Goal: Task Accomplishment & Management: Manage account settings

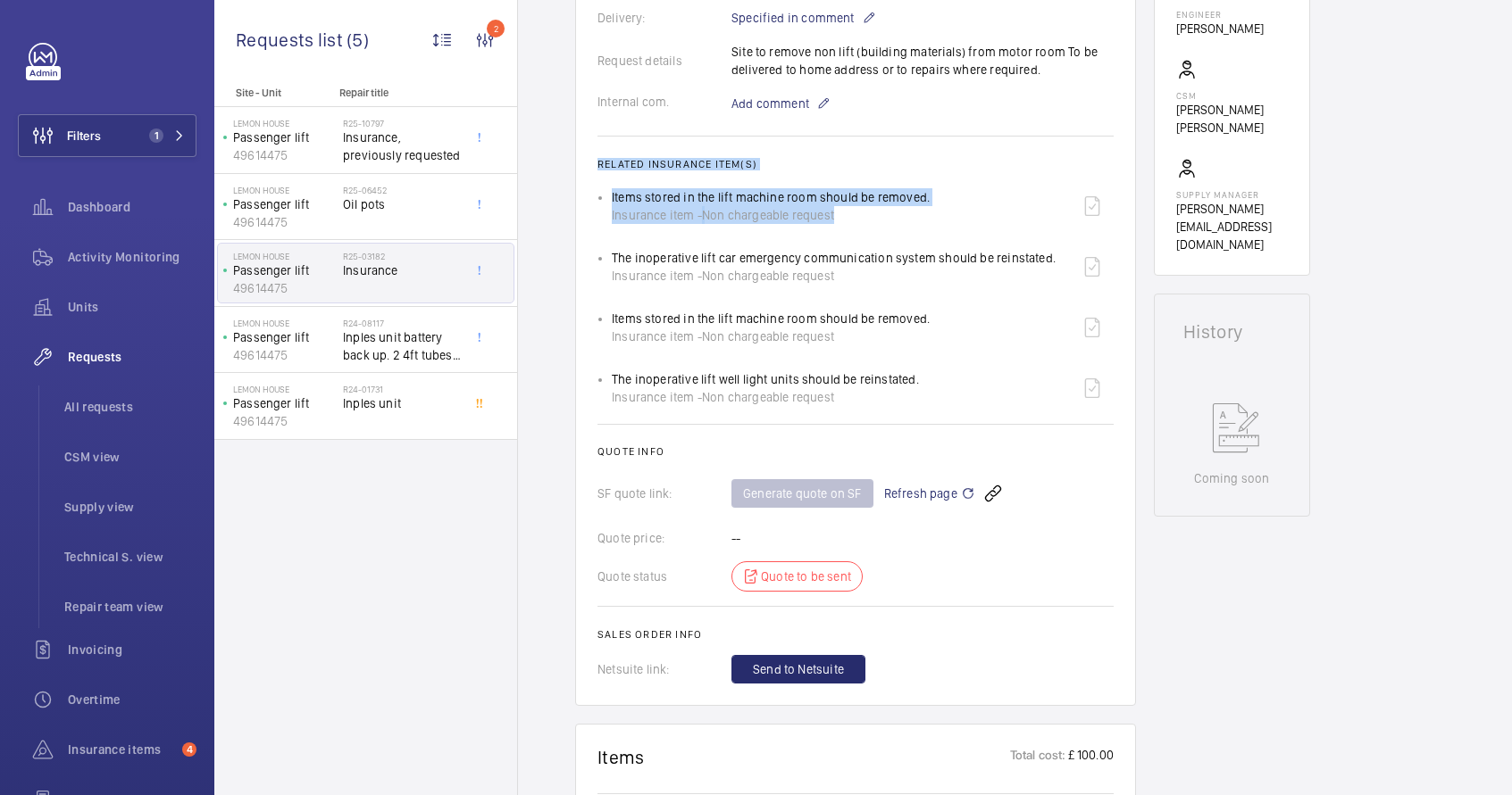
scroll to position [96, 0]
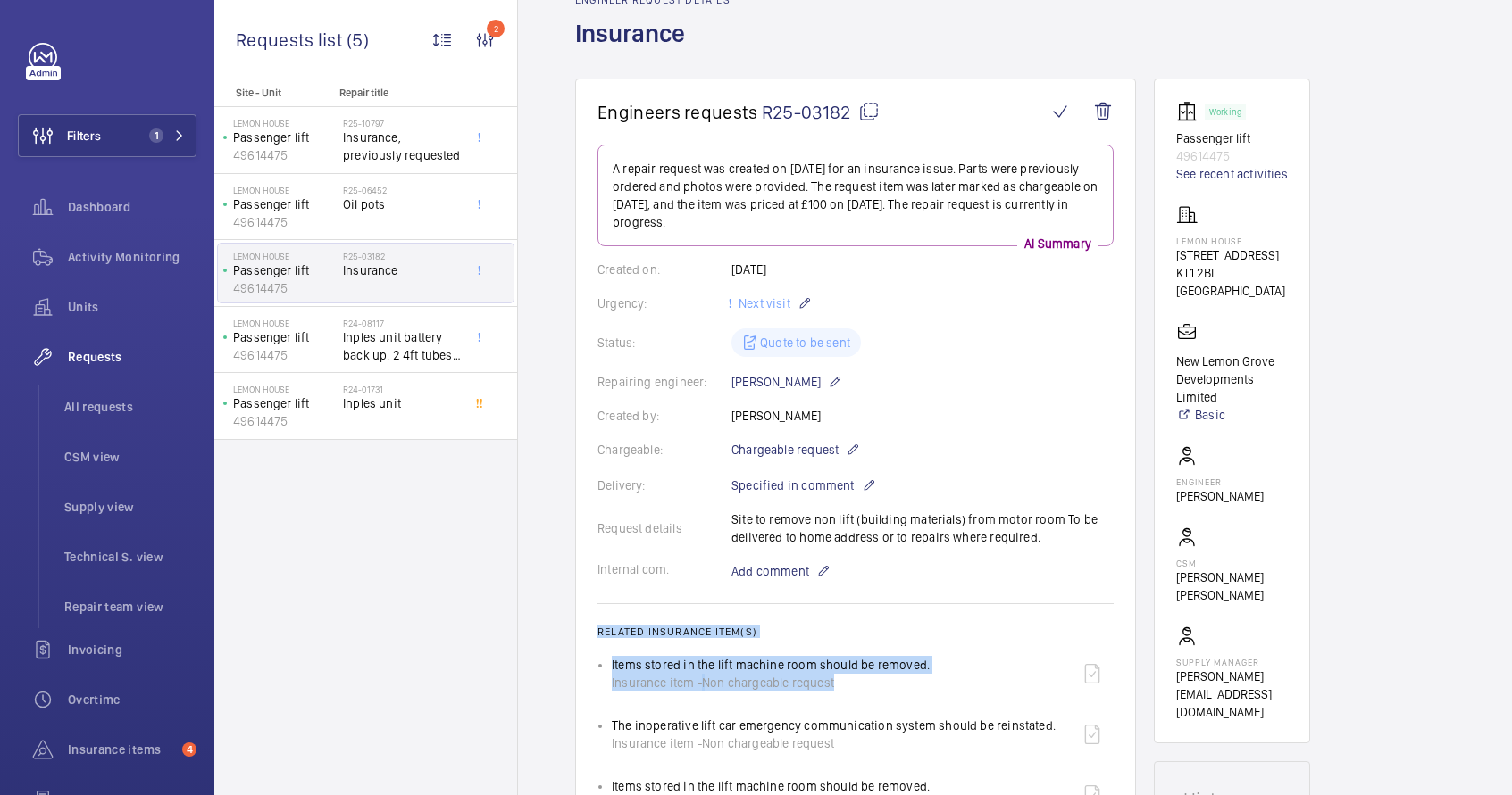
click at [872, 113] on mat-icon at bounding box center [868, 112] width 22 height 22
type textarea "R25-03182"
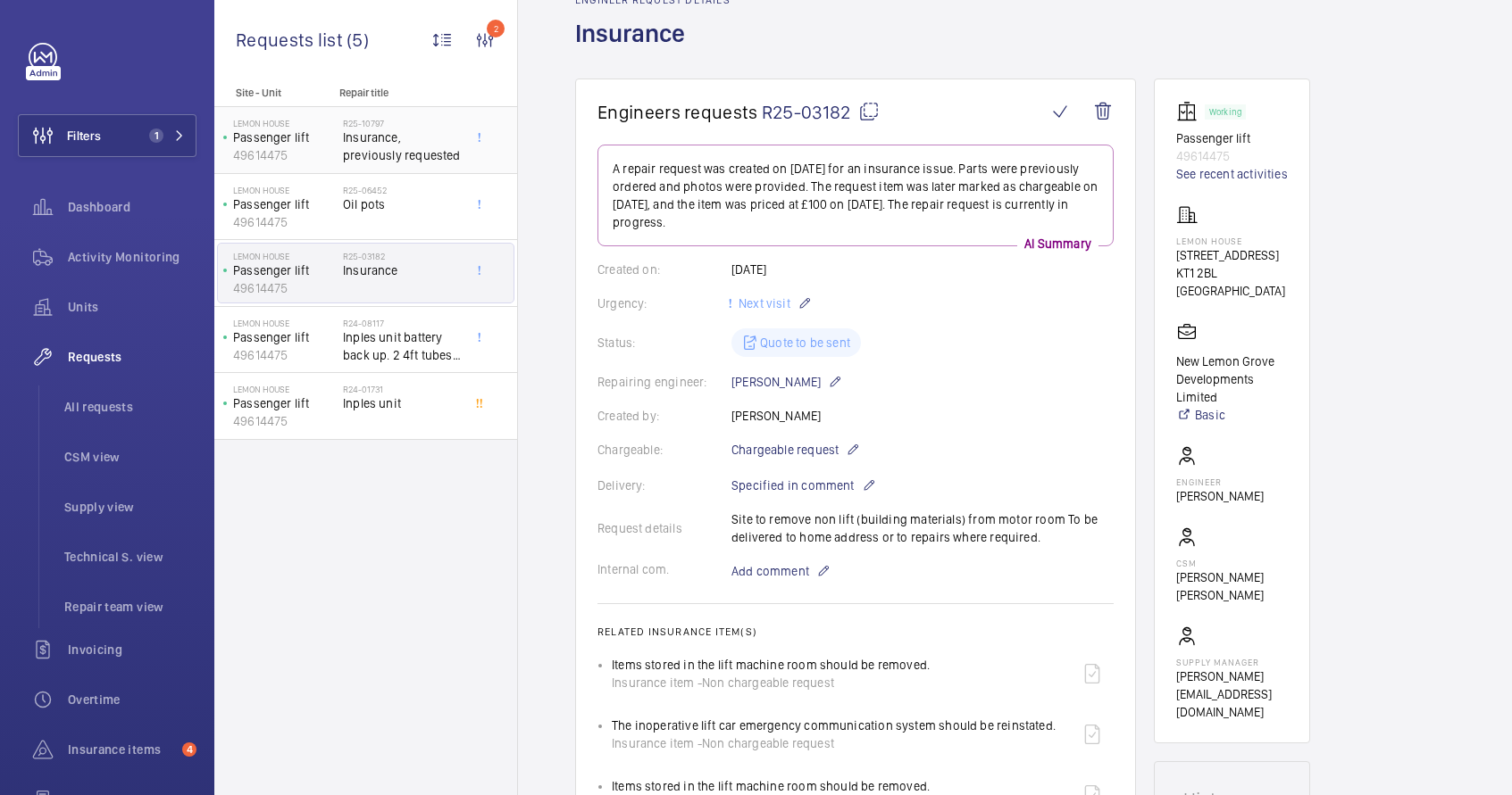
click at [434, 161] on span "Insurance, previously requested" at bounding box center [401, 147] width 118 height 36
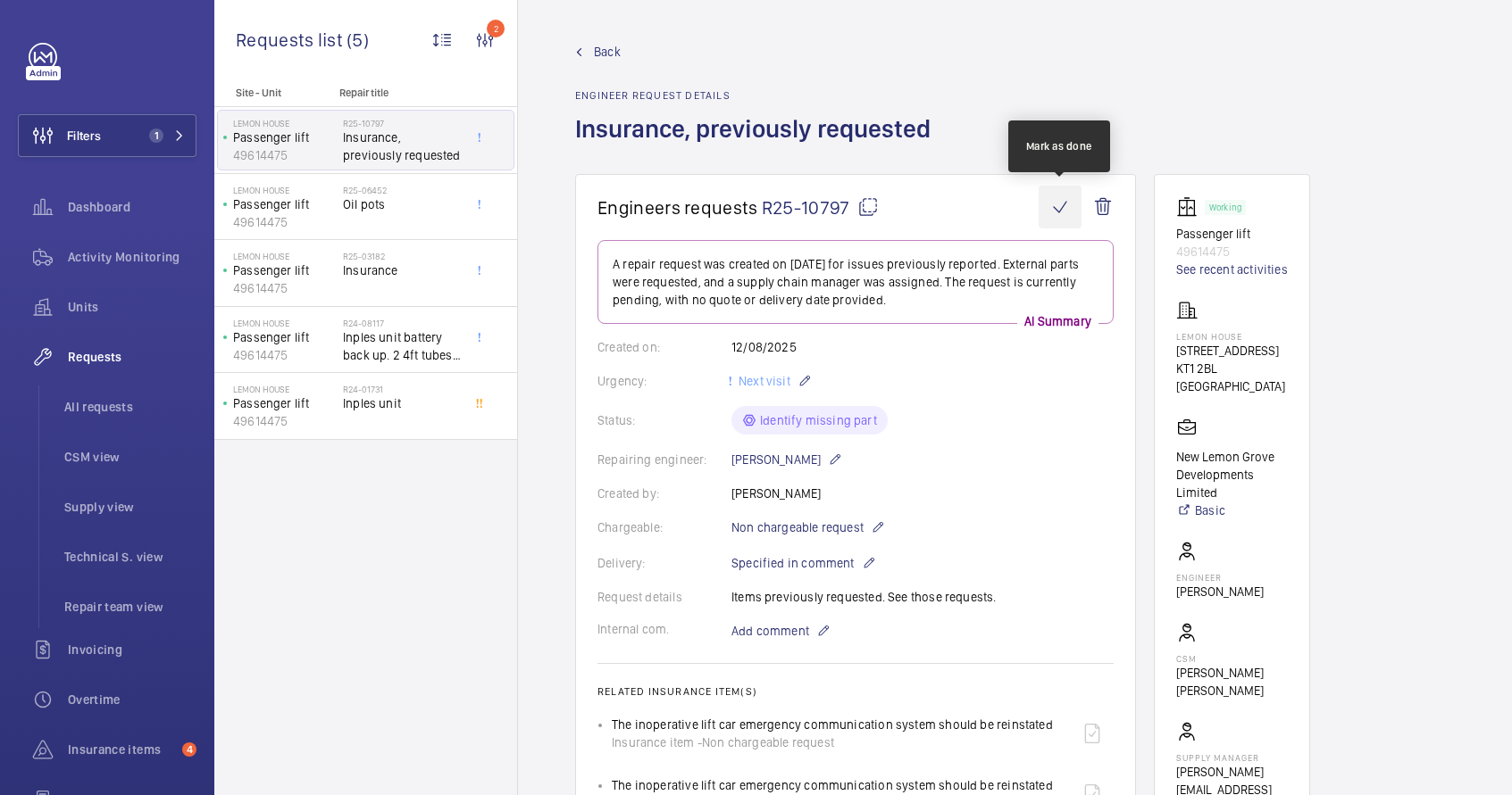
click at [1057, 209] on wm-front-icon-button at bounding box center [1059, 206] width 43 height 43
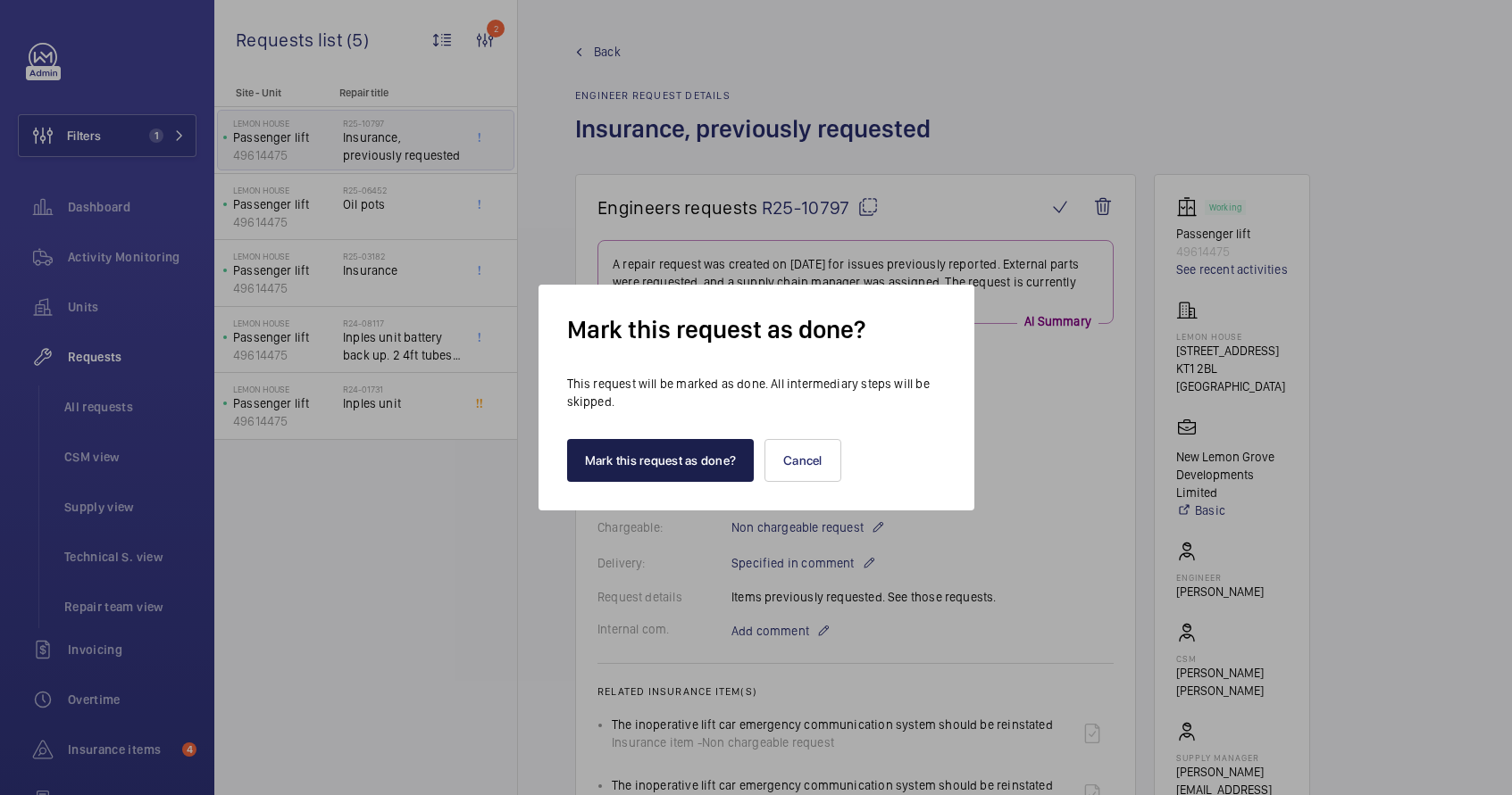
click at [686, 462] on button "Mark this request as done?" at bounding box center [661, 460] width 187 height 43
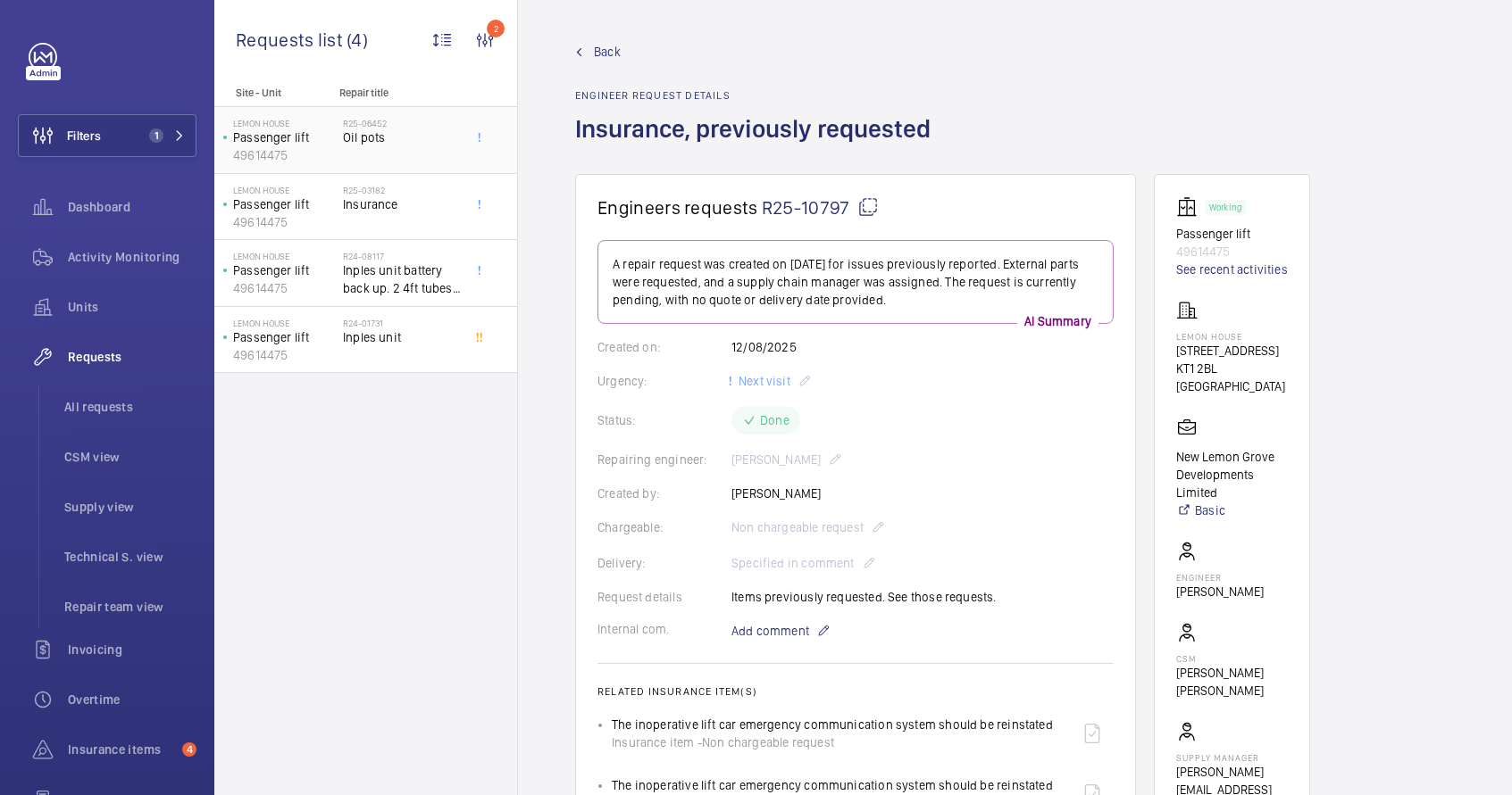
click at [379, 160] on div "R25-06452 Oil pots" at bounding box center [401, 144] width 118 height 52
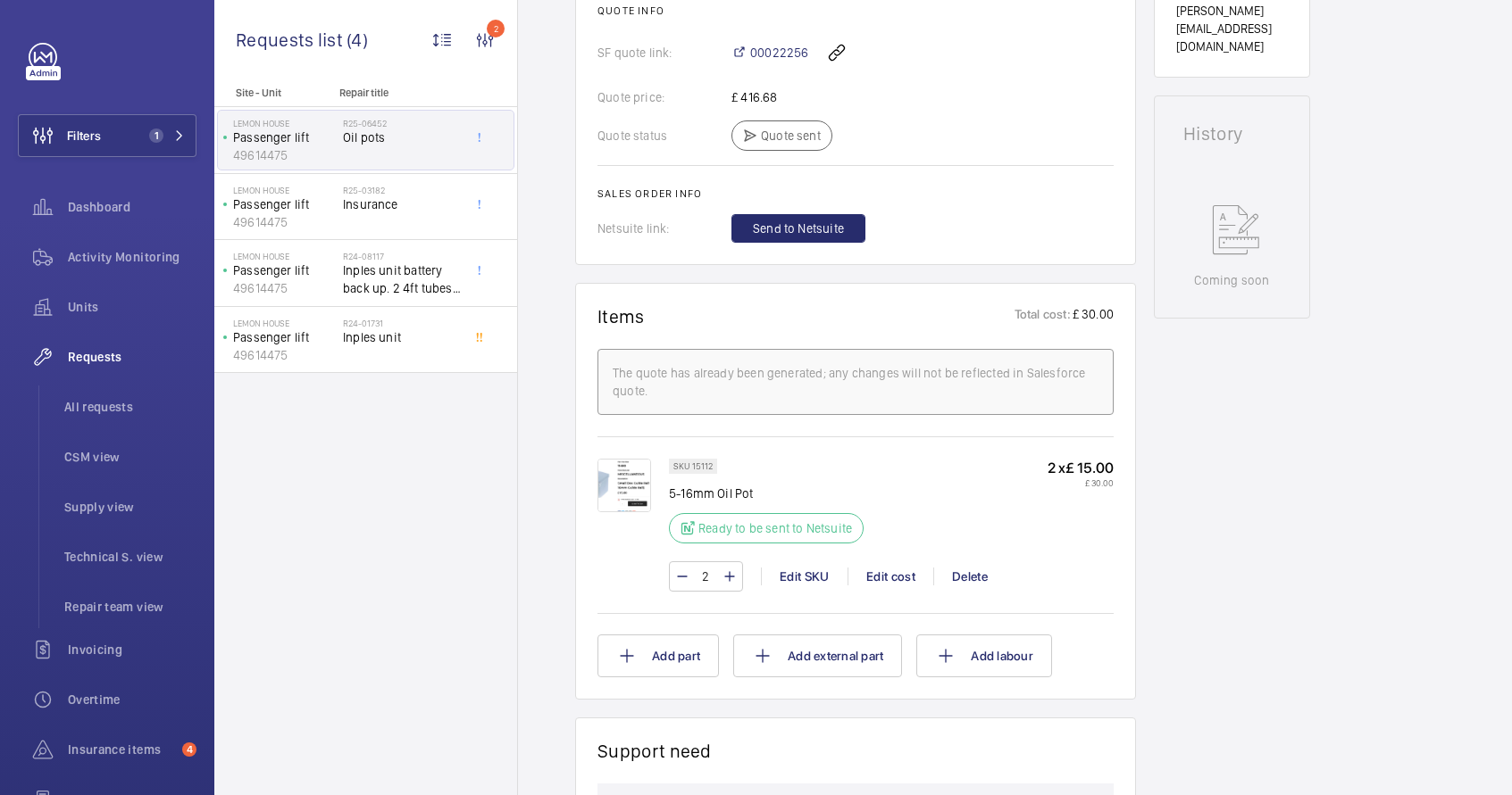
scroll to position [840, 0]
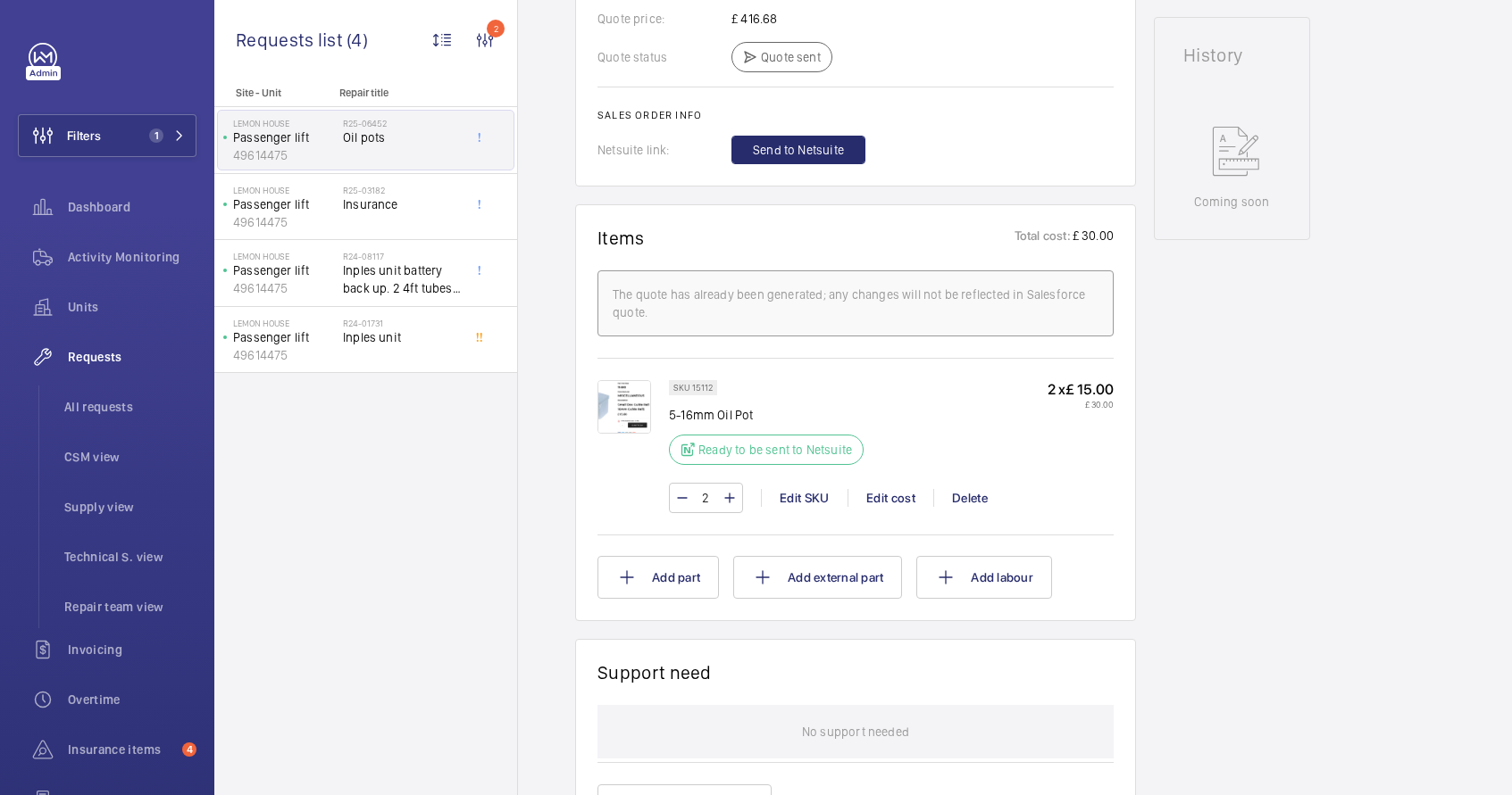
click at [635, 402] on img at bounding box center [624, 407] width 54 height 54
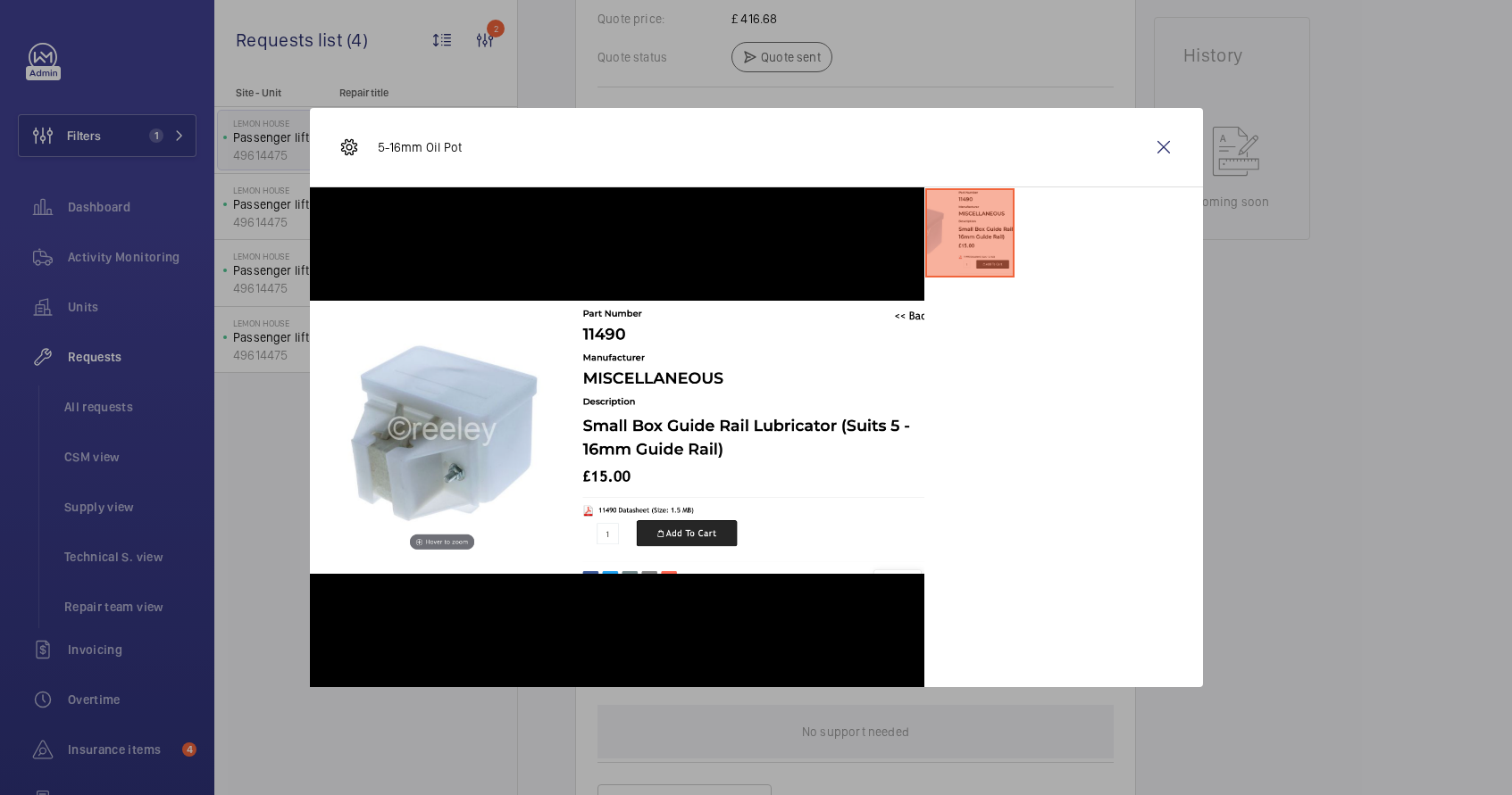
click at [1268, 342] on div at bounding box center [756, 398] width 1512 height 795
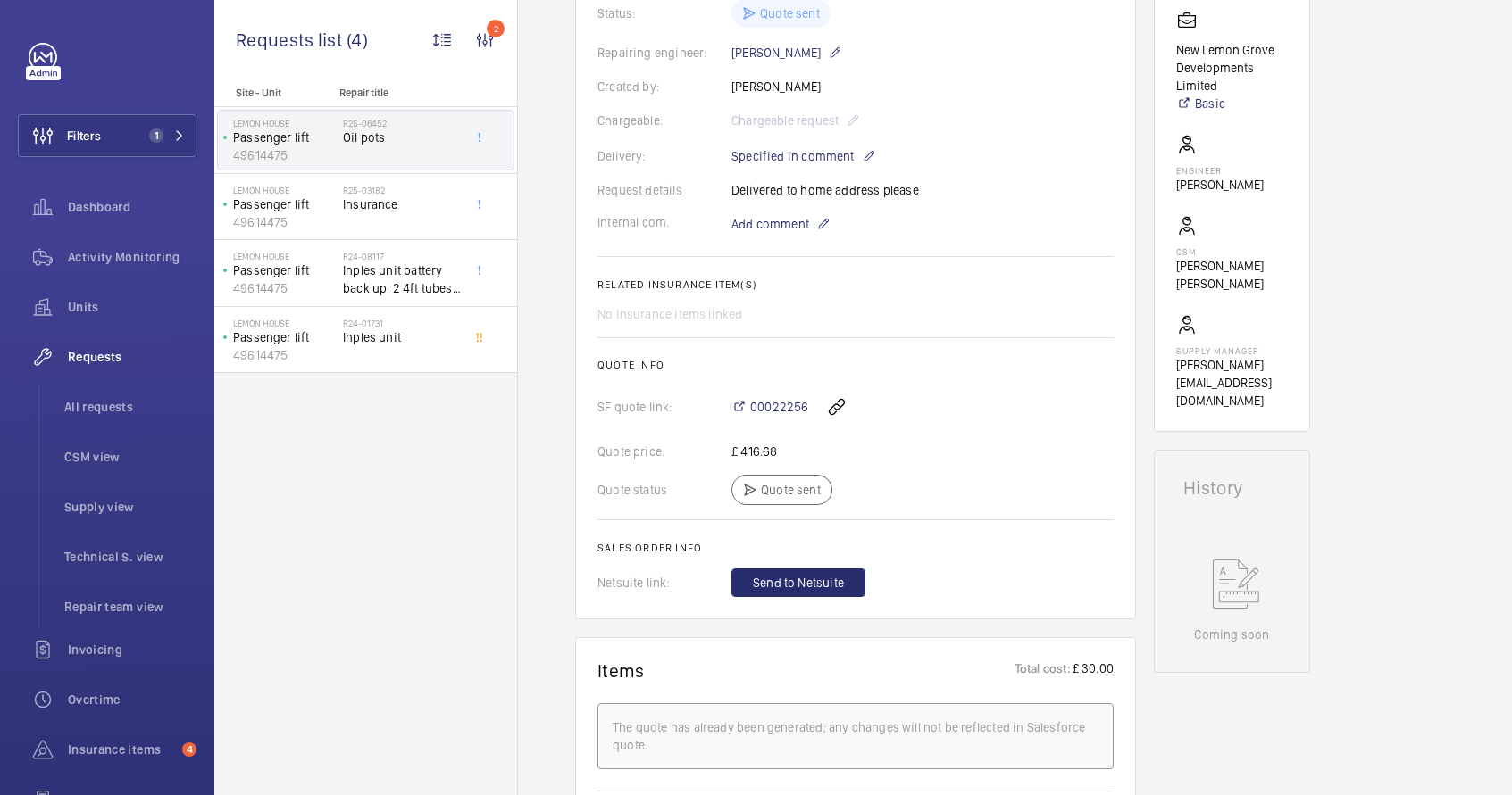
scroll to position [408, 0]
click at [783, 405] on span "00022256" at bounding box center [778, 406] width 58 height 18
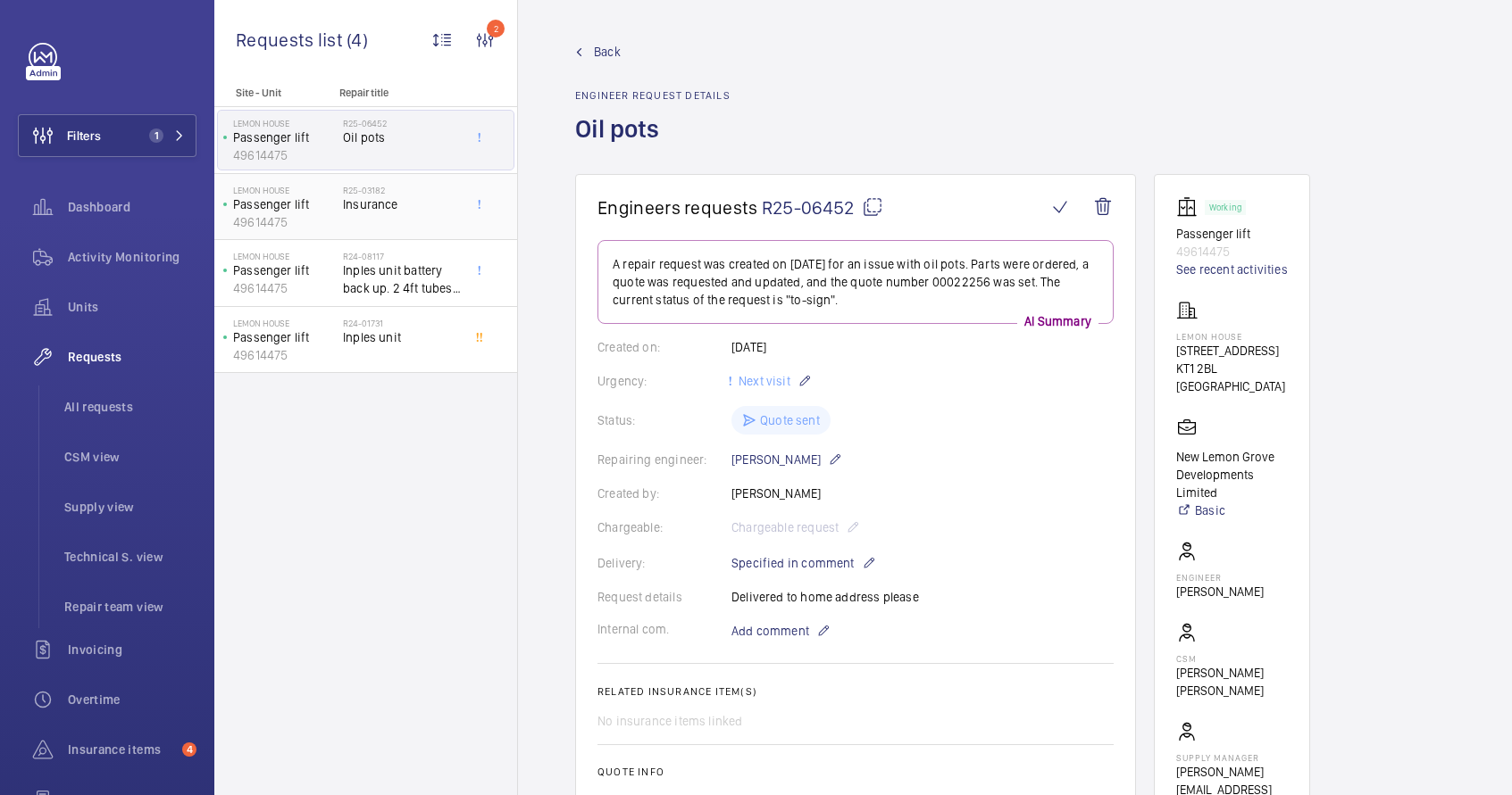
click at [385, 202] on span "Insurance" at bounding box center [401, 204] width 118 height 18
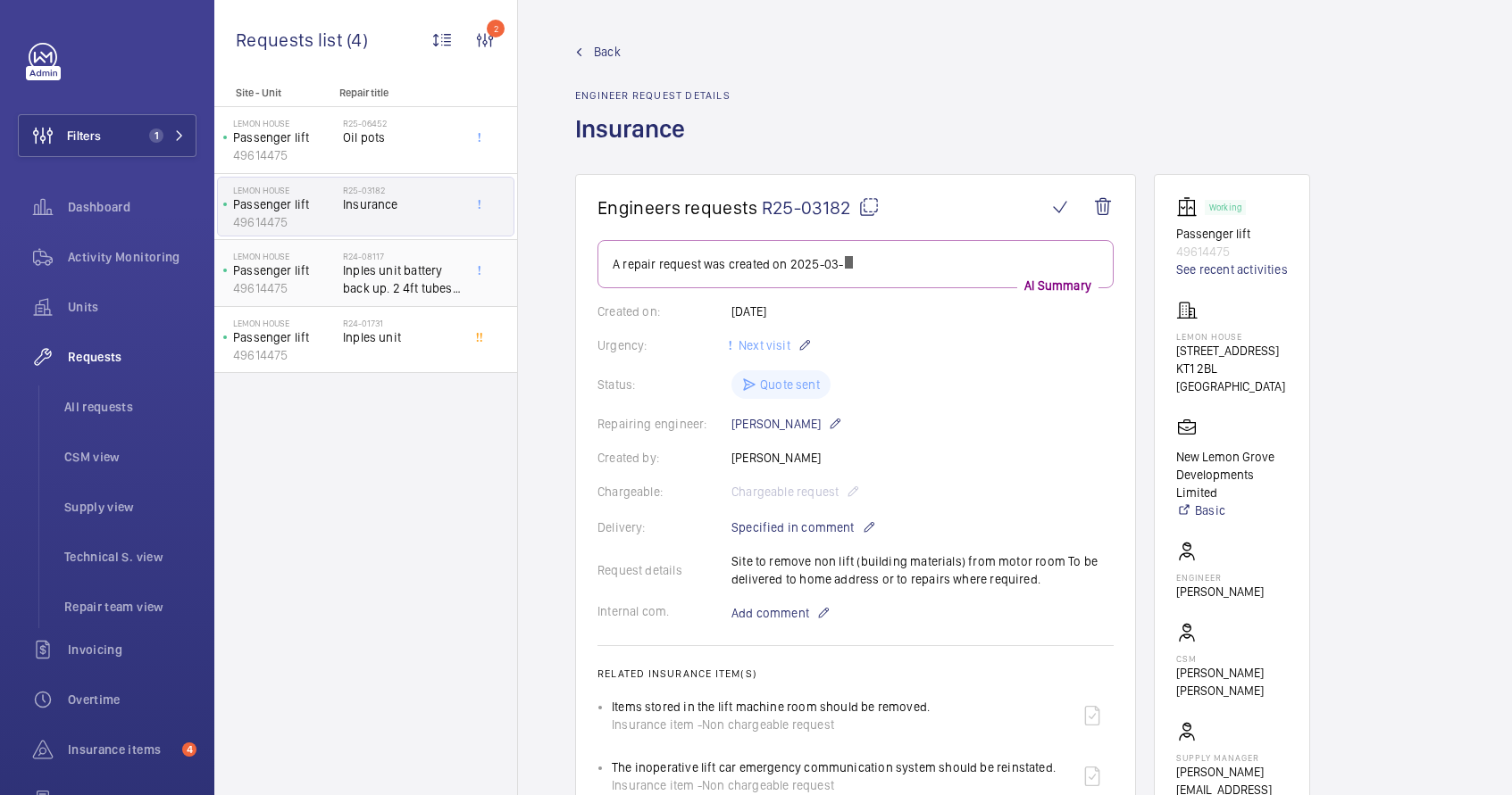
click at [377, 266] on span "Inples unit battery back up. 2 4ft tubes. 12v 7ah battery. Gsm unit and connect…" at bounding box center [401, 279] width 118 height 36
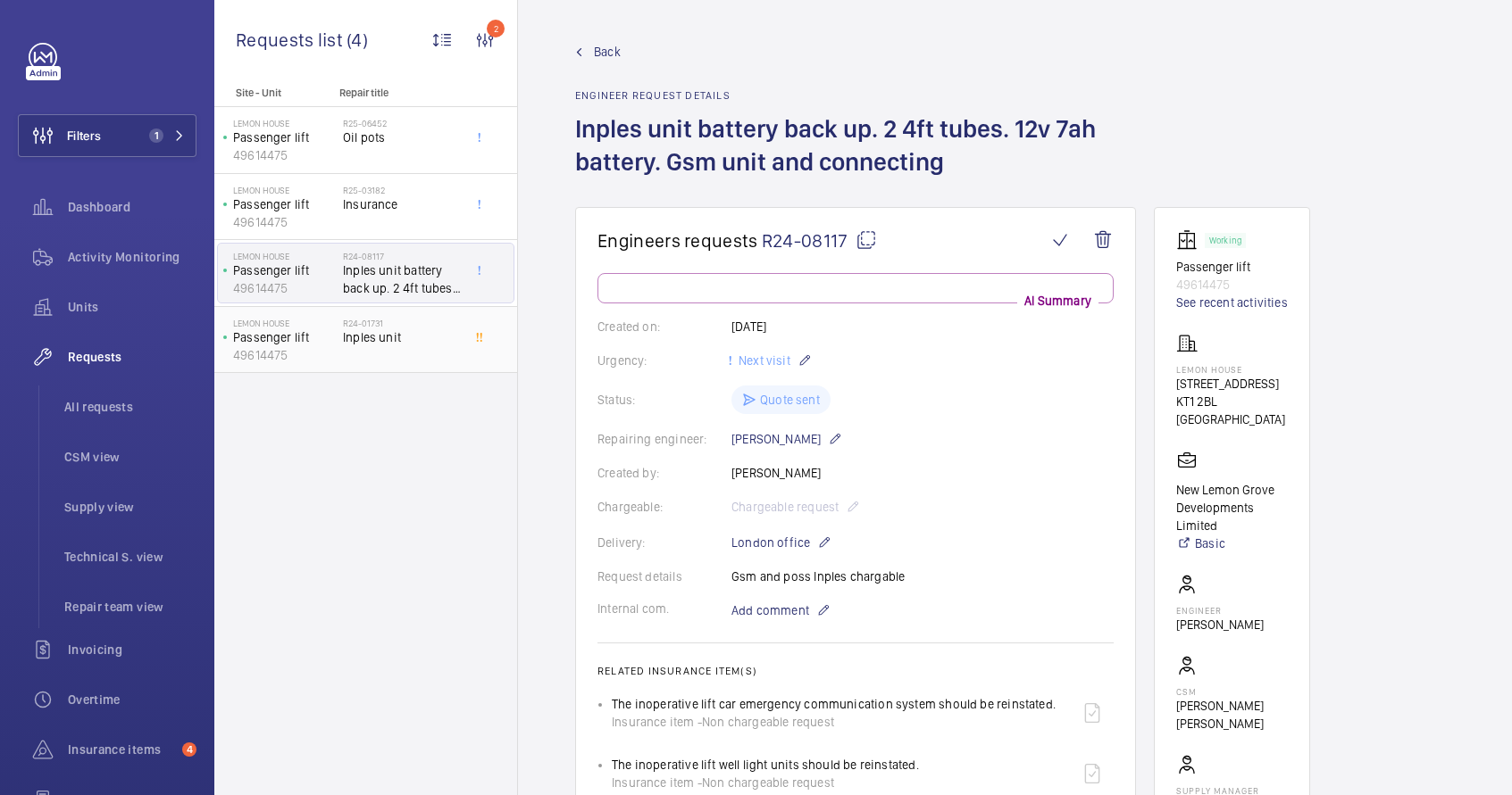
click at [384, 345] on div "R24-01731 Inples unit" at bounding box center [401, 344] width 118 height 52
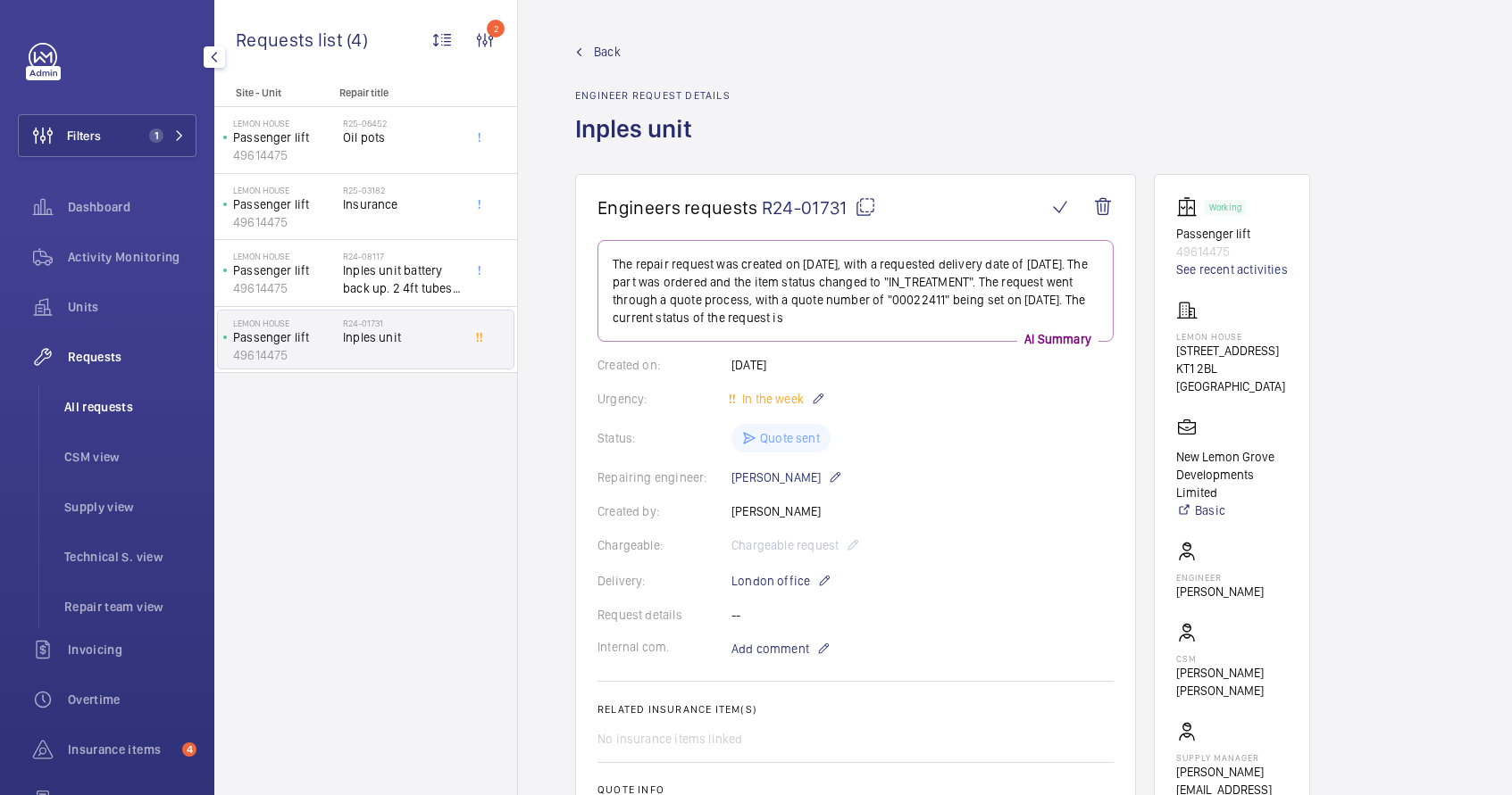
click at [112, 410] on span "All requests" at bounding box center [131, 407] width 133 height 18
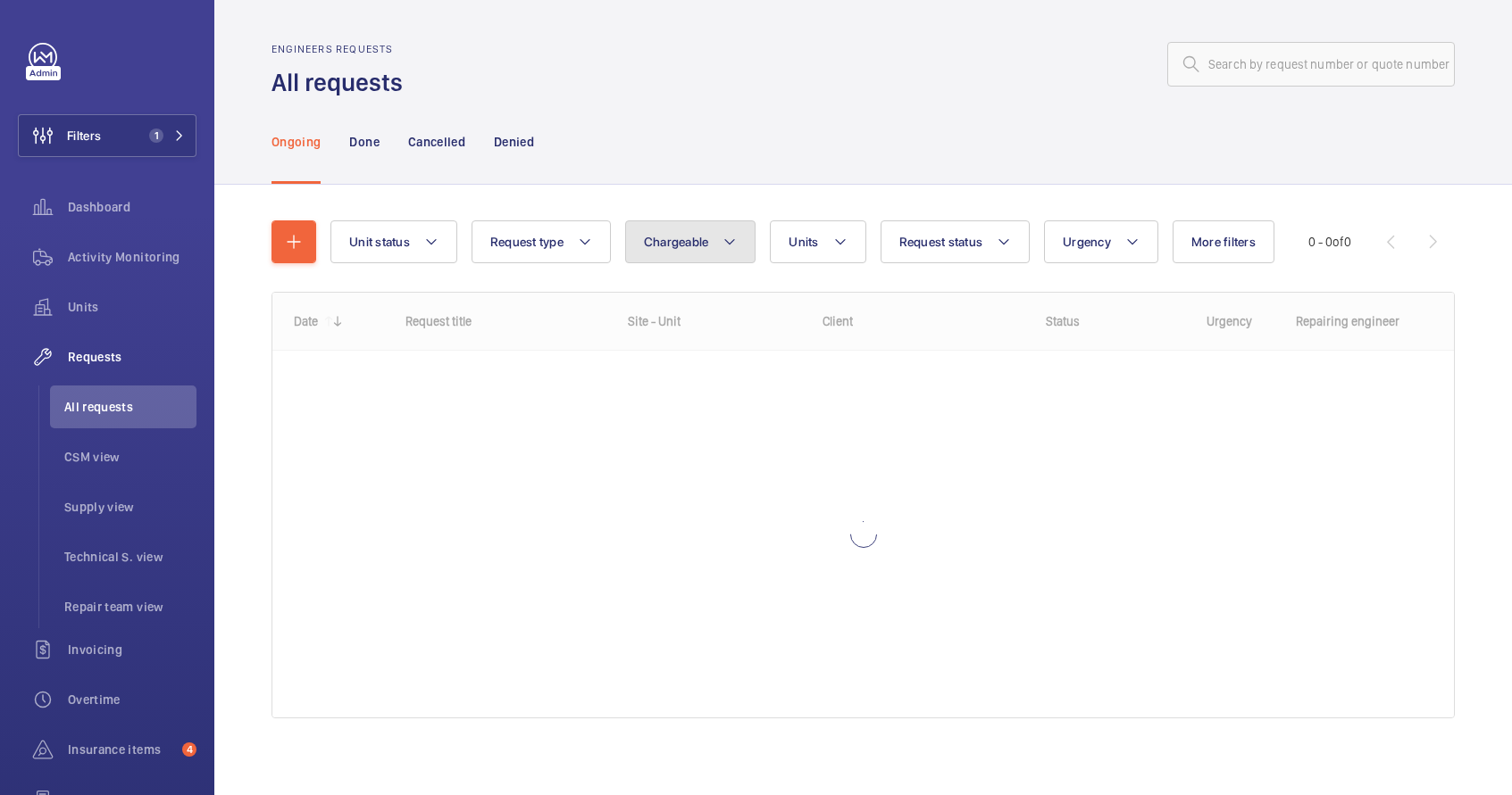
click at [665, 260] on button "Chargeable" at bounding box center [690, 241] width 132 height 43
click at [671, 297] on mat-radio-button "Chargeable" at bounding box center [795, 296] width 322 height 36
radio input "true"
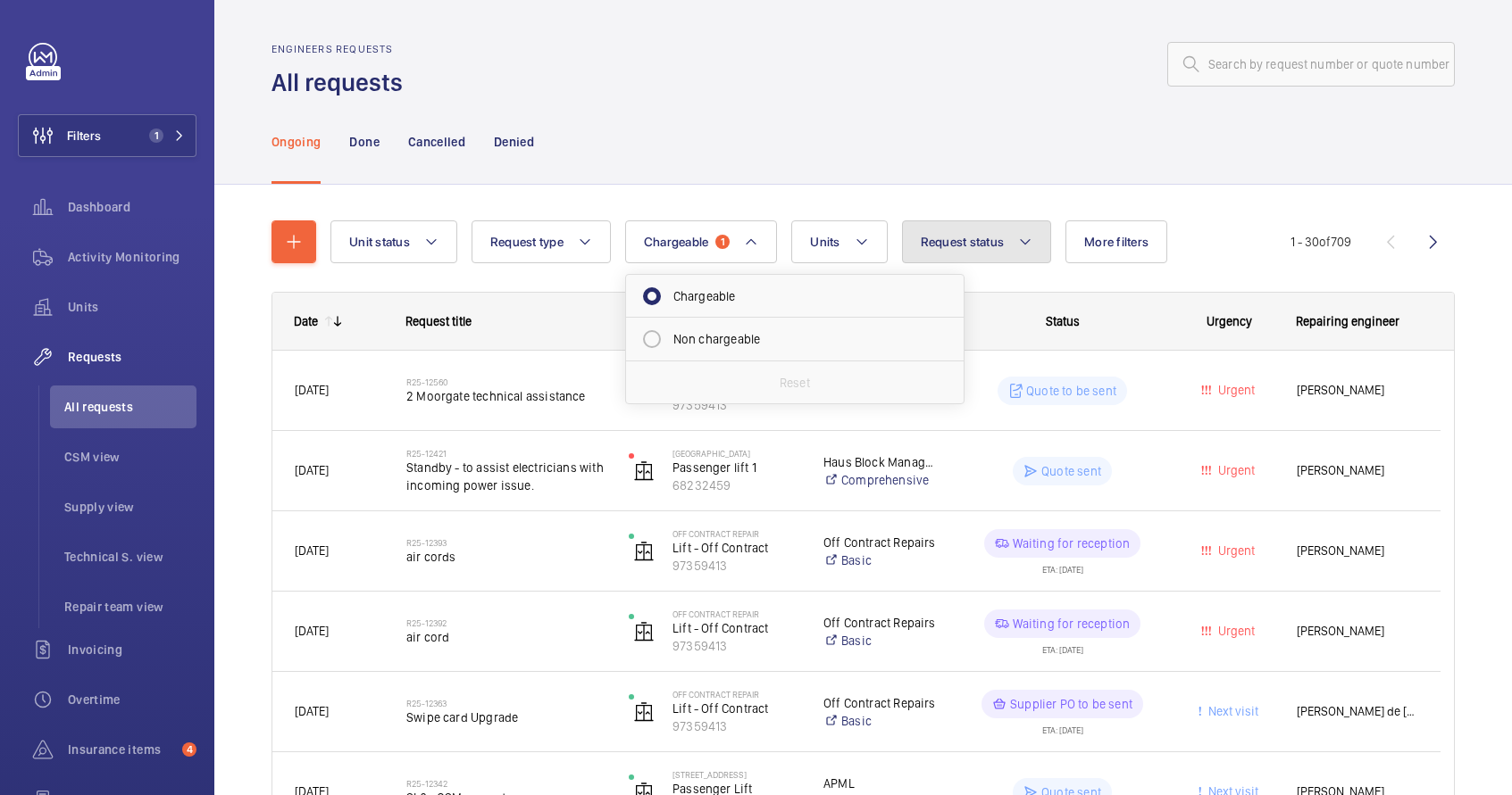
click at [969, 254] on button "Request status" at bounding box center [977, 241] width 150 height 43
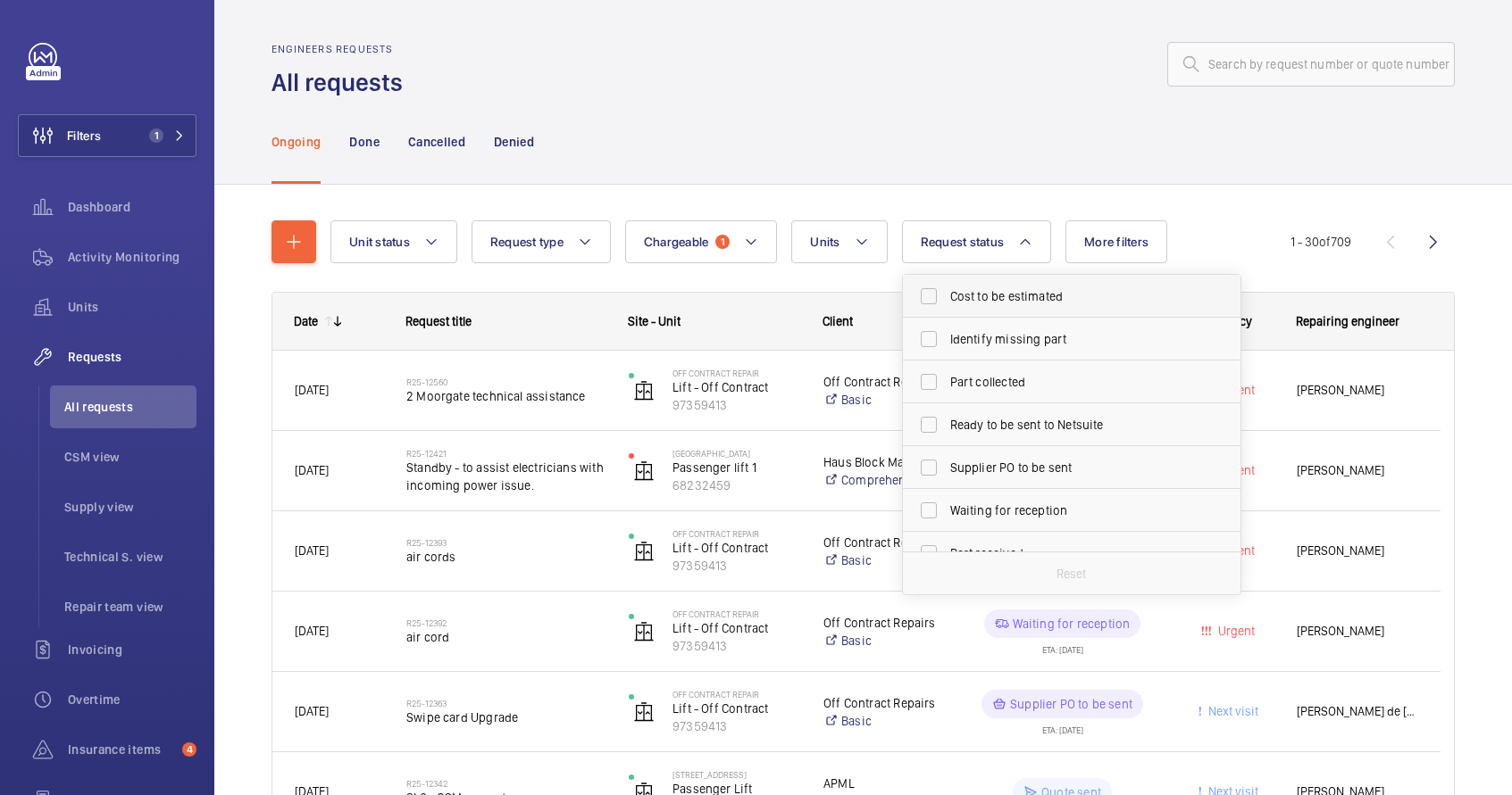
click at [971, 293] on span "Cost to be estimated" at bounding box center [1073, 296] width 245 height 18
click at [947, 293] on input "Cost to be estimated" at bounding box center [929, 296] width 36 height 36
checkbox input "true"
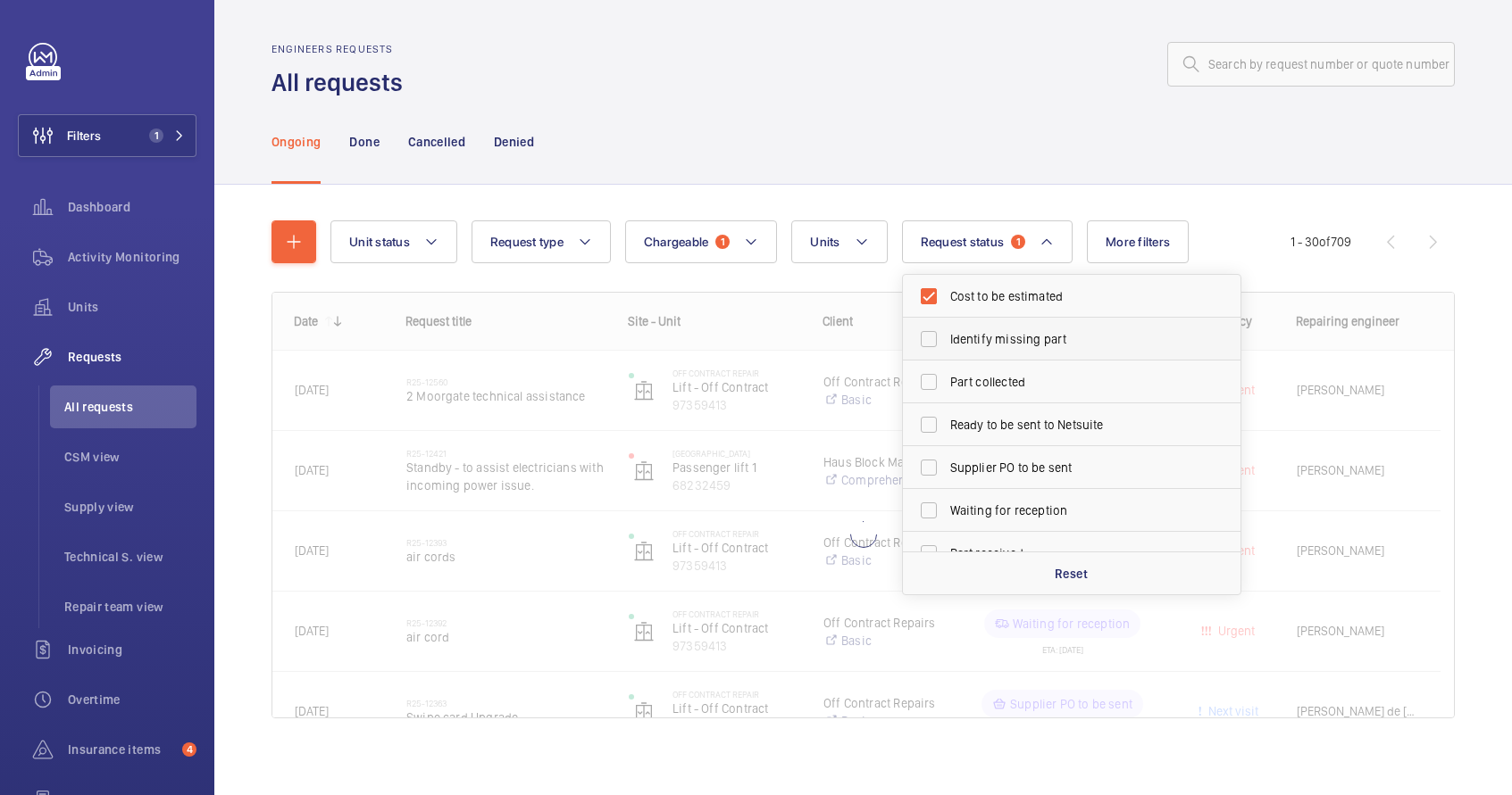
click at [967, 346] on span "Identify missing part" at bounding box center [1073, 339] width 245 height 18
click at [947, 346] on input "Identify missing part" at bounding box center [929, 340] width 36 height 36
checkbox input "true"
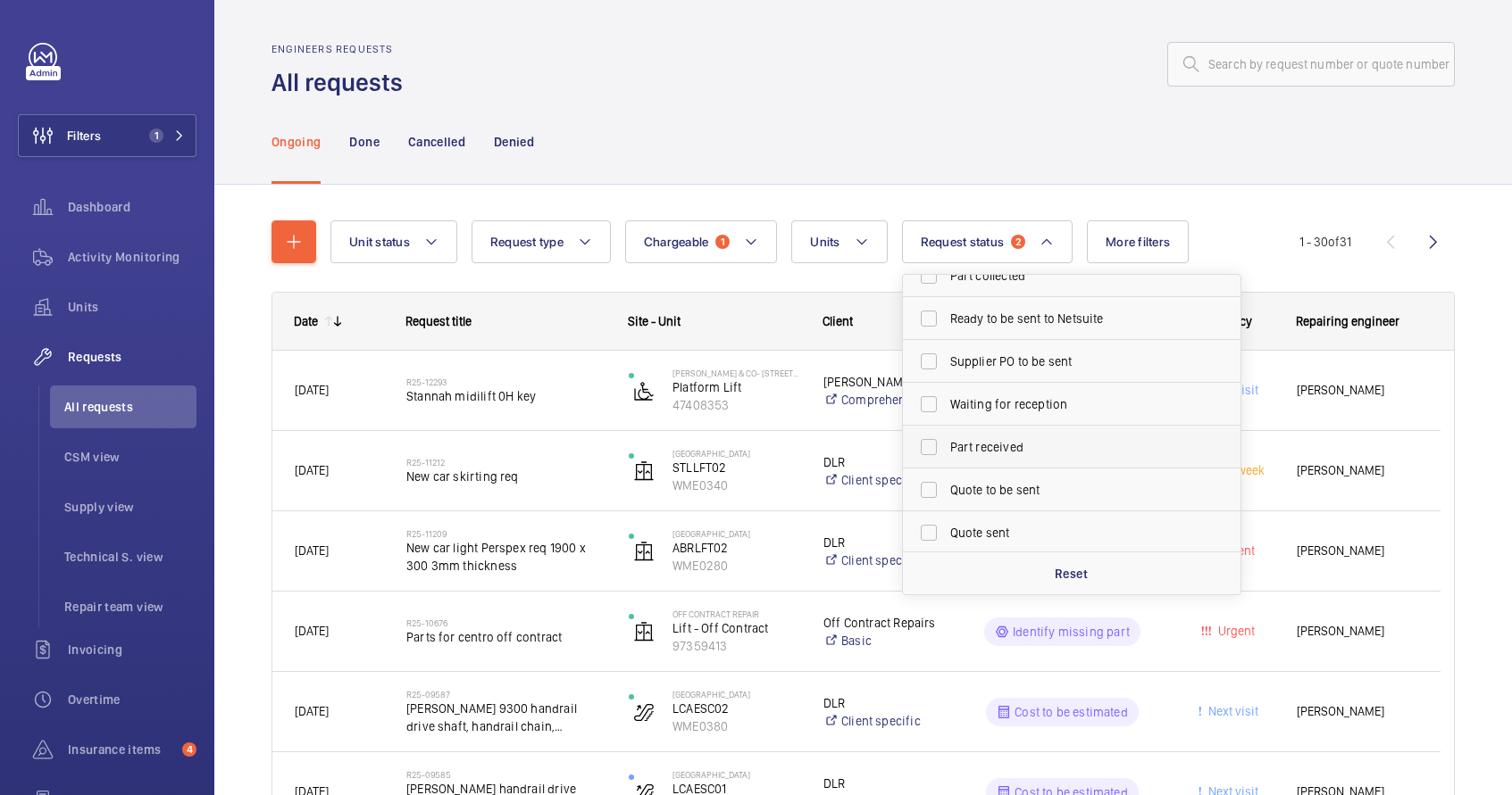
scroll to position [107, 0]
click at [998, 482] on span "Quote to be sent" at bounding box center [1073, 488] width 245 height 18
click at [947, 482] on input "Quote to be sent" at bounding box center [929, 489] width 36 height 36
checkbox input "true"
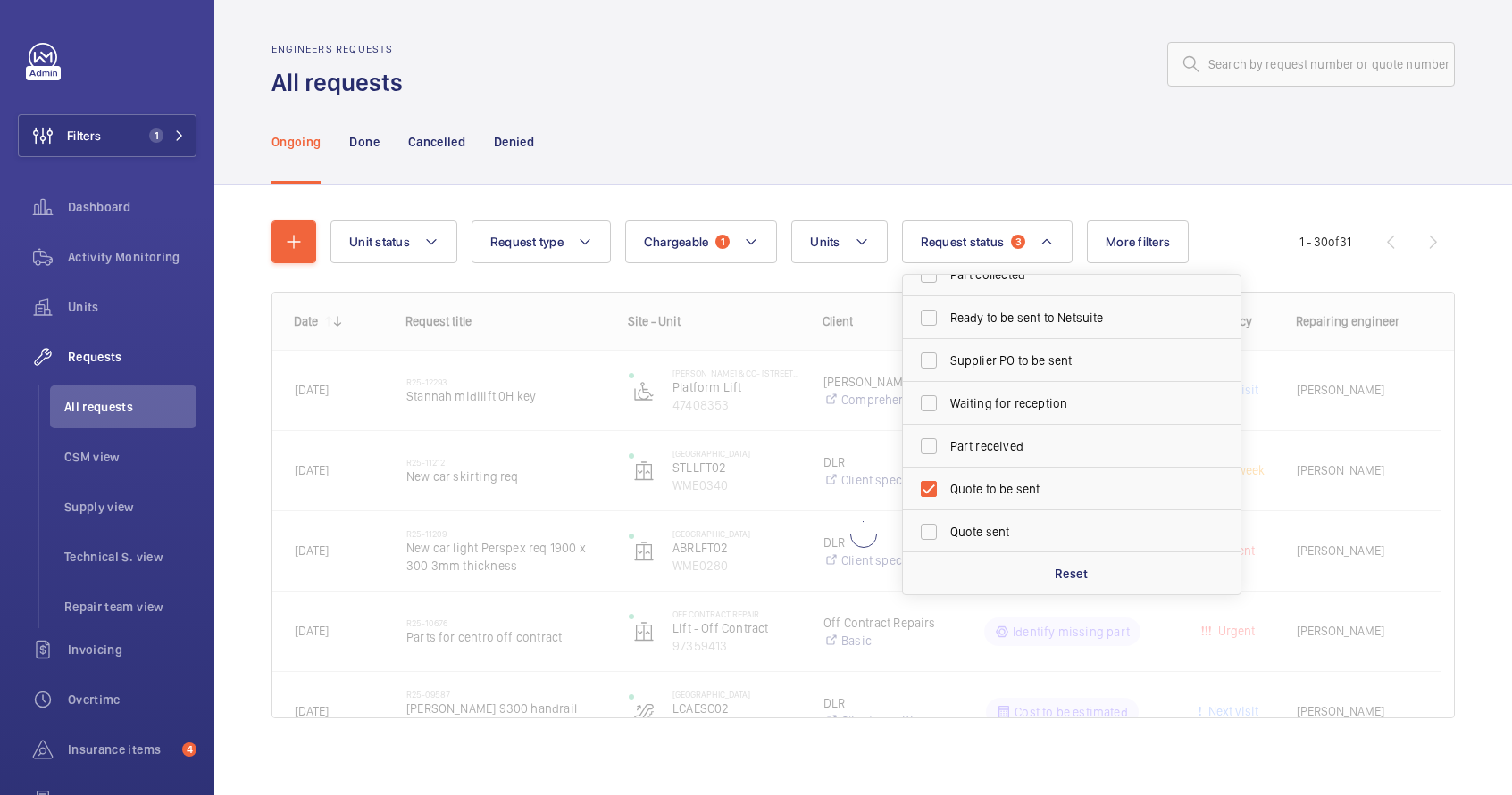
click at [1050, 157] on div "Ongoing Done Cancelled Denied" at bounding box center [863, 142] width 1183 height 85
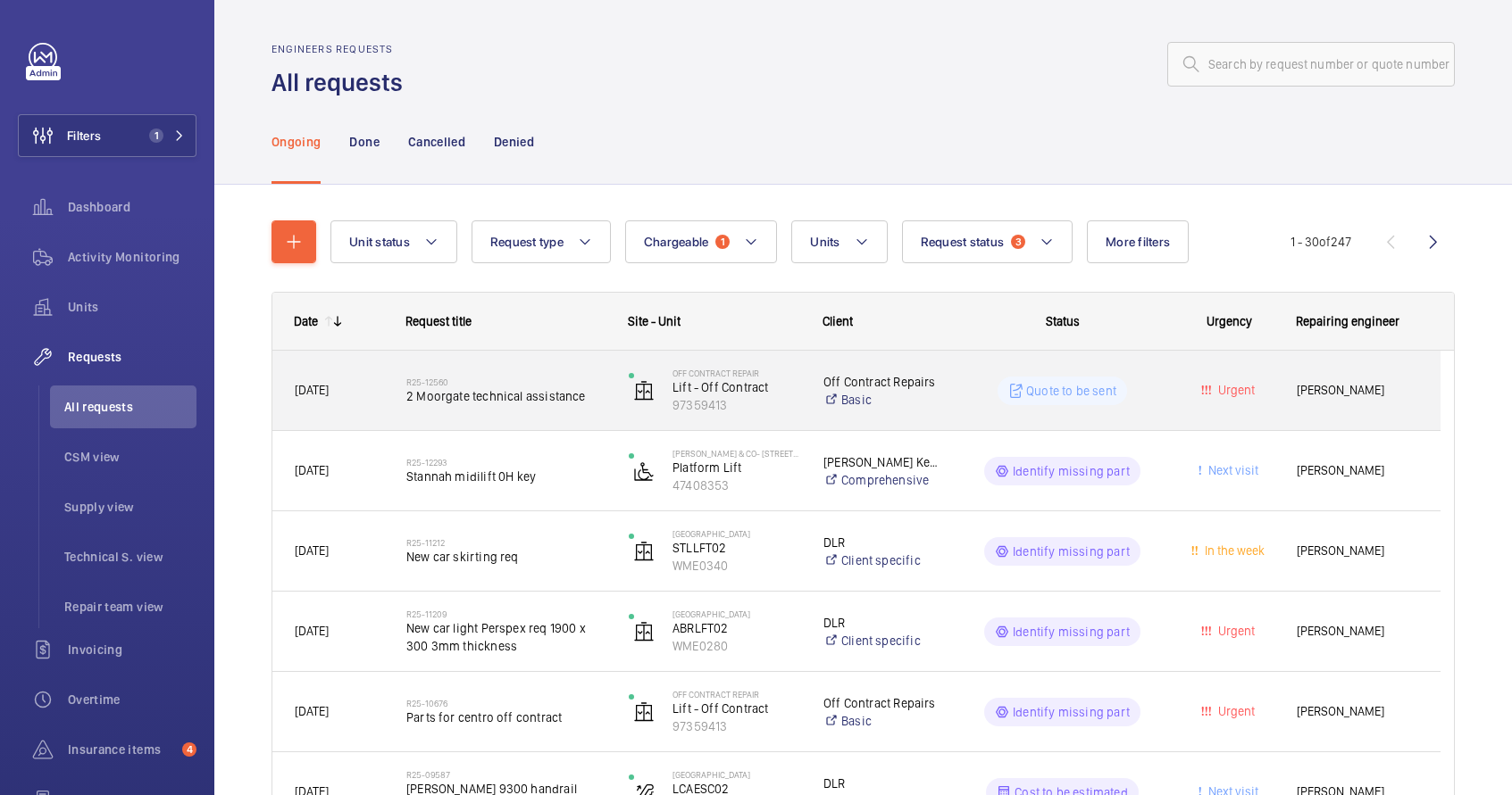
click at [596, 413] on div "R25-12560 2 Moorgate technical assistance" at bounding box center [506, 391] width 199 height 52
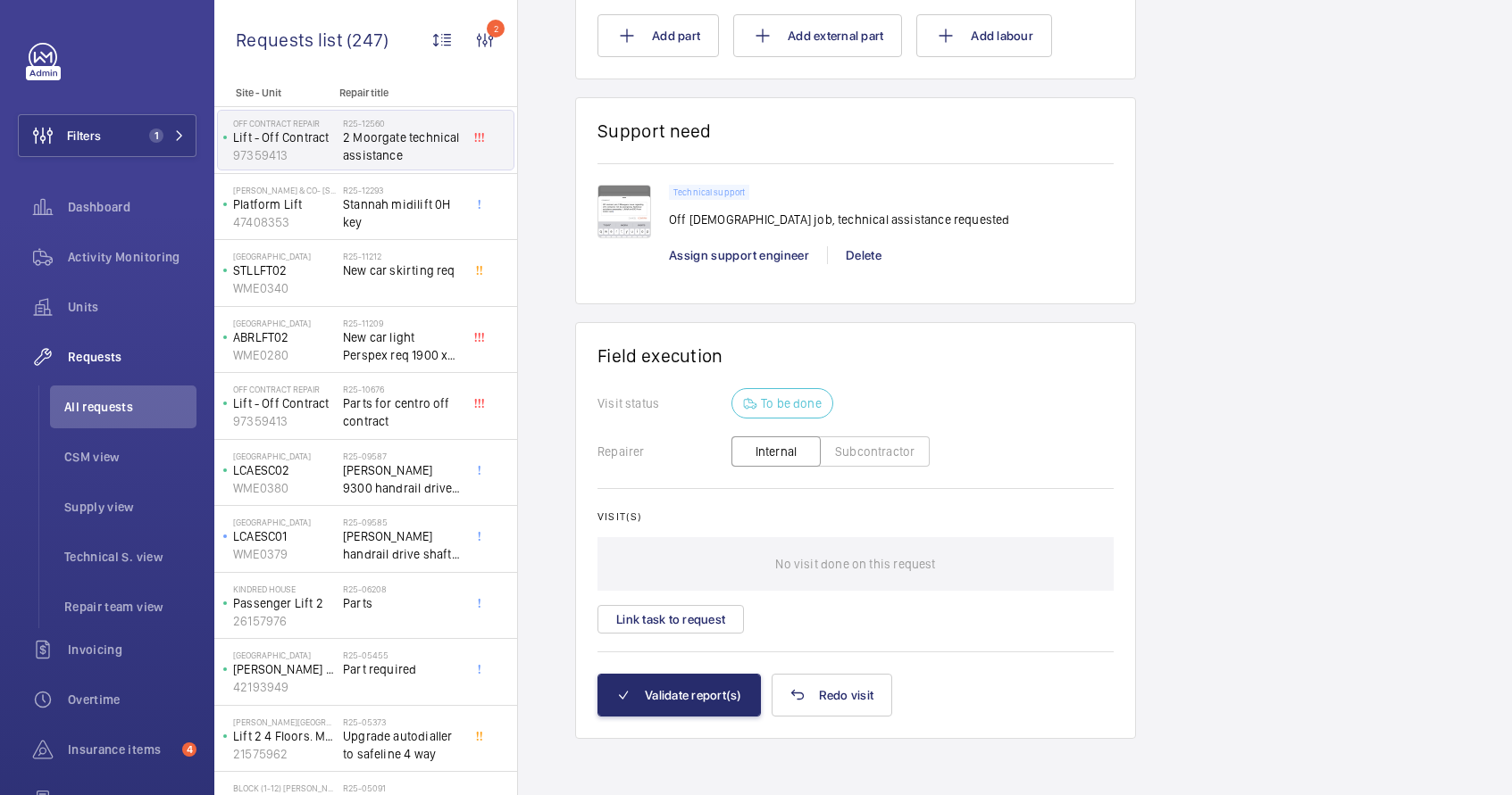
scroll to position [1130, 0]
click at [613, 211] on img at bounding box center [624, 210] width 54 height 54
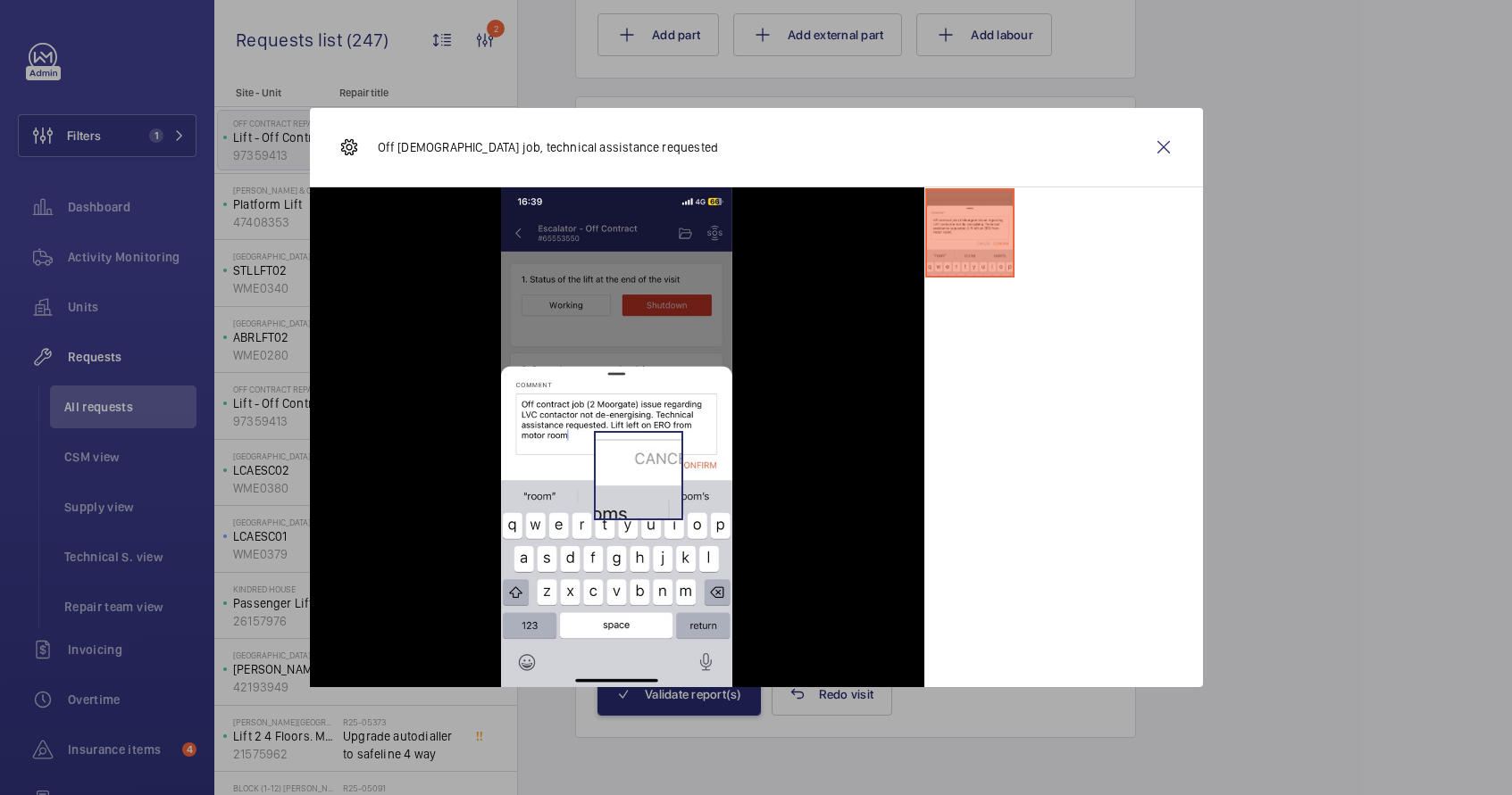
scroll to position [1166, 0]
click at [1163, 150] on wm-front-icon-button at bounding box center [1163, 147] width 43 height 43
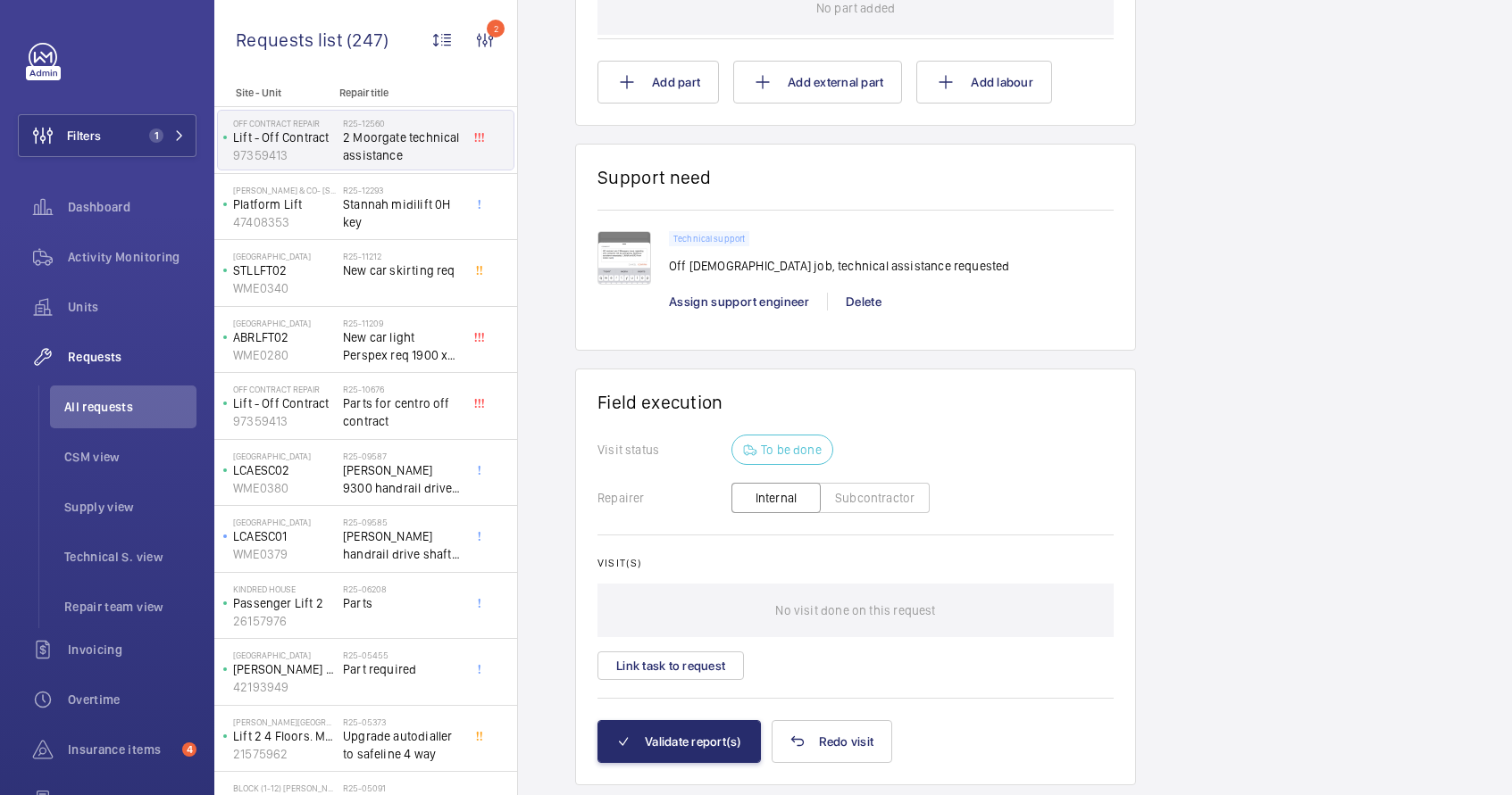
scroll to position [1114, 0]
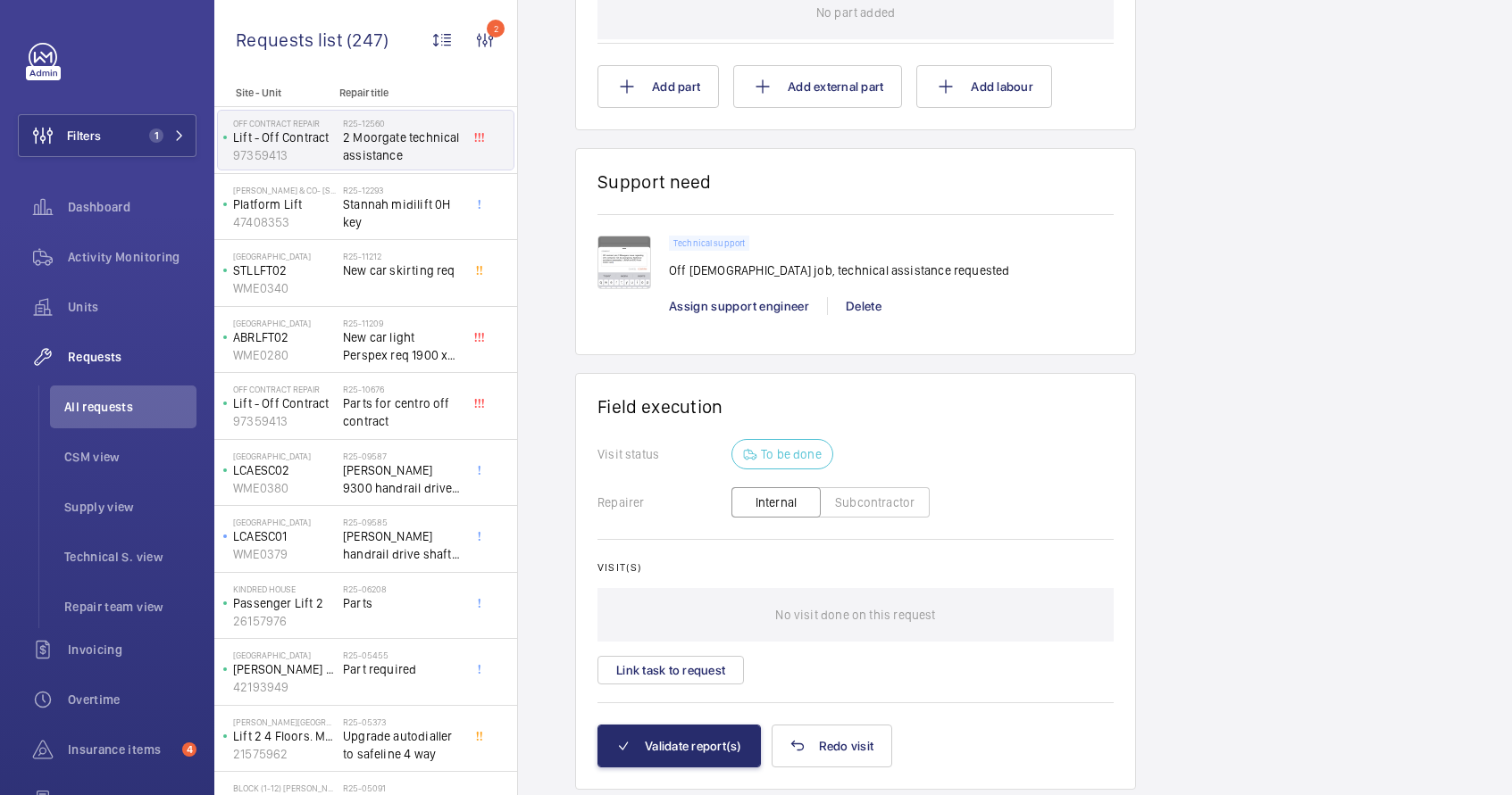
click at [634, 273] on img at bounding box center [624, 262] width 54 height 54
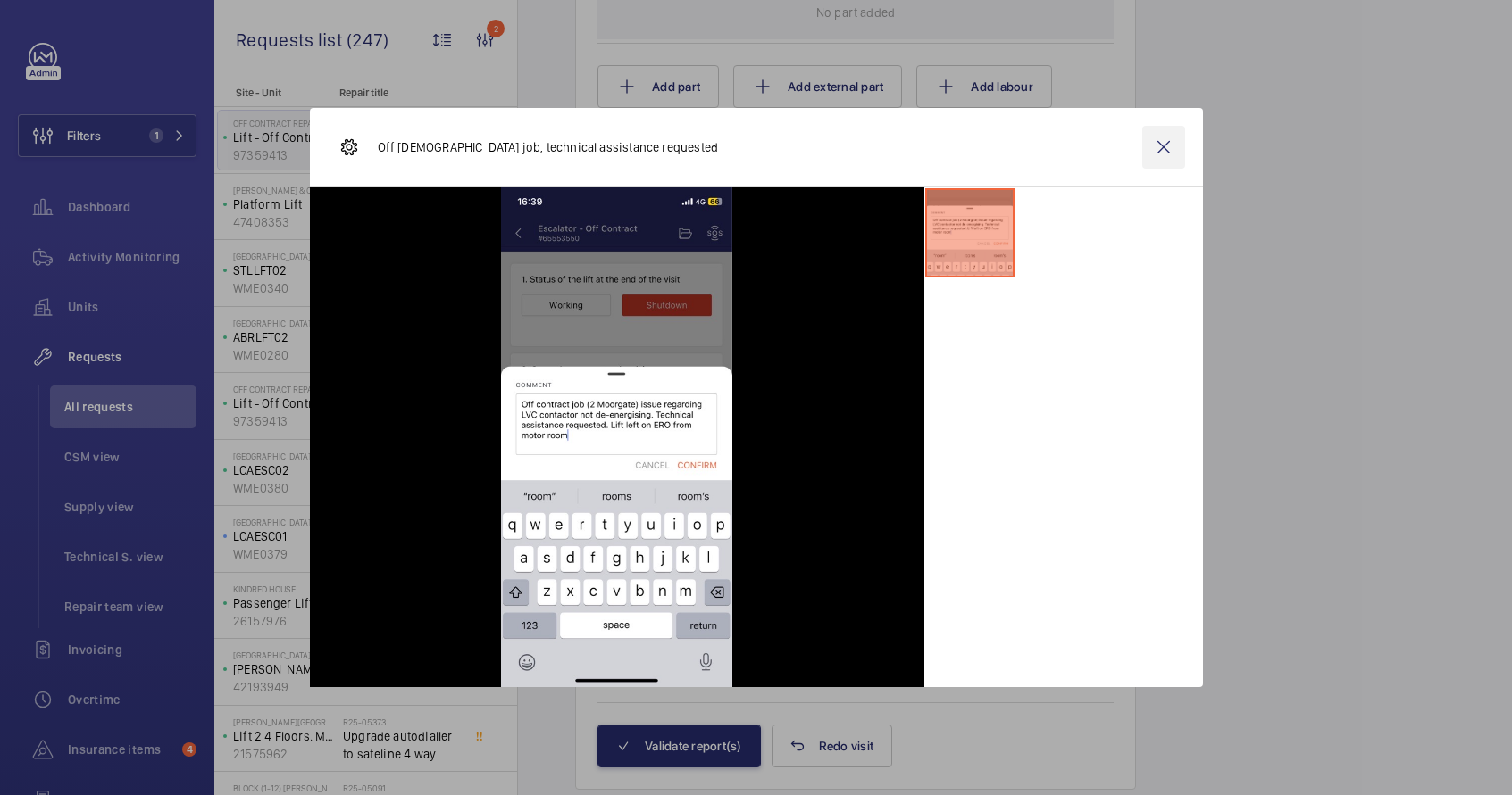
click at [1163, 157] on wm-front-icon-button at bounding box center [1163, 147] width 43 height 43
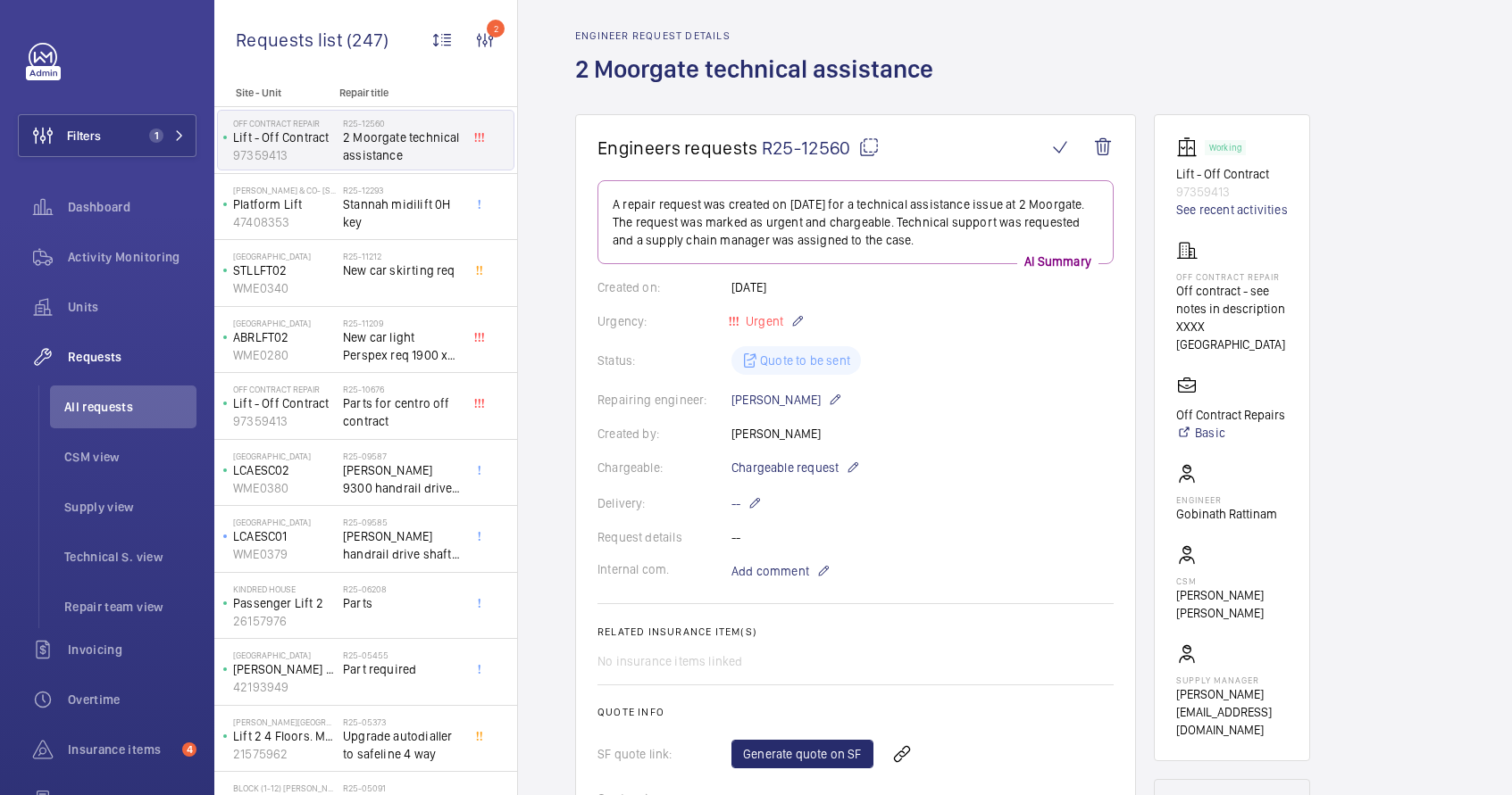
scroll to position [0, 0]
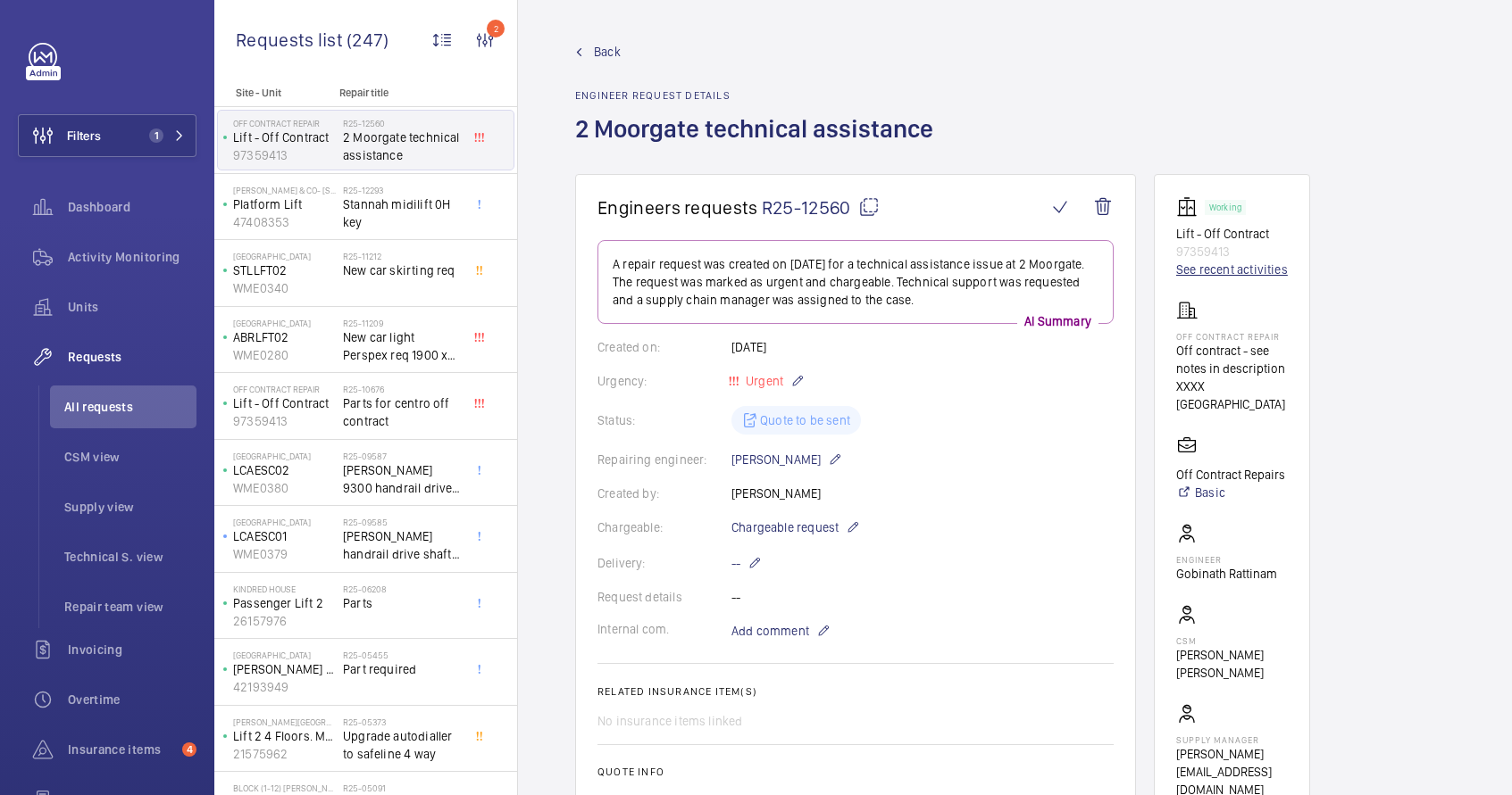
click at [1211, 273] on link "See recent activities" at bounding box center [1232, 269] width 112 height 18
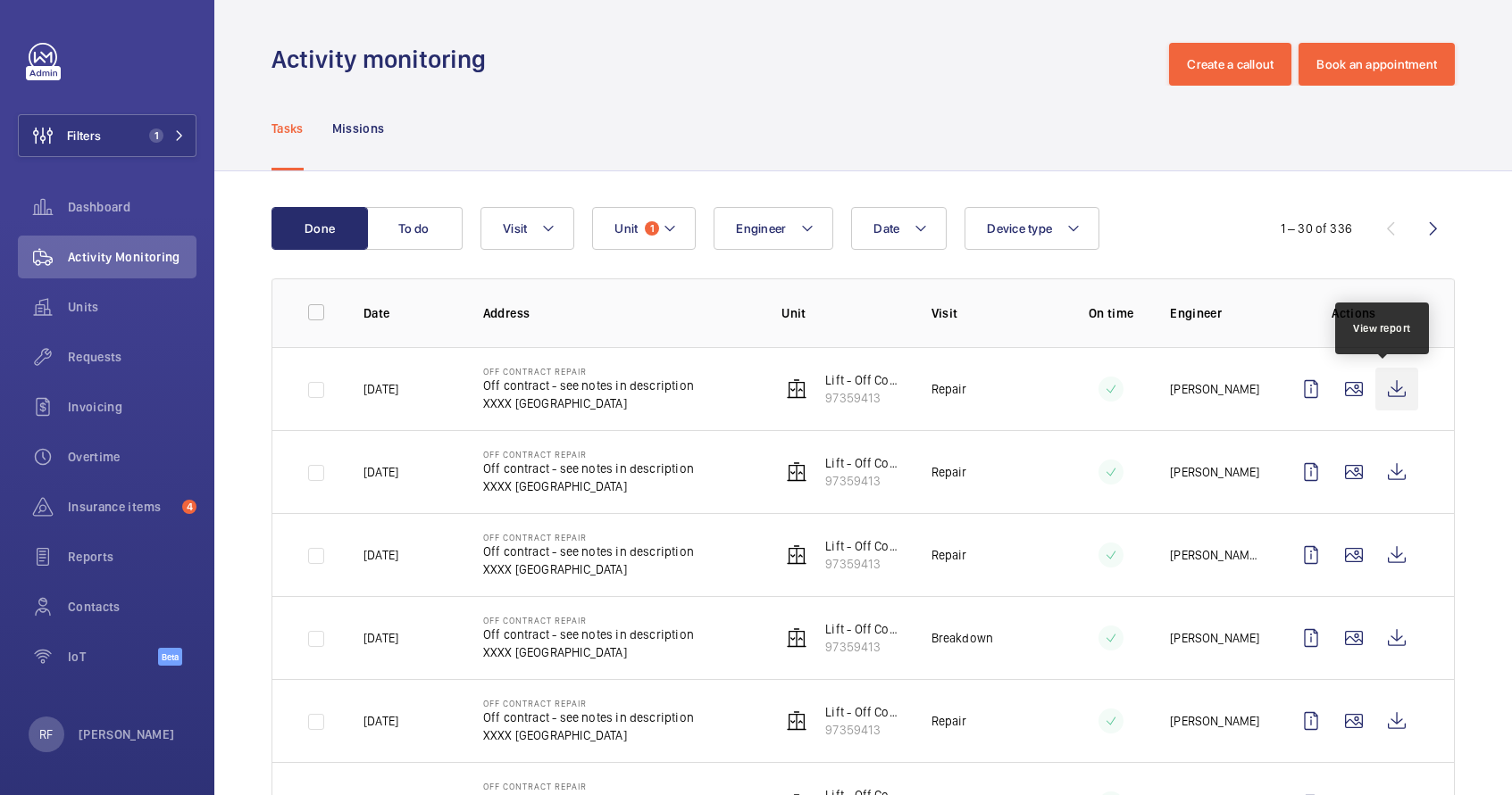
click at [1383, 392] on wm-front-icon-button at bounding box center [1396, 389] width 43 height 43
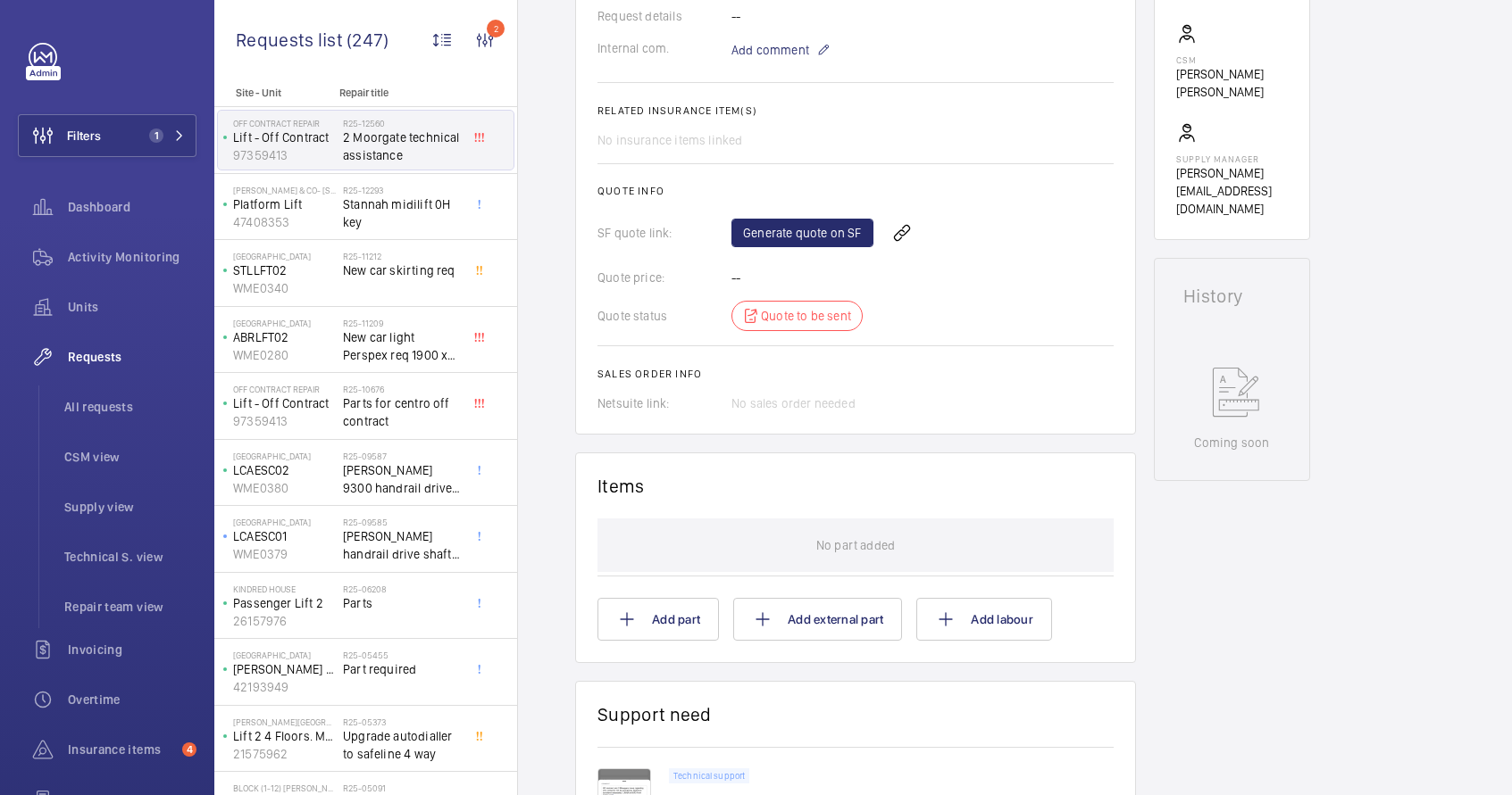
scroll to position [603, 0]
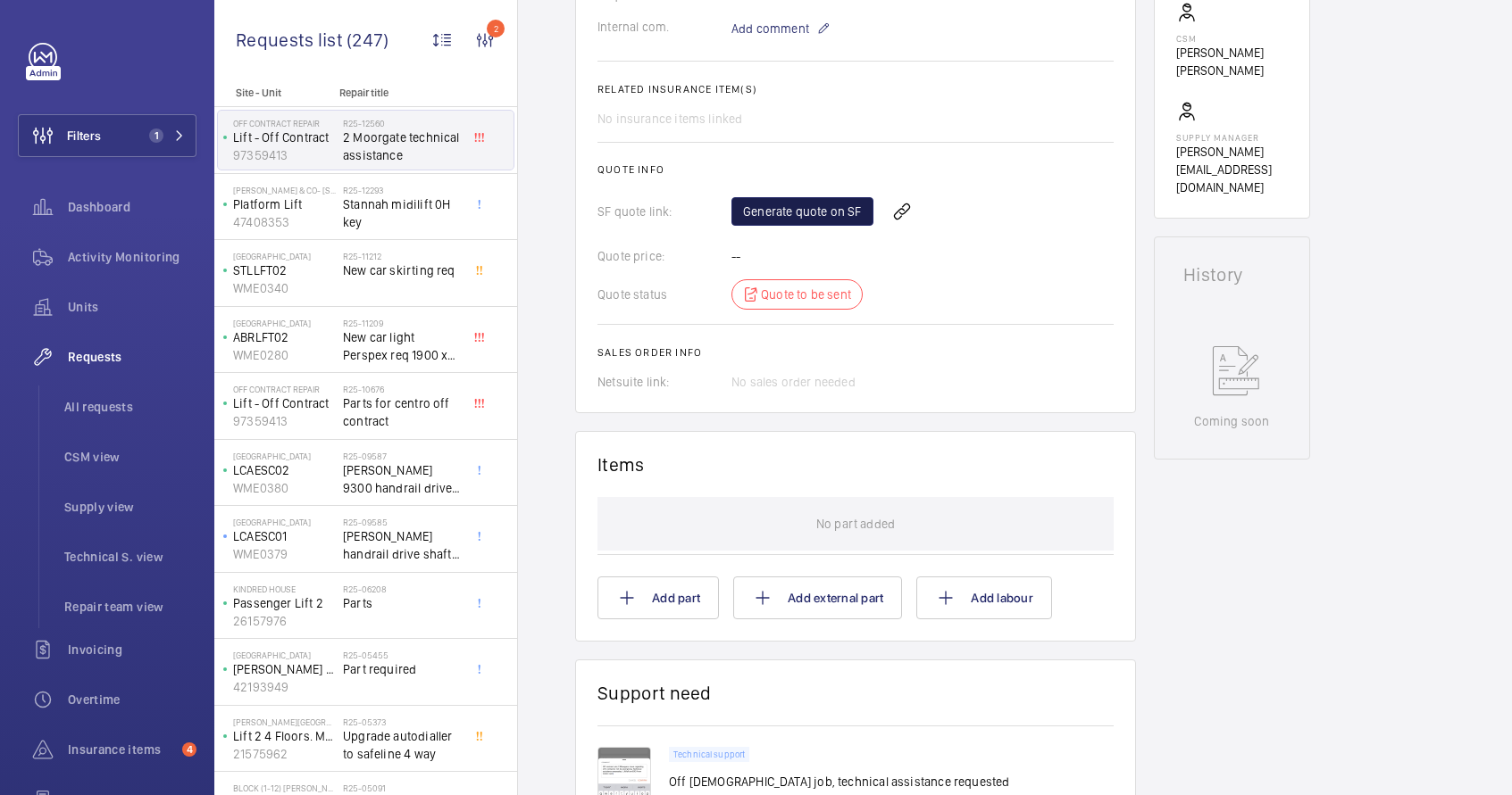
click at [829, 206] on link "Generate quote on SF" at bounding box center [803, 211] width 142 height 28
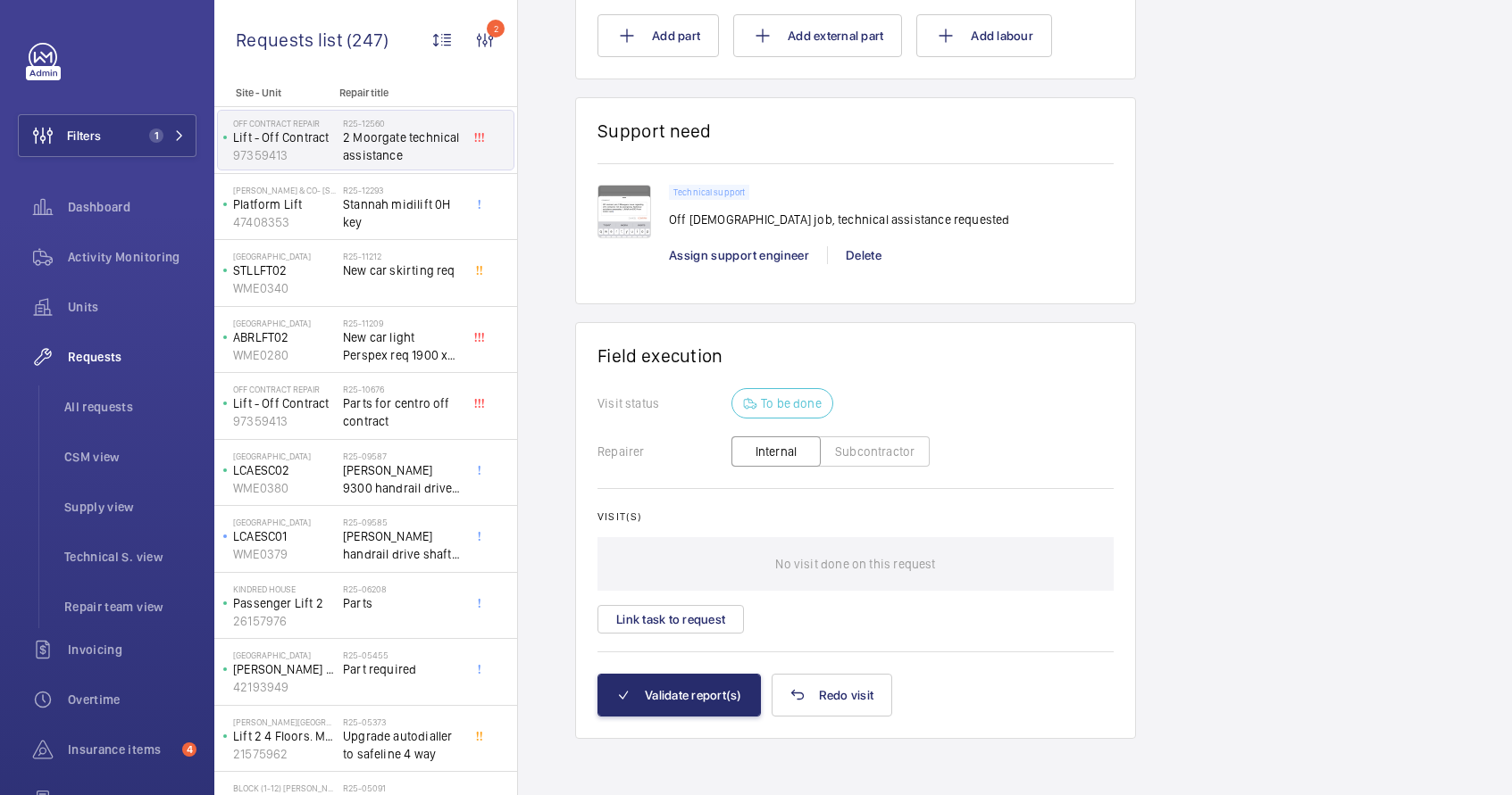
scroll to position [1166, 0]
click at [606, 217] on img at bounding box center [624, 210] width 54 height 54
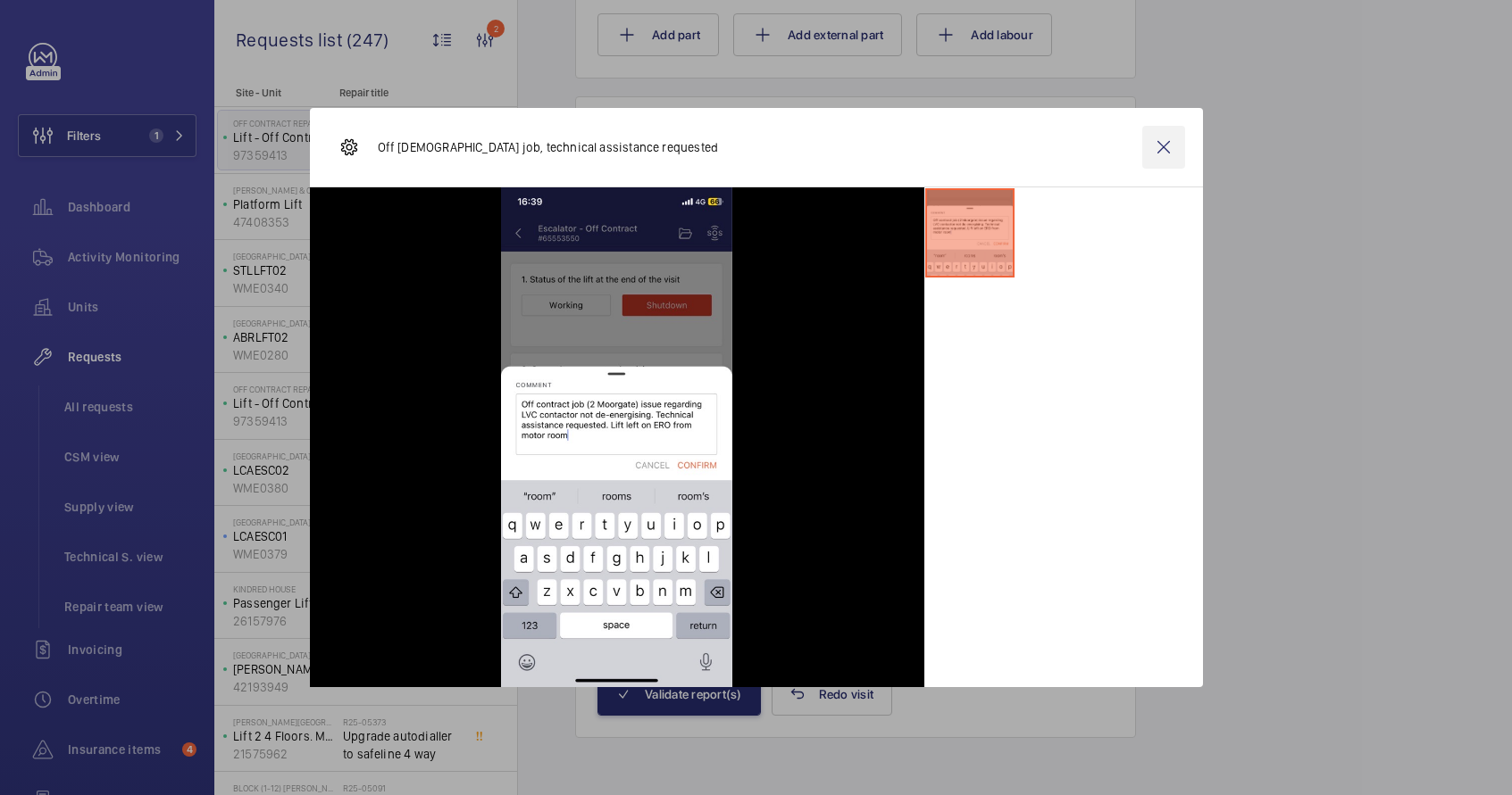
click at [1162, 147] on wm-front-icon-button at bounding box center [1163, 147] width 43 height 43
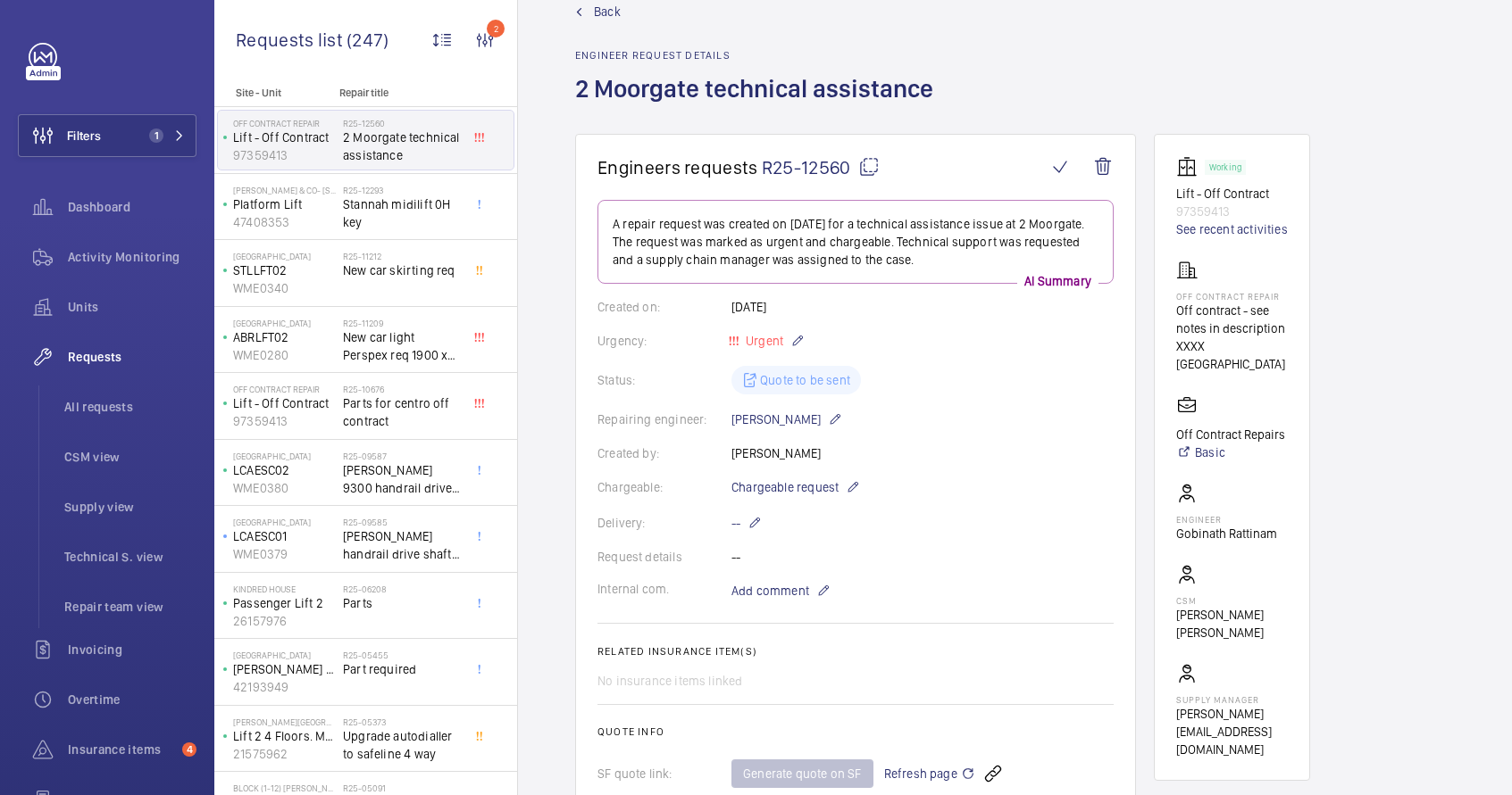
scroll to position [0, 0]
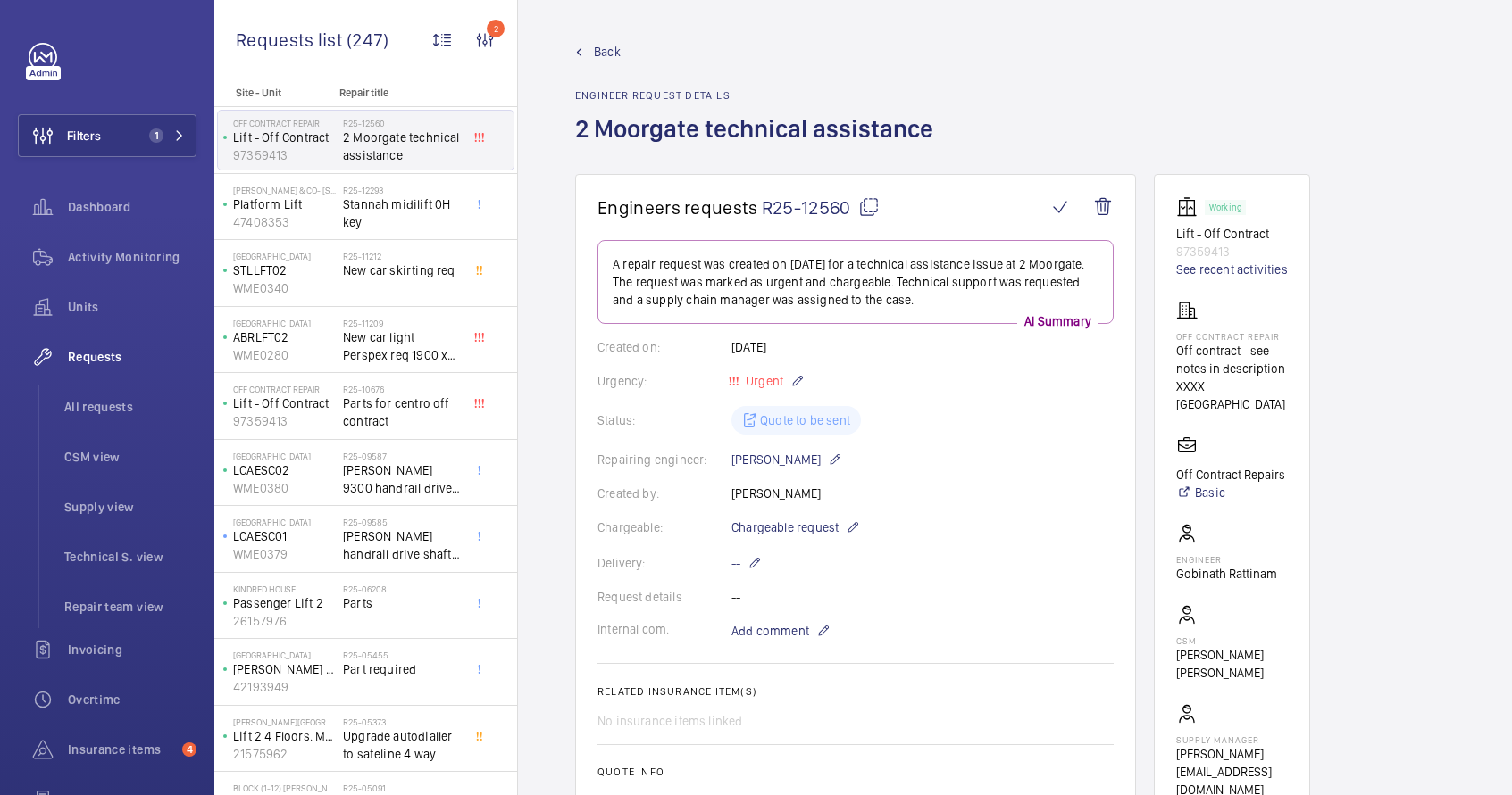
click at [866, 210] on mat-icon at bounding box center [868, 207] width 22 height 22
click at [93, 416] on li "All requests" at bounding box center [123, 406] width 147 height 43
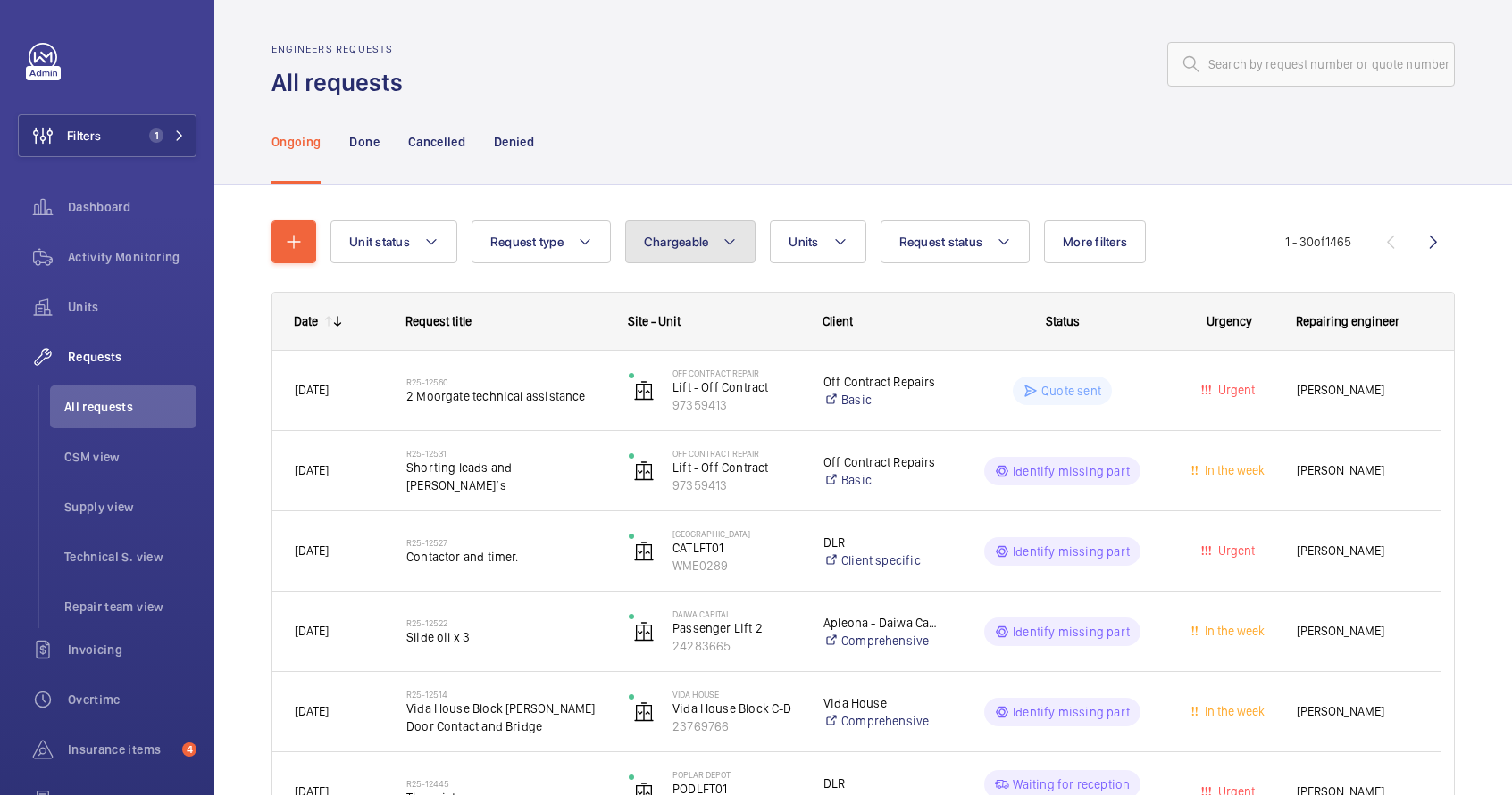
click at [724, 244] on mat-icon at bounding box center [729, 241] width 14 height 22
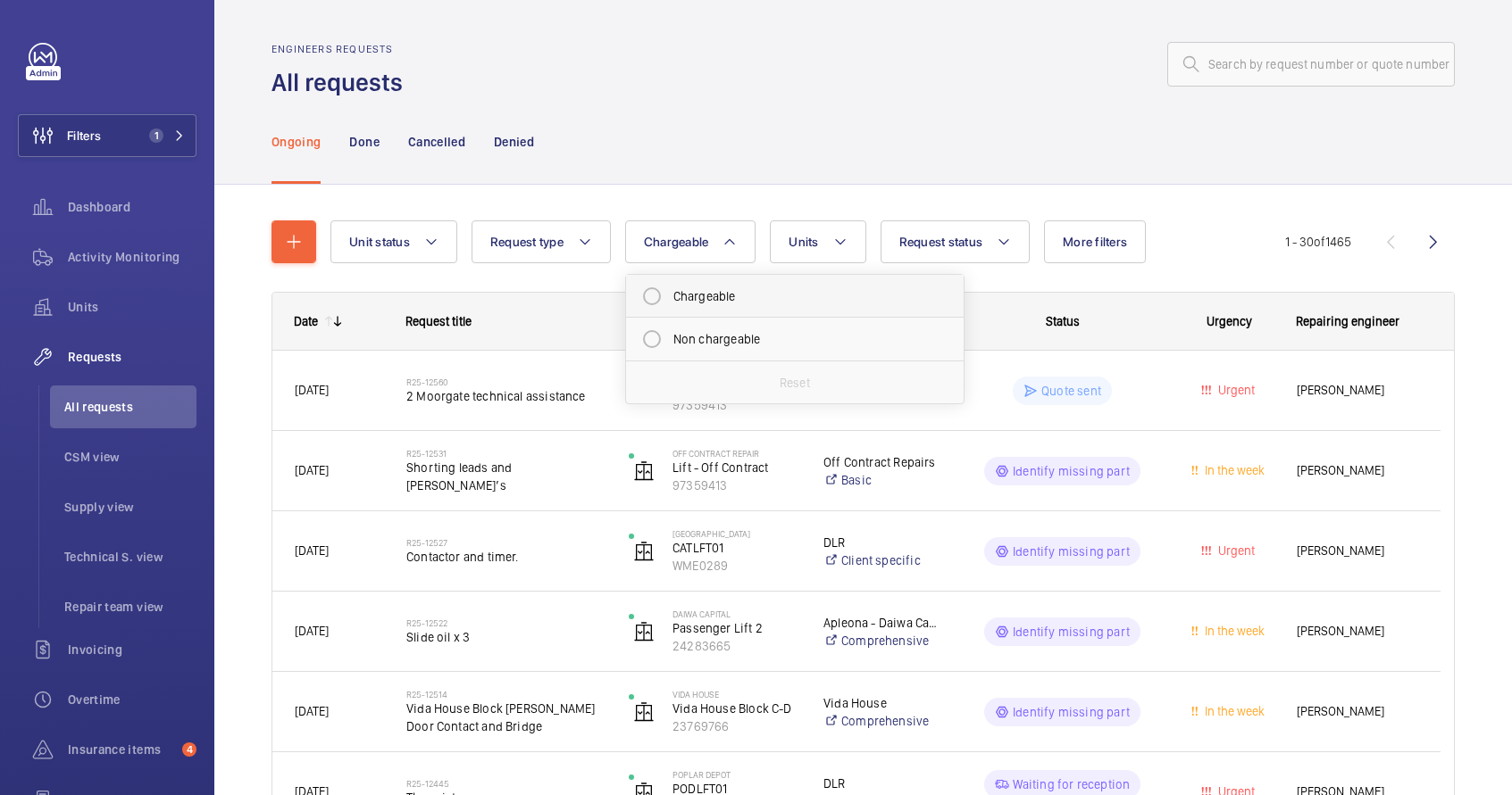
click at [731, 296] on mat-radio-button "Chargeable" at bounding box center [795, 296] width 322 height 36
radio input "true"
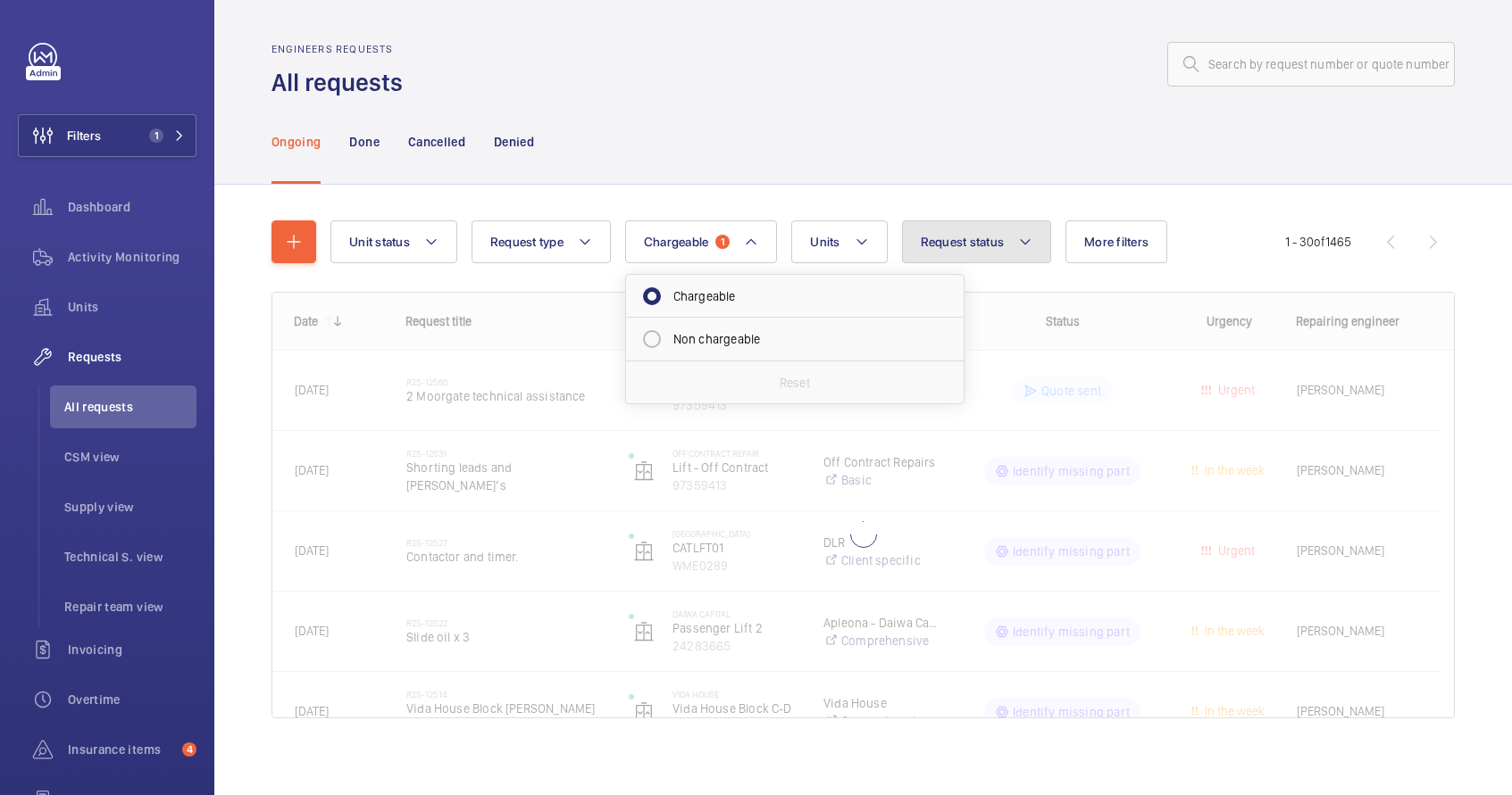
click at [1001, 236] on span "Request status" at bounding box center [962, 241] width 84 height 14
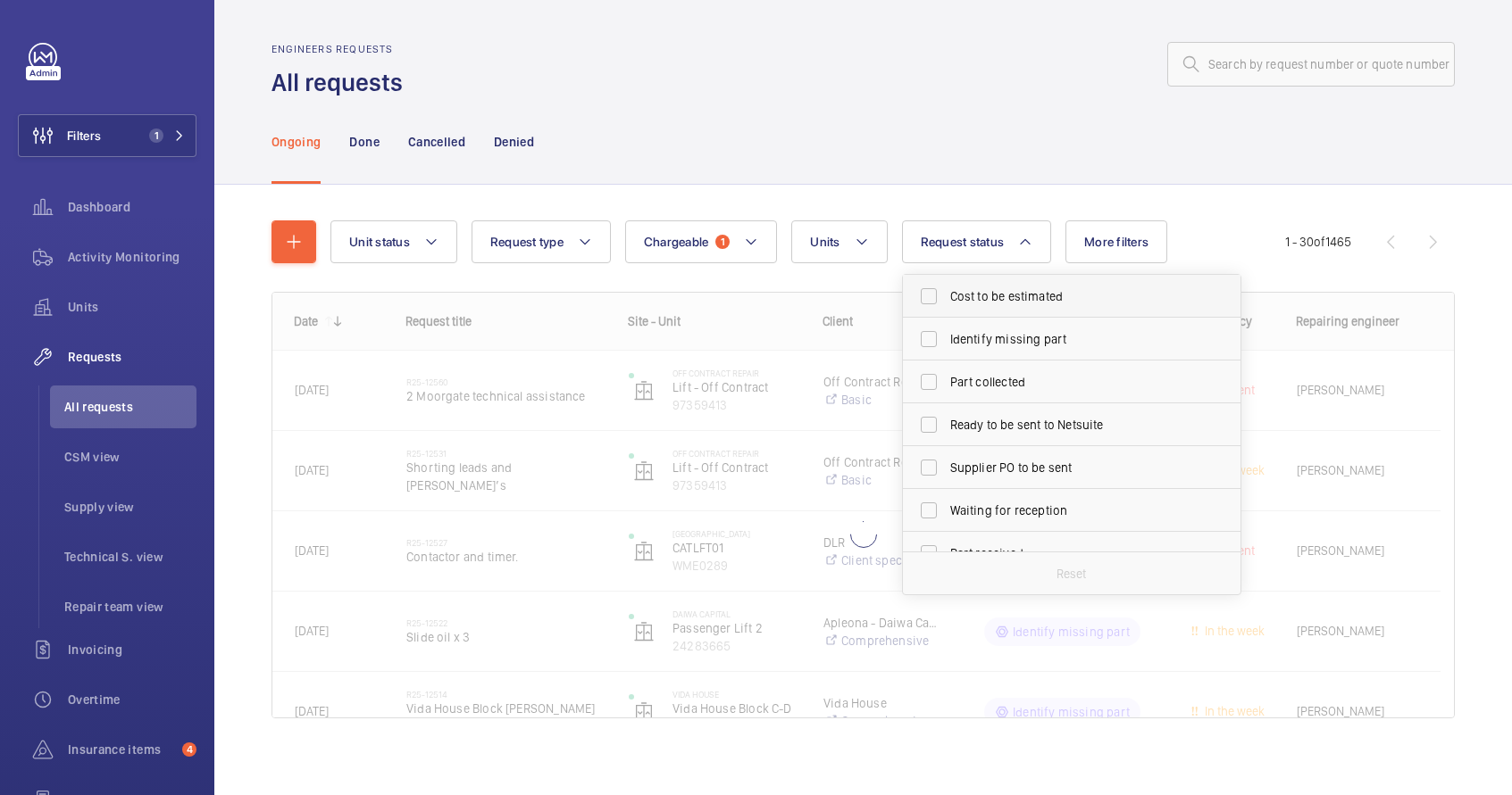
click at [991, 308] on label "Cost to be estimated" at bounding box center [1058, 296] width 311 height 43
click at [947, 308] on input "Cost to be estimated" at bounding box center [929, 296] width 36 height 36
checkbox input "true"
click at [1008, 343] on span "Identify missing part" at bounding box center [1073, 339] width 245 height 18
click at [947, 343] on input "Identify missing part" at bounding box center [929, 340] width 36 height 36
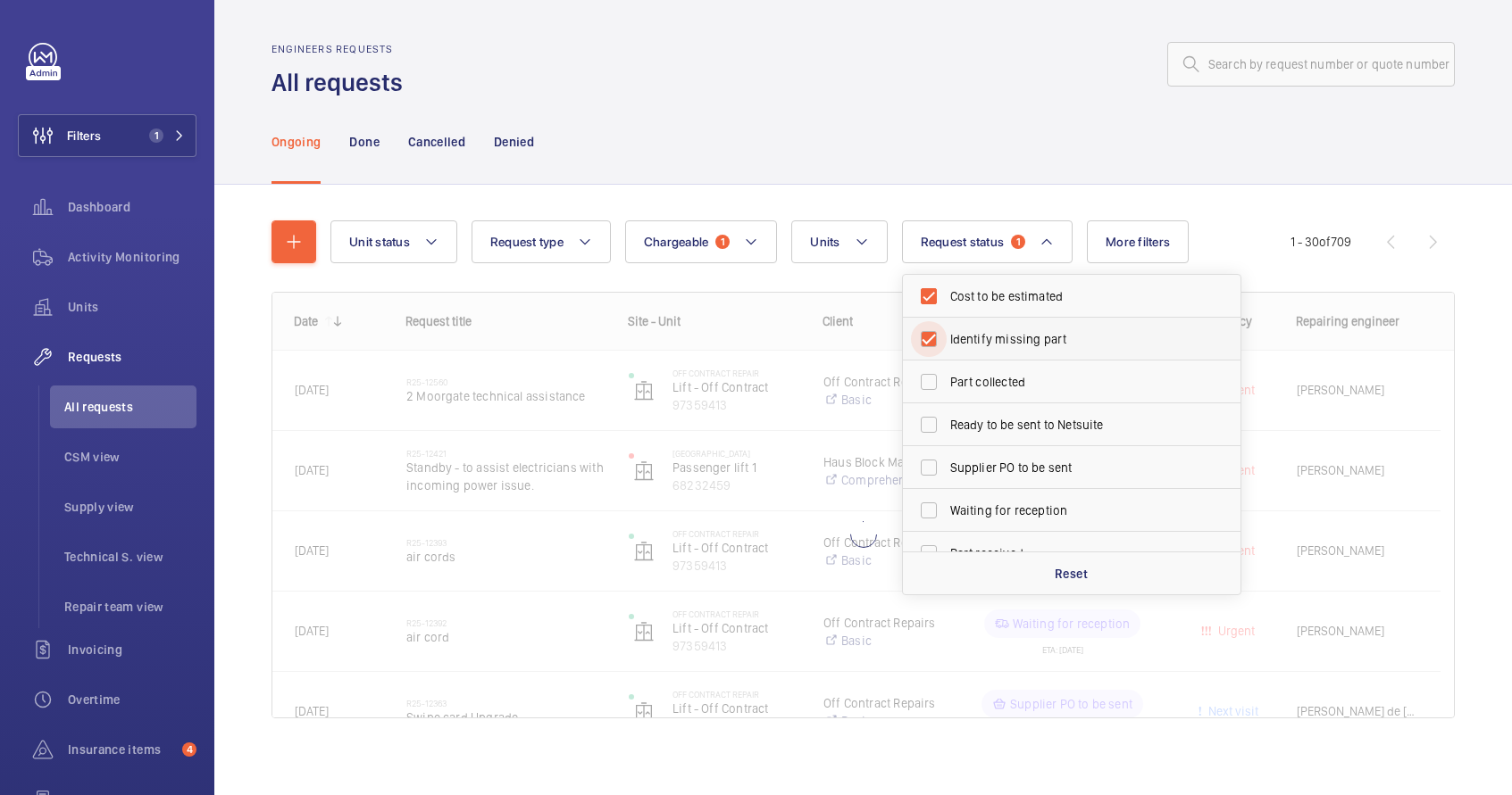
checkbox input "true"
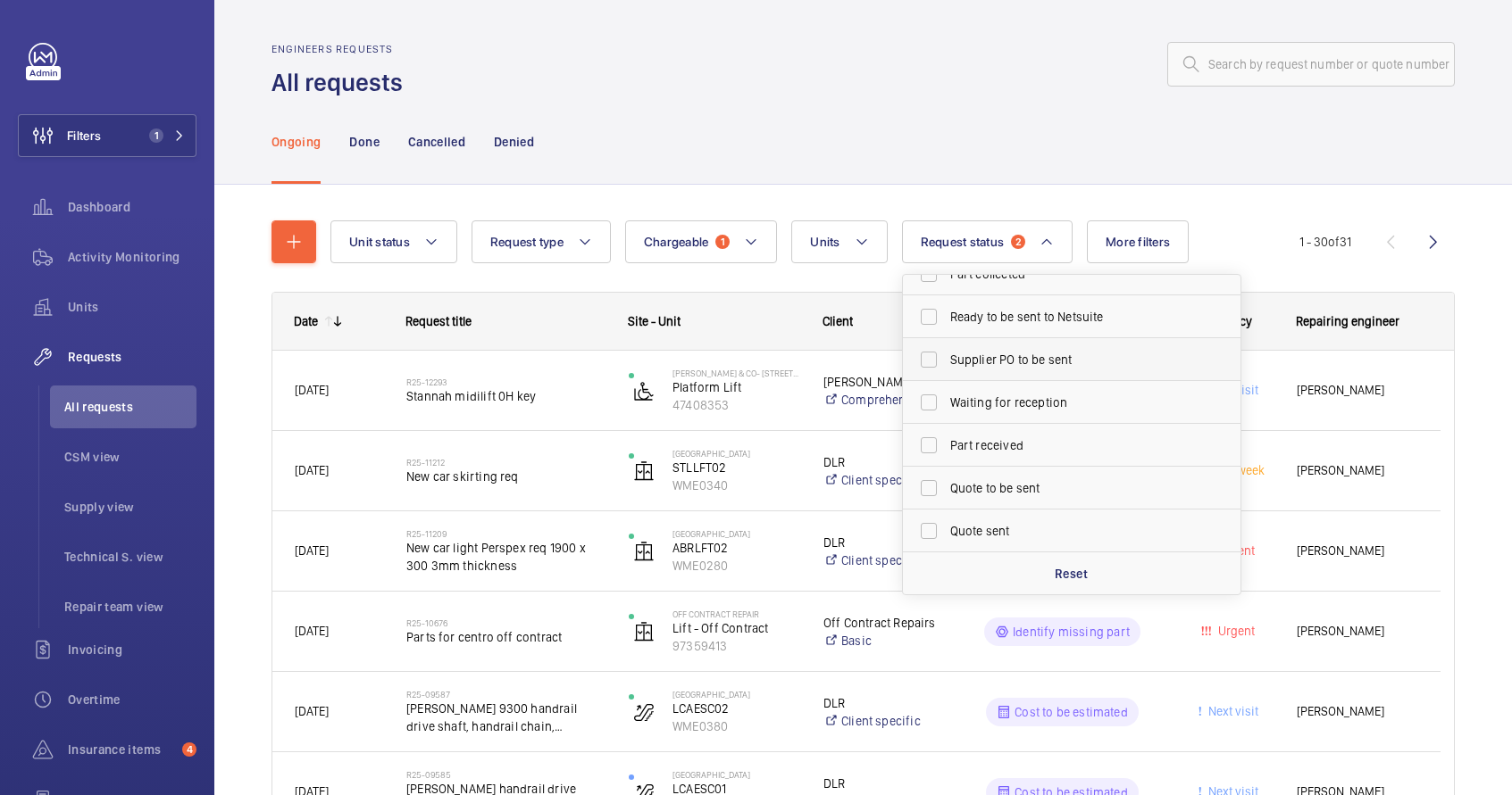
scroll to position [113, 0]
click at [987, 487] on span "Quote to be sent" at bounding box center [1073, 484] width 245 height 18
click at [947, 487] on input "Quote to be sent" at bounding box center [929, 484] width 36 height 36
checkbox input "true"
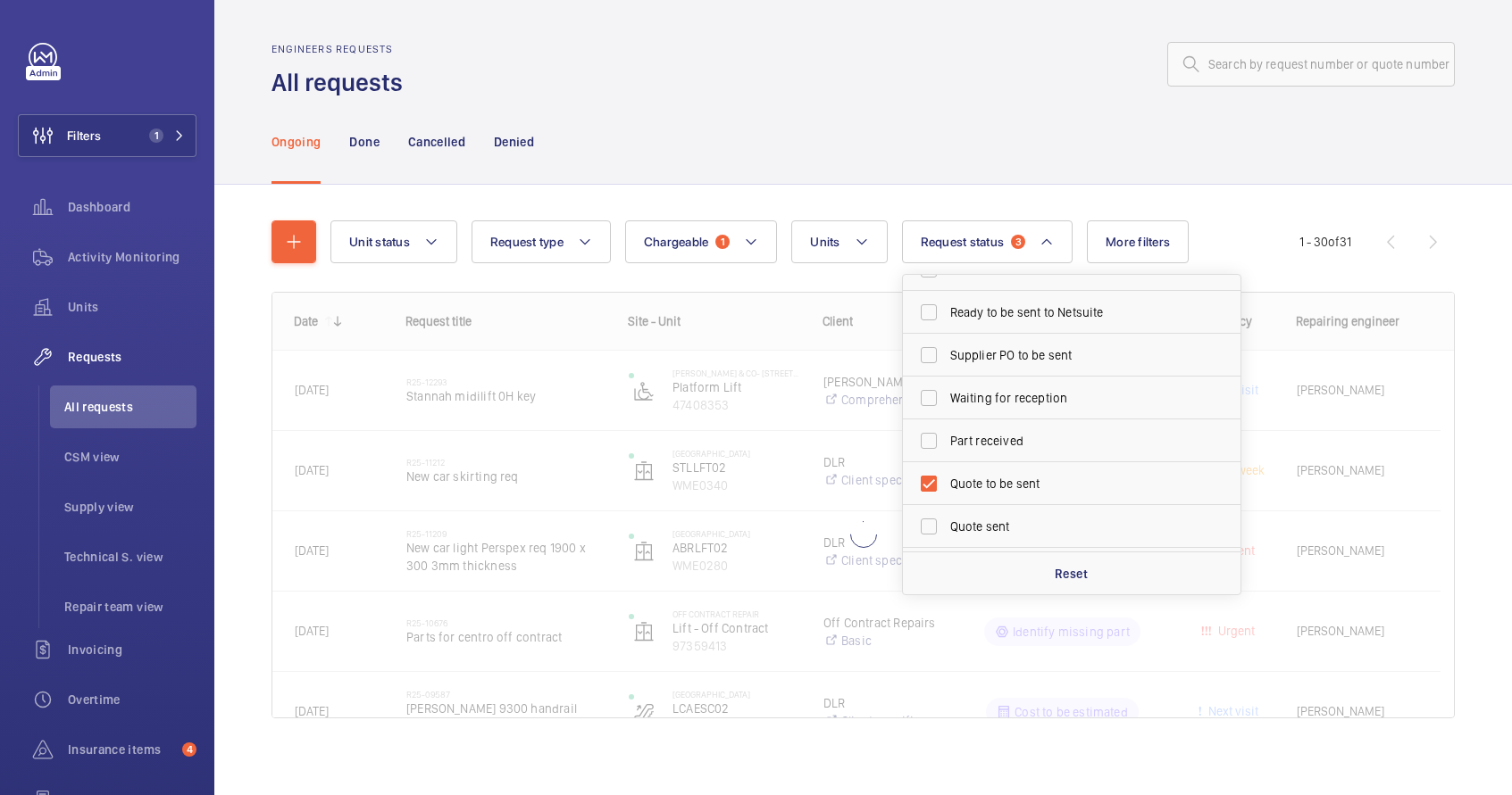
click at [1037, 177] on div "Ongoing Done Cancelled Denied" at bounding box center [863, 142] width 1183 height 85
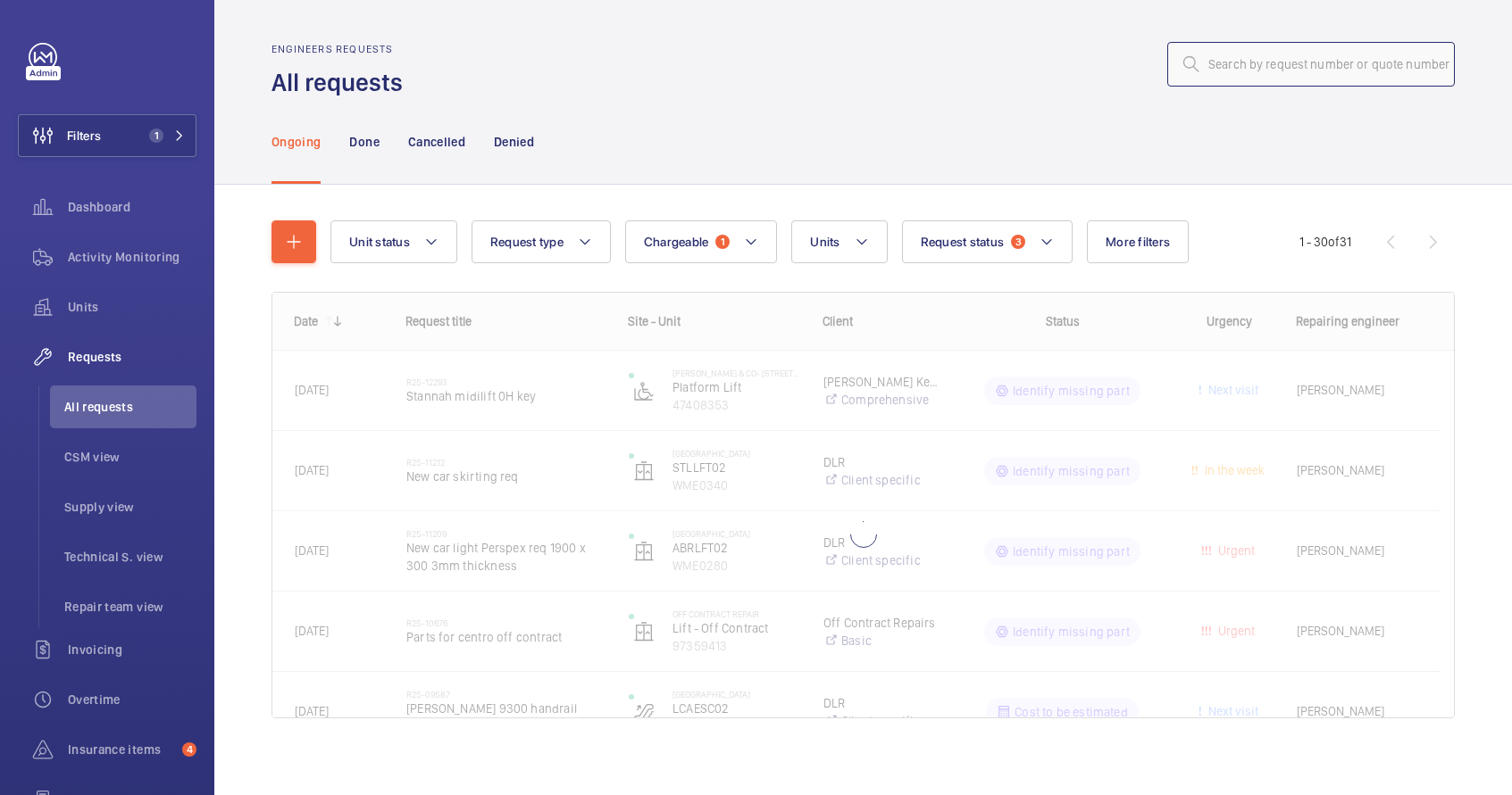
click at [1253, 53] on input "text" at bounding box center [1311, 63] width 288 height 44
type input "insurance"
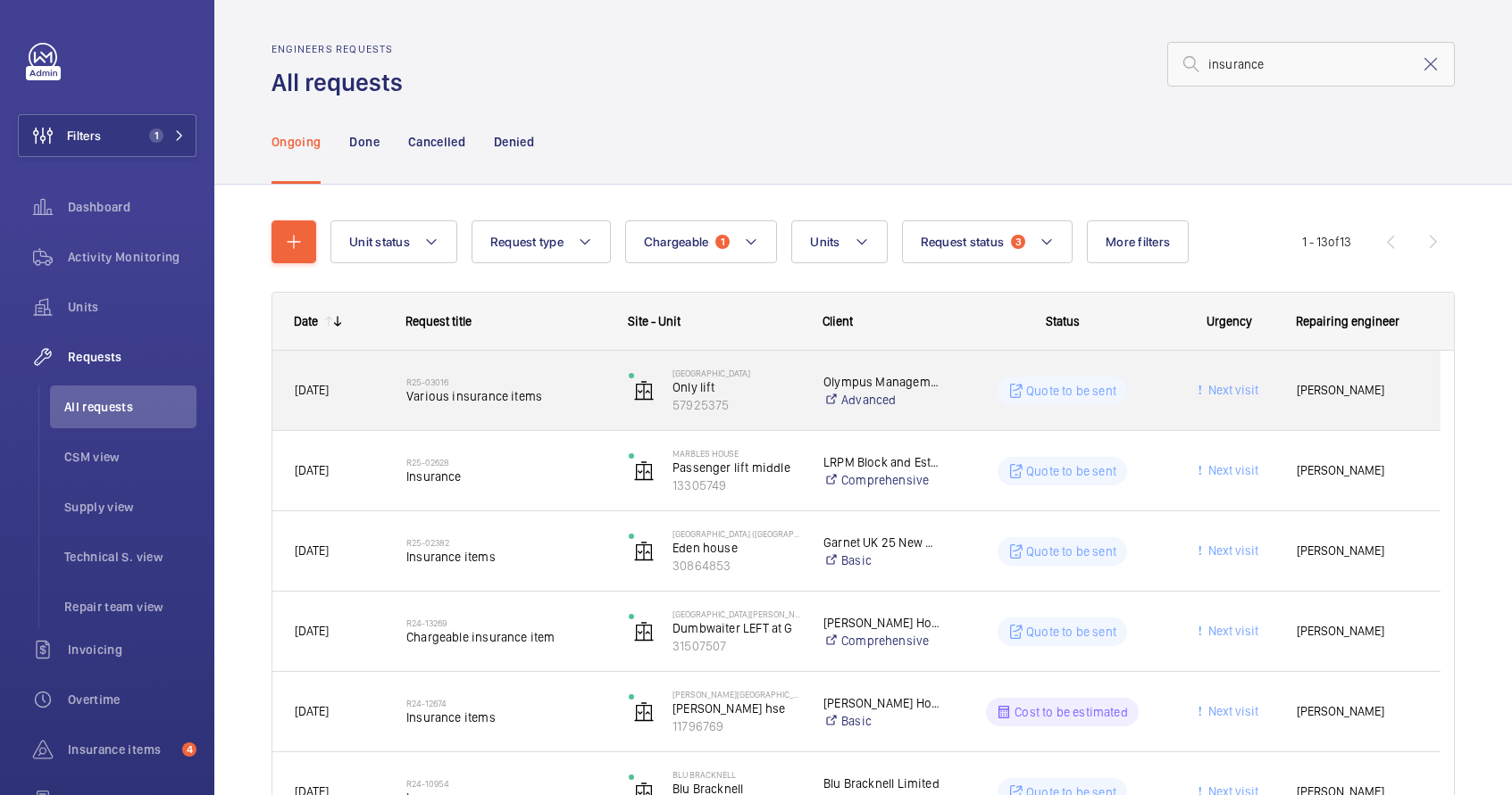
click at [607, 406] on div "Albion House Only lift 57925375" at bounding box center [703, 390] width 193 height 73
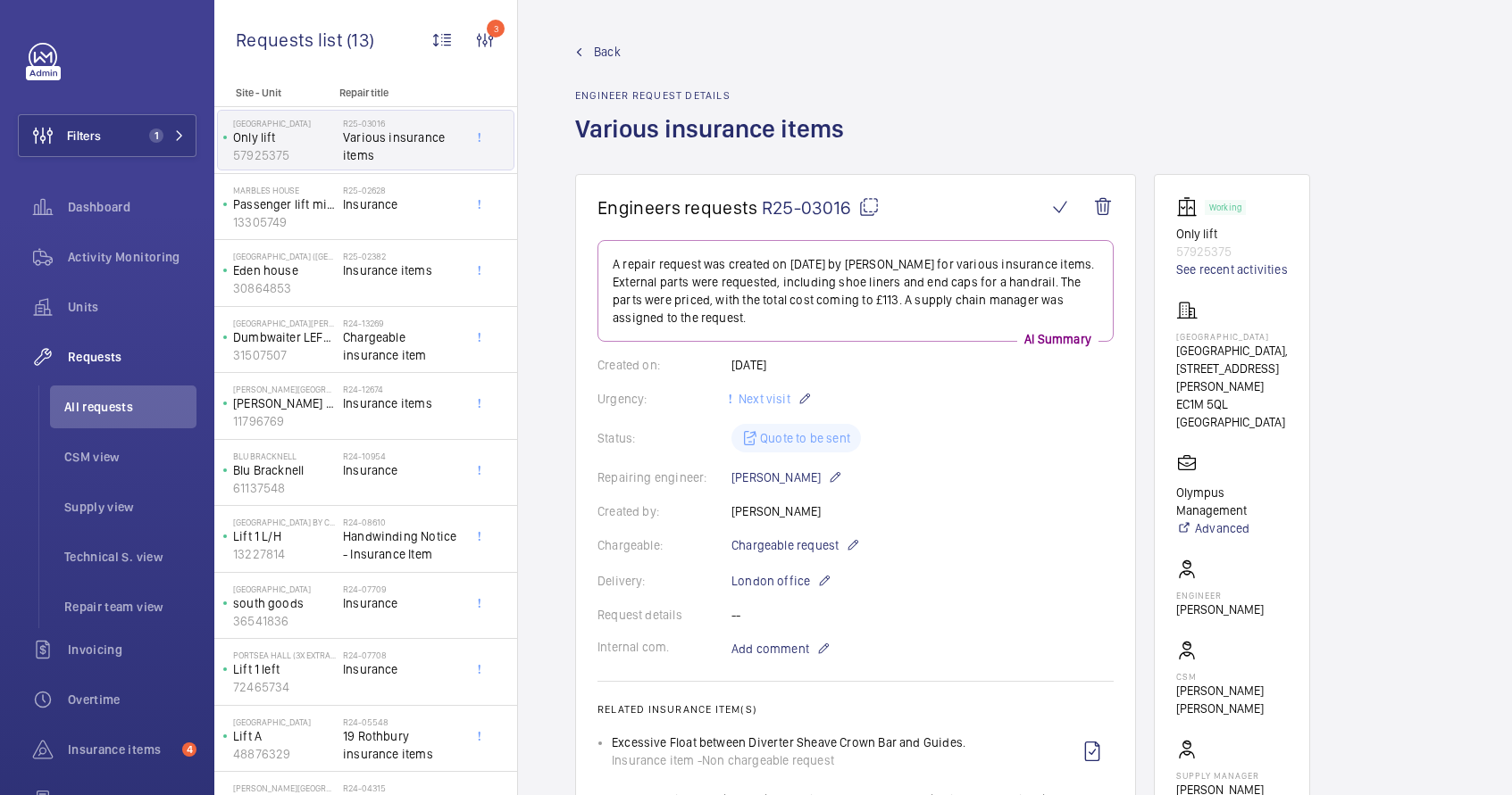
click at [1208, 251] on p "57925375" at bounding box center [1232, 252] width 112 height 18
copy p "57925375"
click at [129, 405] on span "All requests" at bounding box center [131, 407] width 133 height 18
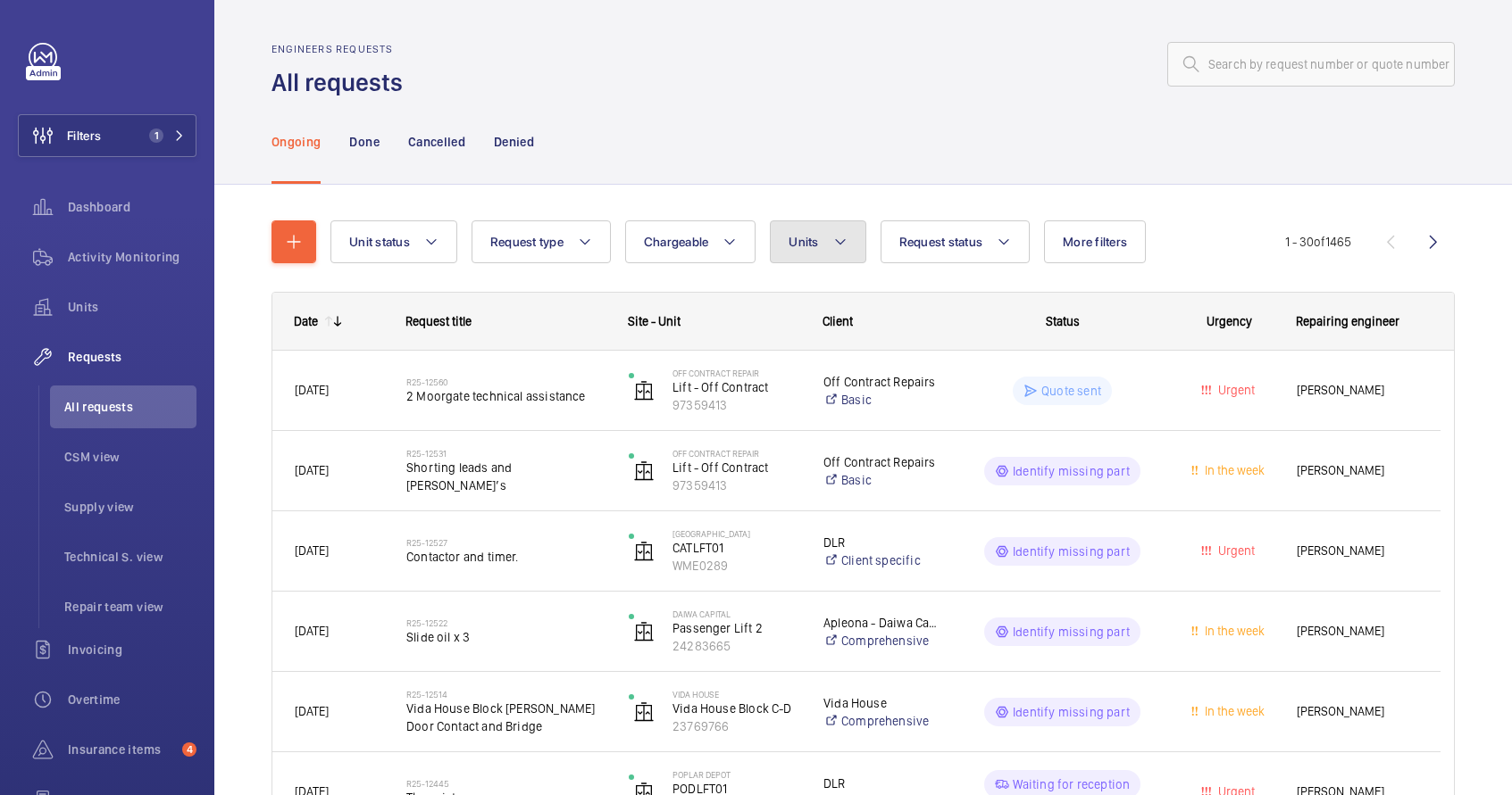
click at [826, 252] on button "Units" at bounding box center [817, 241] width 96 height 43
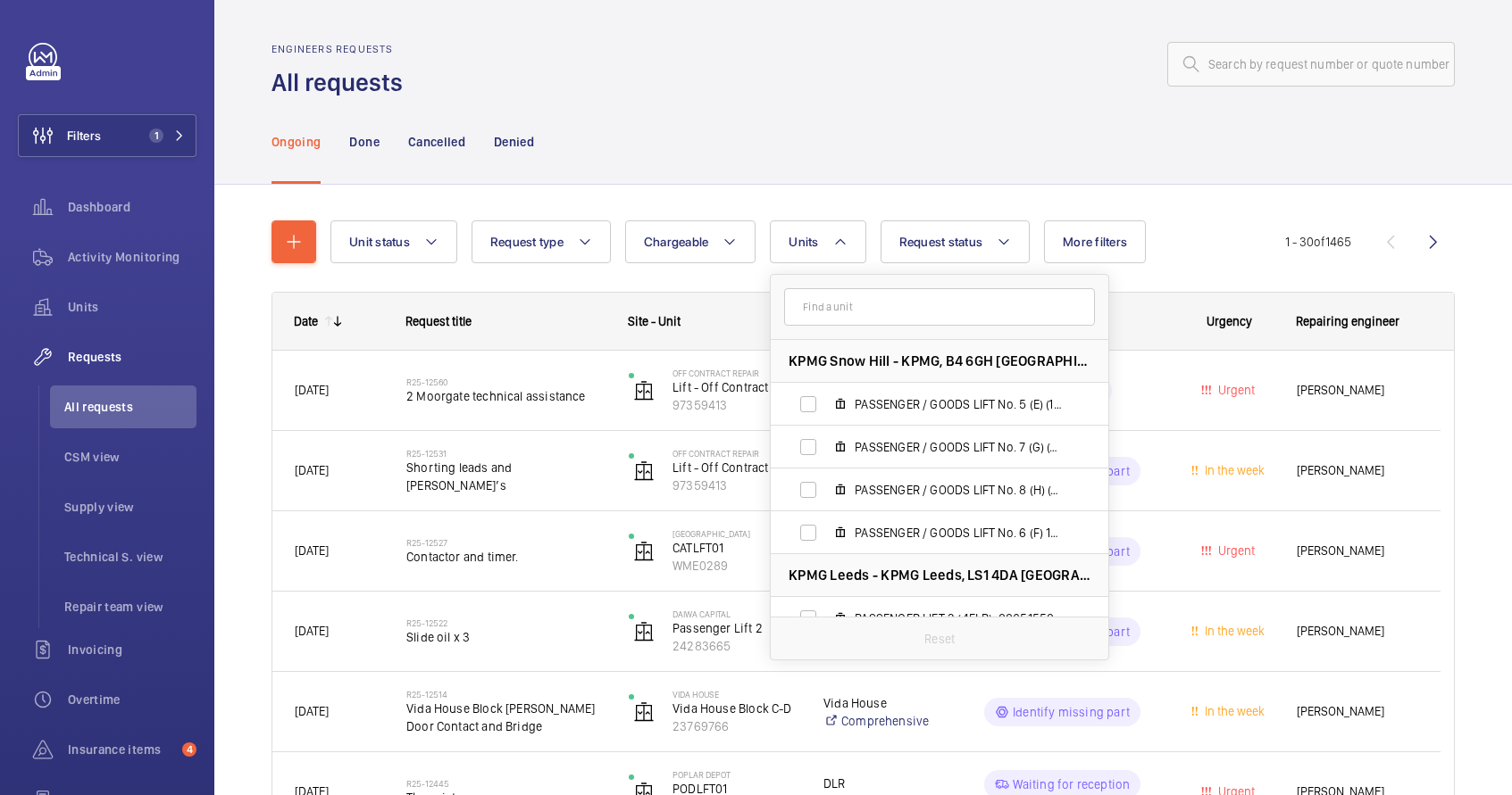
click at [836, 304] on input "text" at bounding box center [939, 308] width 311 height 38
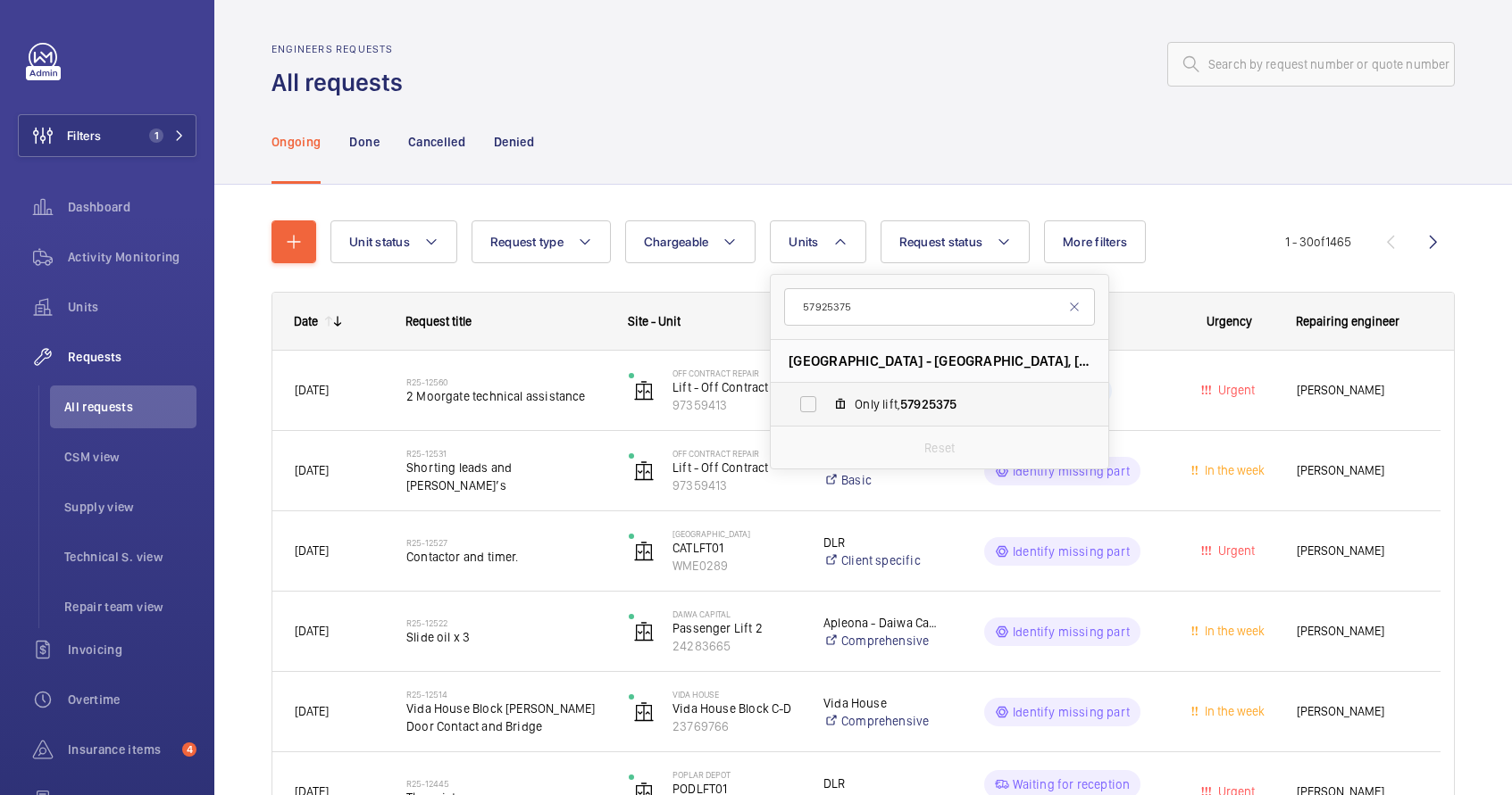
type input "57925375"
click at [837, 404] on mat-icon at bounding box center [840, 404] width 14 height 14
click at [826, 404] on input "Only lift, 57925375" at bounding box center [809, 404] width 36 height 36
checkbox input "true"
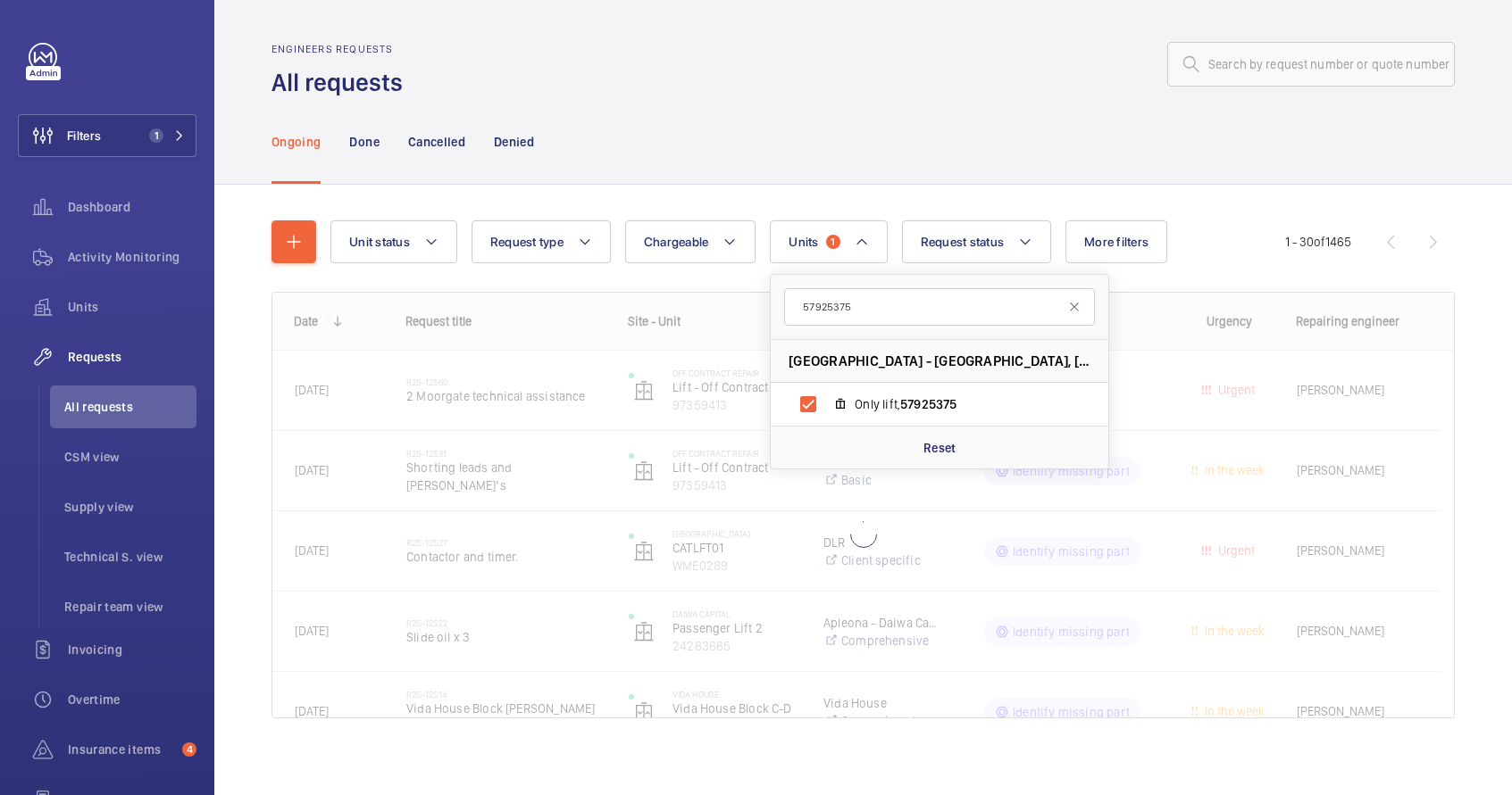
click at [1148, 135] on div "Ongoing Done Cancelled Denied" at bounding box center [863, 142] width 1183 height 85
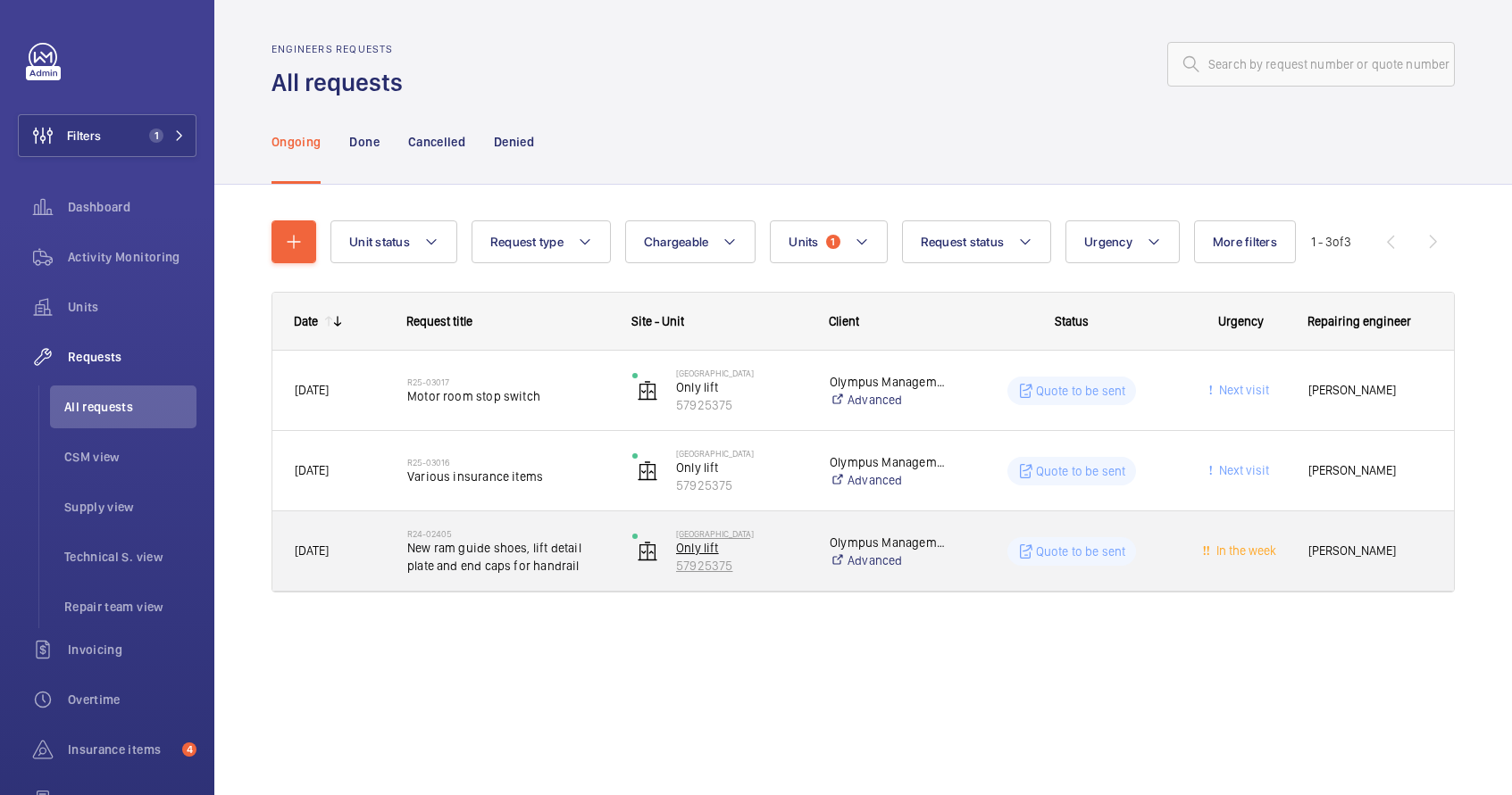
click at [791, 557] on p "57925375" at bounding box center [741, 566] width 131 height 18
click at [608, 576] on div "08/03/2024 R24-02405 New ram guide shoes, lift detail plate and end caps for ha…" at bounding box center [863, 551] width 1182 height 80
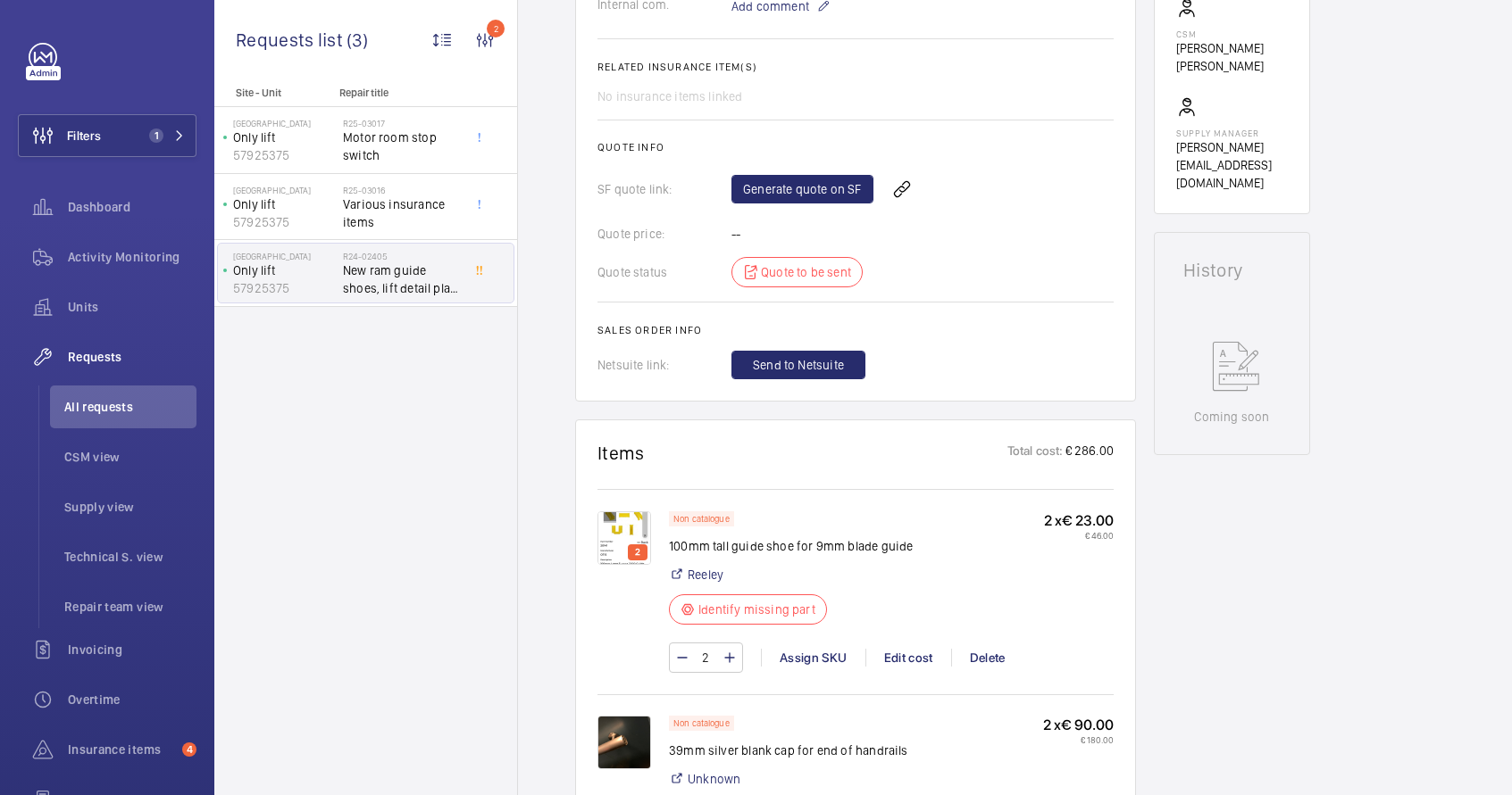
scroll to position [697, 0]
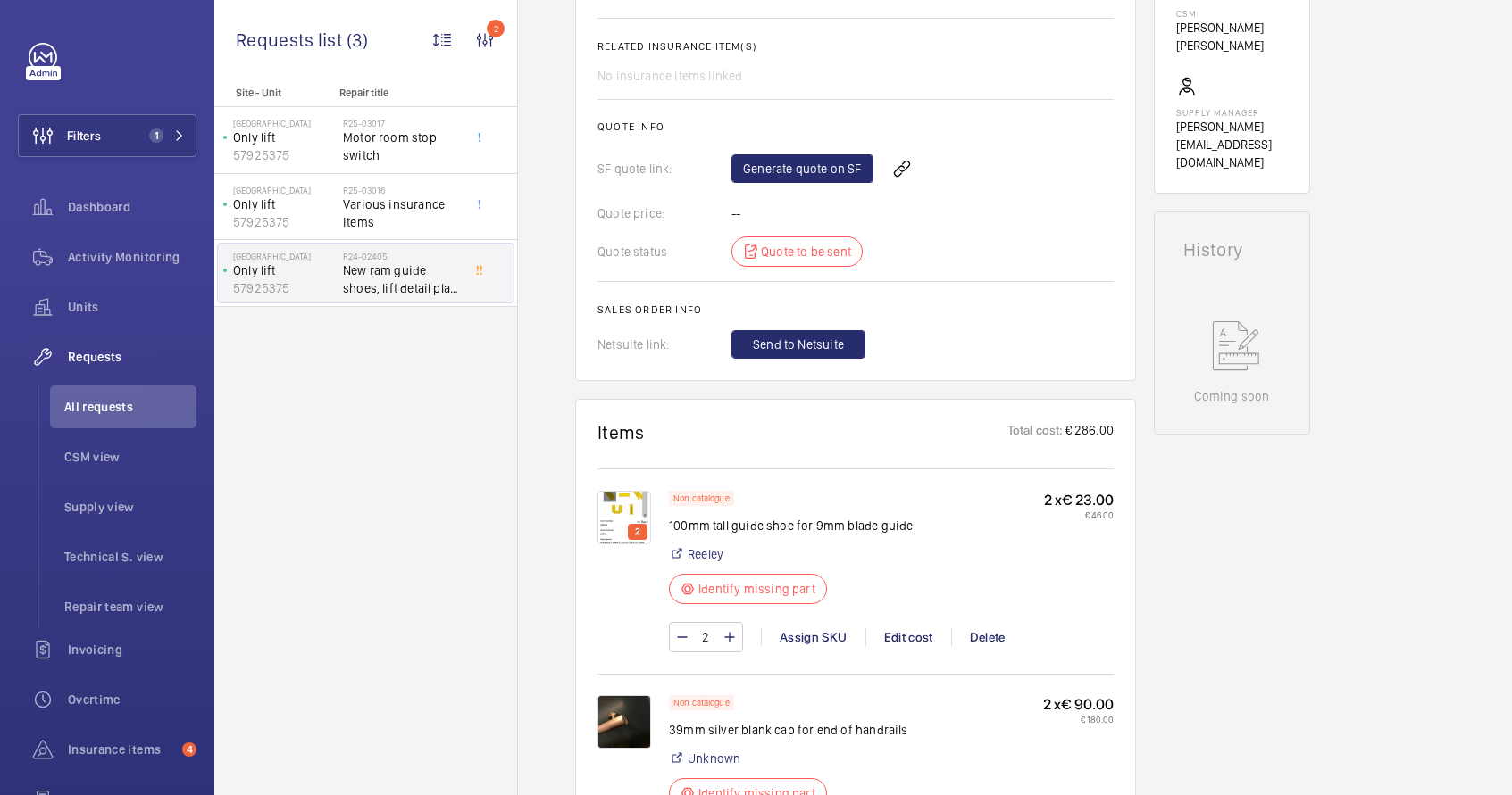
click at [619, 513] on img at bounding box center [624, 518] width 54 height 54
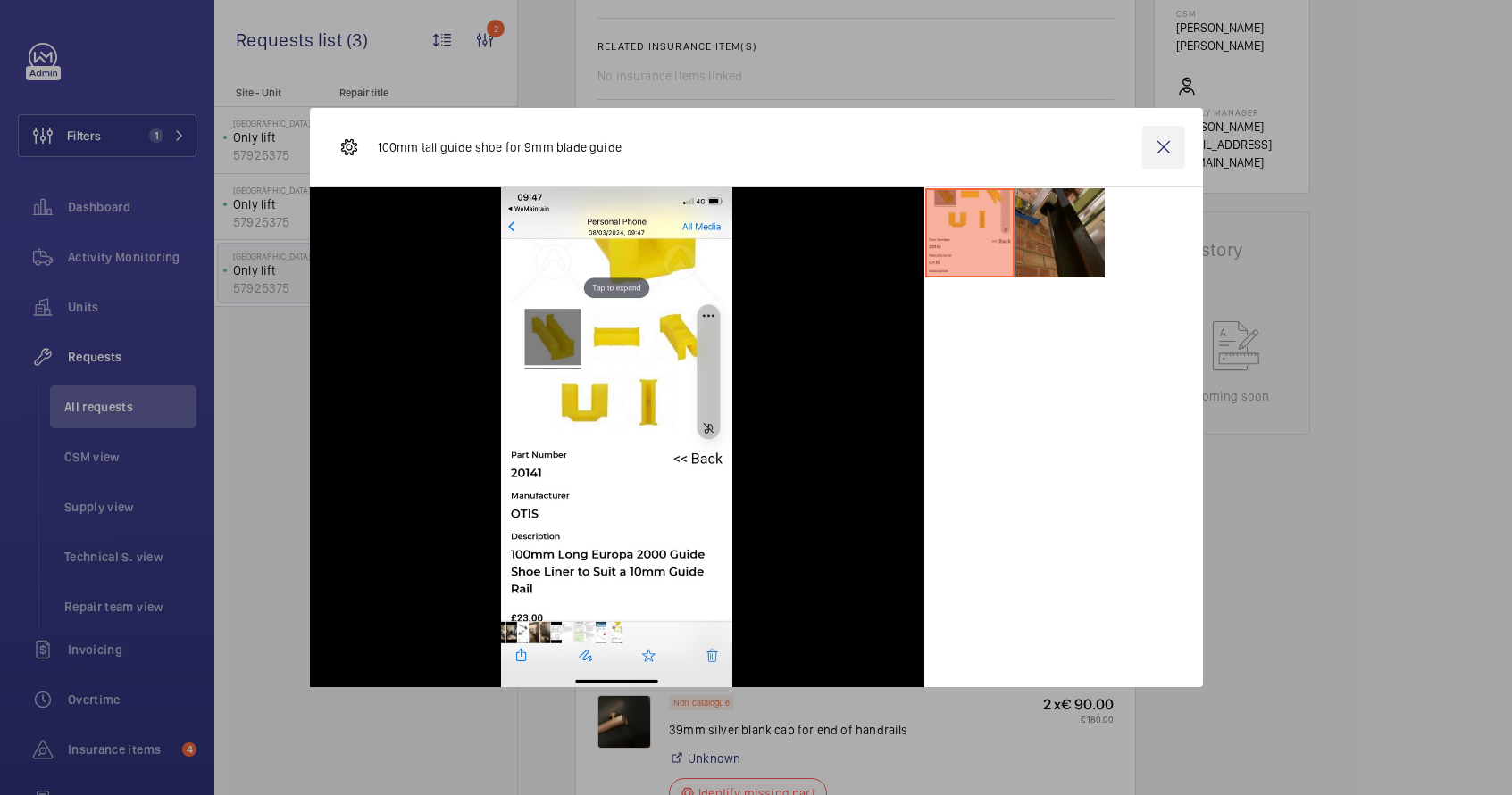
click at [1164, 144] on wm-front-icon-button at bounding box center [1163, 147] width 43 height 43
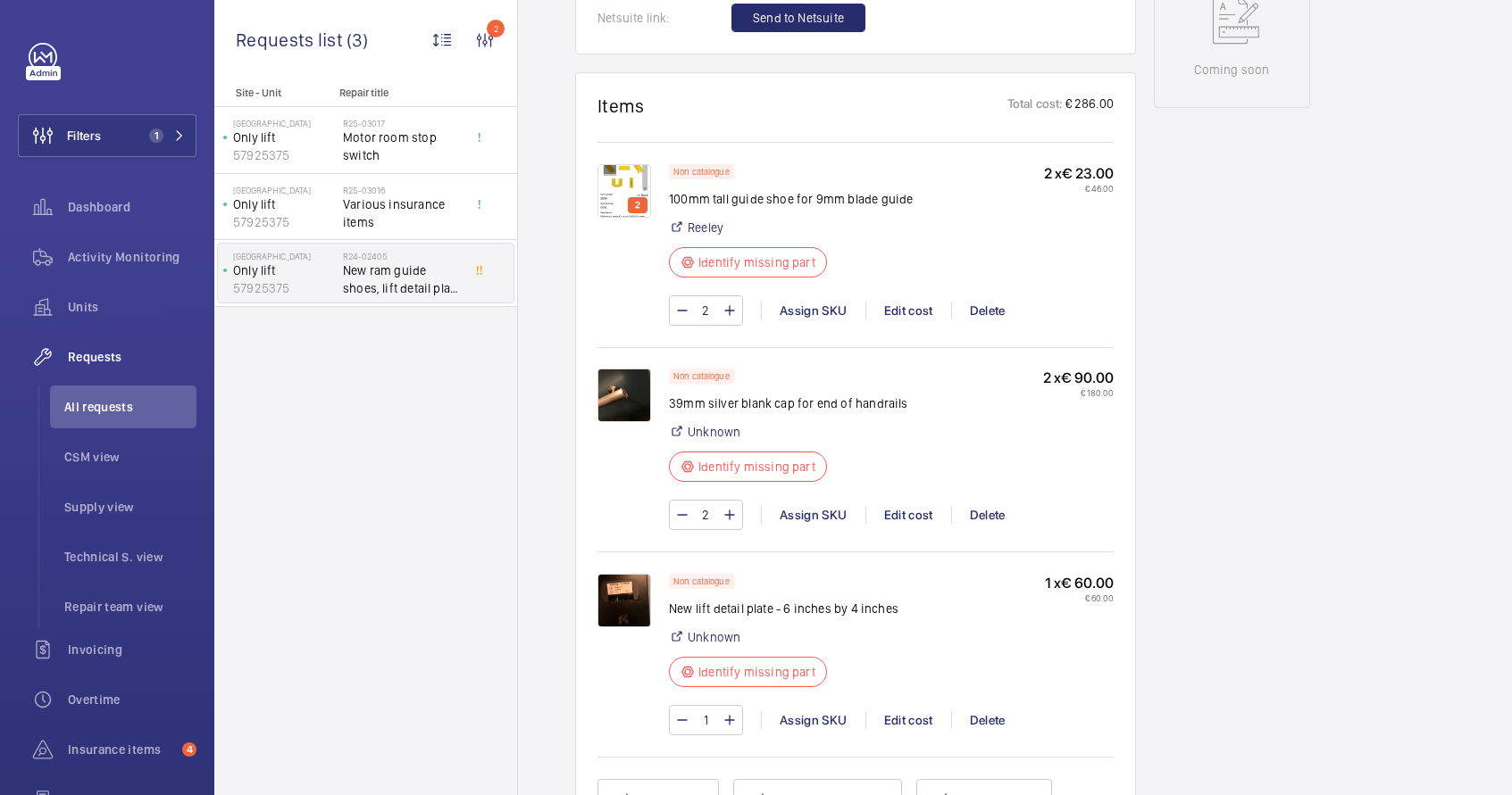
scroll to position [1031, 0]
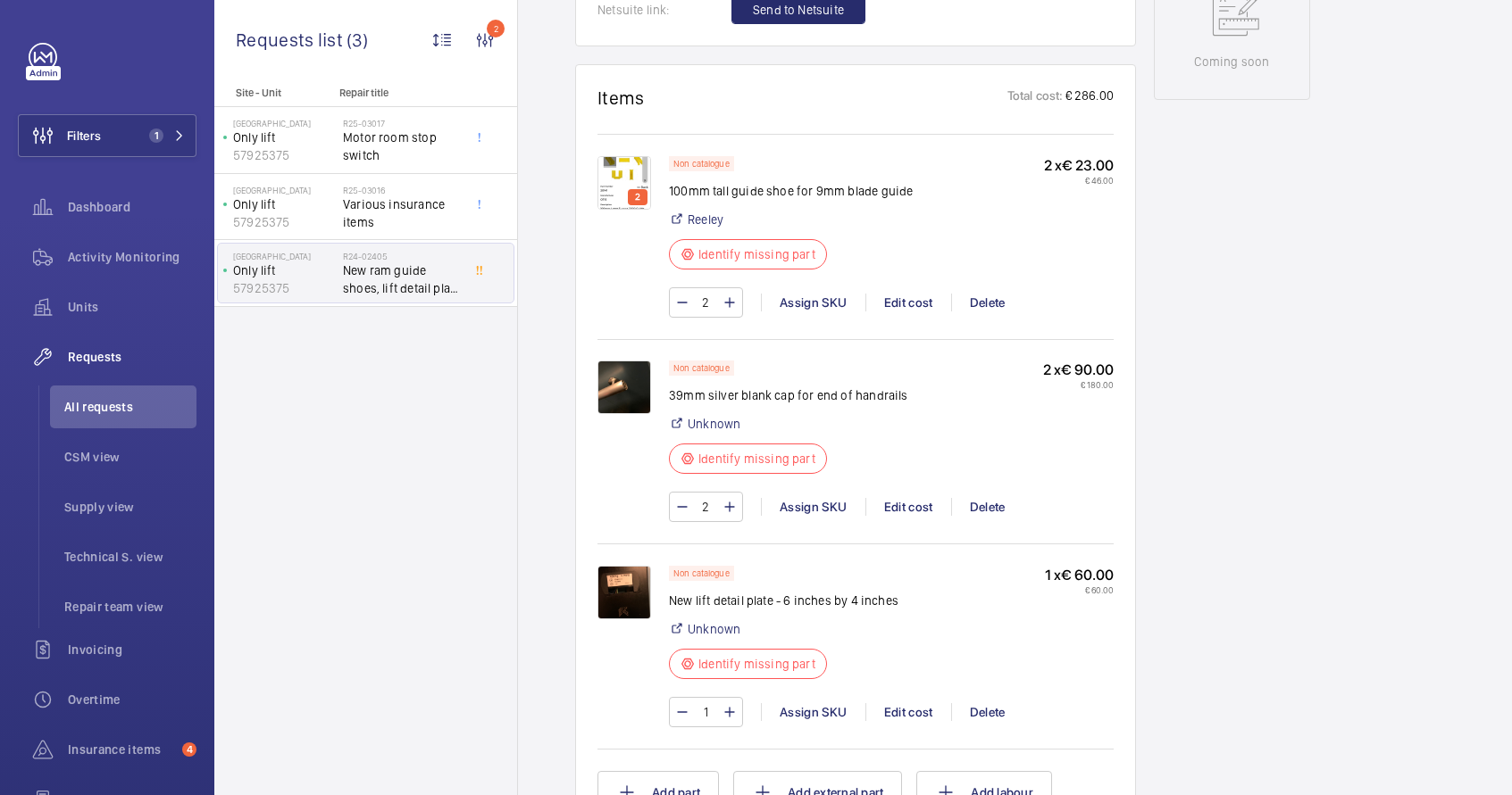
click at [631, 592] on img at bounding box center [624, 592] width 54 height 54
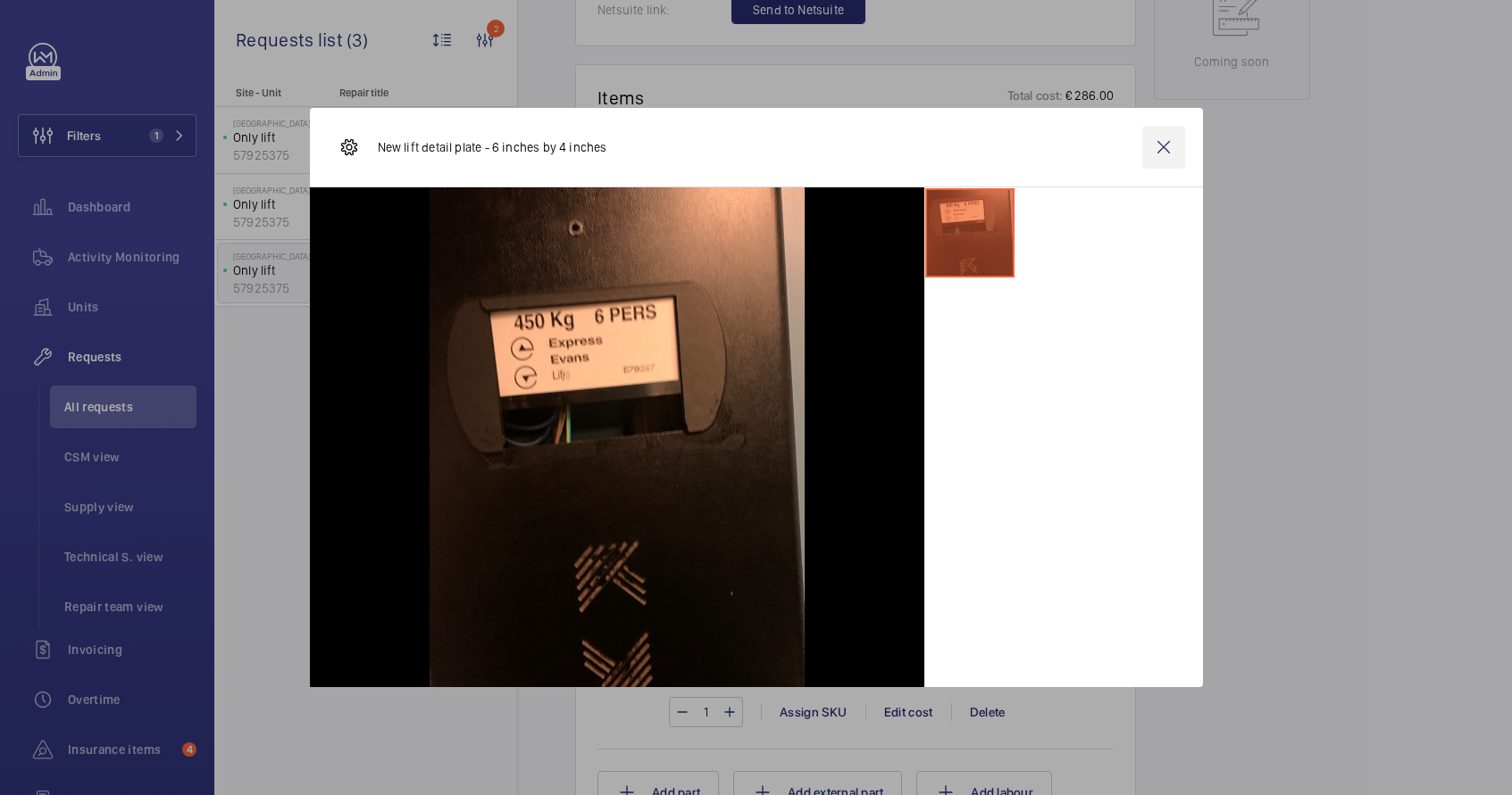
click at [1172, 145] on wm-front-icon-button at bounding box center [1163, 147] width 43 height 43
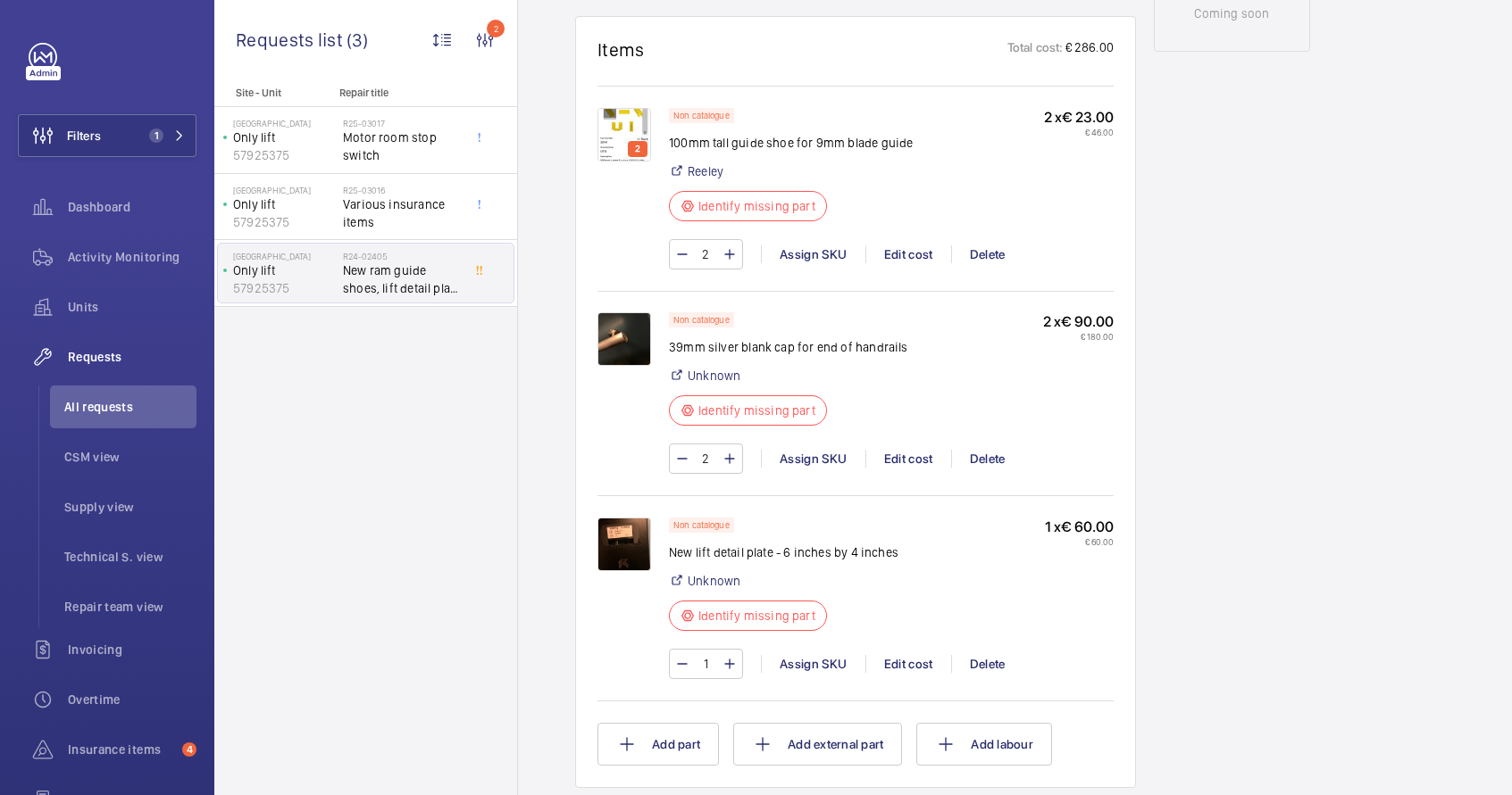
scroll to position [954, 0]
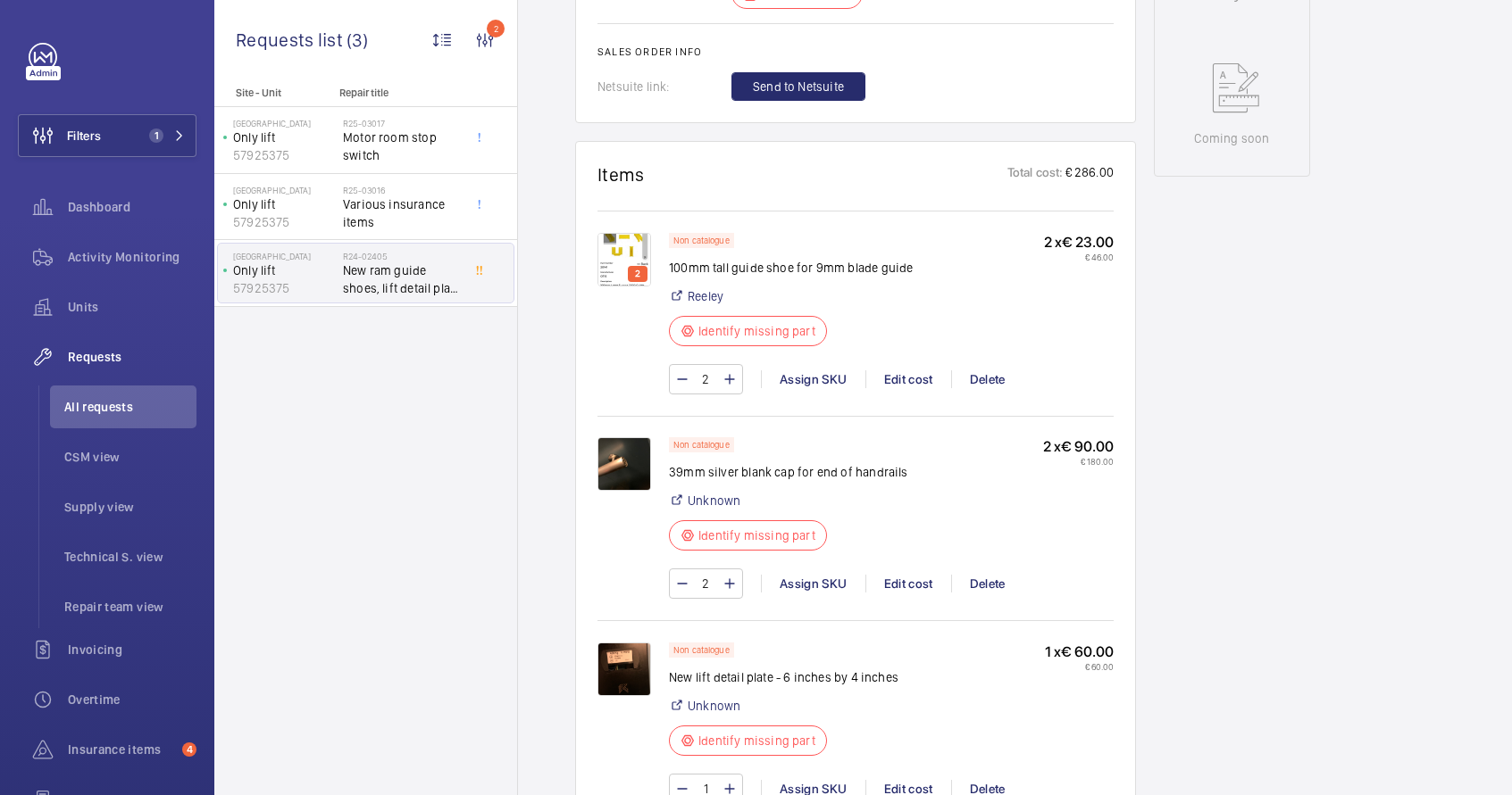
click at [629, 468] on img at bounding box center [624, 464] width 54 height 54
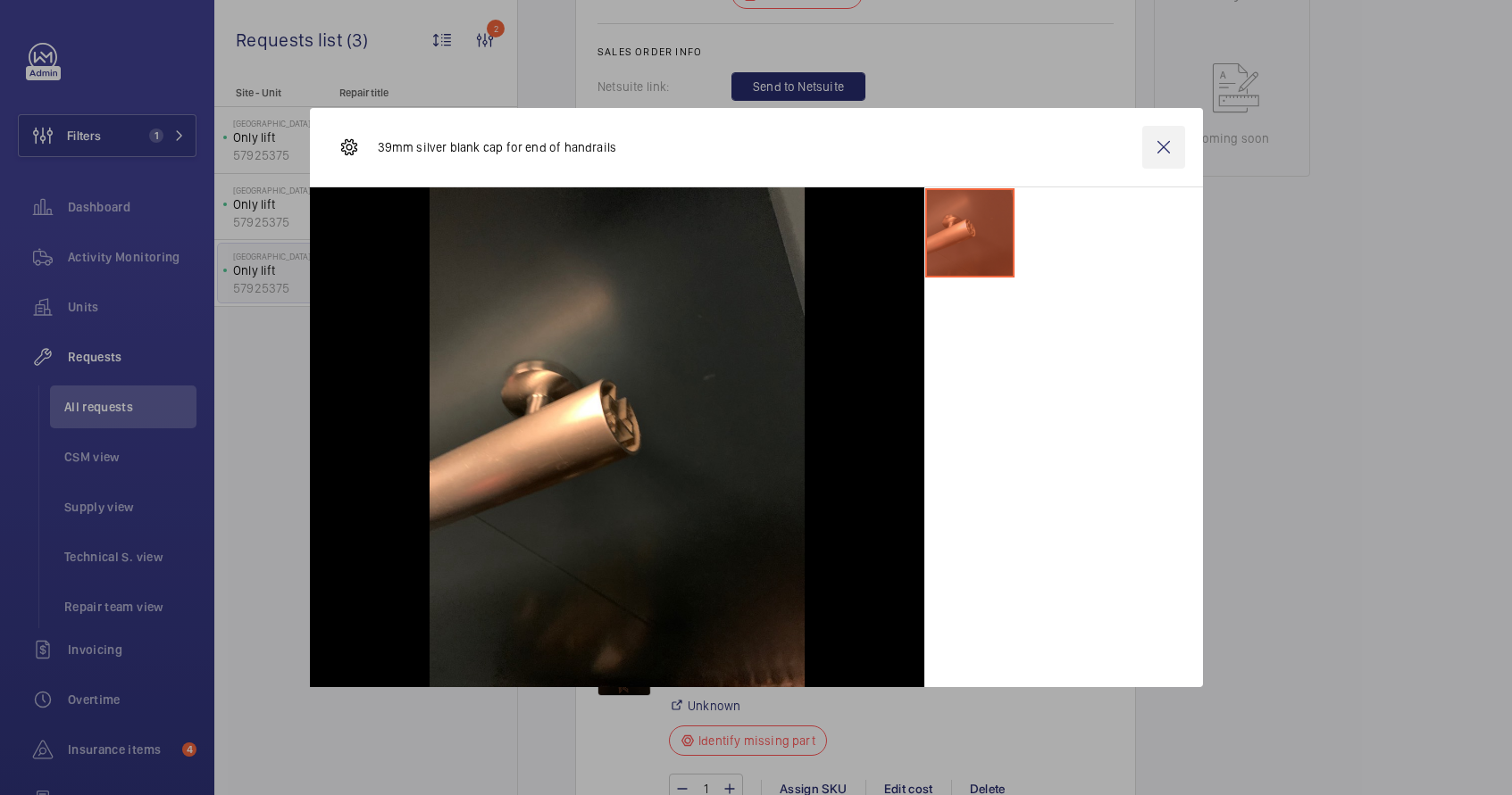
click at [1158, 143] on wm-front-icon-button at bounding box center [1163, 147] width 43 height 43
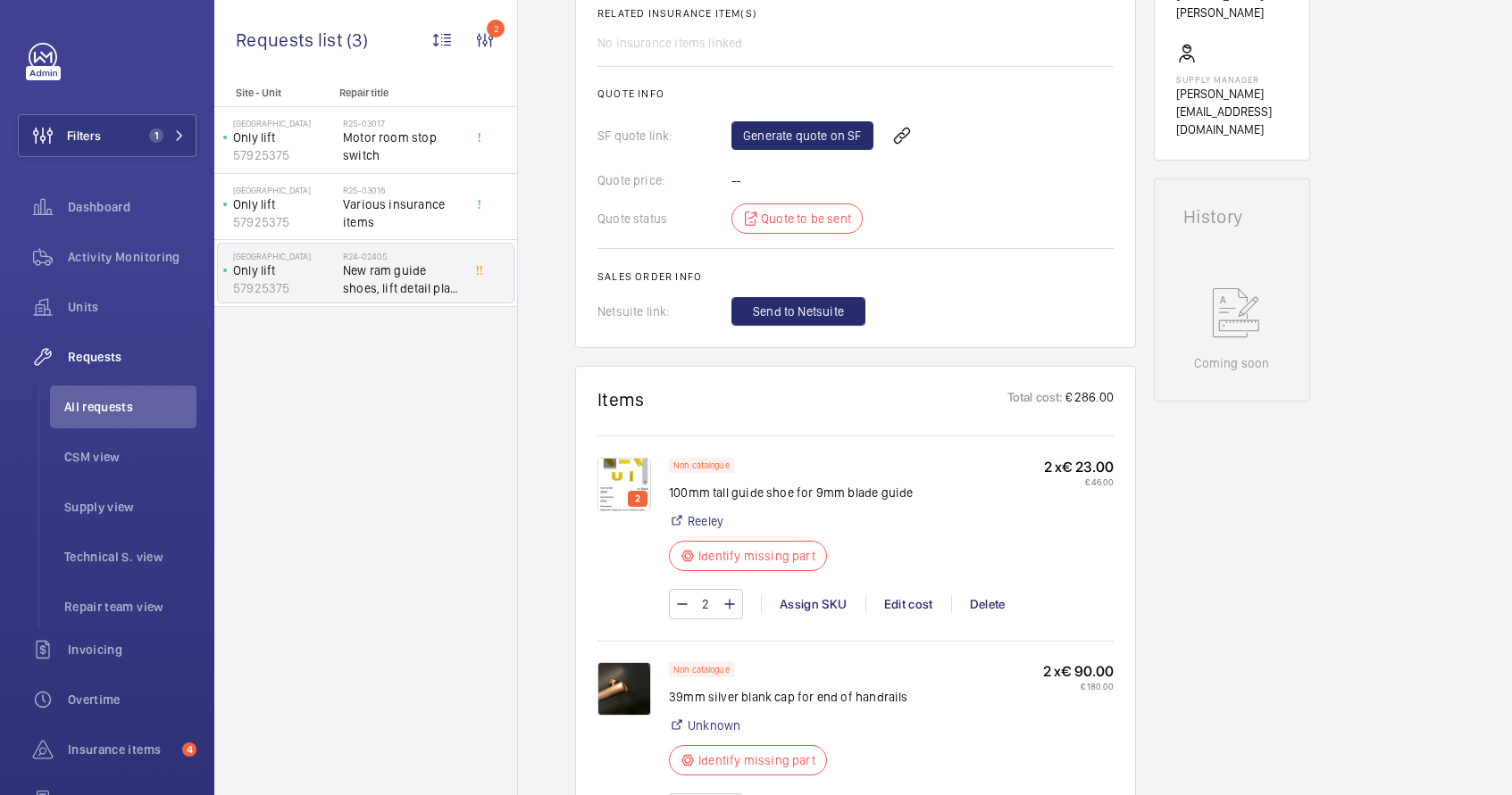
scroll to position [477, 0]
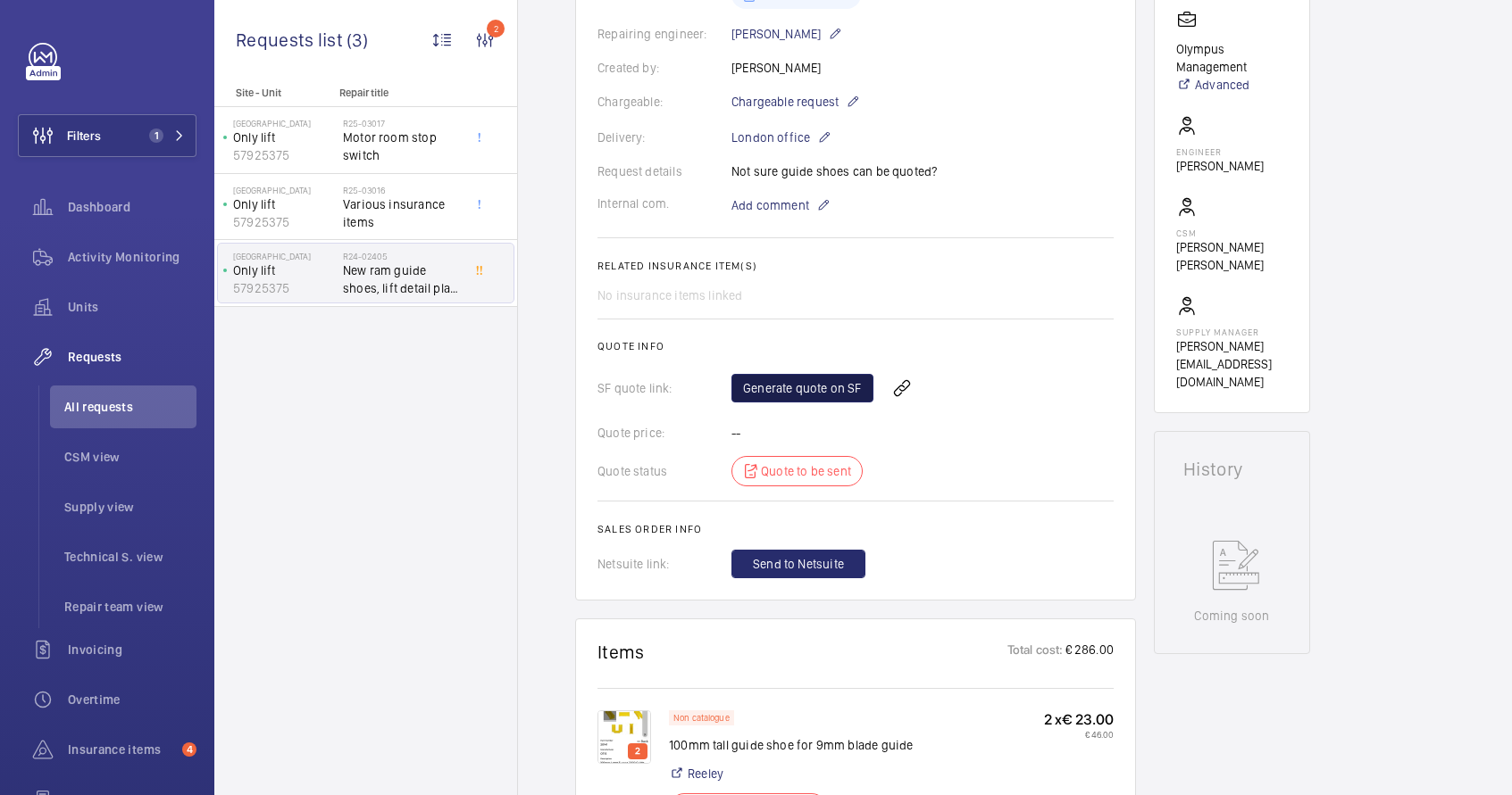
click at [803, 396] on link "Generate quote on SF" at bounding box center [803, 388] width 142 height 28
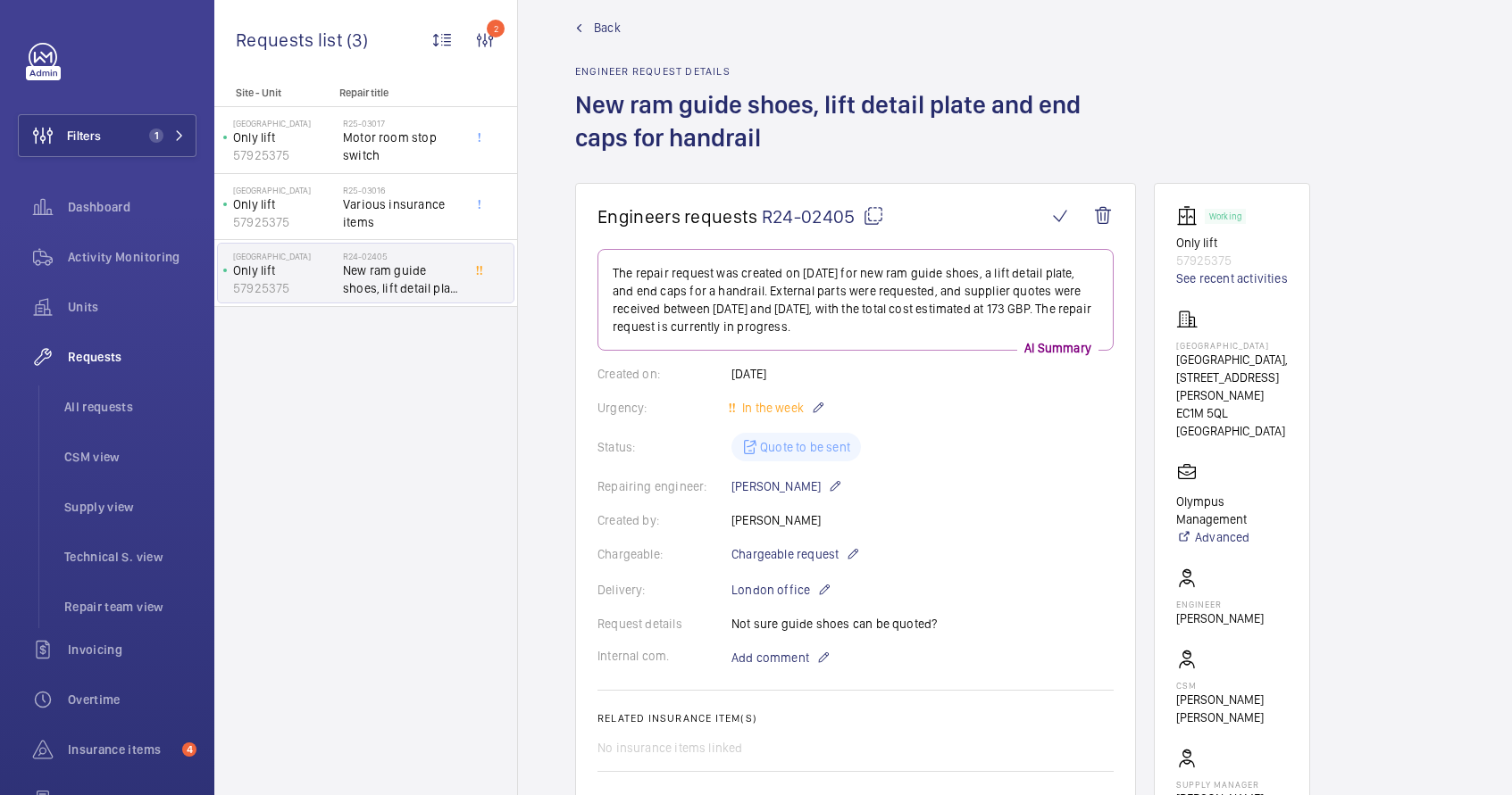
scroll to position [0, 0]
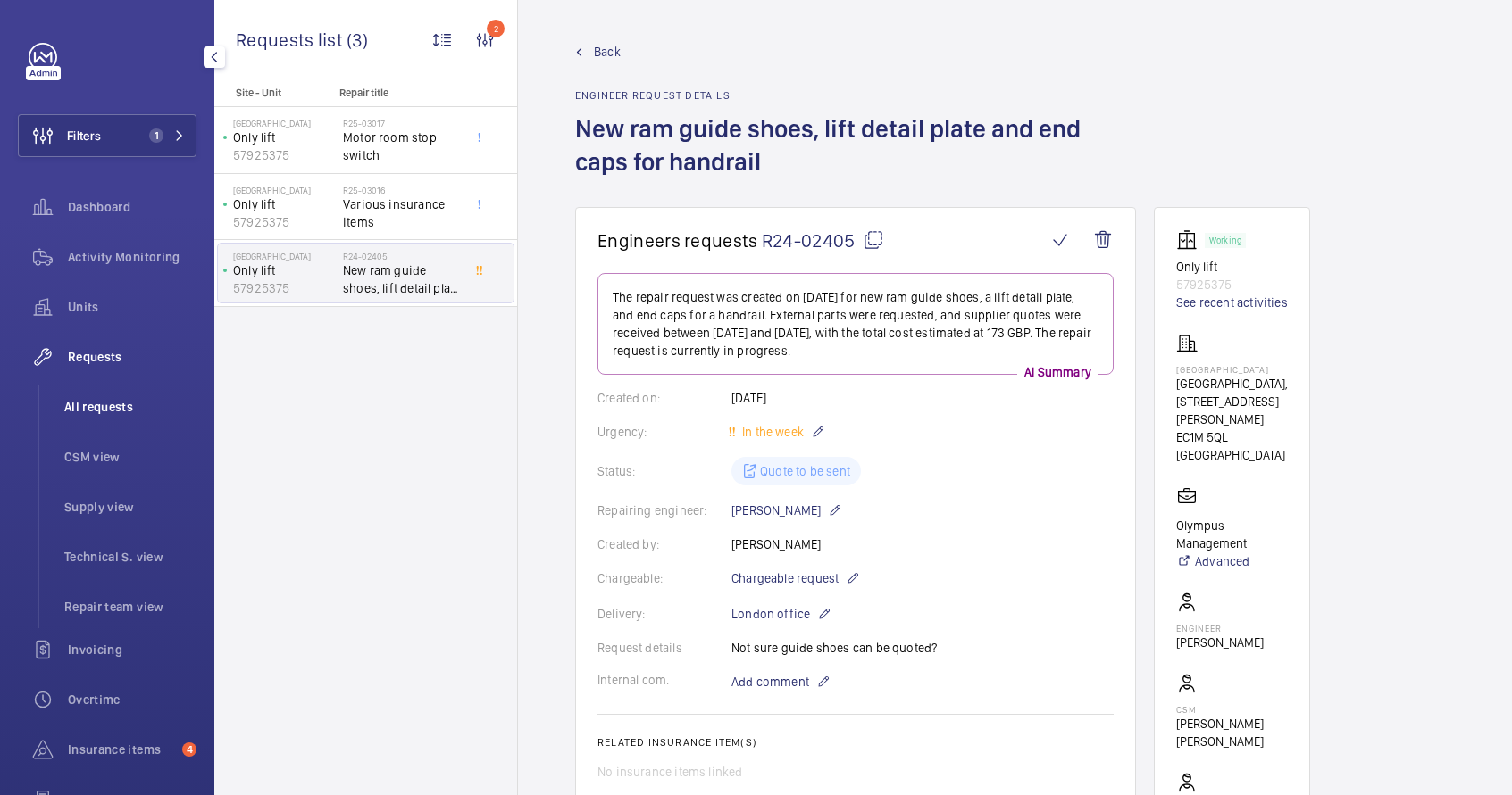
click at [122, 408] on span "All requests" at bounding box center [131, 407] width 133 height 18
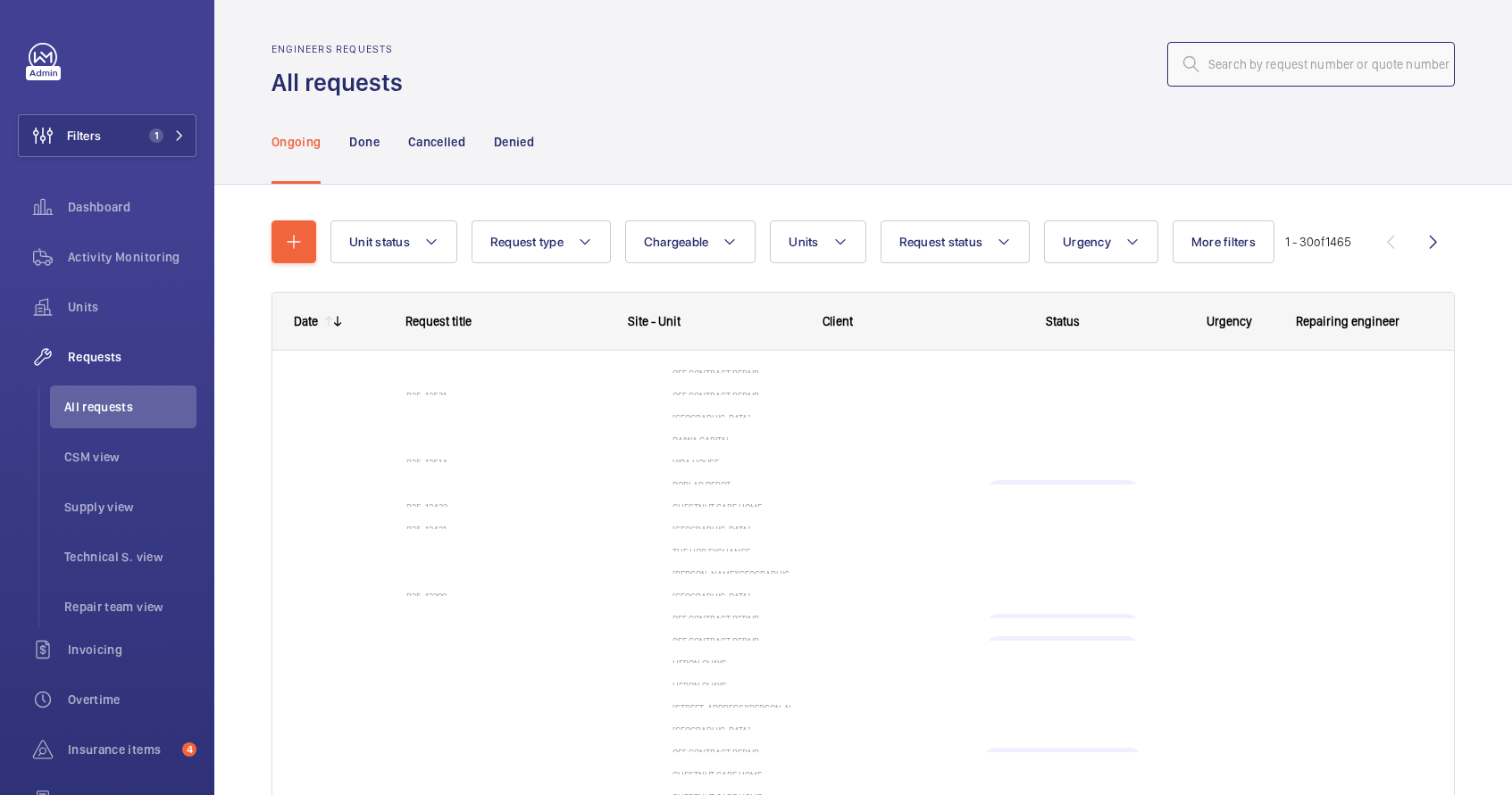
click at [1247, 71] on input "text" at bounding box center [1311, 63] width 288 height 44
type input "new river house"
click at [810, 251] on button "Units" at bounding box center [817, 241] width 96 height 43
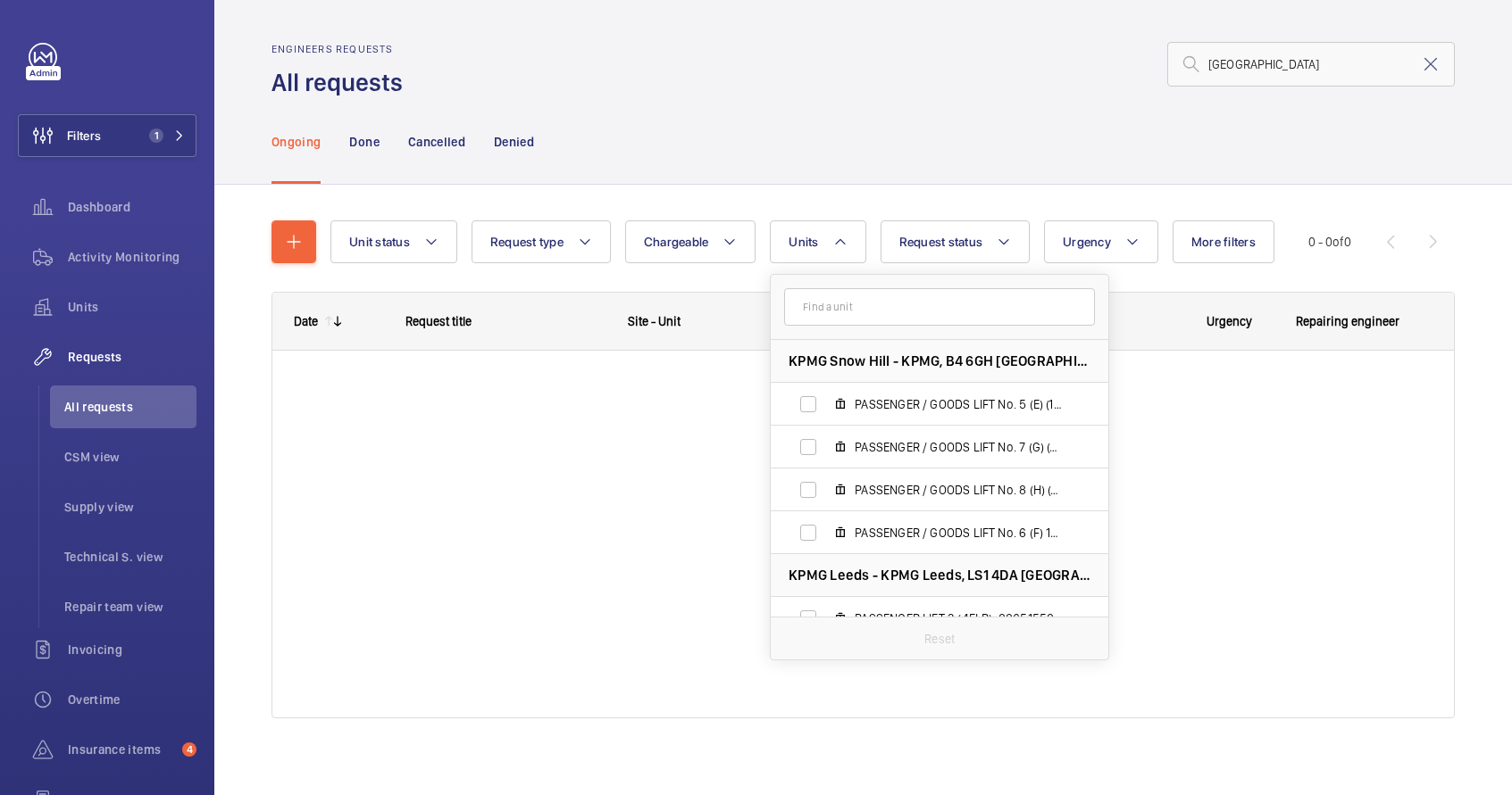
click at [807, 302] on input "text" at bounding box center [939, 308] width 311 height 38
type input "new river house"
click at [516, 433] on div at bounding box center [863, 535] width 1182 height 367
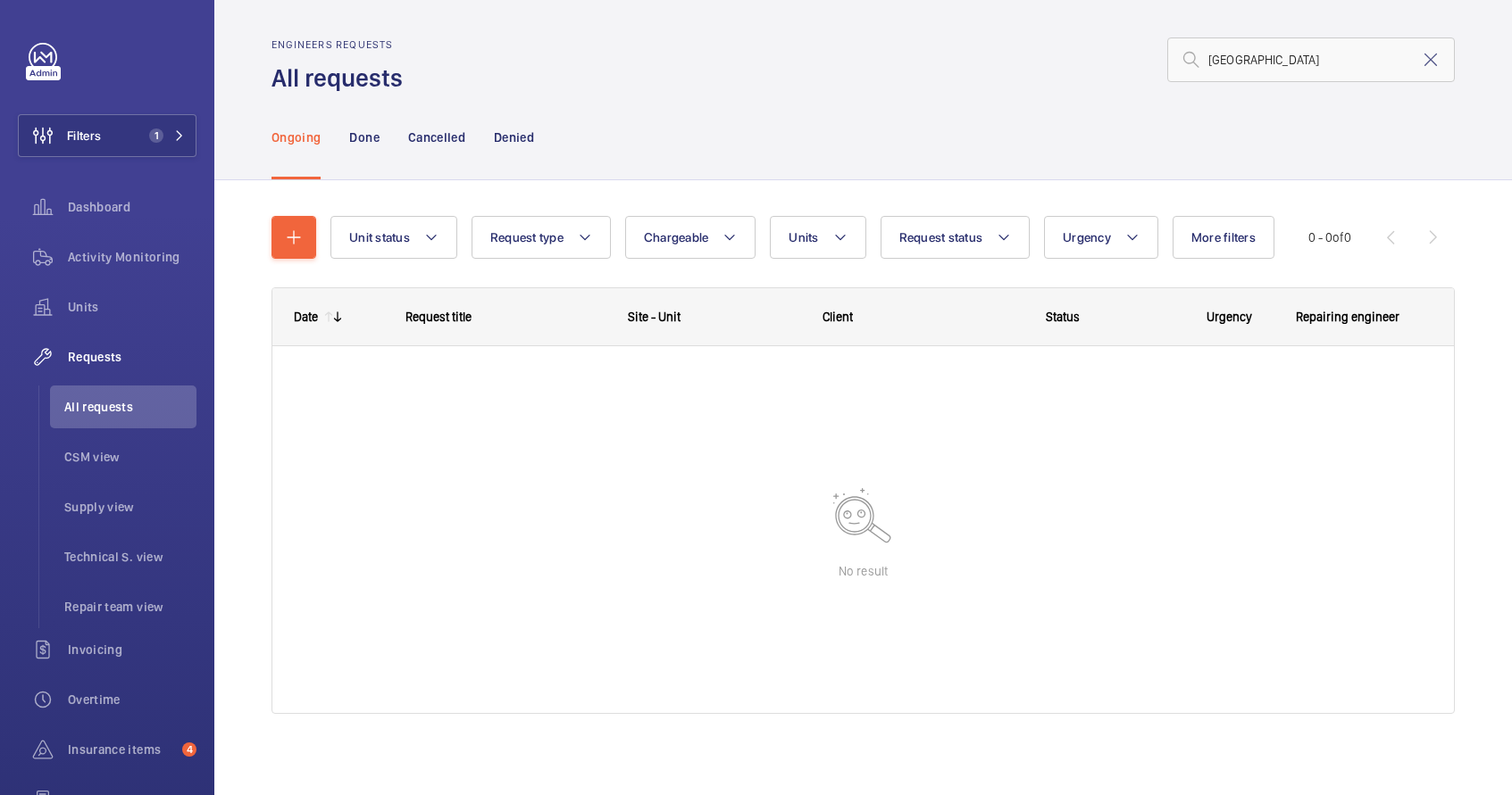
scroll to position [9, 0]
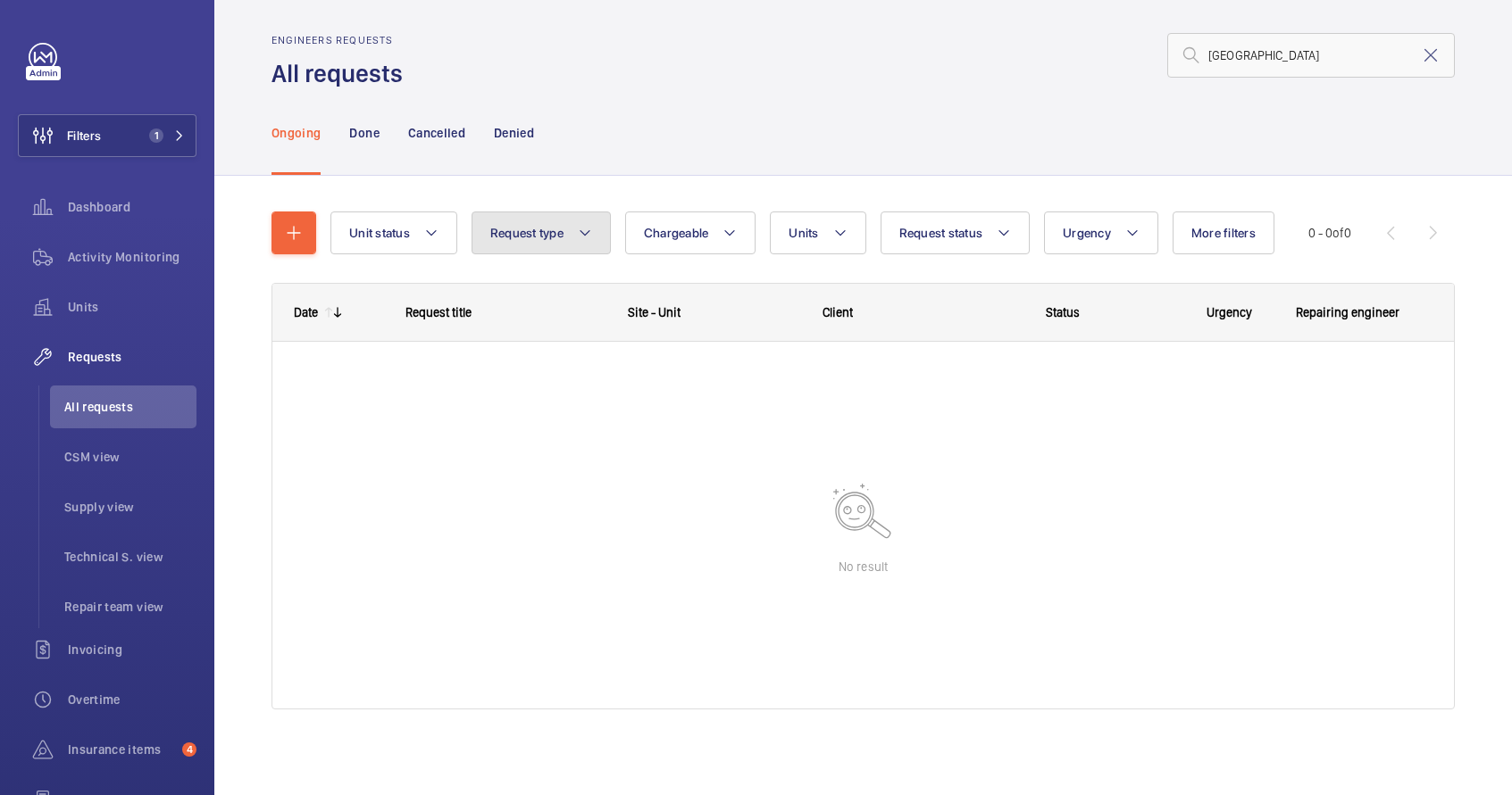
click at [534, 222] on button "Request type" at bounding box center [541, 233] width 139 height 43
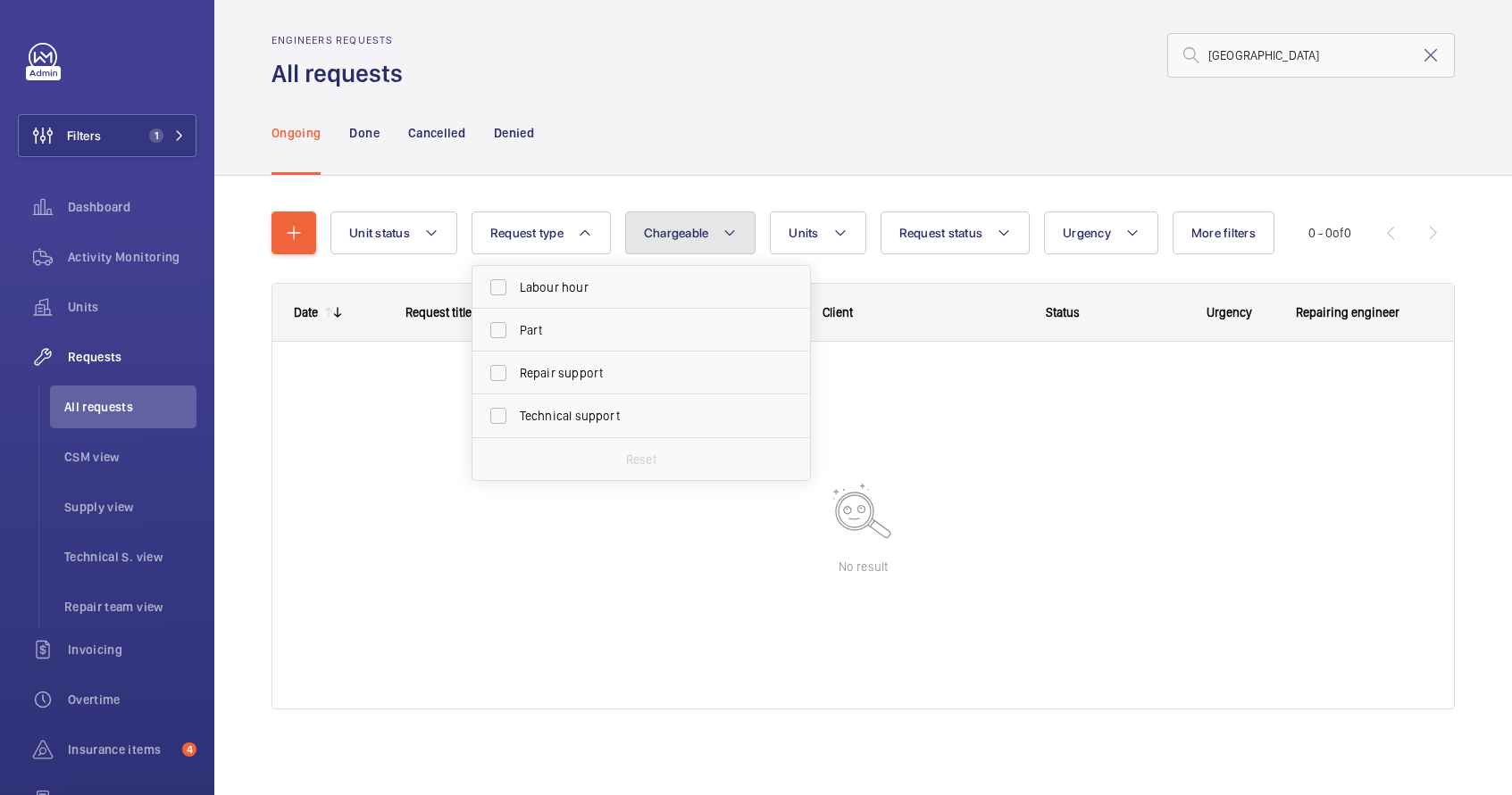
click at [695, 236] on span "Chargeable" at bounding box center [676, 233] width 65 height 14
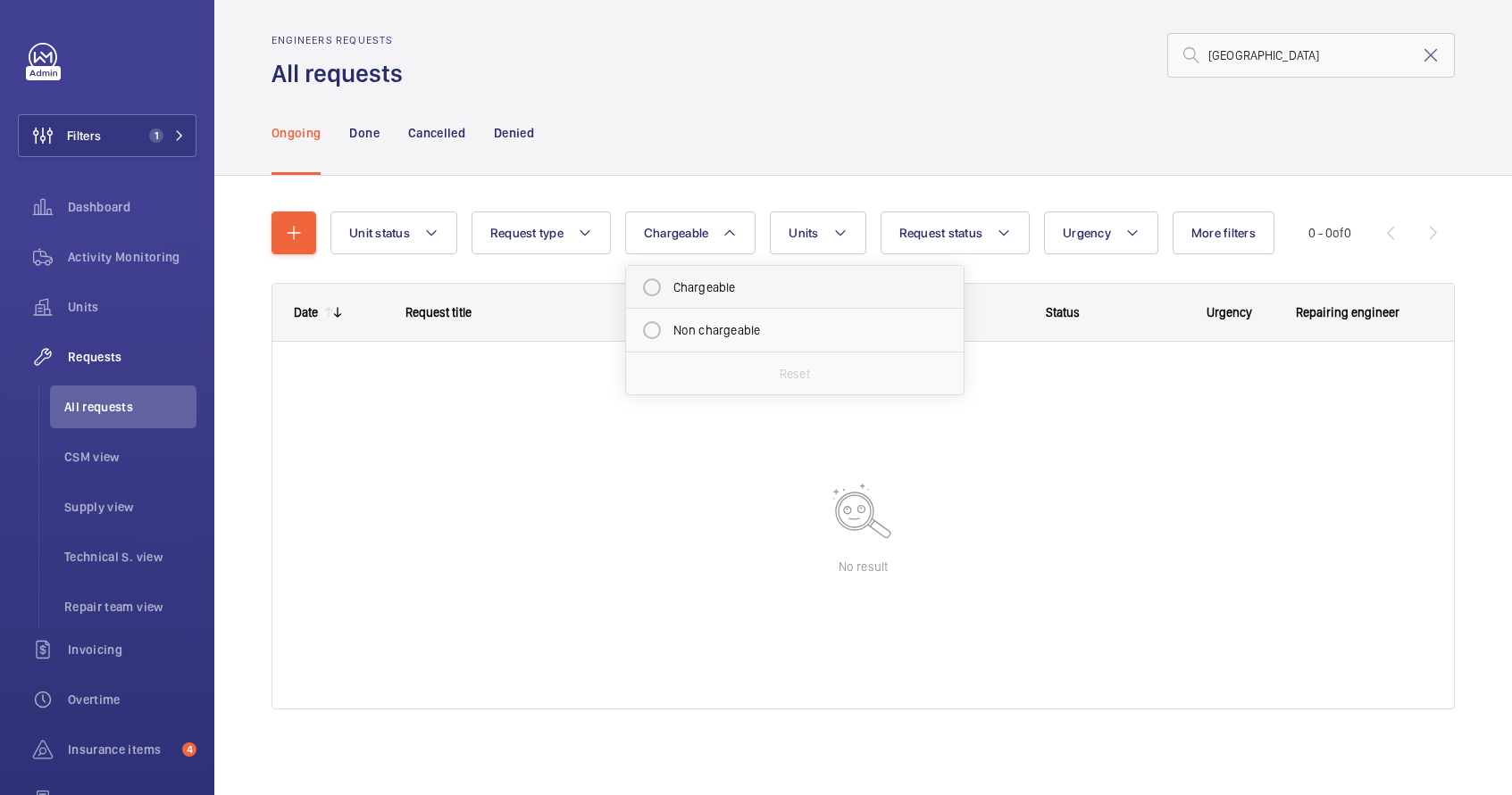
click at [710, 285] on mat-radio-button "Chargeable" at bounding box center [795, 288] width 322 height 36
radio input "true"
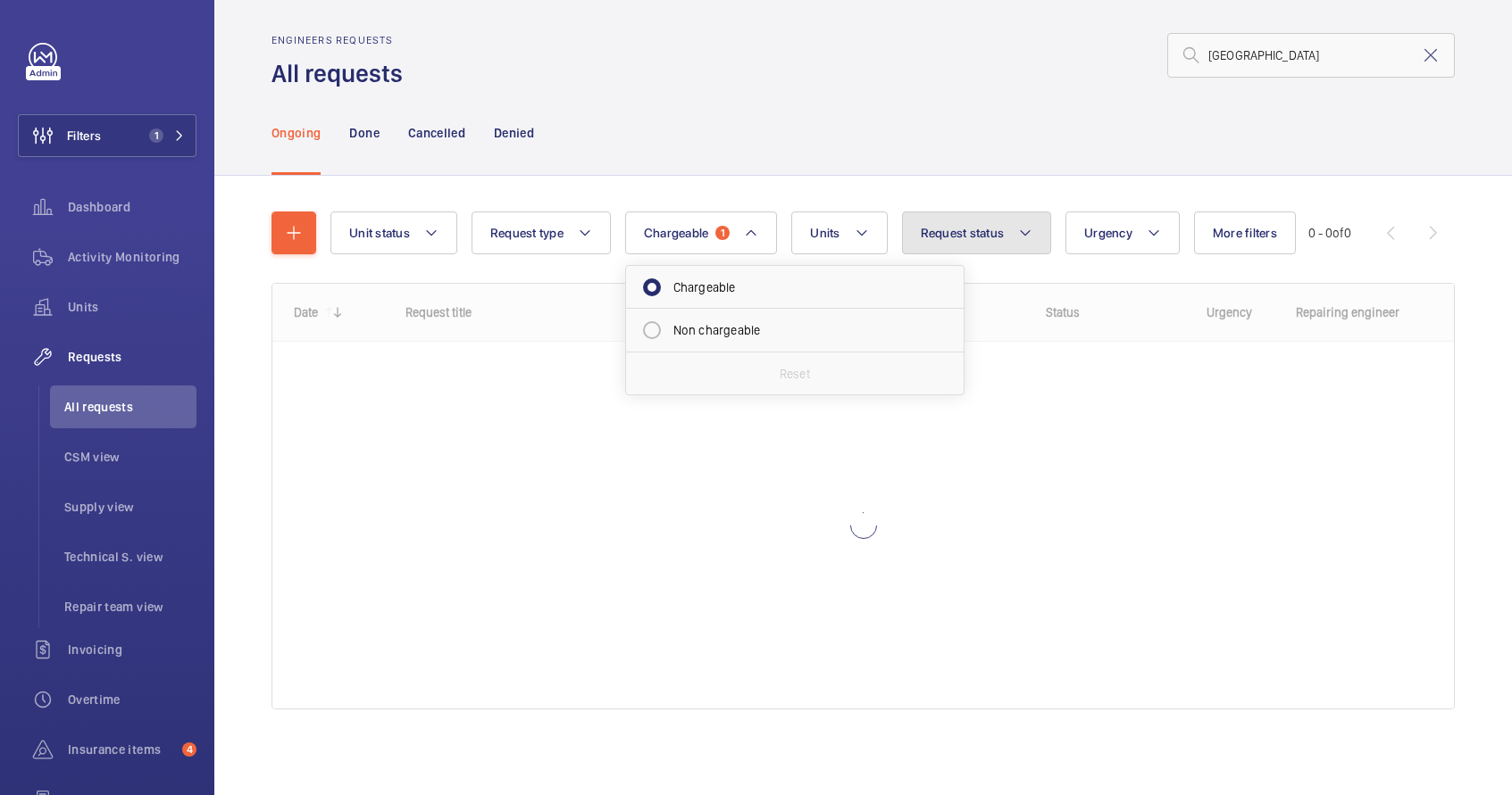
click at [968, 246] on button "Request status" at bounding box center [977, 233] width 150 height 43
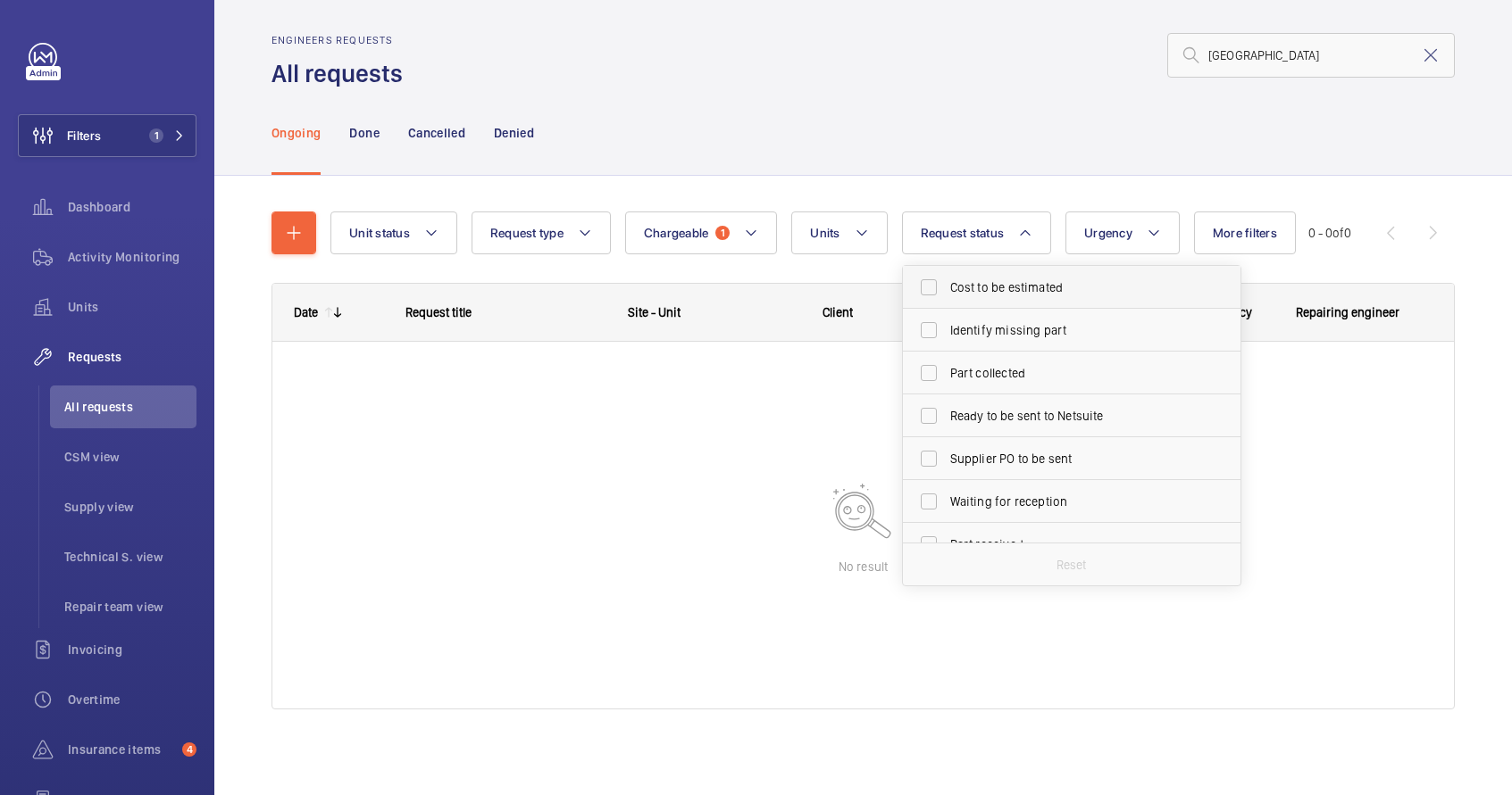
click at [988, 291] on span "Cost to be estimated" at bounding box center [1073, 287] width 245 height 18
click at [947, 291] on input "Cost to be estimated" at bounding box center [929, 288] width 36 height 36
checkbox input "true"
click at [988, 319] on label "Identify missing part" at bounding box center [1058, 329] width 311 height 43
click at [947, 319] on input "Identify missing part" at bounding box center [929, 330] width 36 height 36
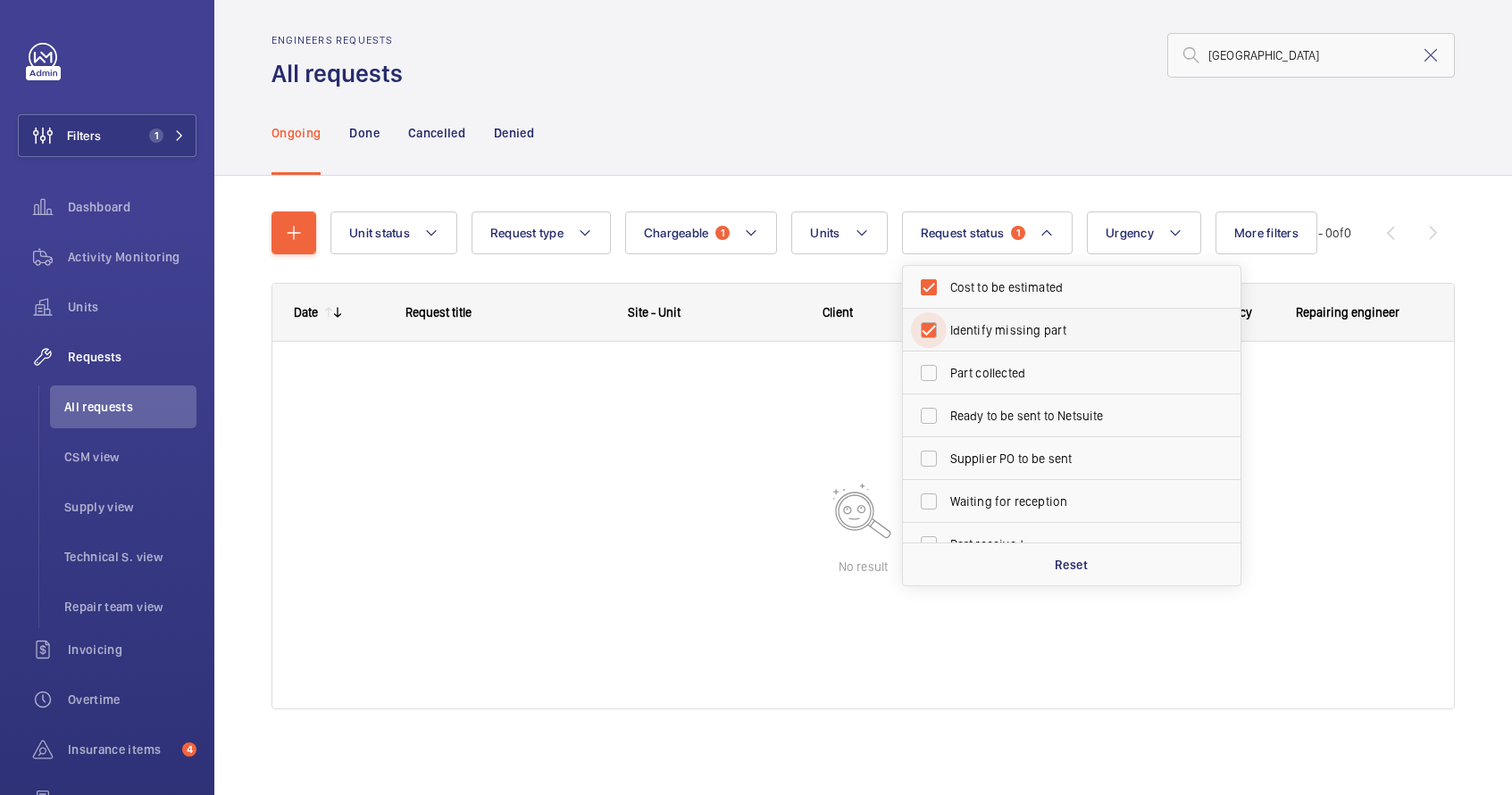
checkbox input "true"
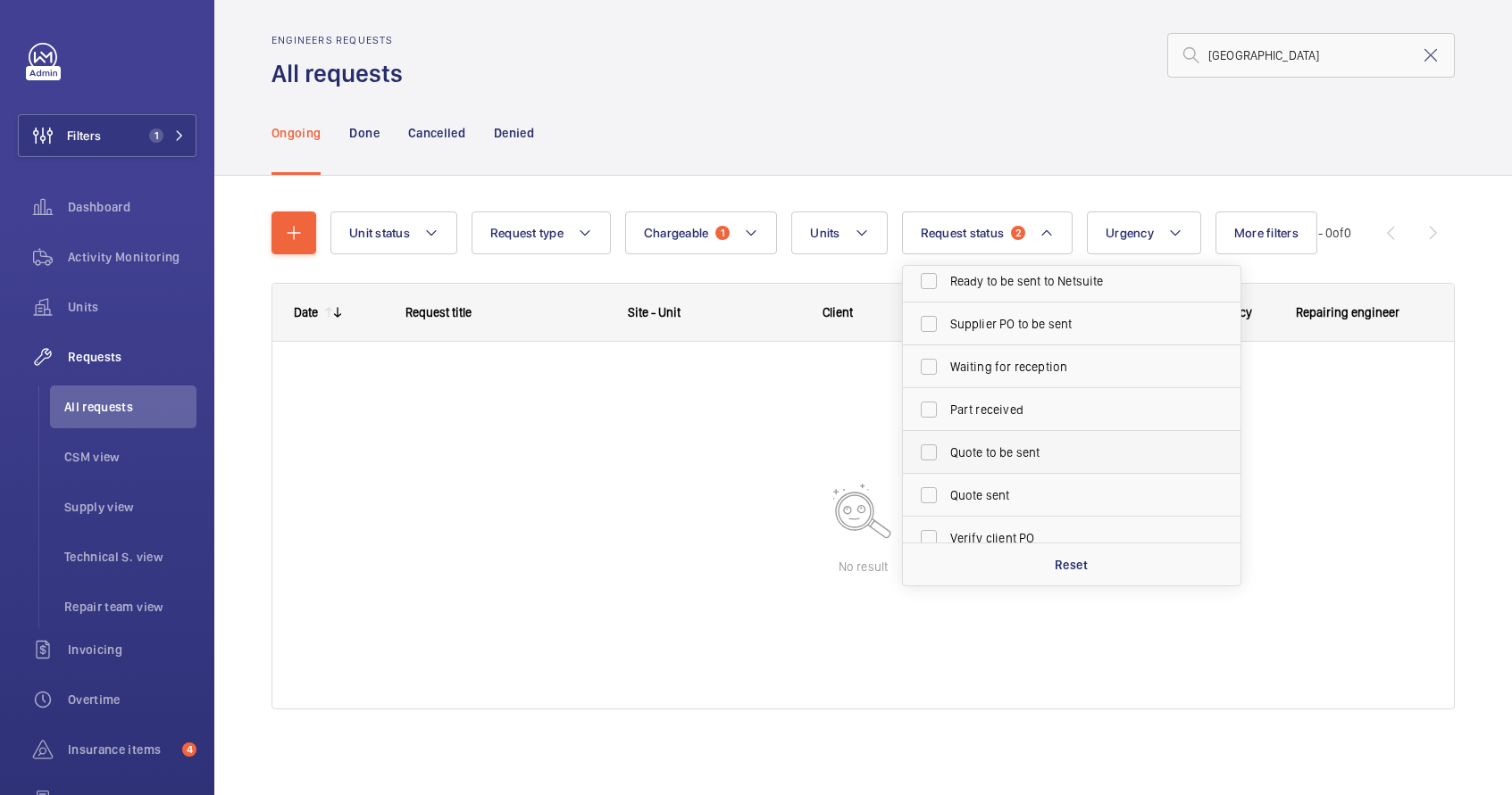
drag, startPoint x: 988, startPoint y: 450, endPoint x: 993, endPoint y: 442, distance: 9.4
click at [989, 450] on span "Quote to be sent" at bounding box center [1073, 452] width 245 height 18
click at [947, 450] on input "Quote to be sent" at bounding box center [929, 452] width 36 height 36
checkbox input "true"
click at [1109, 119] on div "Ongoing Done Cancelled Denied" at bounding box center [863, 132] width 1183 height 85
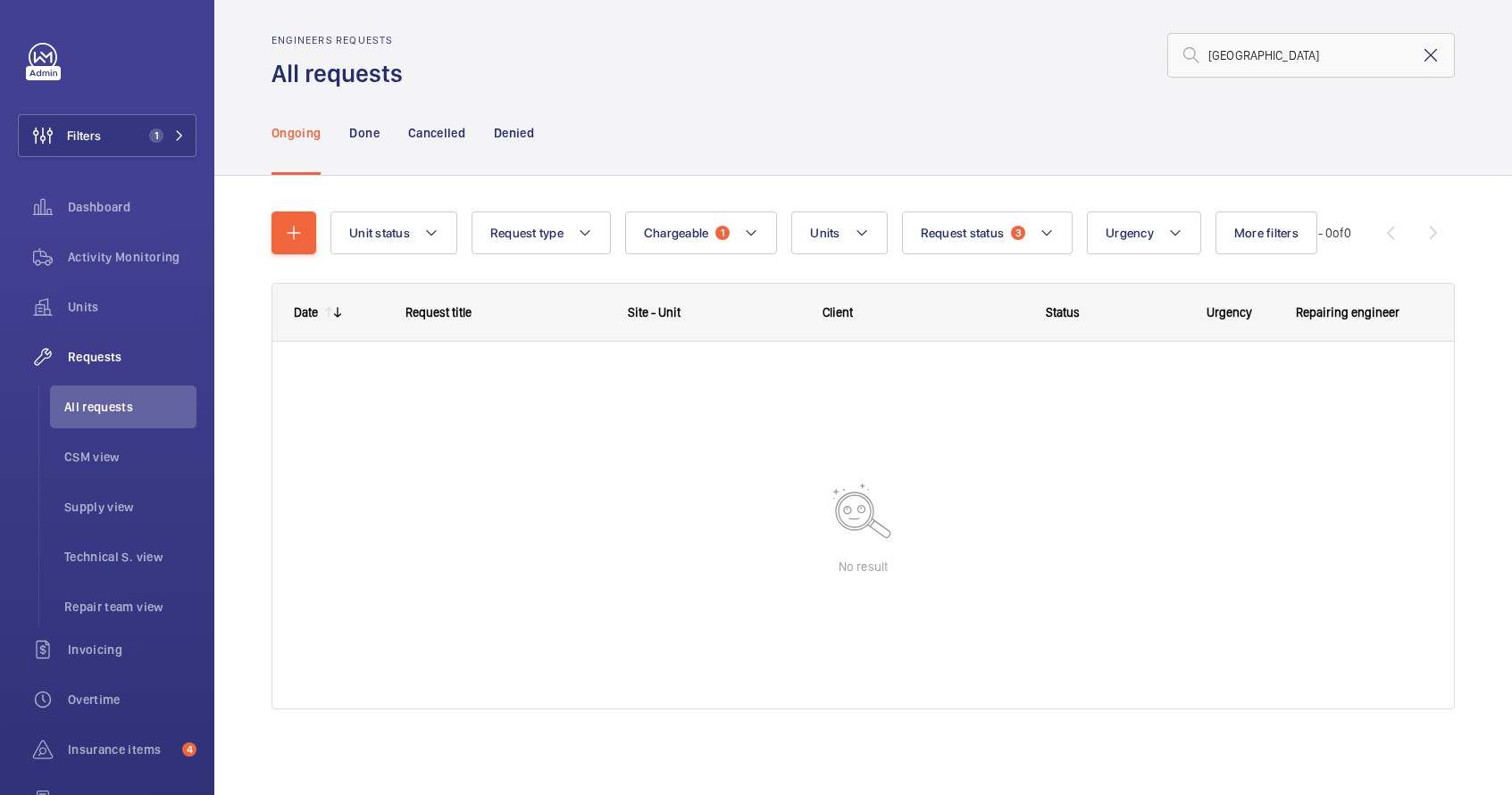
click at [1424, 57] on mat-icon at bounding box center [1431, 55] width 22 height 22
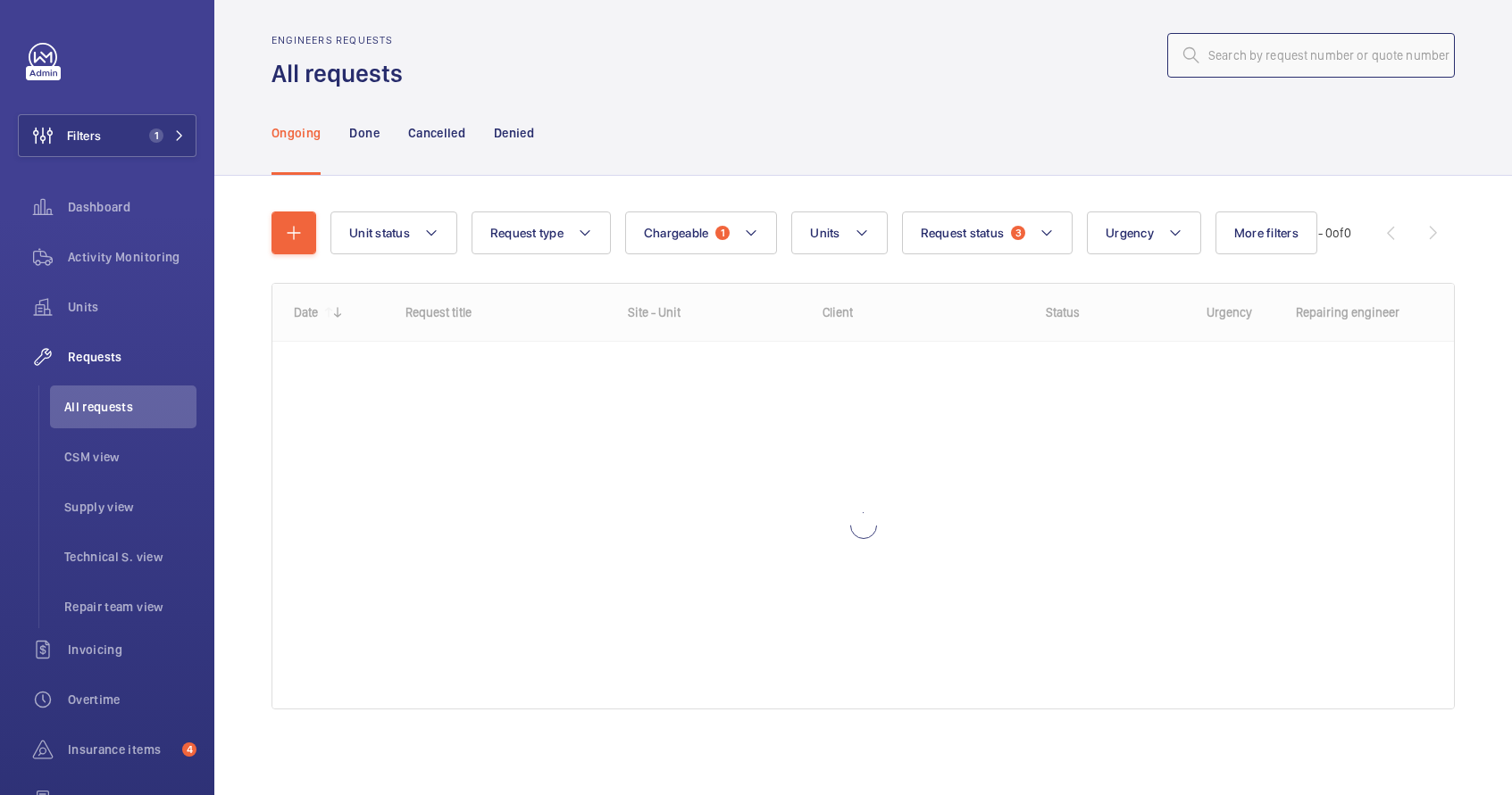
click at [1353, 52] on input "text" at bounding box center [1311, 55] width 288 height 44
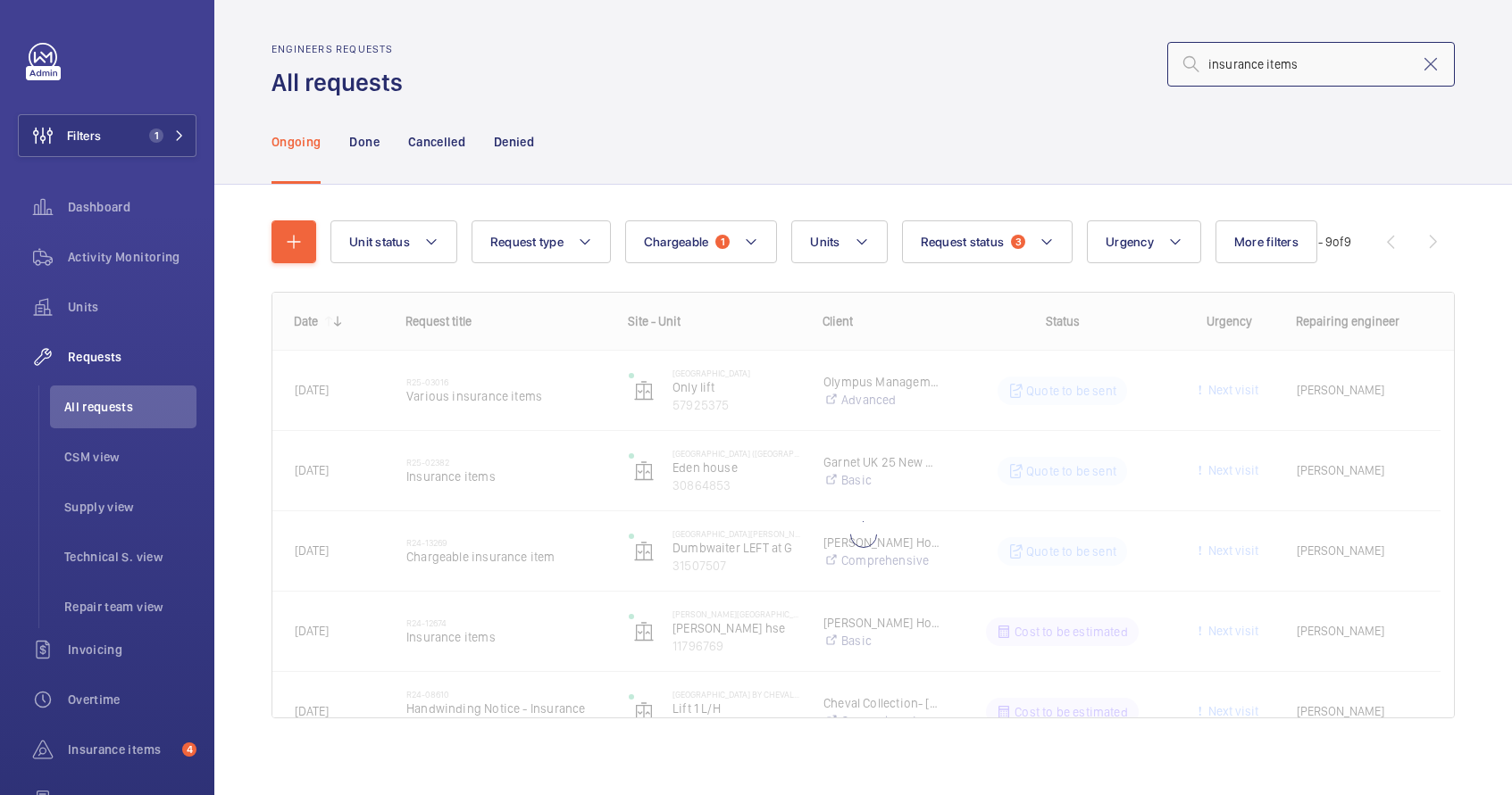
type input "insurance items"
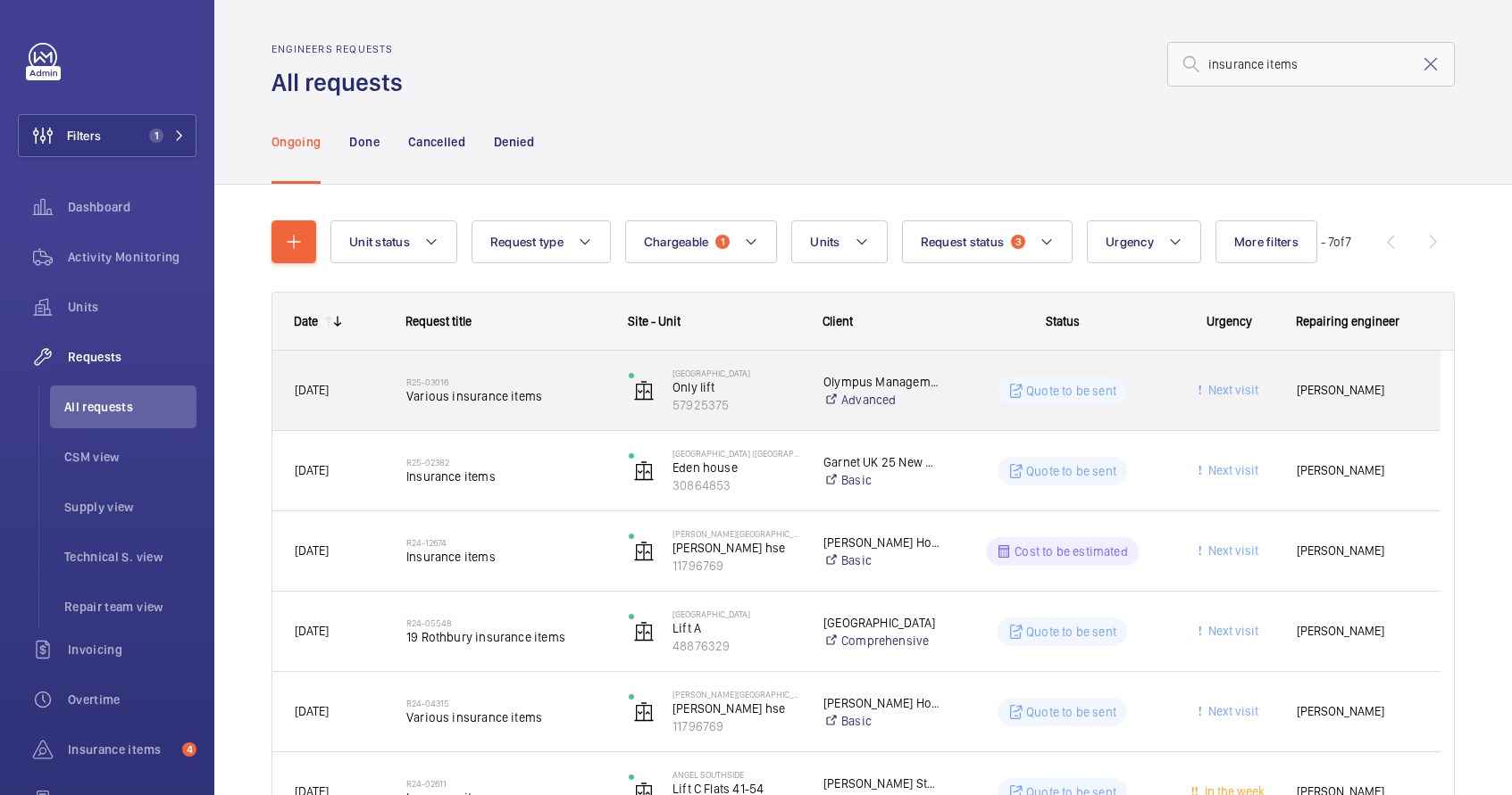
click at [561, 415] on div "R25-03016 Various insurance items" at bounding box center [506, 391] width 199 height 52
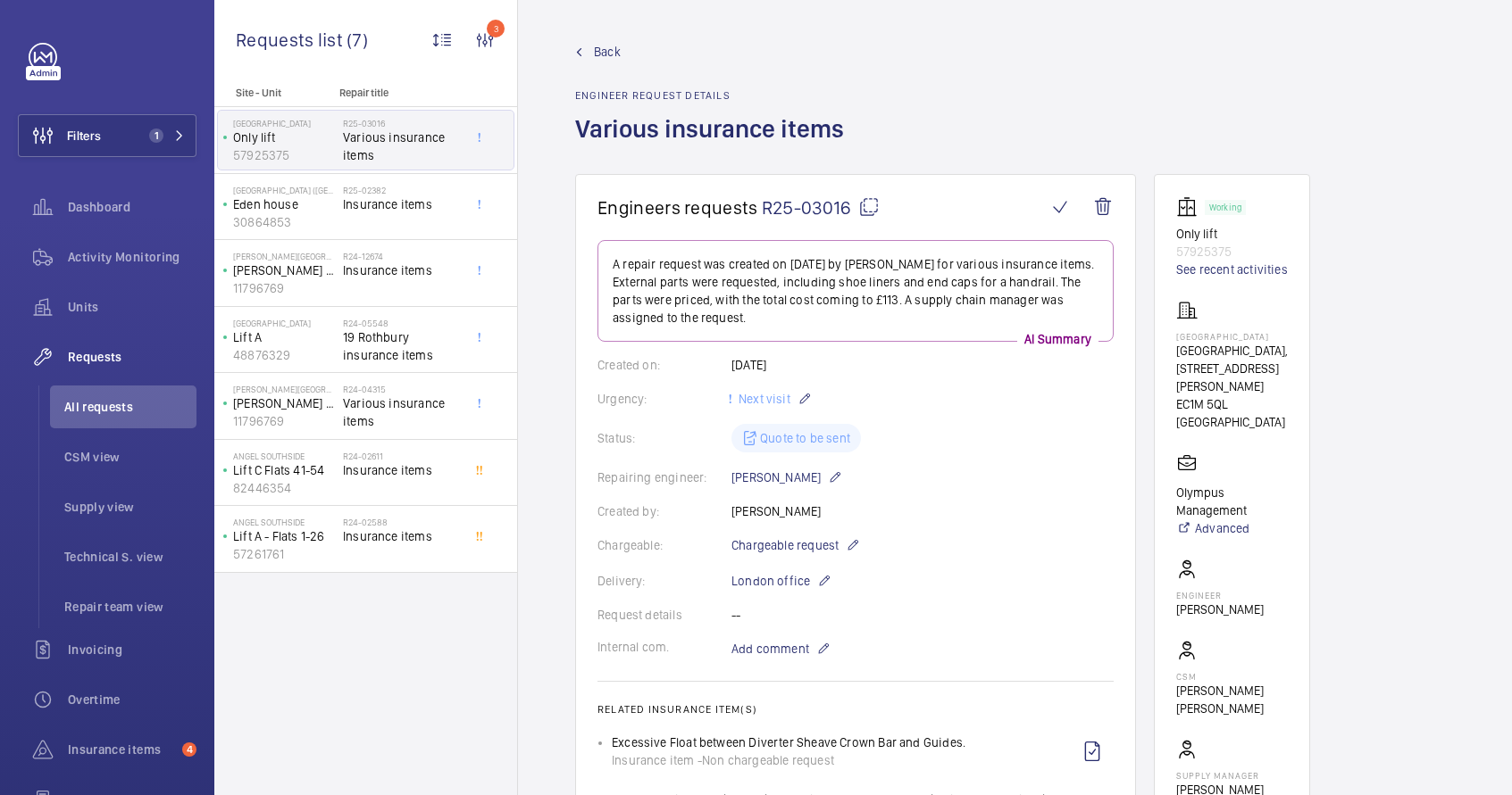
click at [1222, 250] on p "57925375" at bounding box center [1232, 252] width 112 height 18
copy p "57925375"
click at [77, 423] on li "All requests" at bounding box center [123, 406] width 147 height 43
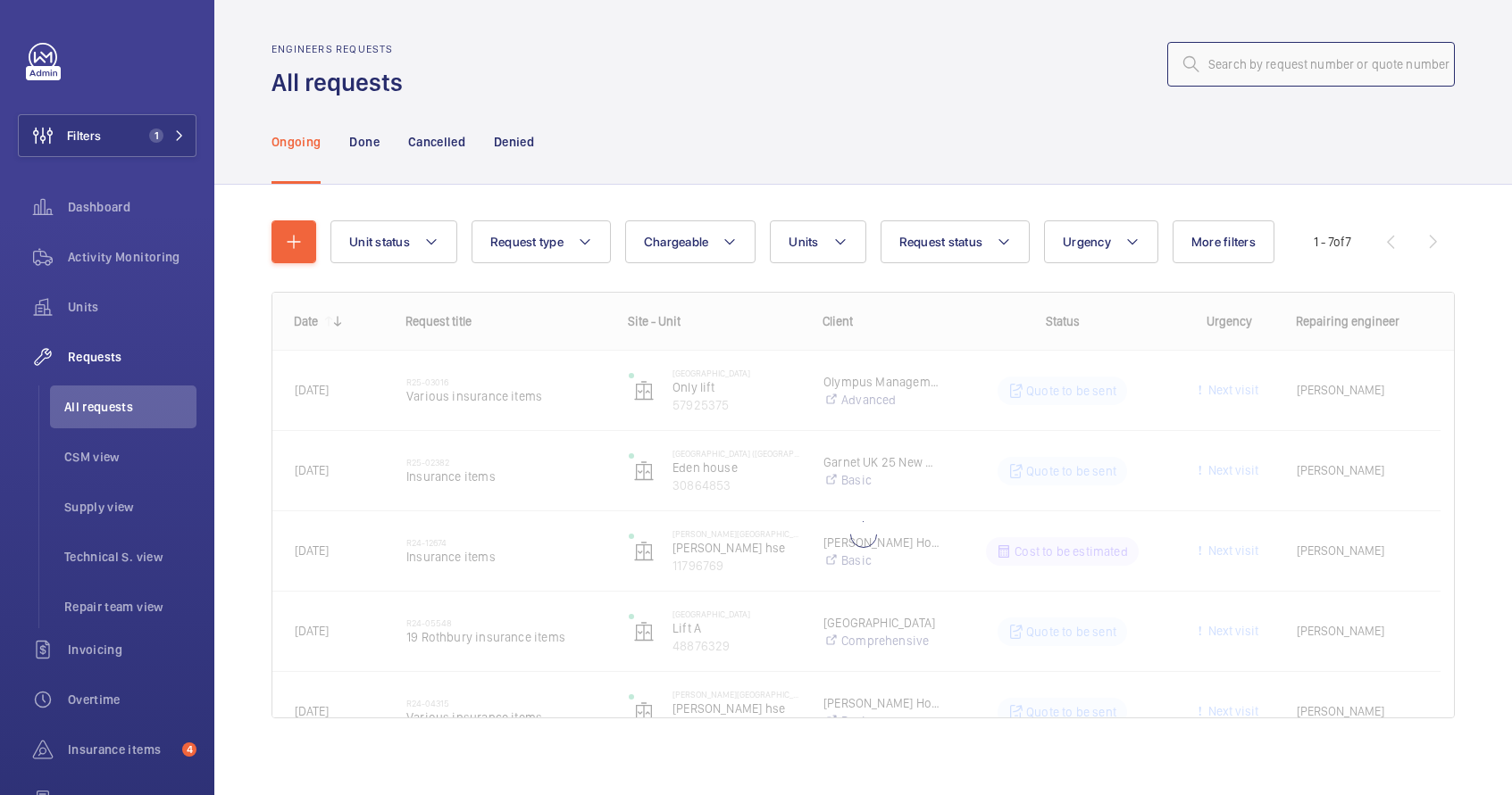
click at [1229, 73] on input "text" at bounding box center [1311, 63] width 288 height 44
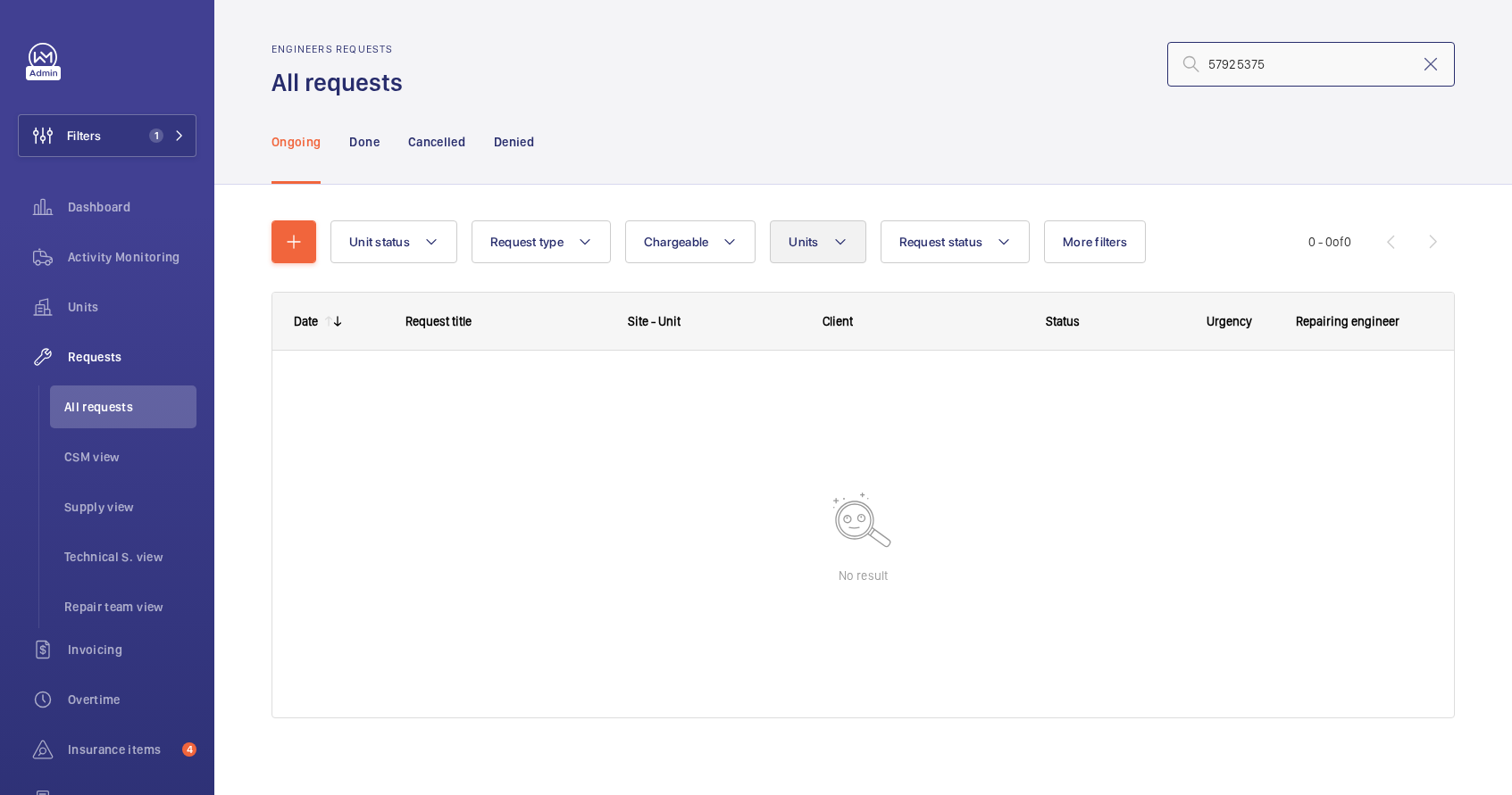
type input "57925375"
click at [804, 245] on span "Units" at bounding box center [803, 241] width 29 height 14
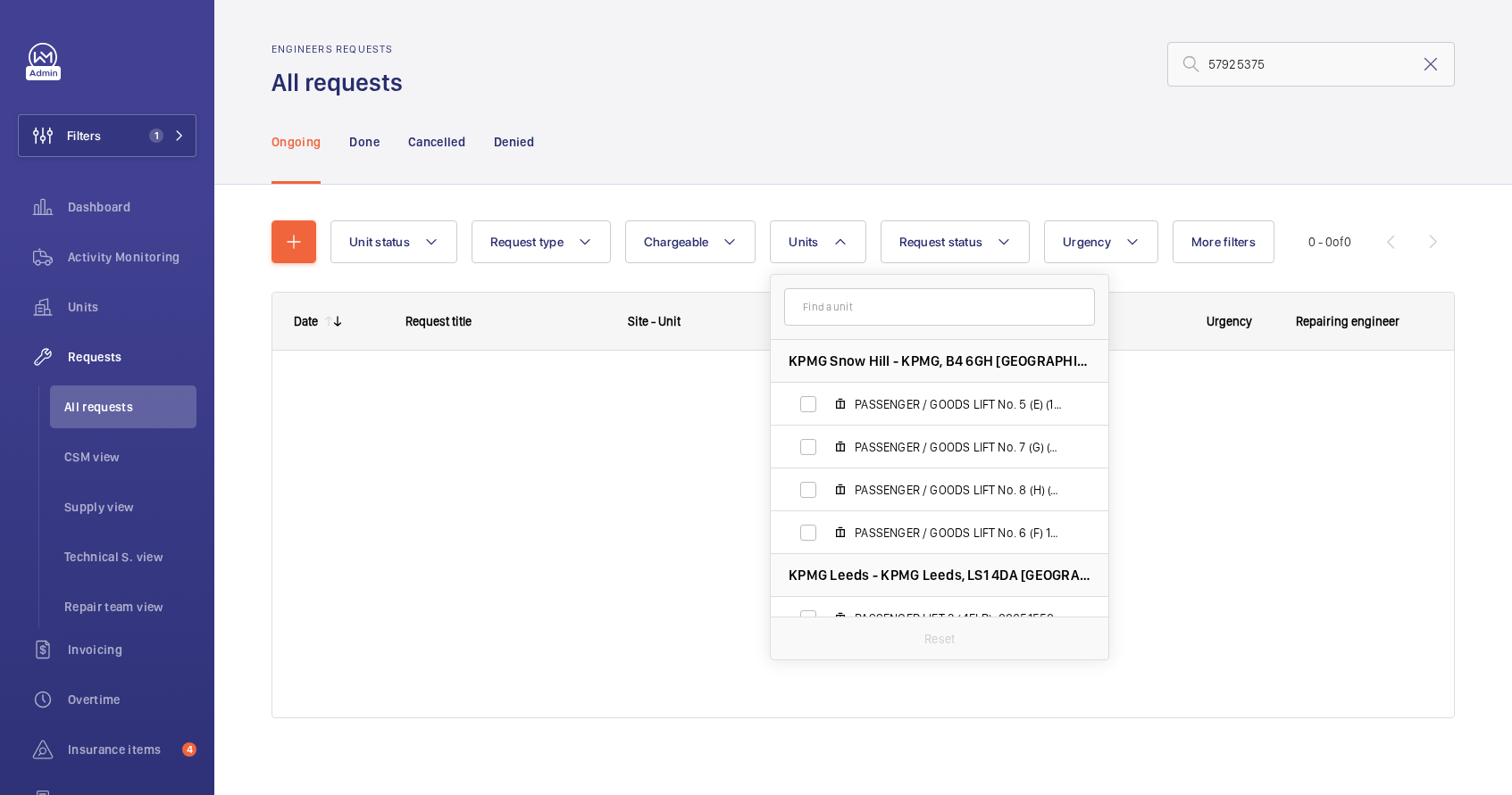
click at [841, 315] on input "text" at bounding box center [939, 308] width 311 height 38
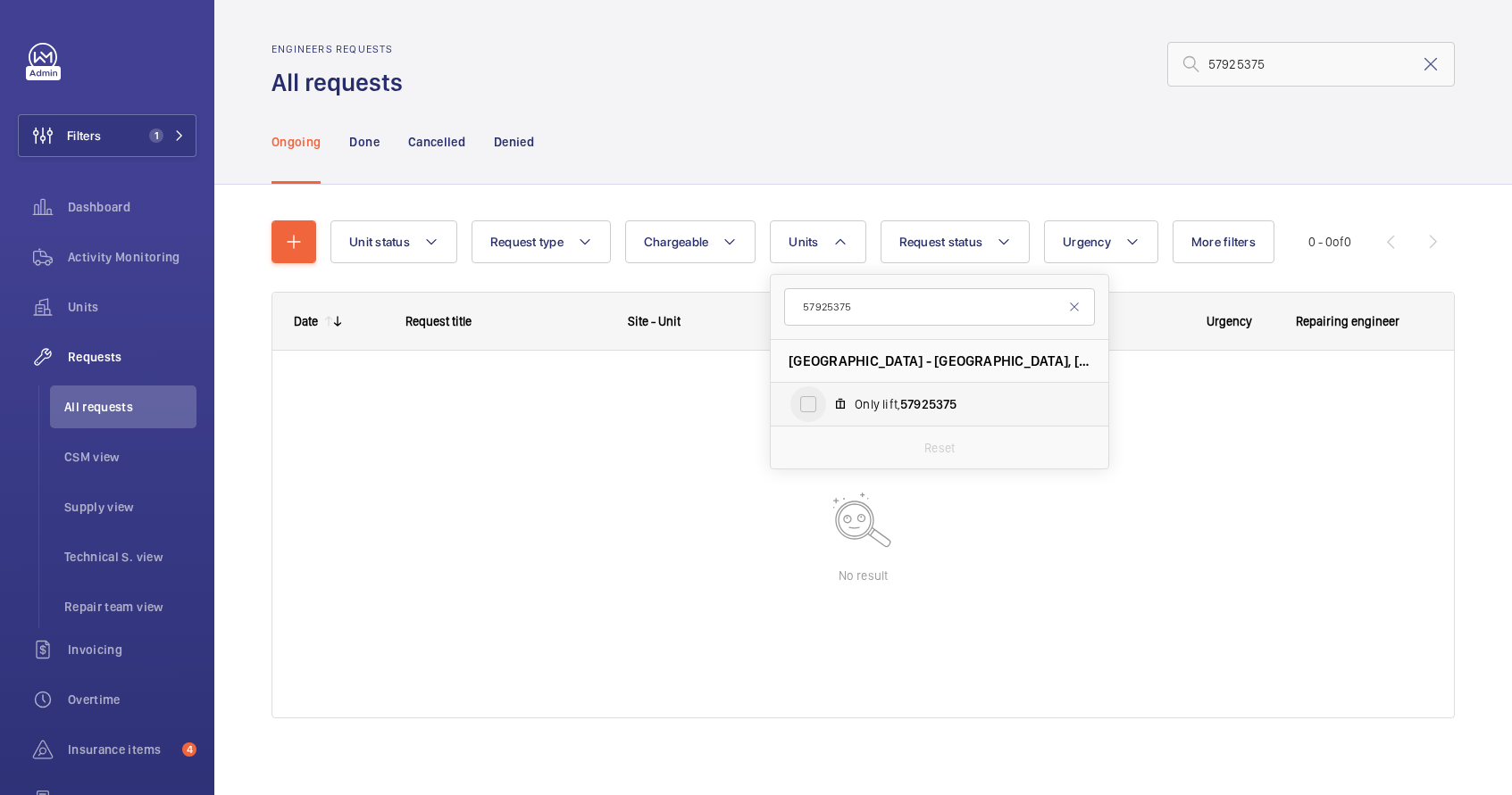
type input "57925375"
click at [809, 410] on input "Only lift, 57925375" at bounding box center [809, 404] width 36 height 36
checkbox input "true"
click at [1420, 62] on mat-icon at bounding box center [1431, 64] width 22 height 22
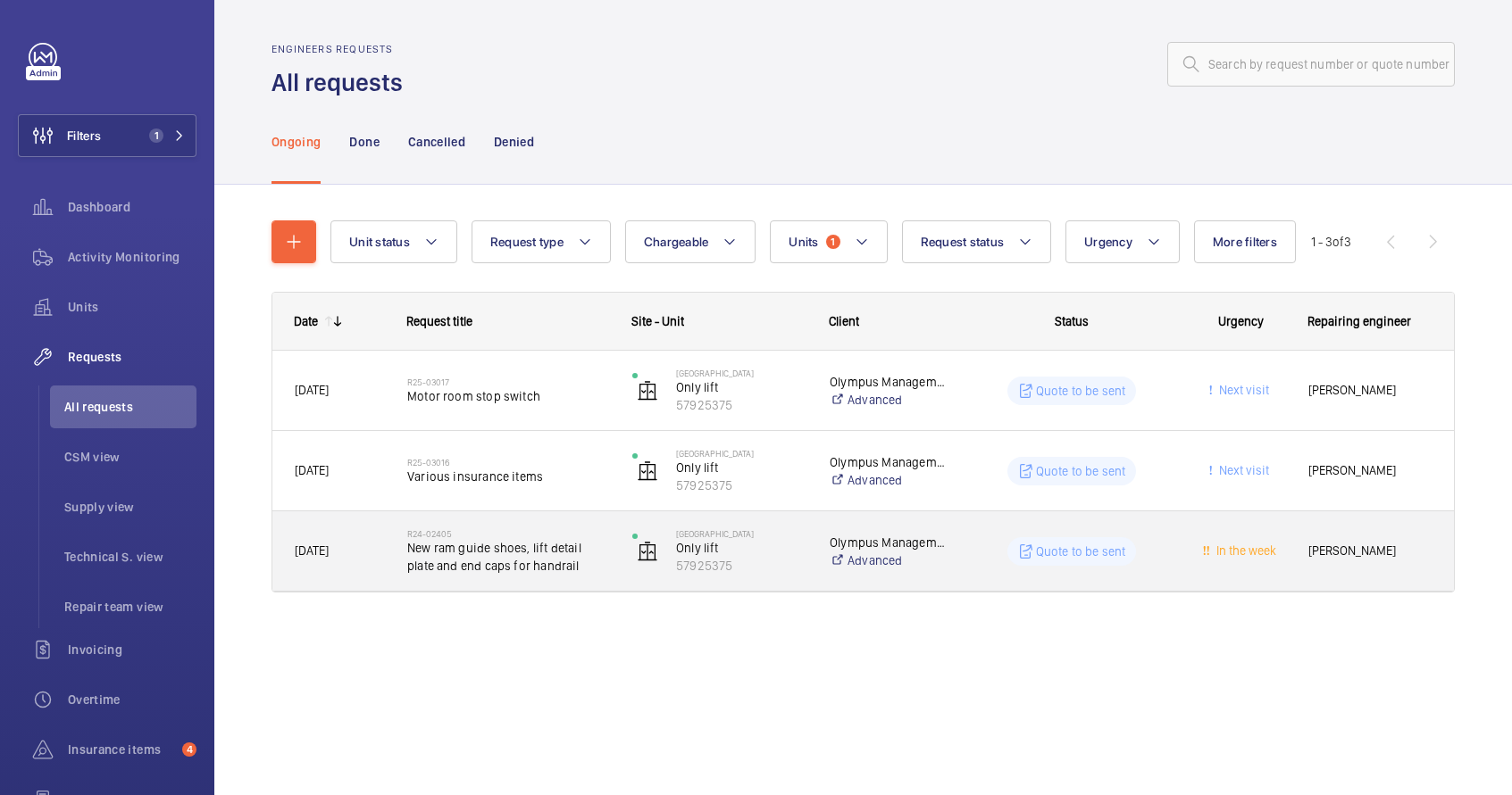
click at [610, 567] on div "Albion House Only lift 57925375" at bounding box center [708, 551] width 197 height 80
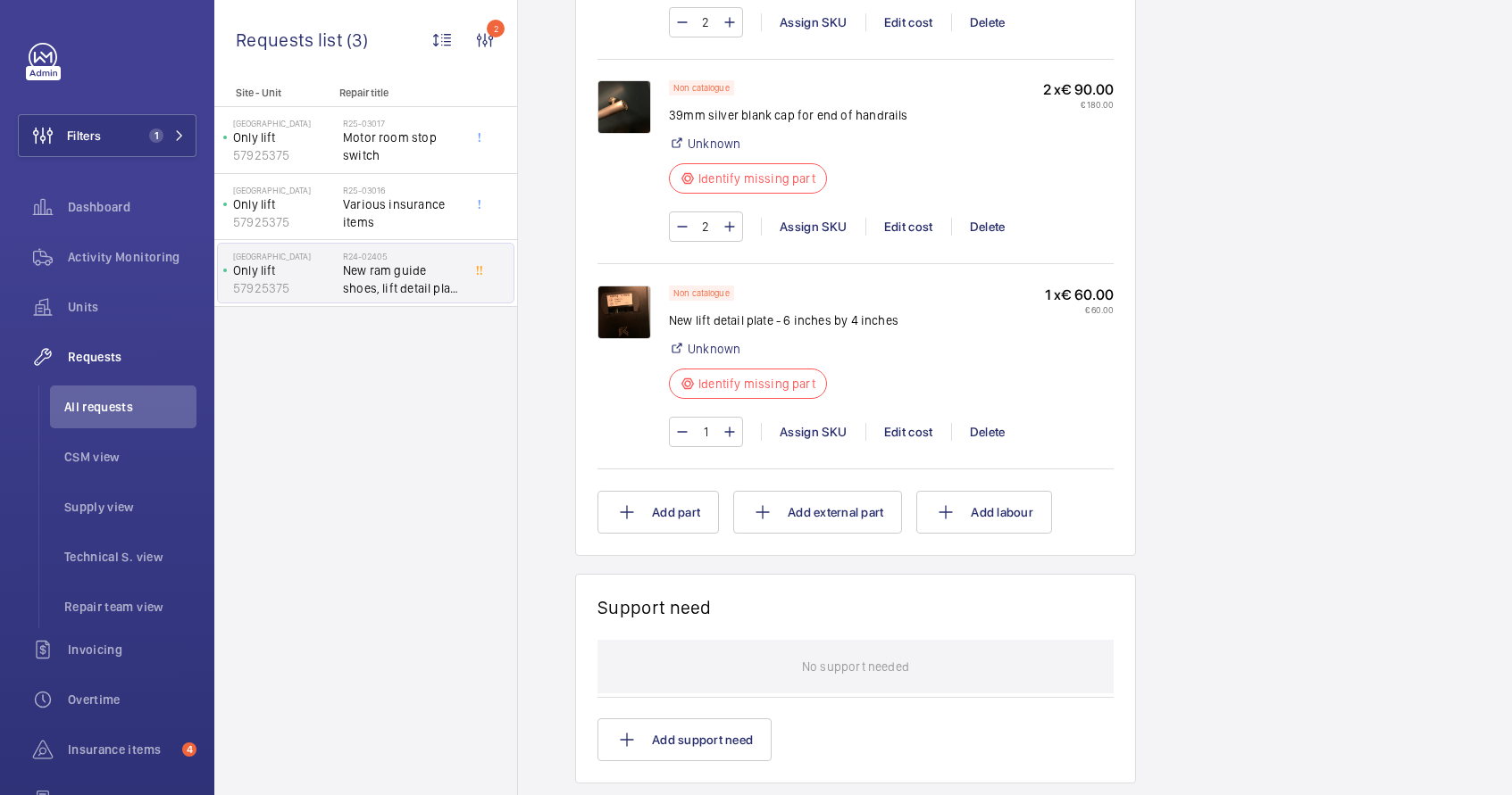
scroll to position [1399, 0]
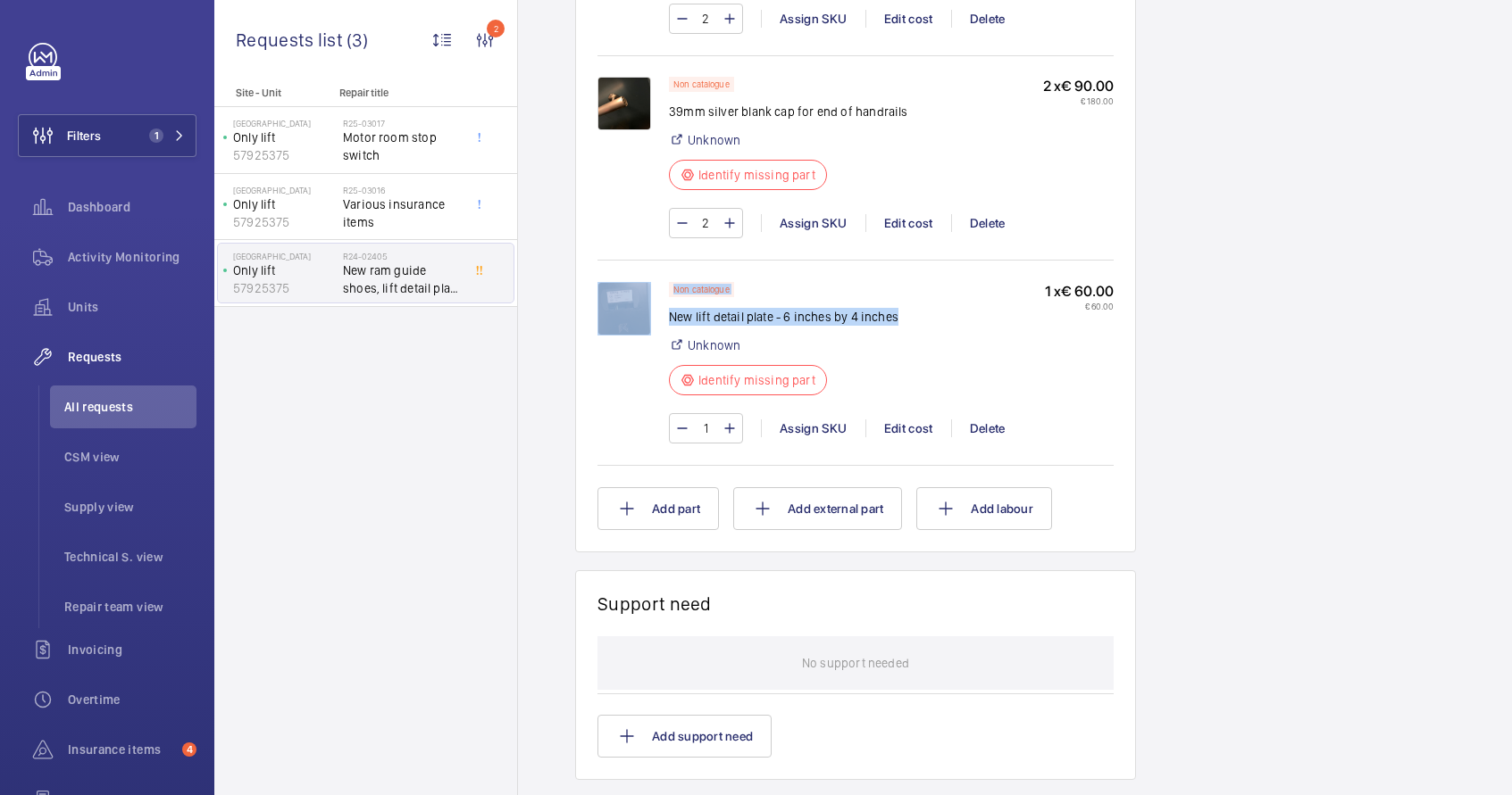
drag, startPoint x: 667, startPoint y: 319, endPoint x: 936, endPoint y: 321, distance: 269.0
click at [936, 321] on div "Non catalogue New lift detail plate - 6 inches by 4 inches Unknown Identify mis…" at bounding box center [855, 372] width 516 height 180
copy div "Non catalogue New lift detail plate - 6 inches by 4 inches"
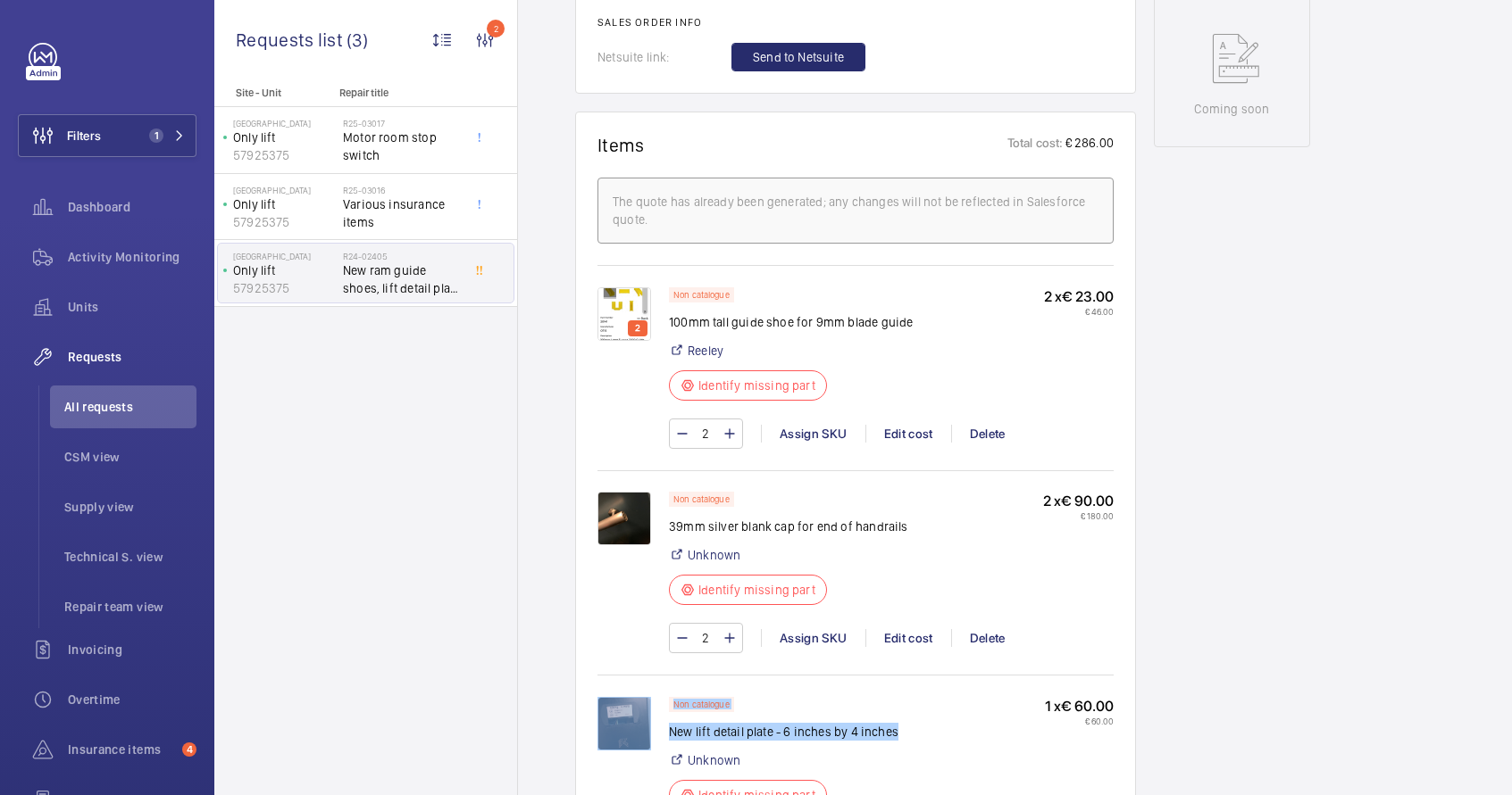
scroll to position [1026, 0]
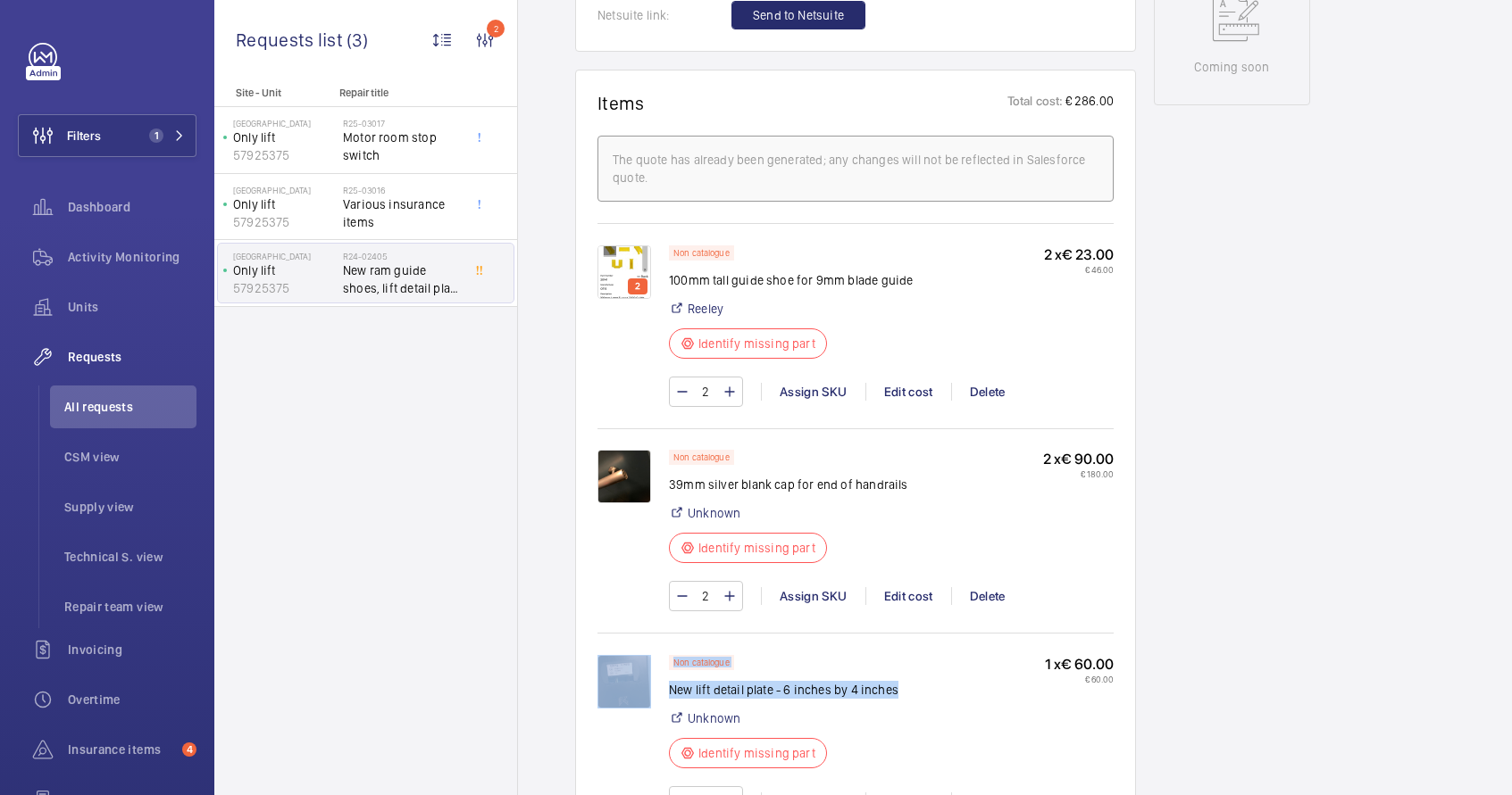
click at [796, 485] on p "39mm silver blank cap for end of handrails" at bounding box center [788, 485] width 240 height 18
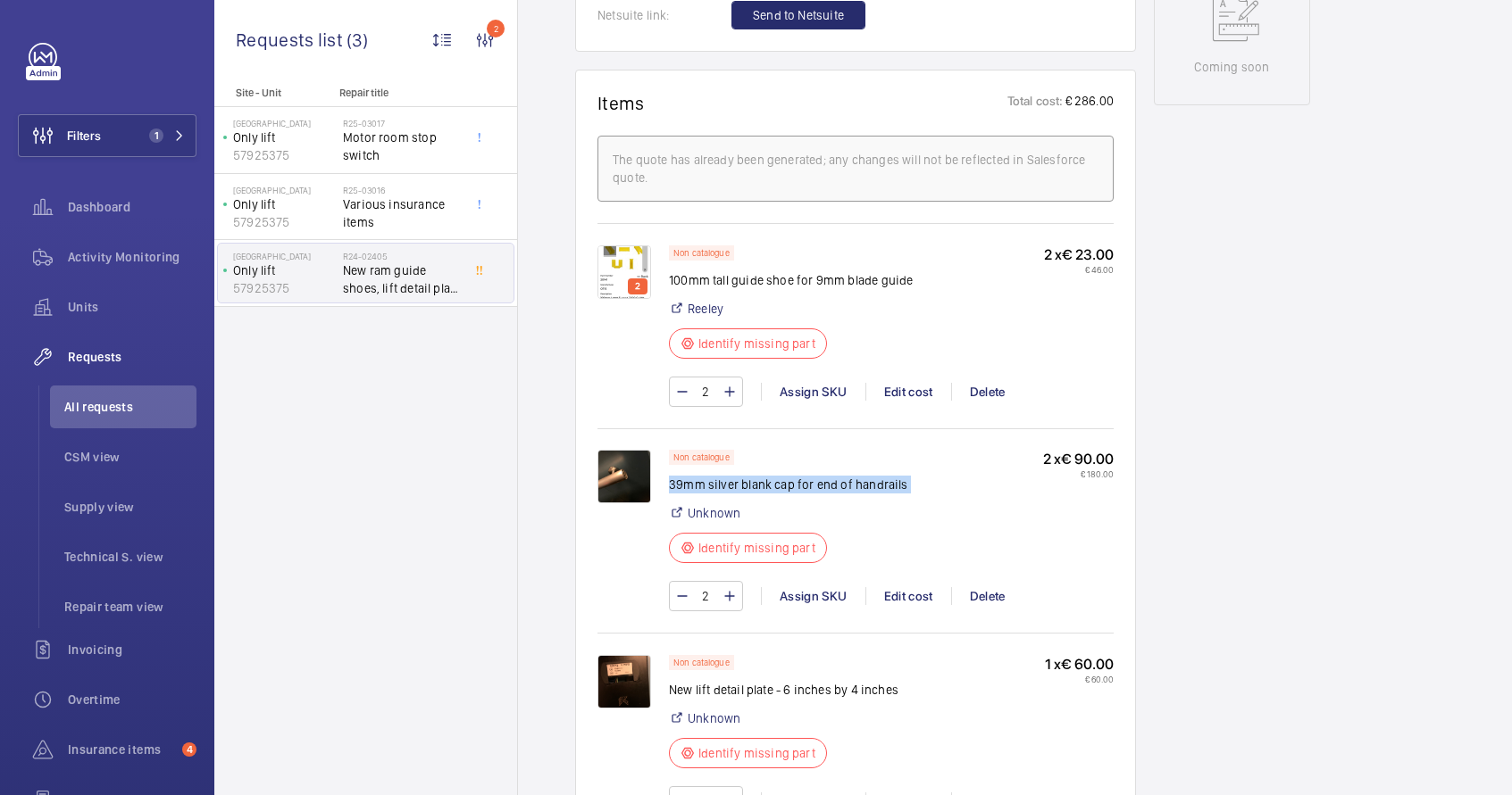
click at [796, 485] on p "39mm silver blank cap for end of handrails" at bounding box center [788, 485] width 240 height 18
copy div "39mm silver blank cap for end of handrails"
click at [714, 282] on p "100mm tall guide shoe for 9mm blade guide" at bounding box center [791, 280] width 244 height 18
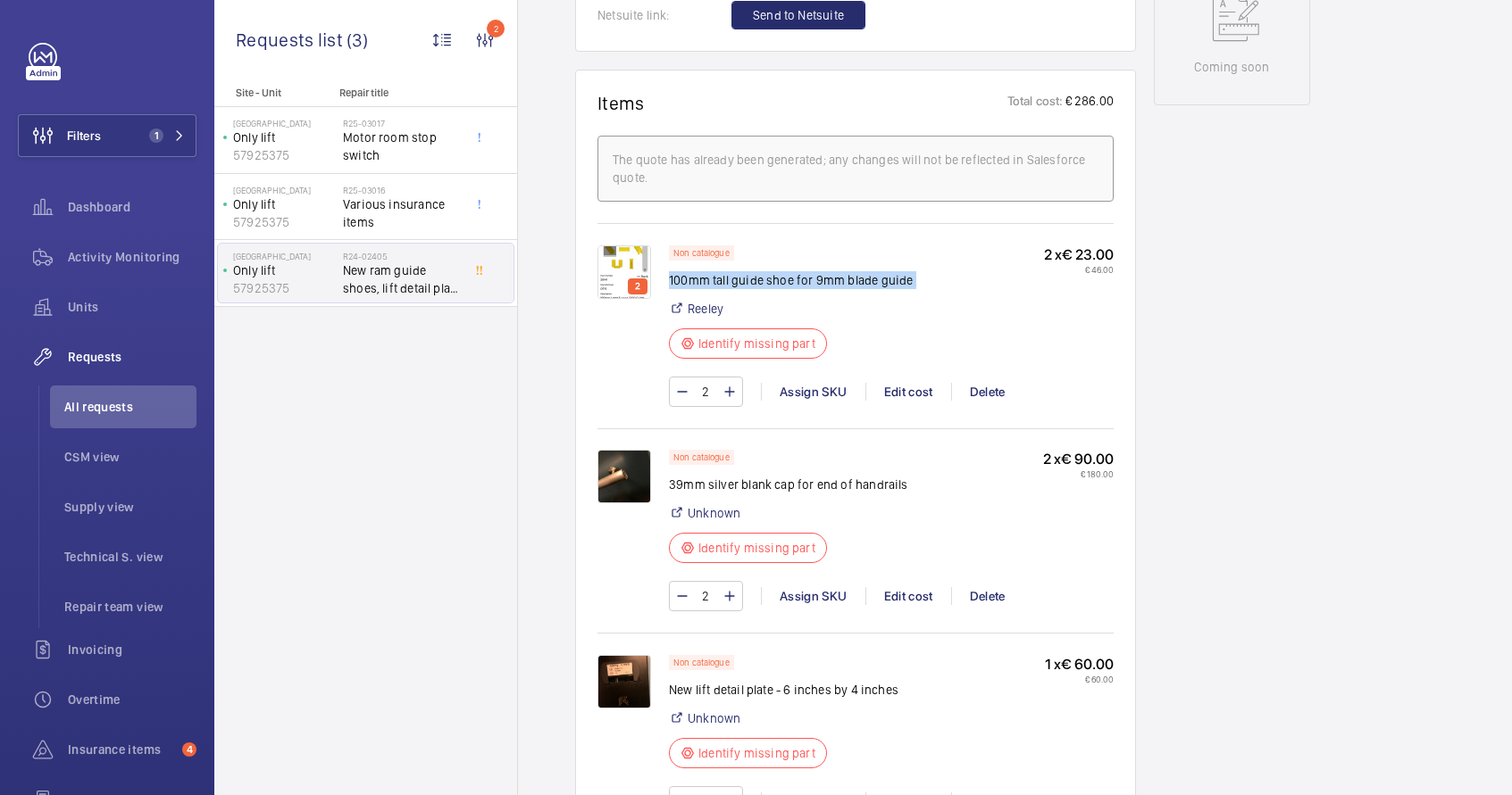
copy div "100mm tall guide shoe for 9mm blade guide"
click at [610, 273] on img at bounding box center [624, 272] width 54 height 54
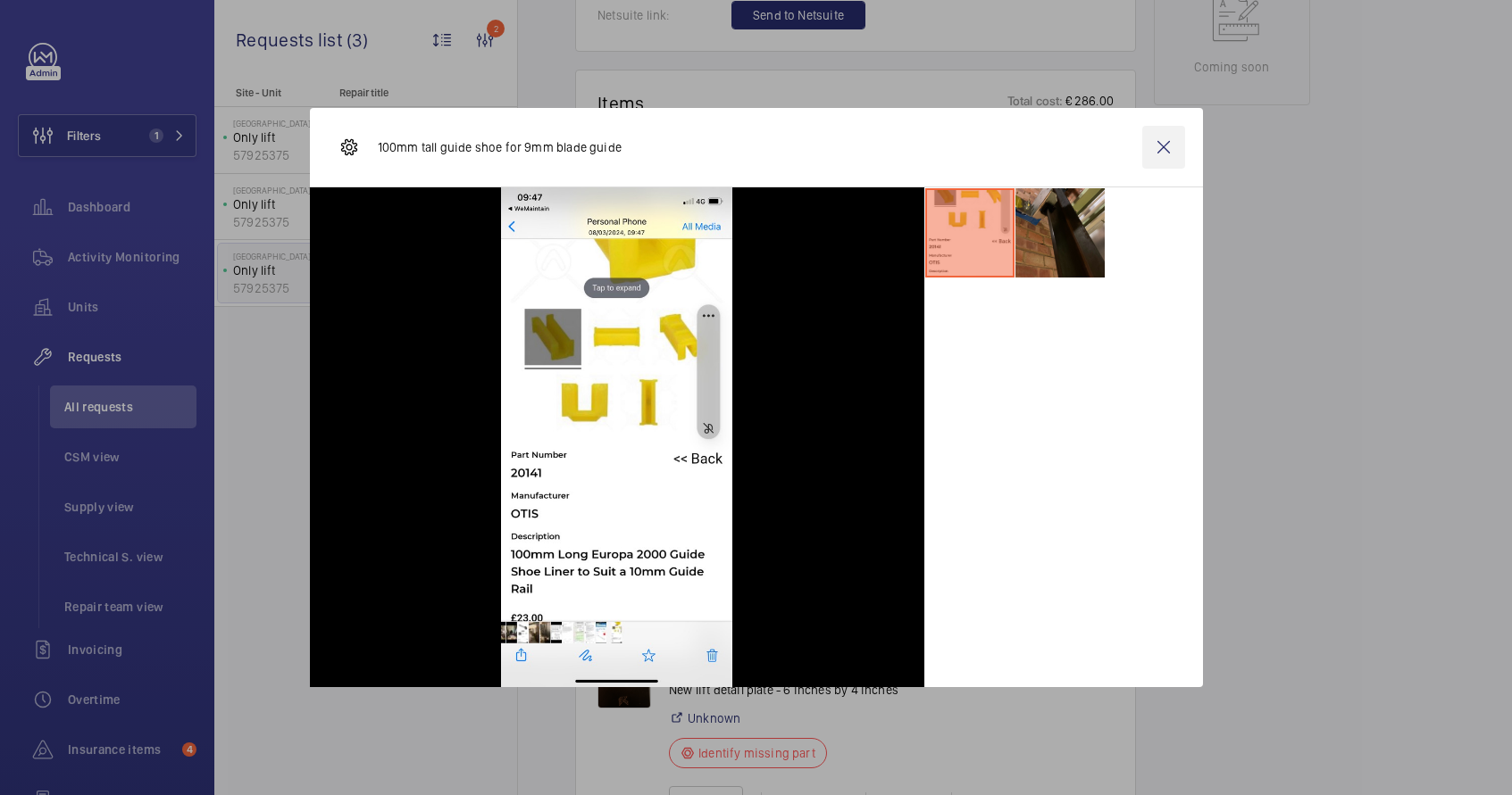
click at [1164, 150] on wm-front-icon-button at bounding box center [1163, 147] width 43 height 43
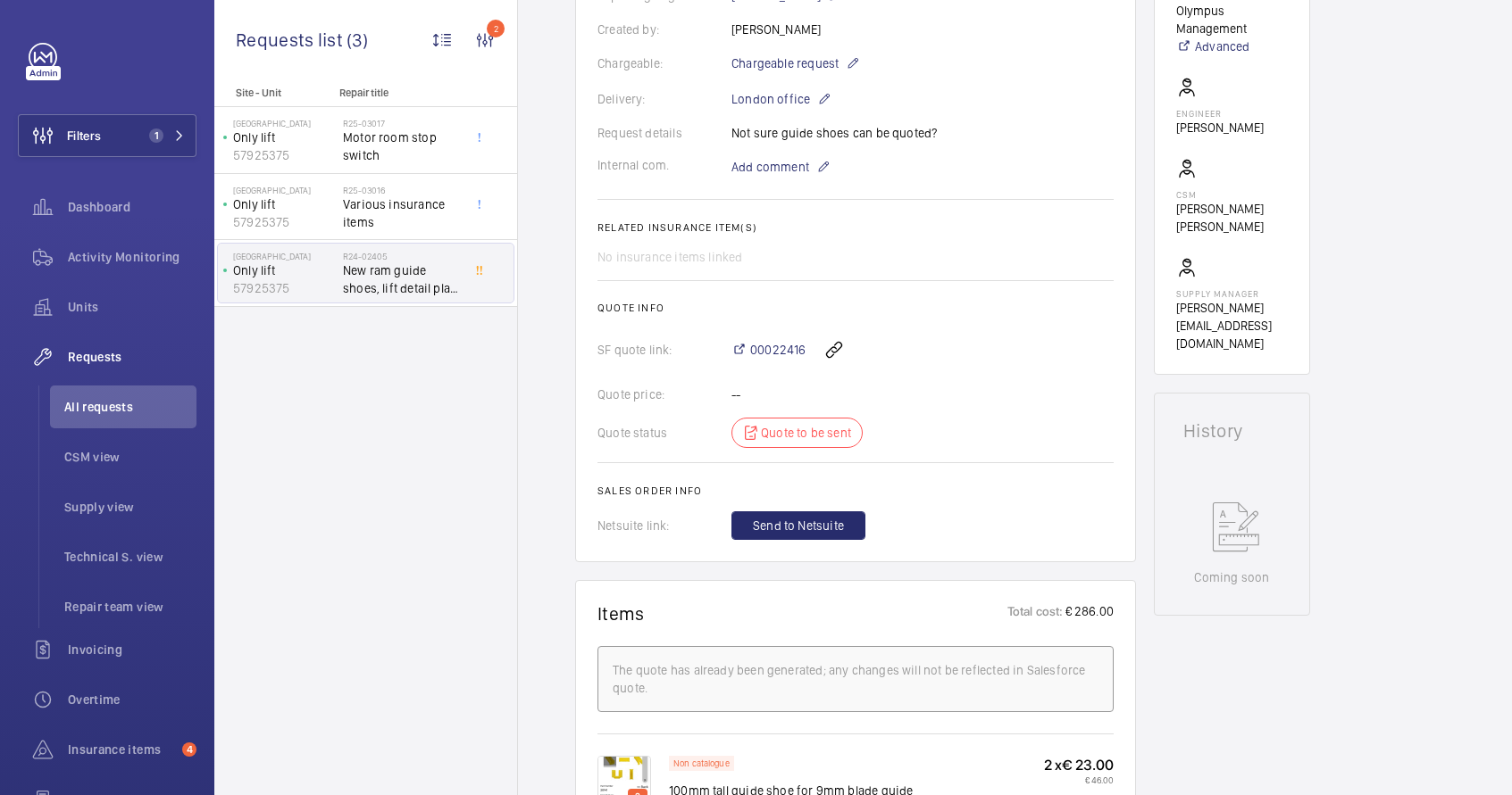
scroll to position [752, 0]
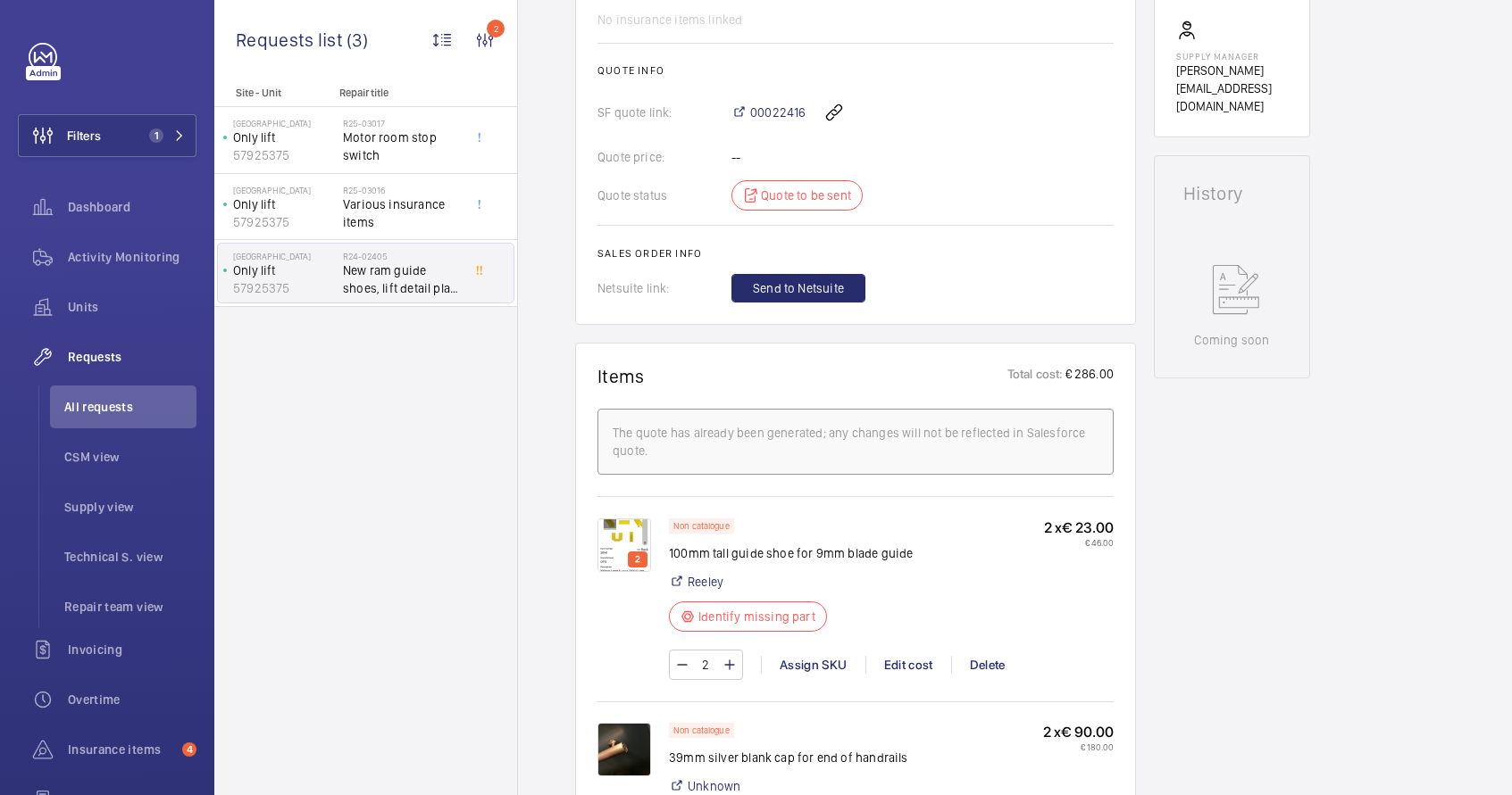
click at [739, 555] on p "100mm tall guide shoe for 9mm blade guide" at bounding box center [791, 553] width 244 height 18
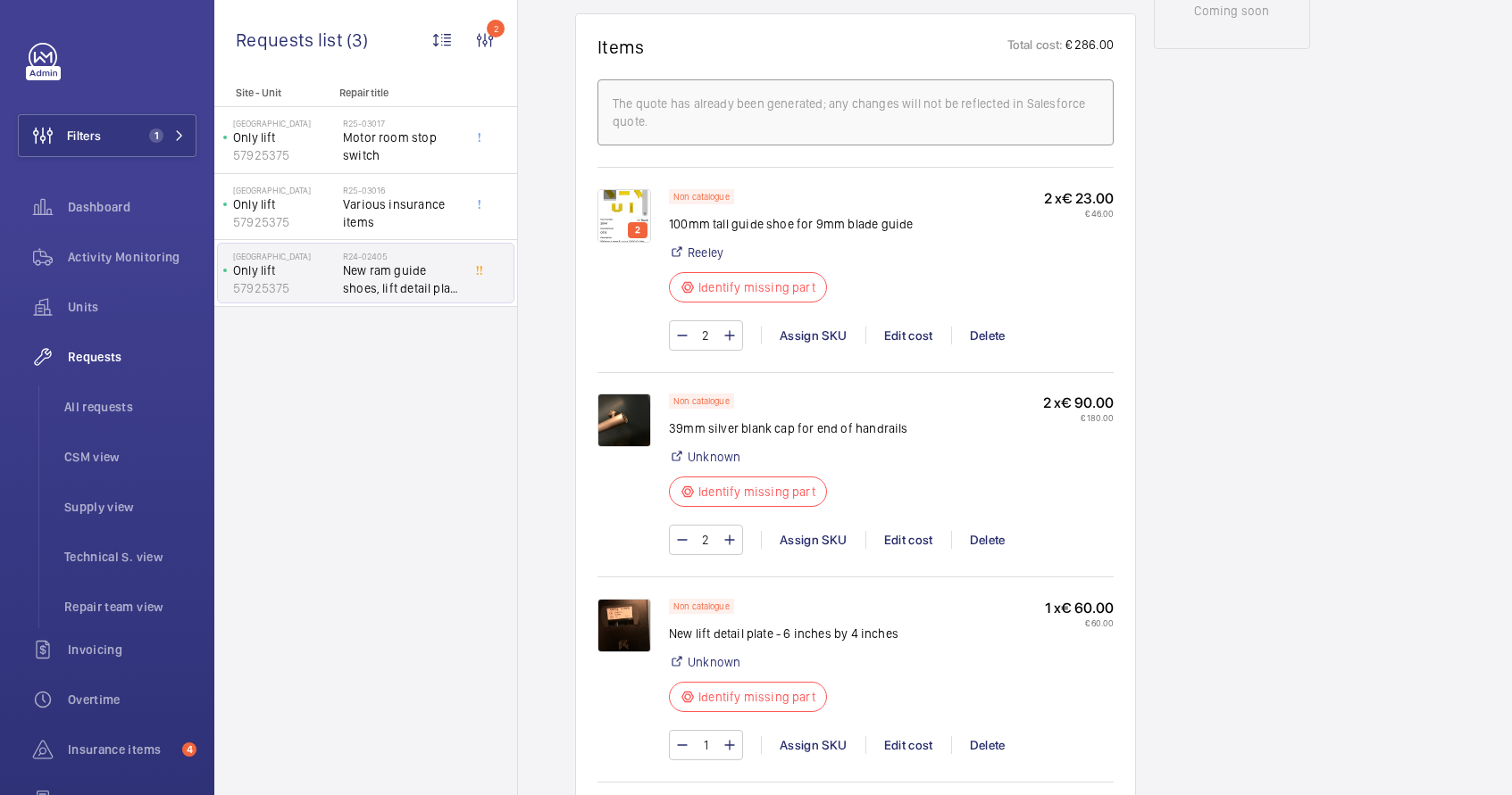
scroll to position [1077, 0]
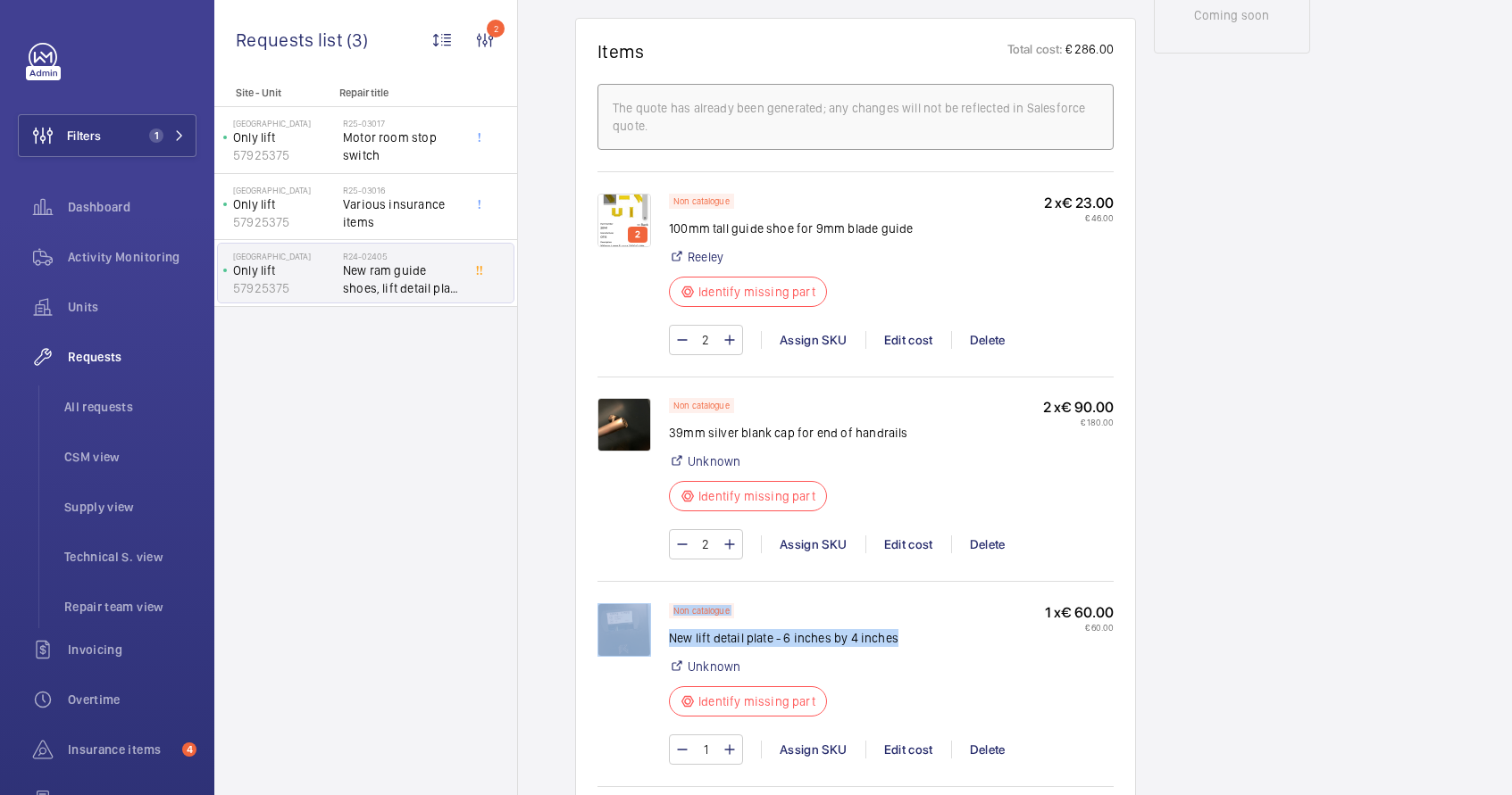
drag, startPoint x: 666, startPoint y: 638, endPoint x: 896, endPoint y: 642, distance: 230.0
click at [896, 642] on div "Non catalogue New lift detail plate - 6 inches by 4 inches Unknown Identify mis…" at bounding box center [855, 694] width 516 height 180
copy div "Non catalogue New lift detail plate - 6 inches by 4 inches"
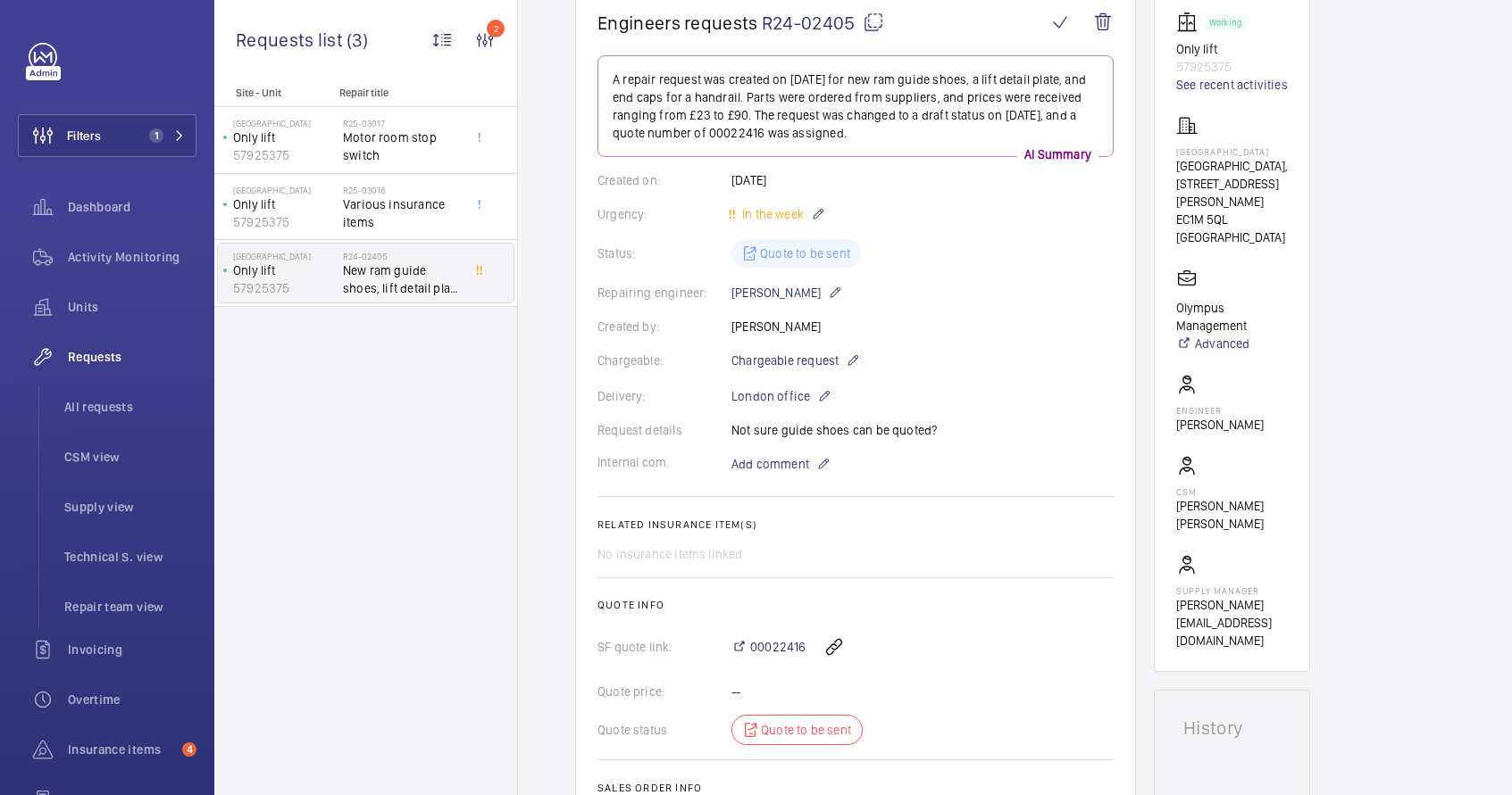
scroll to position [0, 0]
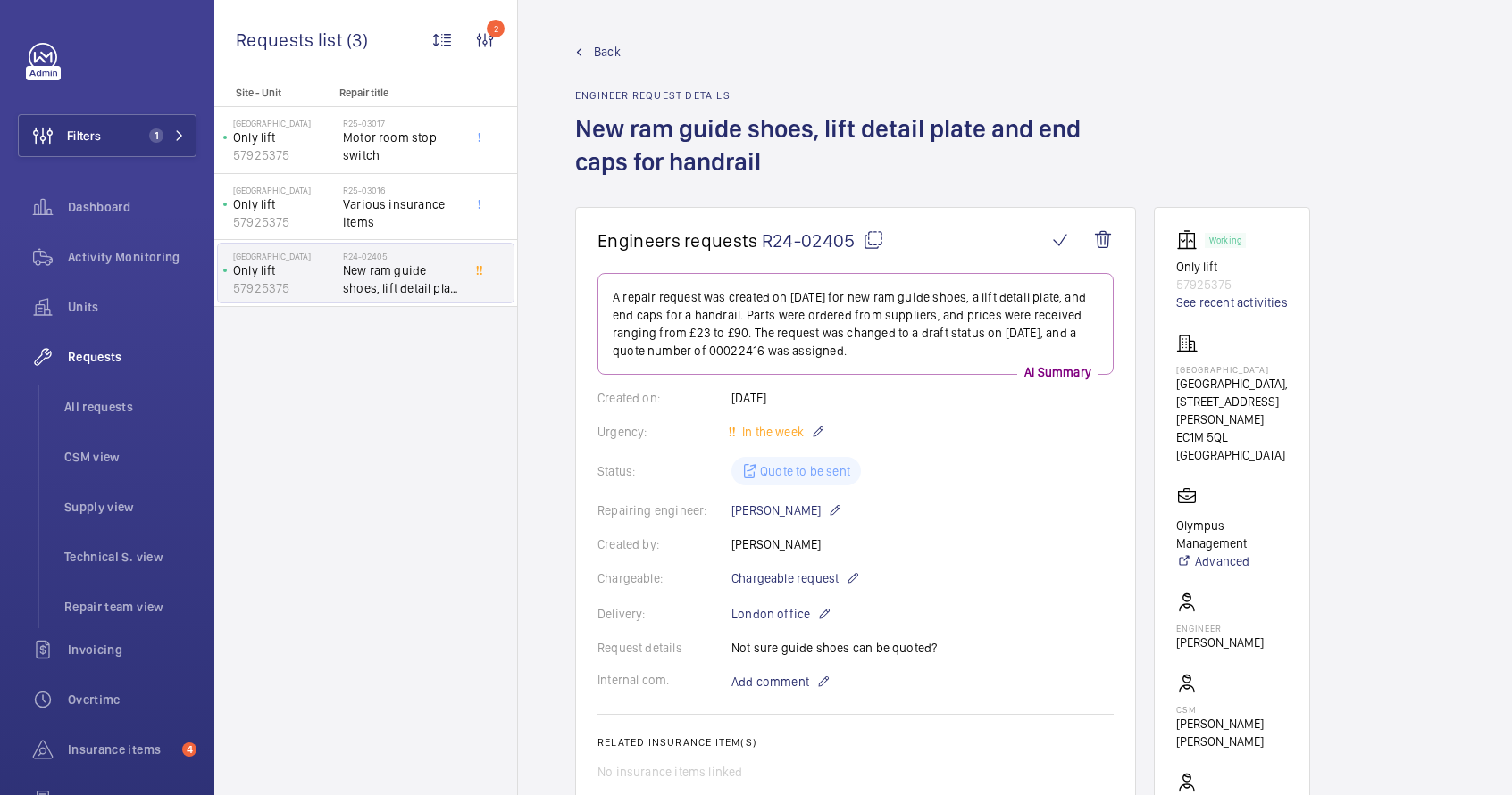
click at [874, 240] on mat-icon at bounding box center [873, 239] width 22 height 22
copy div "Non catalogue New lift detail plate - 6 inches by 4 inches"
click at [377, 219] on span "Various insurance items" at bounding box center [401, 214] width 118 height 36
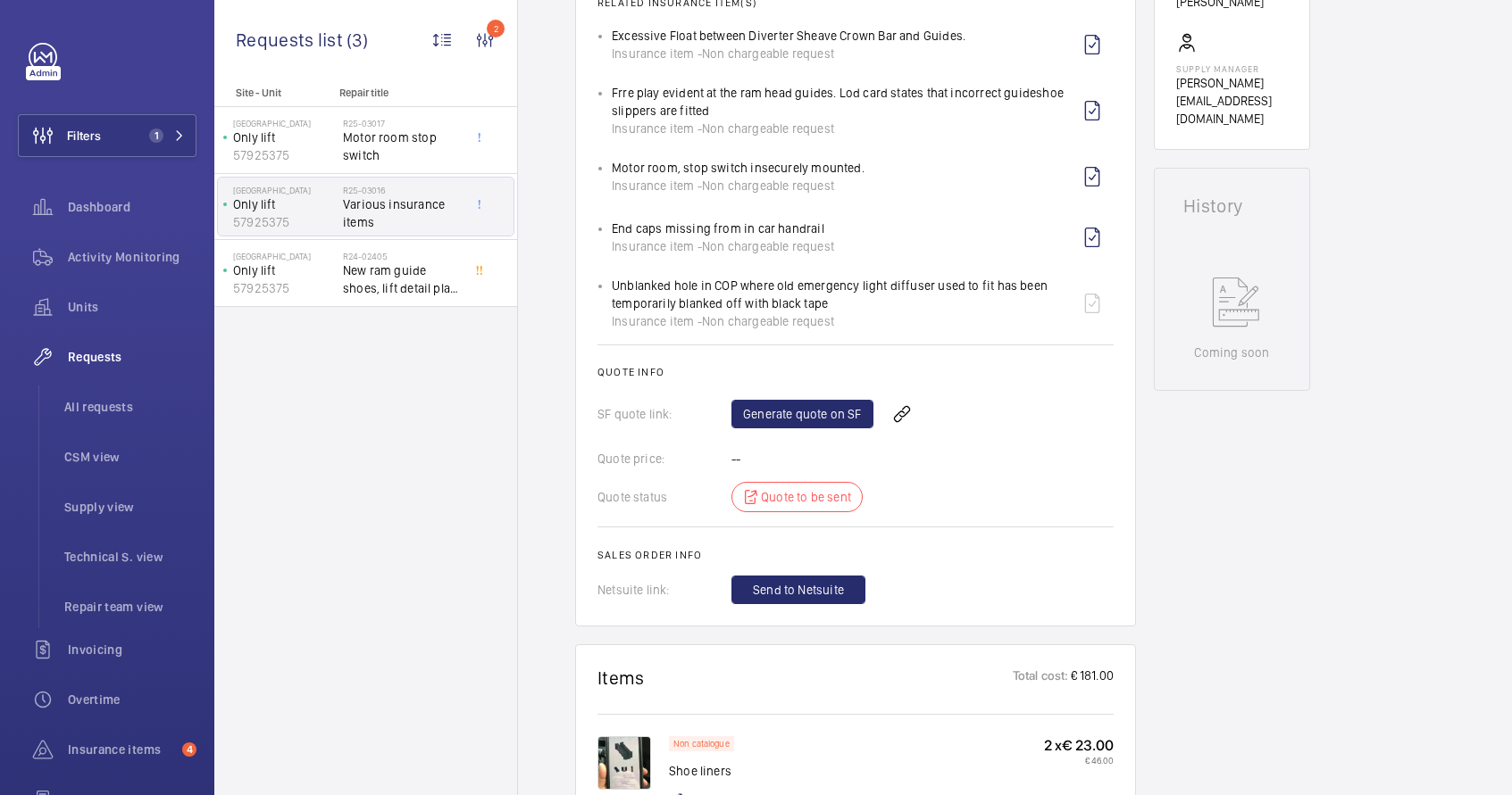
scroll to position [703, 0]
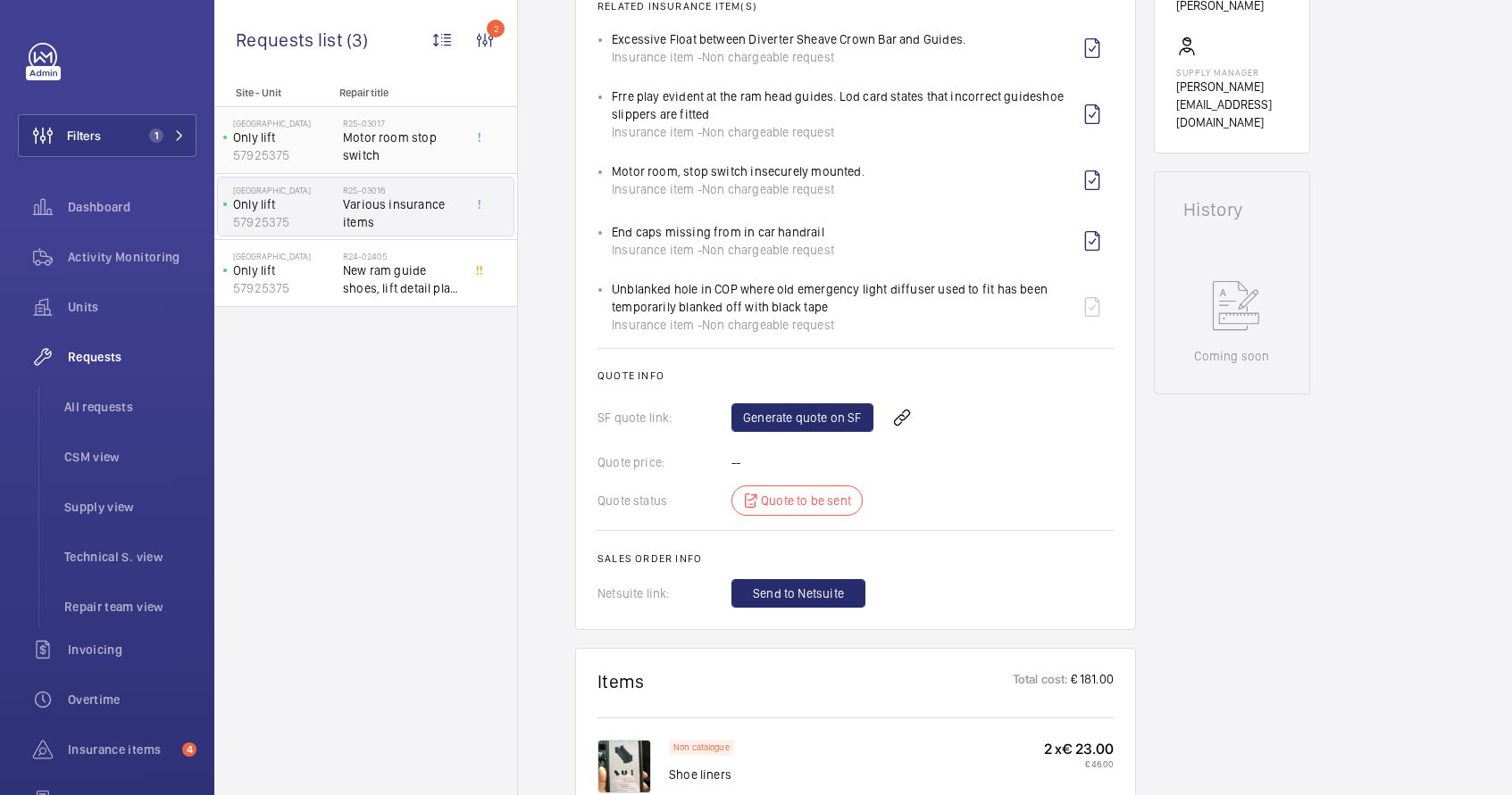
click at [336, 150] on div "Albion House Only lift 57925375" at bounding box center [280, 140] width 125 height 59
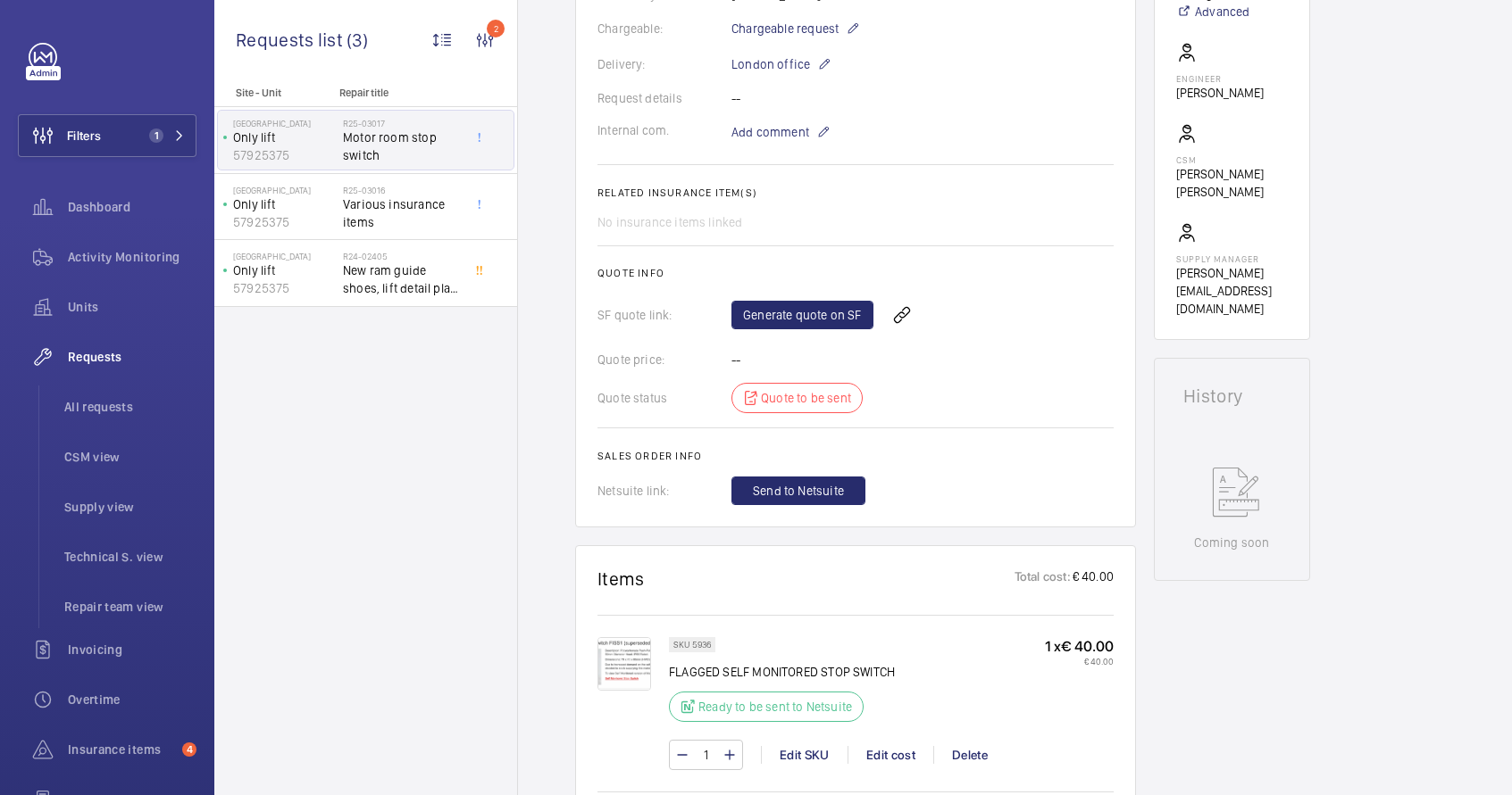
scroll to position [503, 0]
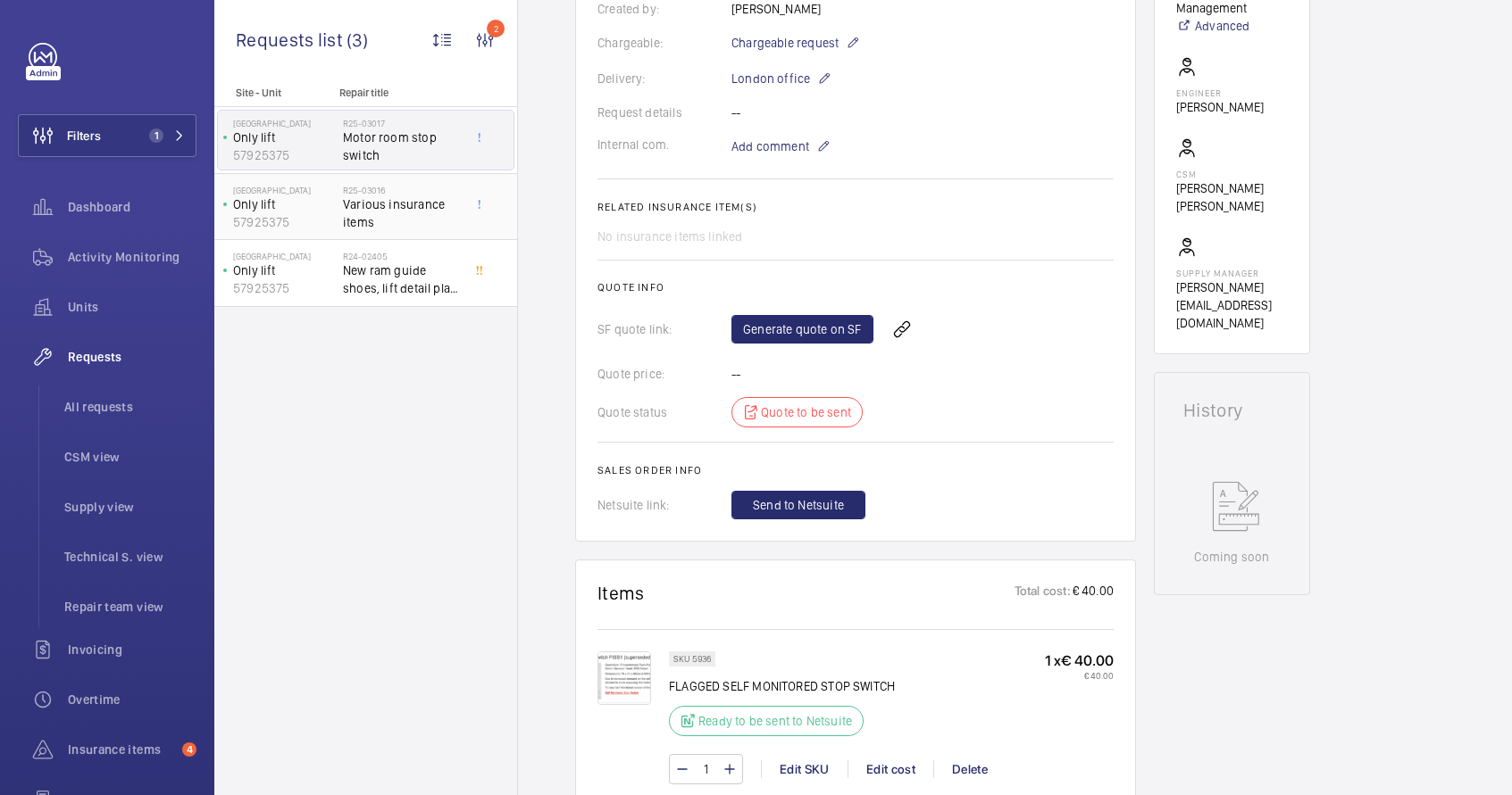
click at [403, 210] on span "Various insurance items" at bounding box center [401, 214] width 118 height 36
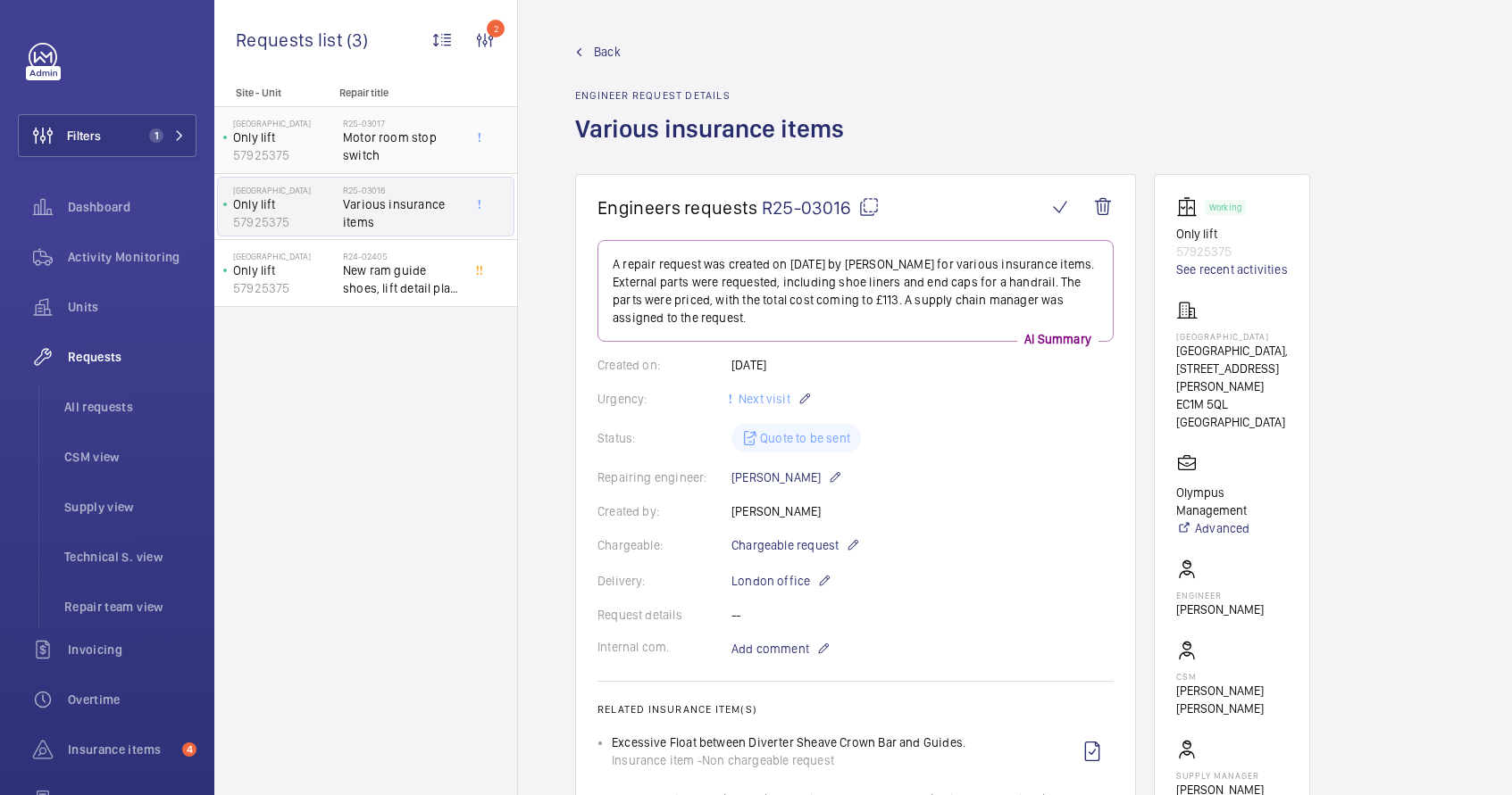
click at [386, 122] on h2 "R25-03017" at bounding box center [401, 123] width 118 height 10
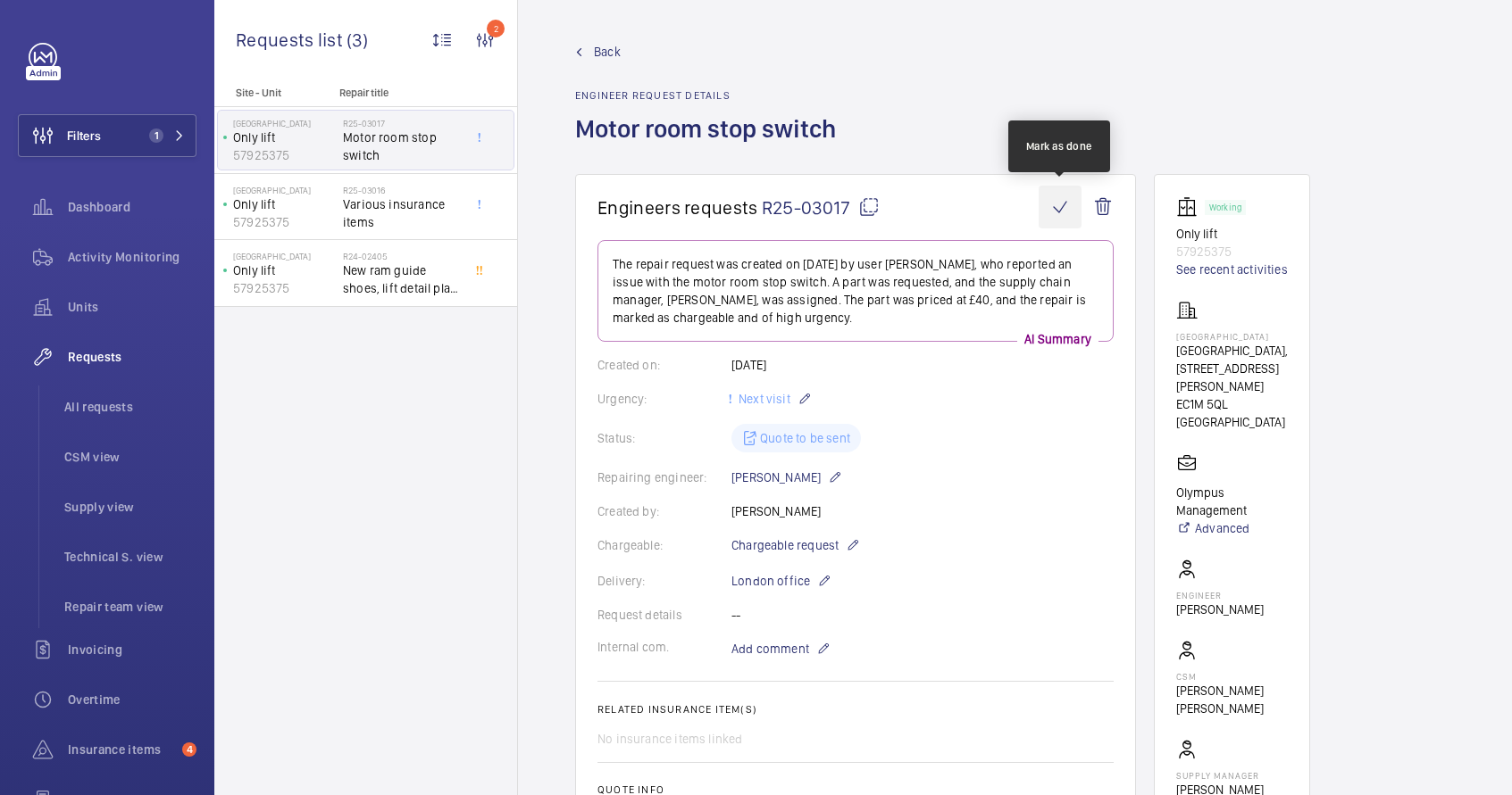
click at [1060, 208] on wm-front-icon-button at bounding box center [1059, 206] width 43 height 43
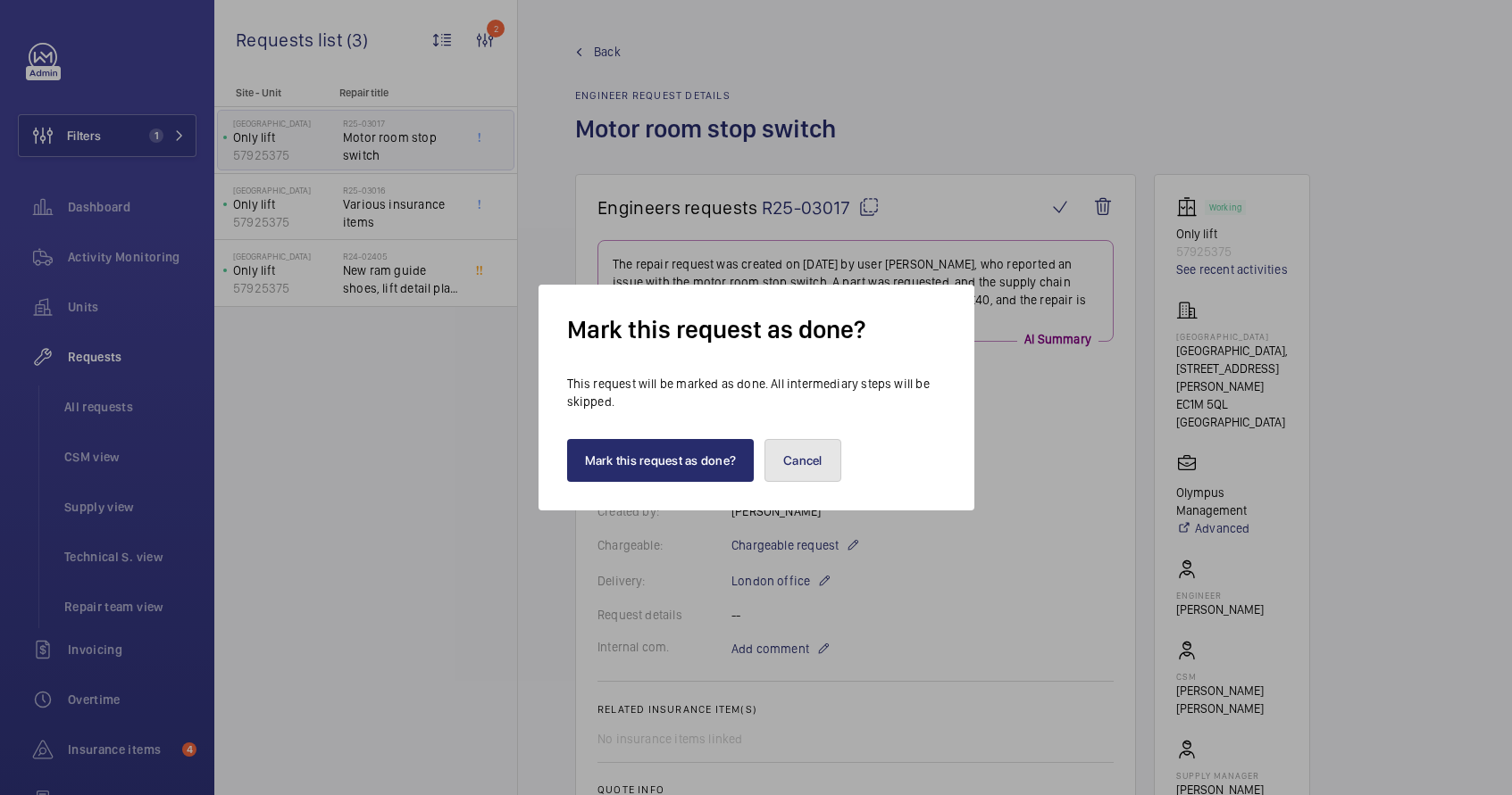
click at [826, 450] on button "Cancel" at bounding box center [802, 460] width 77 height 43
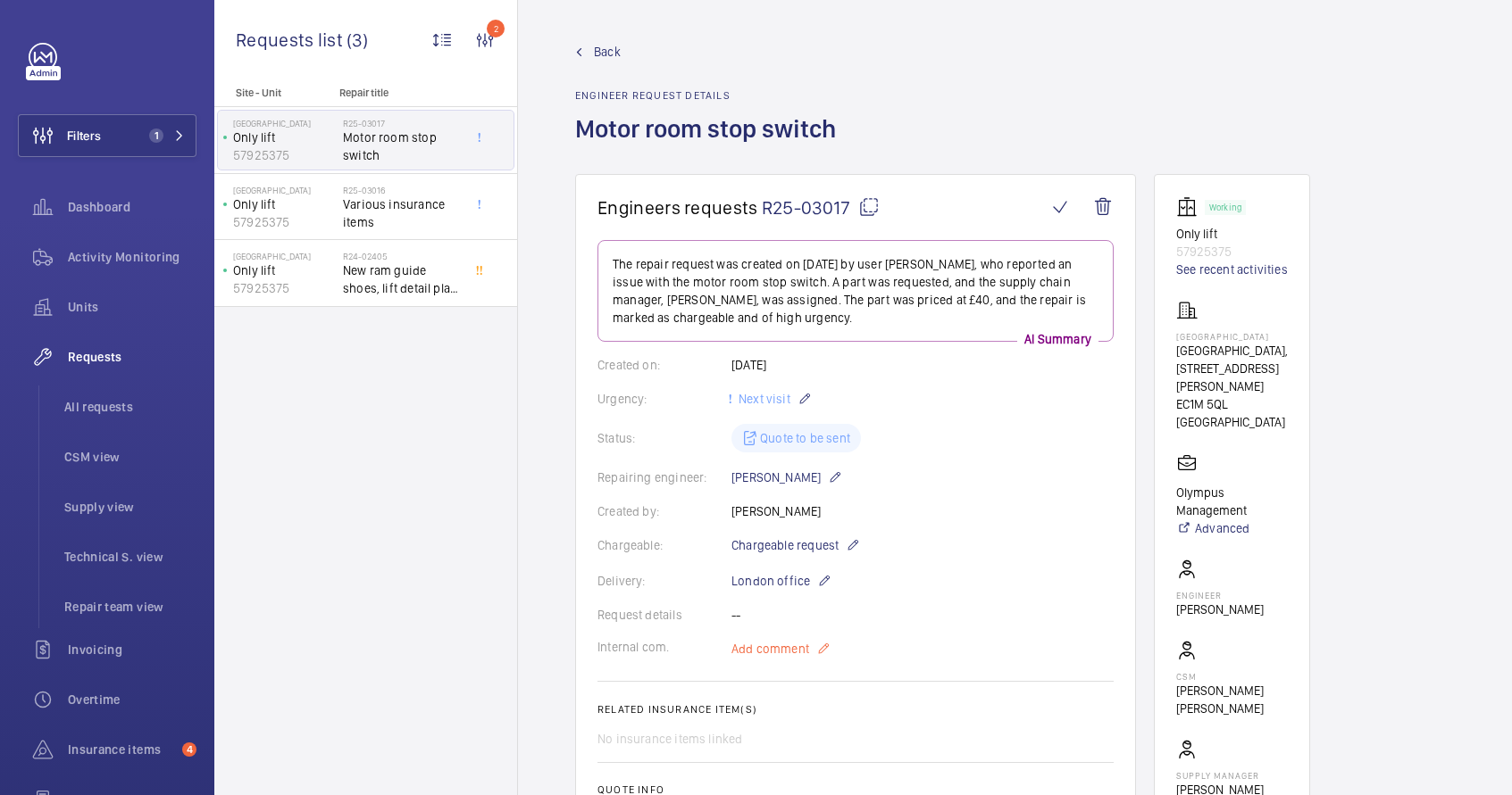
click at [818, 648] on mat-icon at bounding box center [823, 648] width 14 height 22
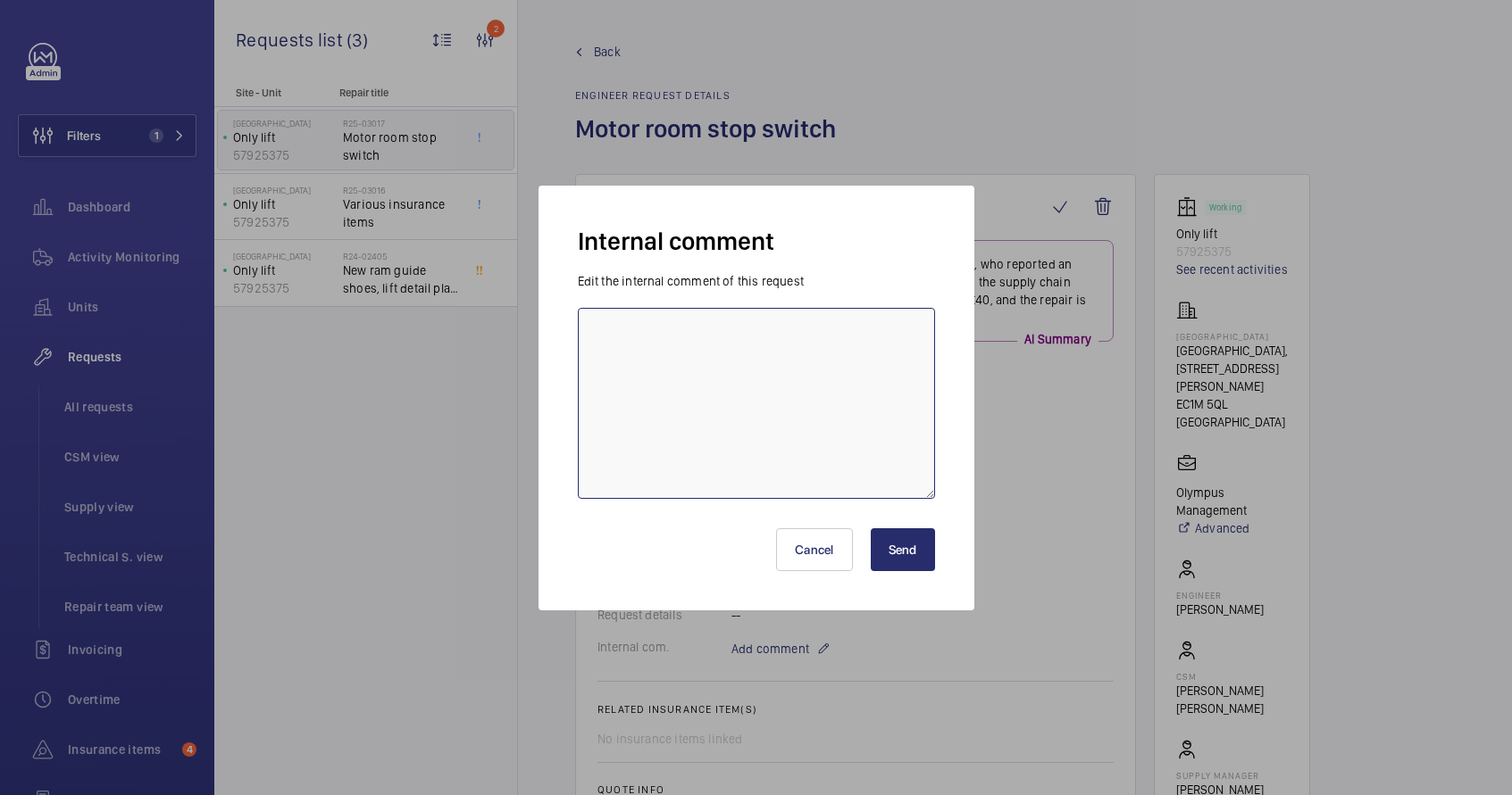
click at [707, 416] on textarea at bounding box center [756, 403] width 357 height 191
type textarea "duplicated on another request"
click at [920, 537] on button "Send" at bounding box center [903, 549] width 64 height 43
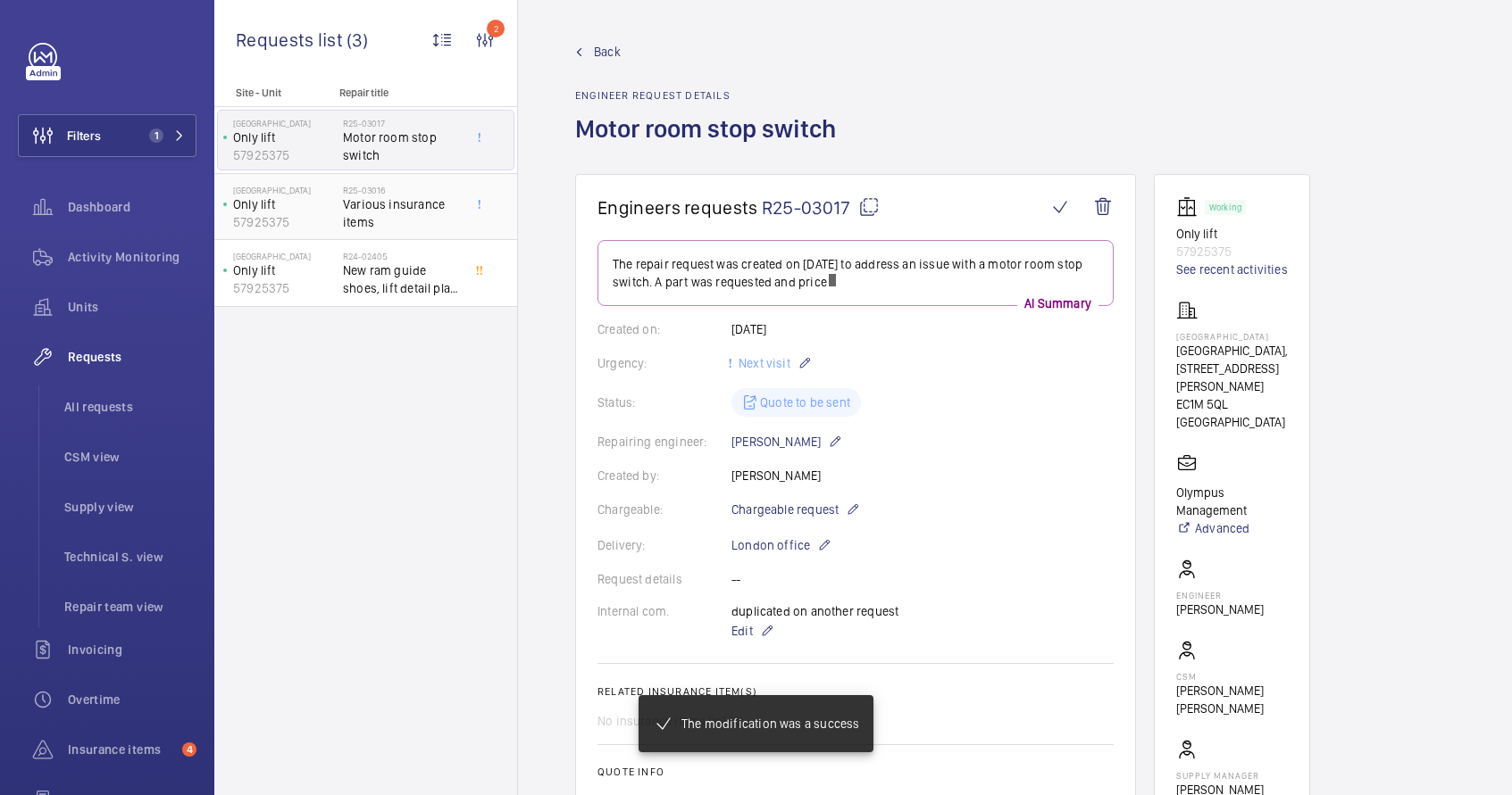
click at [385, 198] on span "Various insurance items" at bounding box center [401, 214] width 118 height 36
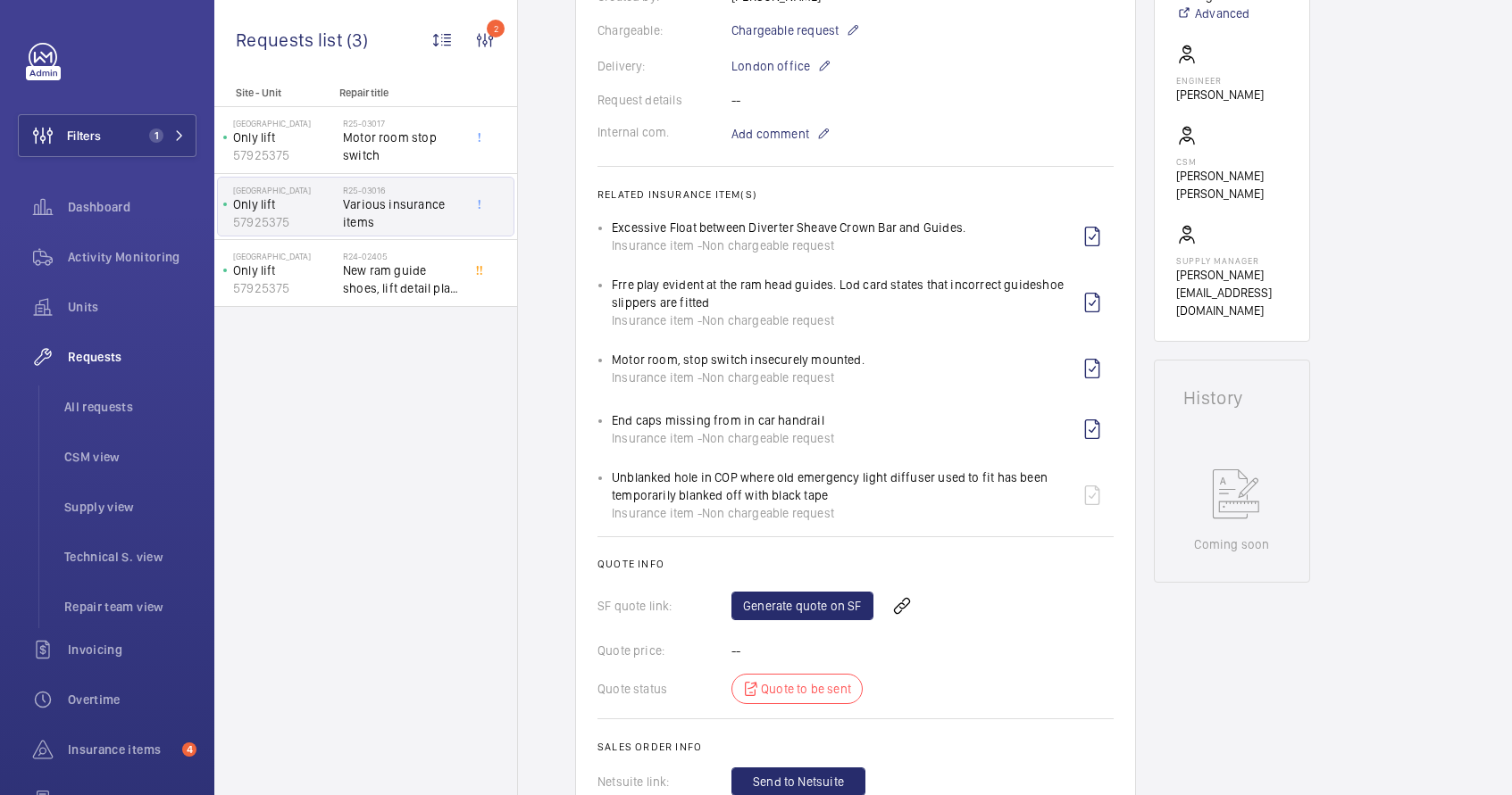
scroll to position [513, 0]
click at [817, 142] on mat-icon at bounding box center [823, 135] width 14 height 22
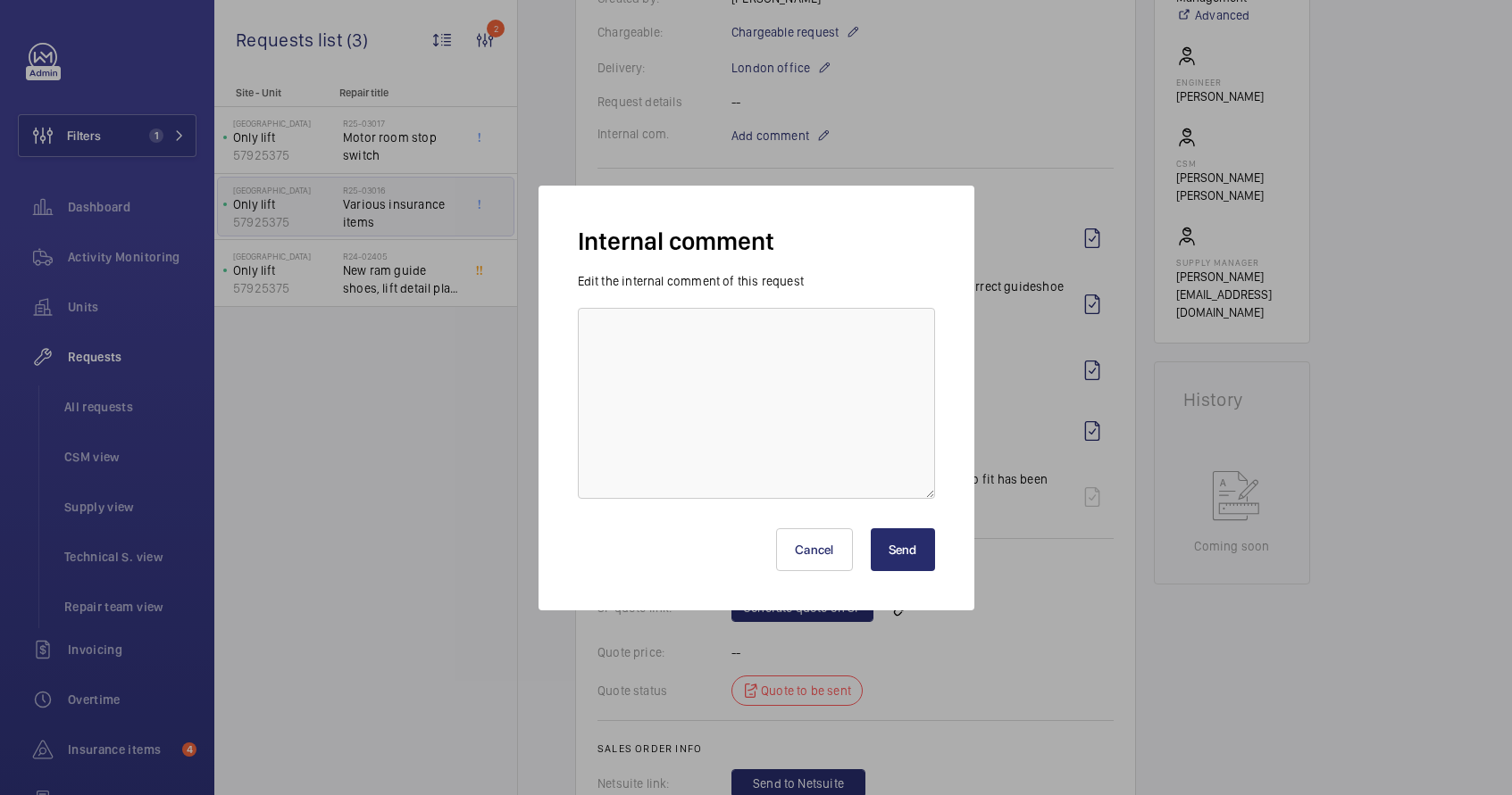
click at [751, 307] on div "Edit the internal comment of this request" at bounding box center [756, 386] width 357 height 227
click at [747, 325] on textarea at bounding box center [756, 403] width 357 height 191
click at [770, 333] on textarea "most of the items quote" at bounding box center [756, 403] width 357 height 191
paste textarea "Q00022416 - R24-02405 - Albion House, 6-7 Benjamin Street - Olympus Management …"
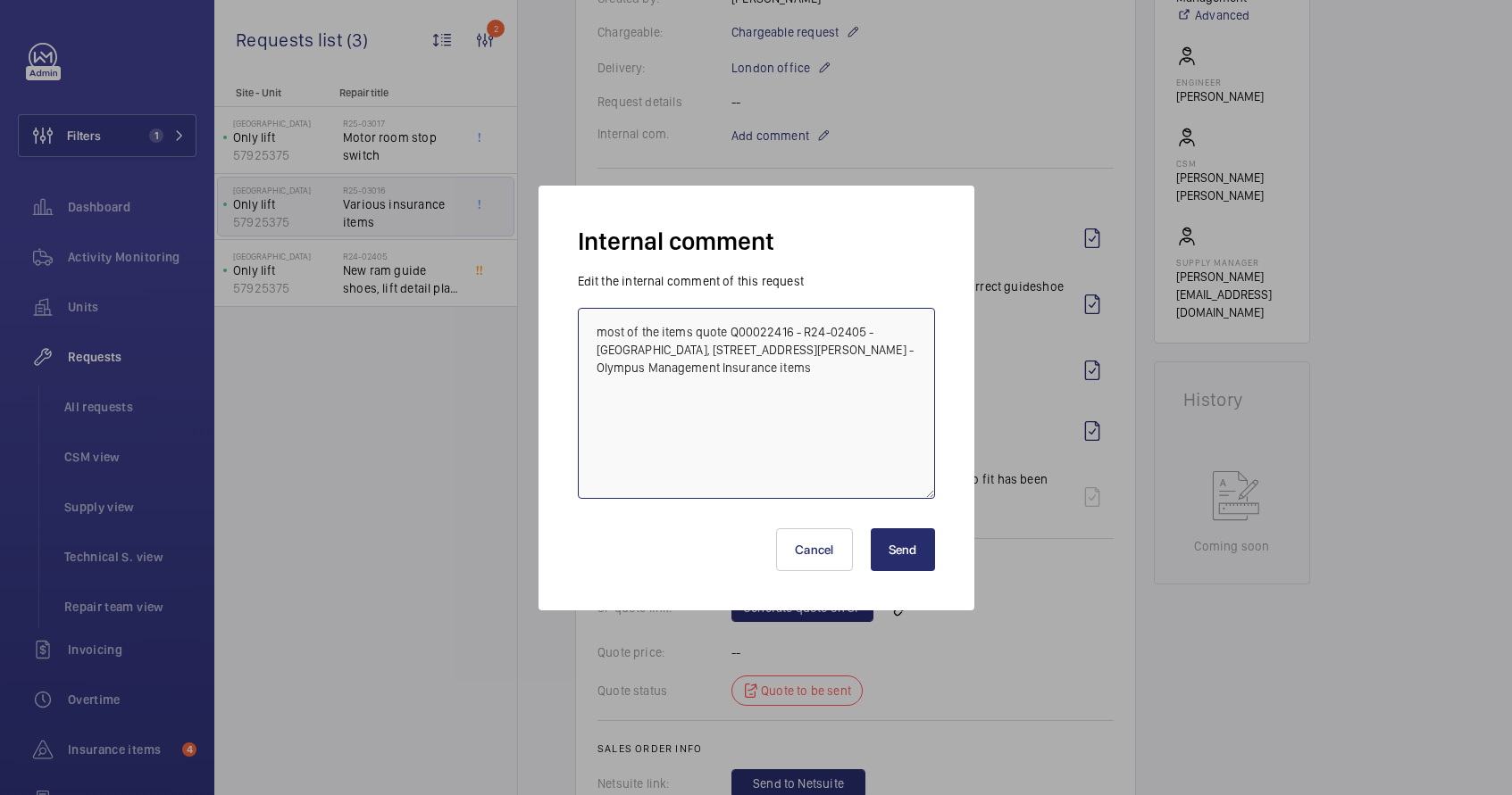
type textarea "most of the items quote Q00022416 - R24-02405 - Albion House, 6-7 Benjamin Stre…"
click at [886, 548] on button "Send" at bounding box center [903, 549] width 64 height 43
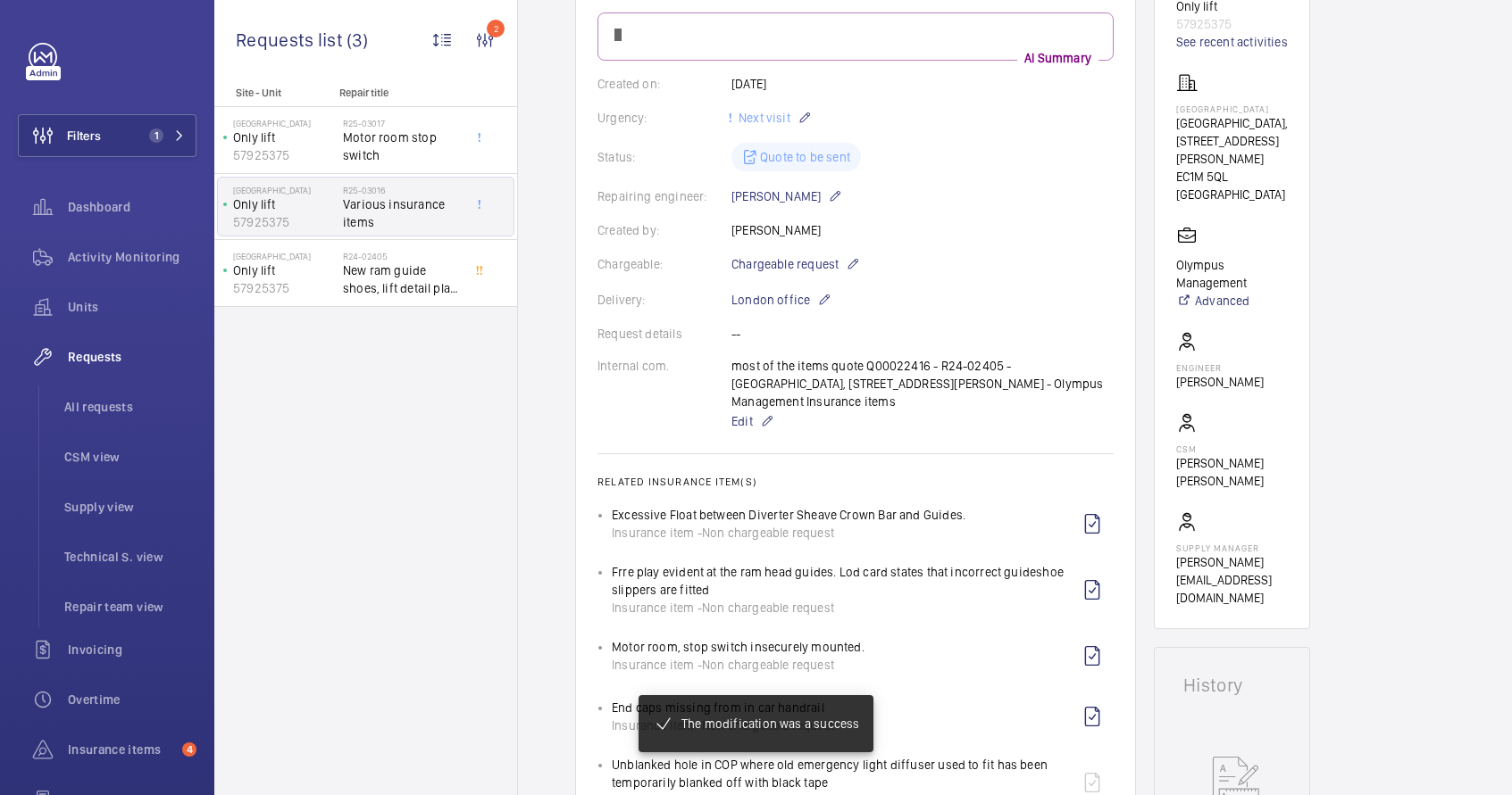
scroll to position [454, 0]
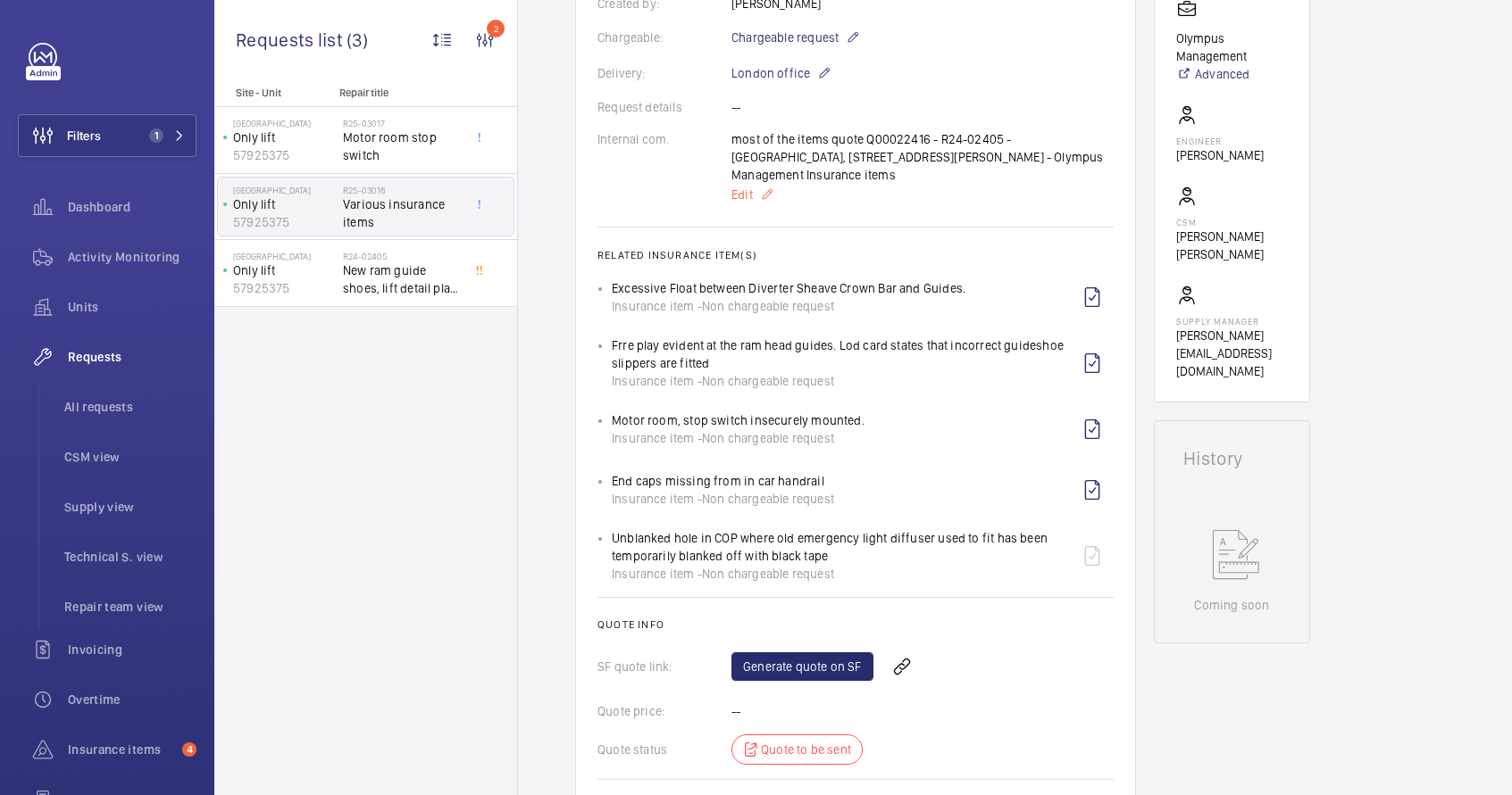
click at [757, 184] on p "Edit" at bounding box center [923, 194] width 382 height 22
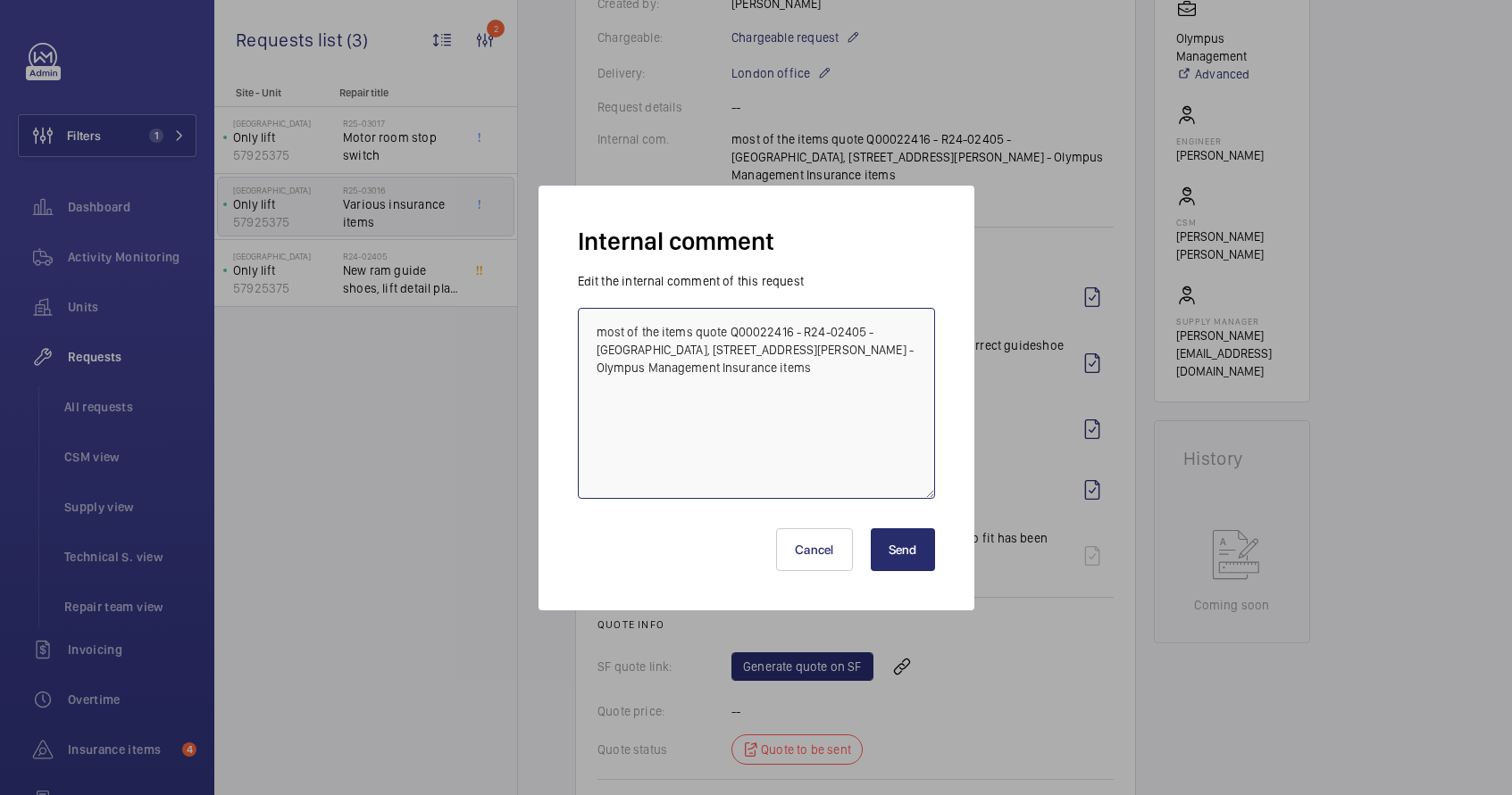
click at [587, 332] on textarea "most of the items quote Q00022416 - R24-02405 - Albion House, 6-7 Benjamin Stre…" at bounding box center [756, 403] width 357 height 191
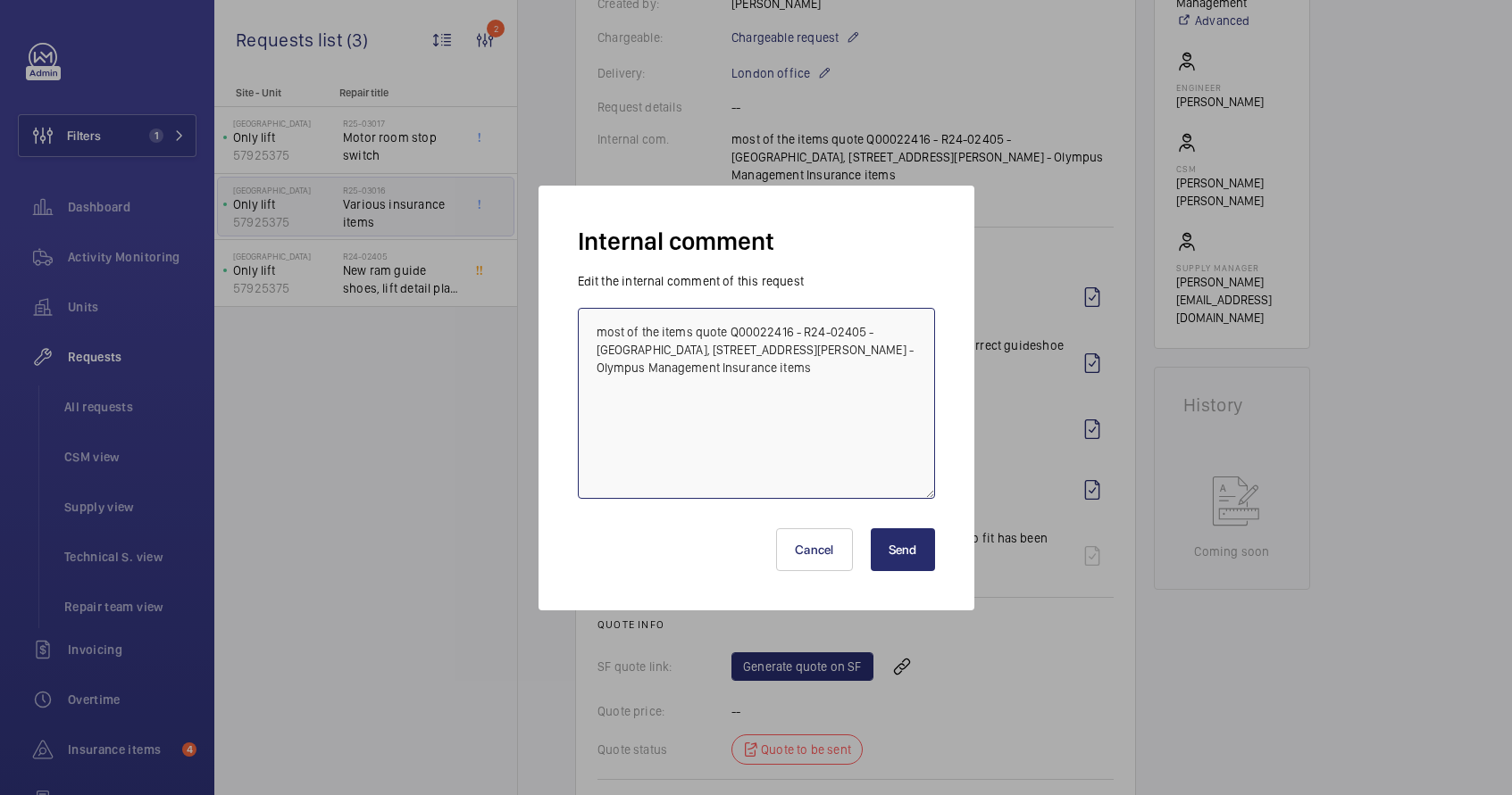
scroll to position [526, 0]
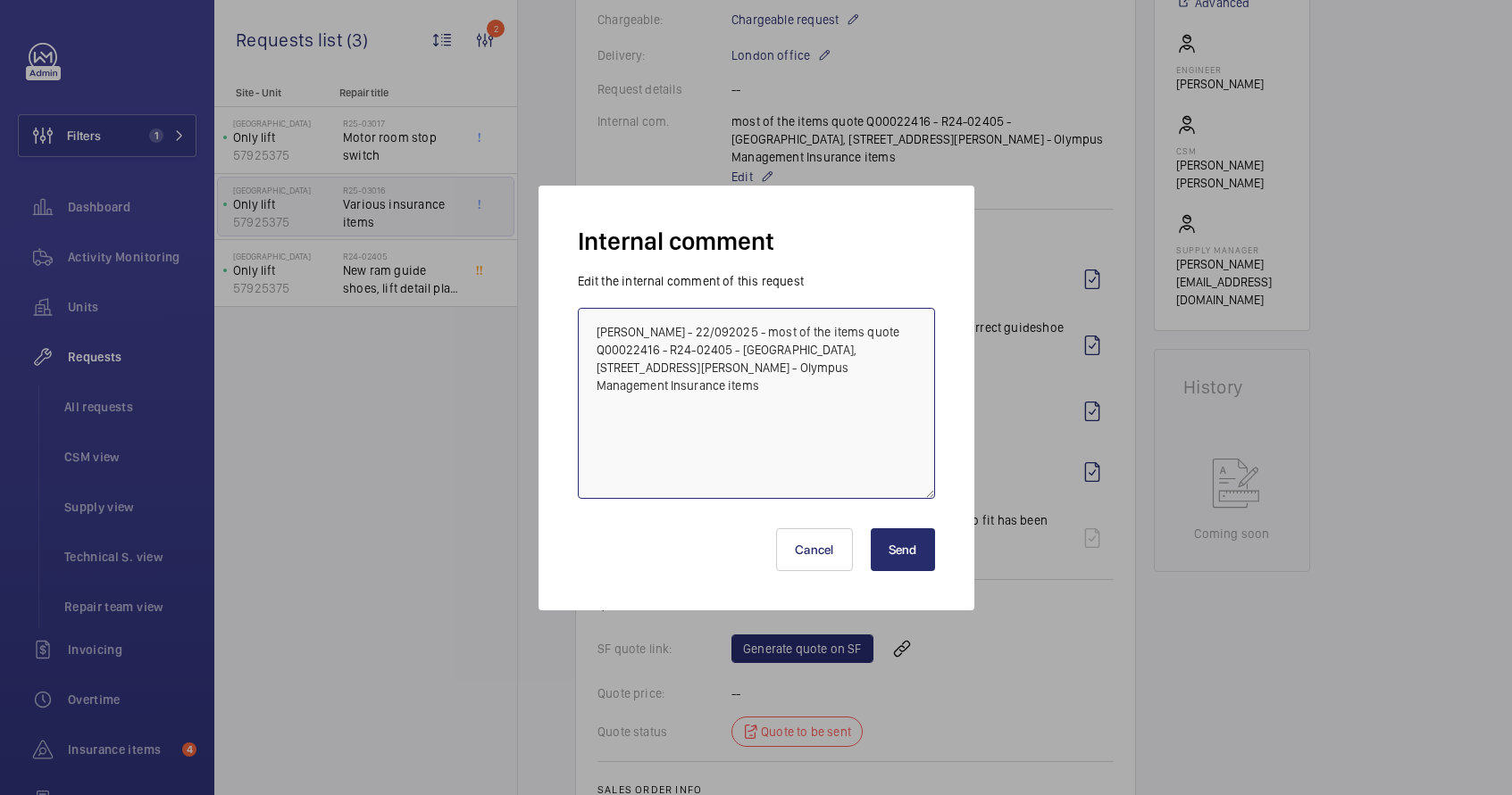
type textarea "[PERSON_NAME] - 22/092025 - most of the items quote Q00022416 - R24-02405 - [GE…"
click at [929, 554] on button "Send" at bounding box center [903, 549] width 64 height 43
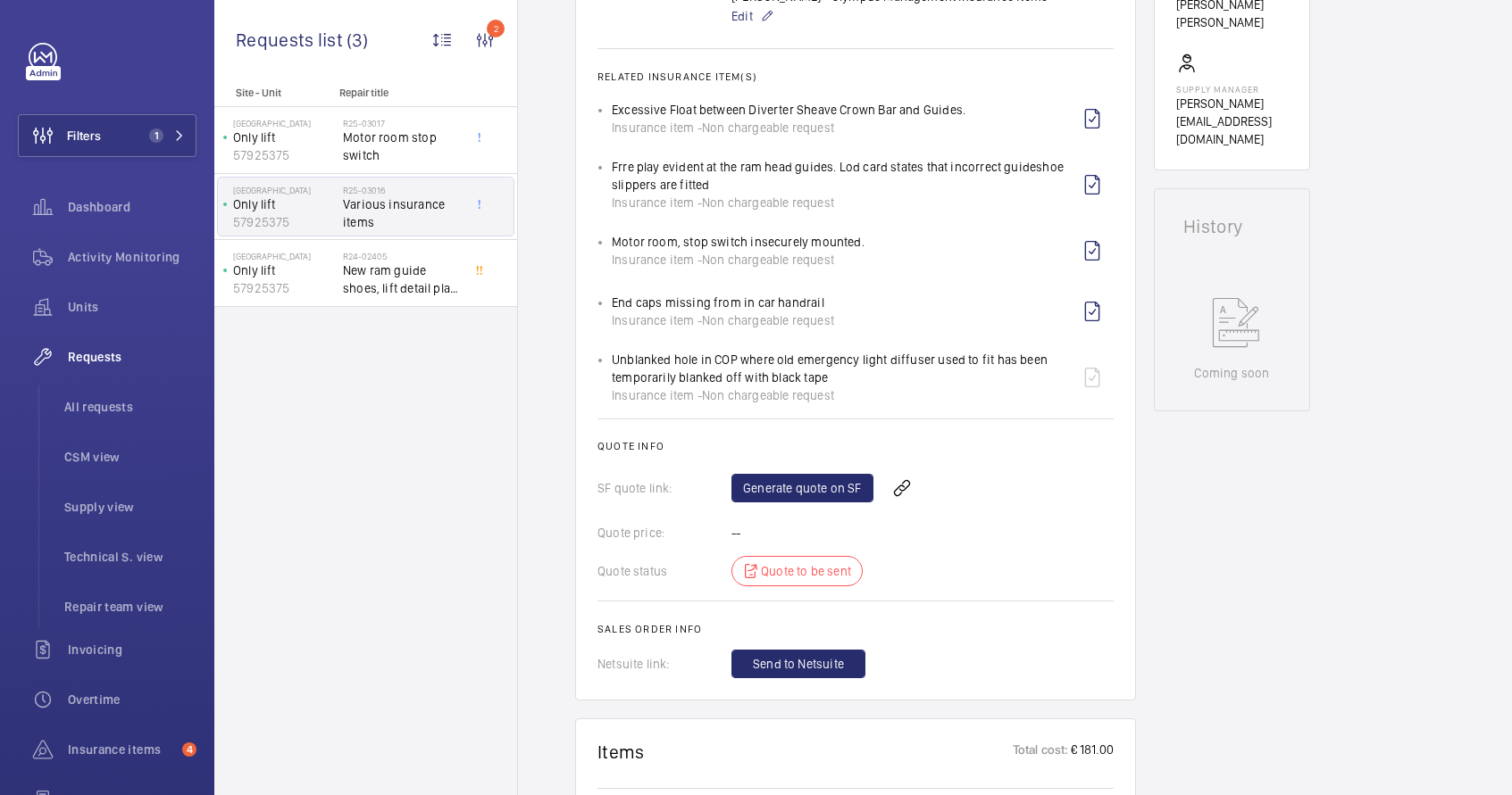
scroll to position [928, 0]
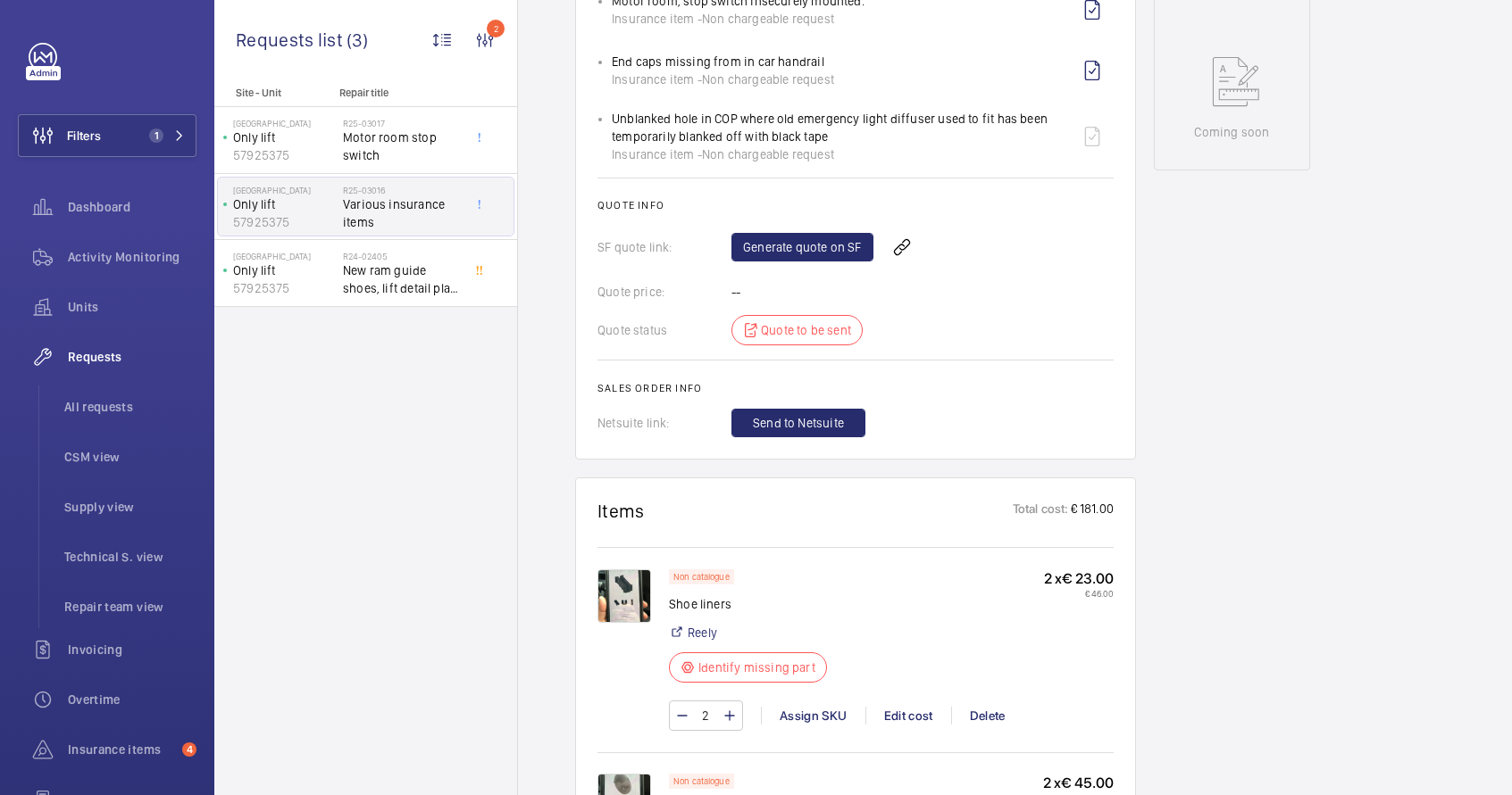
click at [615, 607] on img at bounding box center [624, 596] width 54 height 54
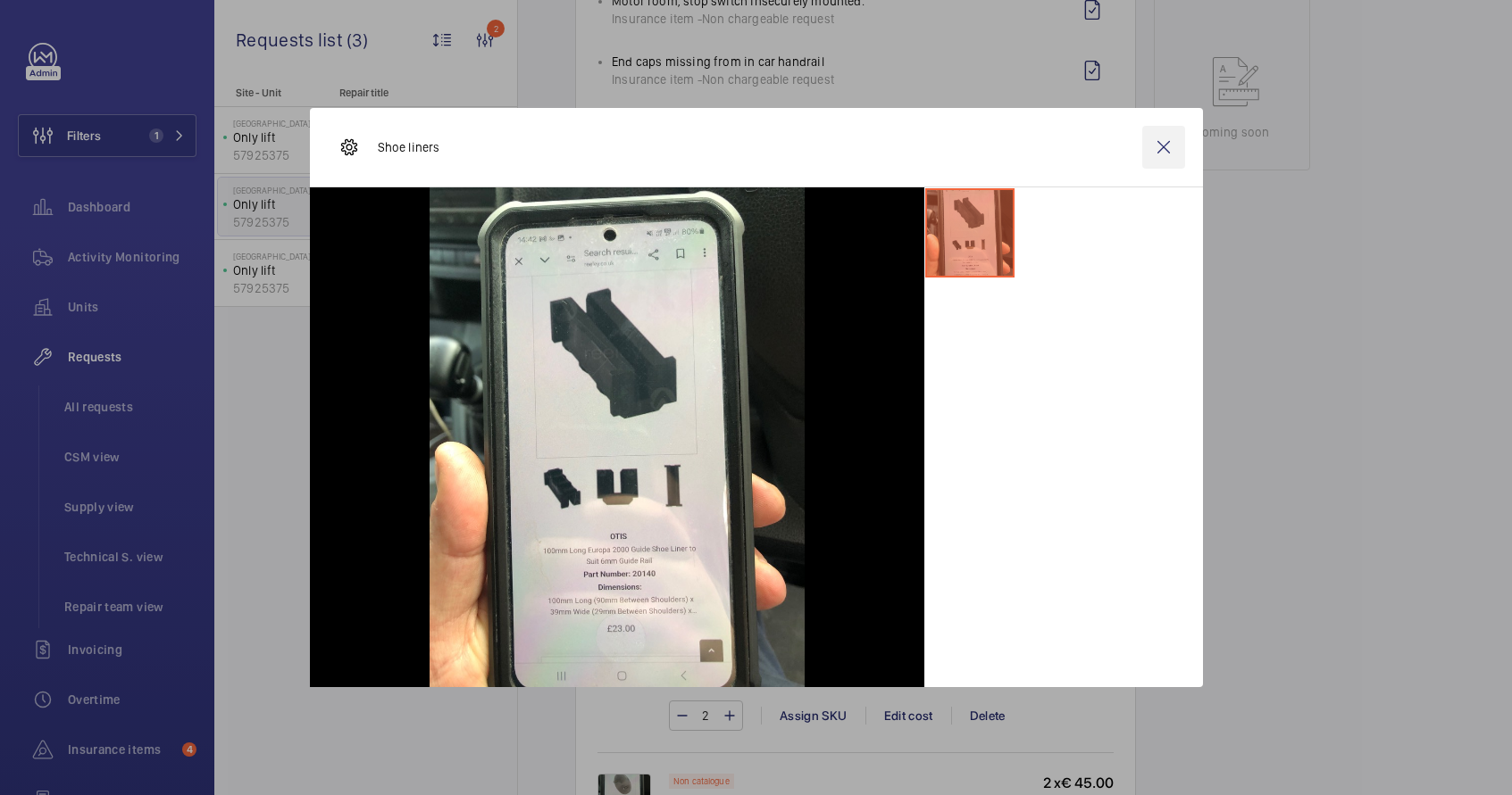
click at [1162, 150] on wm-front-icon-button at bounding box center [1163, 147] width 43 height 43
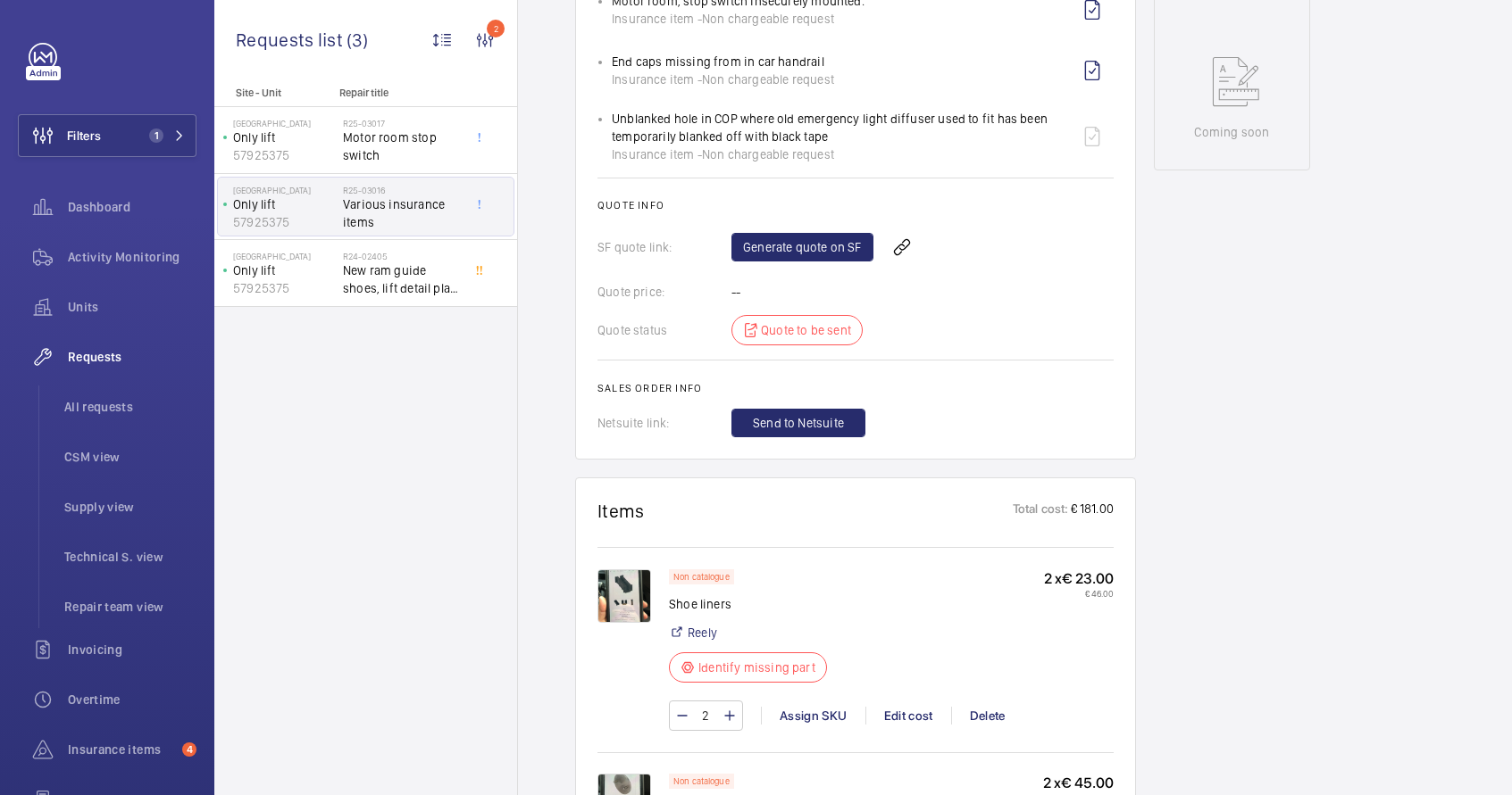
scroll to position [1330, 0]
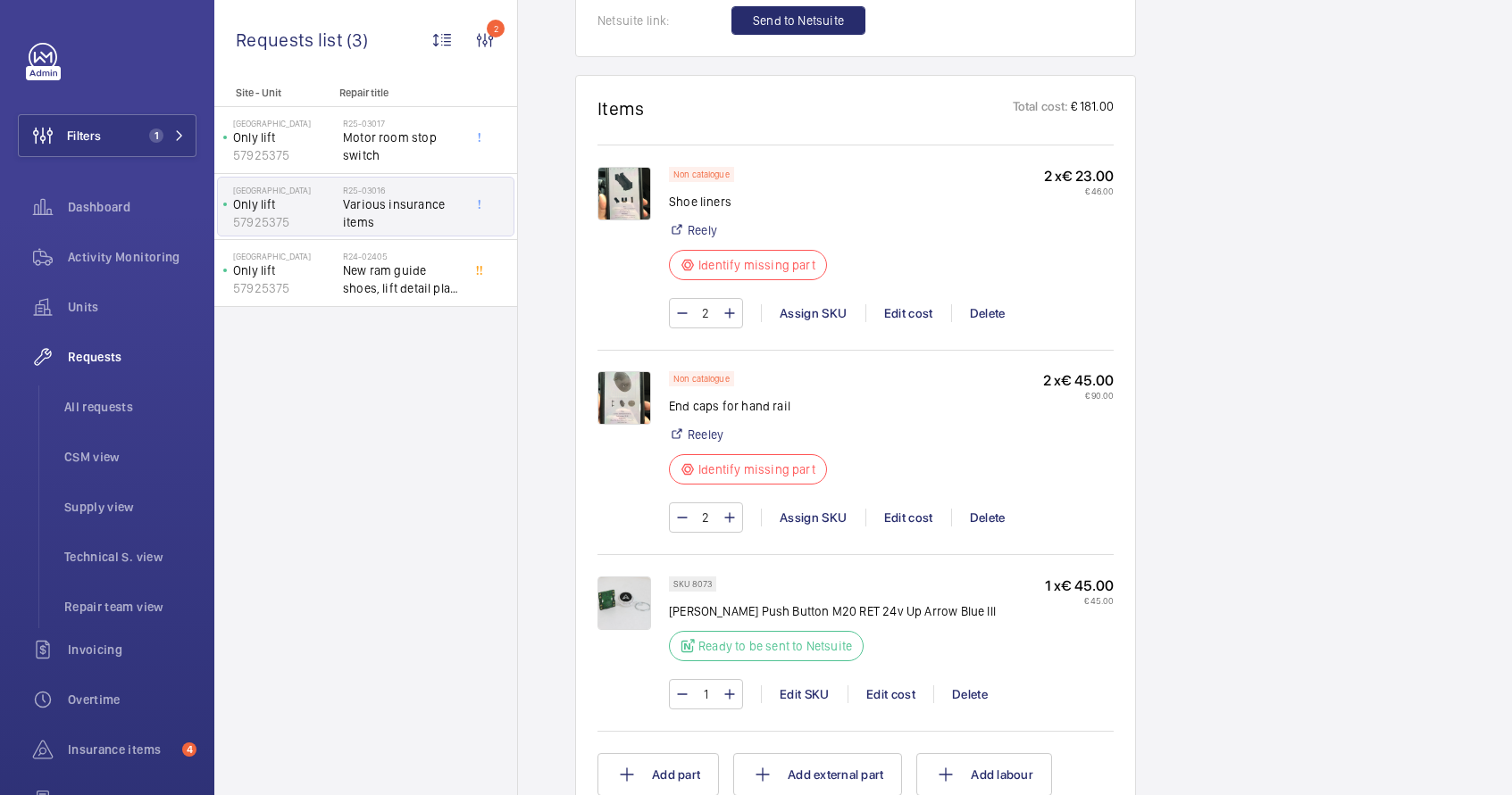
click at [629, 392] on img at bounding box center [624, 398] width 54 height 54
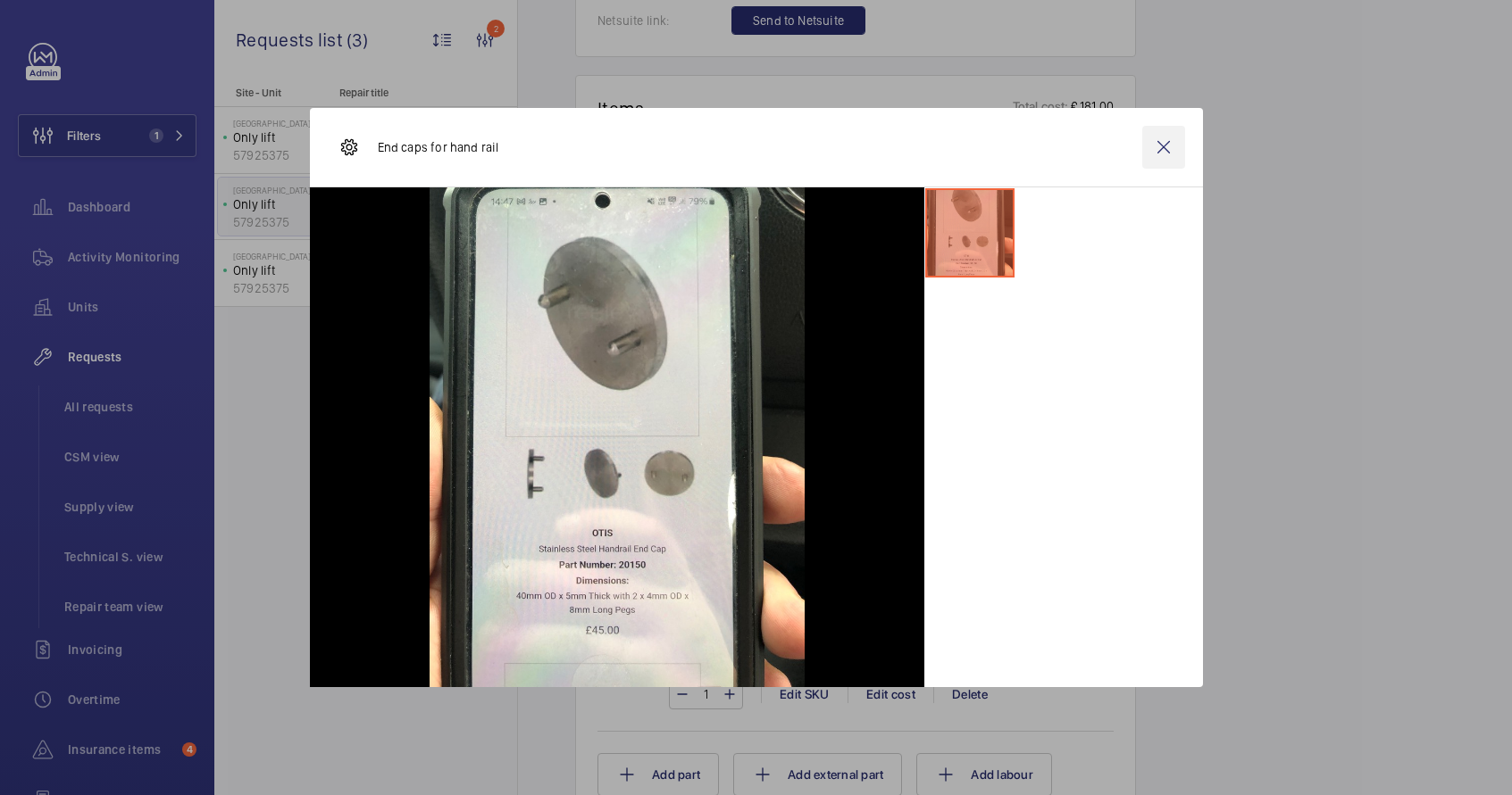
click at [1164, 150] on wm-front-icon-button at bounding box center [1163, 147] width 43 height 43
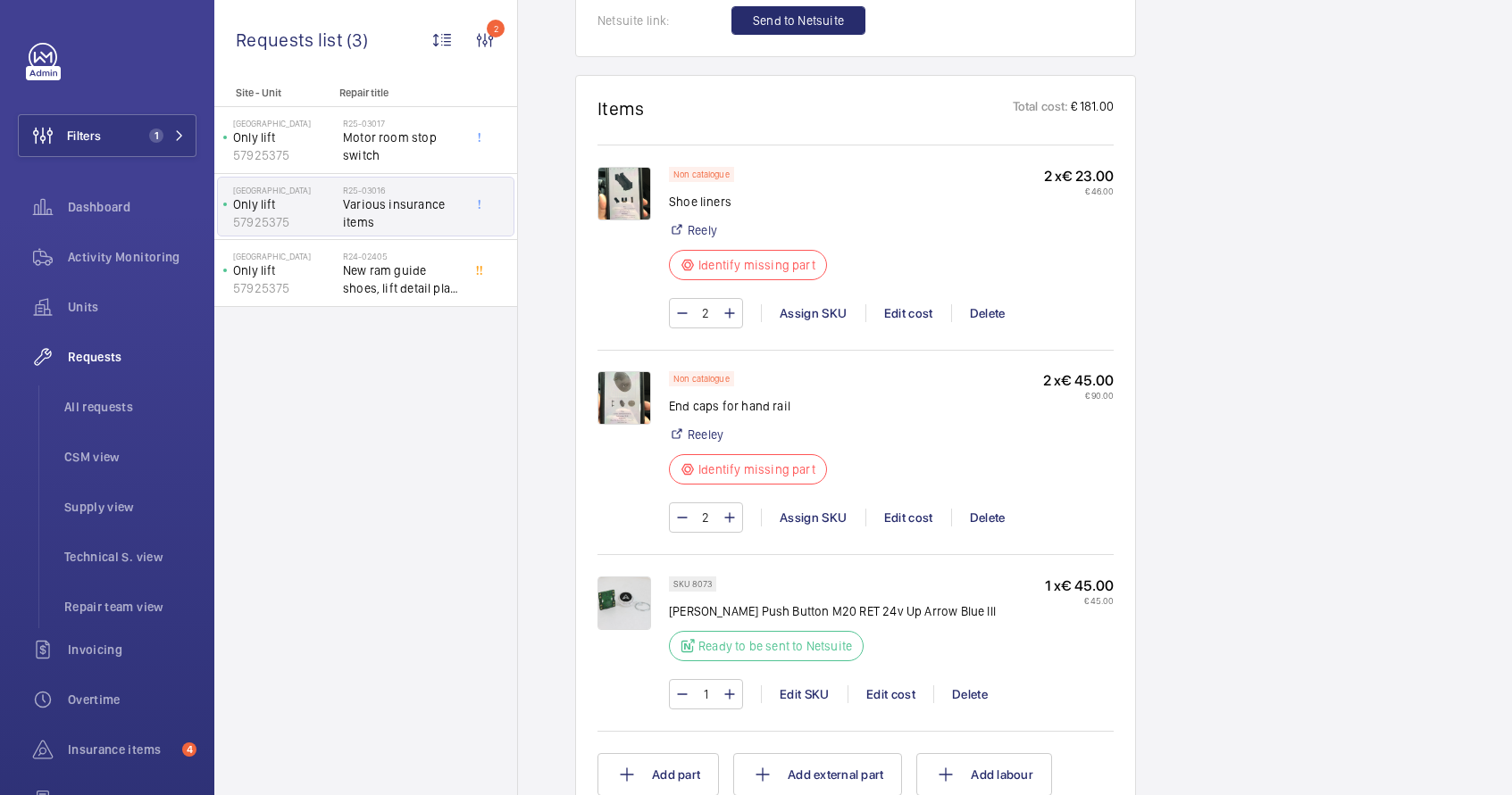
scroll to position [1440, 0]
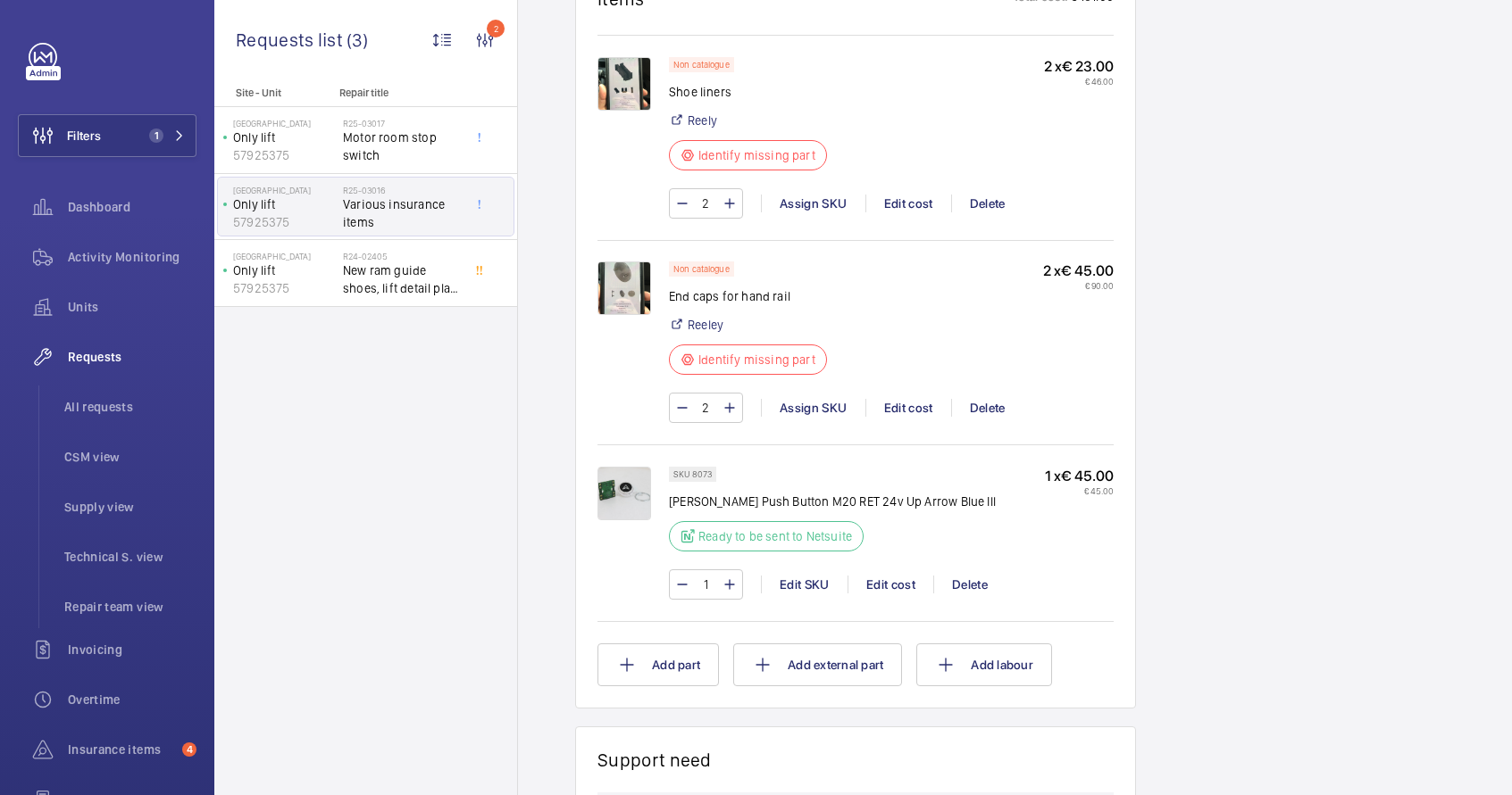
click at [633, 499] on img at bounding box center [624, 493] width 54 height 54
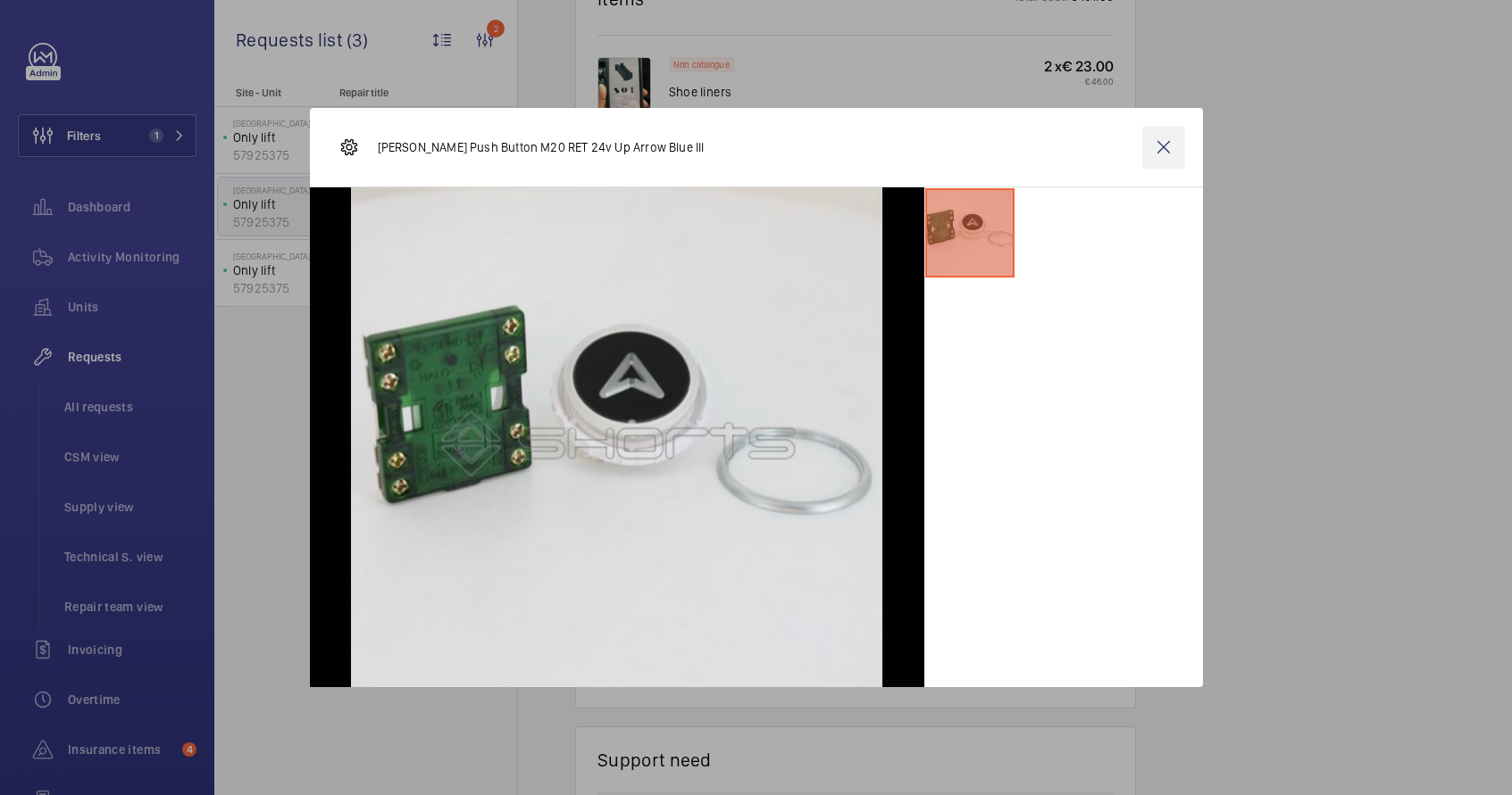
click at [1171, 142] on wm-front-icon-button at bounding box center [1163, 147] width 43 height 43
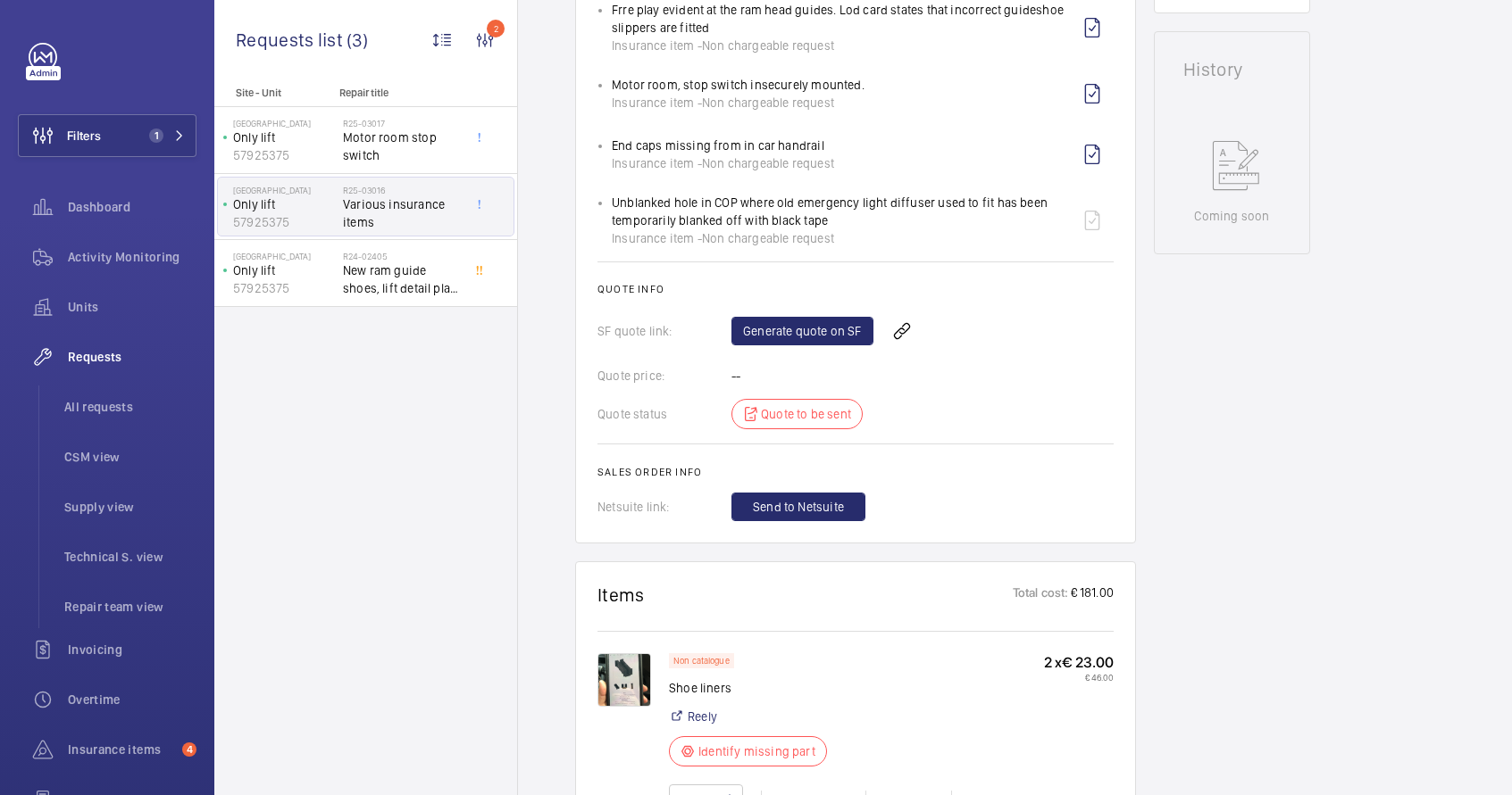
scroll to position [618, 0]
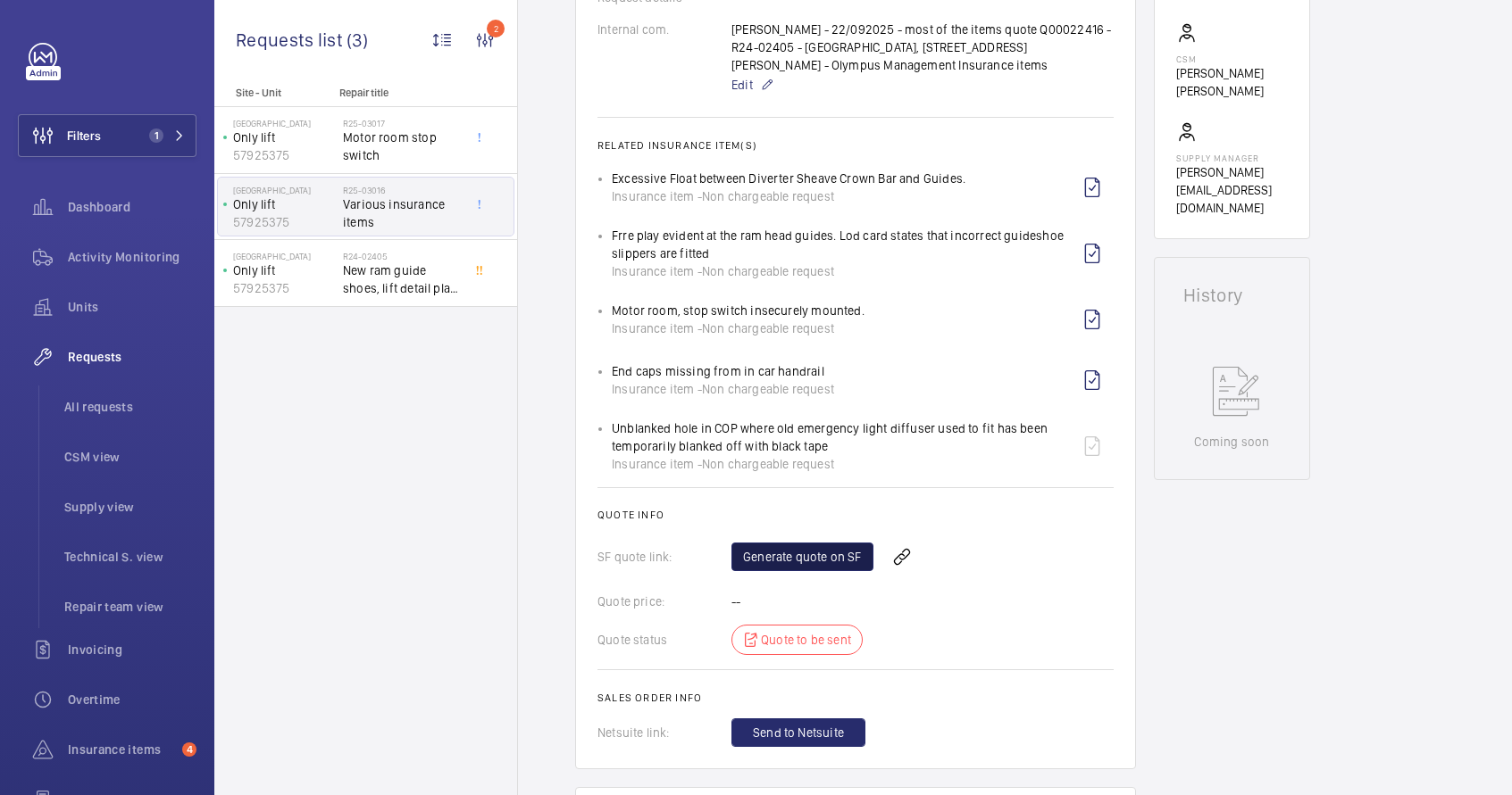
click at [802, 559] on link "Generate quote on SF" at bounding box center [803, 556] width 142 height 28
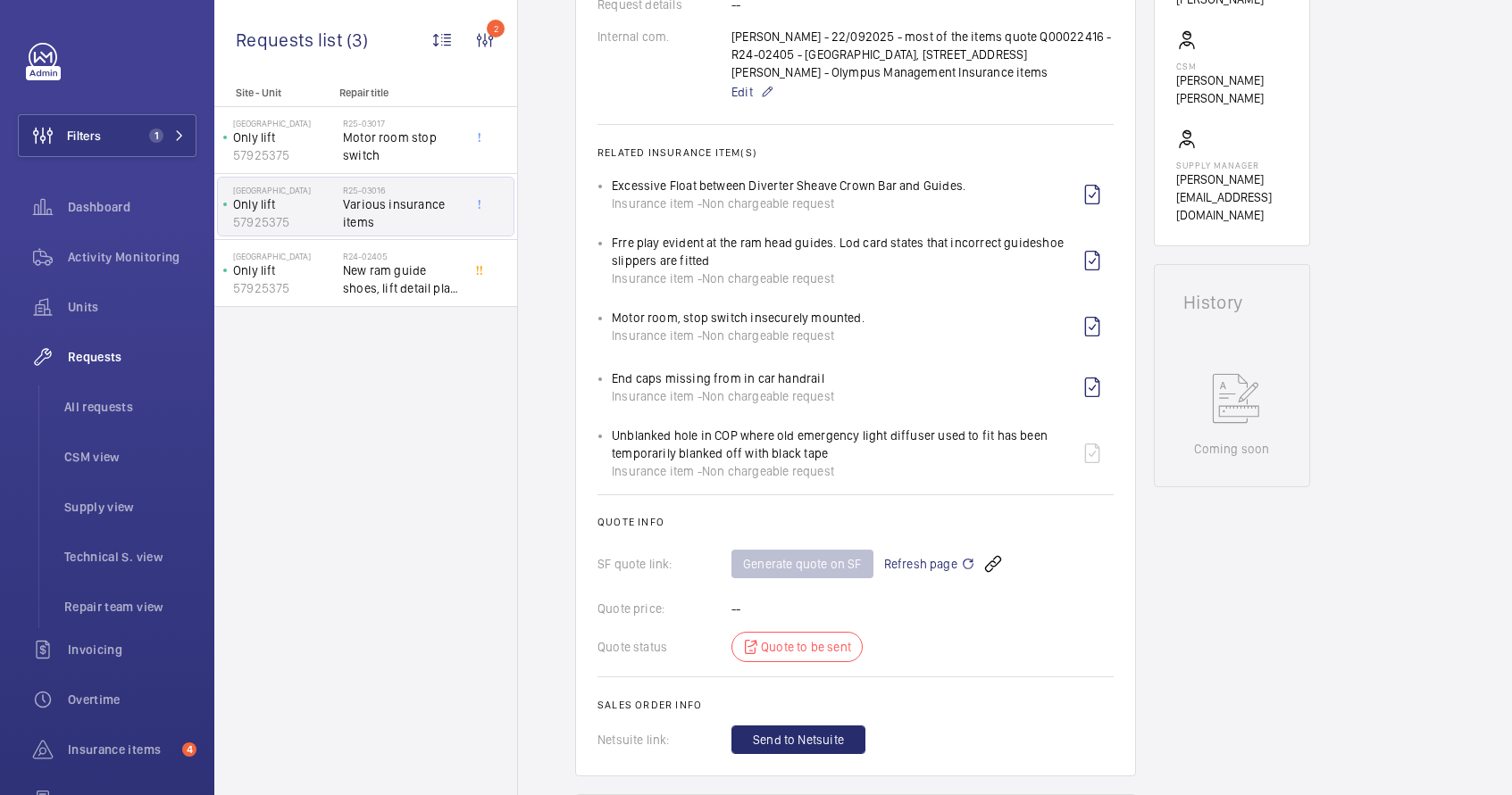
drag, startPoint x: 598, startPoint y: 309, endPoint x: 869, endPoint y: 326, distance: 271.5
click at [869, 326] on ul "Excessive Float between Diverter Sheave Crown Bar and Guides. Insurance item - …" at bounding box center [855, 327] width 516 height 307
copy p "Motor room, stop switch insecurely mounted."
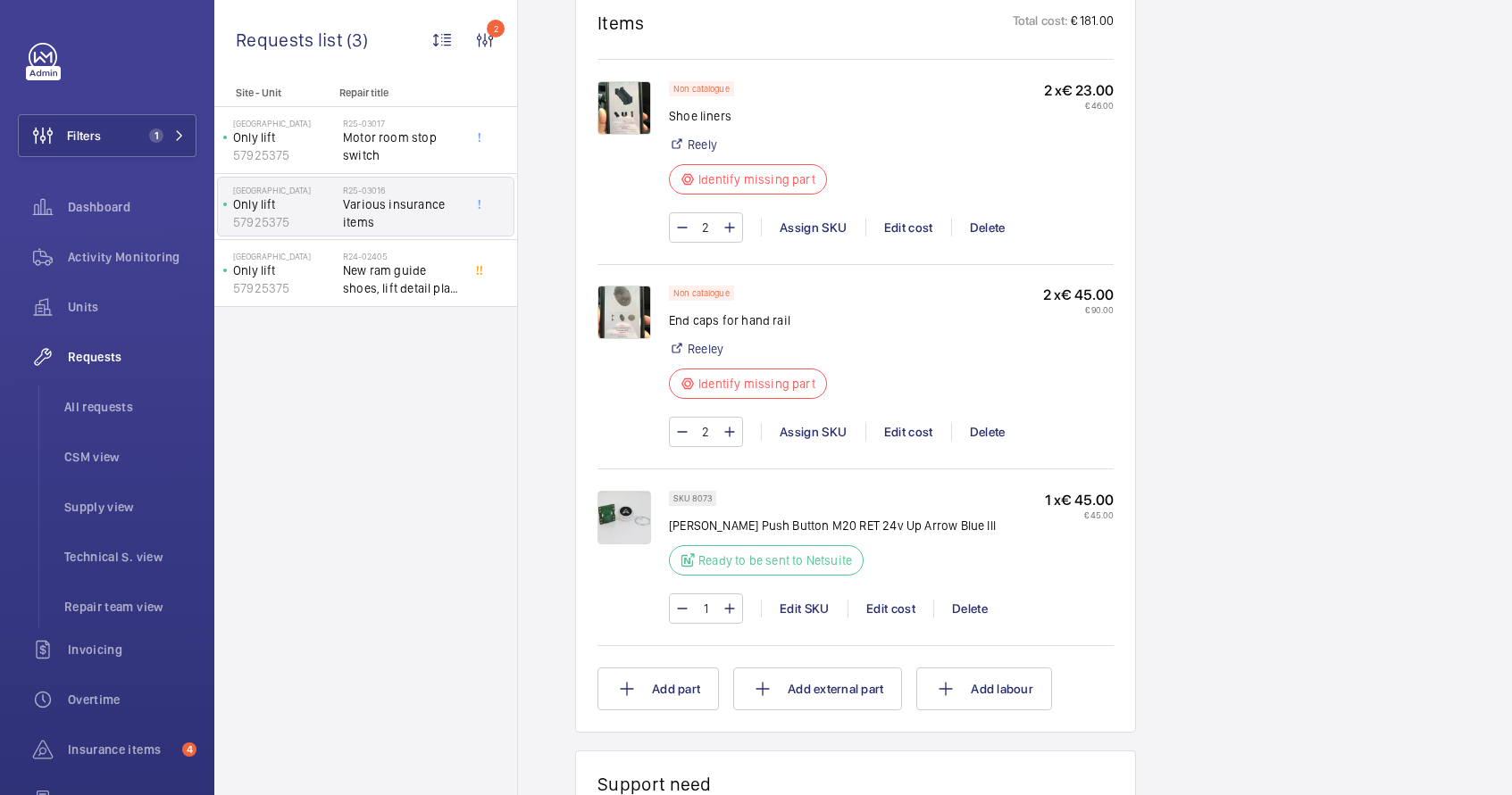
scroll to position [1446, 0]
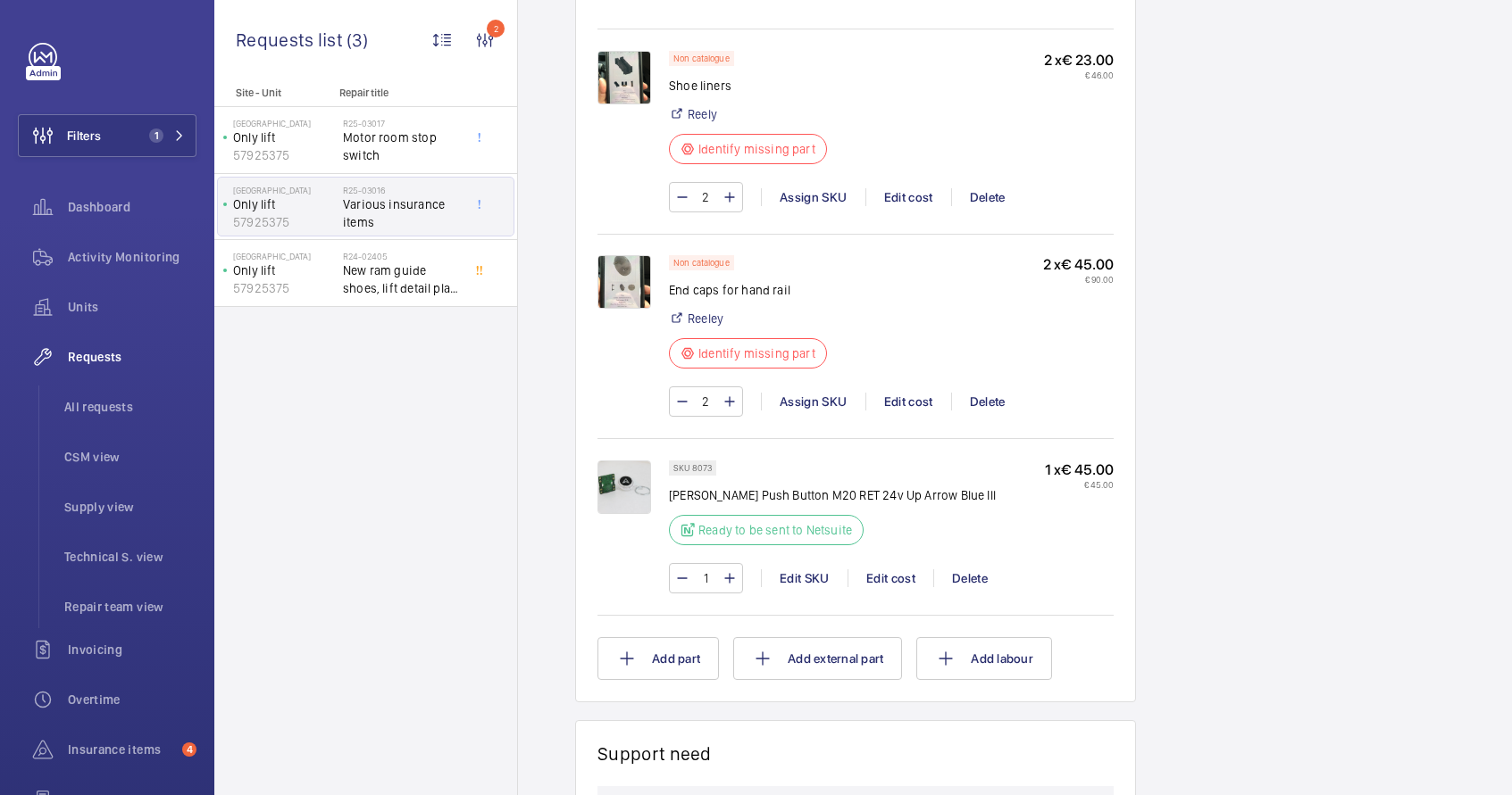
click at [875, 493] on p "[PERSON_NAME] Push Button M20 RET 24v Up Arrow Blue Ill" at bounding box center [831, 495] width 327 height 18
copy div "[PERSON_NAME] Push Button M20 RET 24v Up Arrow Blue Ill"
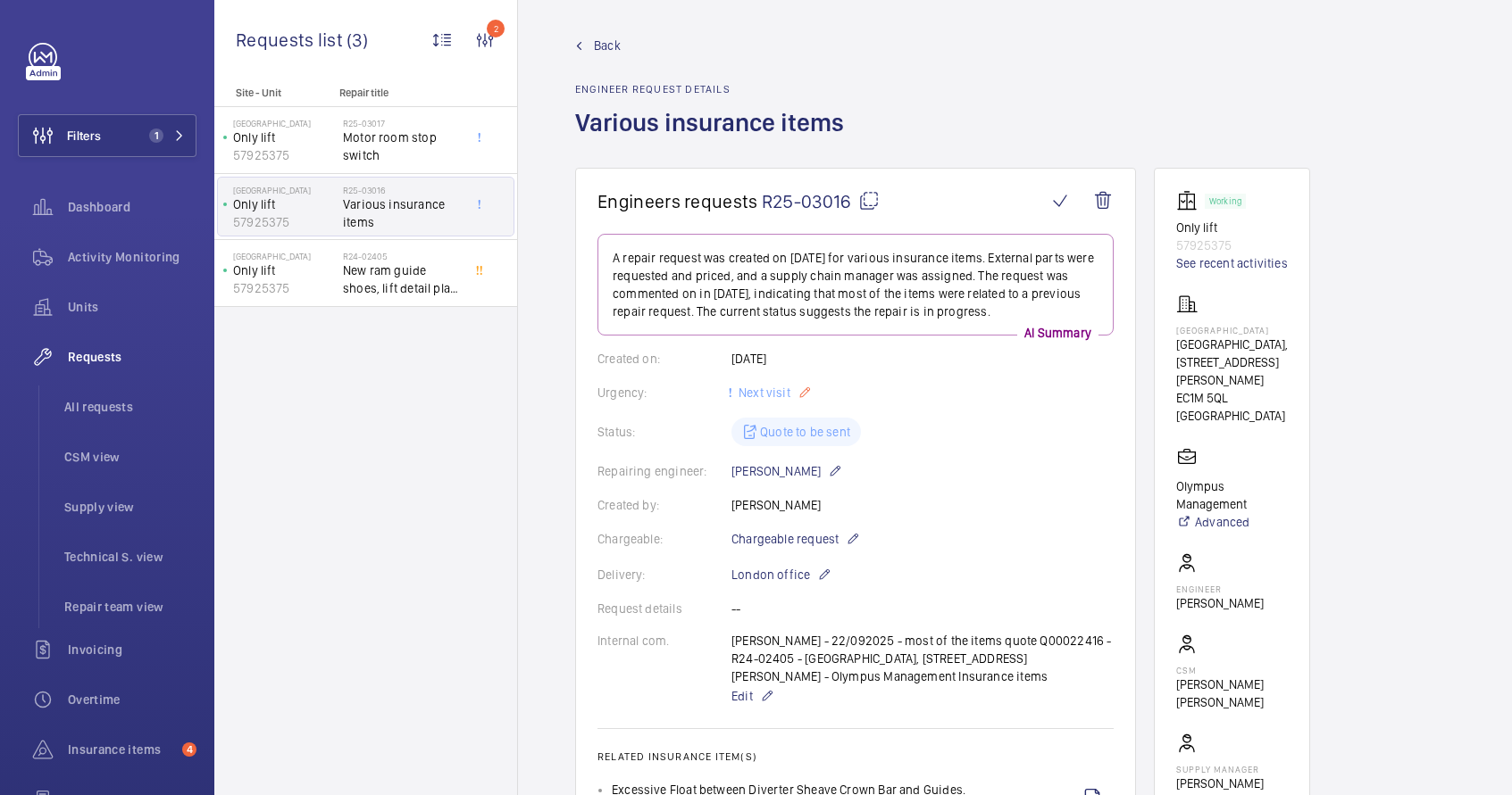
scroll to position [0, 0]
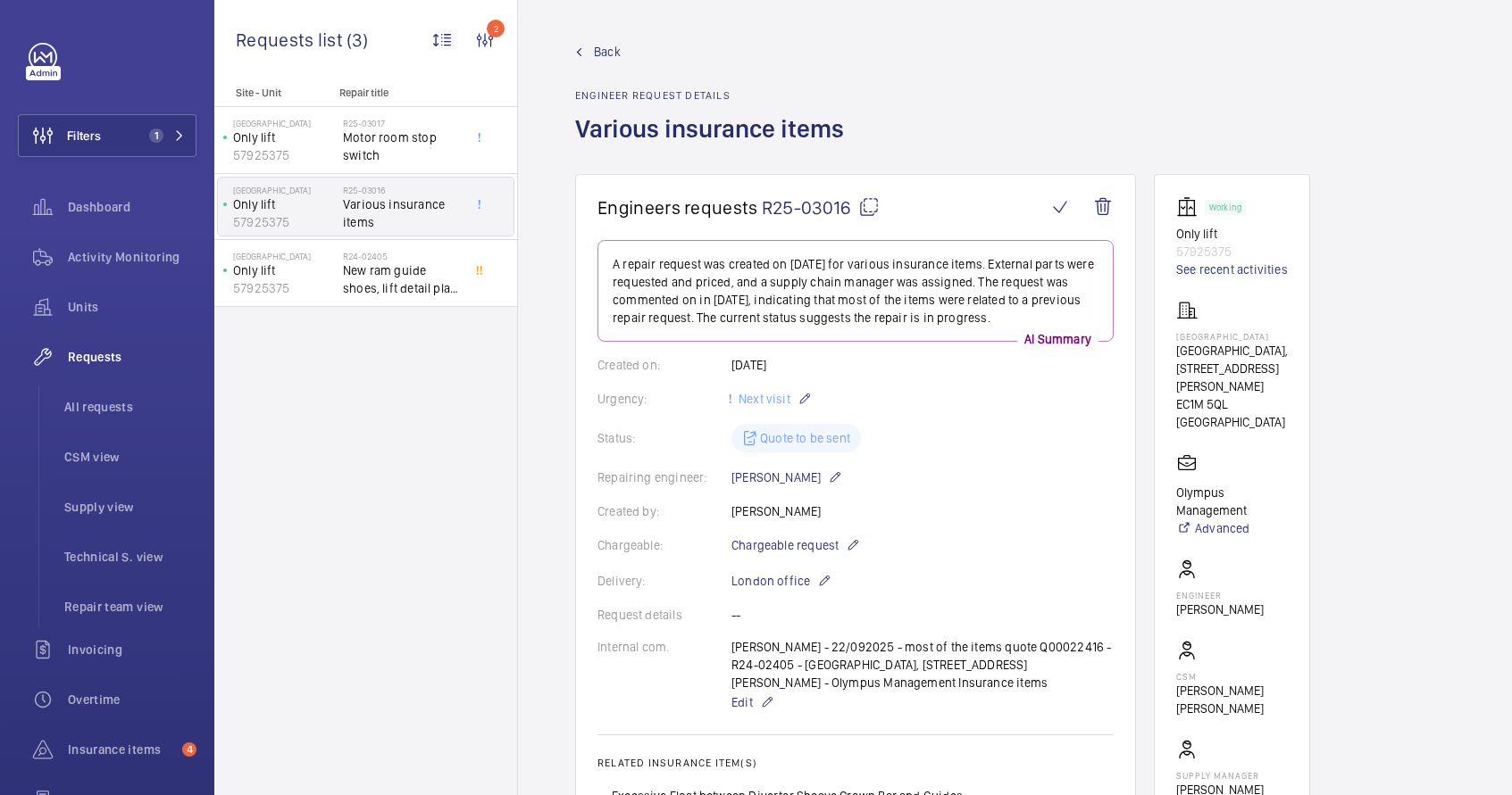
click at [870, 203] on mat-icon at bounding box center [868, 207] width 22 height 22
copy div "[PERSON_NAME] Push Button M20 RET 24v Up Arrow Blue Ill"
type textarea "R25-03016"
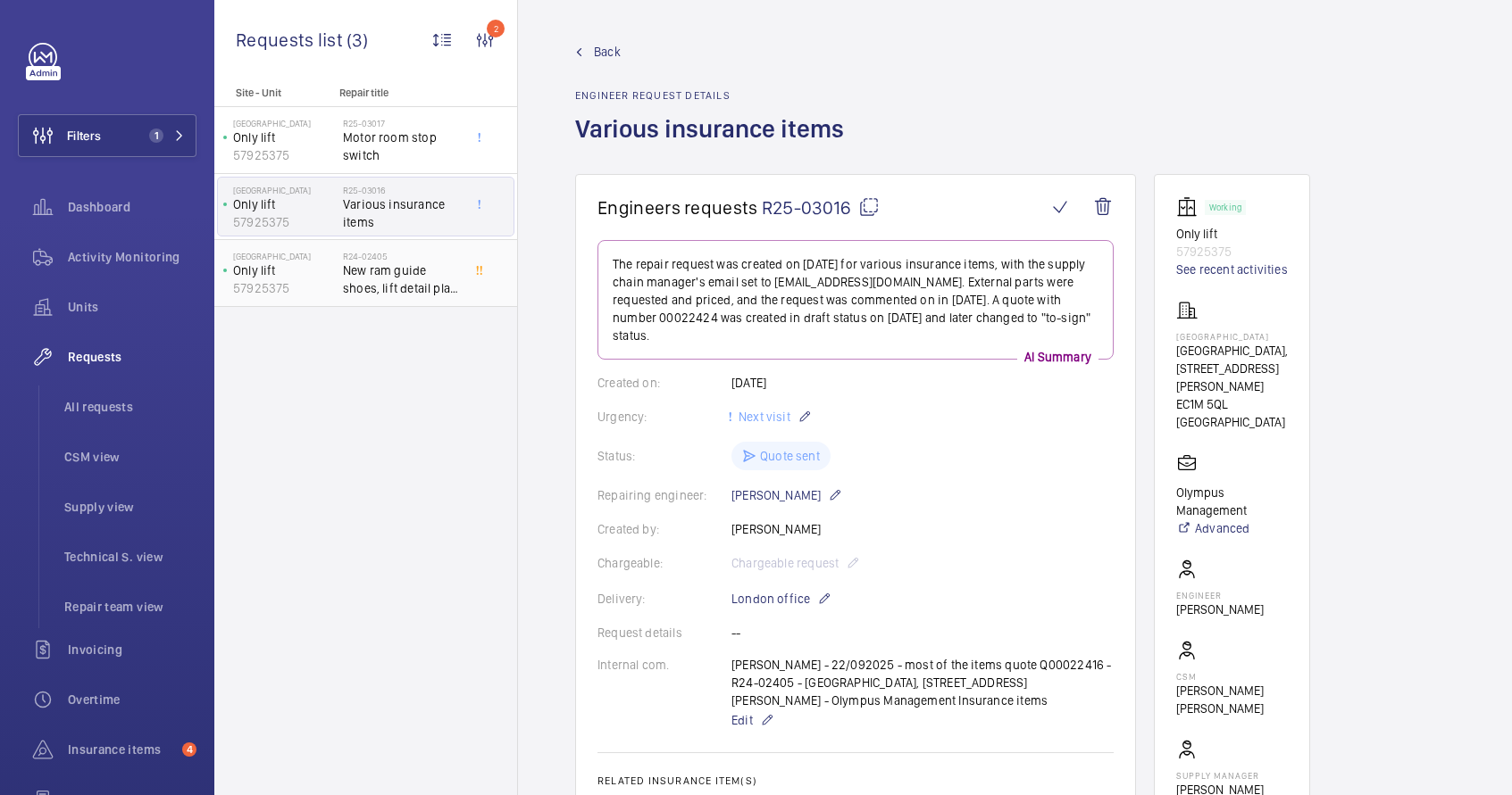
click at [379, 288] on span "New ram guide shoes, lift detail plate and end caps for handrail" at bounding box center [401, 279] width 118 height 36
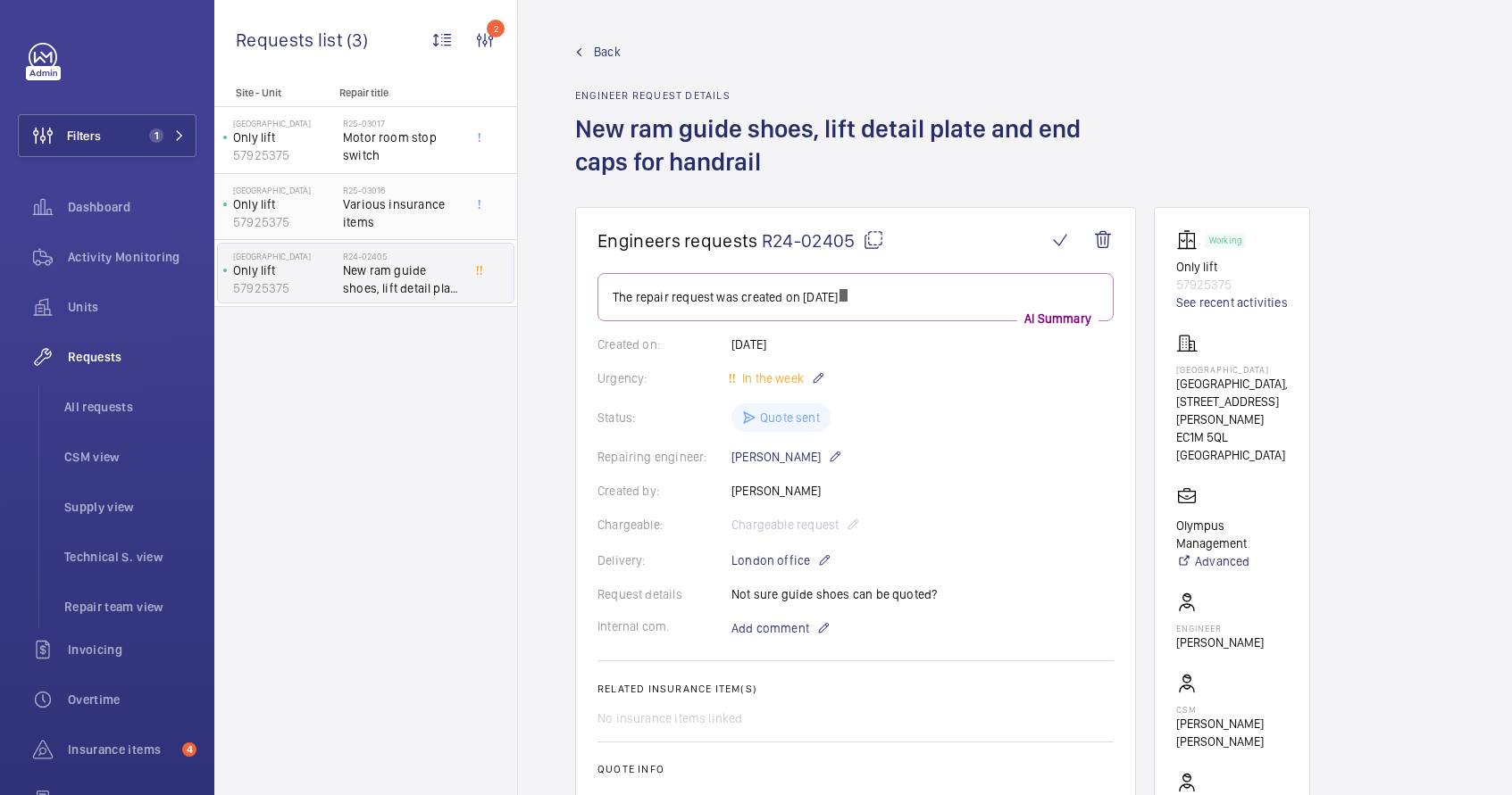
click at [369, 202] on span "Various insurance items" at bounding box center [401, 214] width 118 height 36
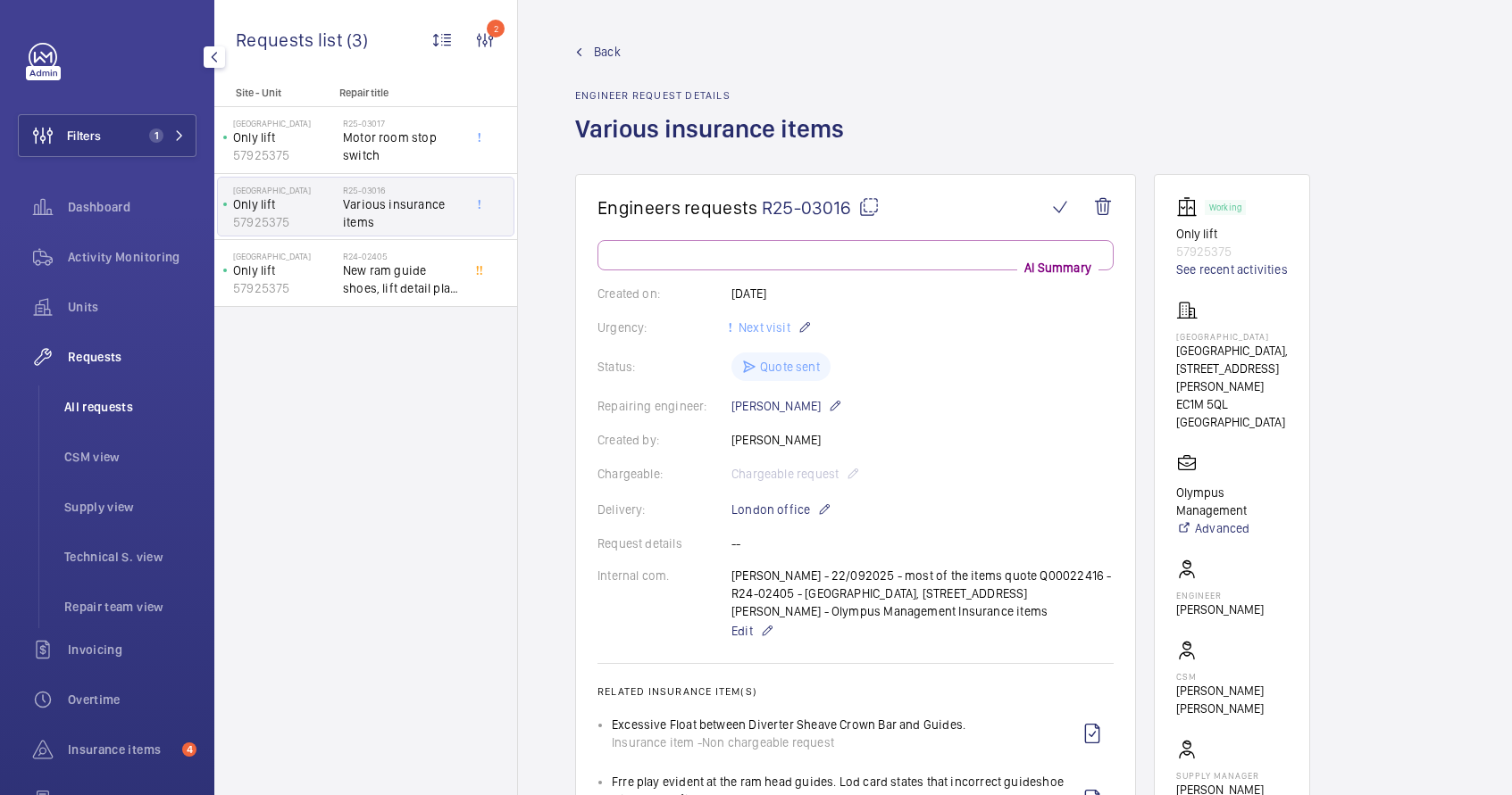
click at [86, 412] on span "All requests" at bounding box center [131, 407] width 133 height 18
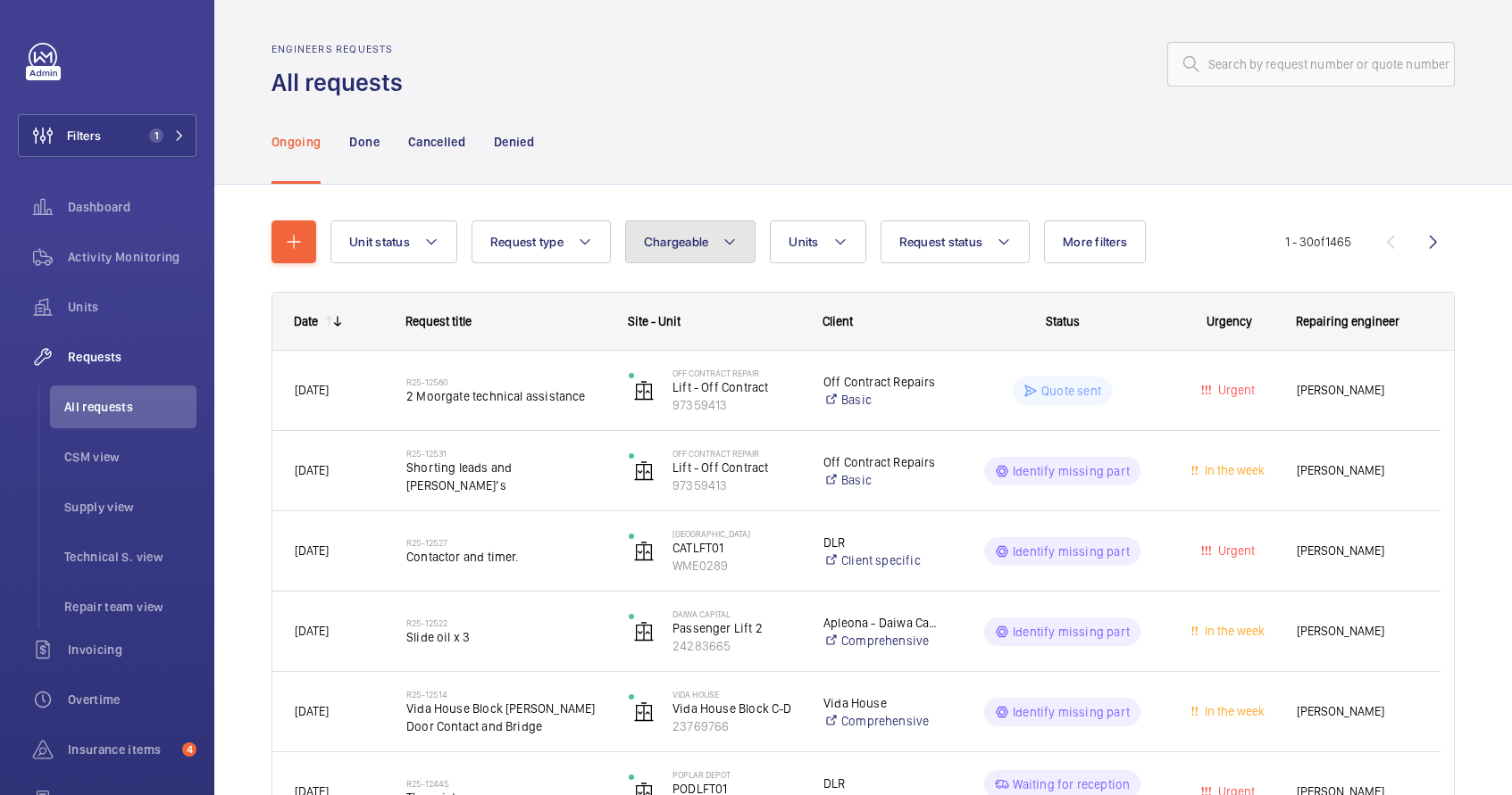
click at [668, 241] on span "Chargeable" at bounding box center [676, 241] width 65 height 14
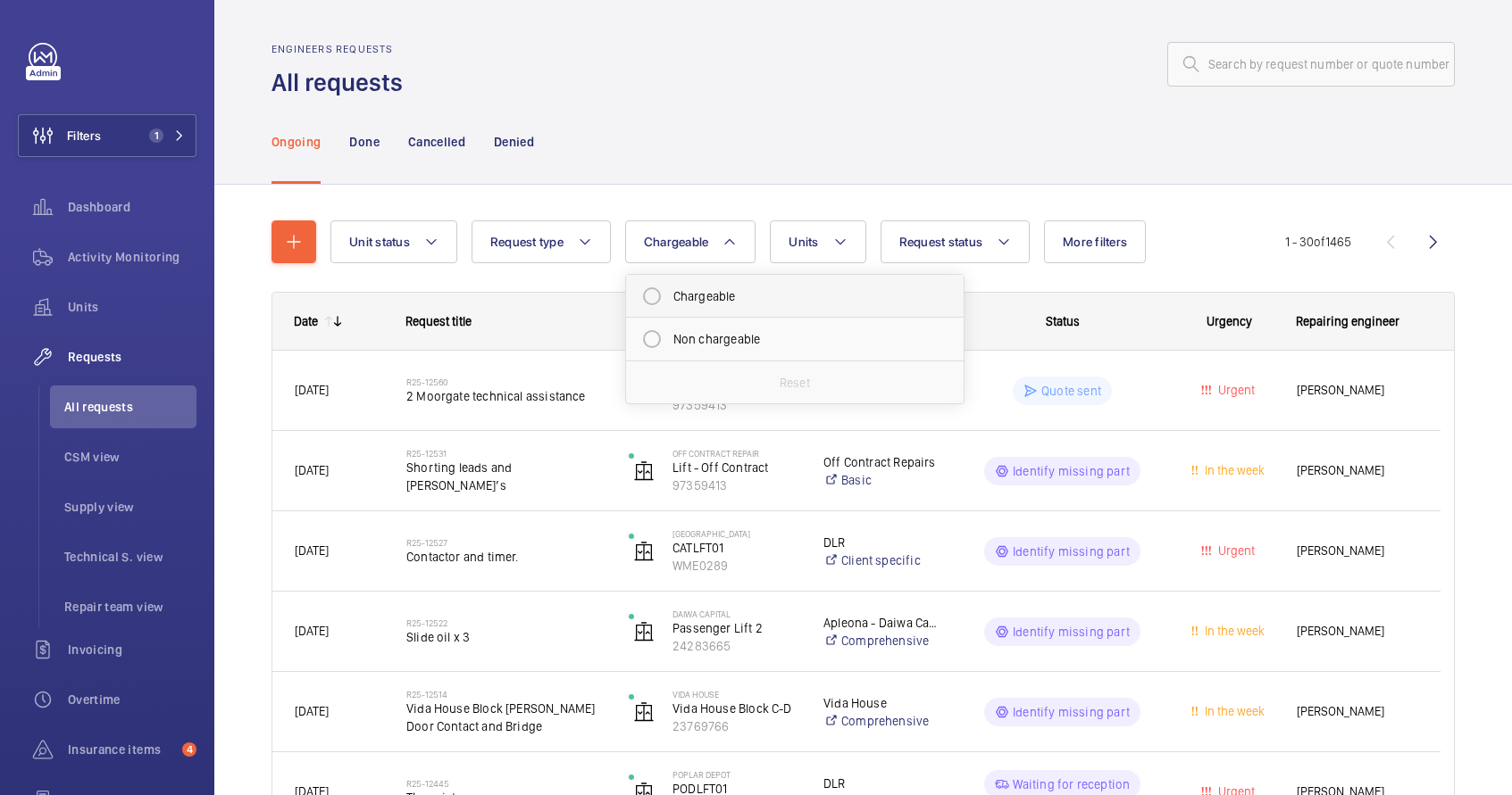
click at [685, 305] on mat-radio-button "Chargeable" at bounding box center [795, 296] width 322 height 36
radio input "true"
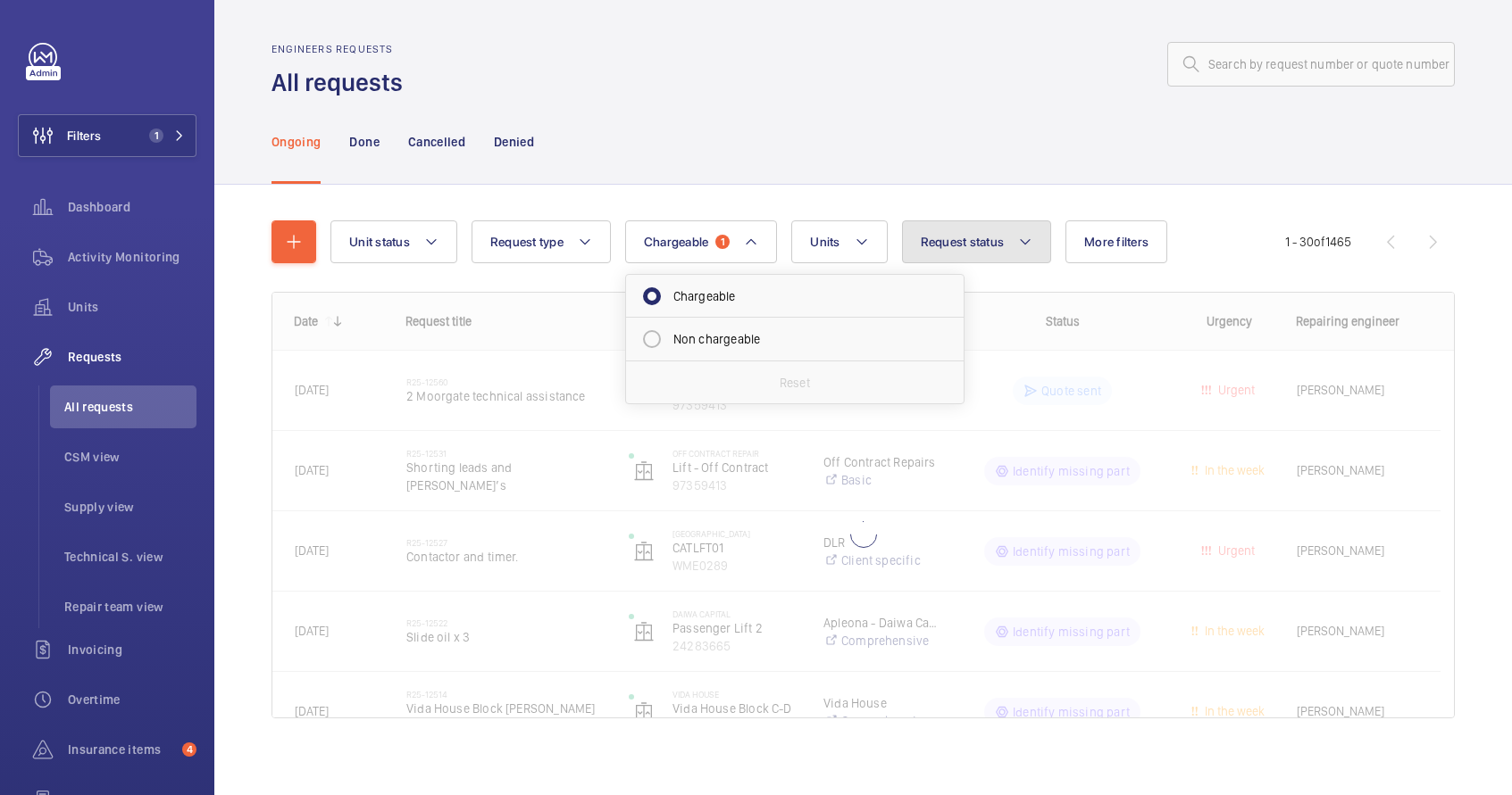
click at [966, 253] on button "Request status" at bounding box center [977, 241] width 150 height 43
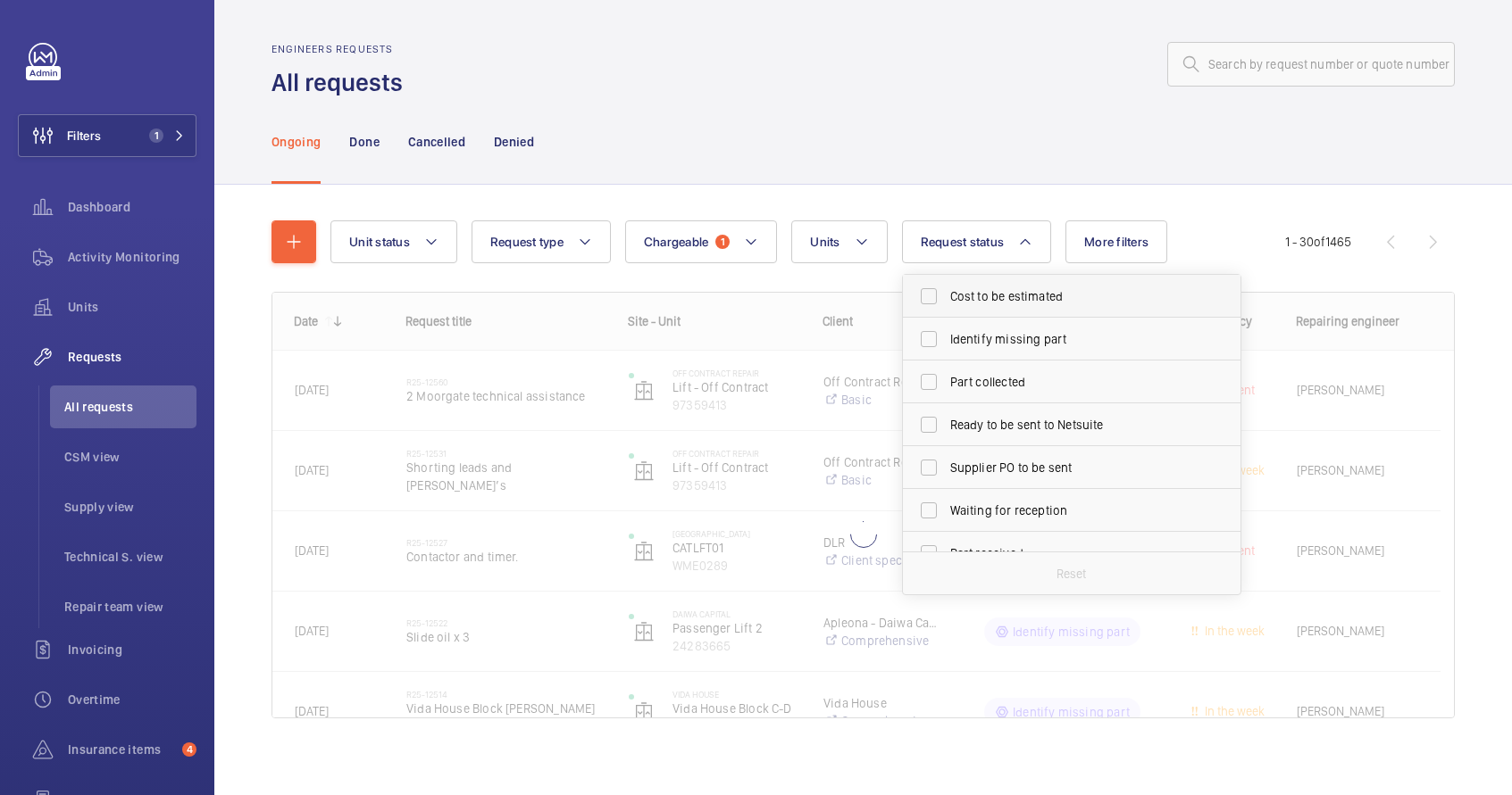
click at [981, 307] on label "Cost to be estimated" at bounding box center [1058, 296] width 311 height 43
click at [947, 307] on input "Cost to be estimated" at bounding box center [929, 296] width 36 height 36
checkbox input "true"
click at [968, 335] on span "Identify missing part" at bounding box center [1073, 339] width 245 height 18
click at [947, 335] on input "Identify missing part" at bounding box center [929, 340] width 36 height 36
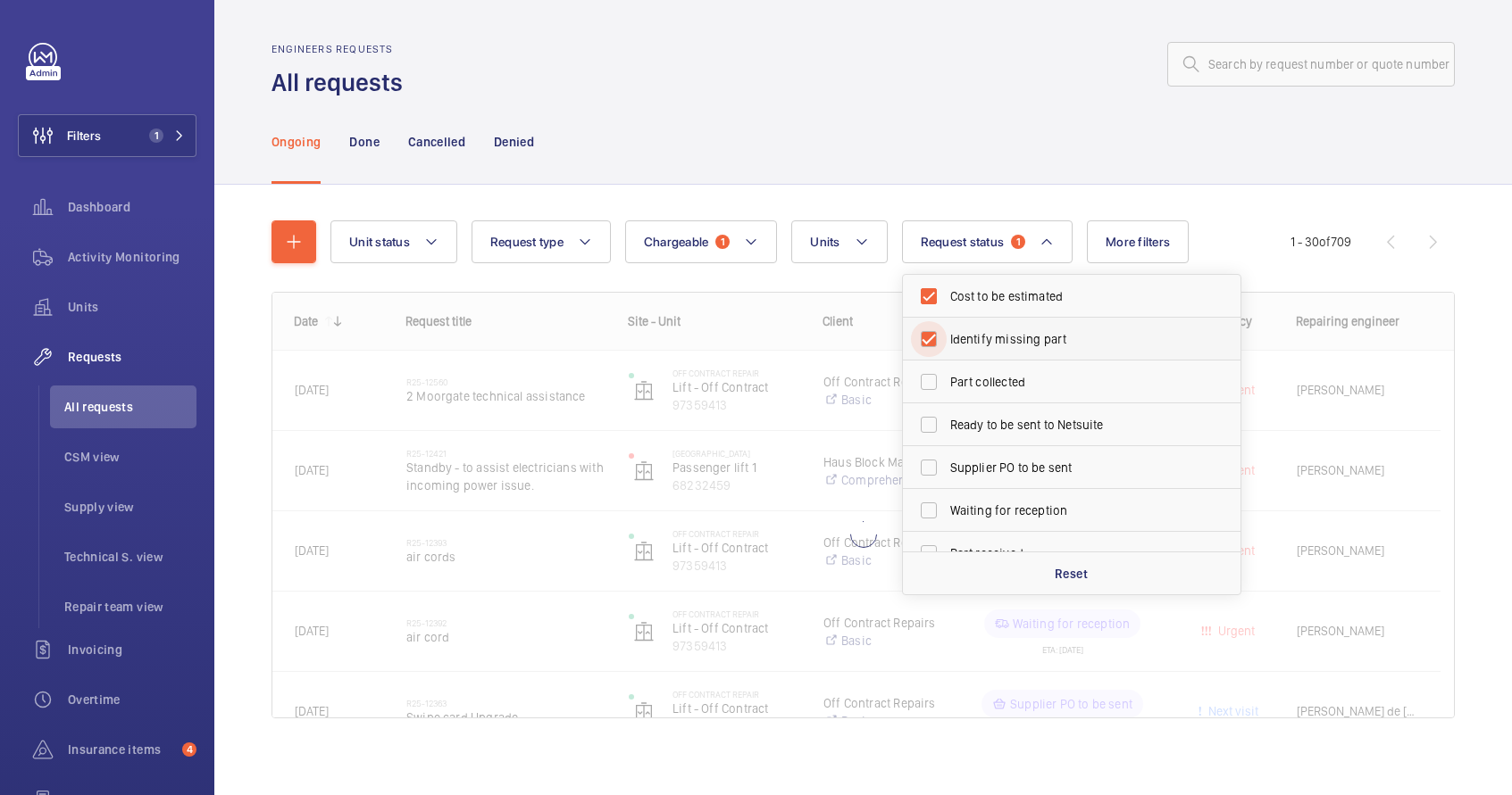
checkbox input "true"
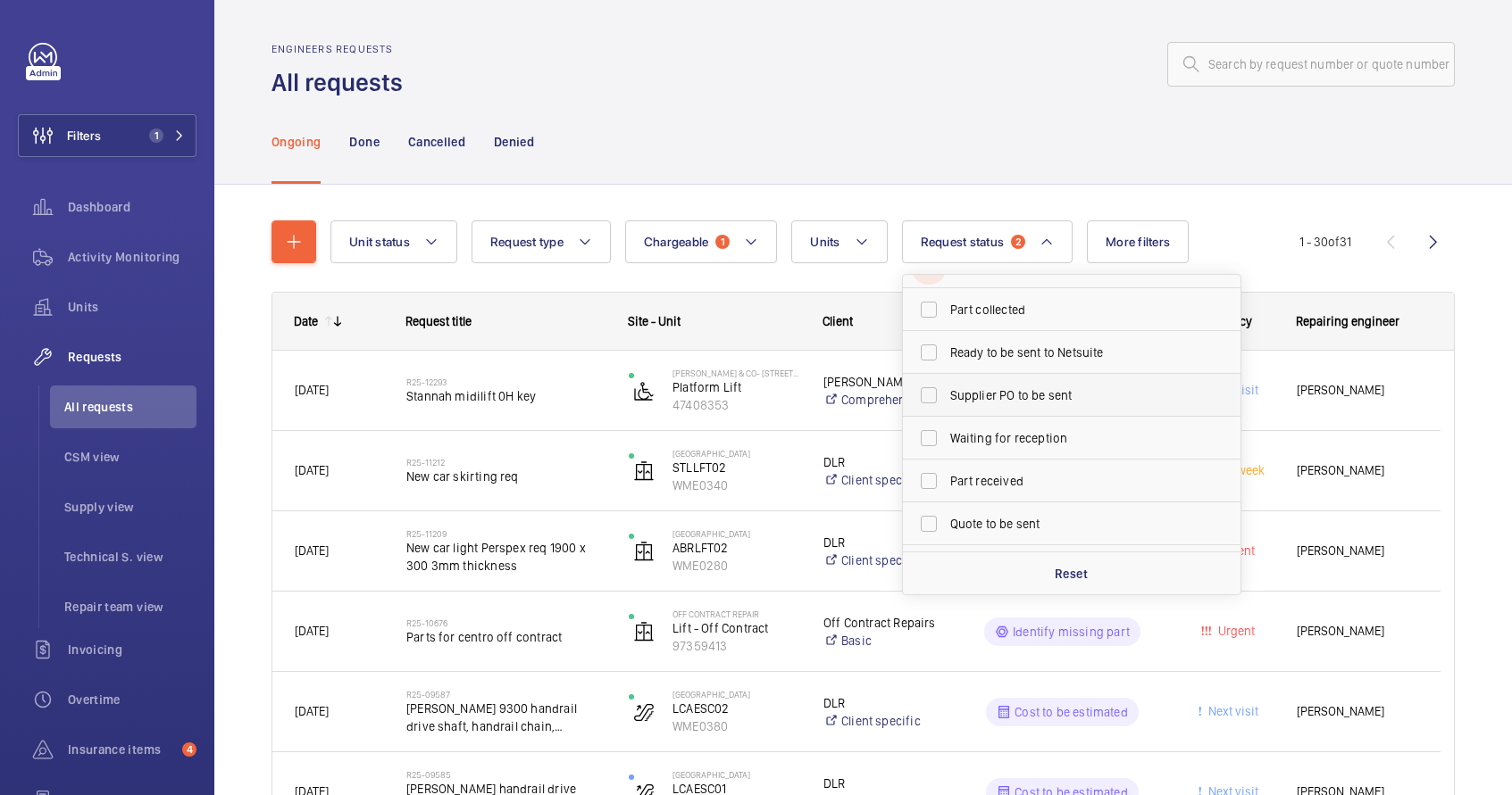
scroll to position [102, 0]
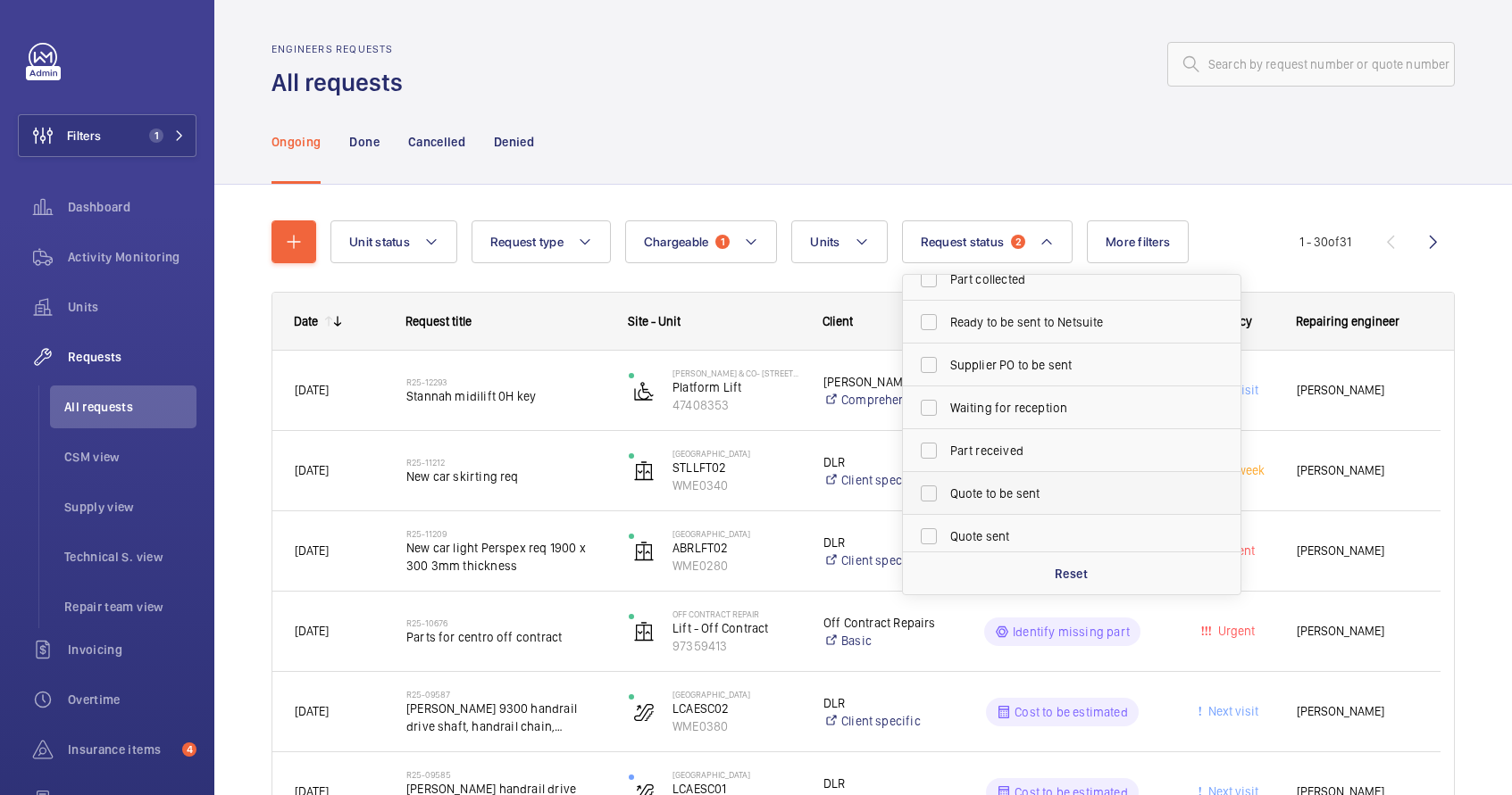
click at [983, 496] on span "Quote to be sent" at bounding box center [1073, 493] width 245 height 18
click at [947, 496] on input "Quote to be sent" at bounding box center [929, 494] width 36 height 36
checkbox input "true"
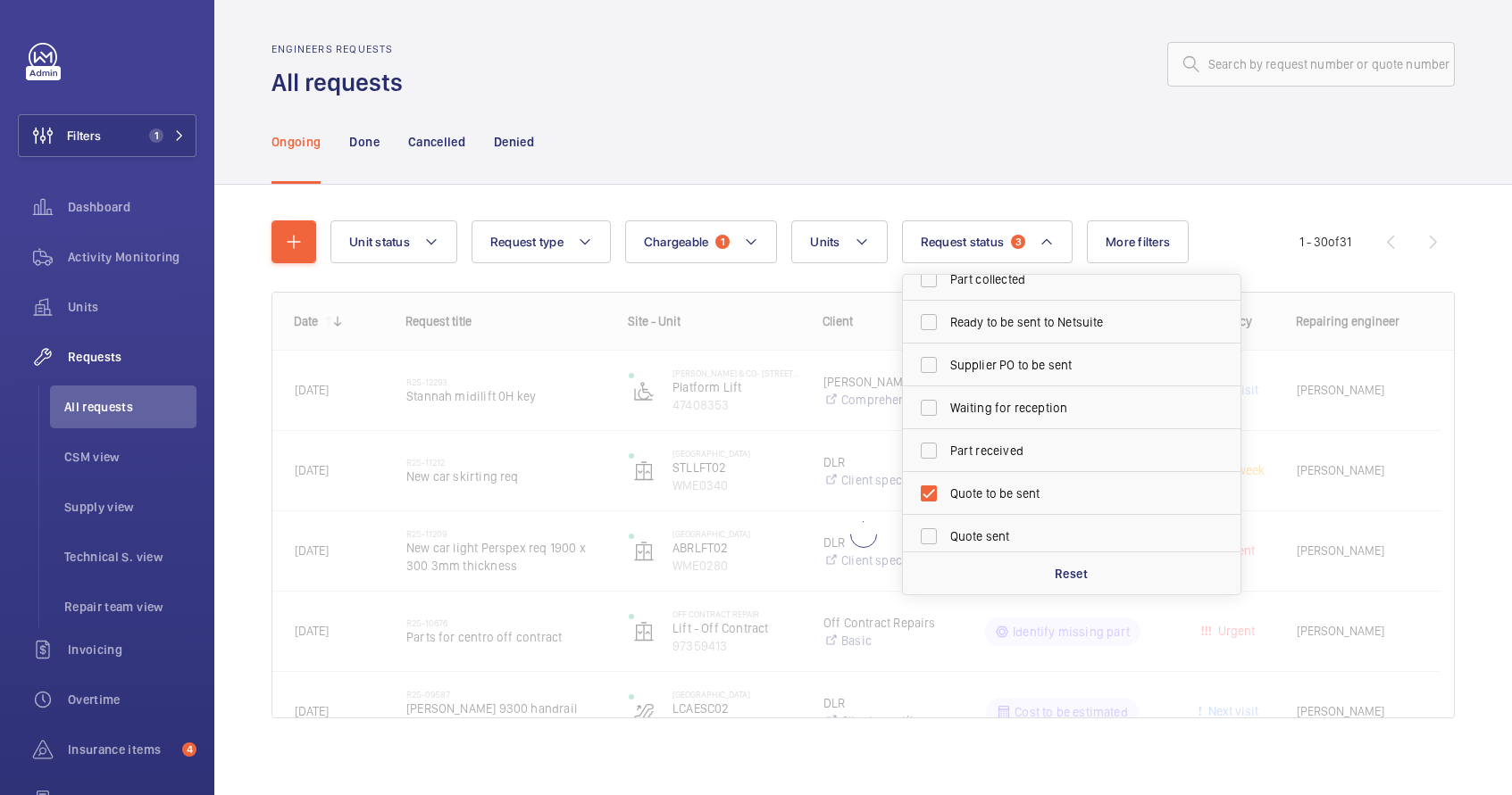
click at [858, 179] on div "Ongoing Done Cancelled Denied" at bounding box center [863, 142] width 1183 height 85
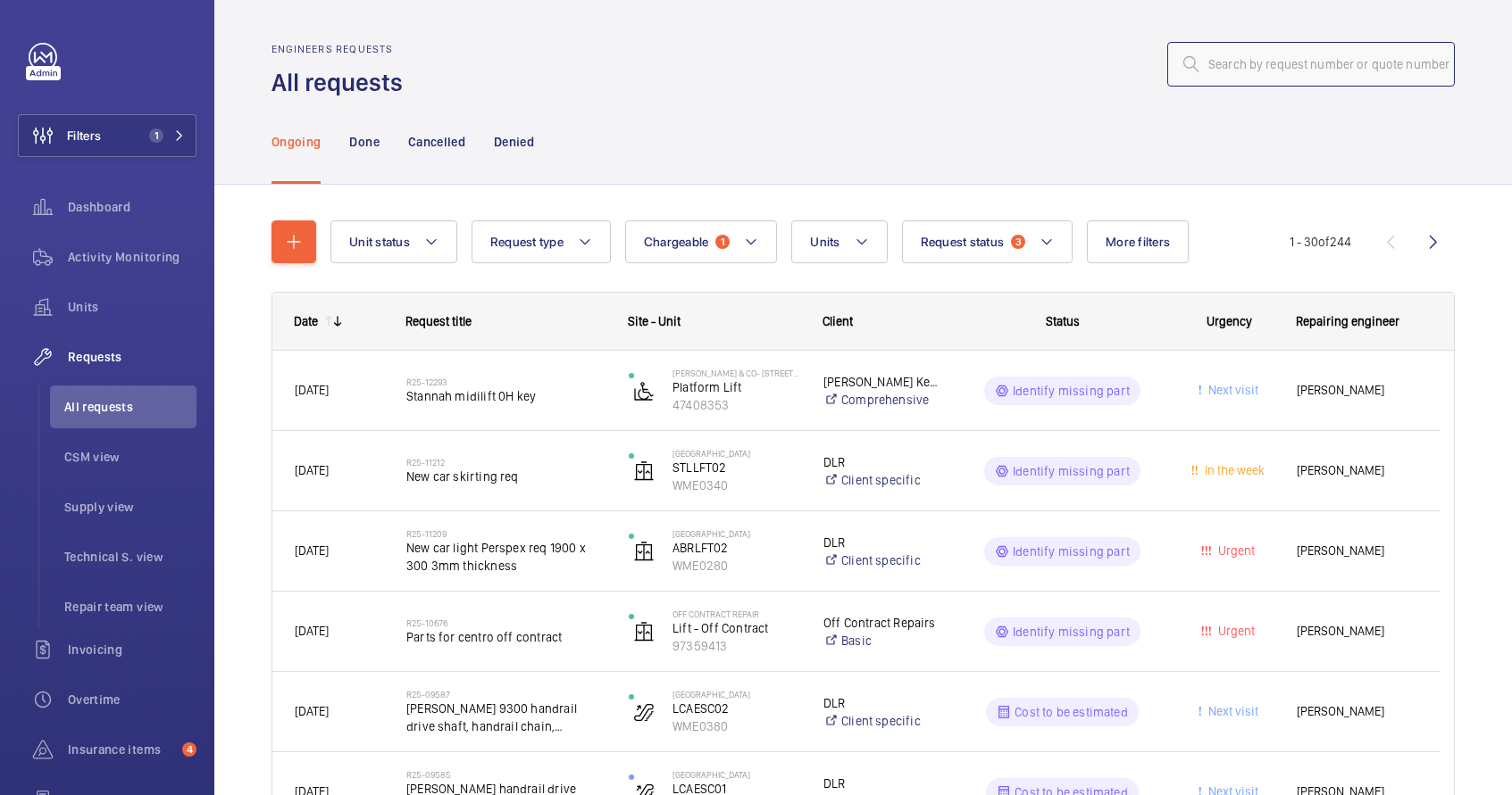
click at [1268, 75] on input "text" at bounding box center [1311, 63] width 288 height 44
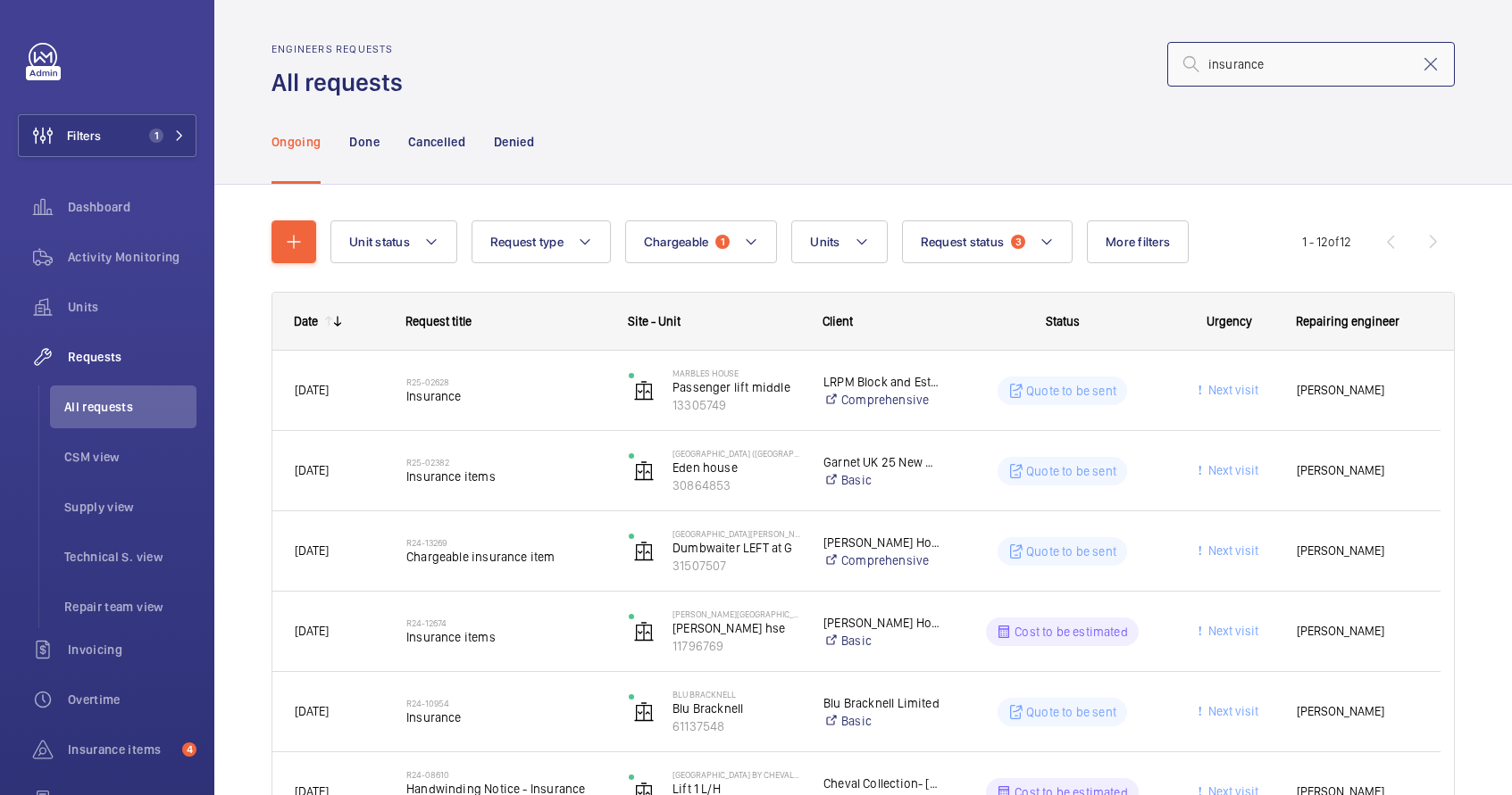
type input "insurance"
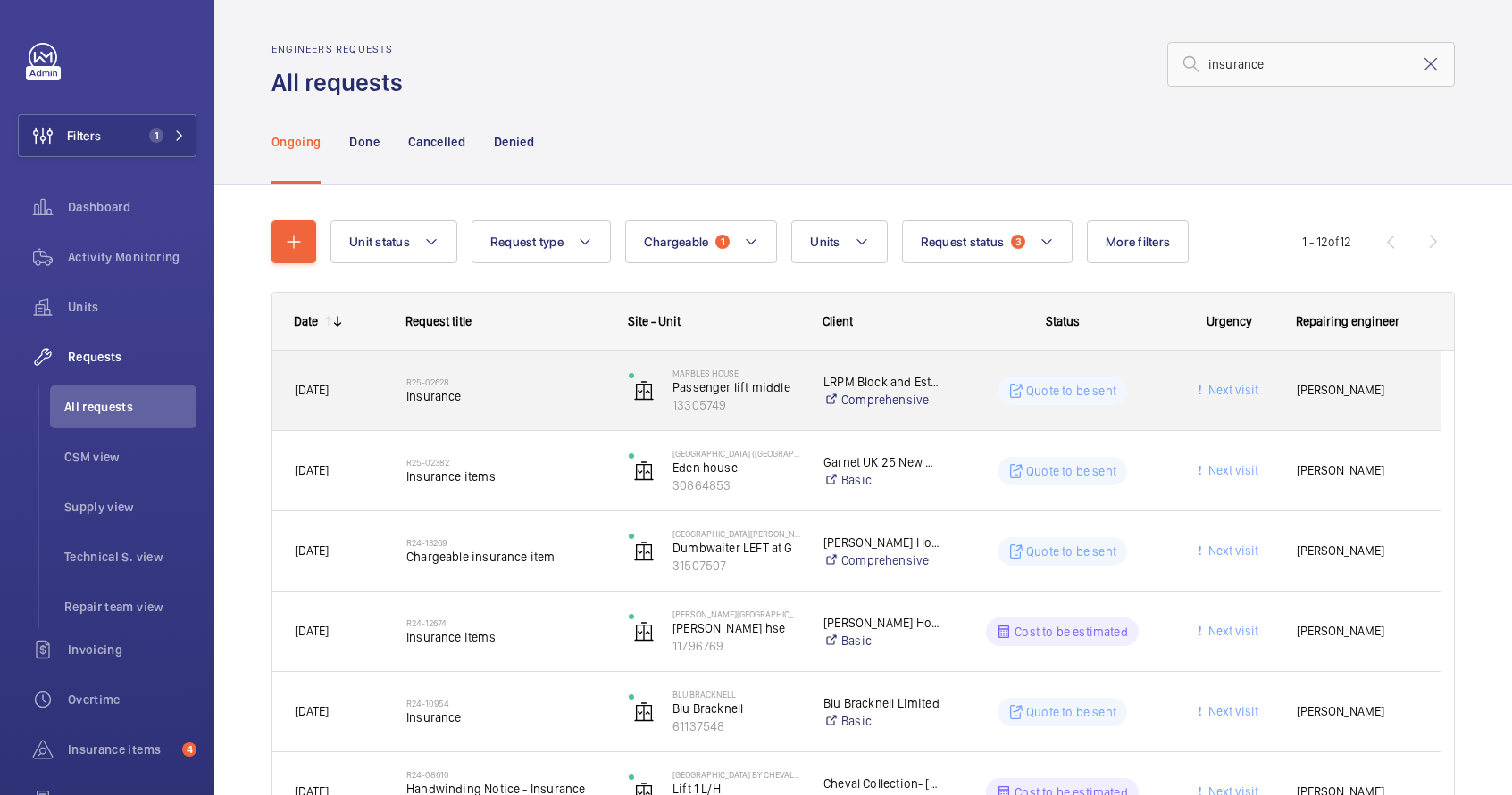
click at [563, 409] on div "R25-02628 Insurance" at bounding box center [506, 391] width 199 height 52
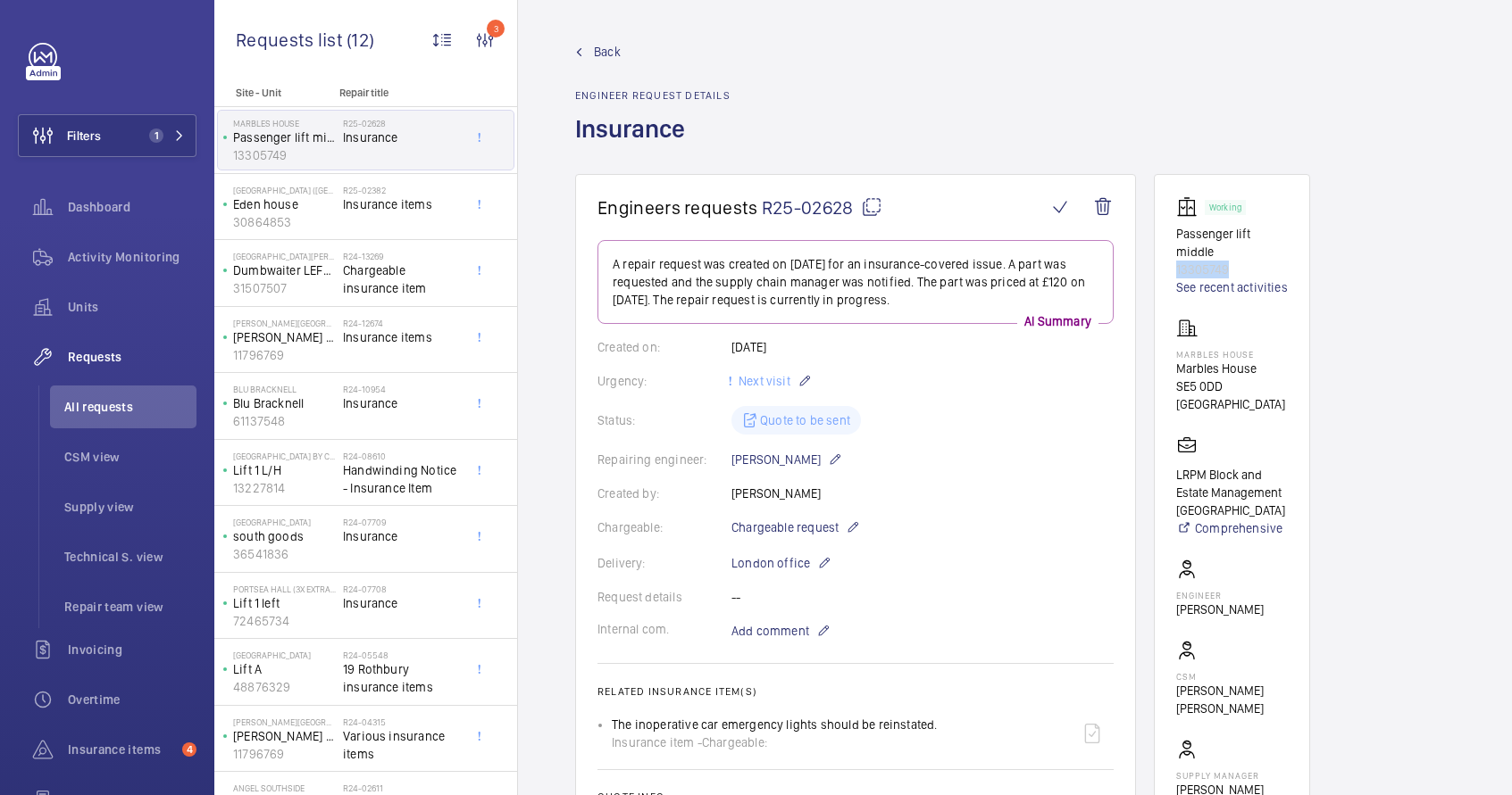
drag, startPoint x: 1177, startPoint y: 268, endPoint x: 1266, endPoint y: 271, distance: 89.1
click at [1266, 271] on p "13305749" at bounding box center [1232, 269] width 112 height 18
copy p "13305749"
click at [123, 408] on span "All requests" at bounding box center [131, 407] width 133 height 18
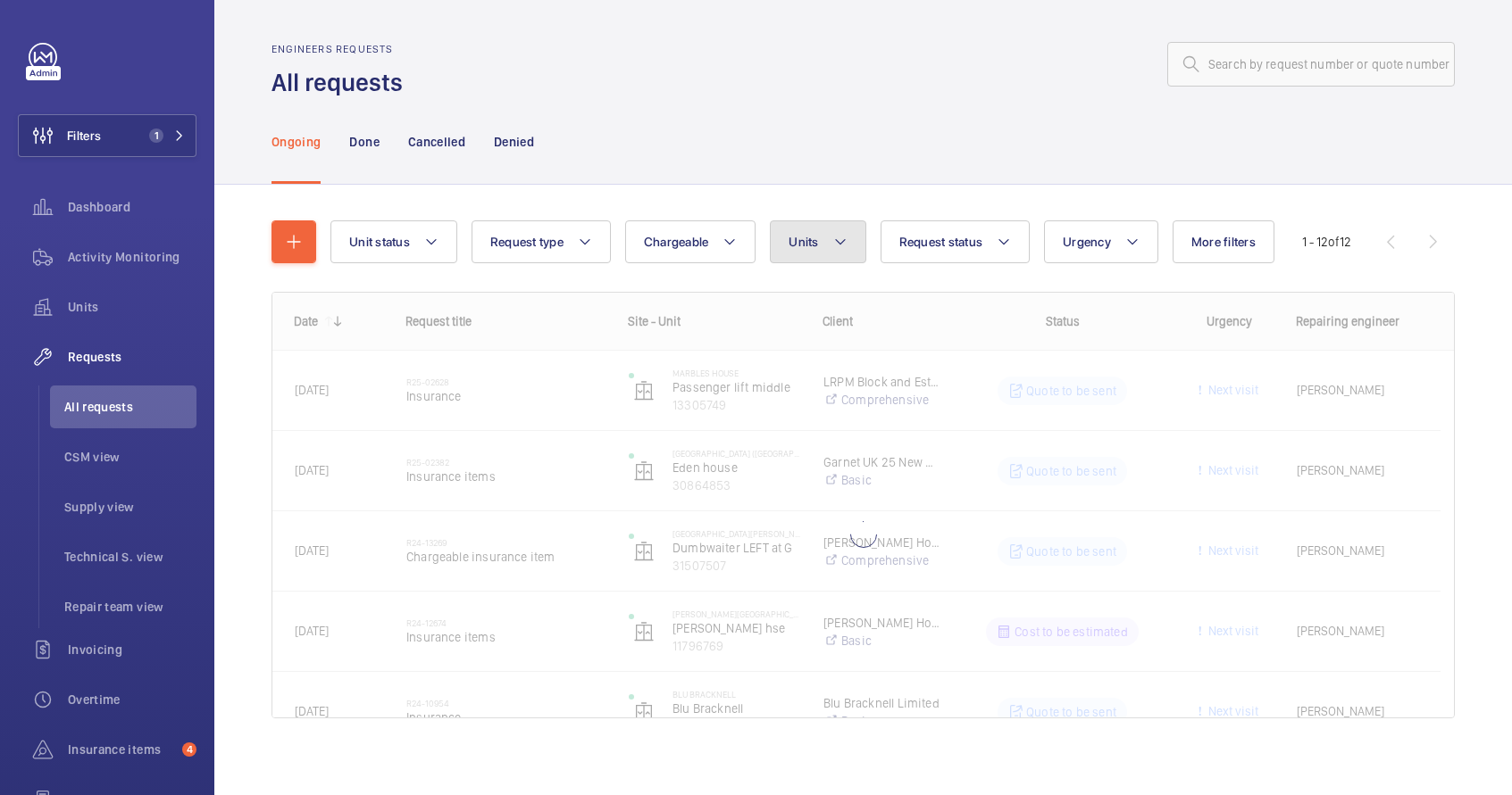
click at [842, 247] on mat-icon at bounding box center [840, 241] width 14 height 22
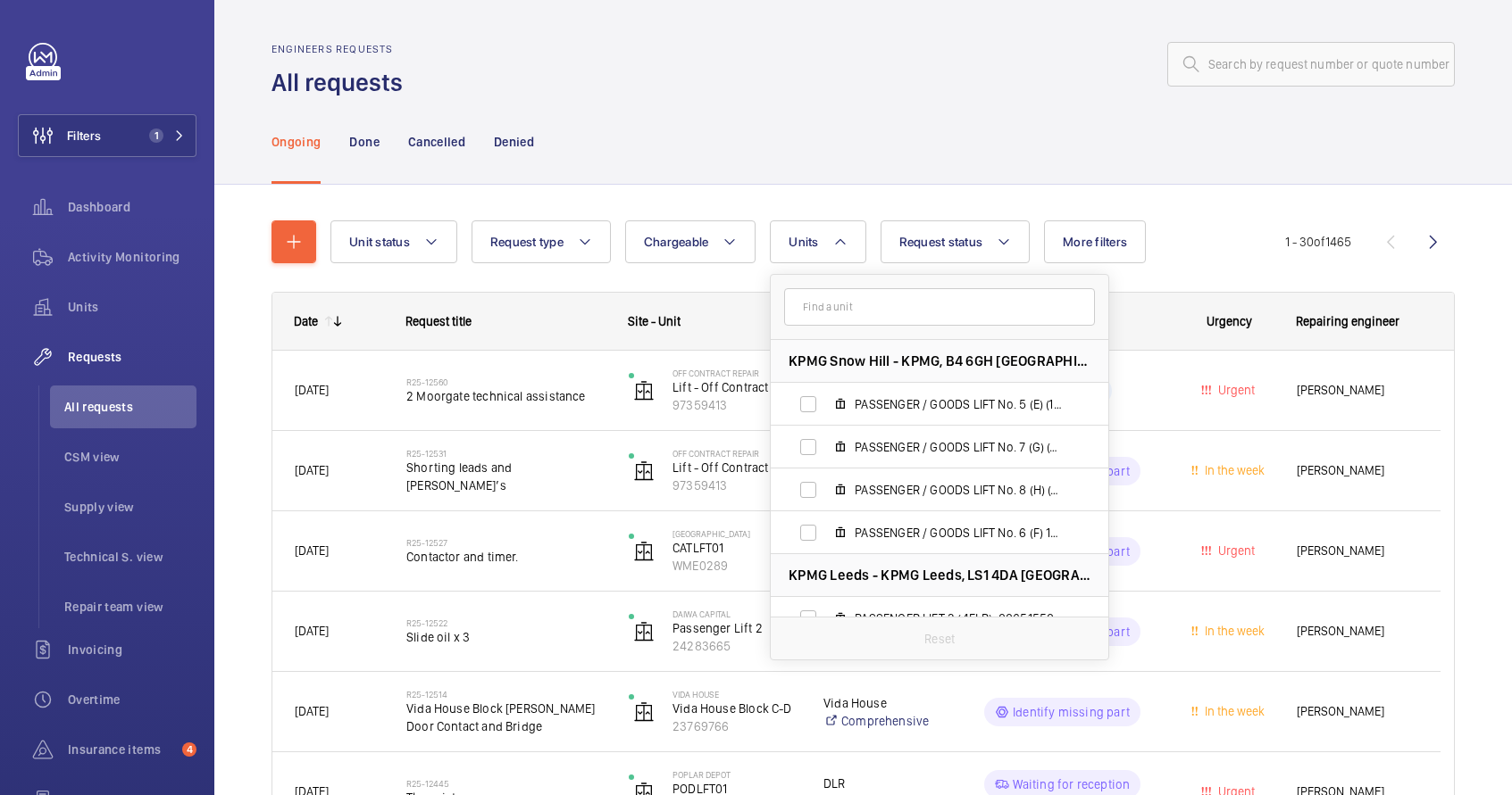
click at [820, 328] on form at bounding box center [939, 308] width 338 height 65
click at [820, 316] on input "text" at bounding box center [939, 308] width 311 height 38
paste input "13305749"
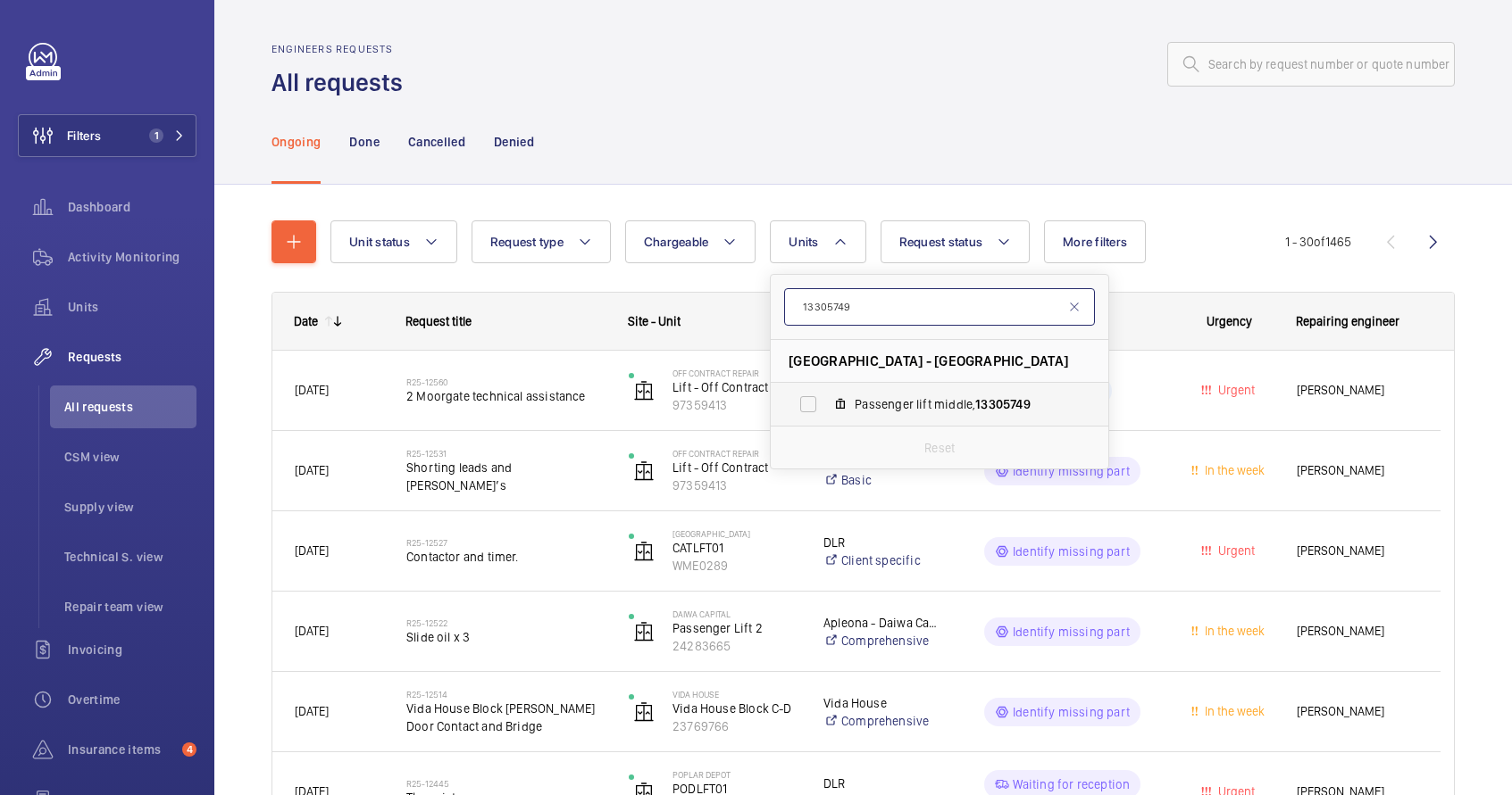
type input "13305749"
click at [861, 385] on label "Passenger lift middle, 13305749" at bounding box center [925, 404] width 309 height 43
click at [826, 386] on input "Passenger lift middle, 13305749" at bounding box center [809, 404] width 36 height 36
checkbox input "true"
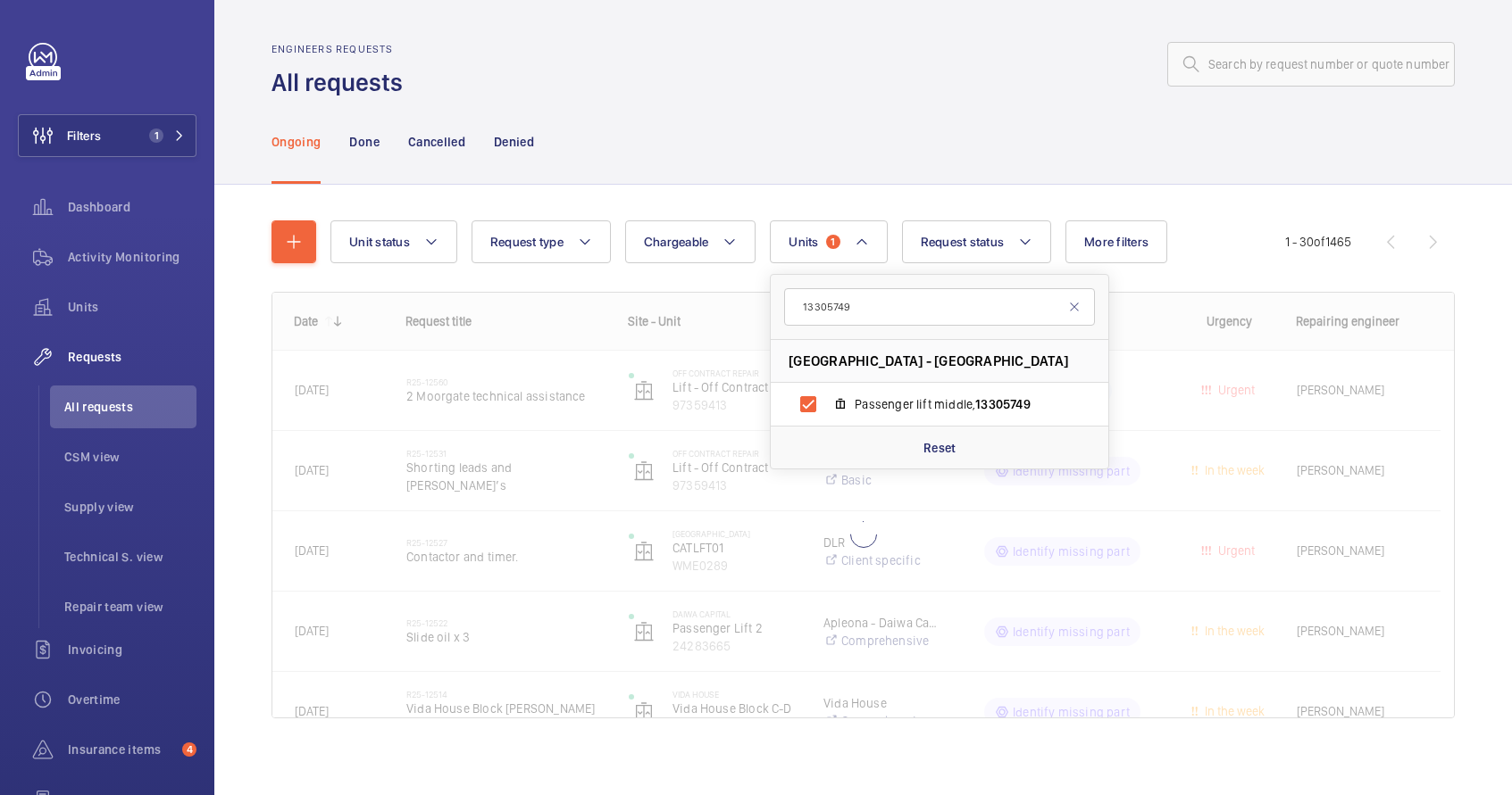
click at [897, 178] on div "Ongoing Done Cancelled Denied" at bounding box center [863, 142] width 1183 height 85
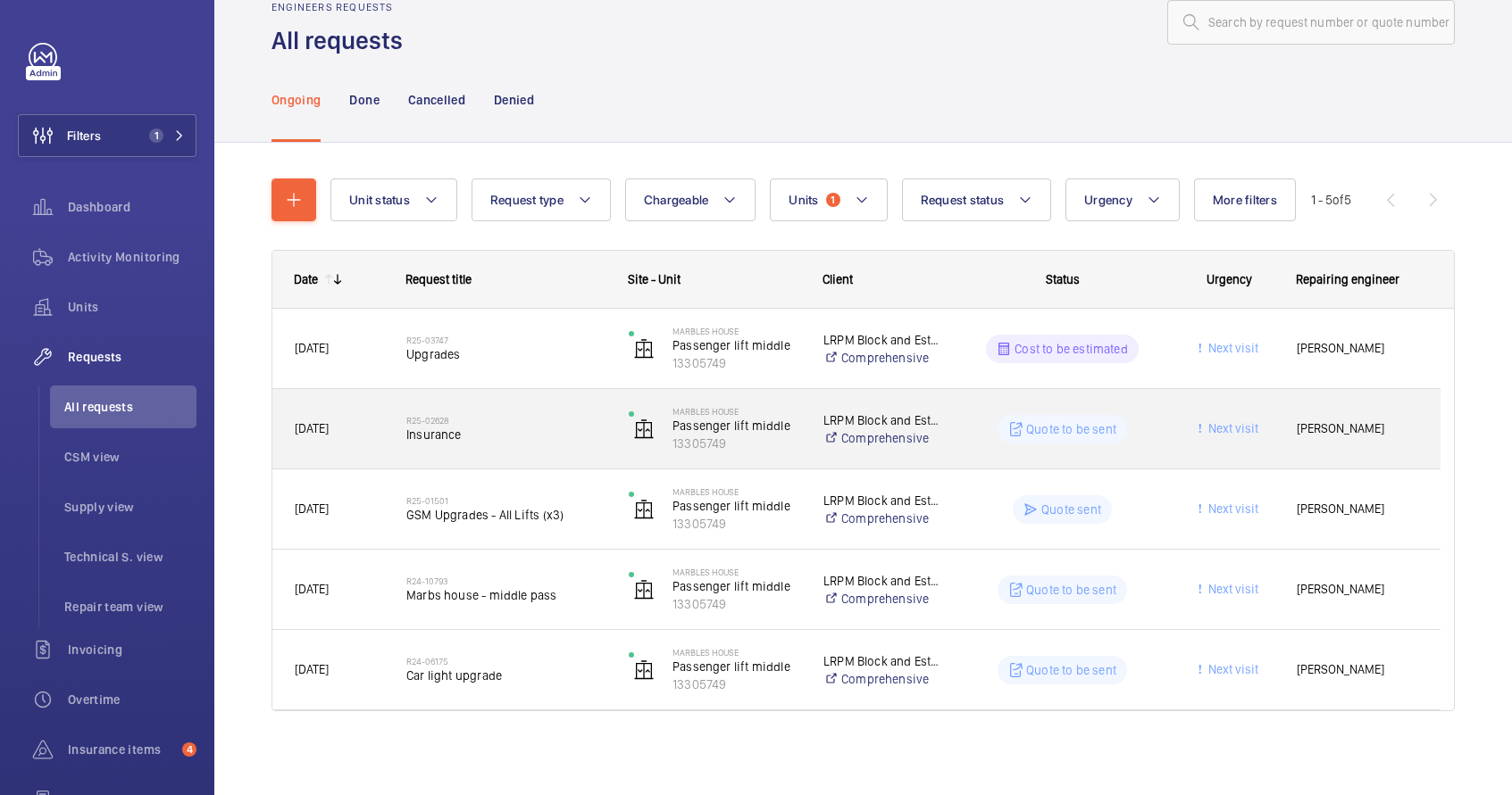
scroll to position [44, 0]
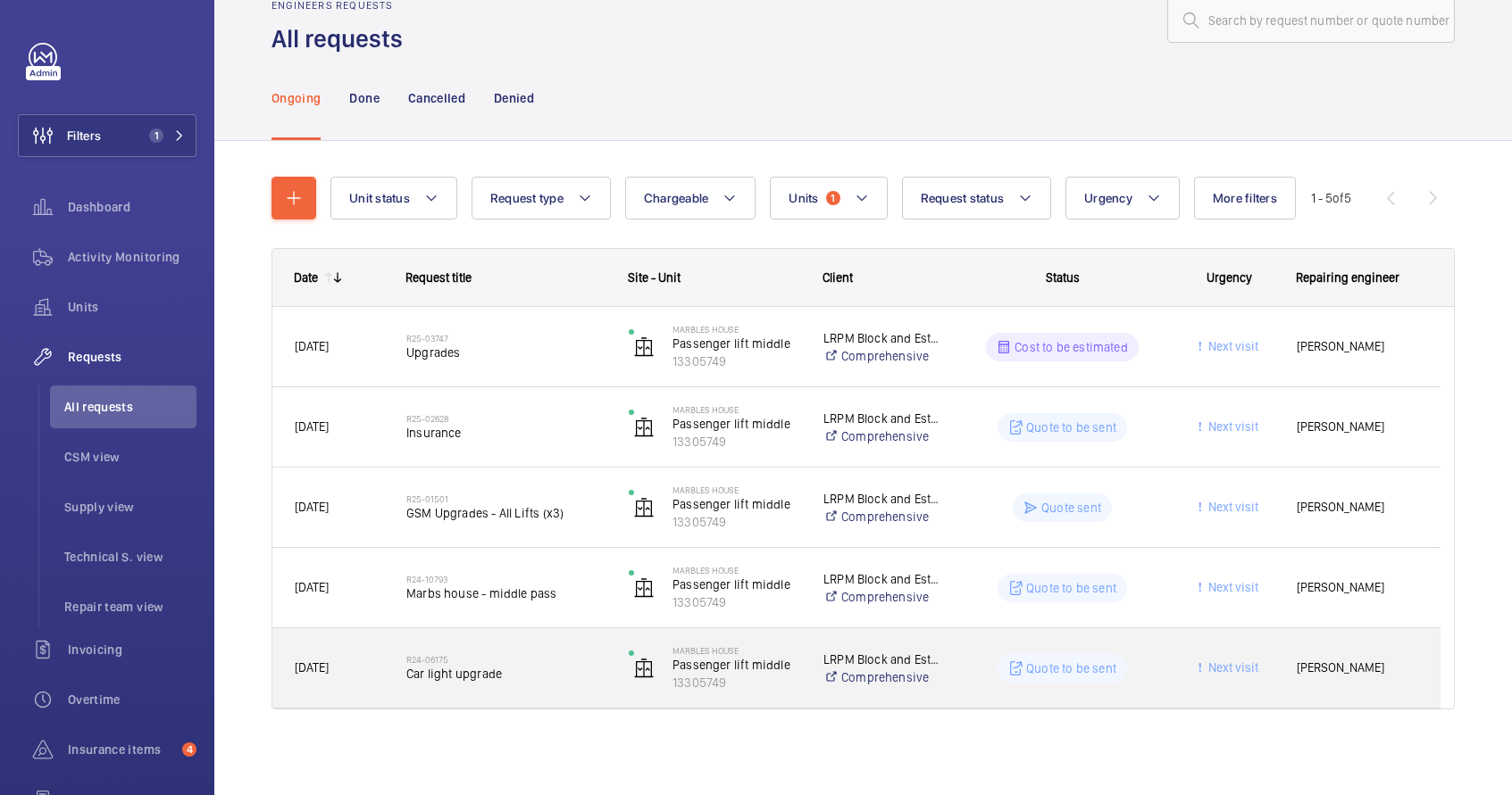
click at [948, 689] on div "Quote to be sent" at bounding box center [1051, 669] width 221 height 64
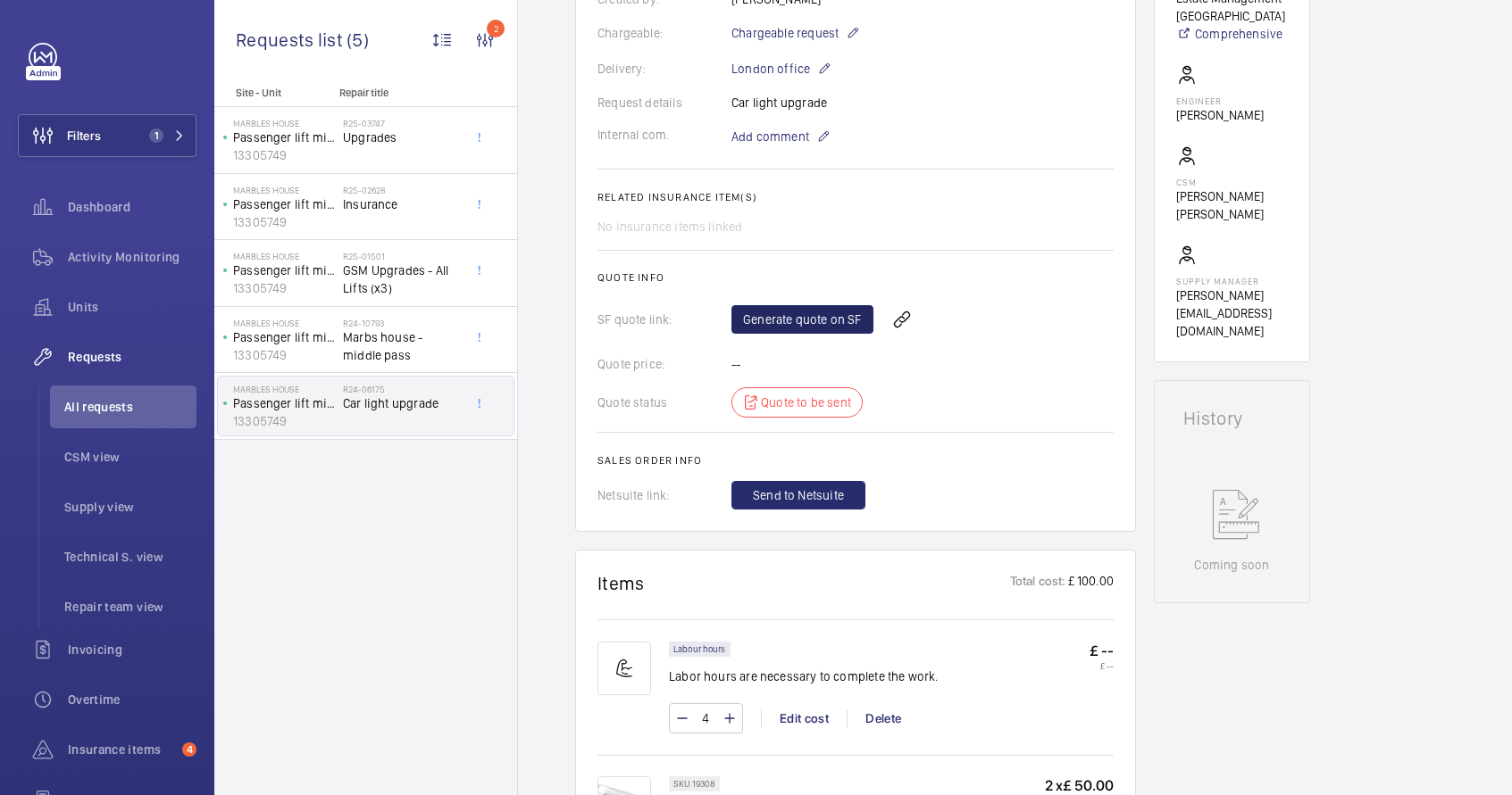
scroll to position [458, 0]
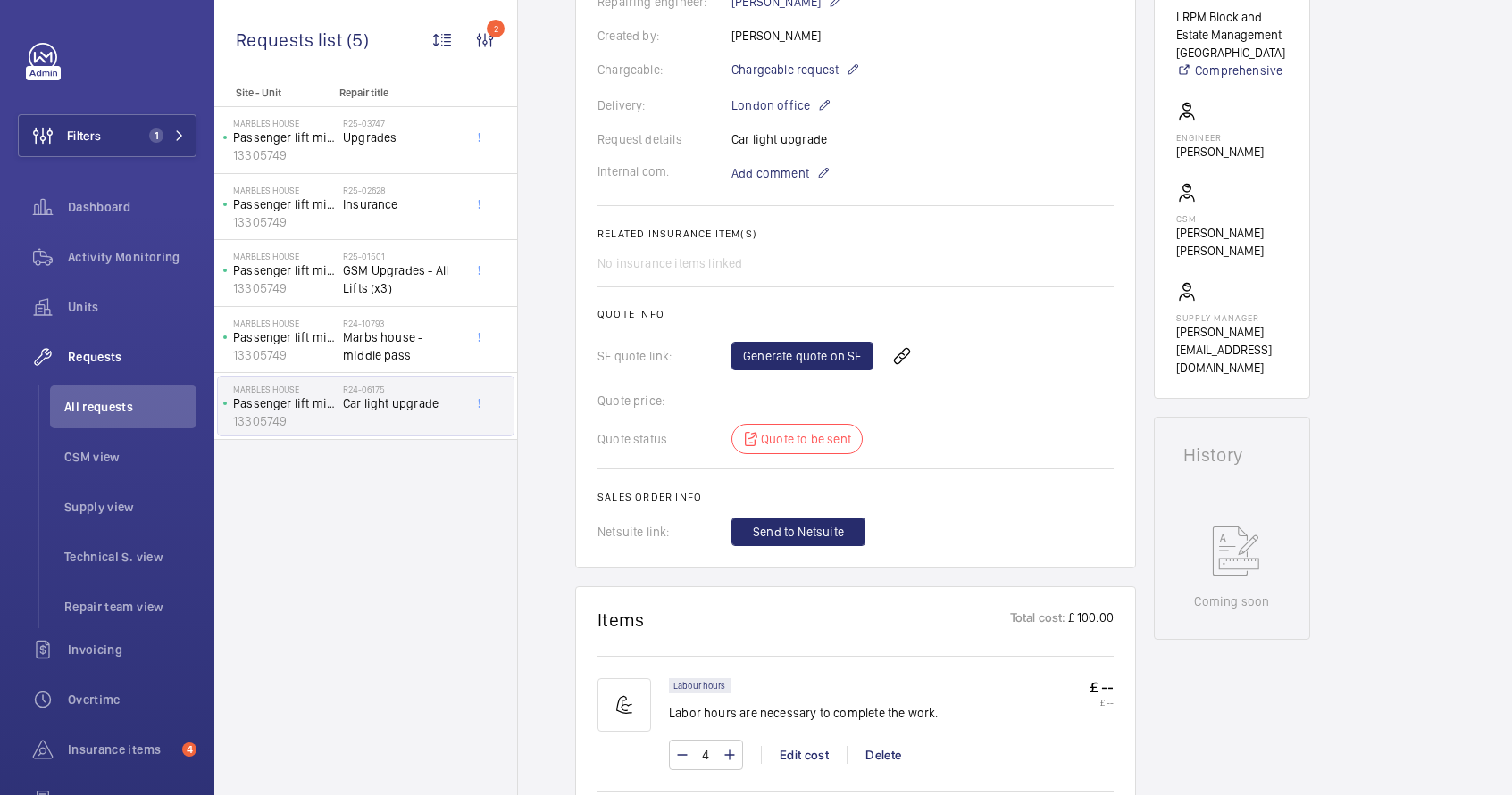
click at [765, 141] on div "Request details Car light upgrade" at bounding box center [855, 139] width 516 height 18
click at [765, 142] on div "Request details Car light upgrade" at bounding box center [855, 139] width 516 height 18
copy p "Car light upgrade"
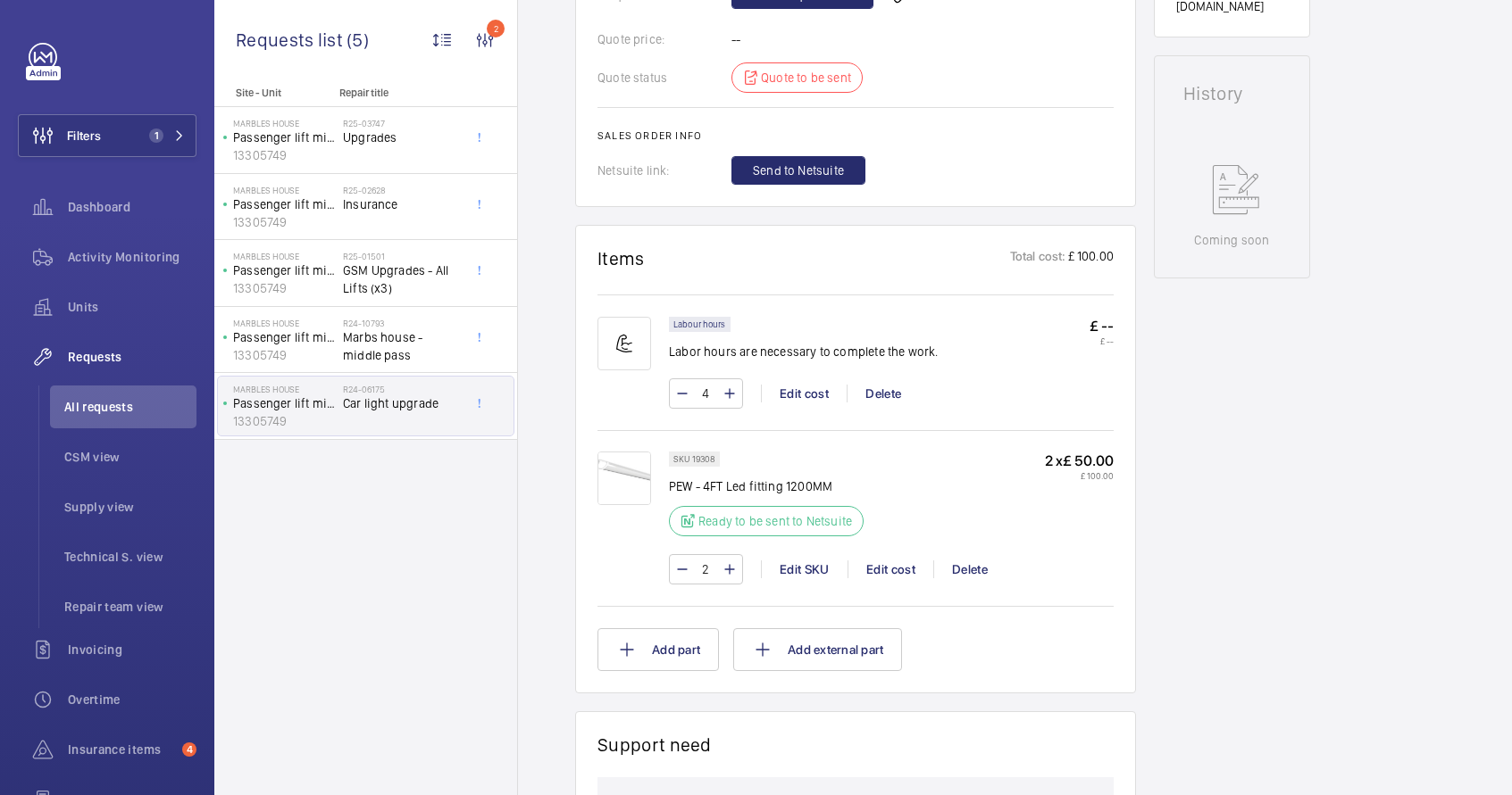
scroll to position [845, 0]
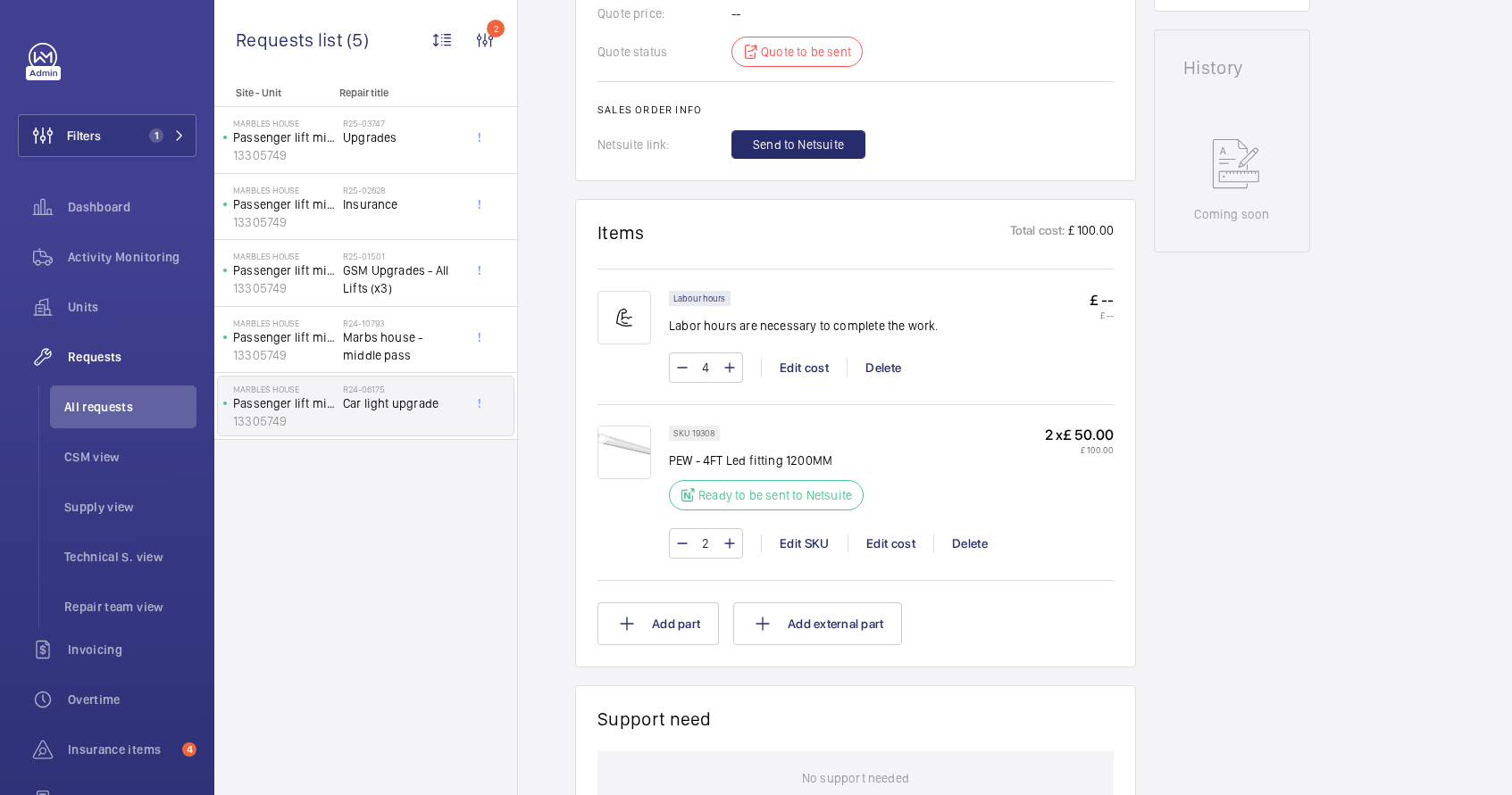
click at [749, 463] on p "PEW - 4FT Led fitting 1200MM" at bounding box center [771, 460] width 205 height 18
copy div "PEW - 4FT Led fitting 1200MM"
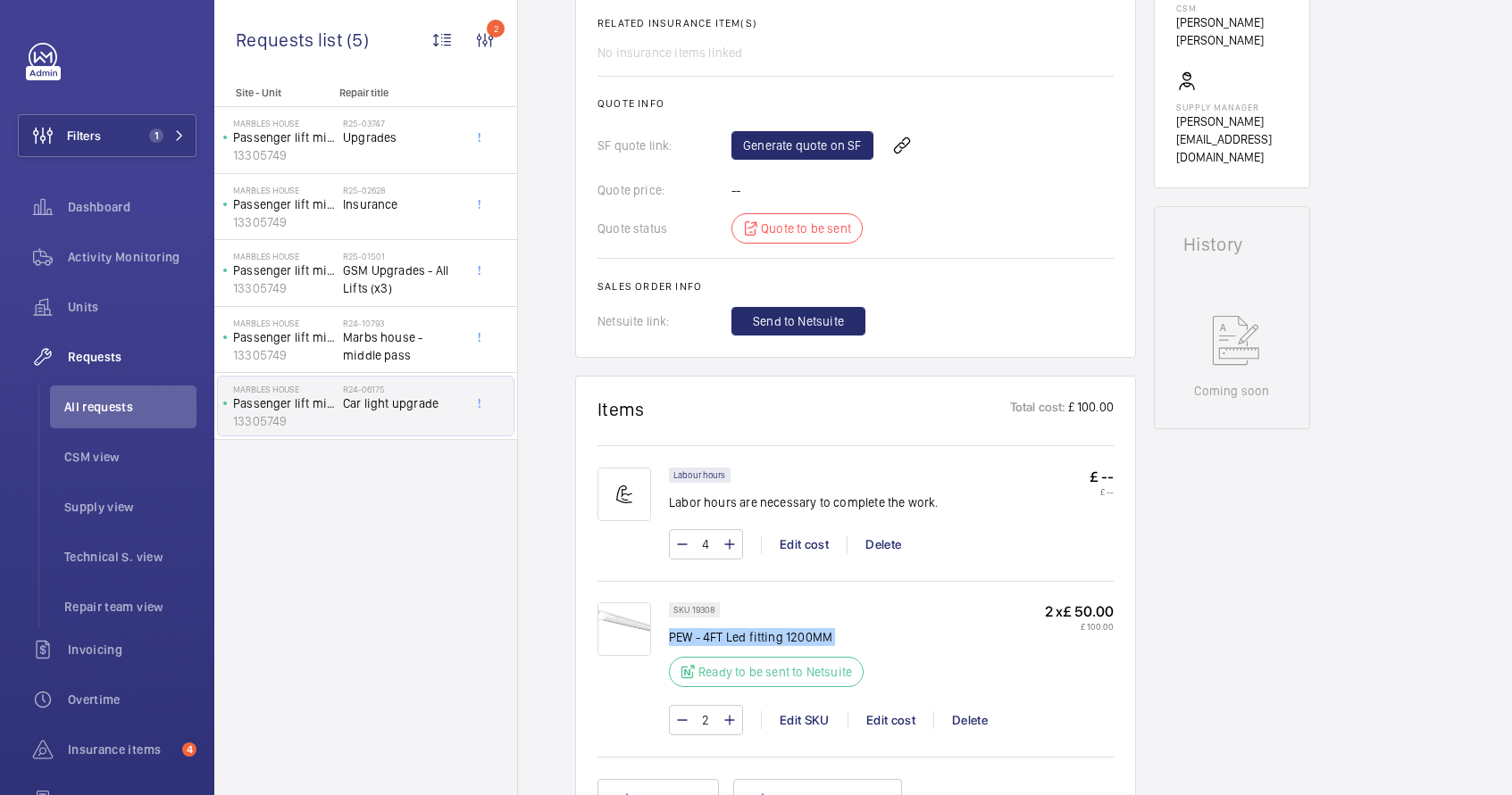
scroll to position [356, 0]
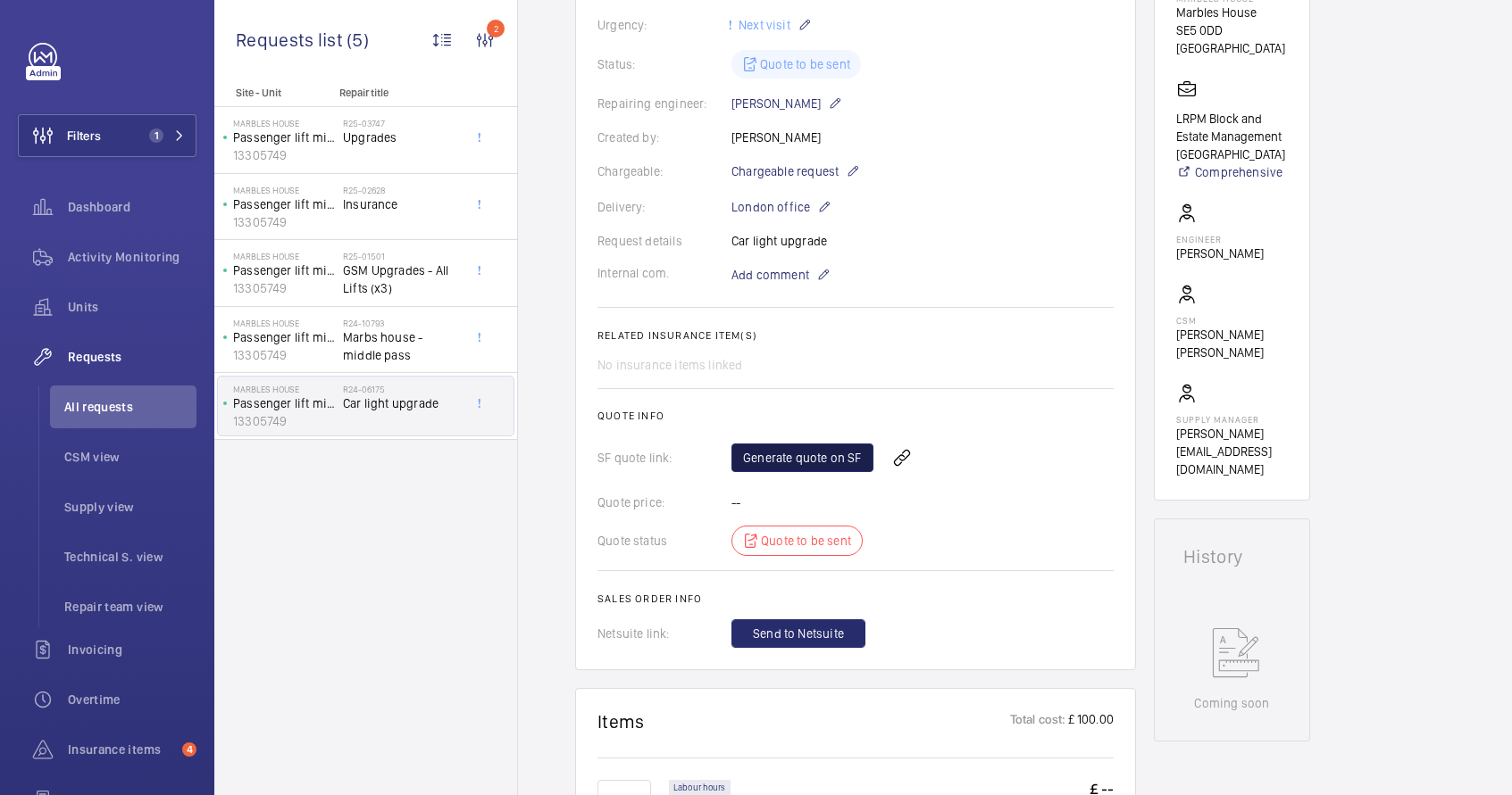
click at [814, 459] on link "Generate quote on SF" at bounding box center [803, 458] width 142 height 28
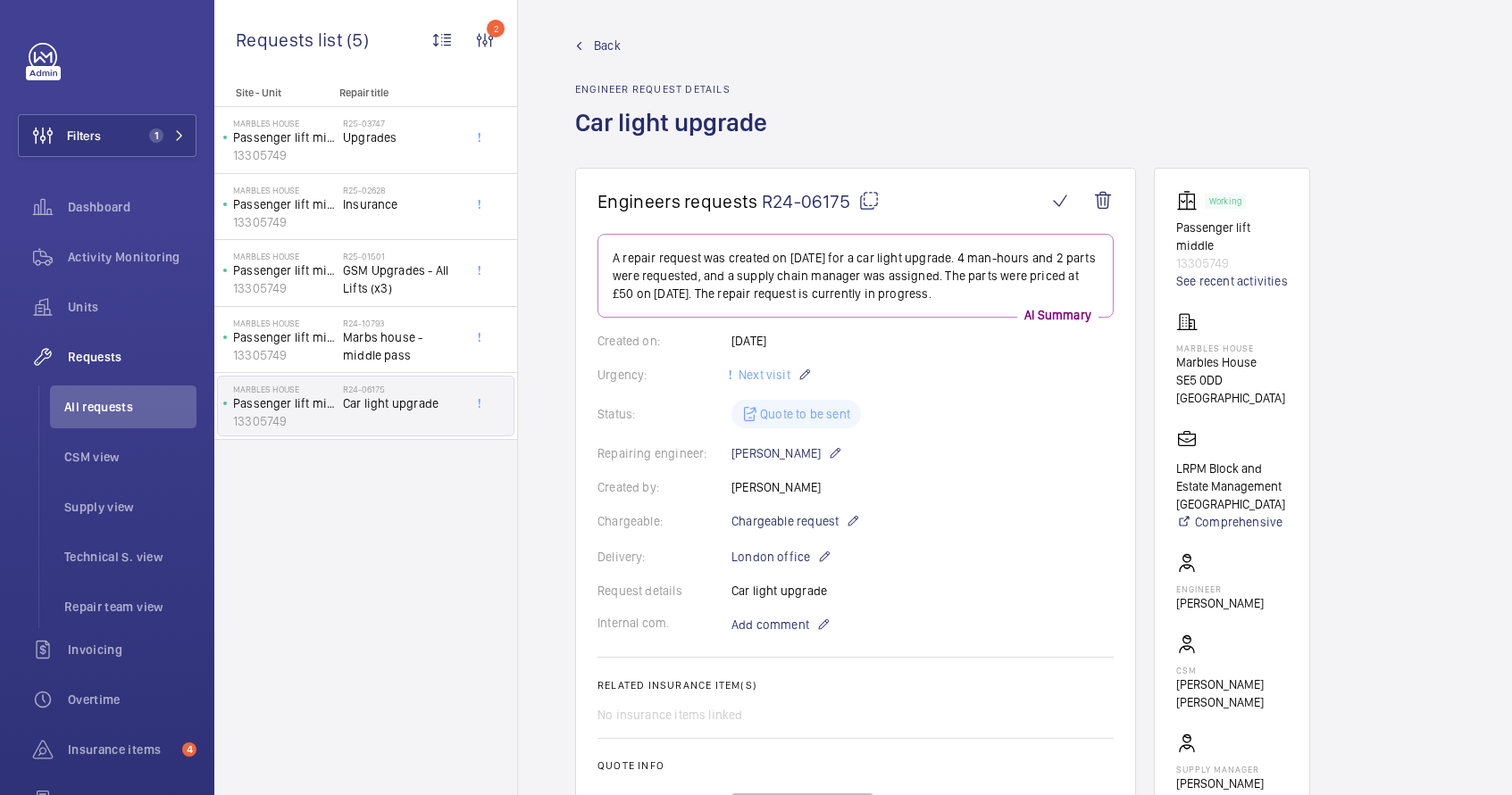
scroll to position [0, 0]
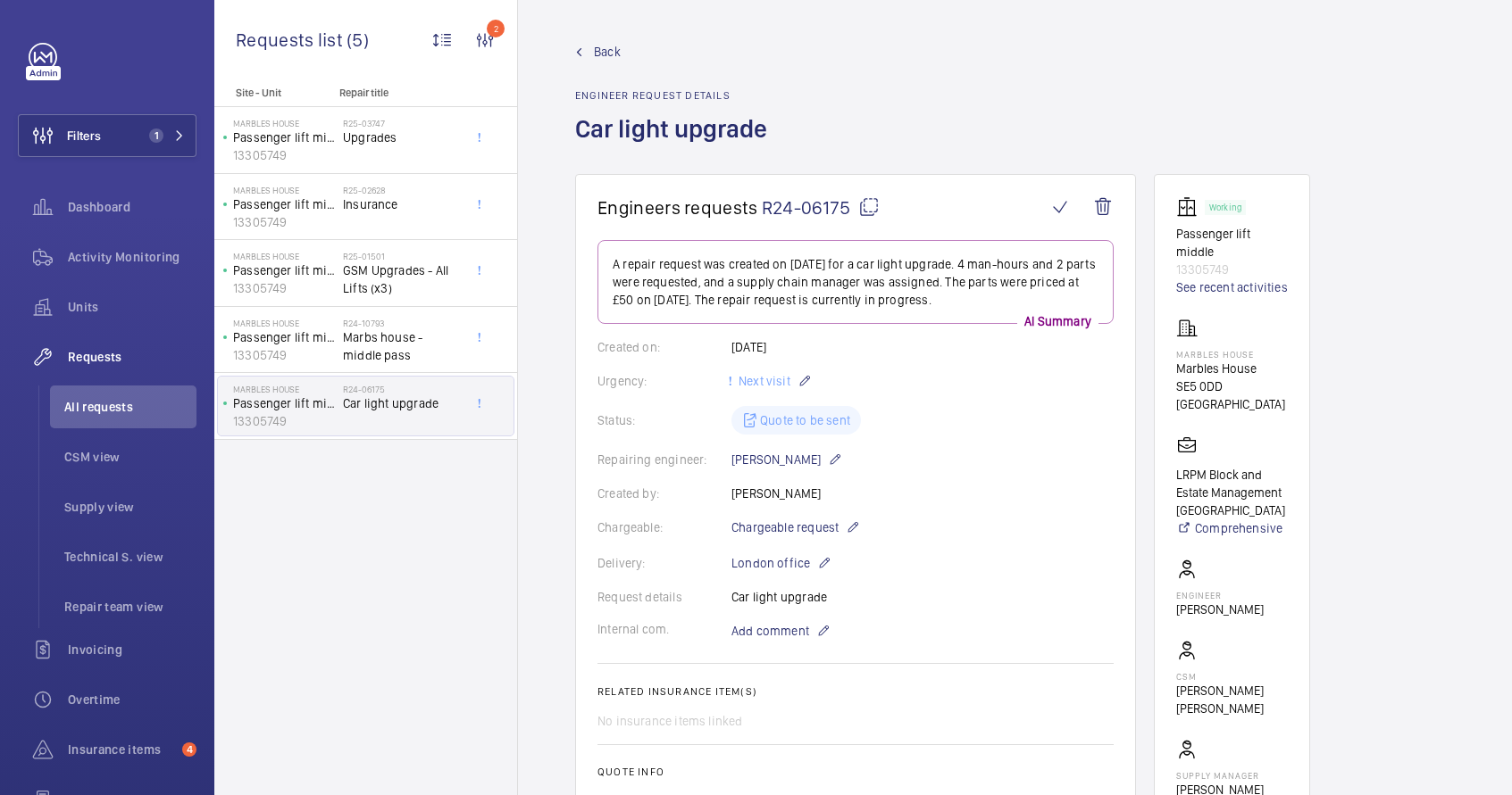
click at [868, 208] on mat-icon at bounding box center [868, 207] width 22 height 22
copy div "PEW - 4FT Led fitting 1200MM"
click at [871, 212] on mat-icon at bounding box center [868, 207] width 22 height 22
click at [369, 340] on span "Marbs house - middle pass" at bounding box center [401, 346] width 118 height 36
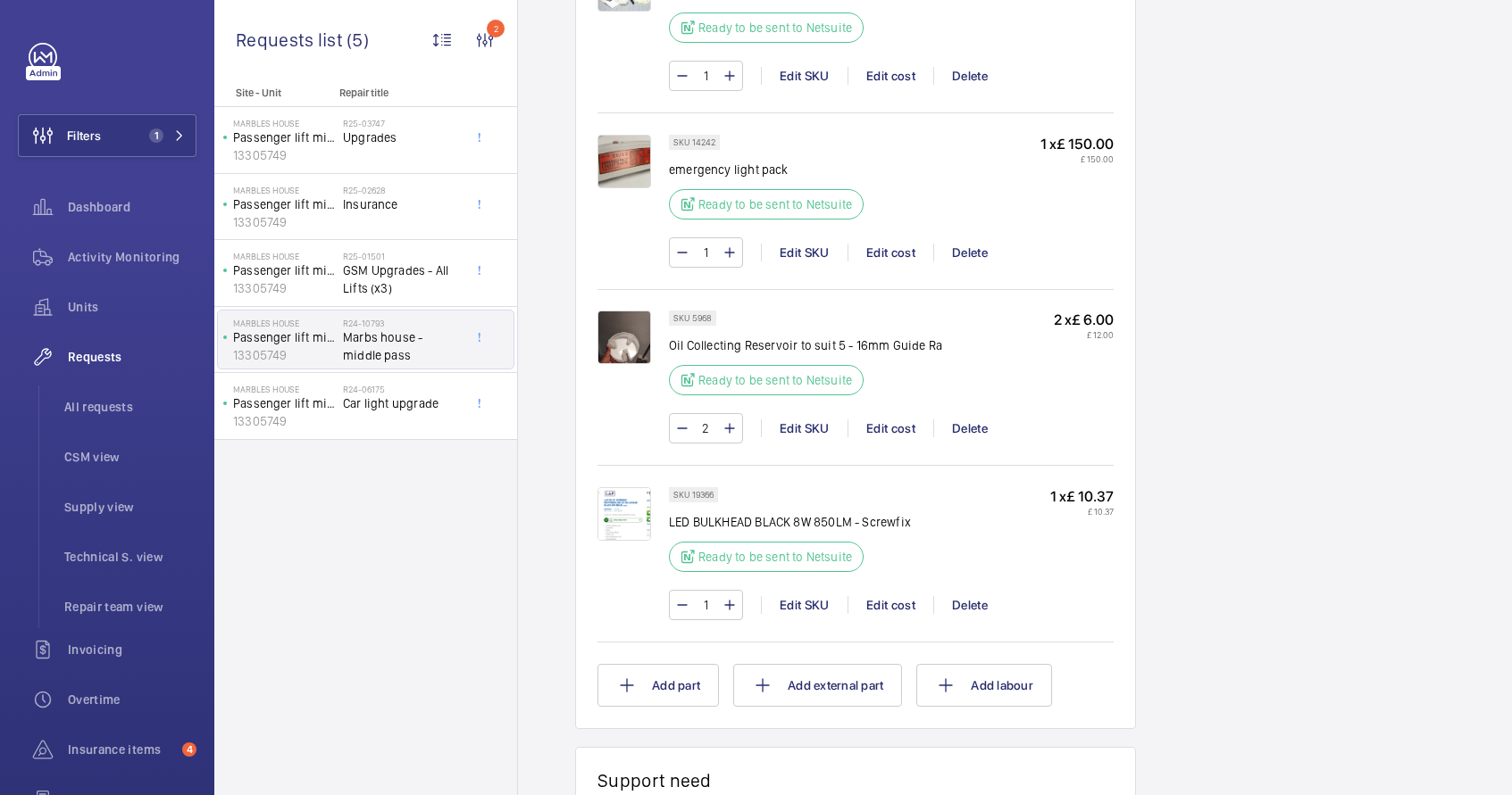
scroll to position [1664, 0]
click at [622, 495] on img at bounding box center [624, 513] width 54 height 54
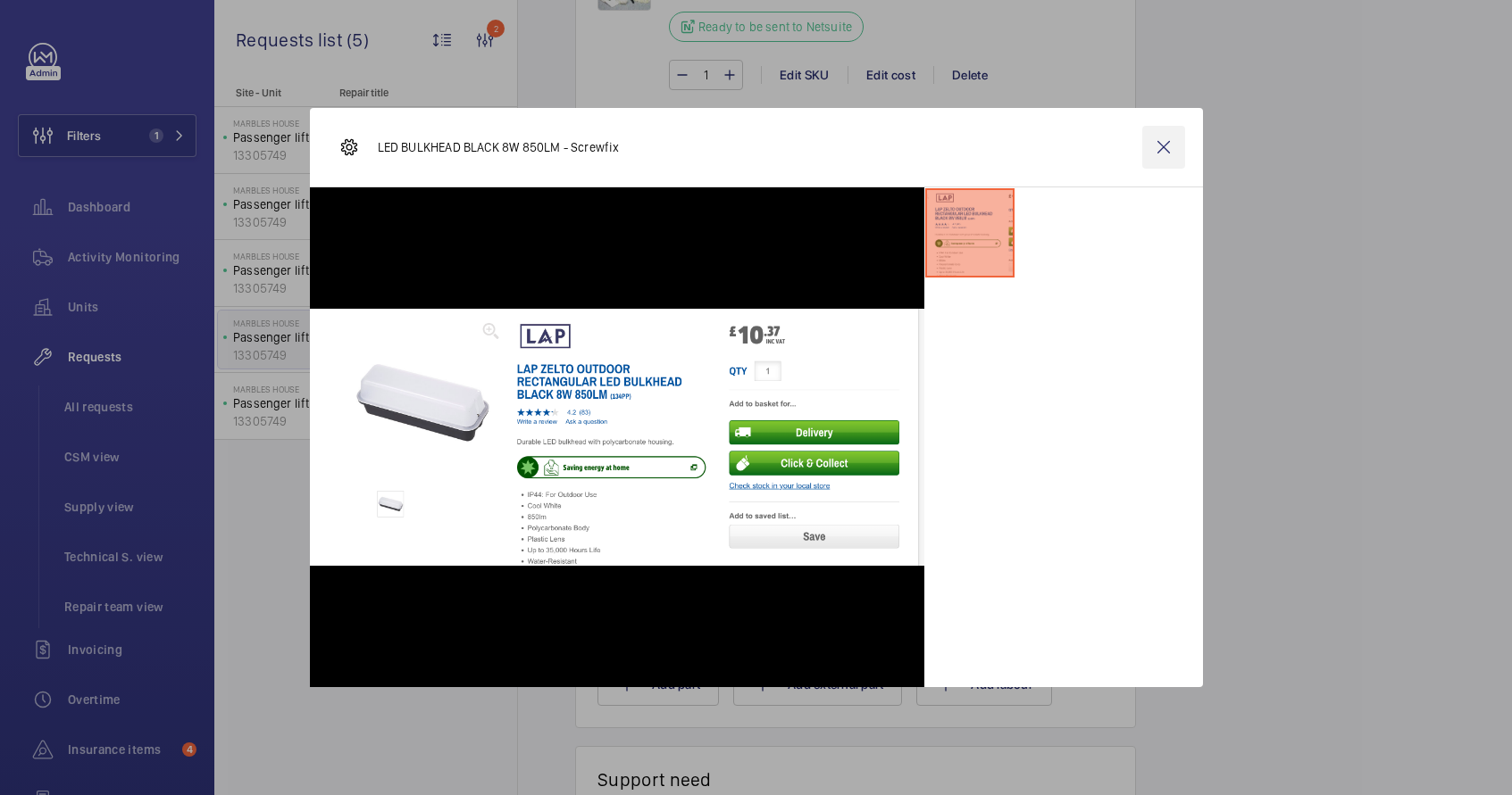
click at [1170, 143] on wm-front-icon-button at bounding box center [1163, 147] width 43 height 43
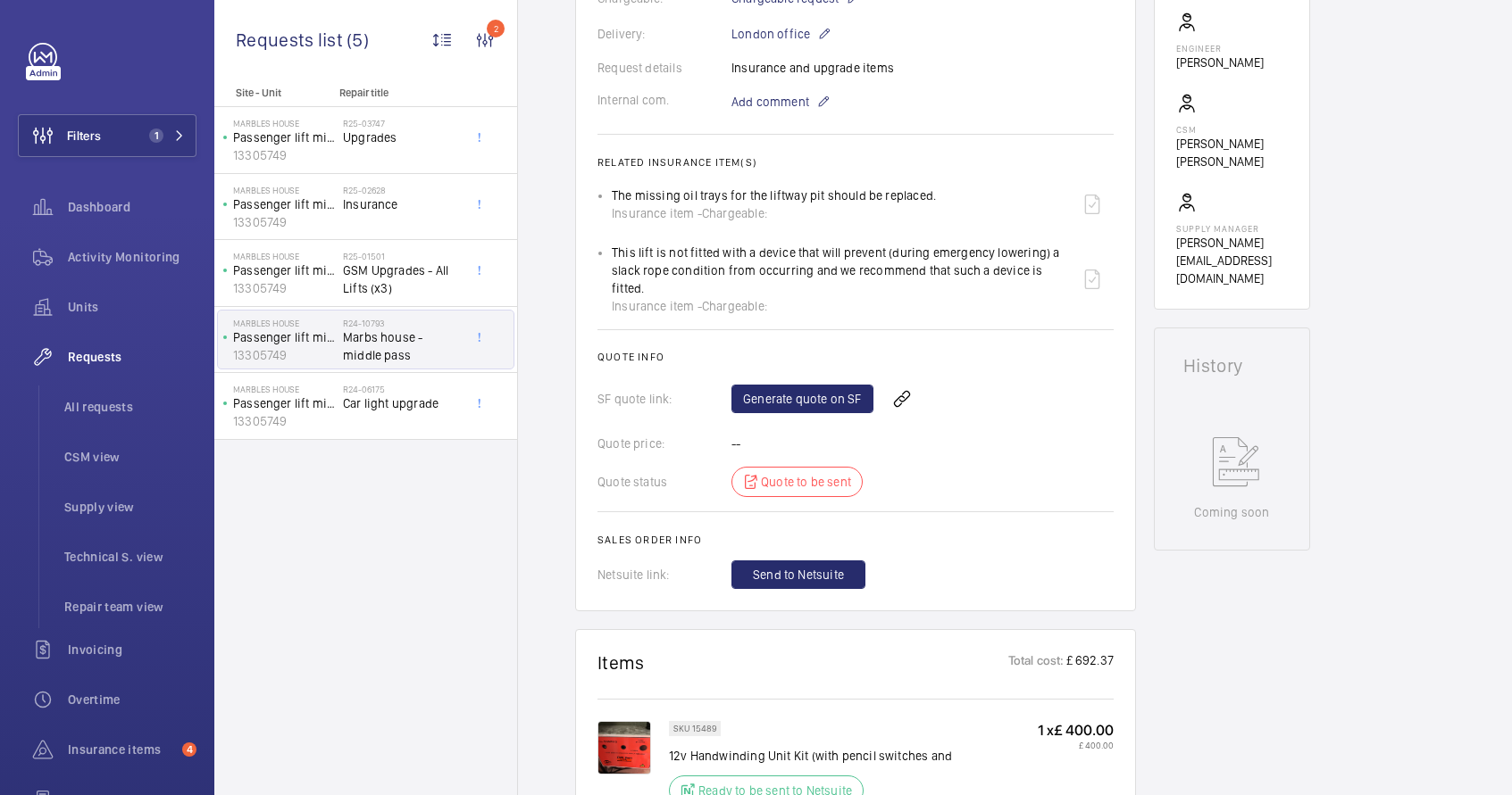
scroll to position [543, 0]
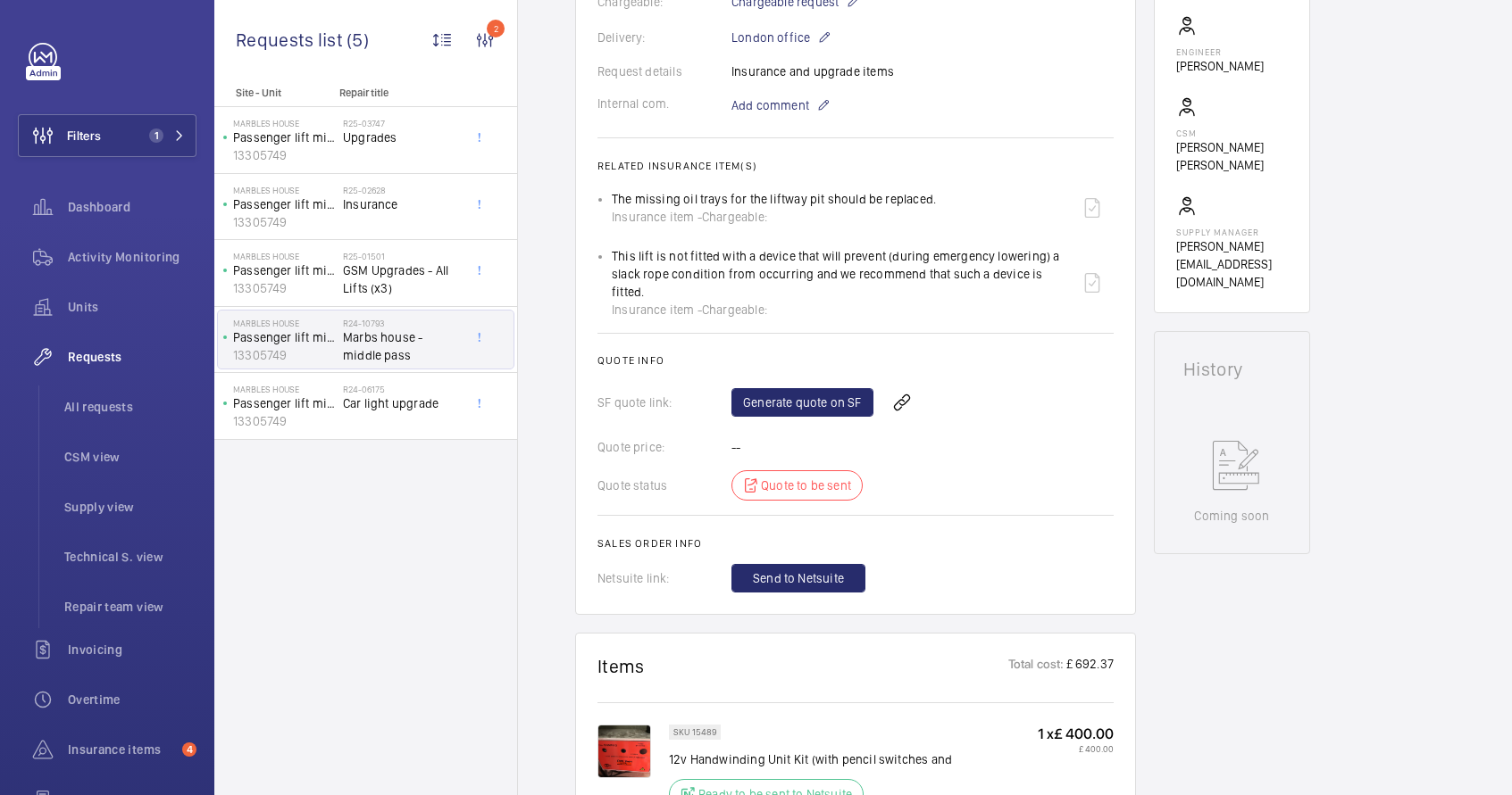
click at [633, 208] on span "Insurance item -" at bounding box center [656, 217] width 90 height 18
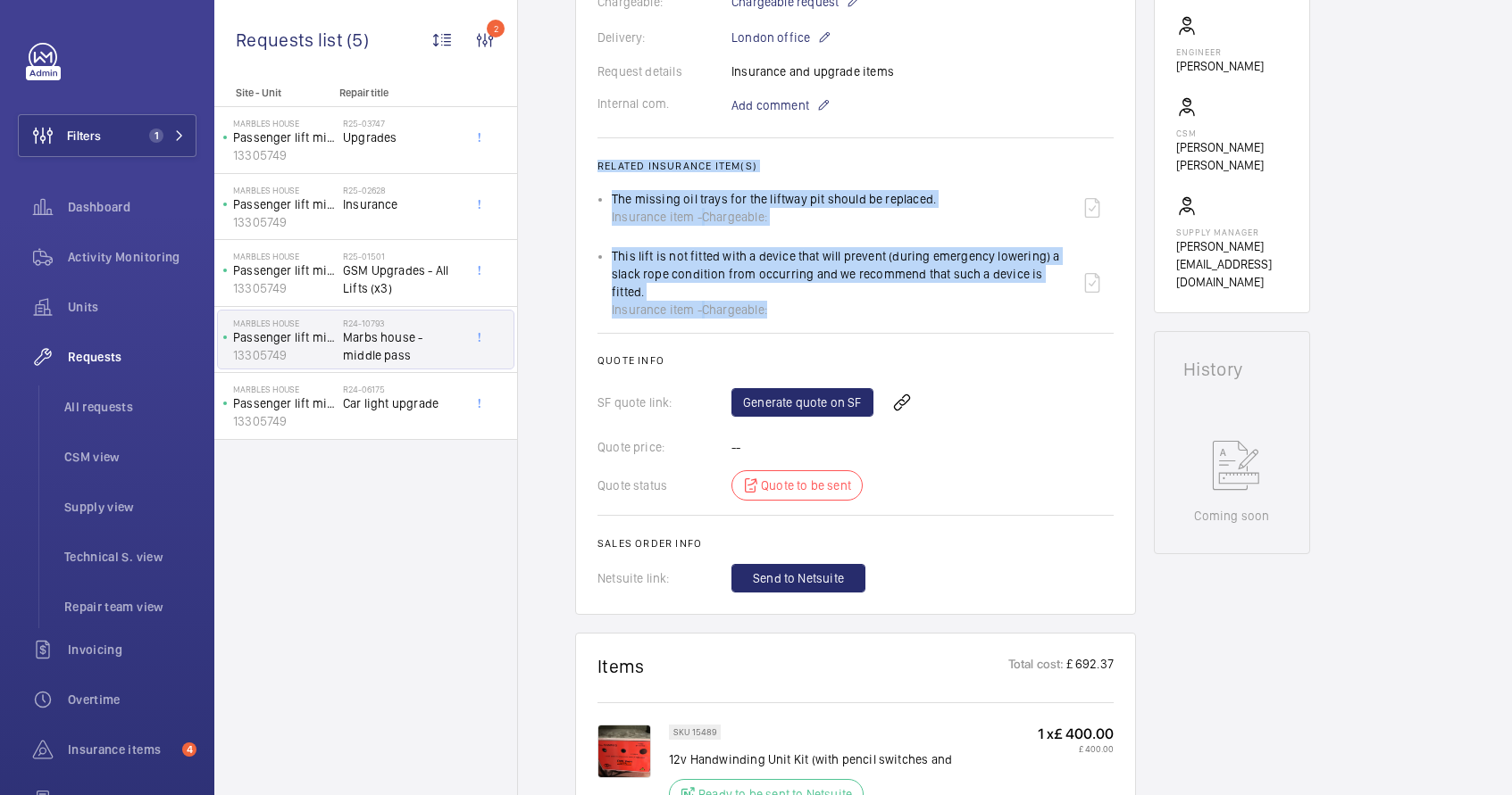
drag, startPoint x: 599, startPoint y: 163, endPoint x: 772, endPoint y: 296, distance: 218.2
click at [772, 296] on wm-front-card-body "A repair request was created on [DATE], for an issue at [GEOGRAPHIC_DATA]. Part…" at bounding box center [855, 144] width 516 height 896
copy wm-front-card-body "Related insurance item(s) The missing oil trays for the liftway pit should be r…"
click at [711, 751] on p "12v Handwinding Unit Kit (with pencil switches and" at bounding box center [809, 759] width 283 height 18
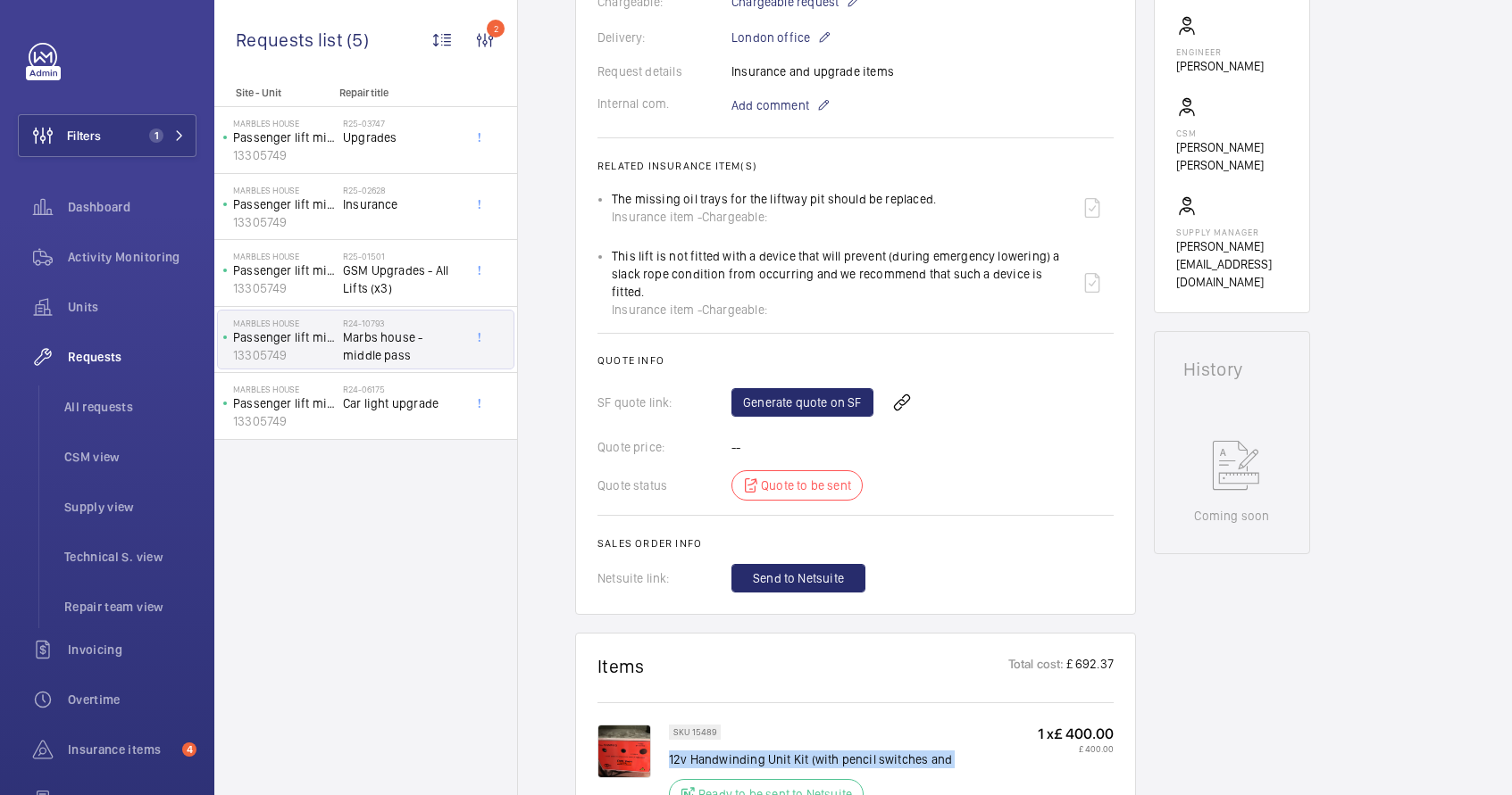
click at [711, 751] on p "12v Handwinding Unit Kit (with pencil switches and" at bounding box center [809, 759] width 283 height 18
copy div "12v Handwinding Unit Kit (with pencil switches and"
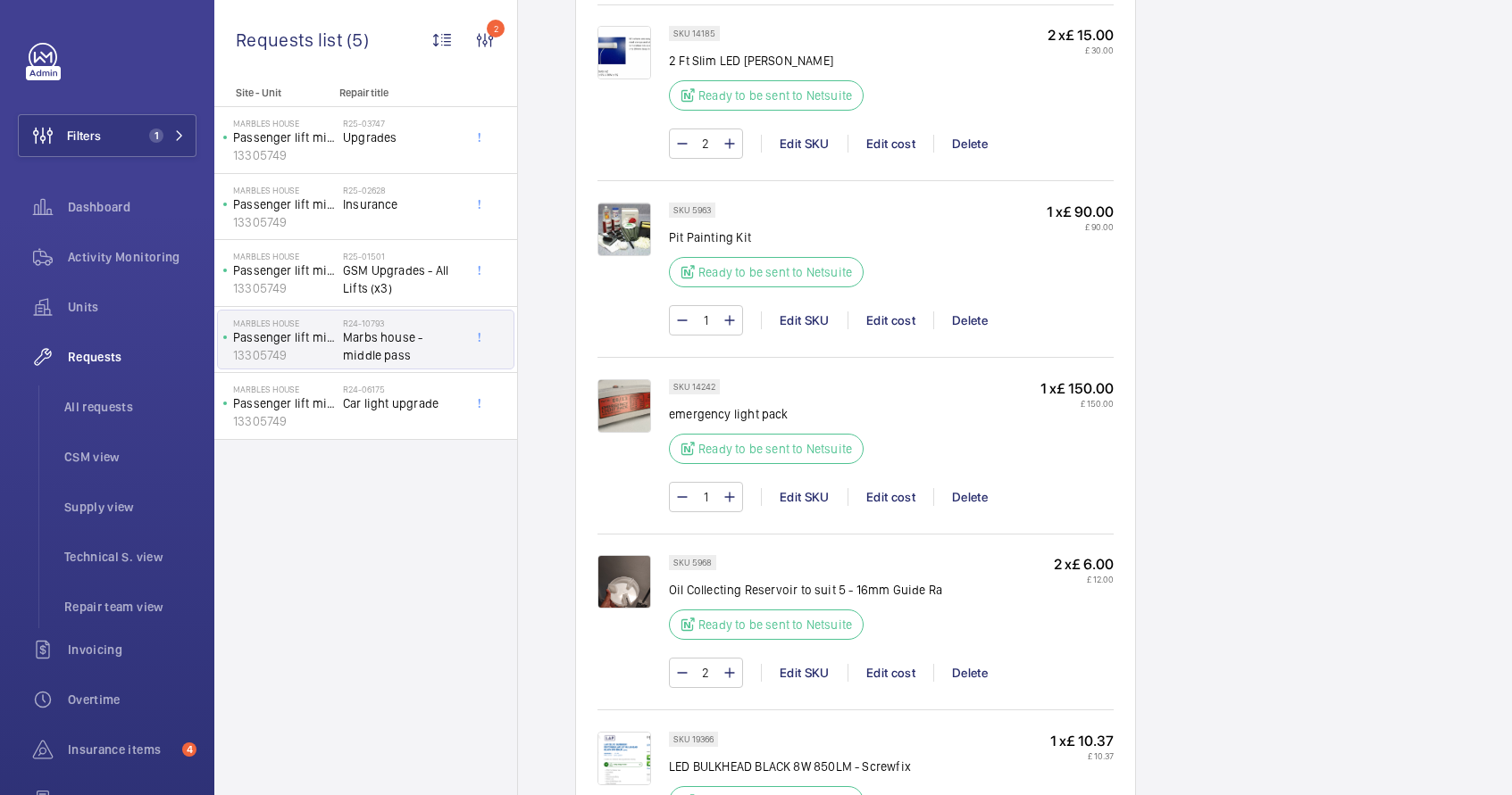
scroll to position [1426, 0]
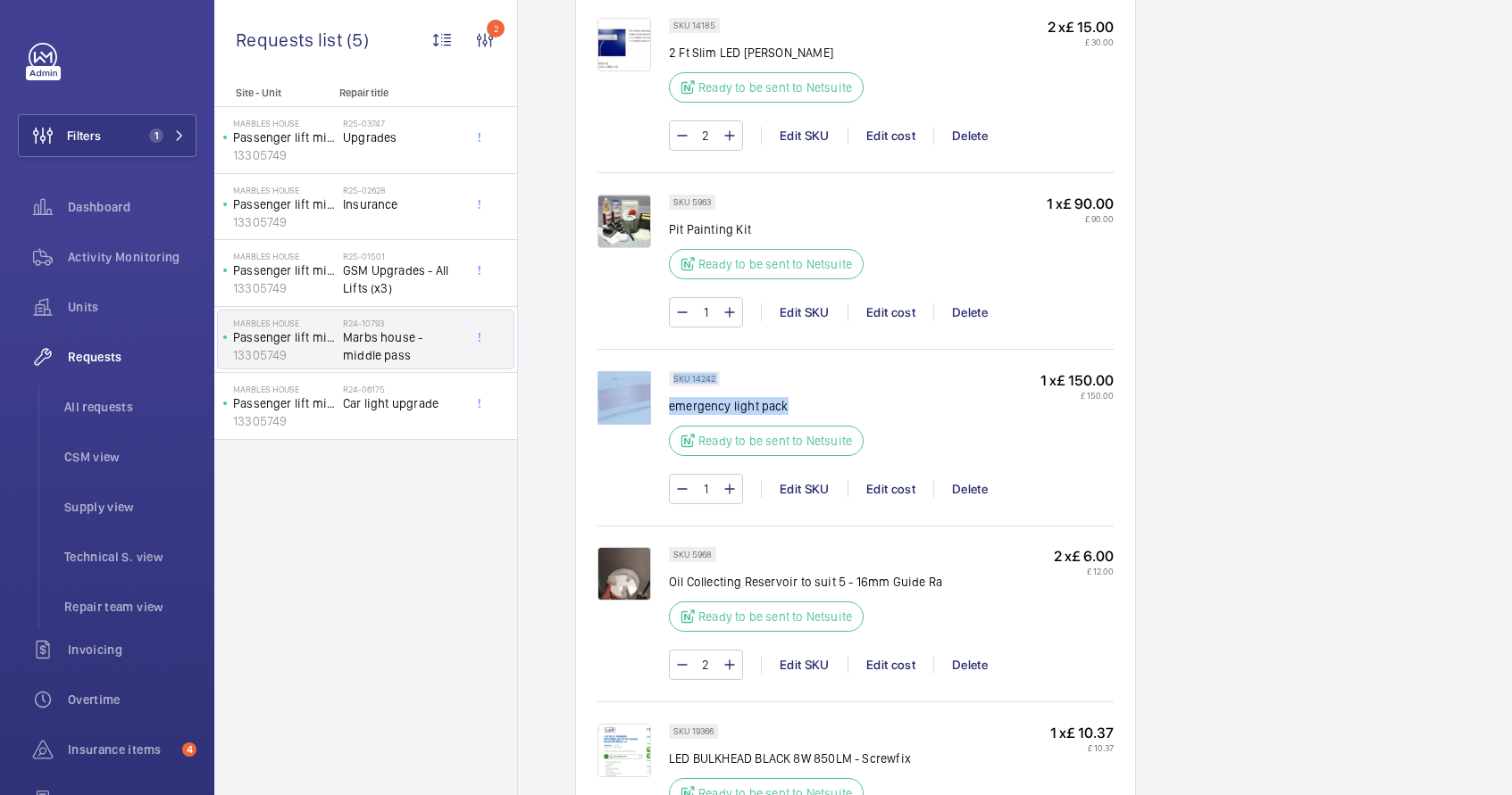
drag, startPoint x: 665, startPoint y: 388, endPoint x: 867, endPoint y: 394, distance: 202.1
click at [867, 394] on div "SKU 14242 emergency light pack Ready to be sent to Netsuite 1 x £ 150.00 £ 150.…" at bounding box center [855, 446] width 516 height 150
copy div "SKU 14242 emergency light pack"
click at [723, 750] on p "LED BULKHEAD BLACK 8W 850LM - Screwfix" at bounding box center [790, 758] width 242 height 18
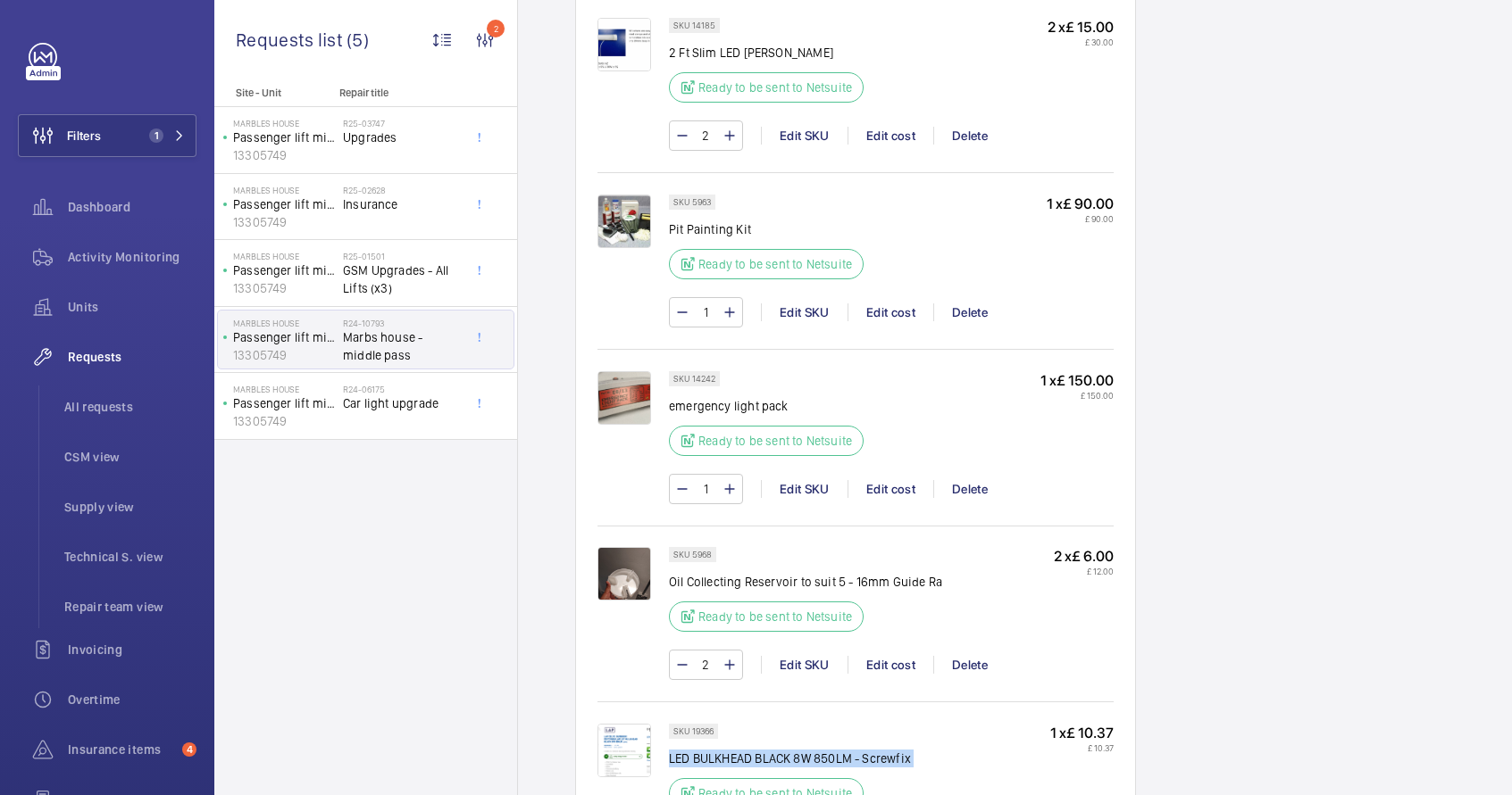
click at [723, 750] on p "LED BULKHEAD BLACK 8W 850LM - Screwfix" at bounding box center [790, 758] width 242 height 18
copy div "LED BULKHEAD BLACK 8W 850LM - Screwfix"
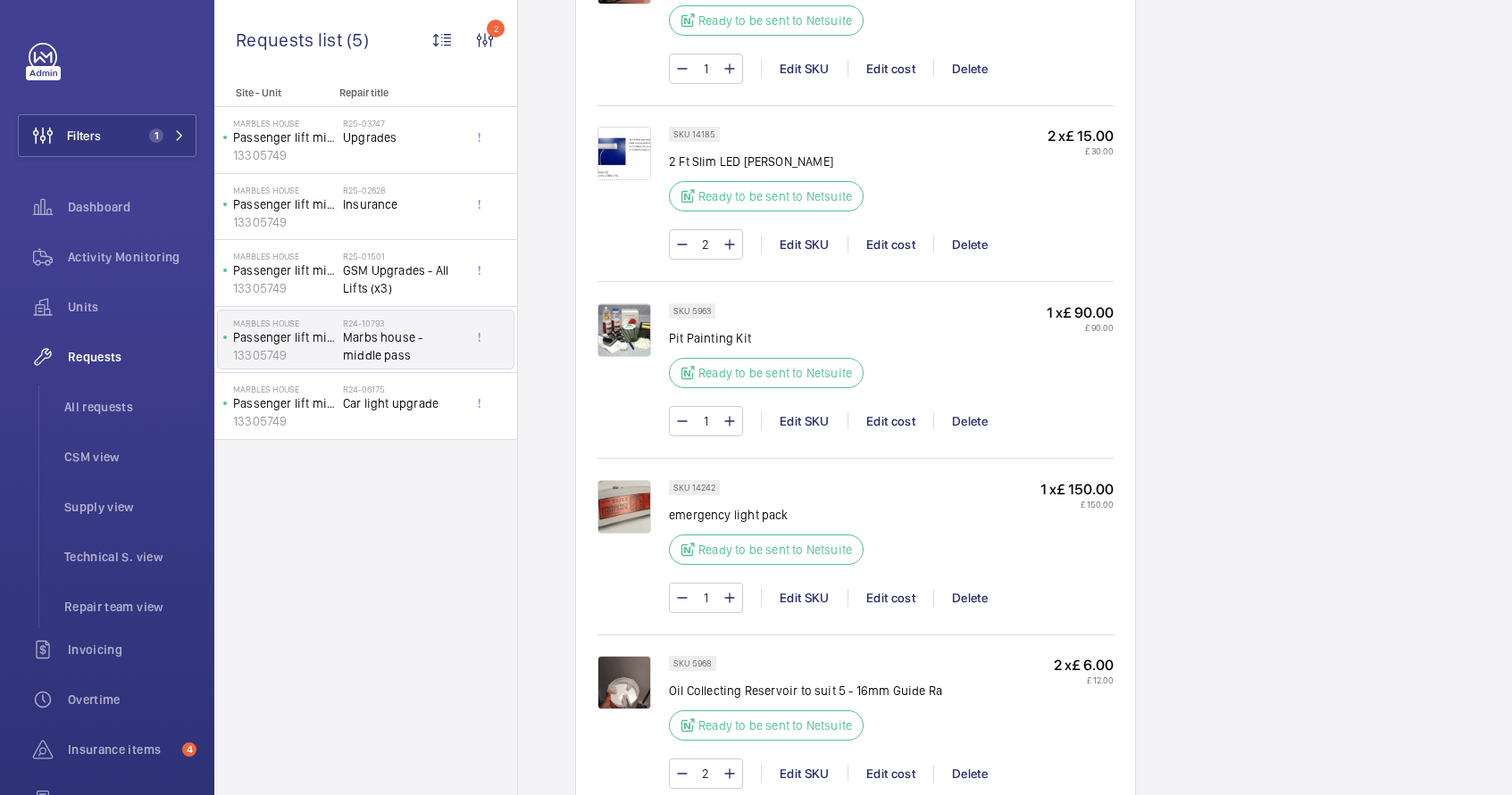
scroll to position [1303, 0]
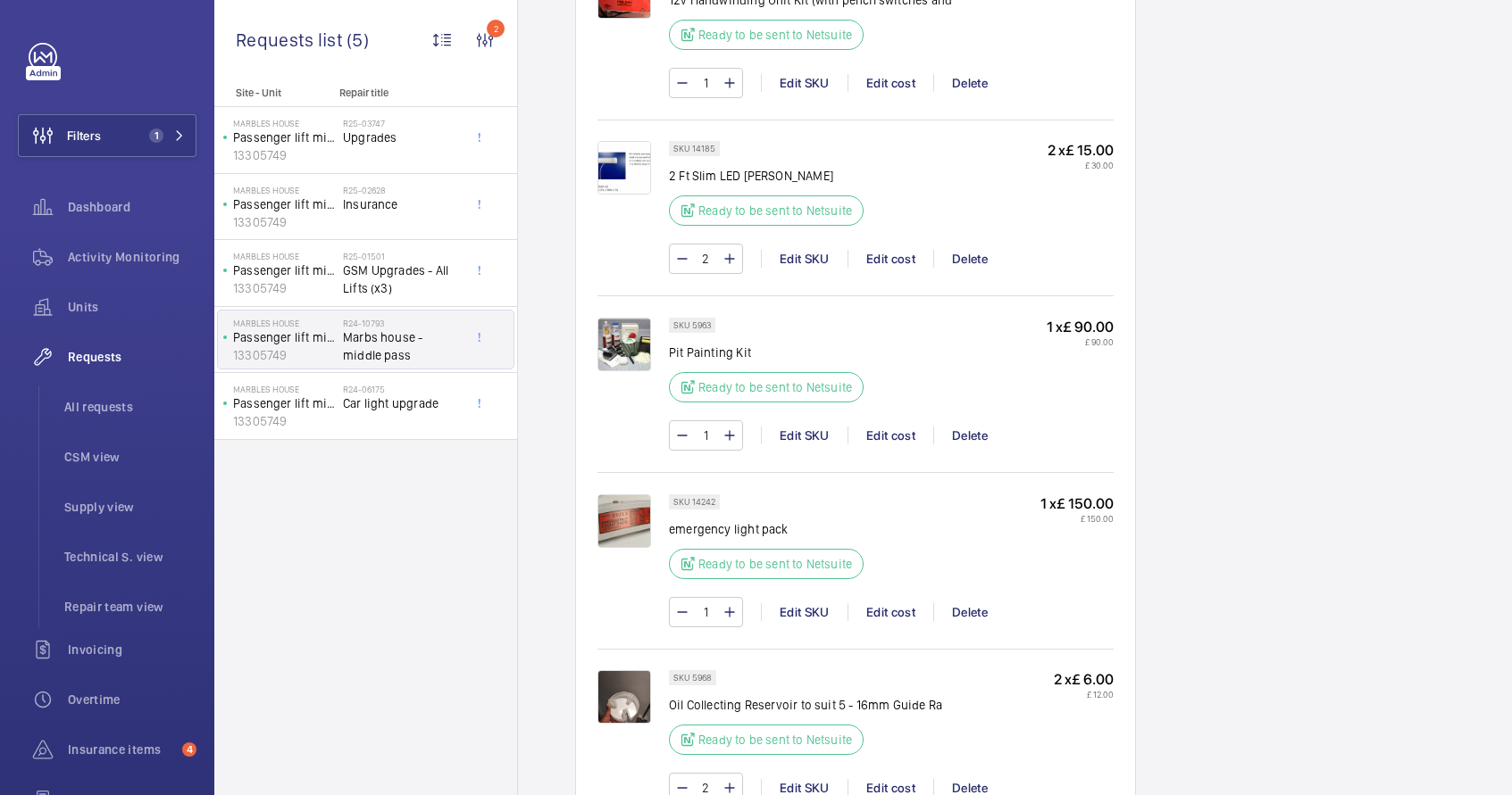
click at [685, 344] on p "Pit Painting Kit" at bounding box center [771, 352] width 205 height 18
copy div "Pit Painting Kit"
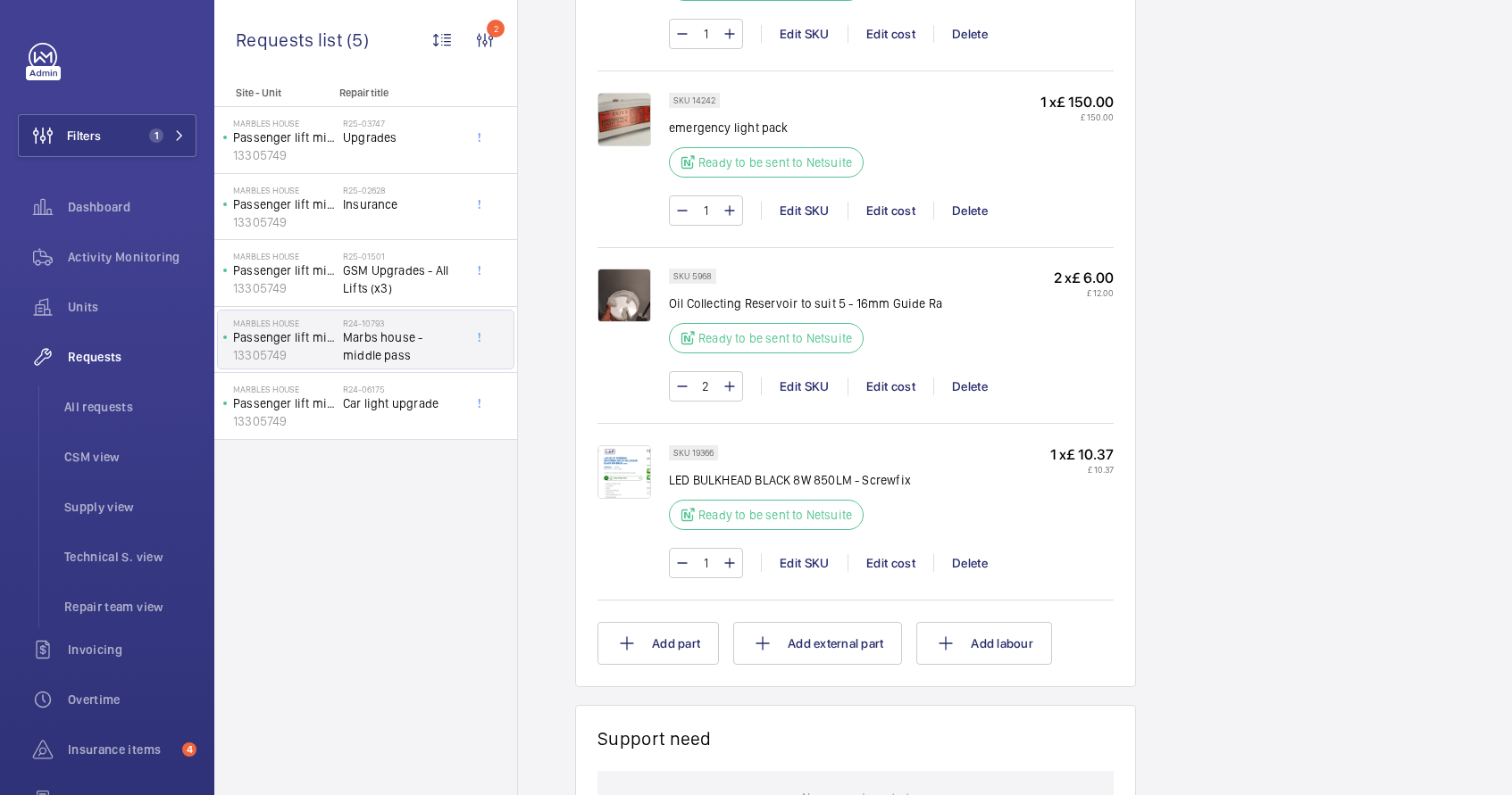
scroll to position [1758, 0]
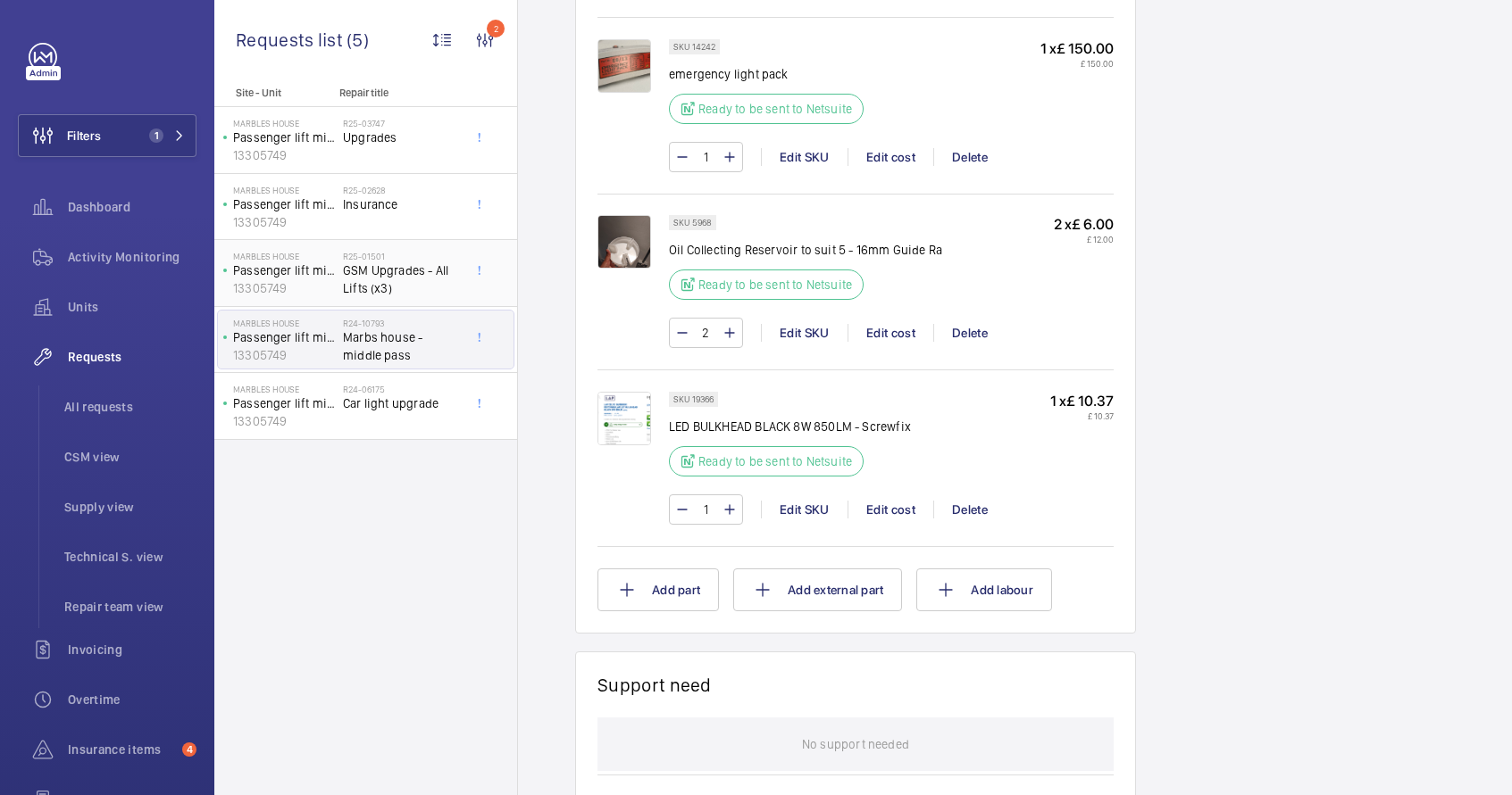
click at [408, 283] on span "GSM Upgrades - All Lifts (x3)" at bounding box center [401, 279] width 118 height 36
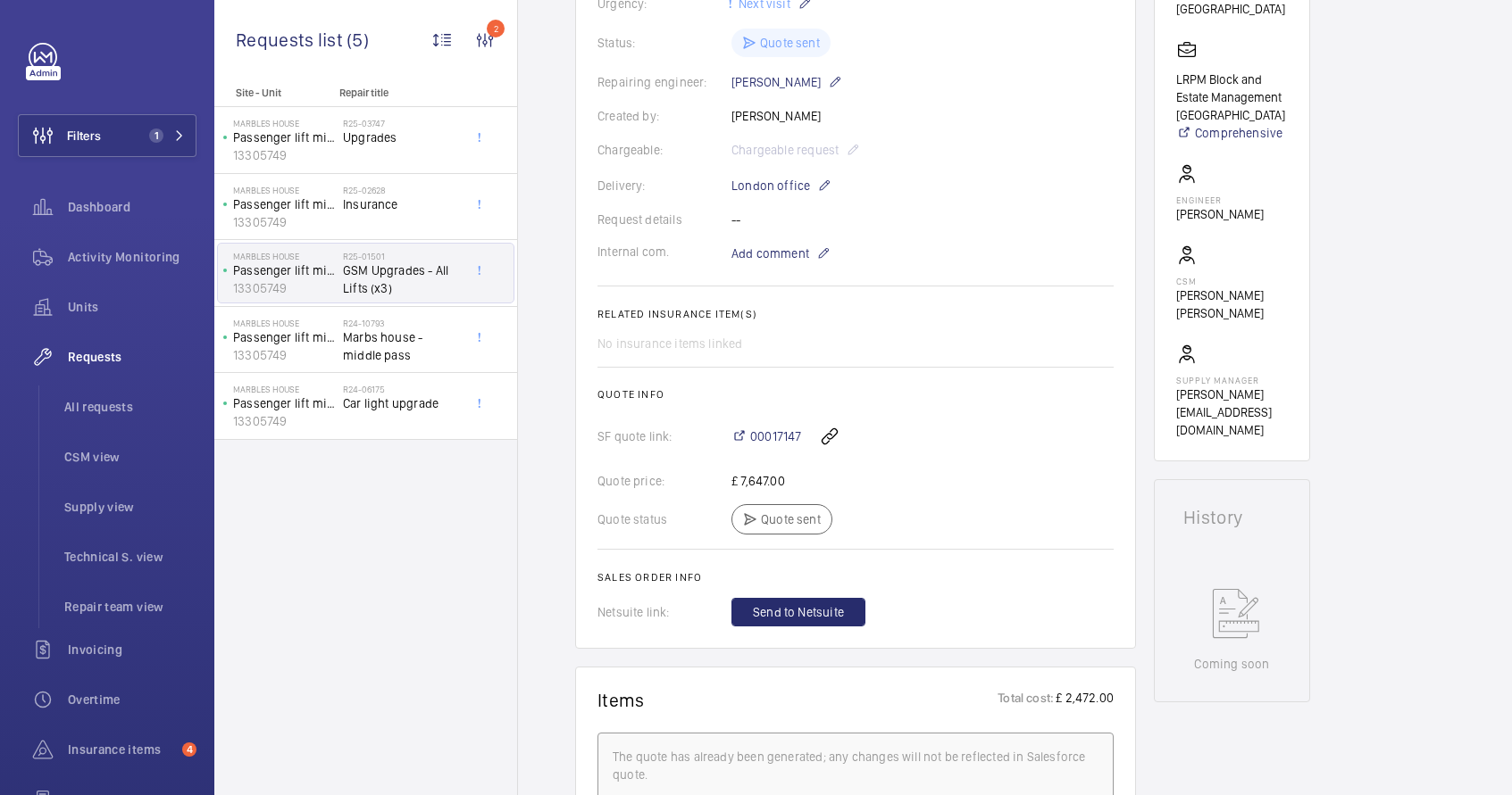
scroll to position [299, 0]
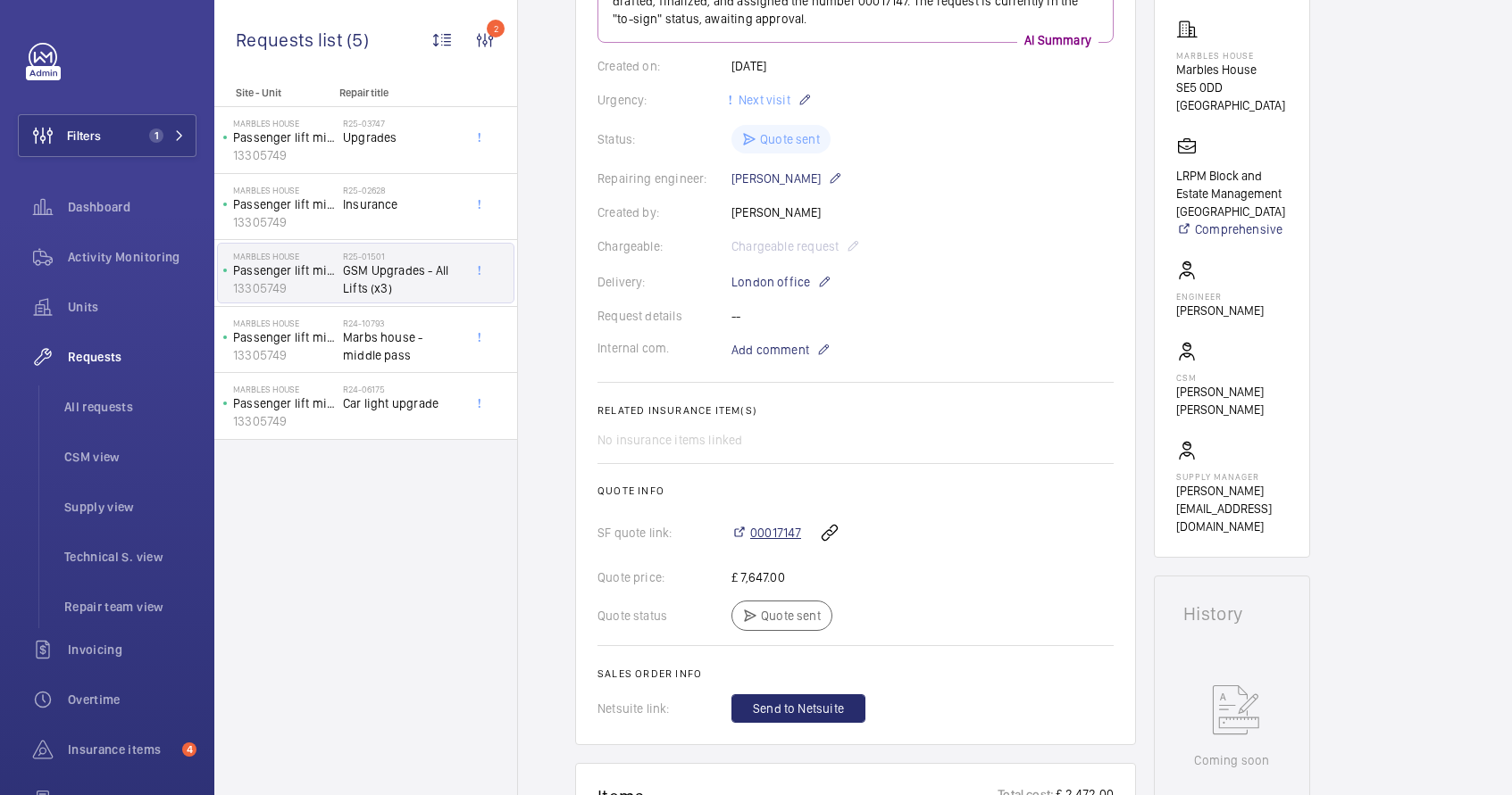
click at [794, 529] on span "00017147" at bounding box center [775, 533] width 51 height 18
click at [327, 328] on p "Passenger lift middle" at bounding box center [284, 337] width 102 height 18
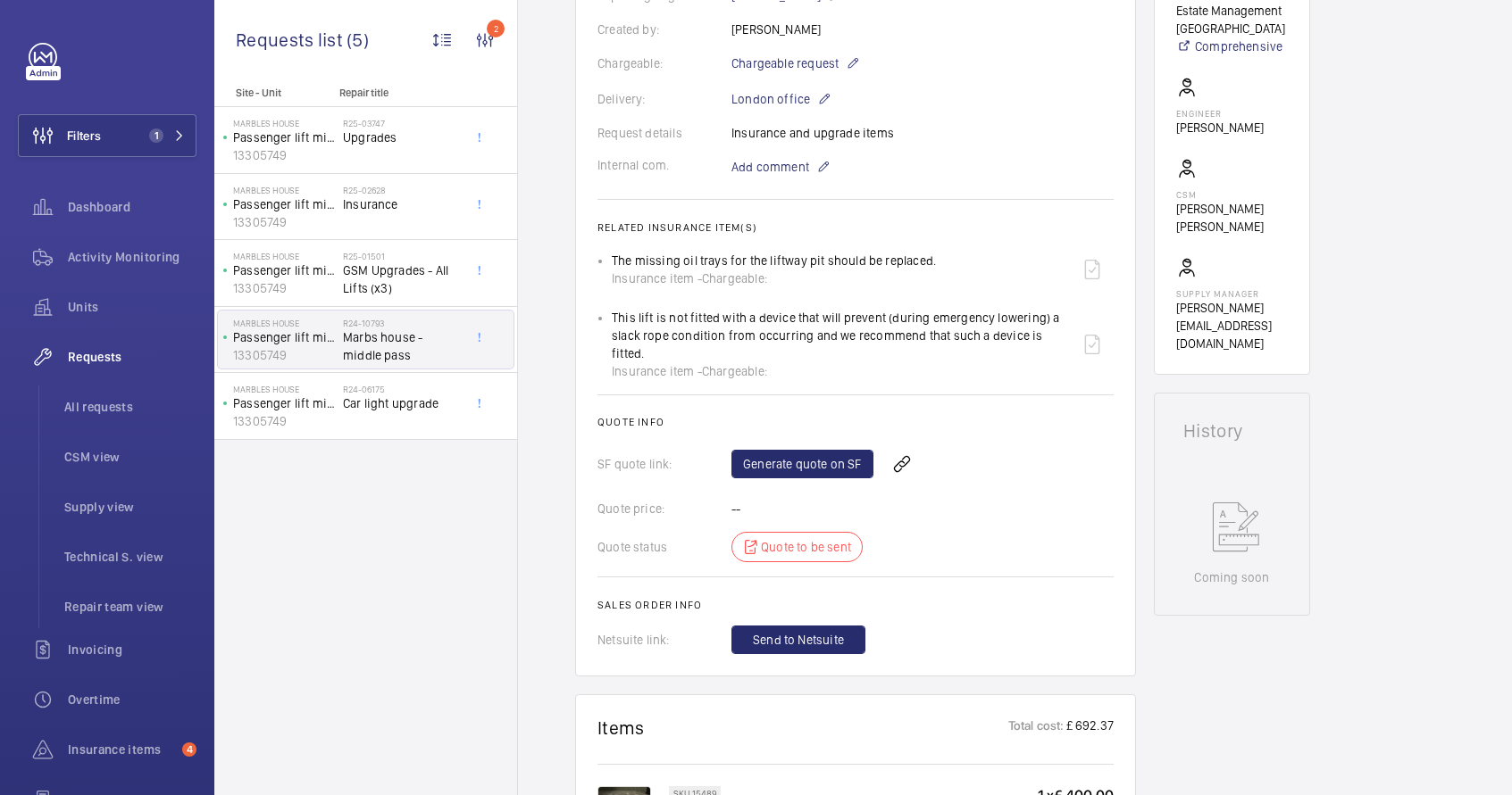
scroll to position [550, 0]
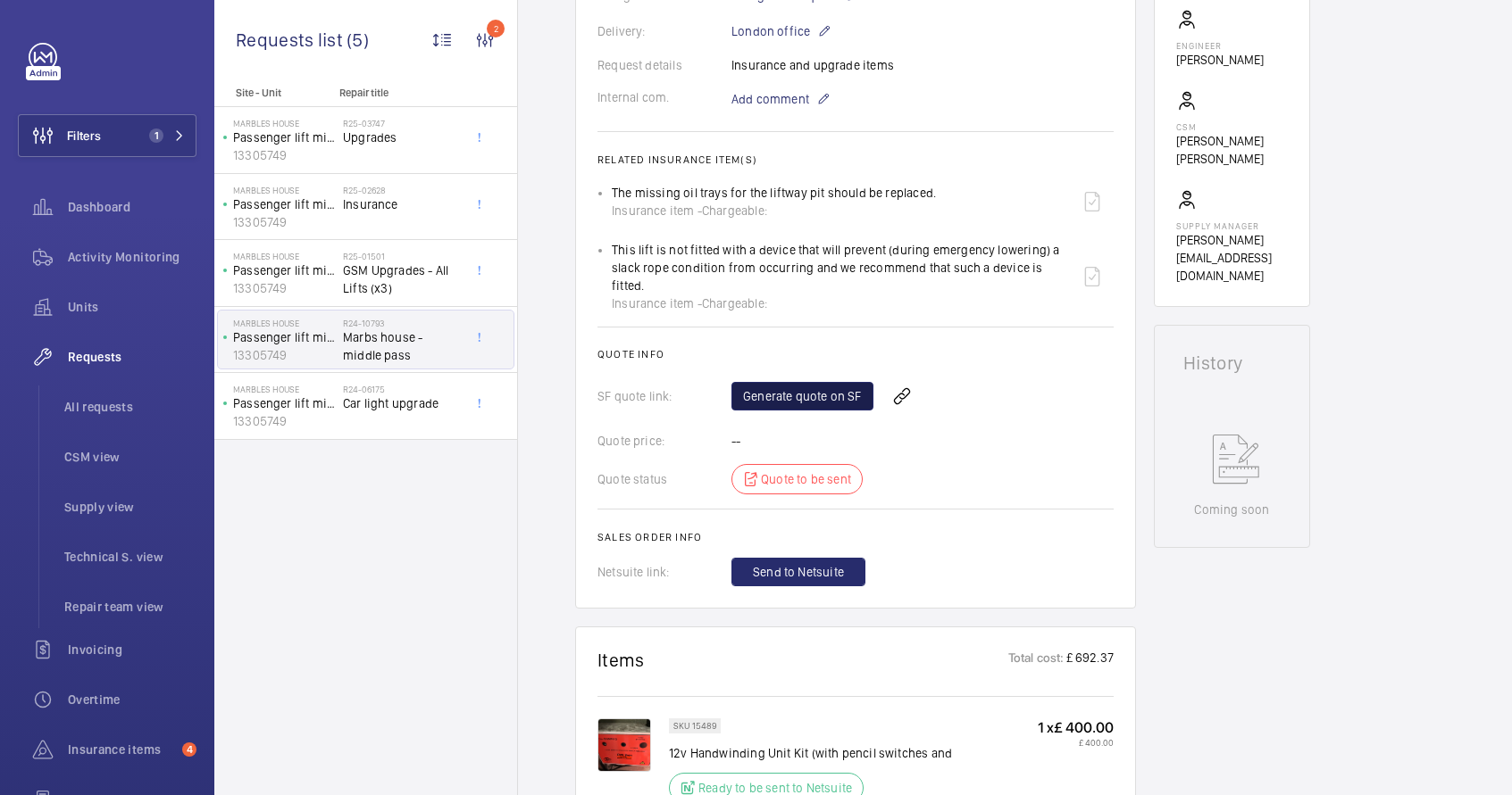
click at [810, 388] on link "Generate quote on SF" at bounding box center [803, 397] width 142 height 28
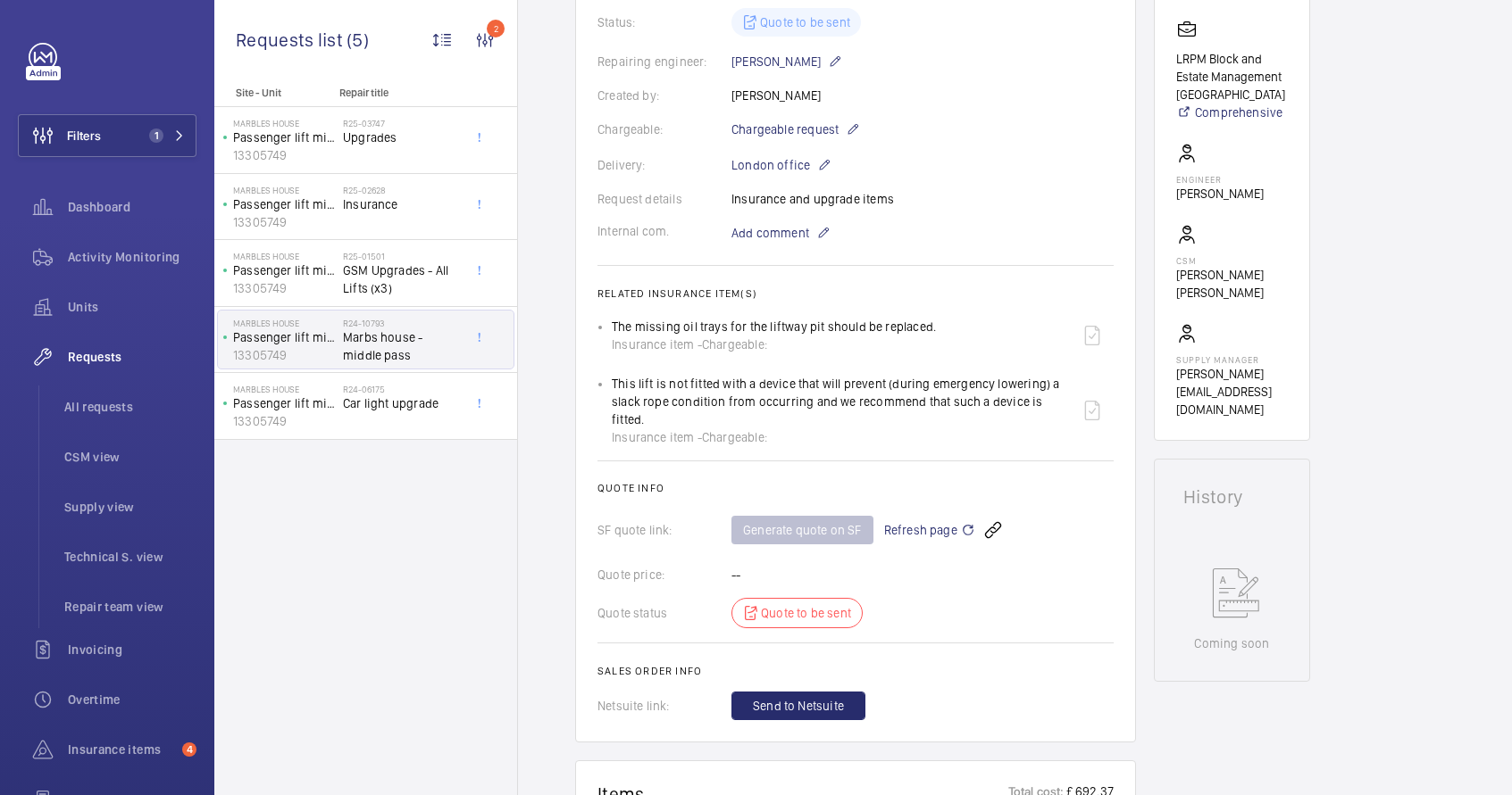
scroll to position [0, 0]
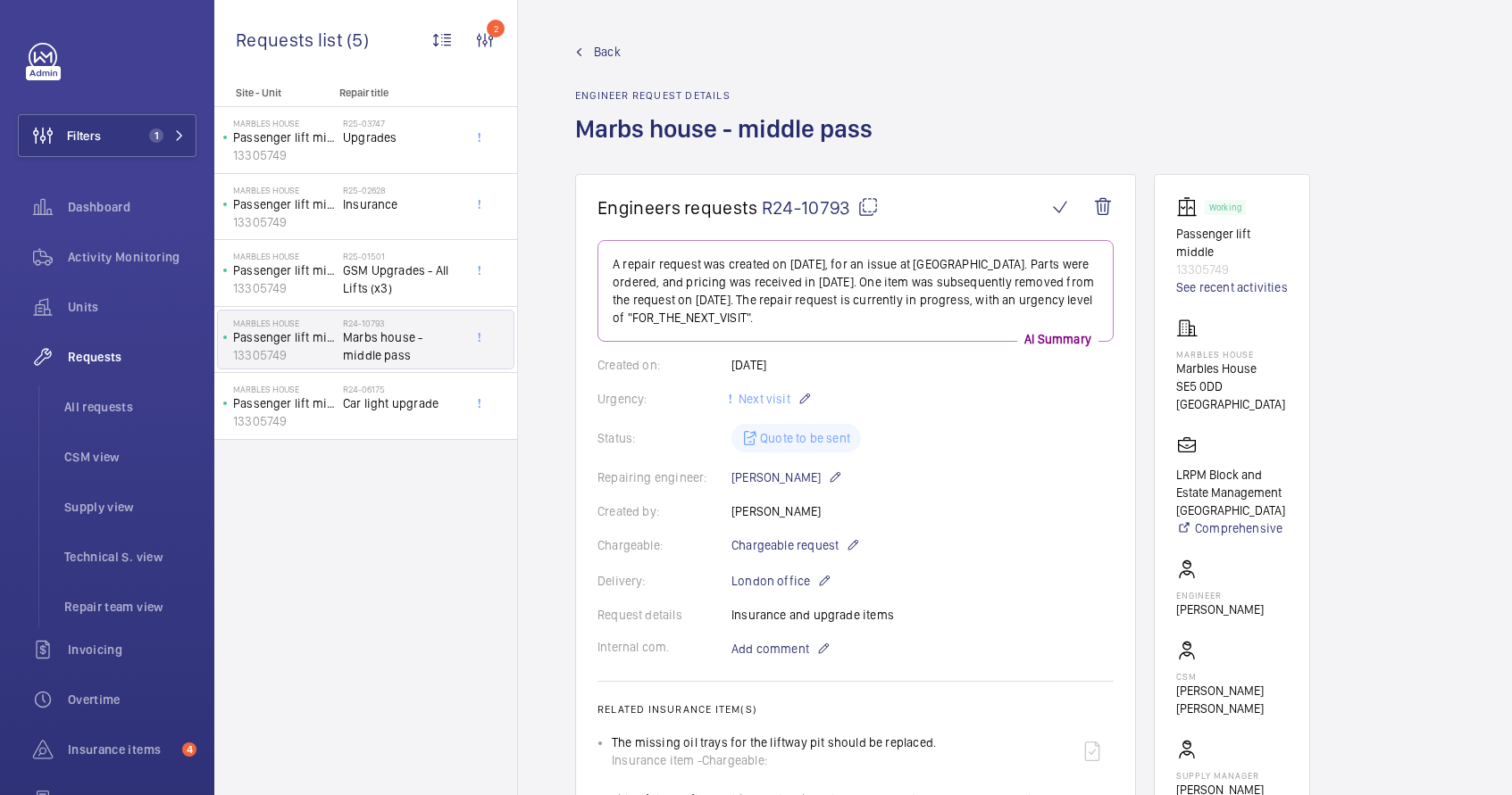
click at [863, 209] on mat-icon at bounding box center [868, 207] width 22 height 22
type textarea "R24-10793"
click at [372, 212] on span "Insurance" at bounding box center [401, 204] width 118 height 18
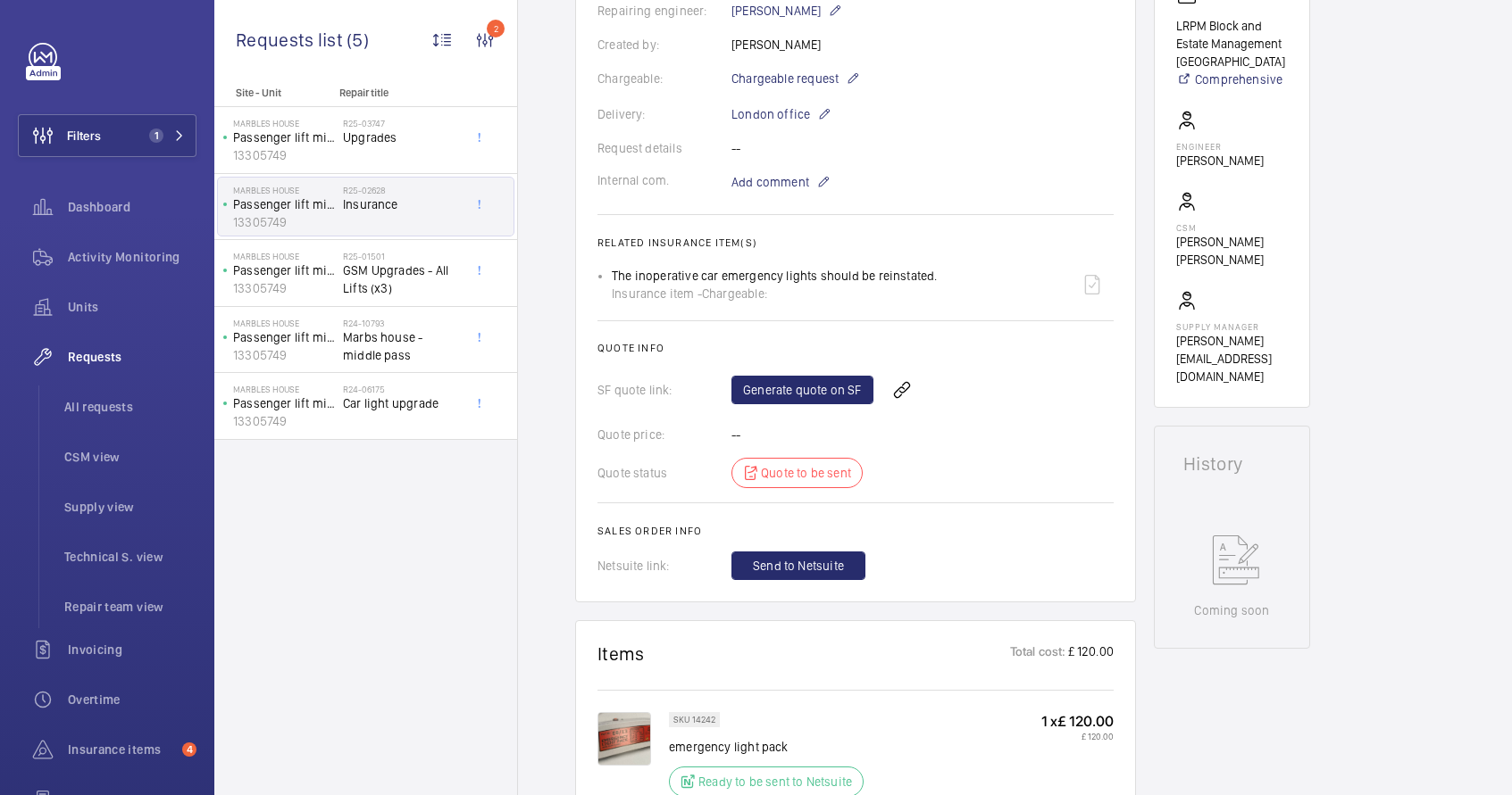
scroll to position [345, 0]
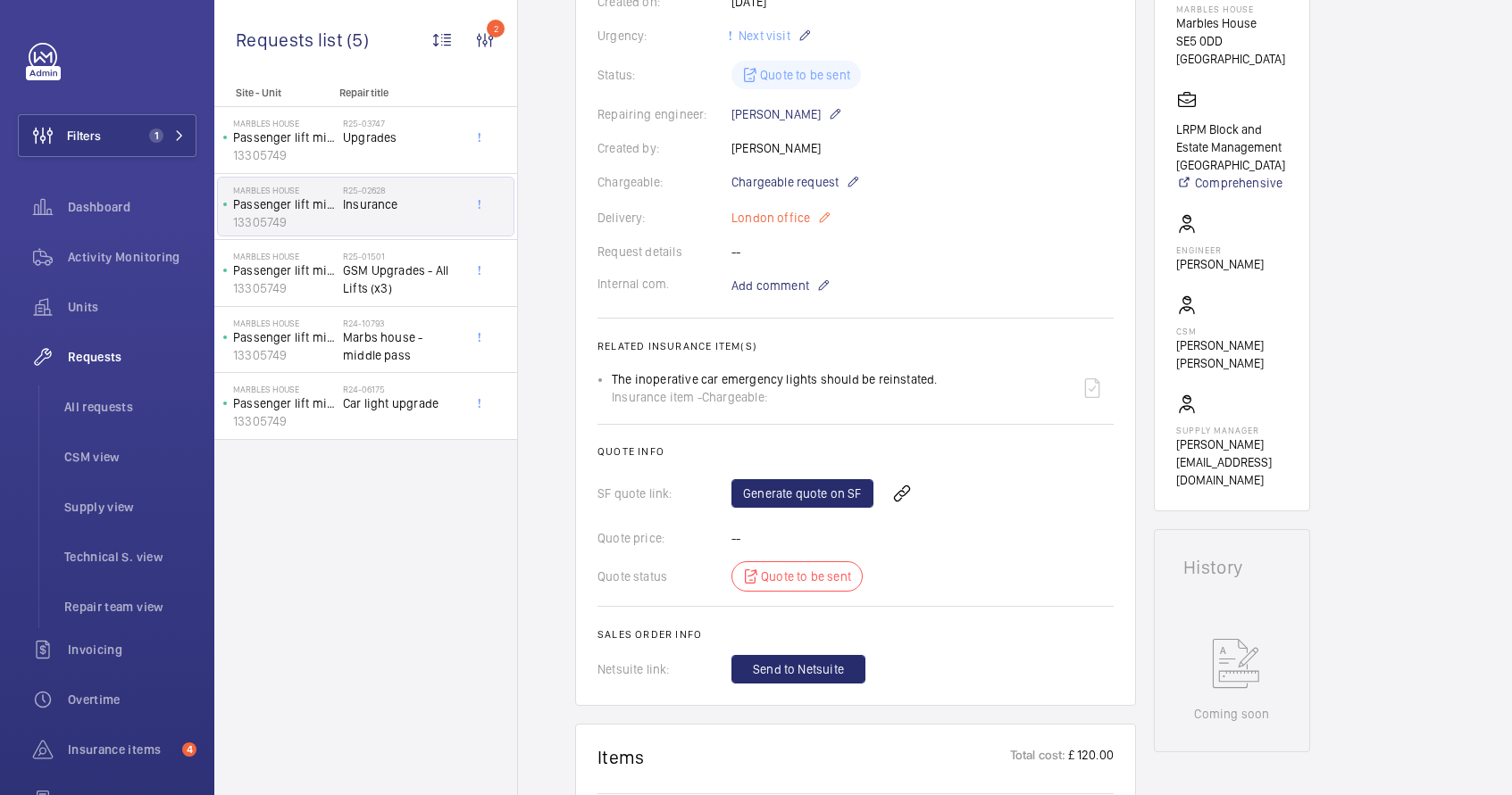
click at [821, 219] on mat-icon at bounding box center [824, 218] width 14 height 22
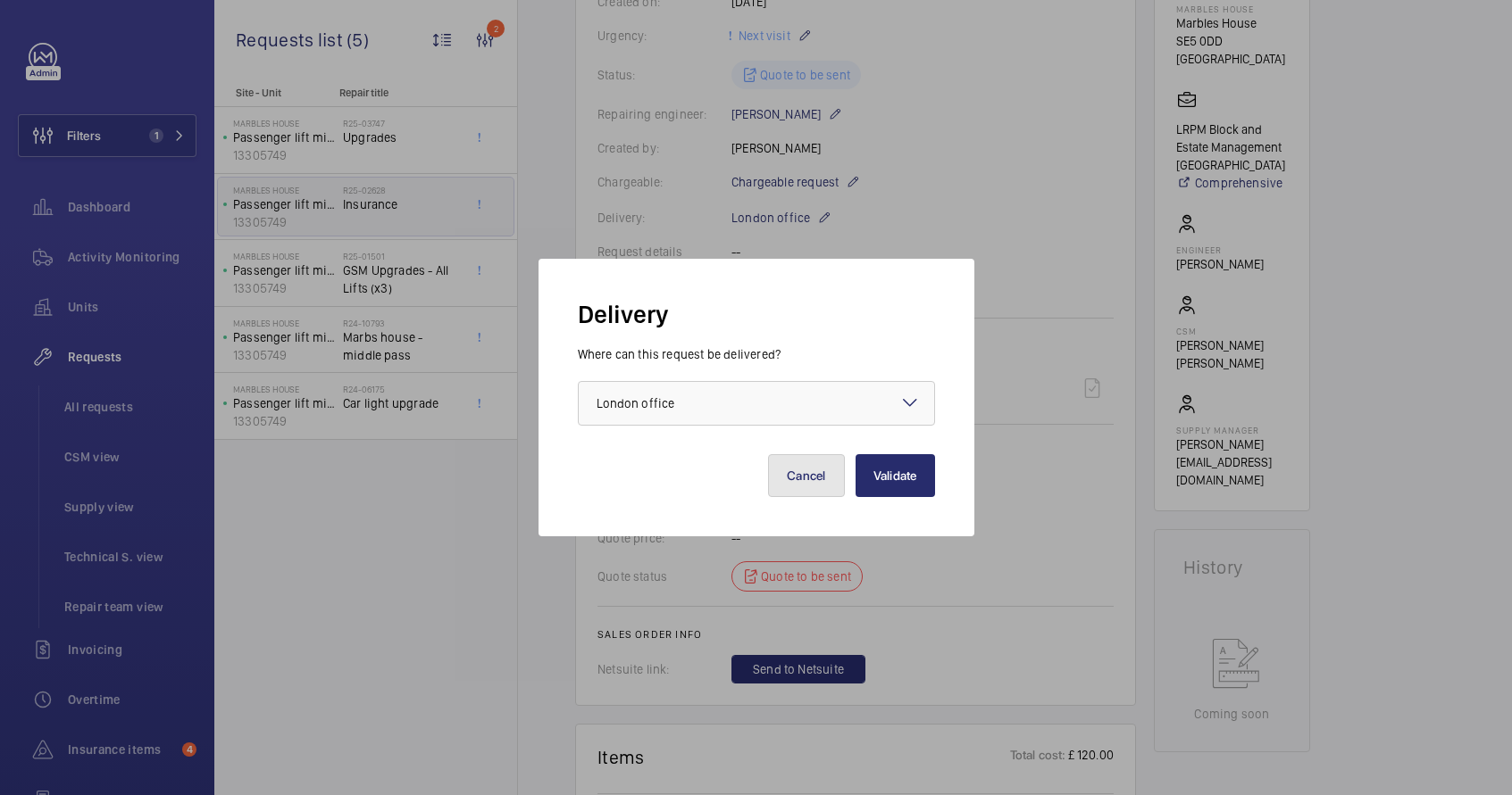
click at [826, 473] on button "Cancel" at bounding box center [806, 475] width 77 height 43
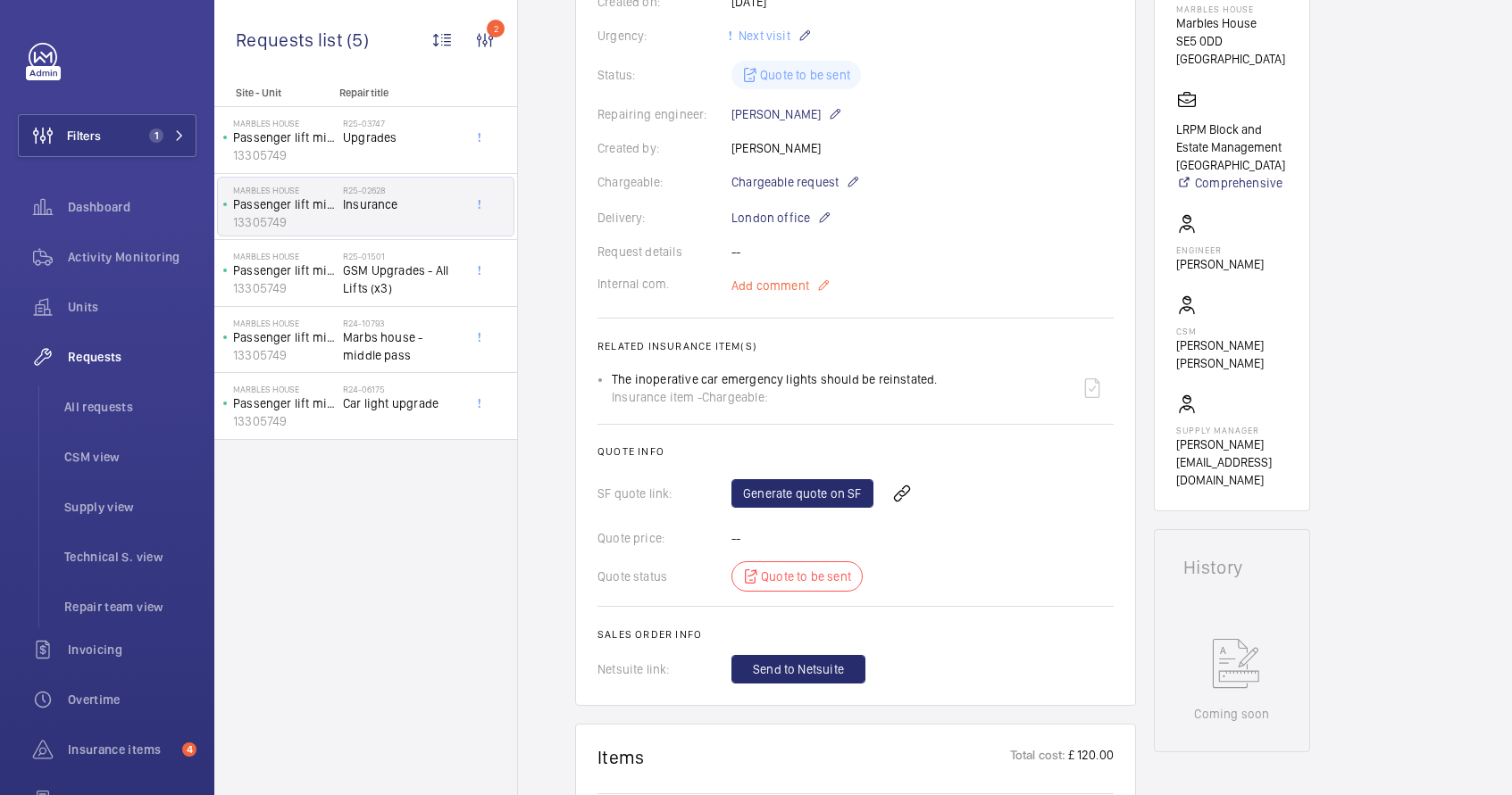
click at [816, 281] on mat-icon at bounding box center [823, 286] width 14 height 22
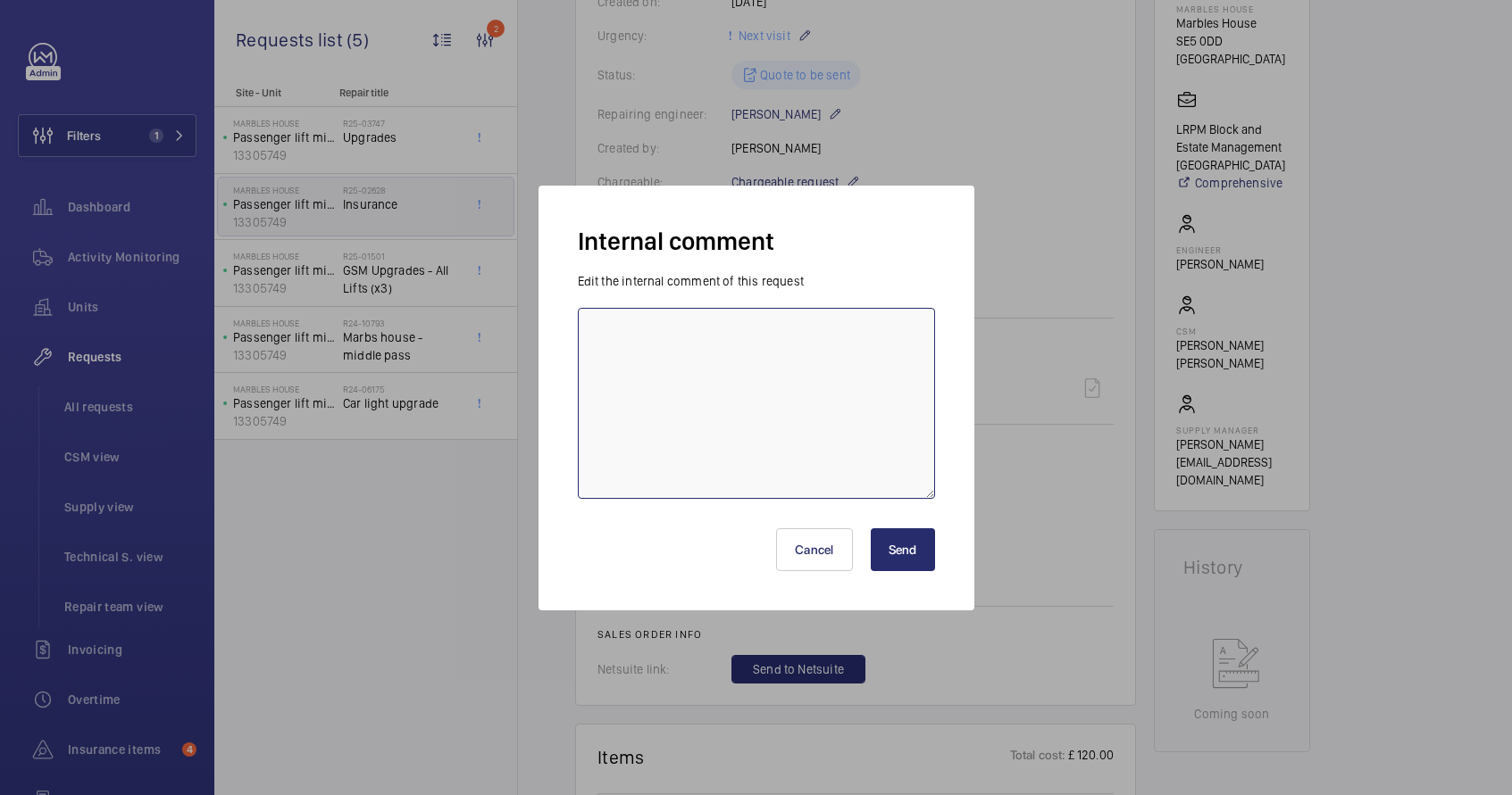
click at [697, 390] on textarea at bounding box center [756, 403] width 357 height 191
click at [798, 339] on textarea "done on previous quote -" at bounding box center [756, 403] width 357 height 191
paste textarea "Adobe PDF Q00022426 -R24-10793 Marbles House - LRPM Block and Estate Management…"
click at [597, 336] on textarea "done on previous quote - Adobe PDF Q00022426 -R24-10793 Marbles House - LRPM Bl…" at bounding box center [756, 403] width 357 height 191
type textarea "[PERSON_NAME] [DATE] - done on previous quote - Adobe PDF Q00022426 -R24-10793 …"
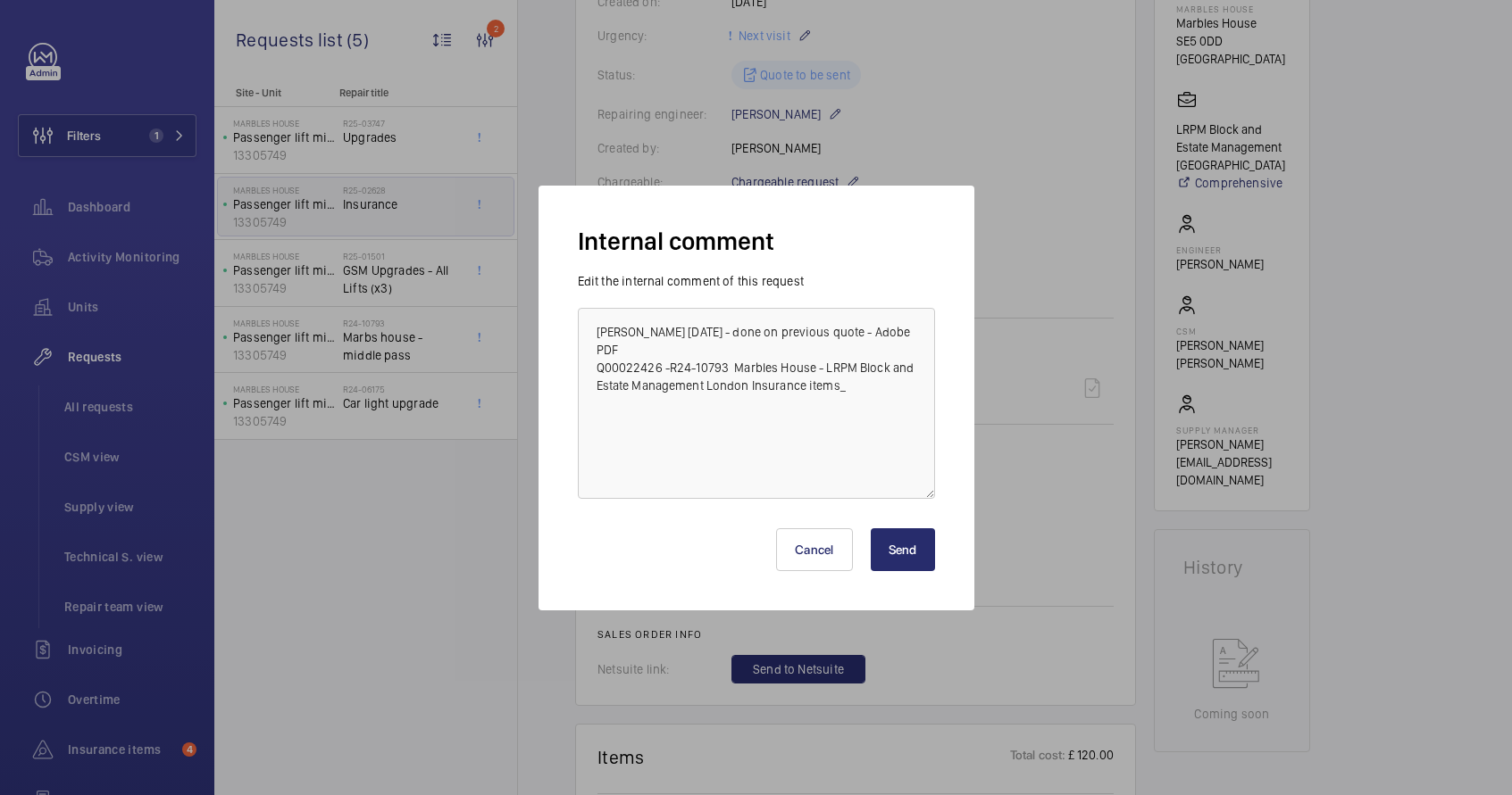
click at [912, 564] on button "Send" at bounding box center [903, 549] width 64 height 43
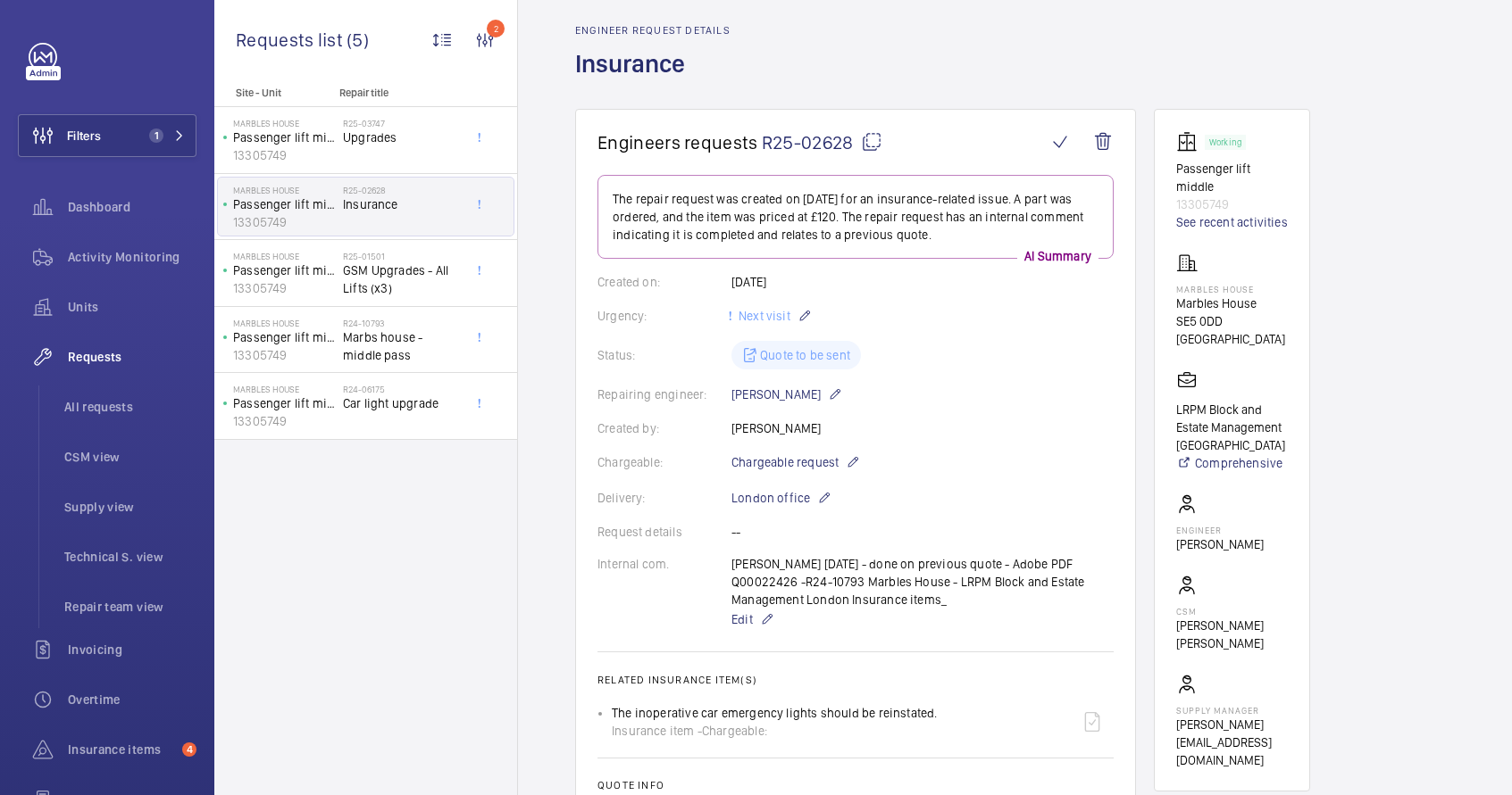
scroll to position [0, 0]
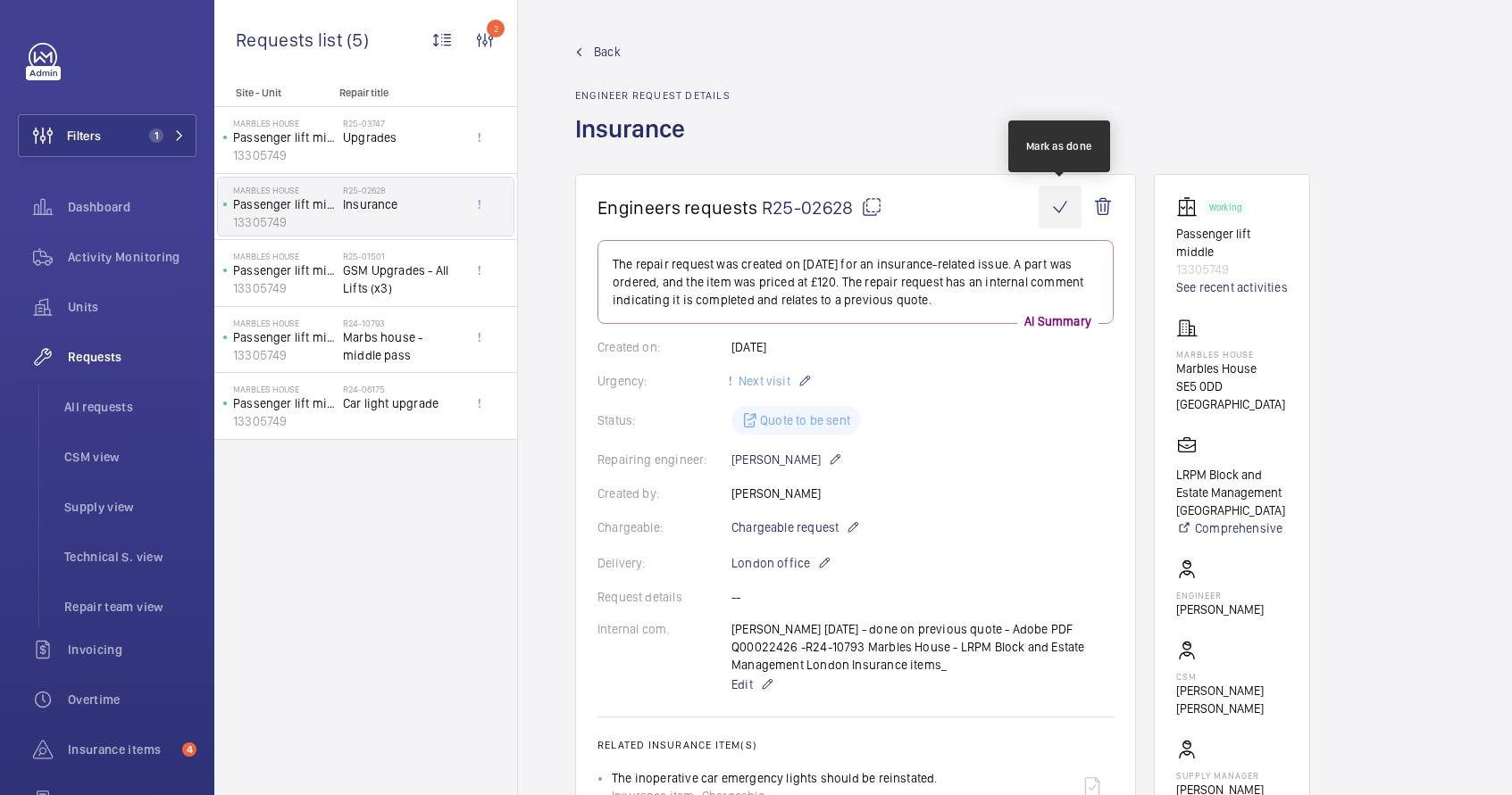
click at [1050, 206] on wm-front-icon-button at bounding box center [1059, 206] width 43 height 43
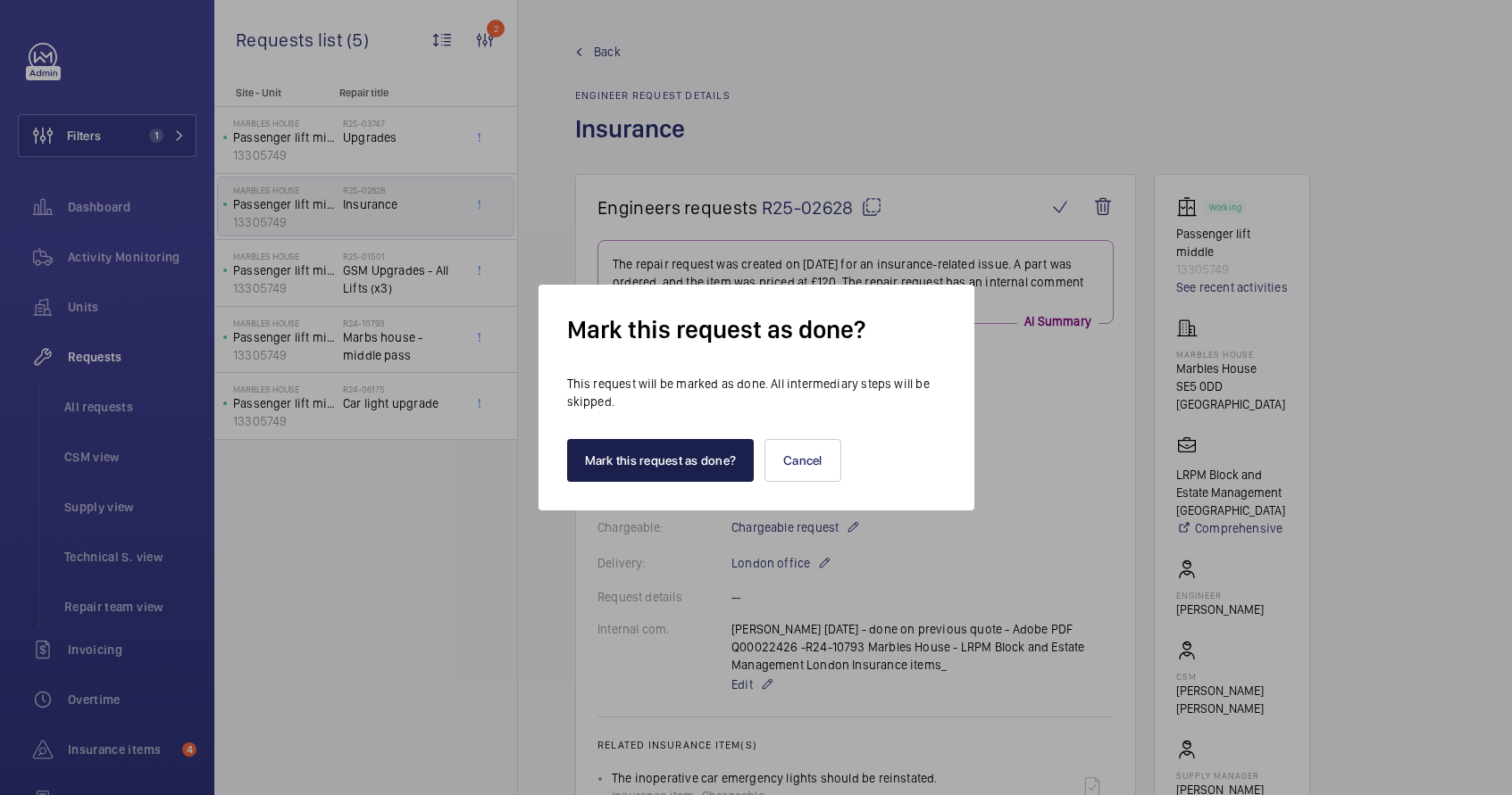
click at [713, 457] on button "Mark this request as done?" at bounding box center [661, 460] width 187 height 43
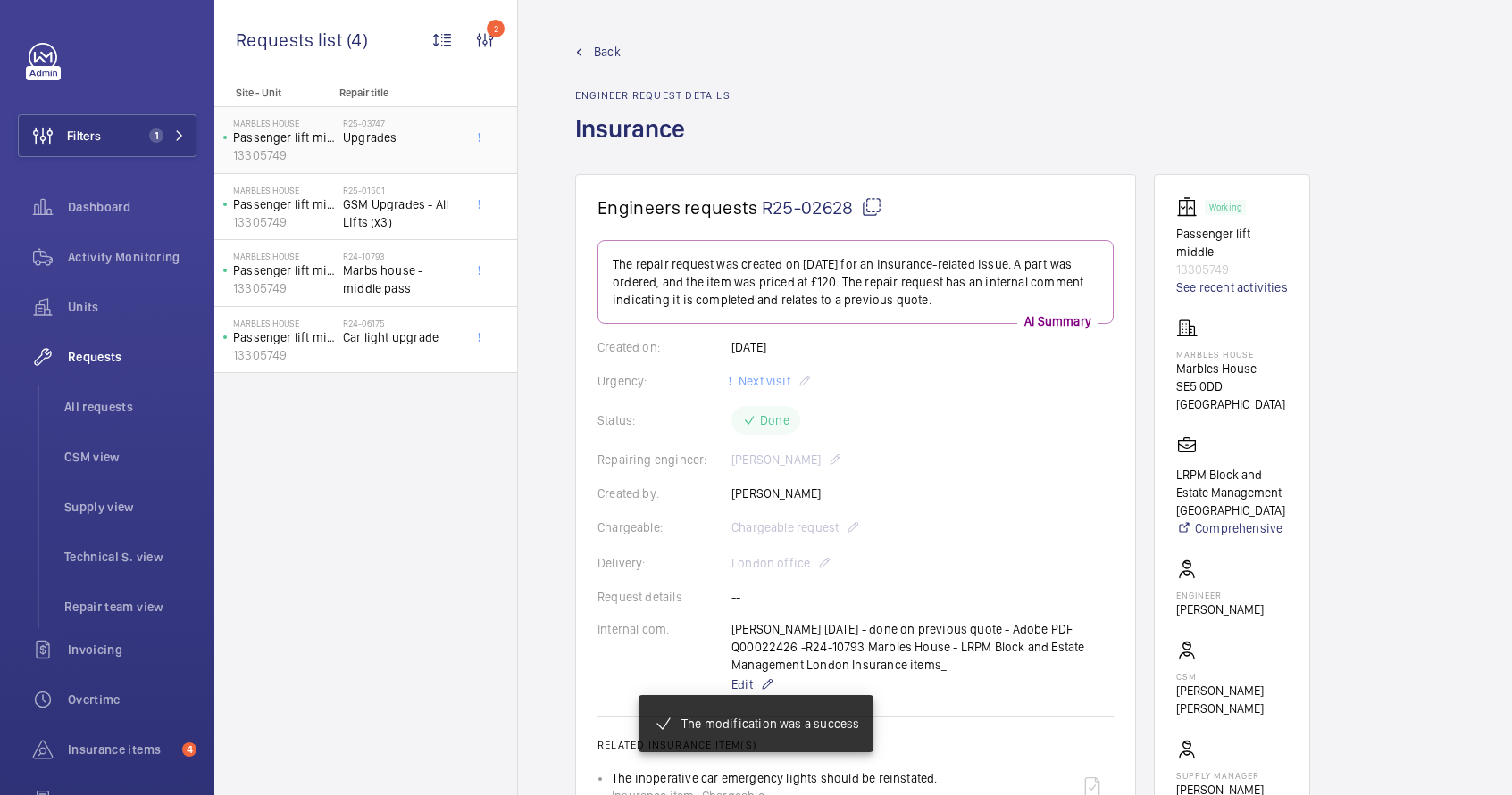
click at [382, 150] on div "R25-03747 Upgrades" at bounding box center [401, 144] width 118 height 52
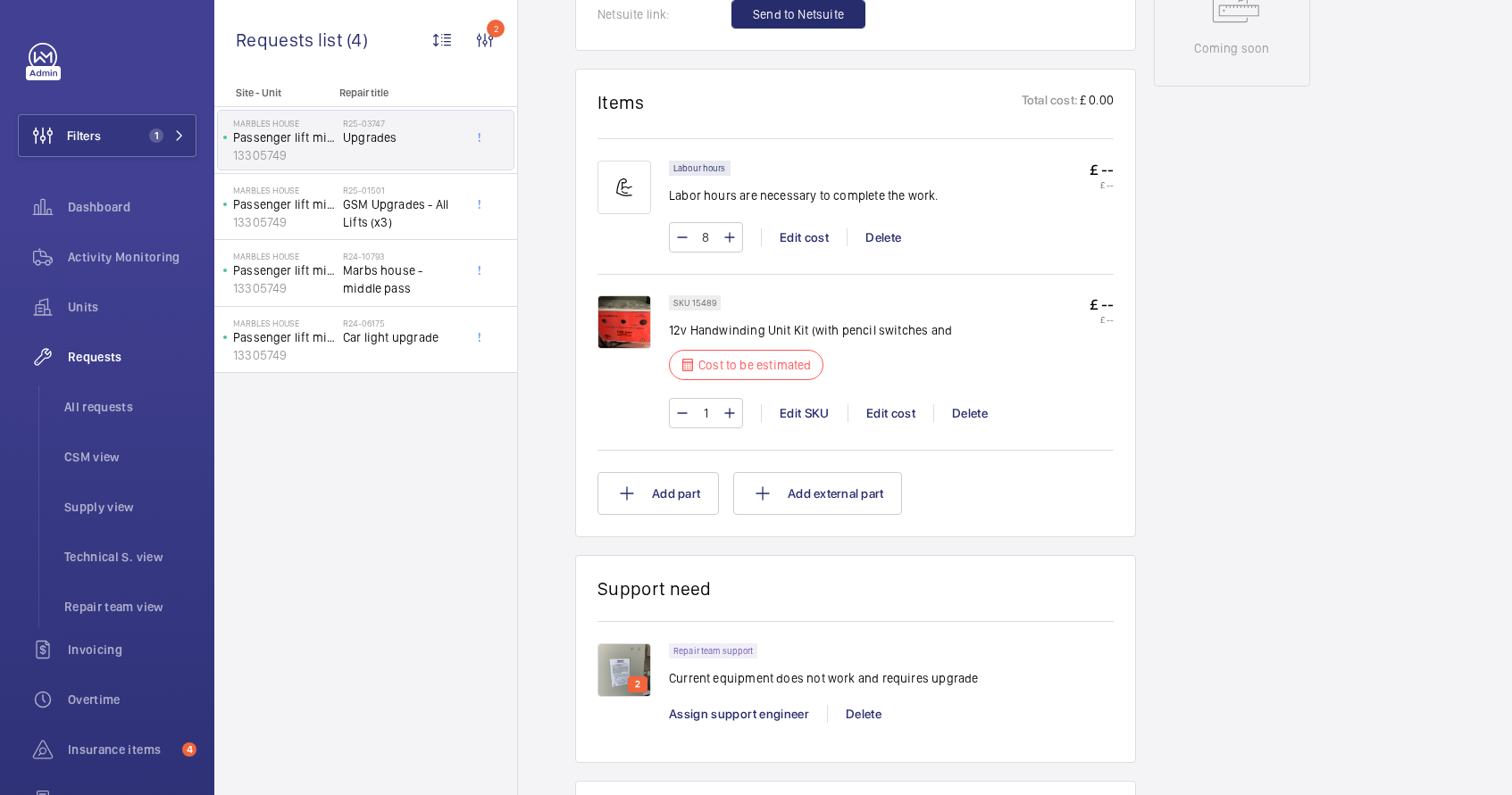
scroll to position [1232, 0]
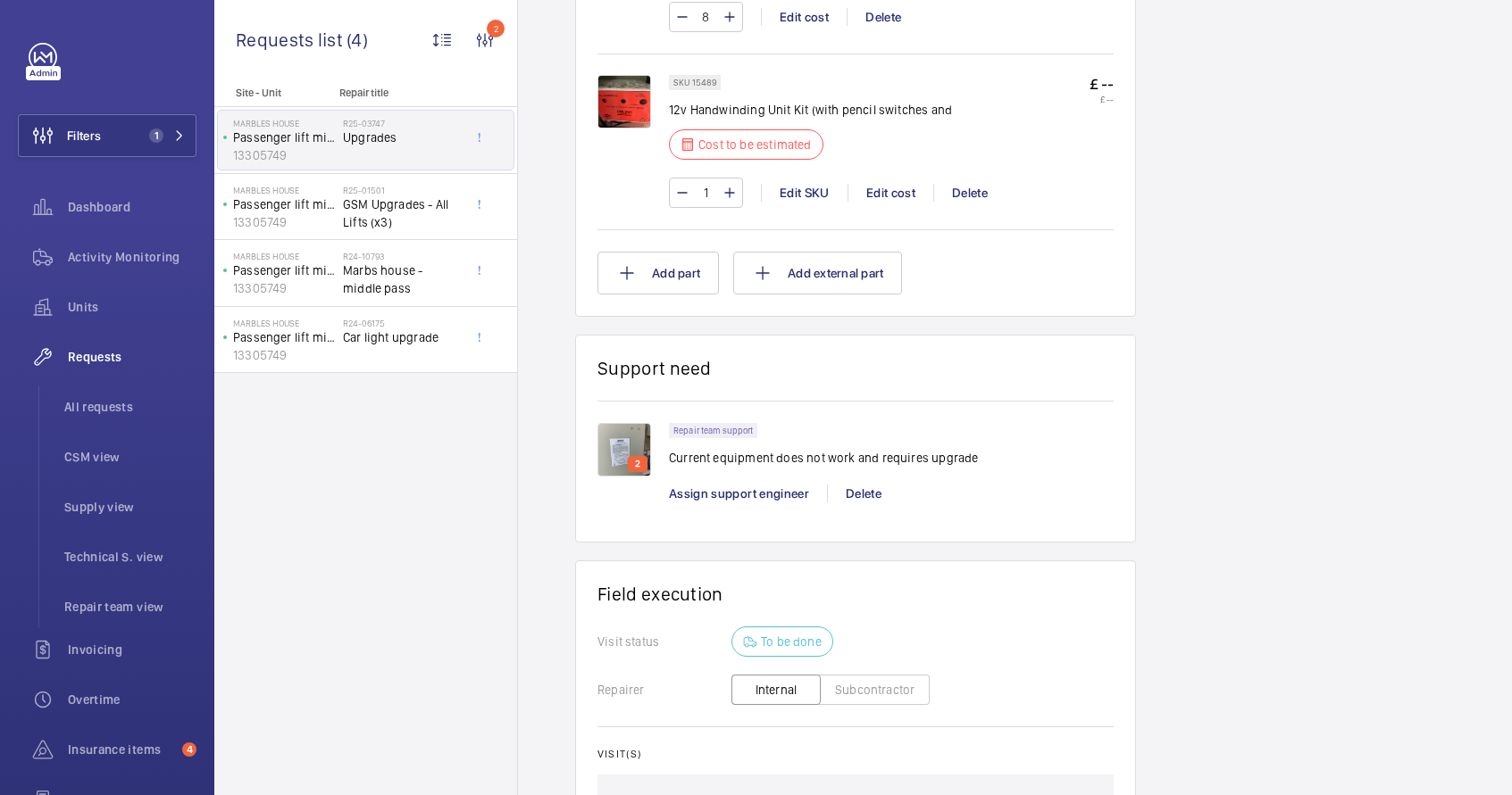
click at [634, 450] on img at bounding box center [624, 450] width 54 height 54
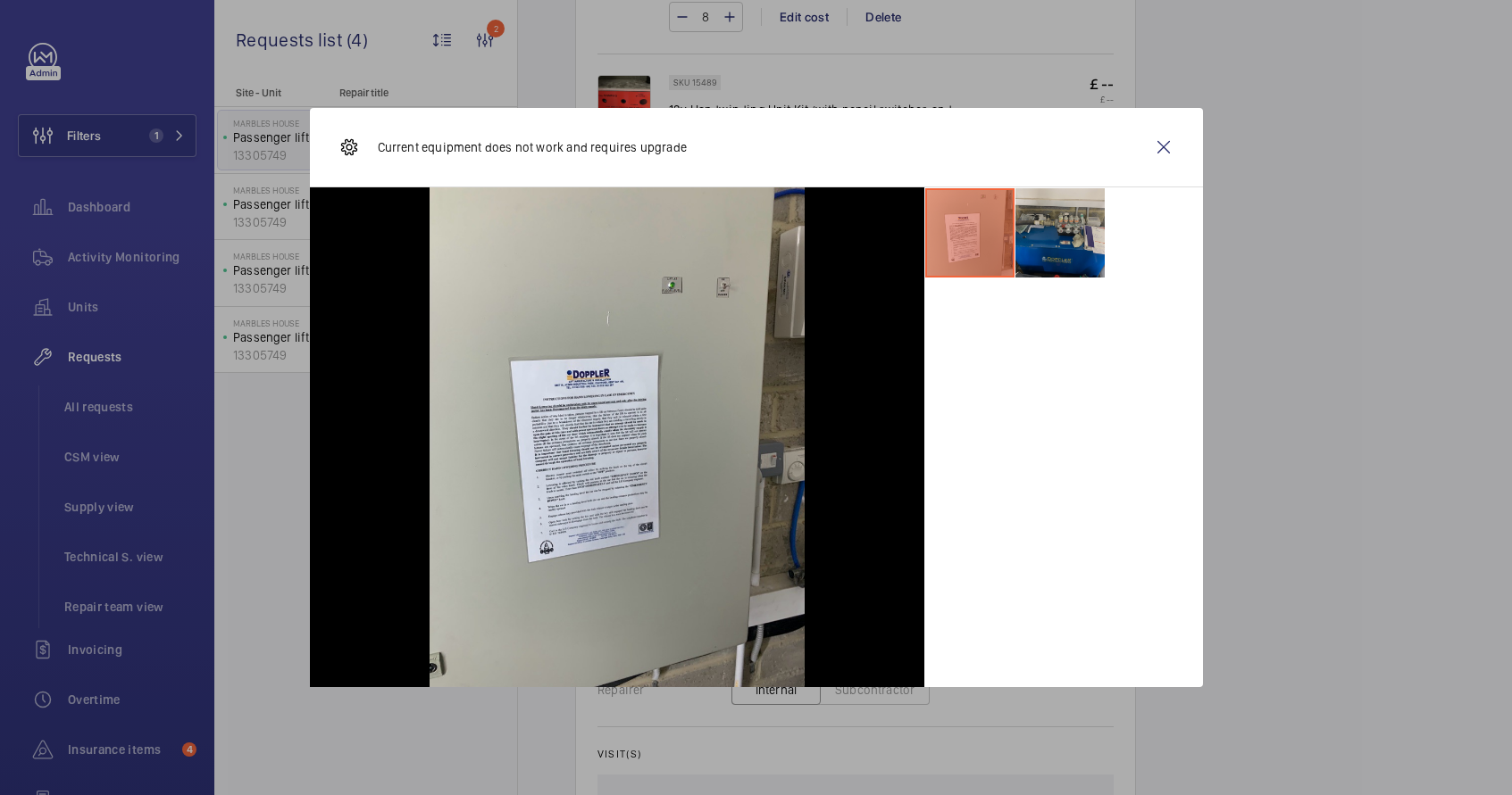
click at [1041, 234] on li at bounding box center [1059, 233] width 89 height 89
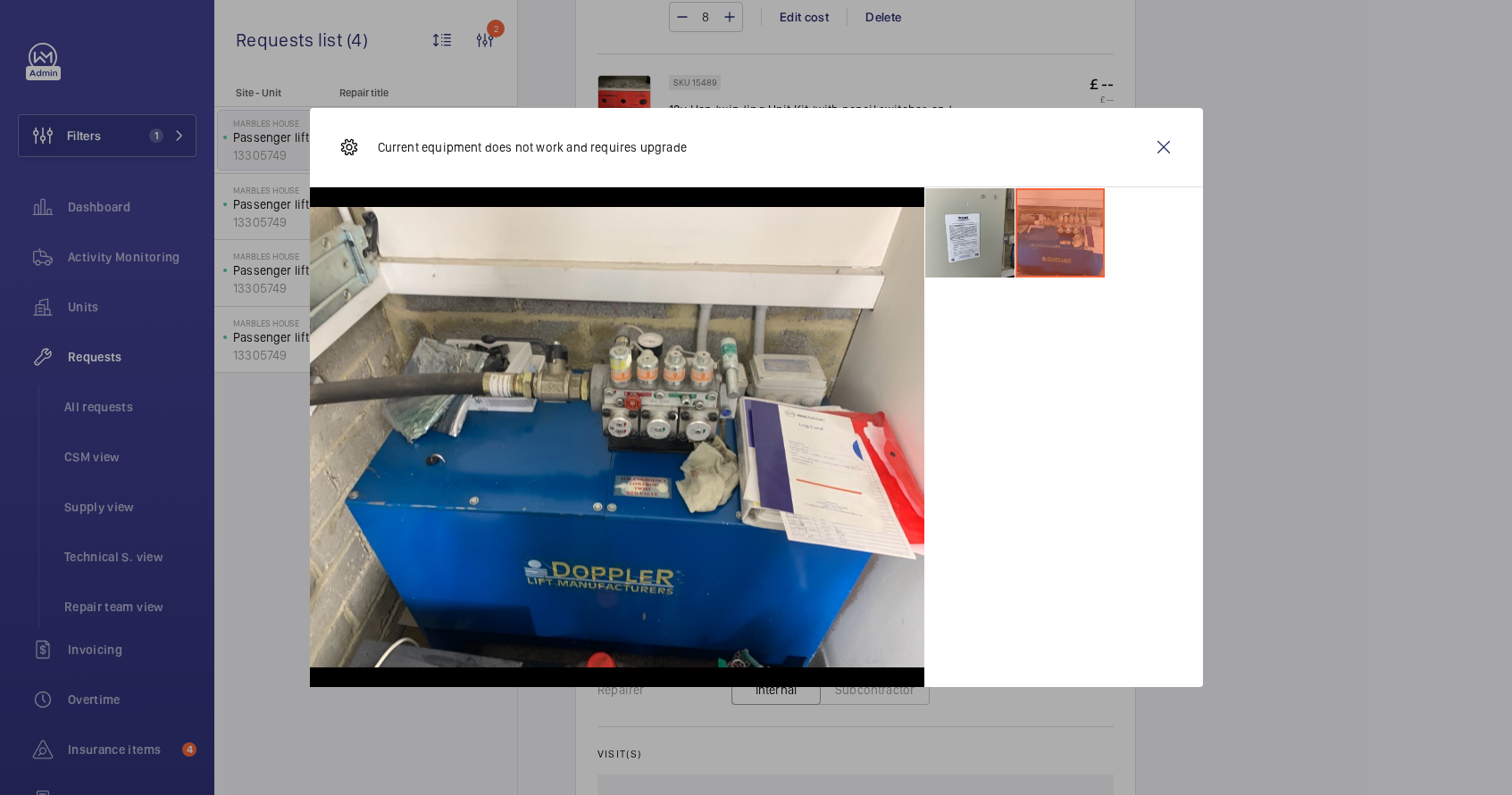
click at [1172, 143] on wm-front-icon-button at bounding box center [1163, 147] width 43 height 43
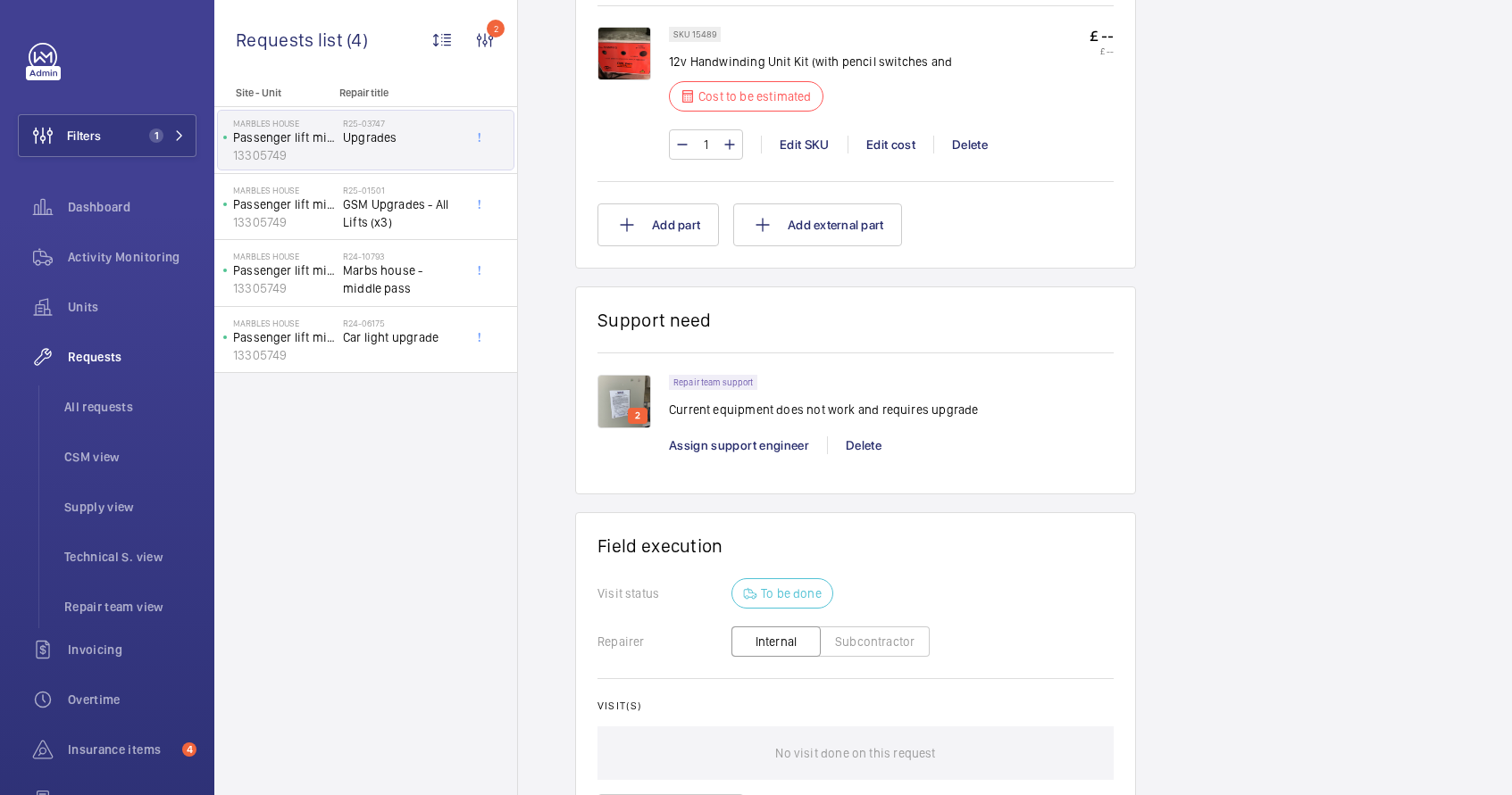
scroll to position [1302, 0]
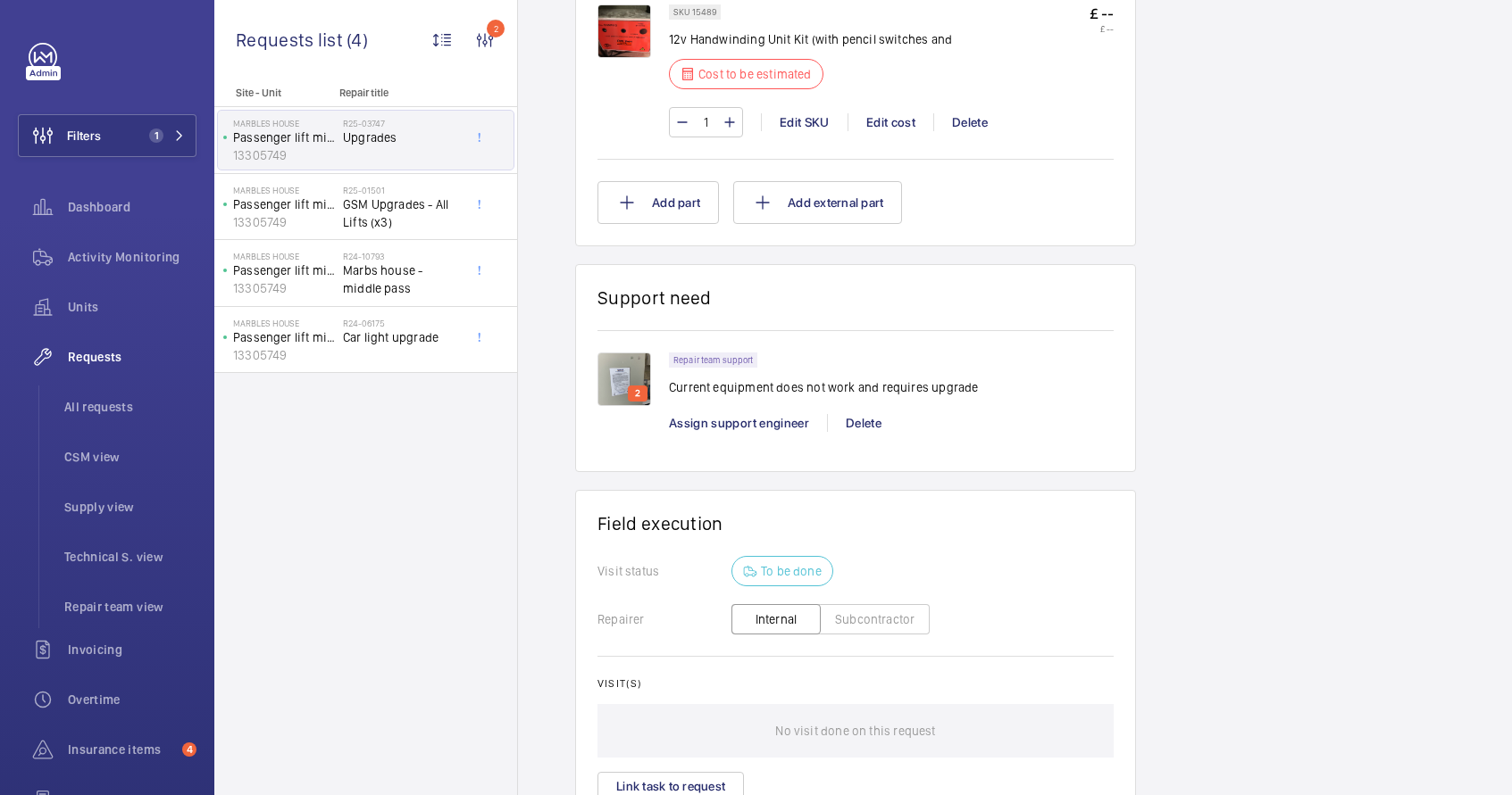
click at [597, 376] on img at bounding box center [624, 380] width 54 height 54
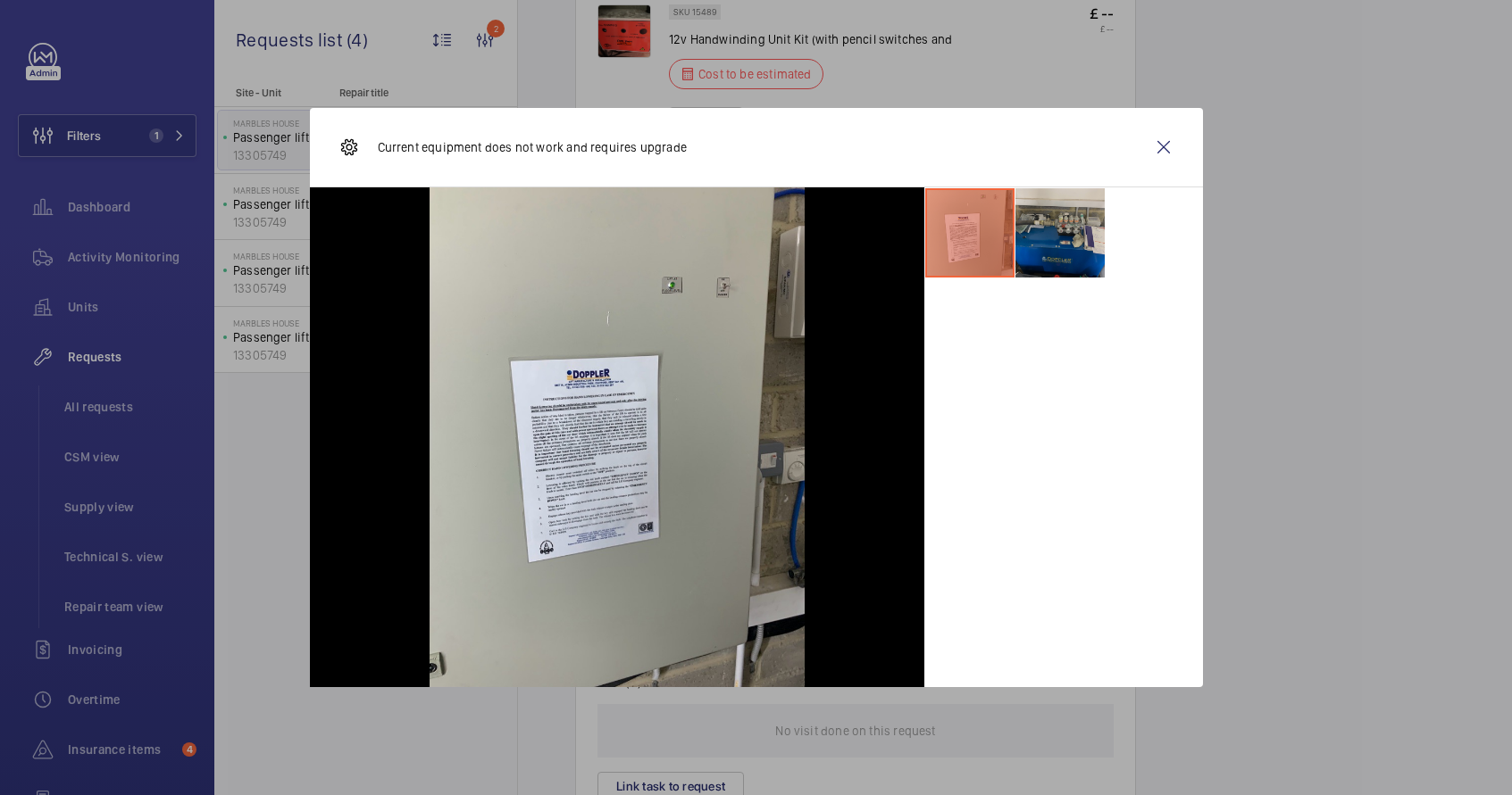
click at [1055, 256] on li at bounding box center [1059, 233] width 89 height 89
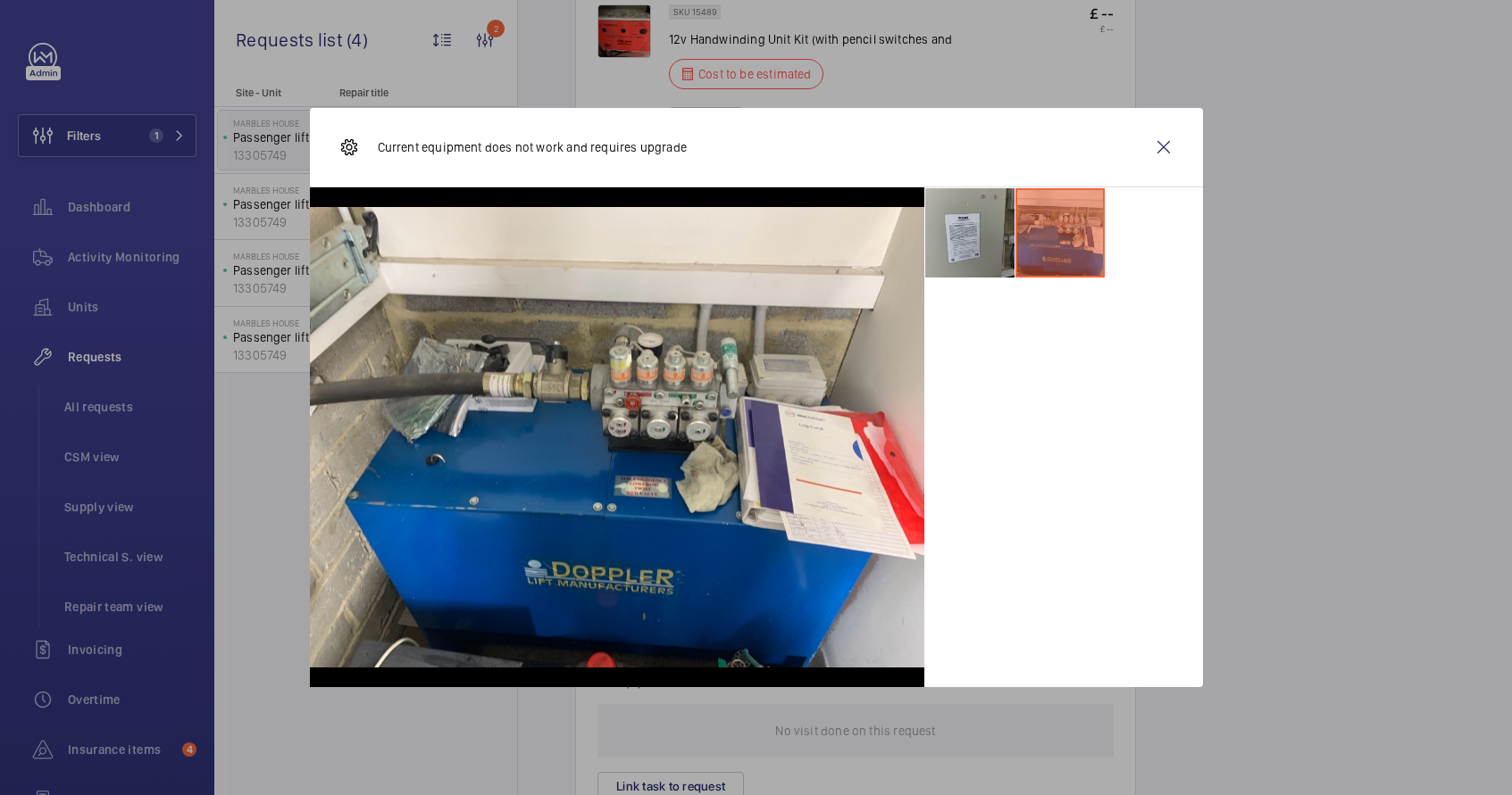
click at [994, 258] on li at bounding box center [969, 233] width 89 height 89
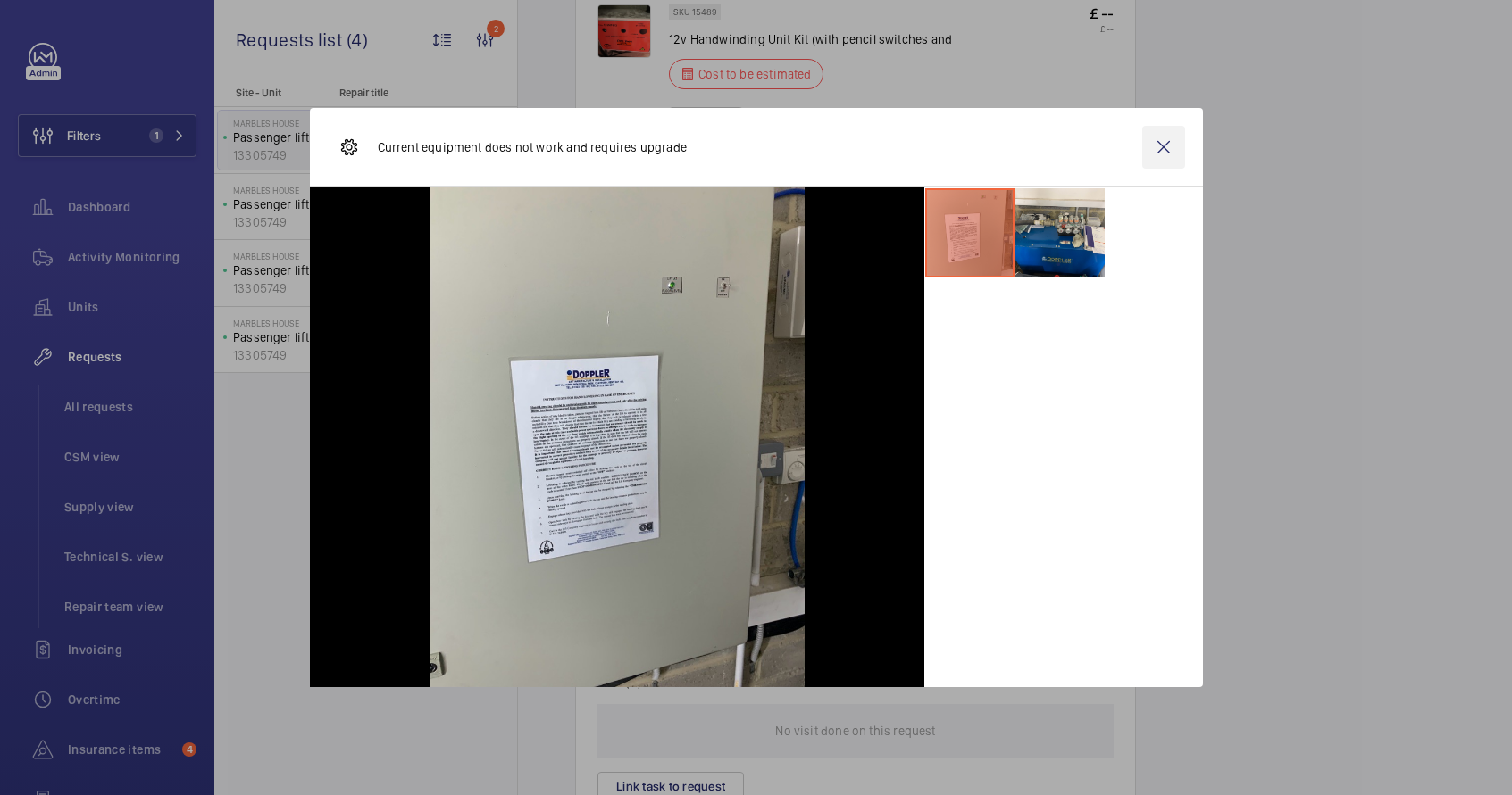
click at [1169, 150] on wm-front-icon-button at bounding box center [1163, 147] width 43 height 43
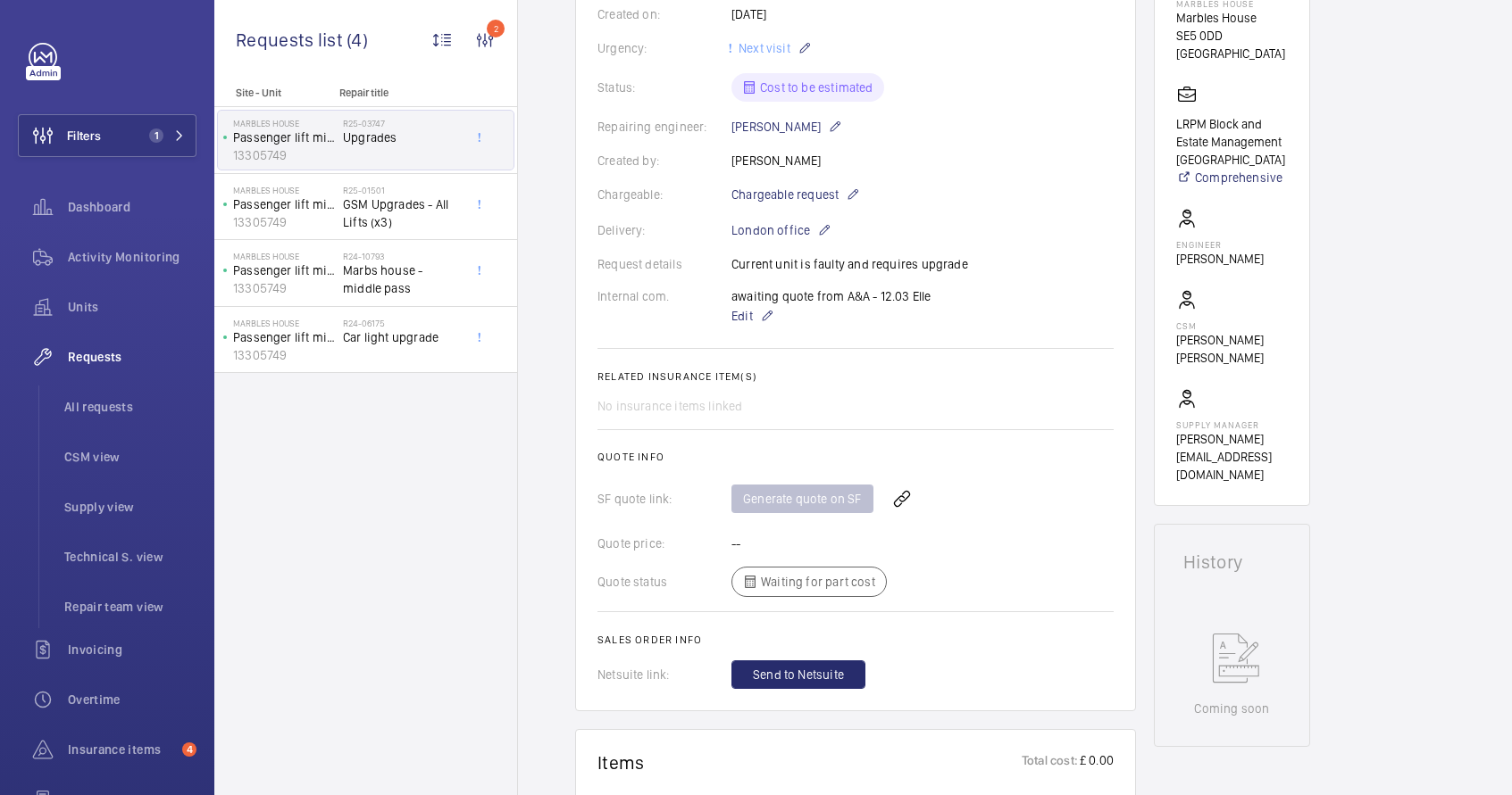
scroll to position [268, 0]
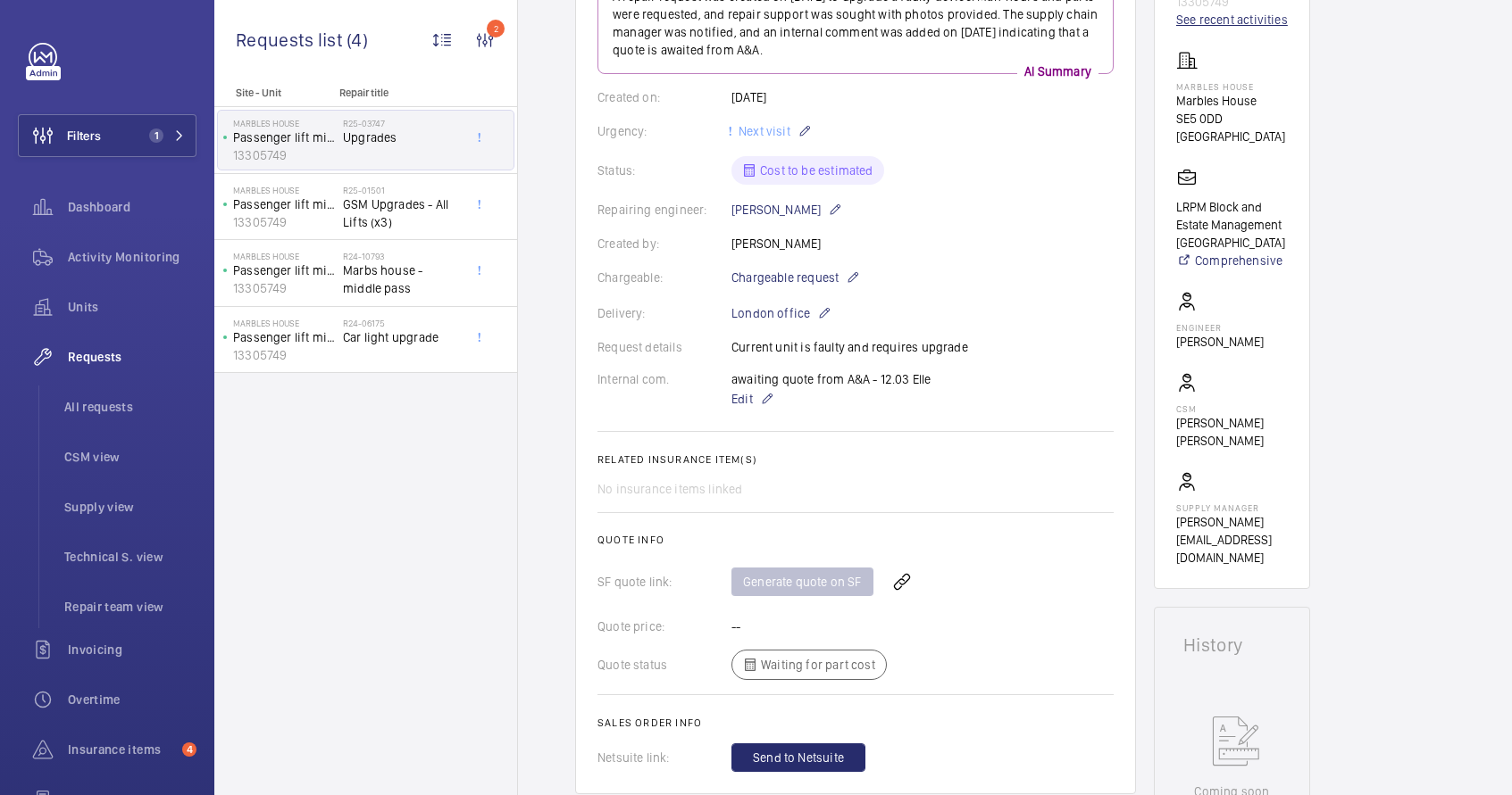
click at [1241, 20] on link "See recent activities" at bounding box center [1232, 19] width 112 height 18
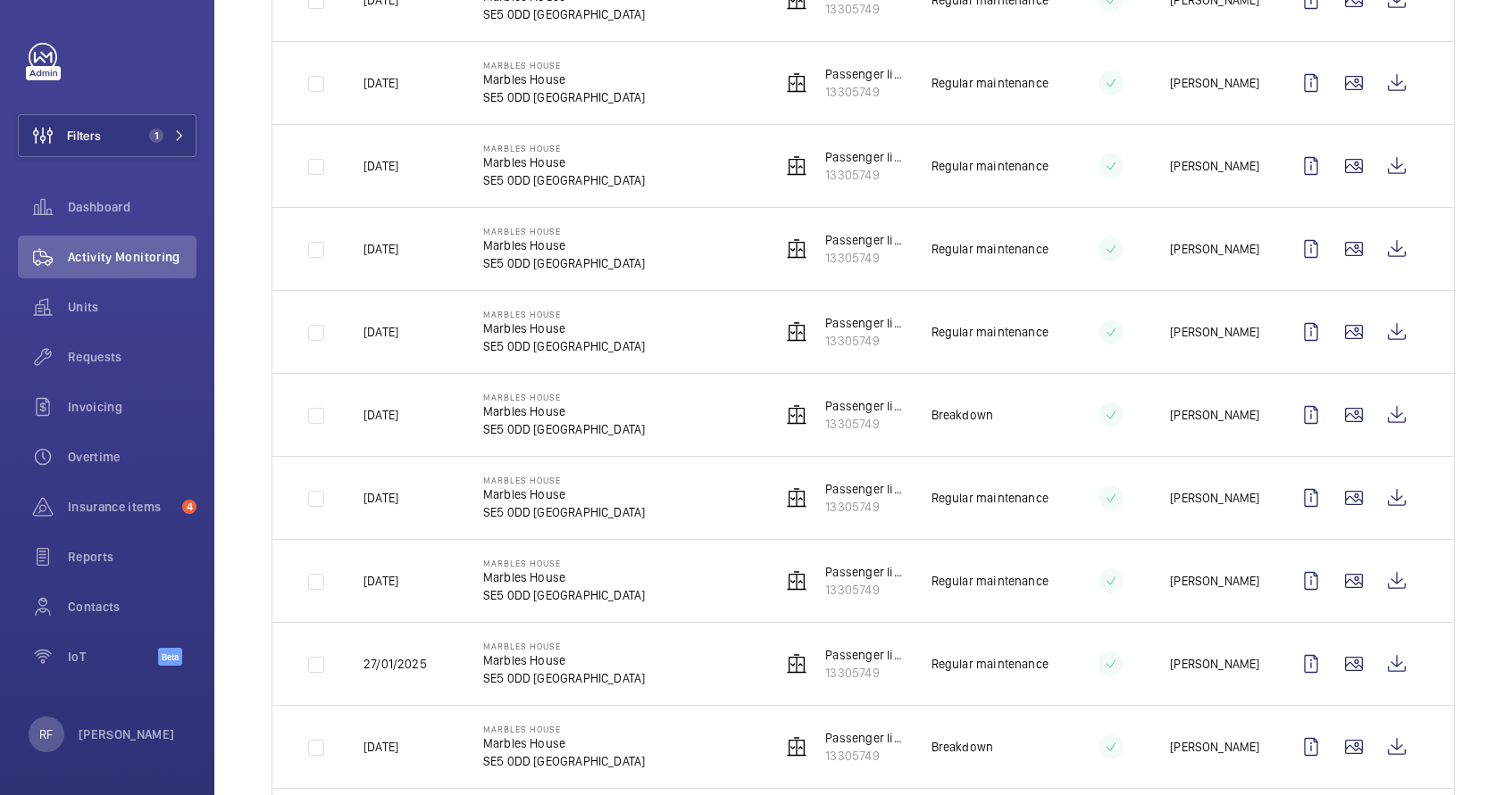
scroll to position [442, 0]
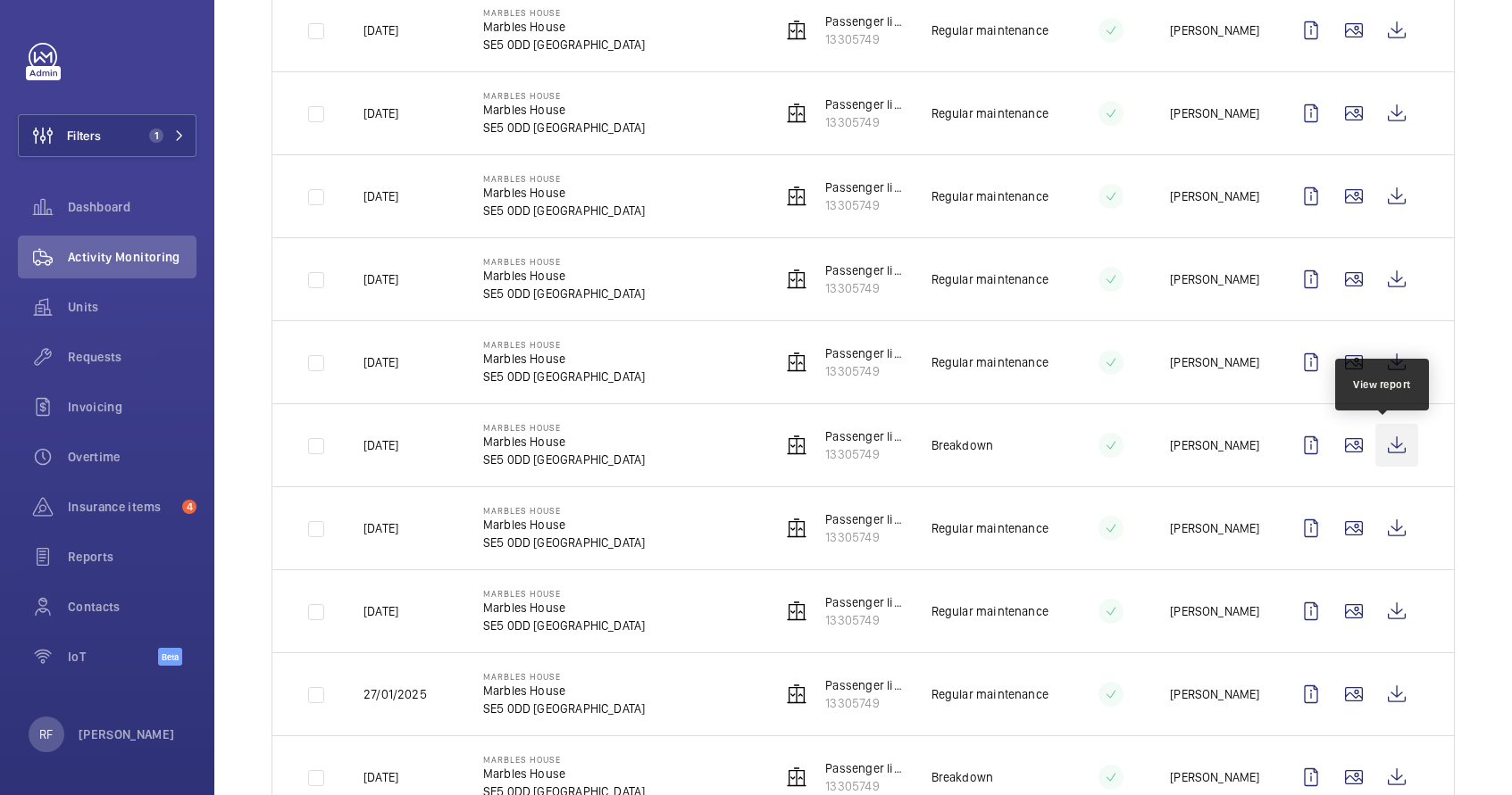
click at [1379, 447] on wm-front-icon-button at bounding box center [1396, 445] width 43 height 43
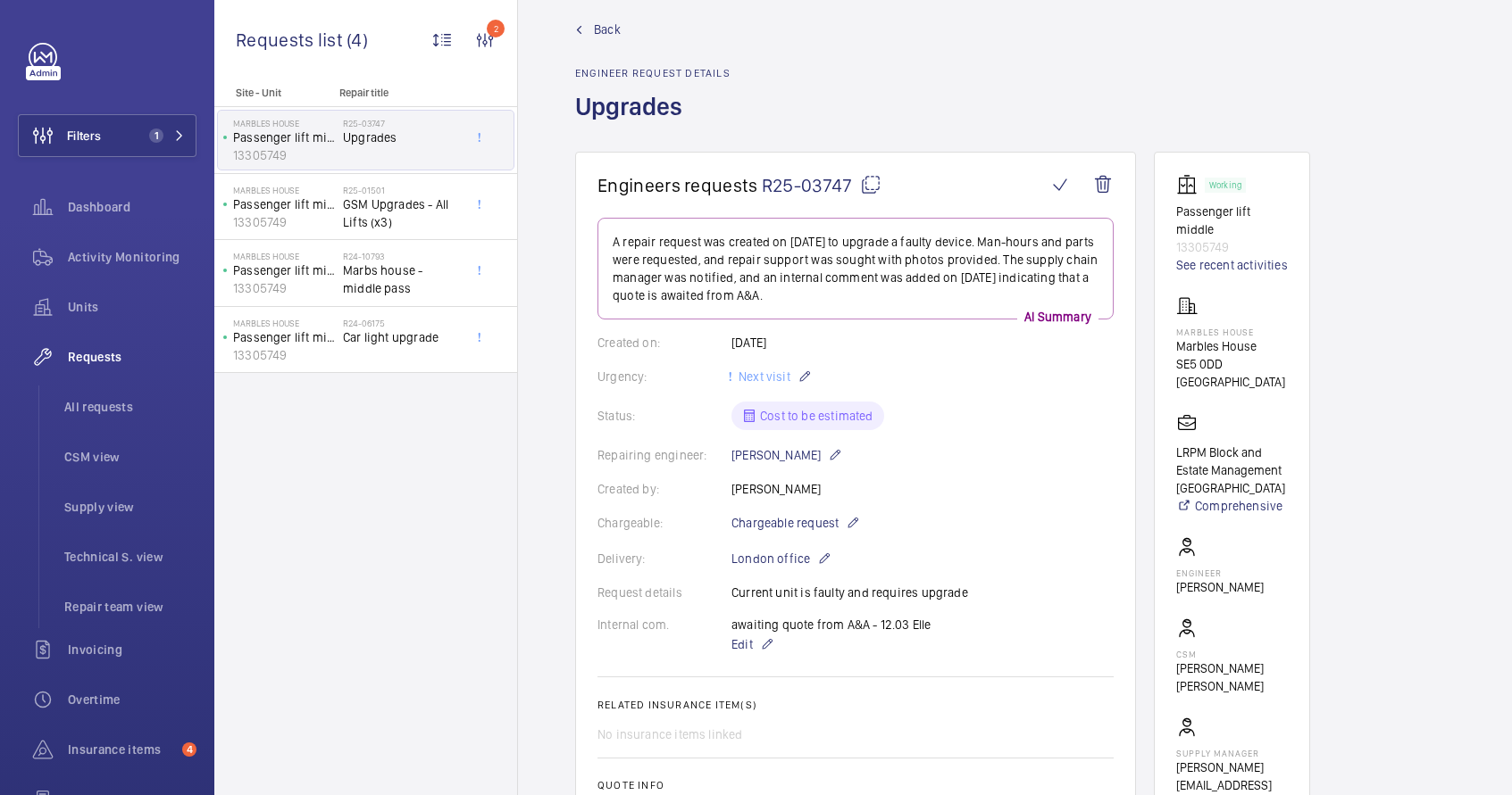
scroll to position [132, 0]
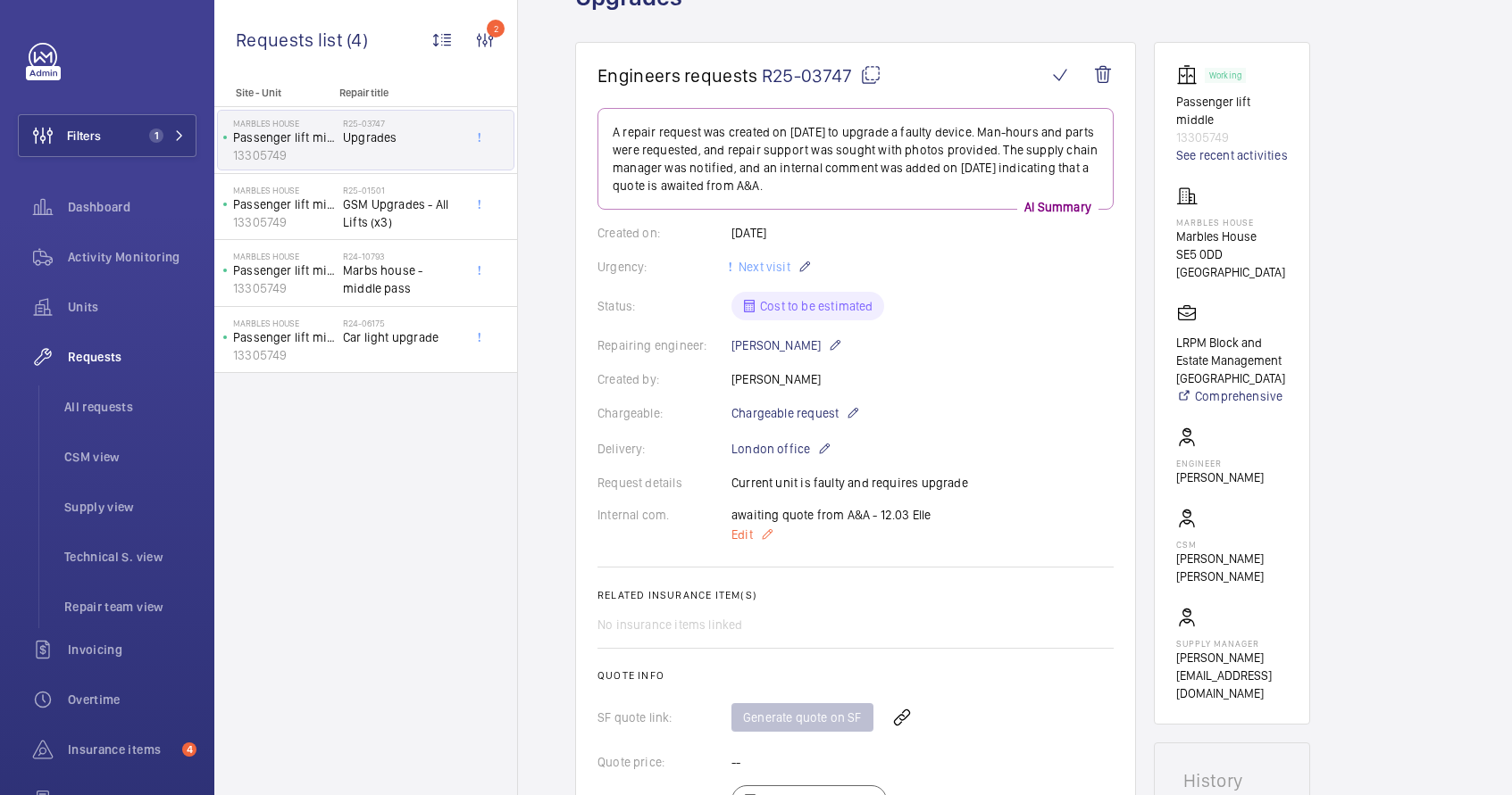
click at [775, 530] on p "Edit" at bounding box center [831, 535] width 200 height 22
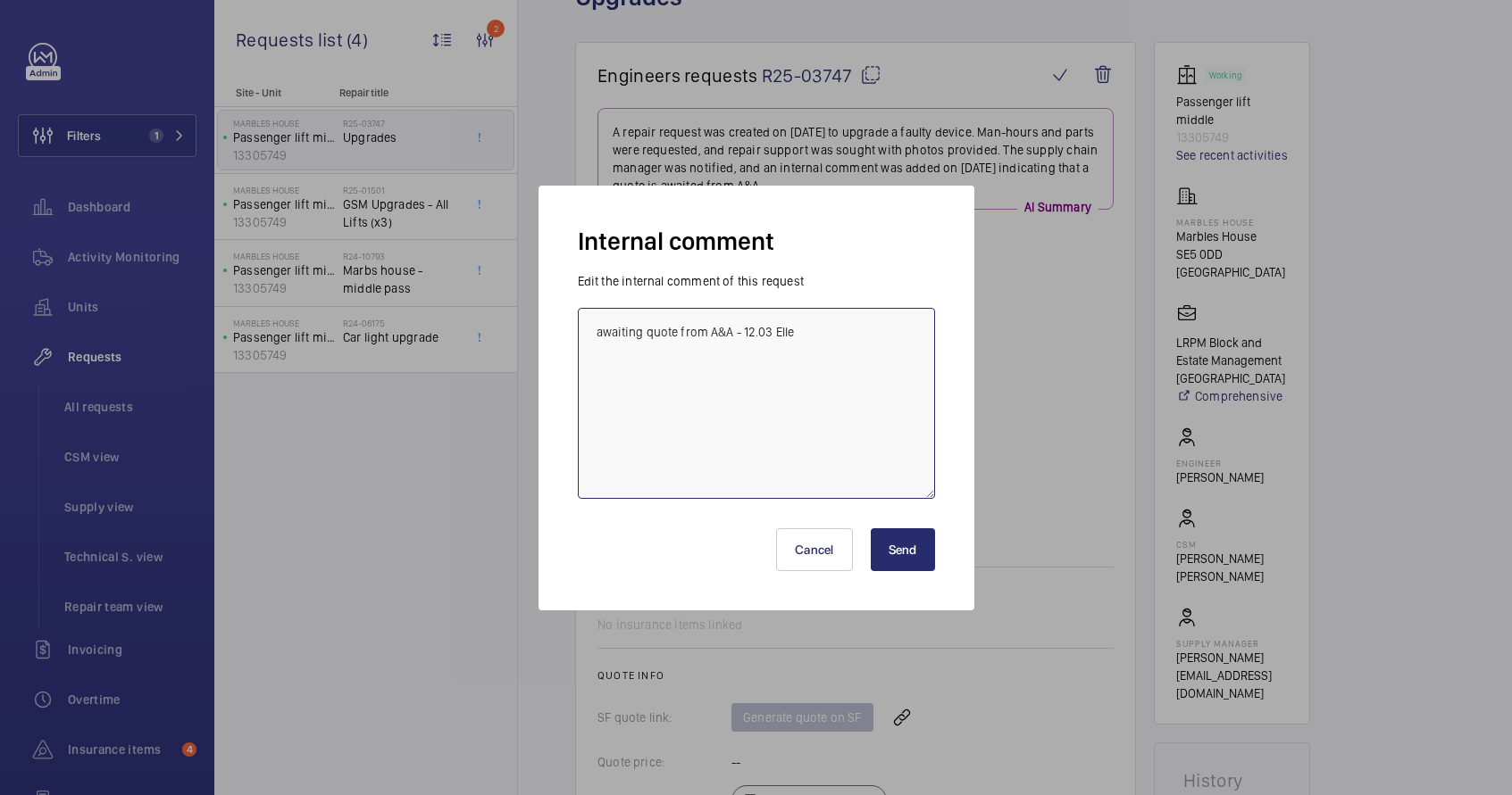
click at [862, 370] on textarea "awaiting quote from A&A - 12.03 Elle" at bounding box center [756, 403] width 357 height 191
paste textarea "Adobe PDF Q00022426 -R24-10793 Marbles House - LRPM Block and Estate Management…"
type textarea "awaiting quote from A&A - 12.03 Elle quoted - [DATE] [PERSON_NAME] Adobe PDF Q0…"
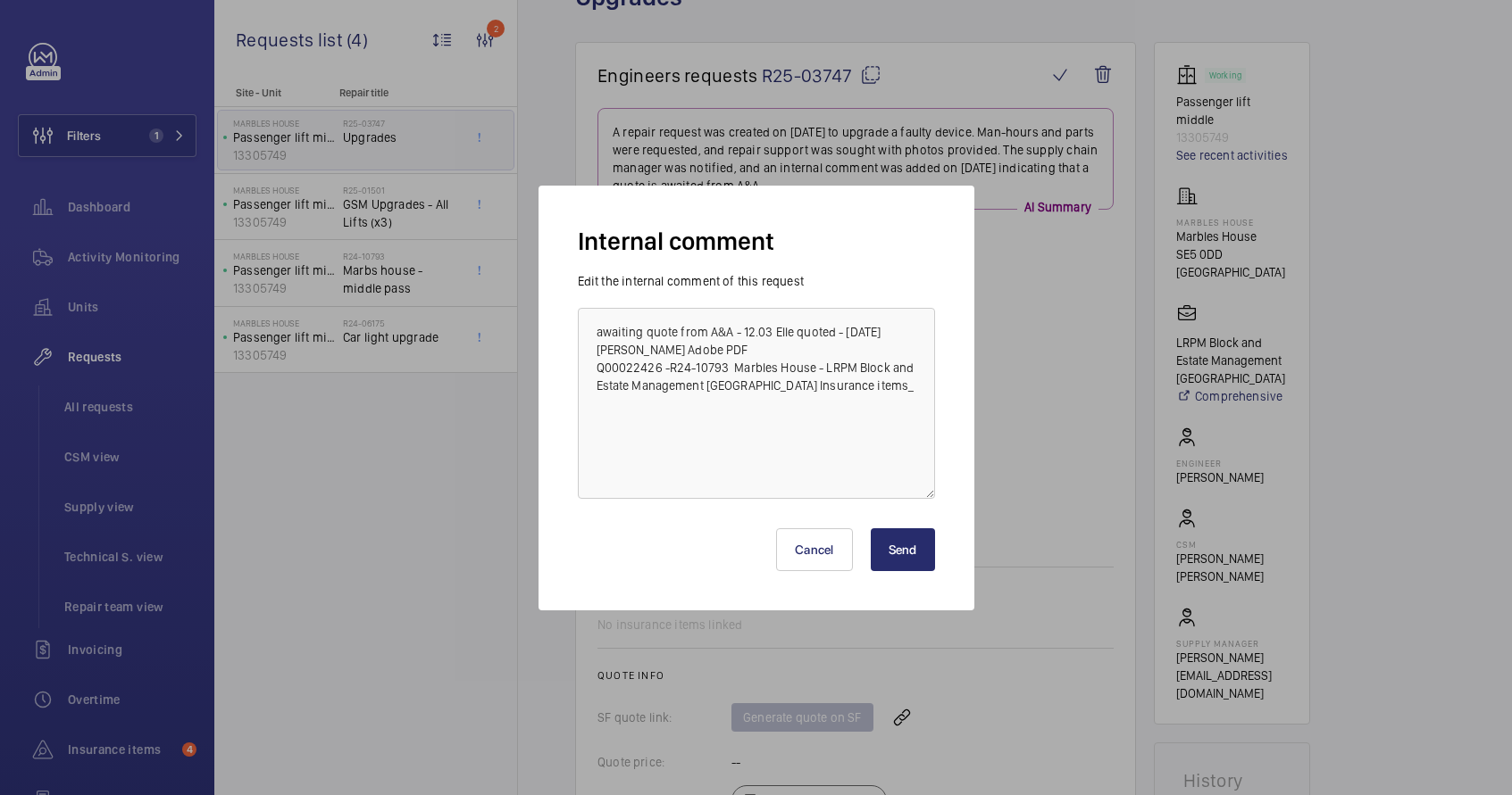
click at [911, 563] on button "Send" at bounding box center [903, 549] width 64 height 43
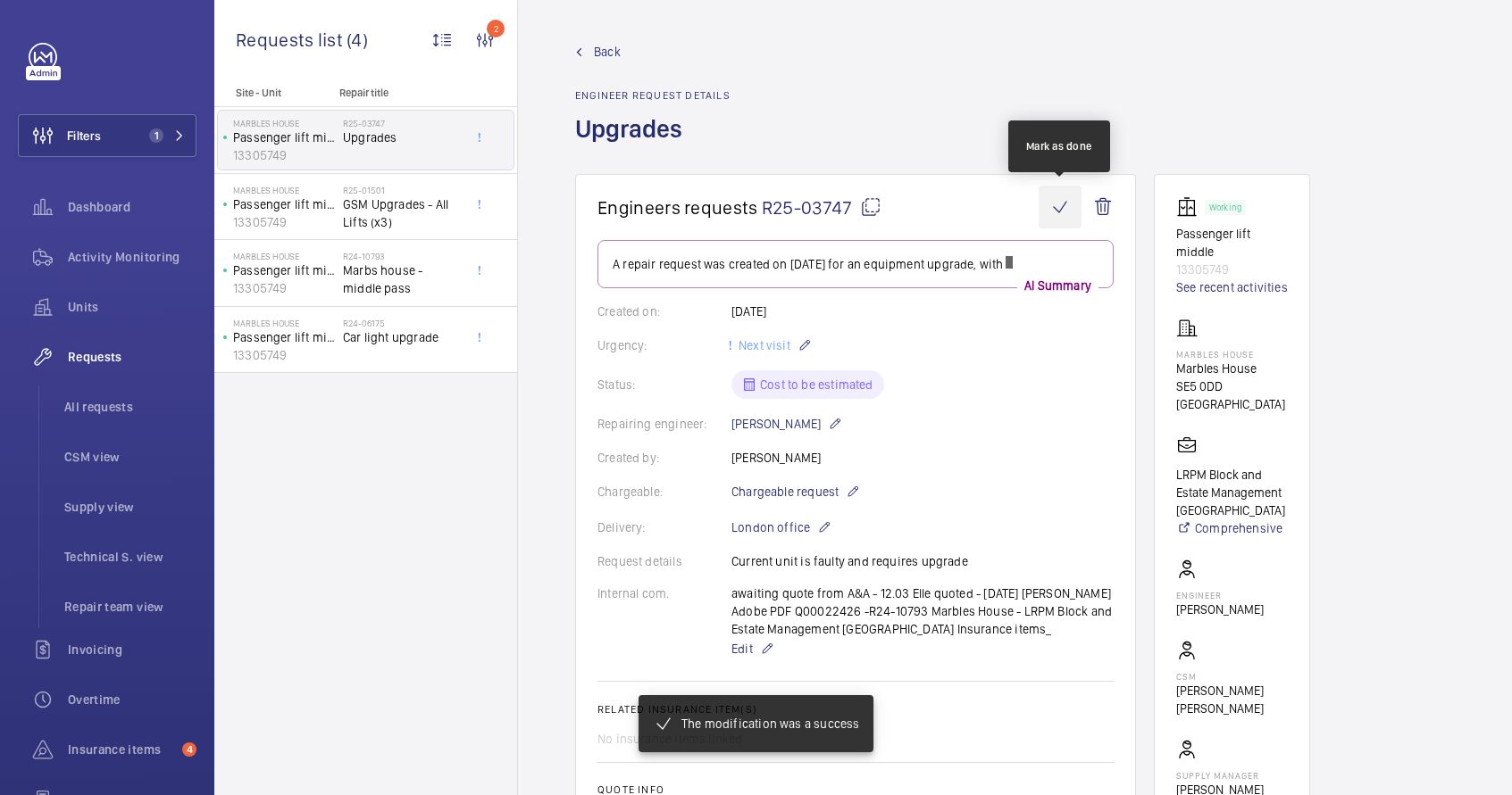
click at [1055, 209] on wm-front-icon-button at bounding box center [1059, 206] width 43 height 43
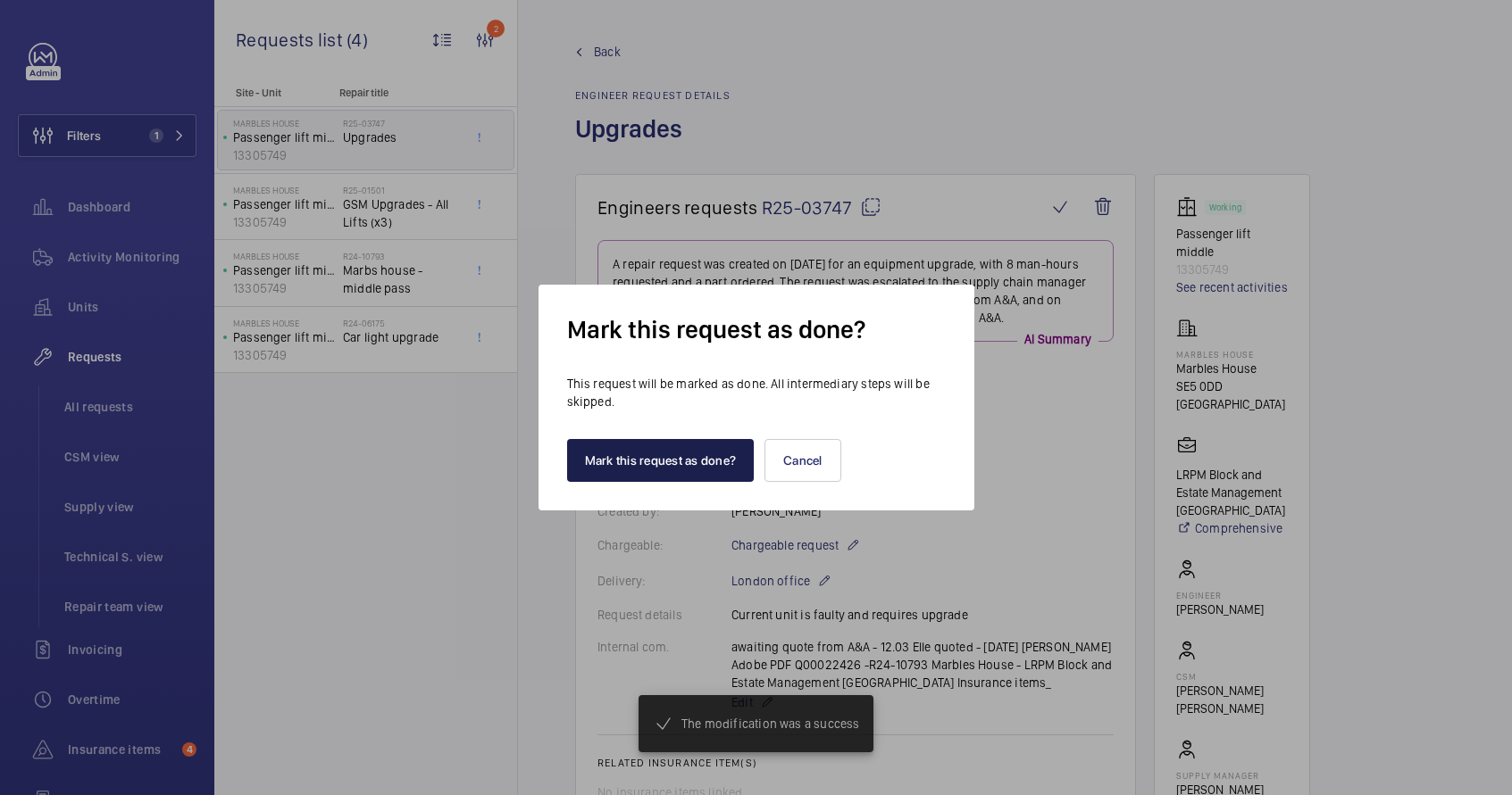
click at [664, 473] on button "Mark this request as done?" at bounding box center [661, 460] width 187 height 43
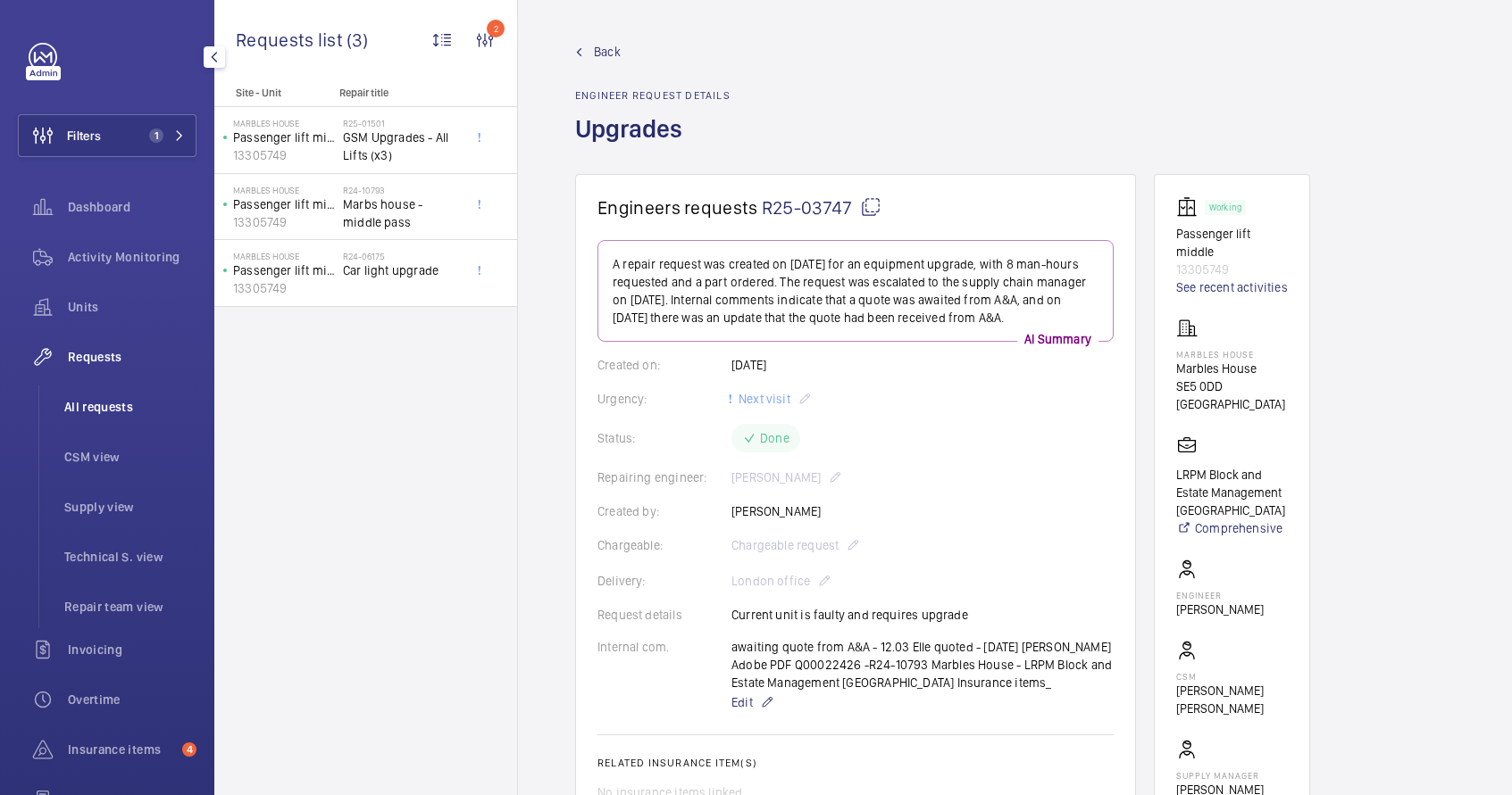
click at [121, 413] on span "All requests" at bounding box center [131, 407] width 133 height 18
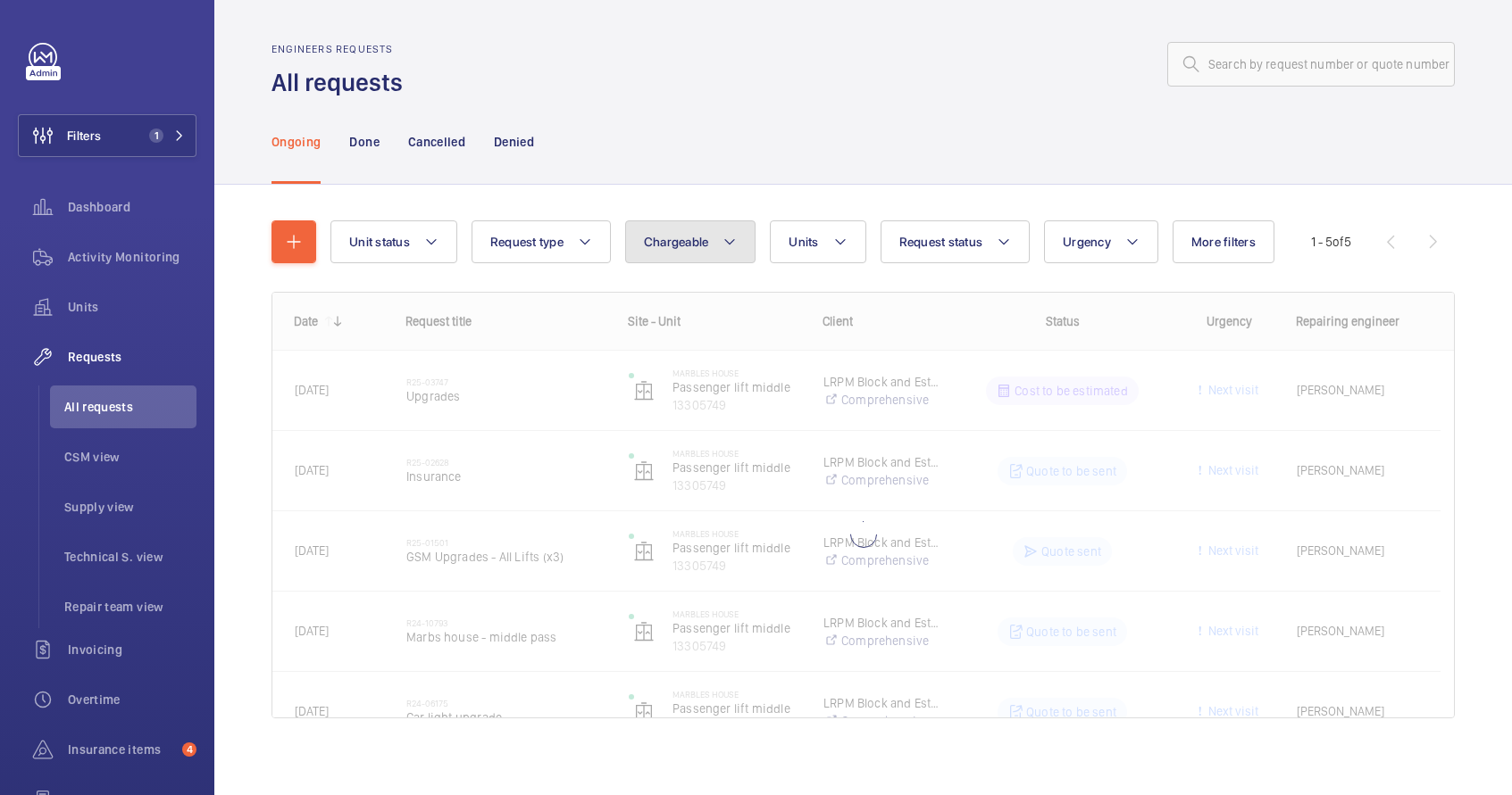
click at [670, 244] on span "Chargeable" at bounding box center [676, 241] width 65 height 14
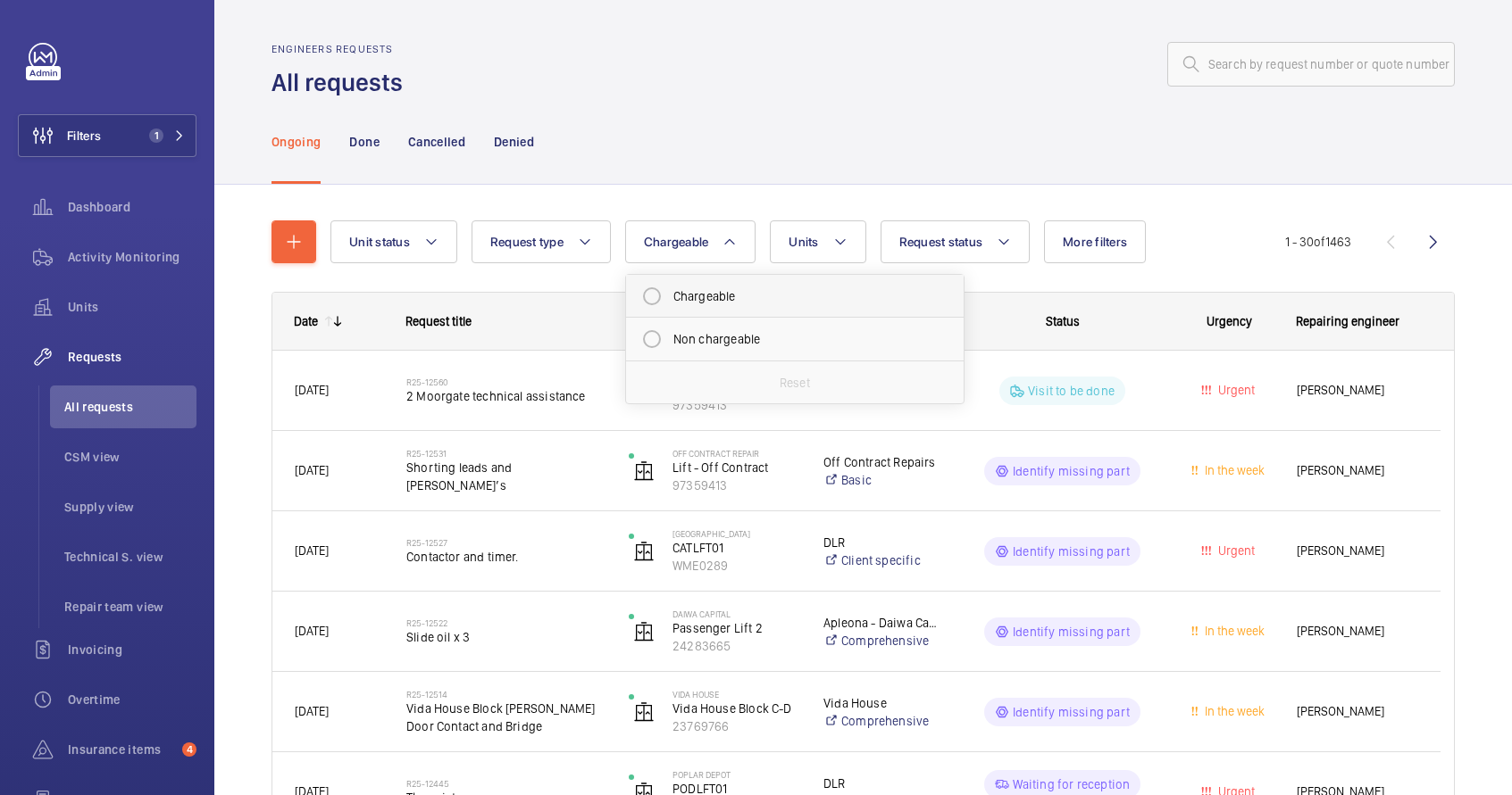
click at [703, 297] on mat-radio-button "Chargeable" at bounding box center [795, 296] width 322 height 36
radio input "true"
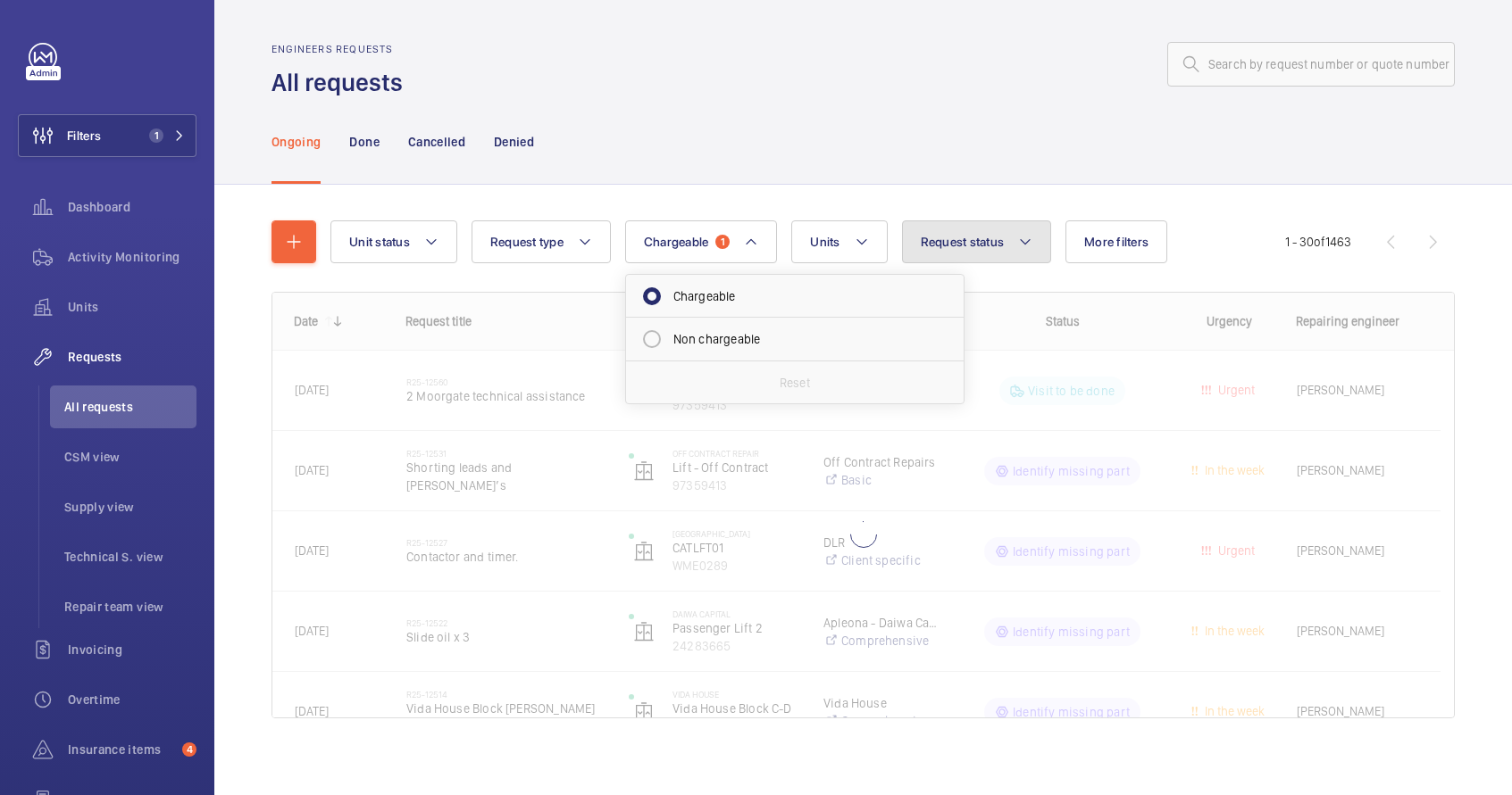
click at [1010, 247] on button "Request status" at bounding box center [977, 241] width 150 height 43
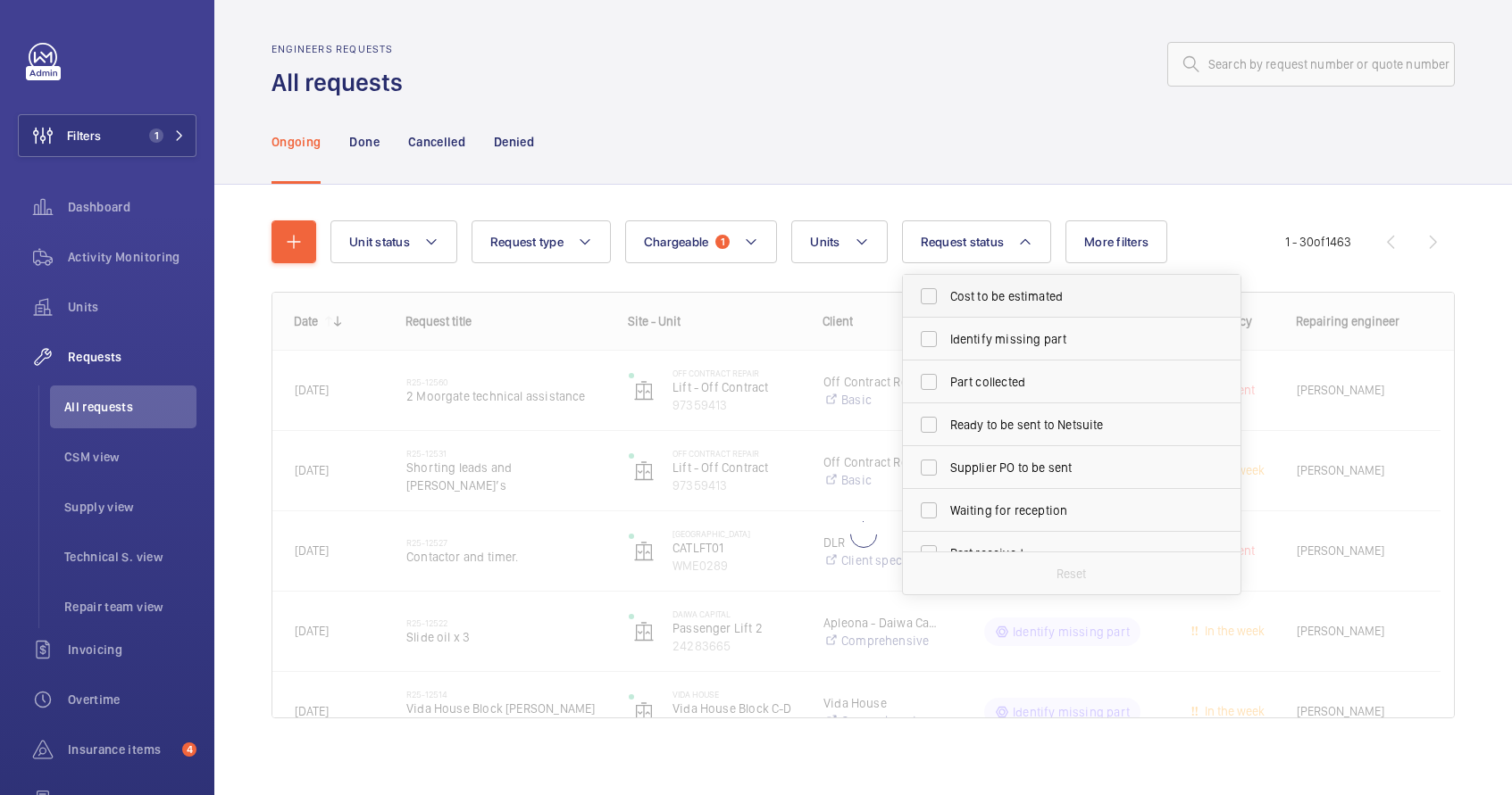
click at [1000, 304] on span "Cost to be estimated" at bounding box center [1073, 296] width 245 height 18
click at [947, 304] on input "Cost to be estimated" at bounding box center [929, 296] width 36 height 36
checkbox input "true"
click at [993, 349] on label "Identify missing part" at bounding box center [1058, 339] width 311 height 43
click at [947, 349] on input "Identify missing part" at bounding box center [929, 340] width 36 height 36
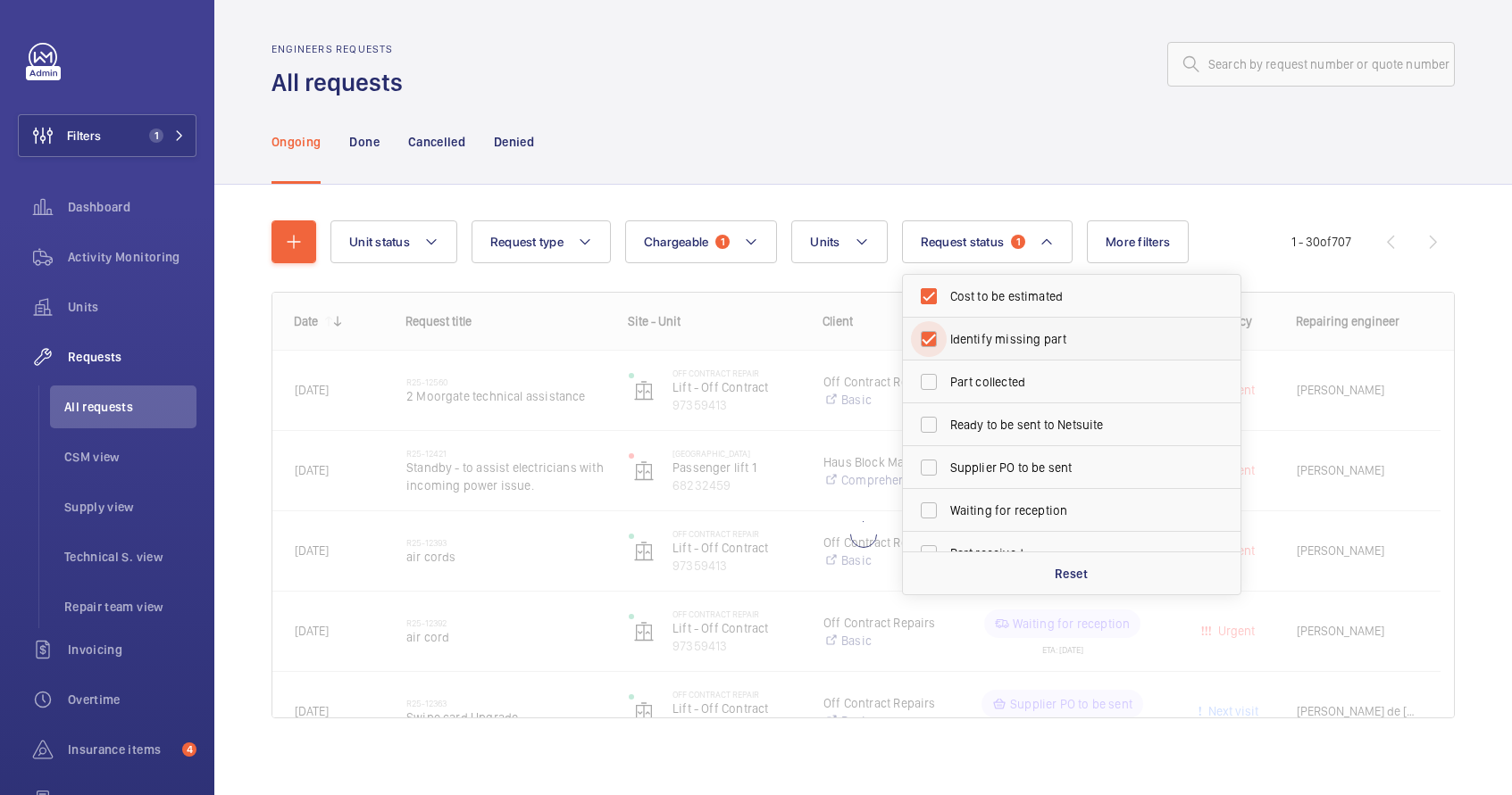
checkbox input "true"
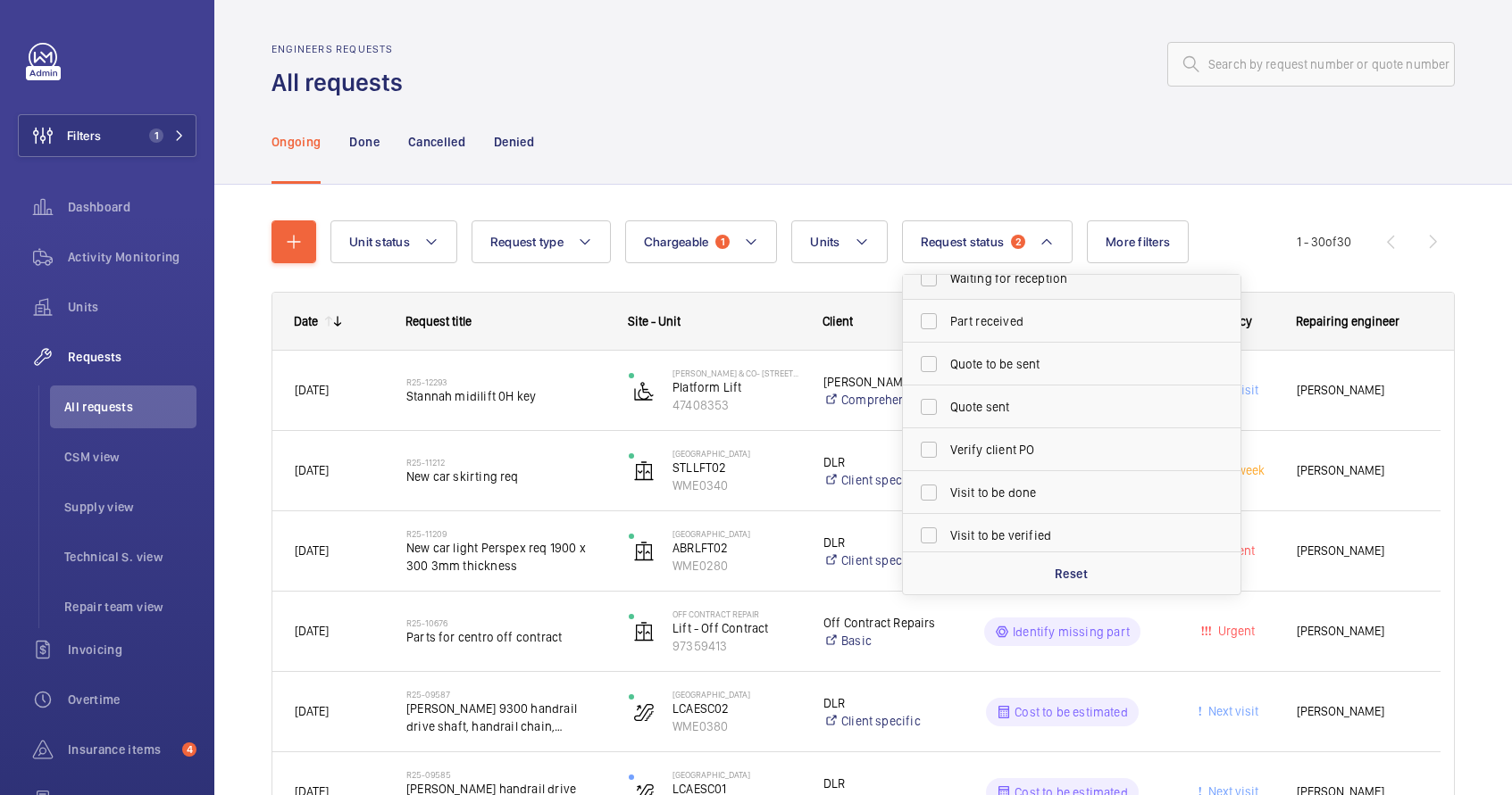
scroll to position [238, 0]
click at [1008, 365] on span "Quote to be sent" at bounding box center [1073, 359] width 245 height 18
click at [947, 365] on input "Quote to be sent" at bounding box center [929, 359] width 36 height 36
checkbox input "true"
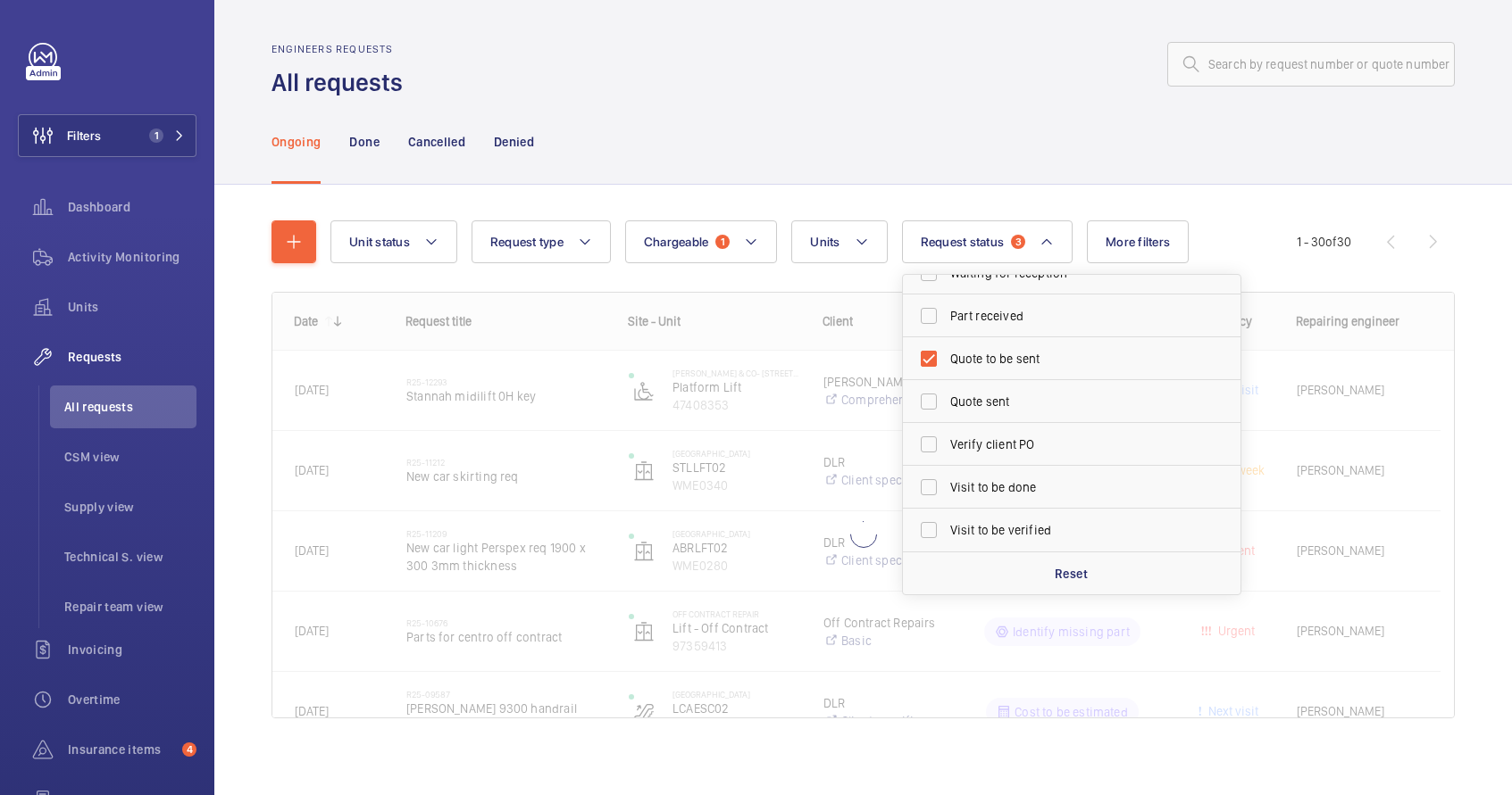
click at [966, 127] on div "Ongoing Done Cancelled Denied" at bounding box center [863, 142] width 1183 height 85
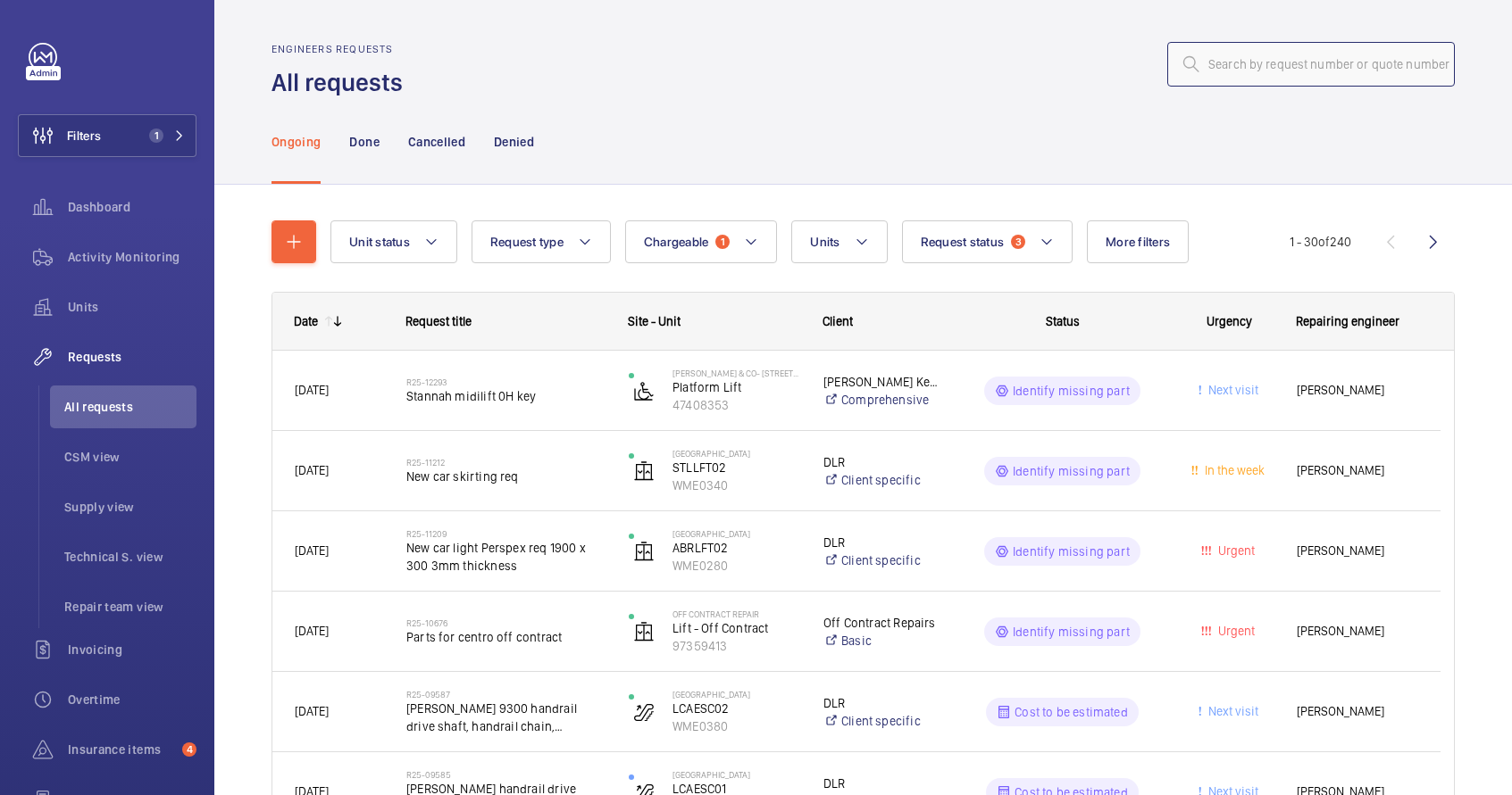
click at [1215, 65] on input "text" at bounding box center [1311, 63] width 288 height 44
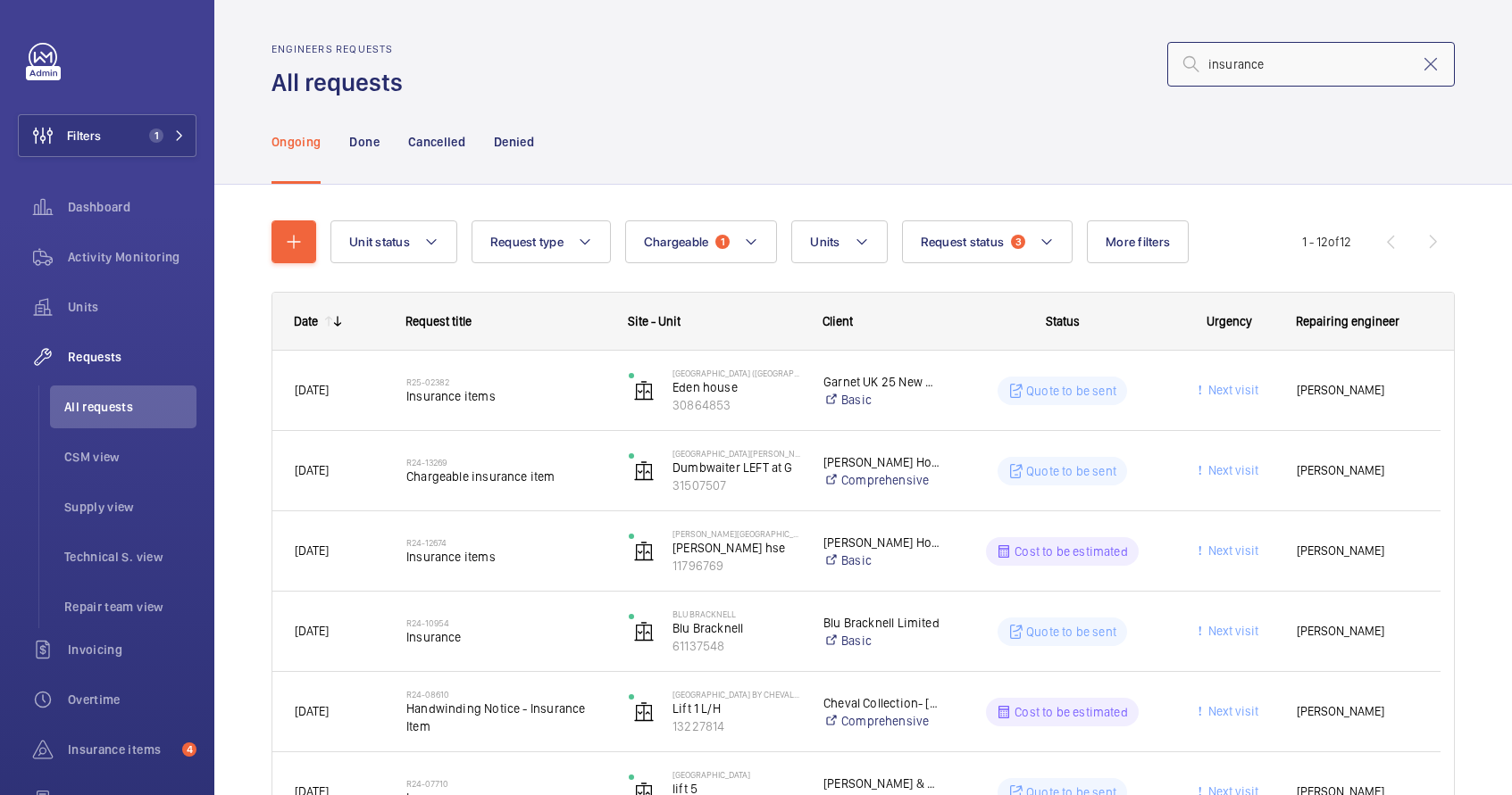
type input "insurance"
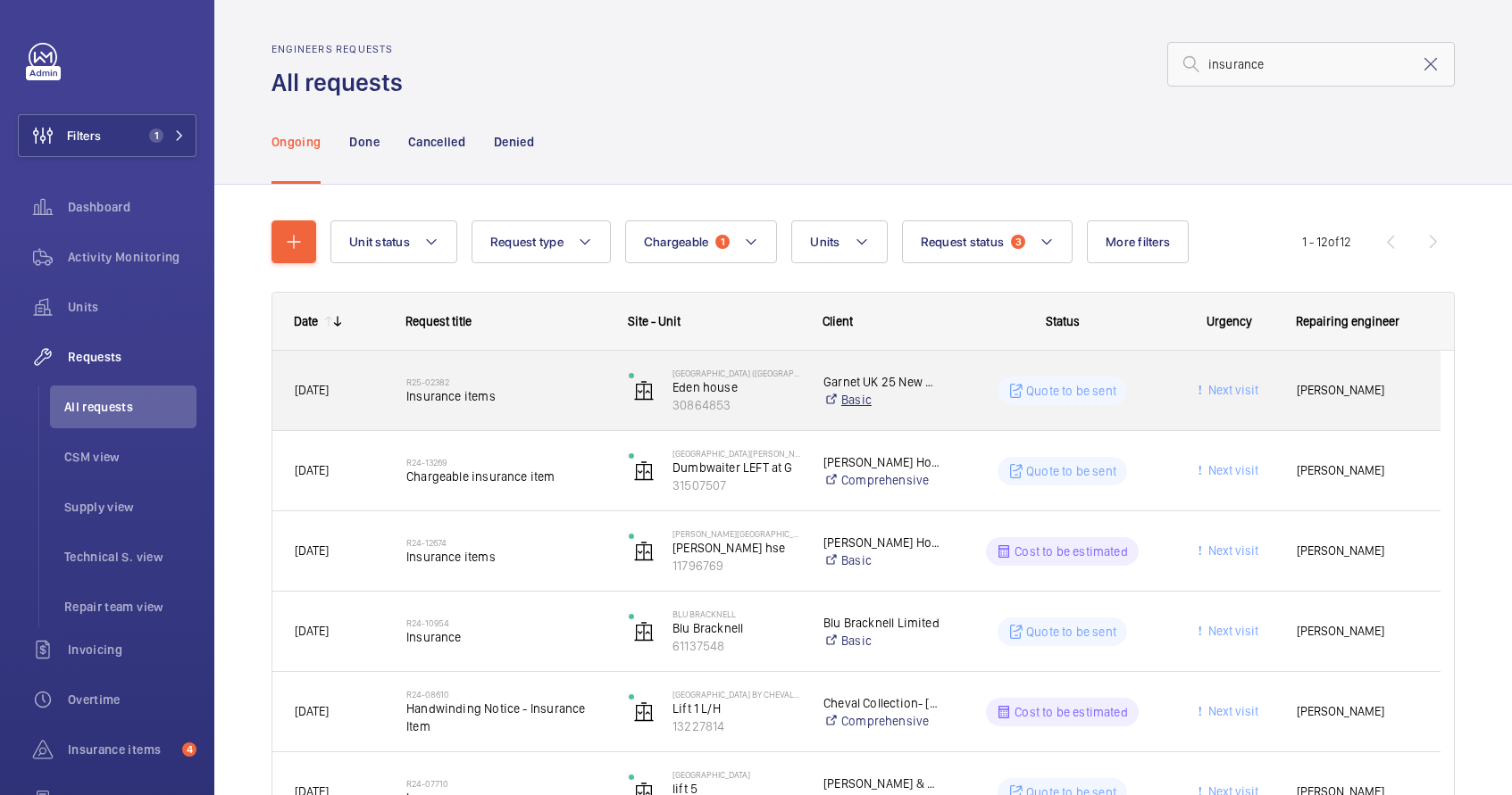
click at [936, 391] on link "Basic" at bounding box center [881, 399] width 116 height 18
click at [542, 381] on h2 "R25-02382" at bounding box center [506, 381] width 199 height 10
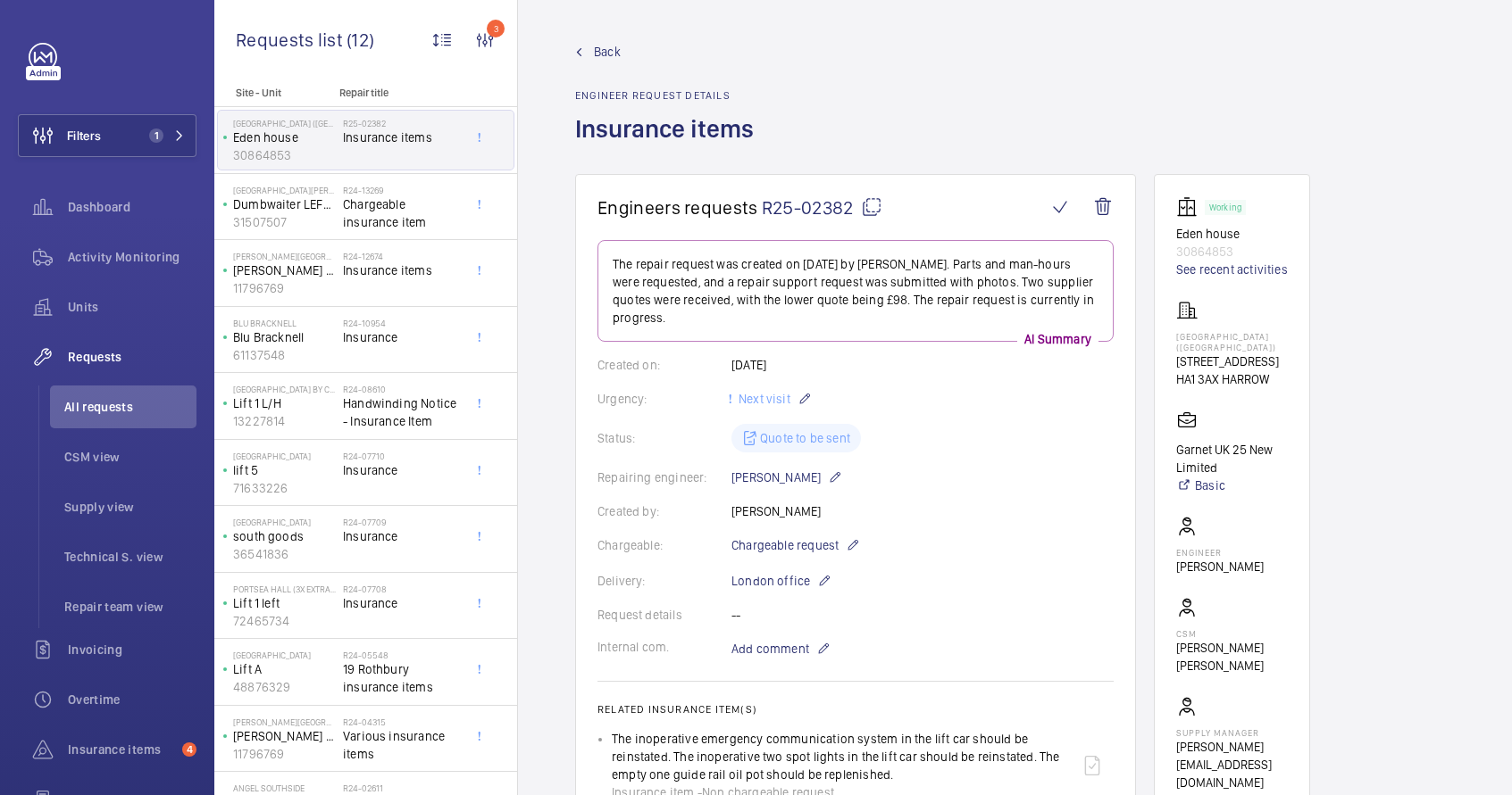
click at [1199, 256] on p "30864853" at bounding box center [1232, 252] width 112 height 18
copy p "30864853"
click at [98, 413] on span "All requests" at bounding box center [131, 407] width 133 height 18
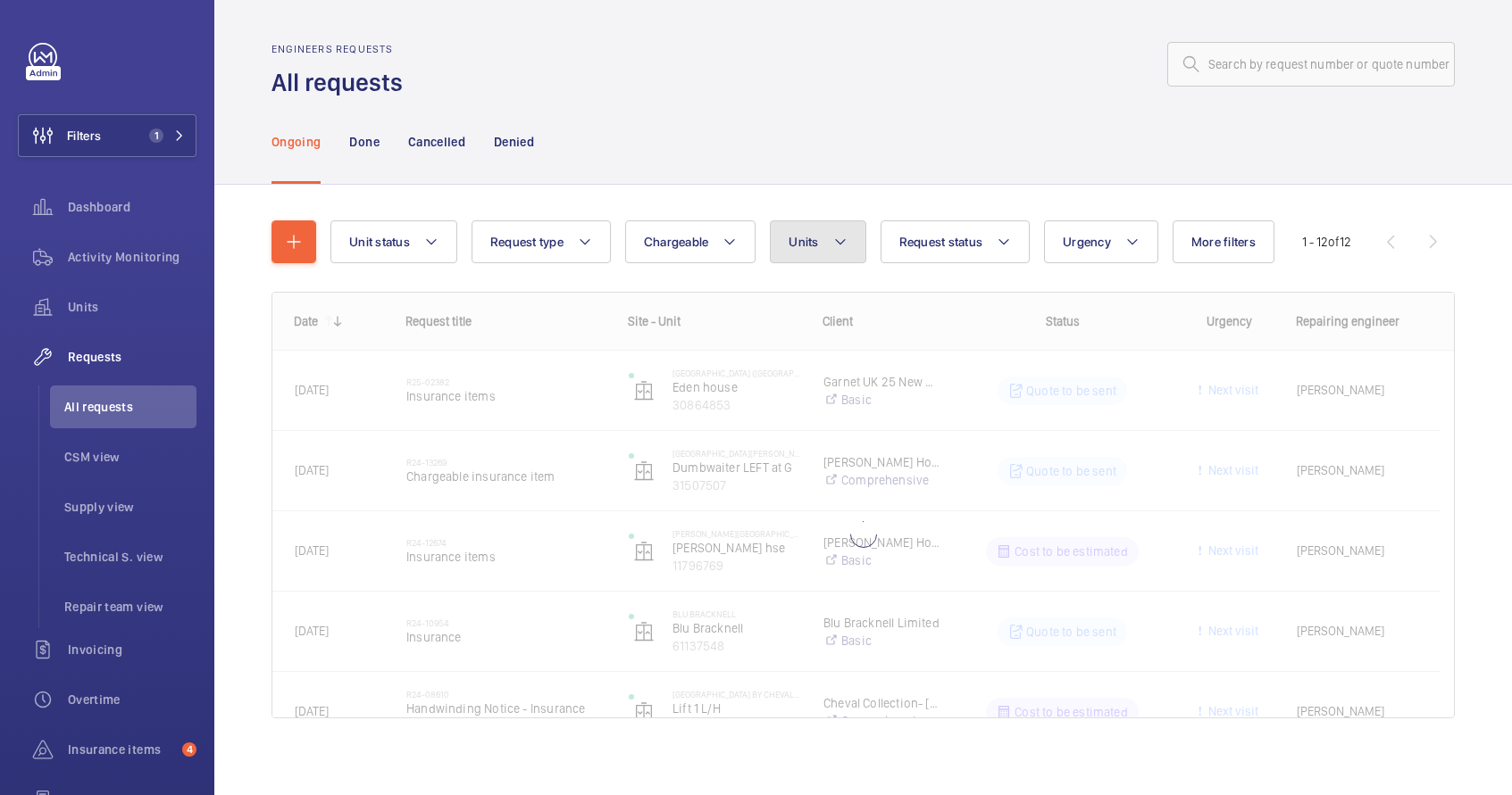
click at [809, 253] on button "Units" at bounding box center [817, 241] width 96 height 43
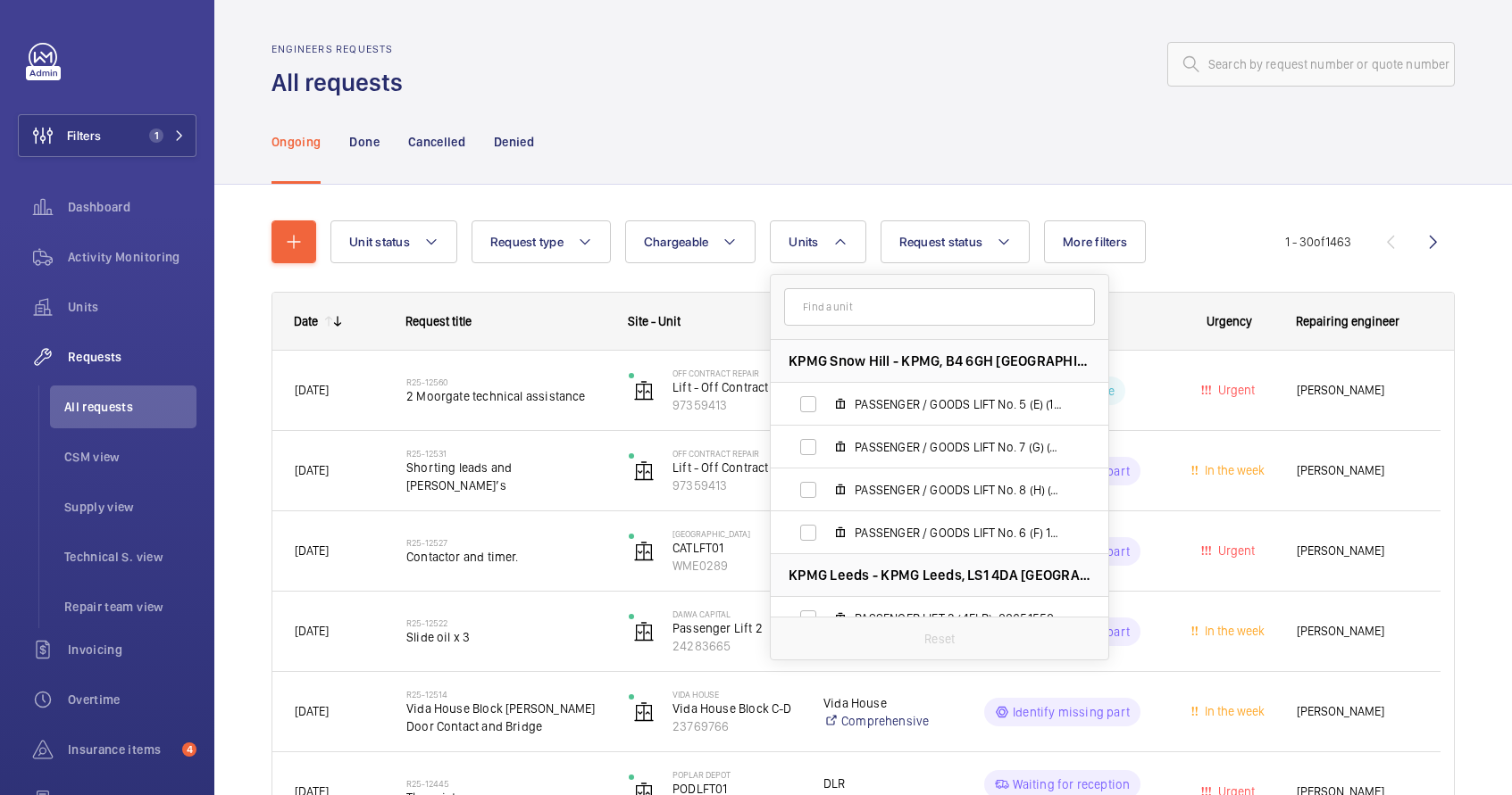
click at [829, 309] on input "text" at bounding box center [939, 308] width 311 height 38
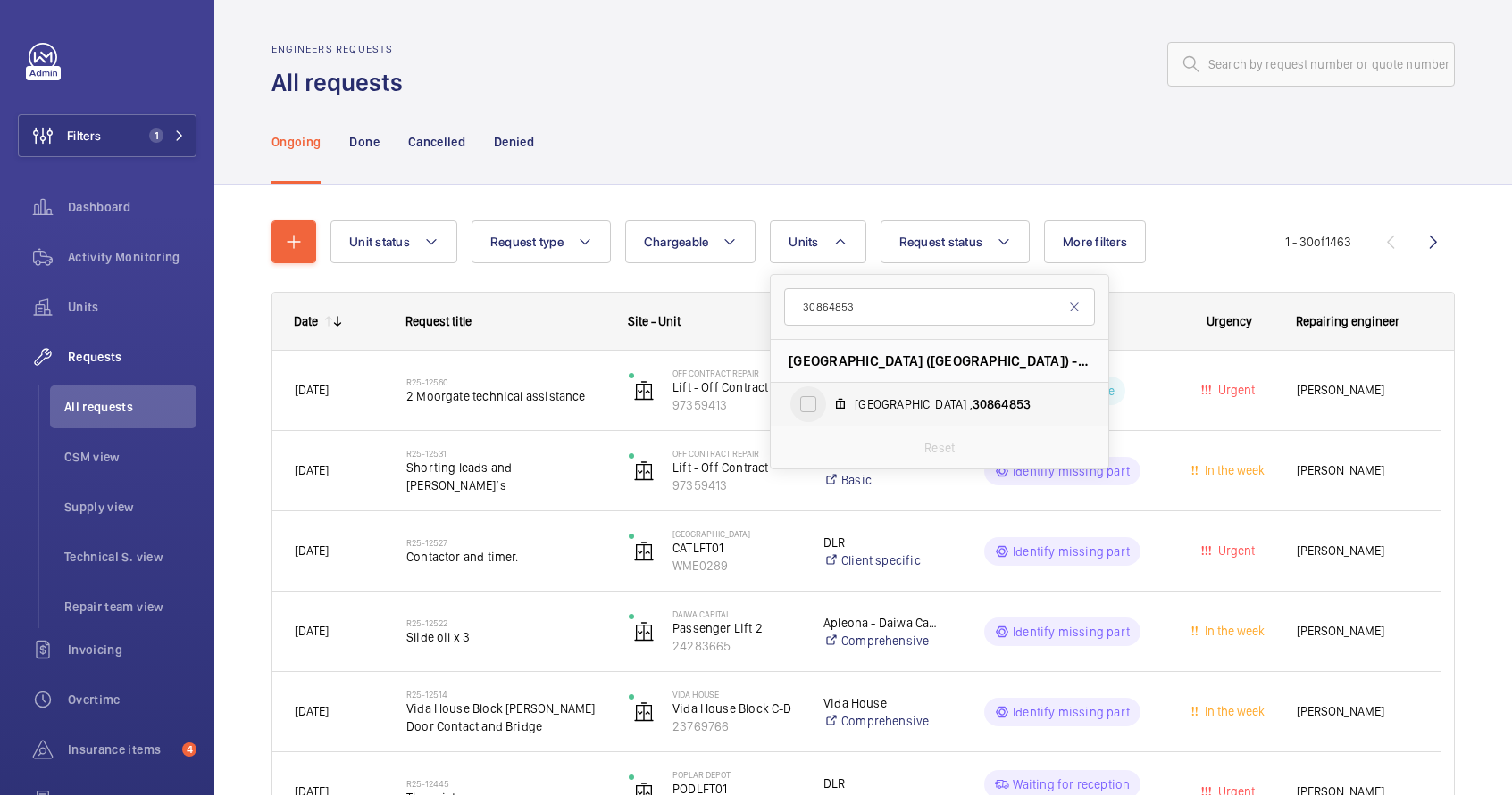
type input "30864853"
click at [816, 402] on input "Eden house , 30864853" at bounding box center [809, 404] width 36 height 36
checkbox input "true"
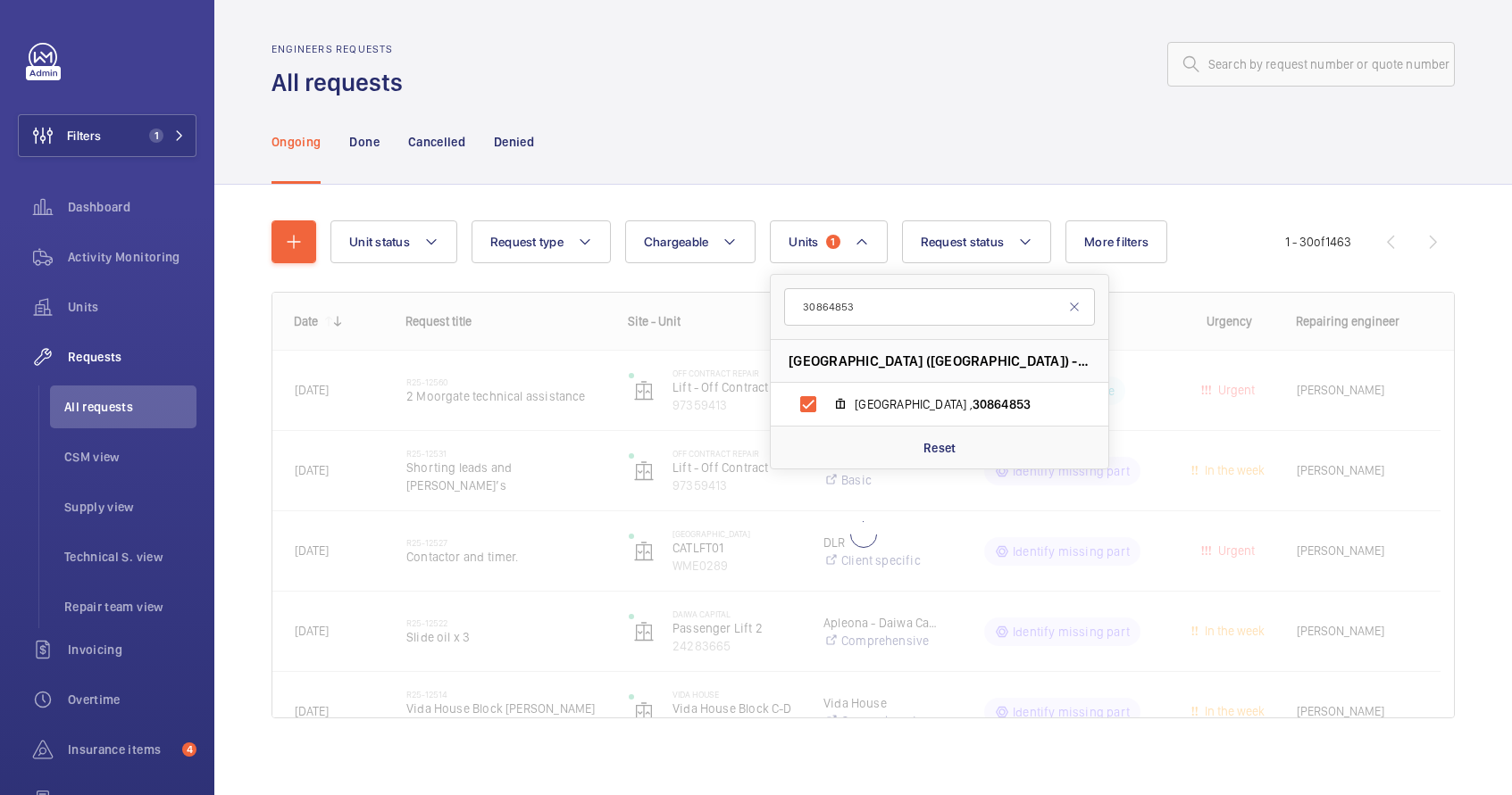
click at [828, 91] on div "Engineers requests All requests" at bounding box center [863, 70] width 1183 height 56
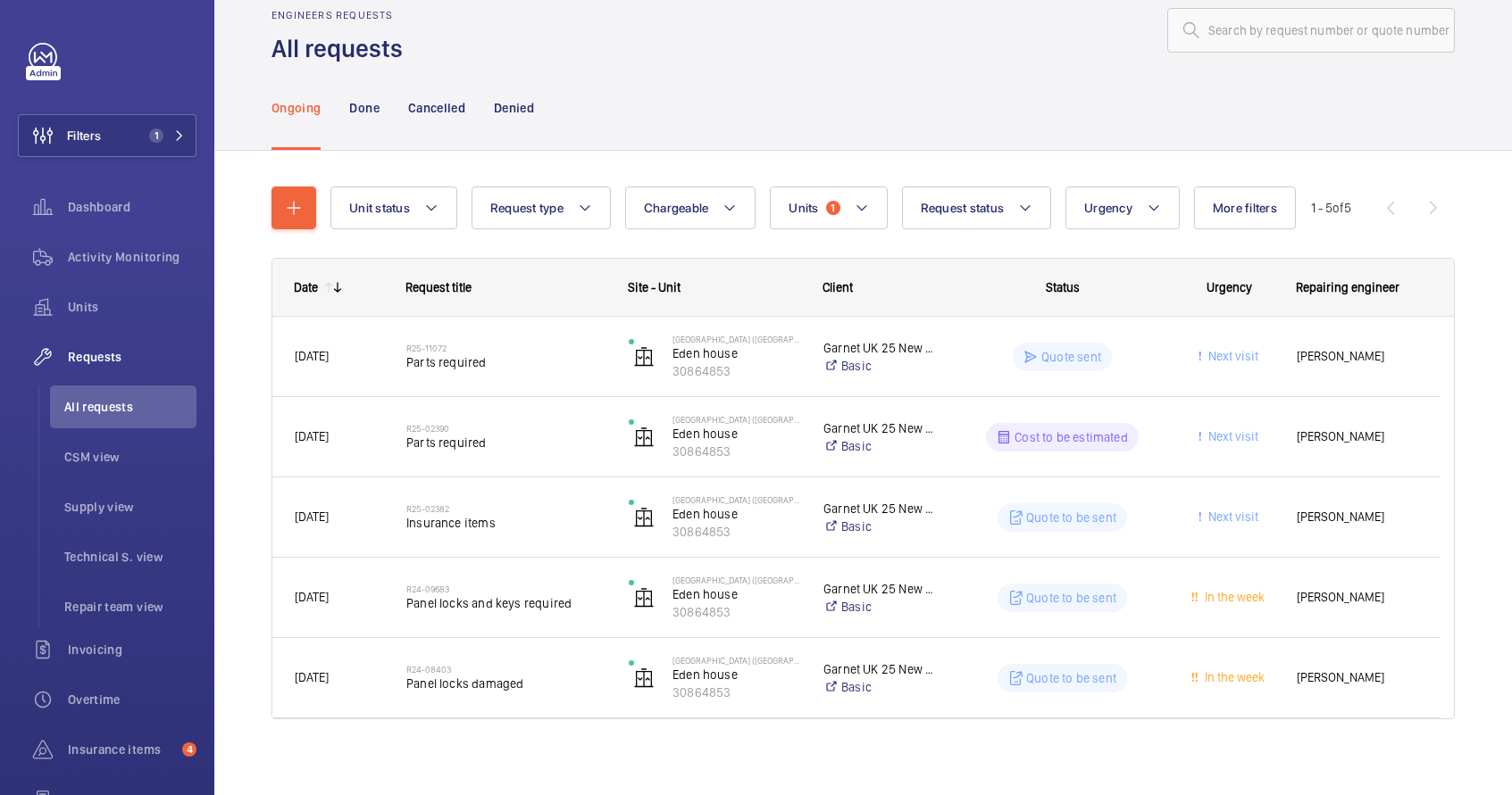
scroll to position [44, 0]
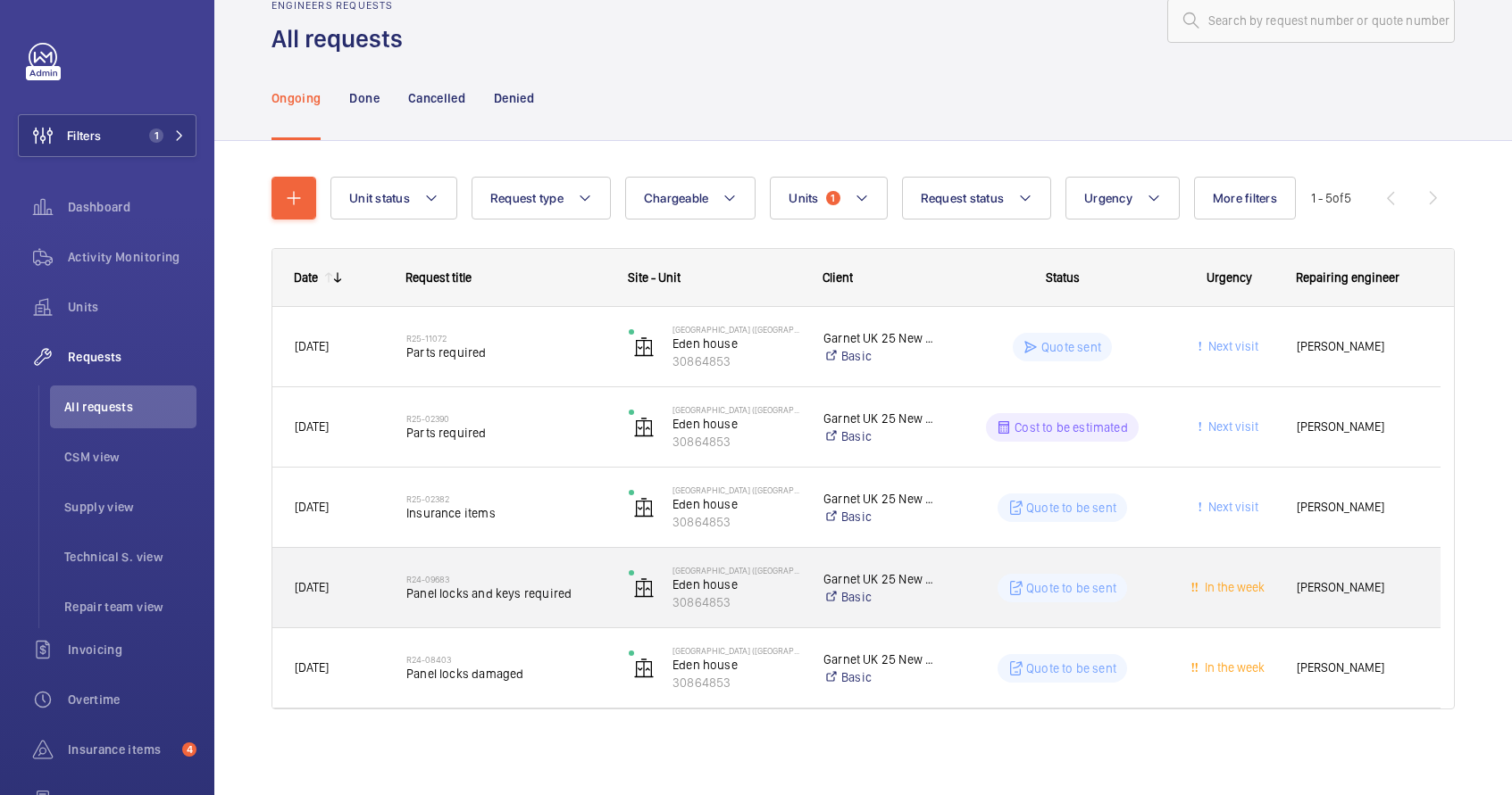
click at [594, 610] on div "R24-09683 Panel locks and keys required" at bounding box center [506, 588] width 199 height 52
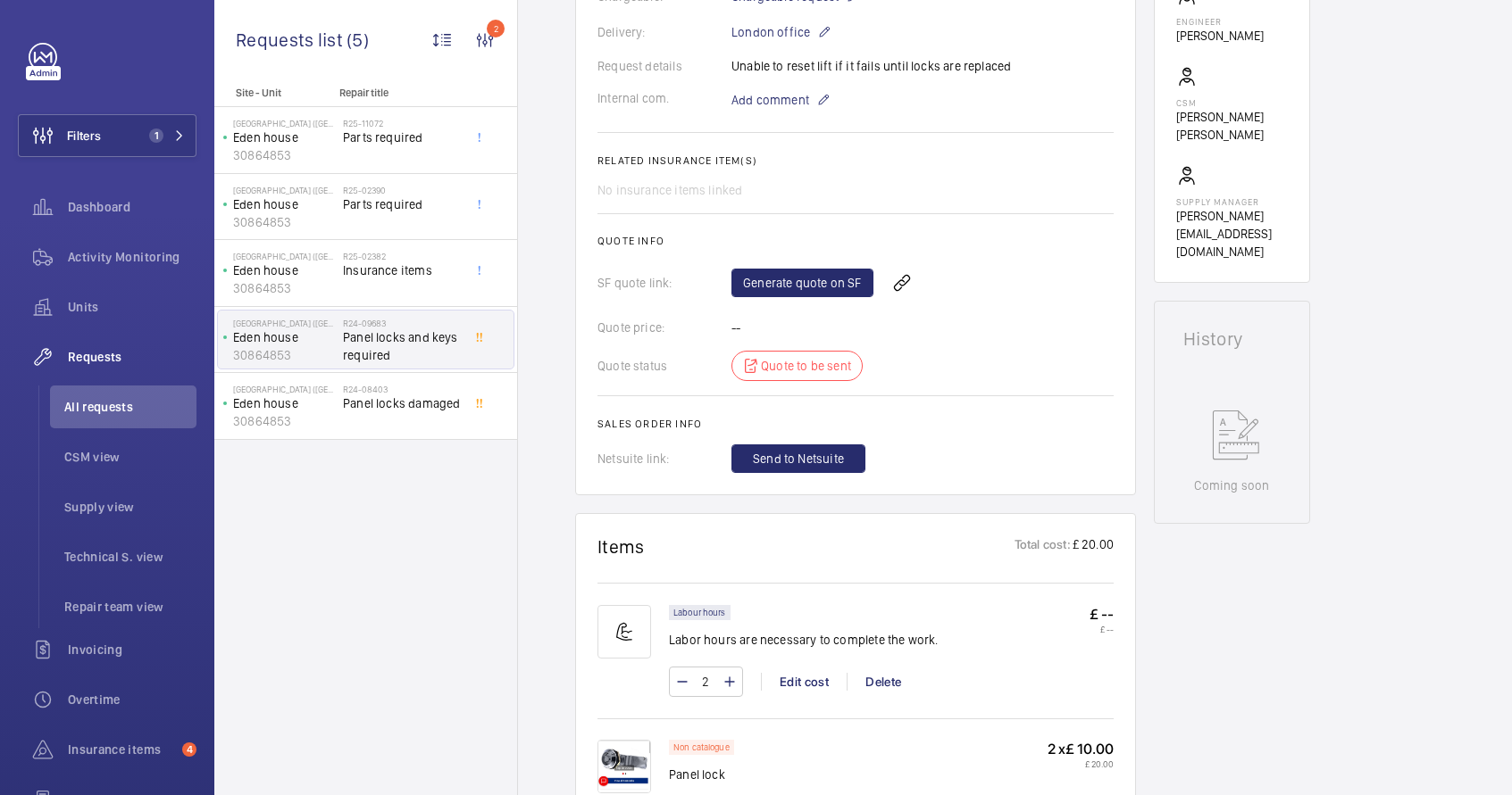
scroll to position [55, 0]
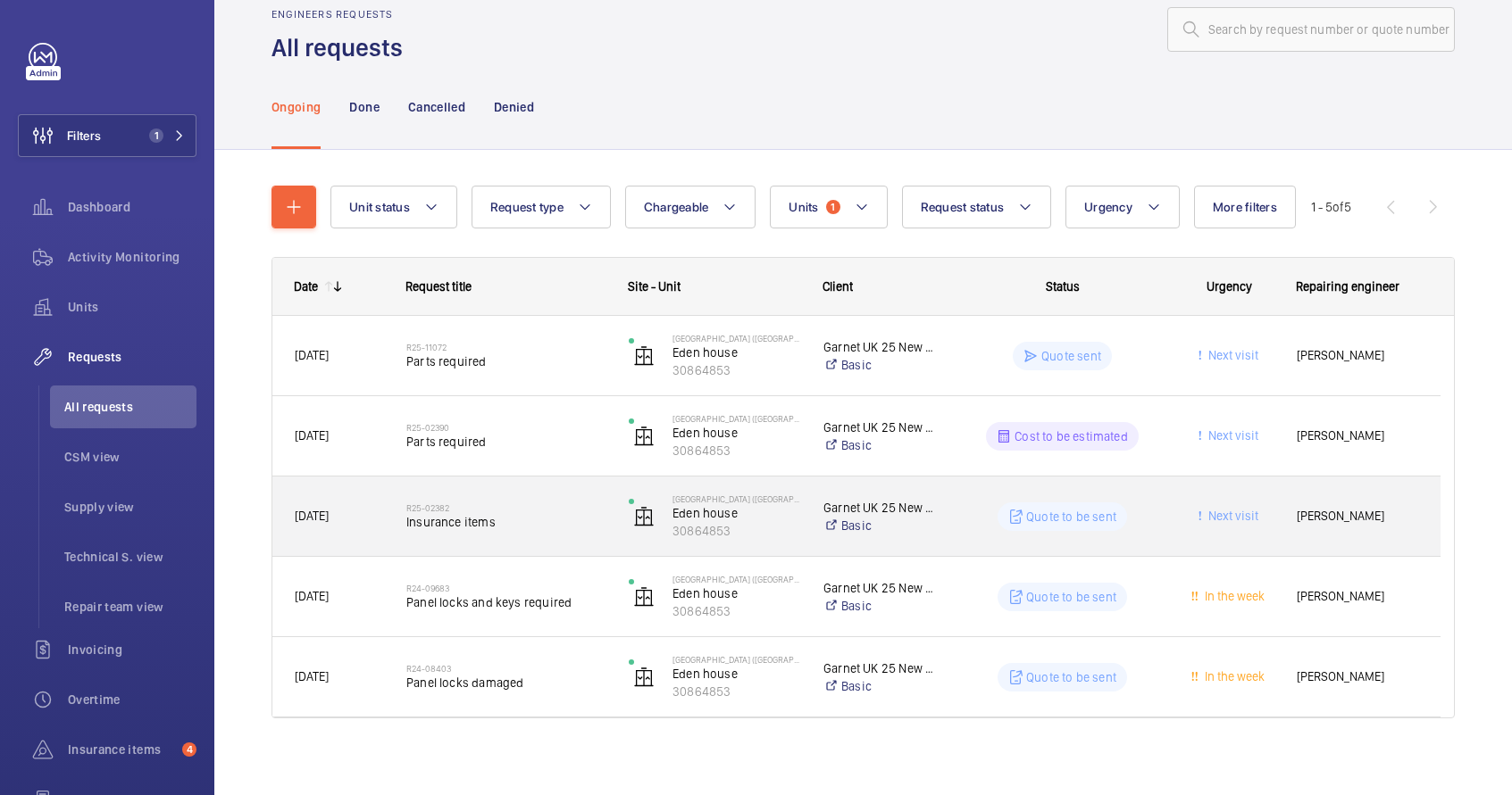
scroll to position [44, 0]
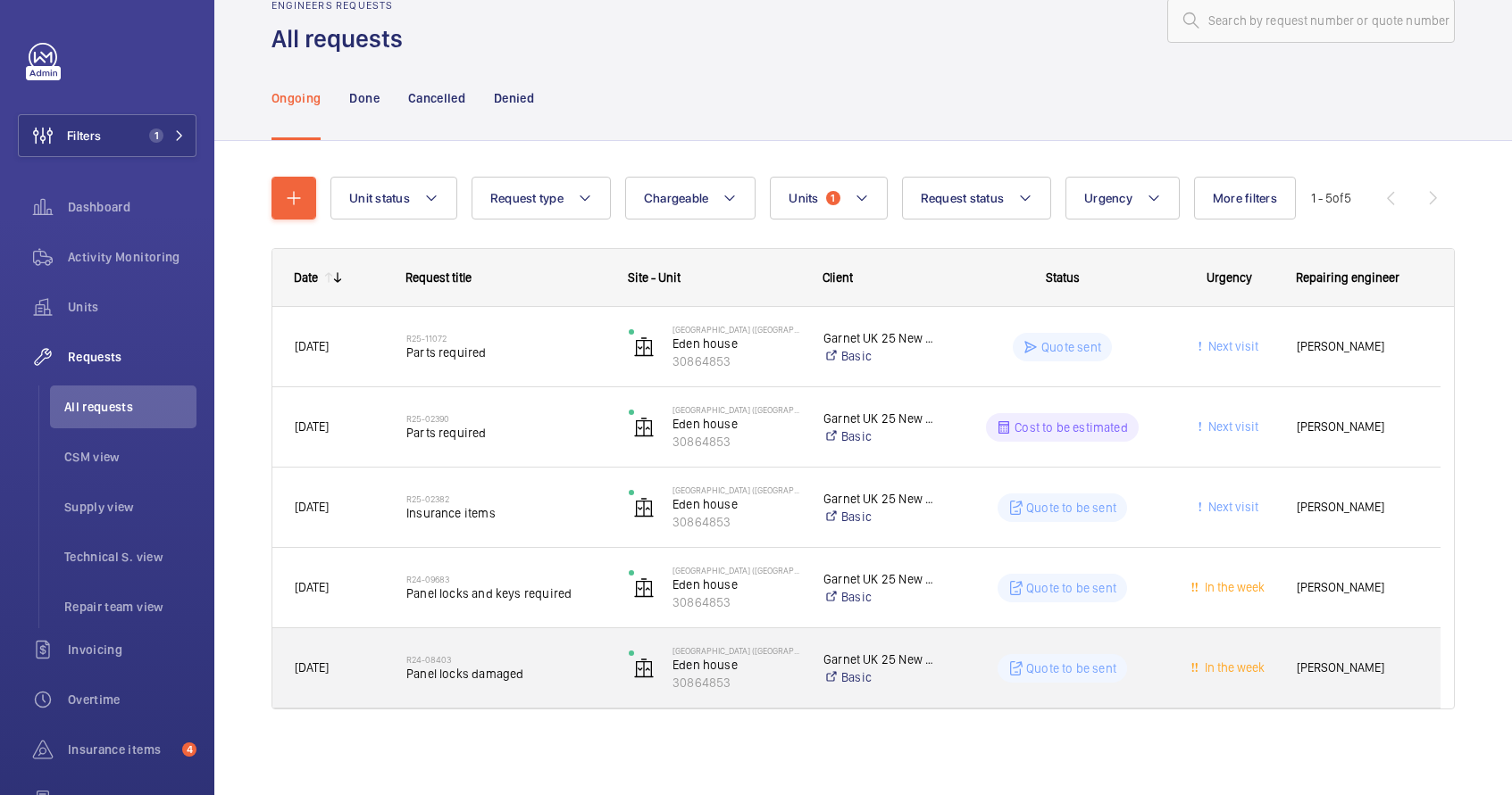
click at [581, 666] on span "Panel locks damaged" at bounding box center [506, 674] width 199 height 18
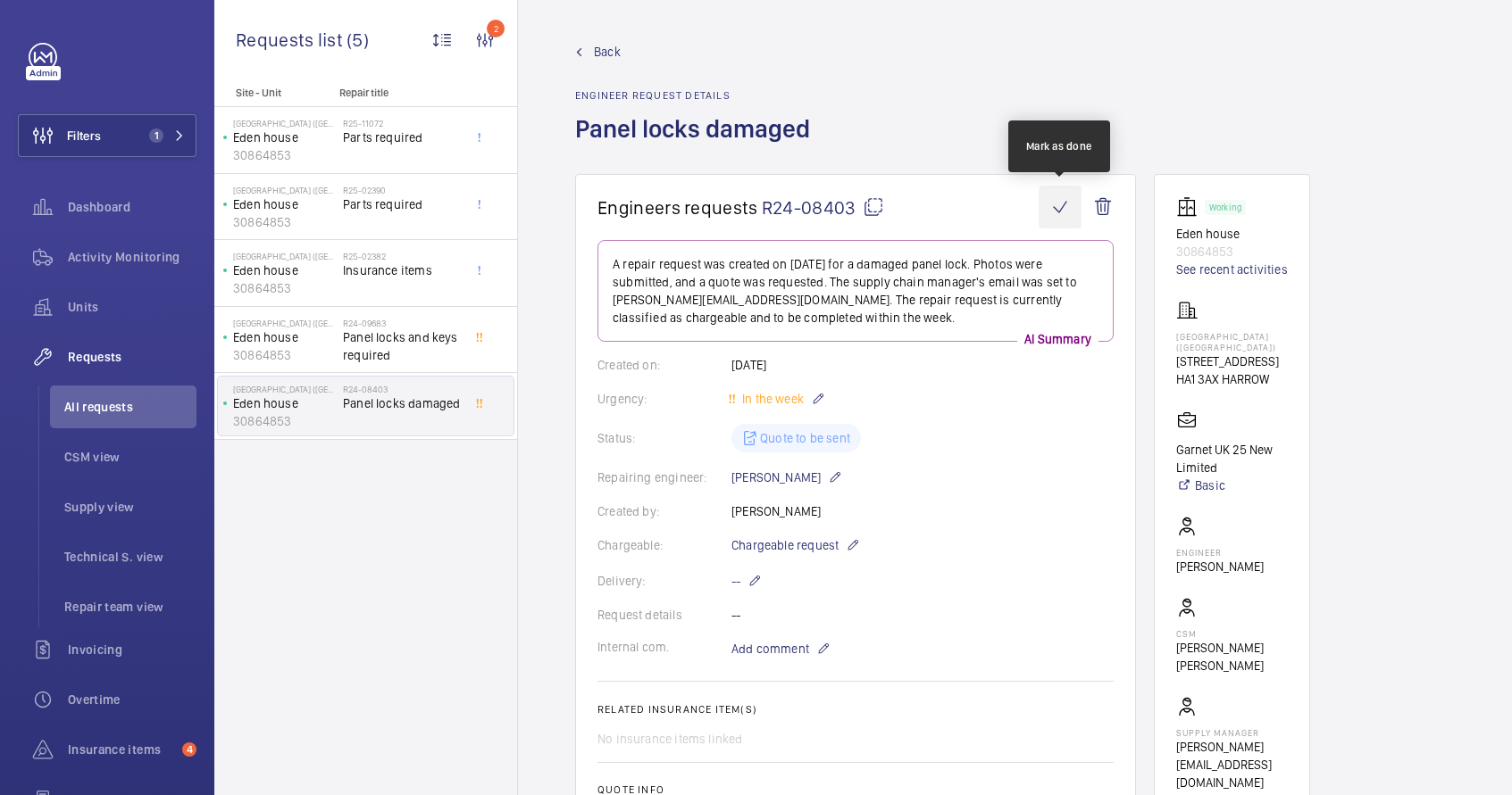
click at [1065, 205] on wm-front-icon-button at bounding box center [1059, 206] width 43 height 43
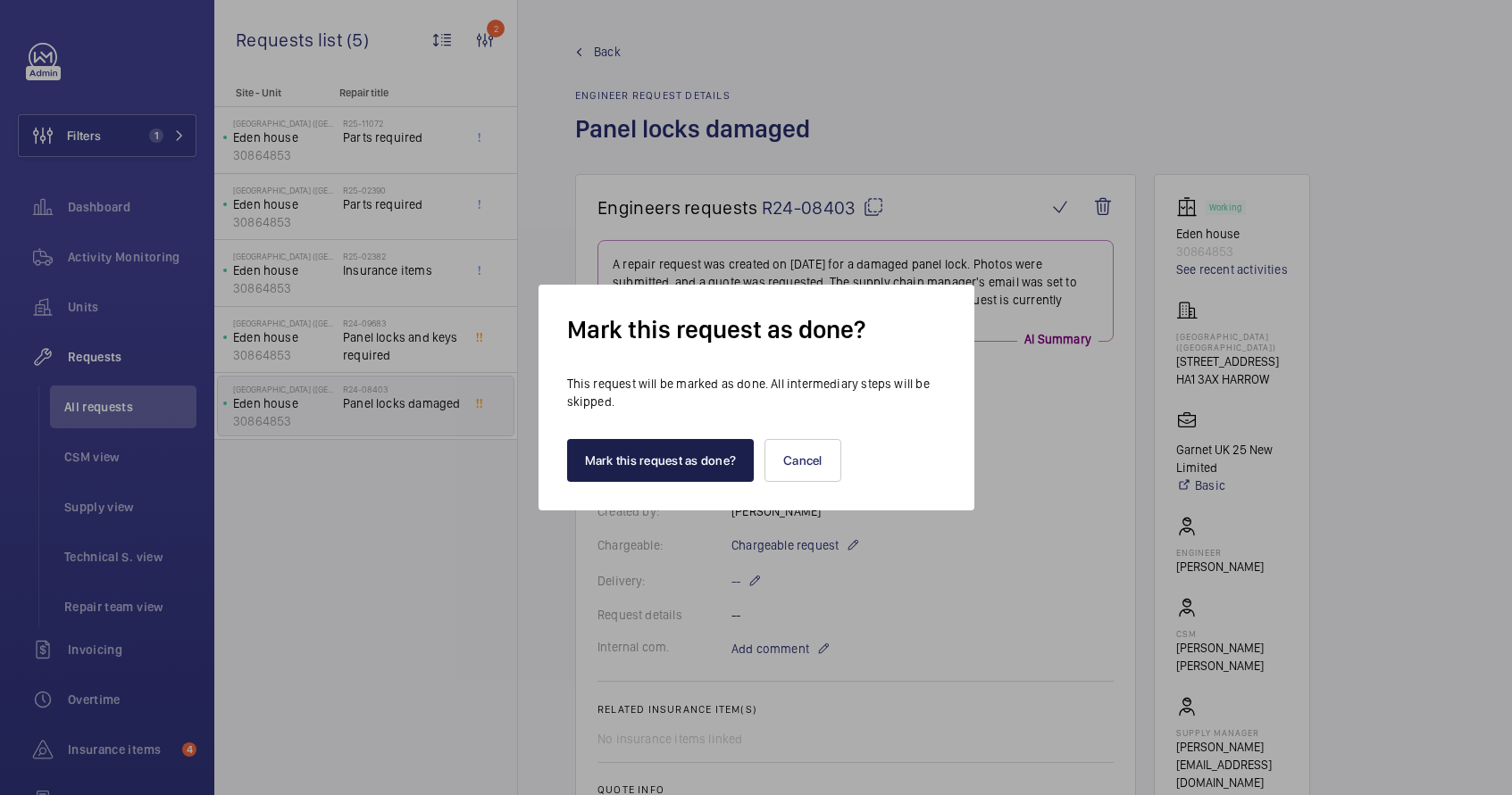
click at [654, 466] on button "Mark this request as done?" at bounding box center [661, 460] width 187 height 43
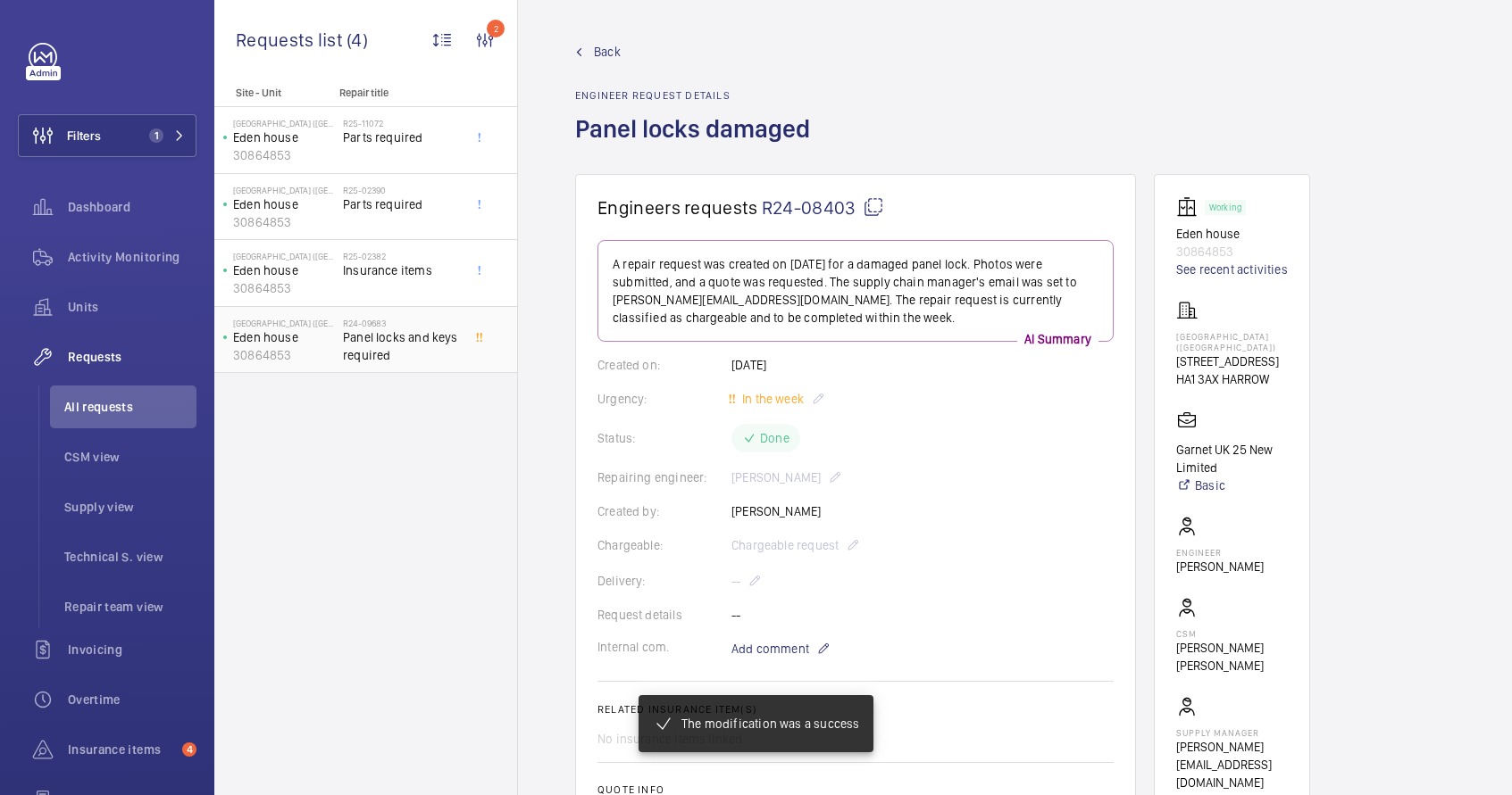
click at [387, 341] on span "Panel locks and keys required" at bounding box center [401, 346] width 118 height 36
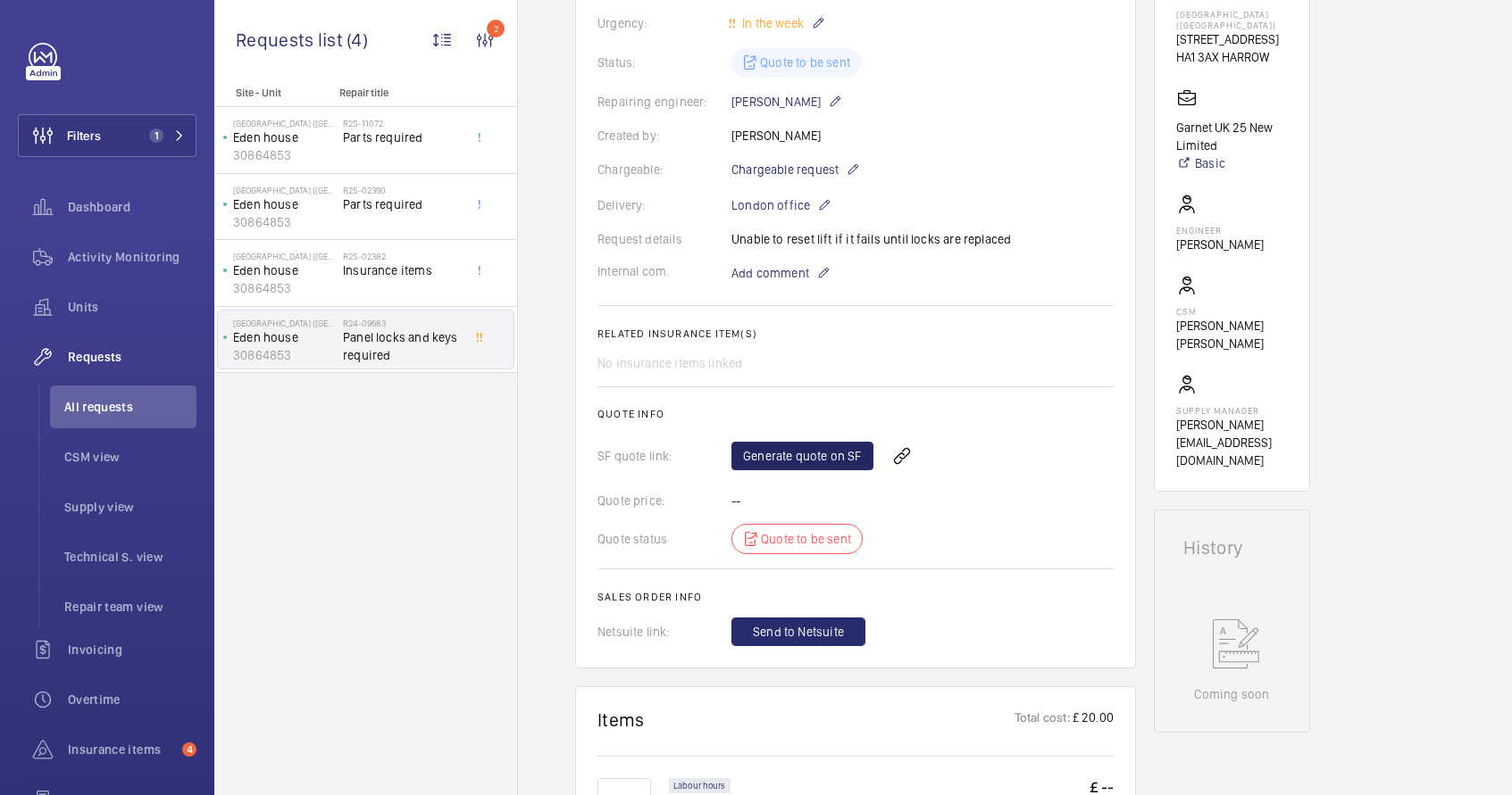
scroll to position [358, 0]
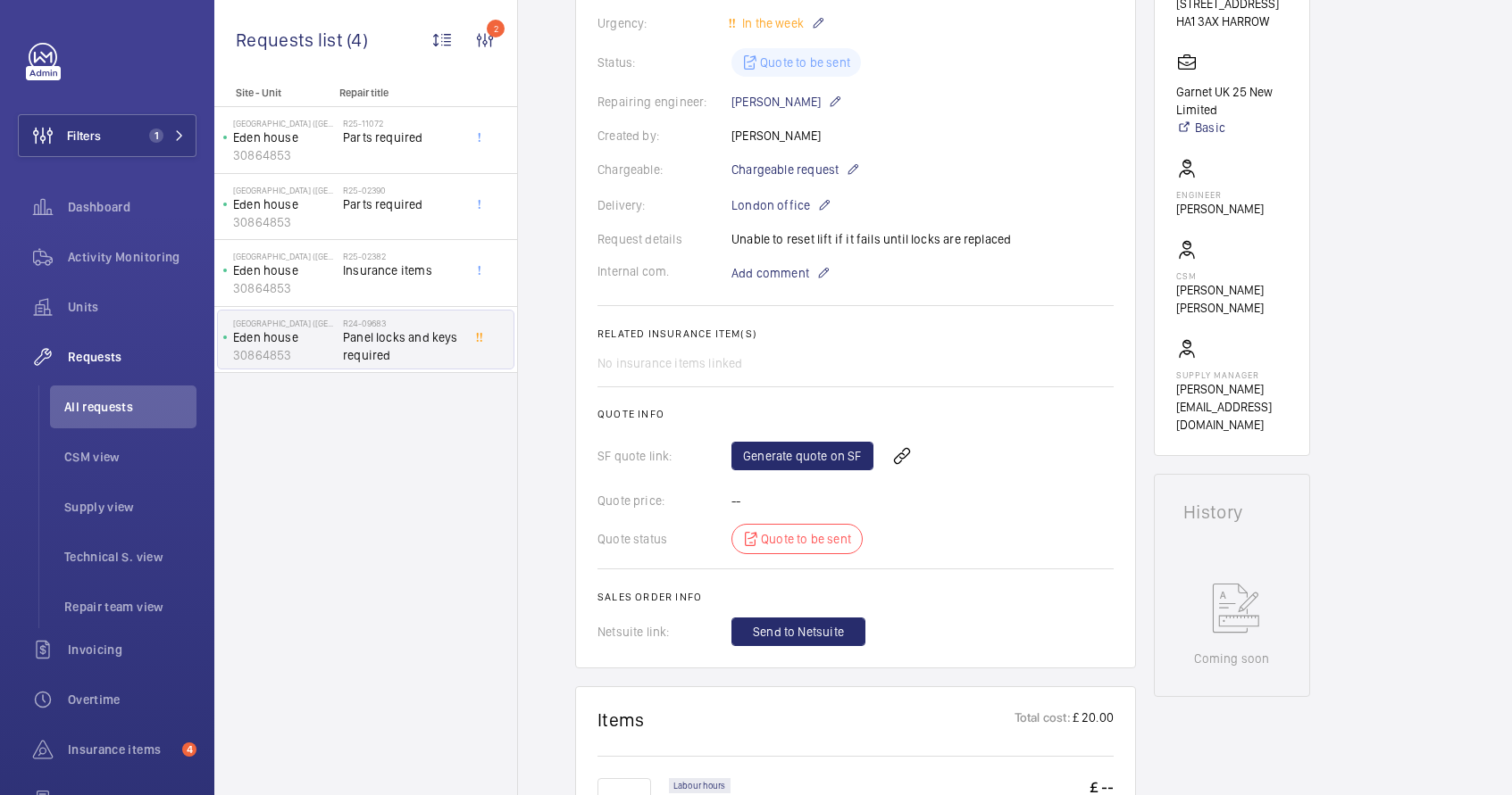
click at [801, 238] on div "Request details Unable to reset lift if it fails until locks are replaced" at bounding box center [855, 238] width 516 height 18
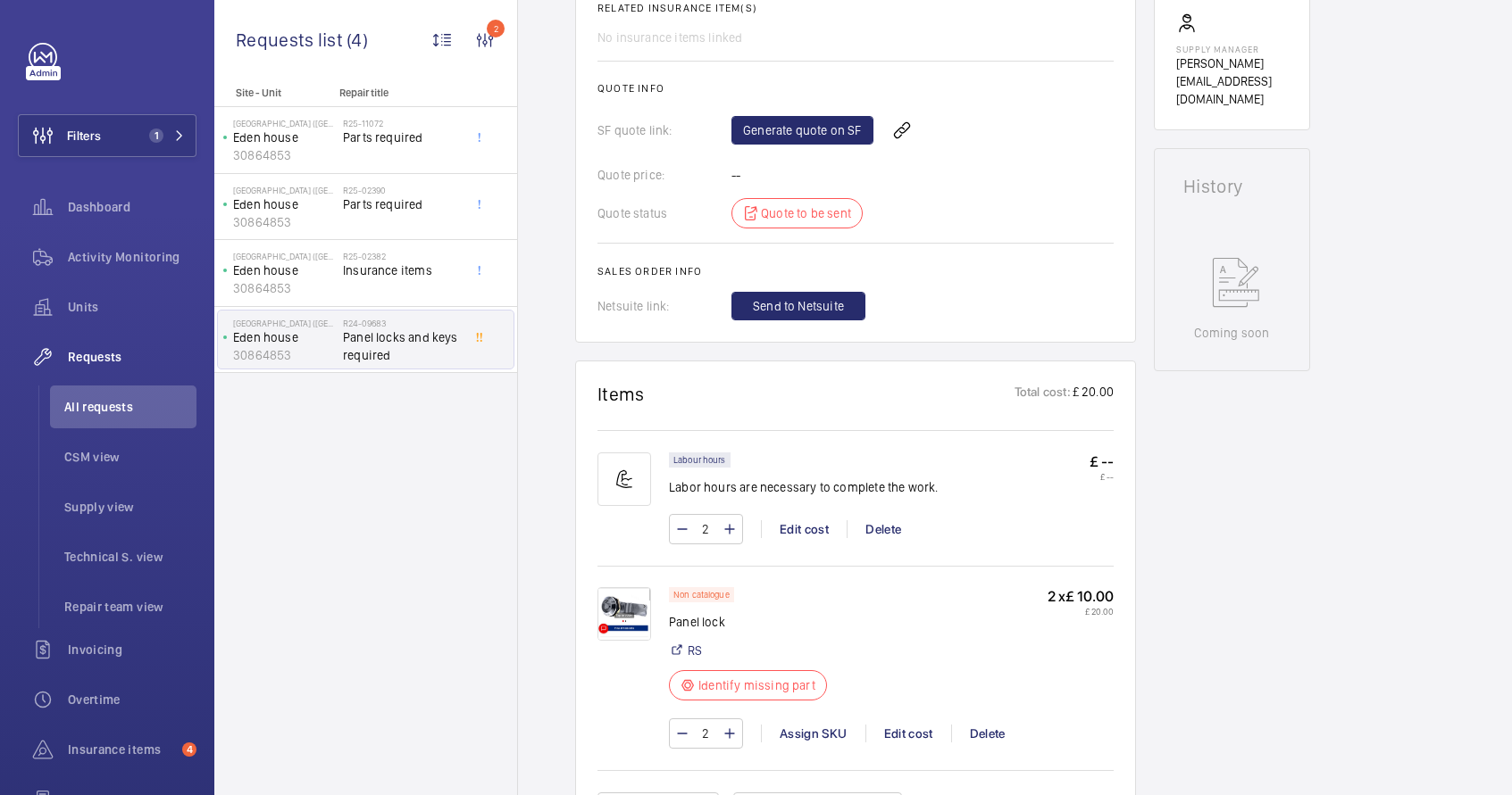
scroll to position [0, 0]
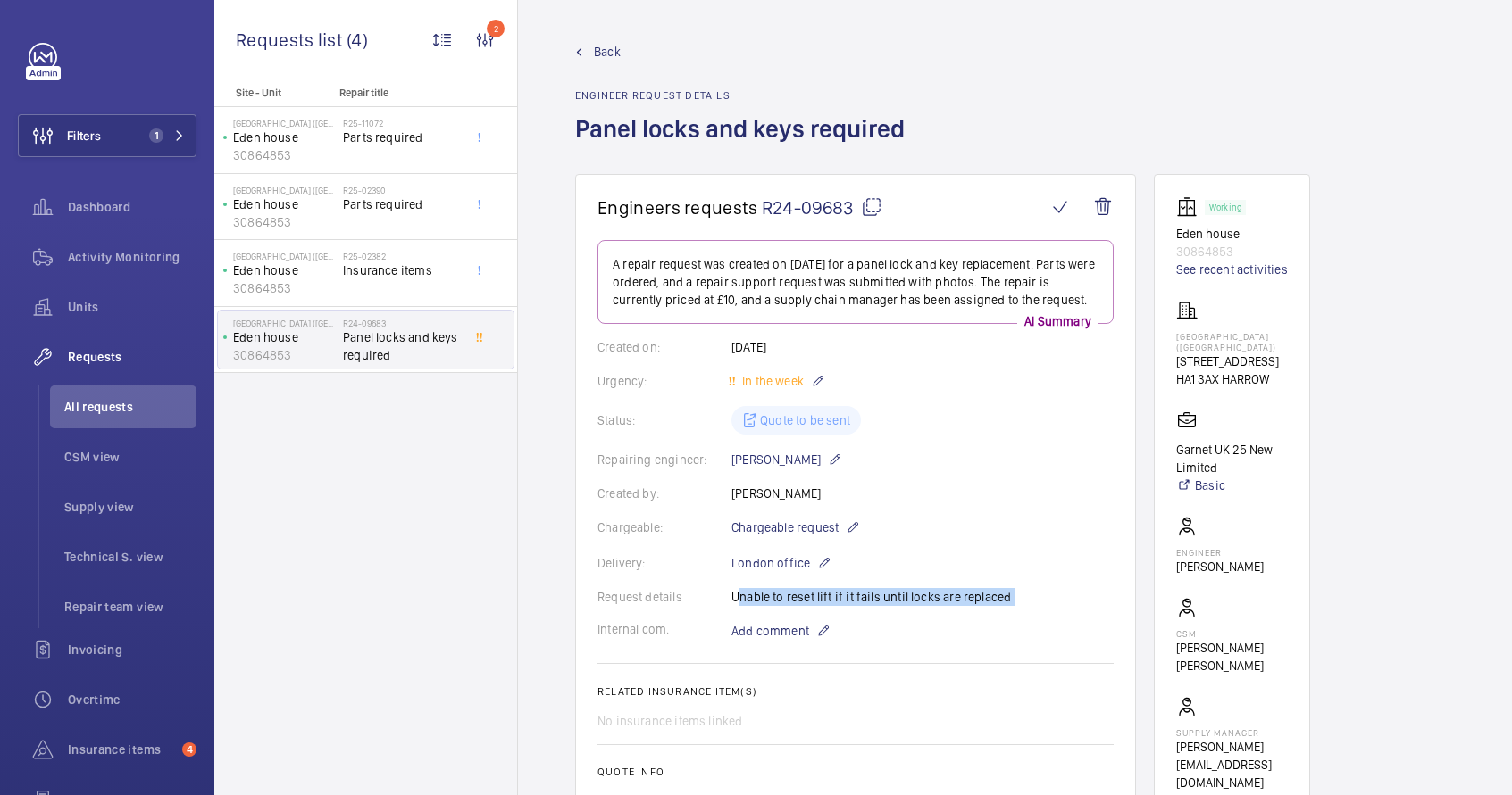
click at [869, 212] on mat-icon at bounding box center [871, 207] width 22 height 22
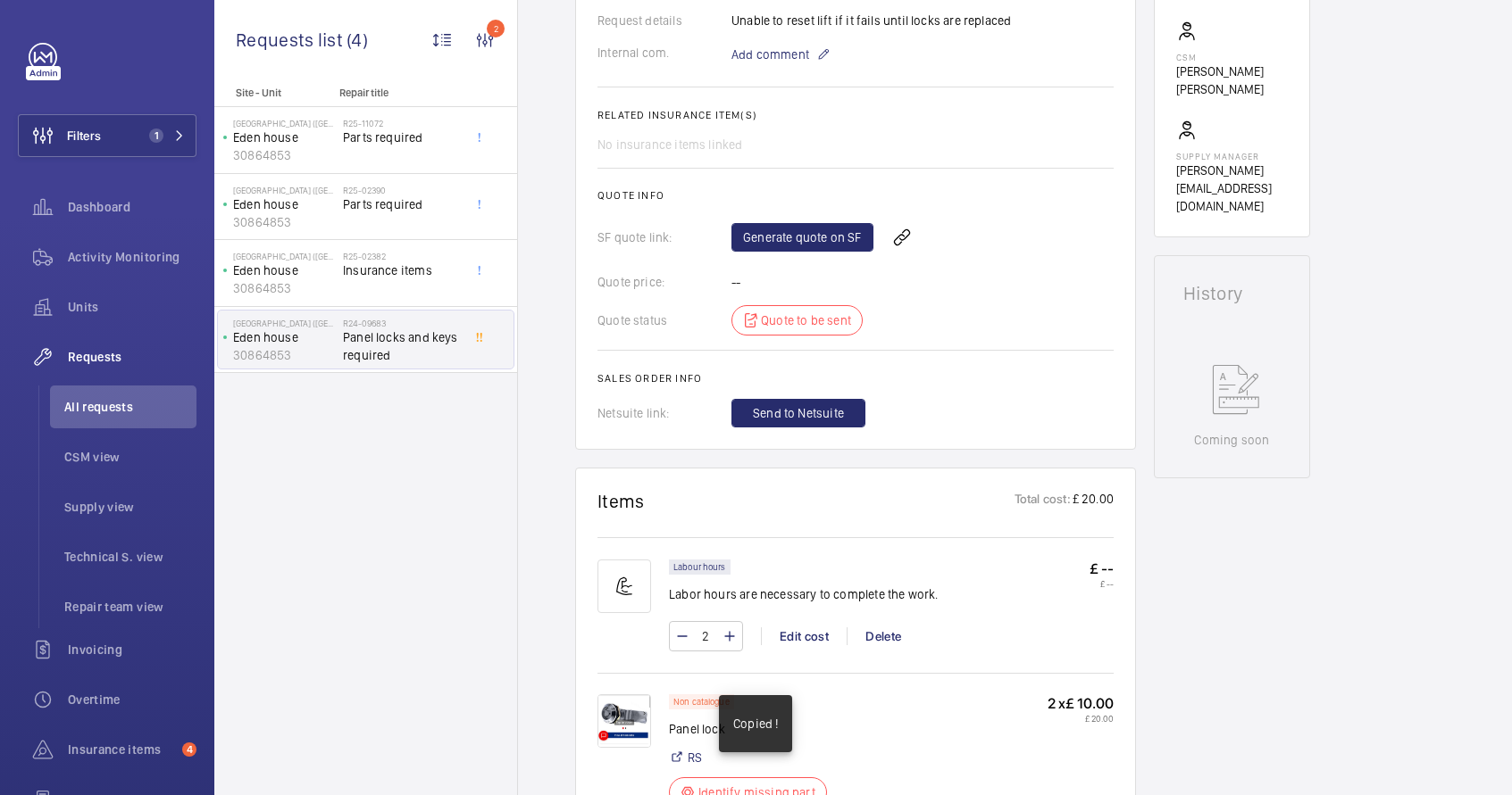
scroll to position [589, 0]
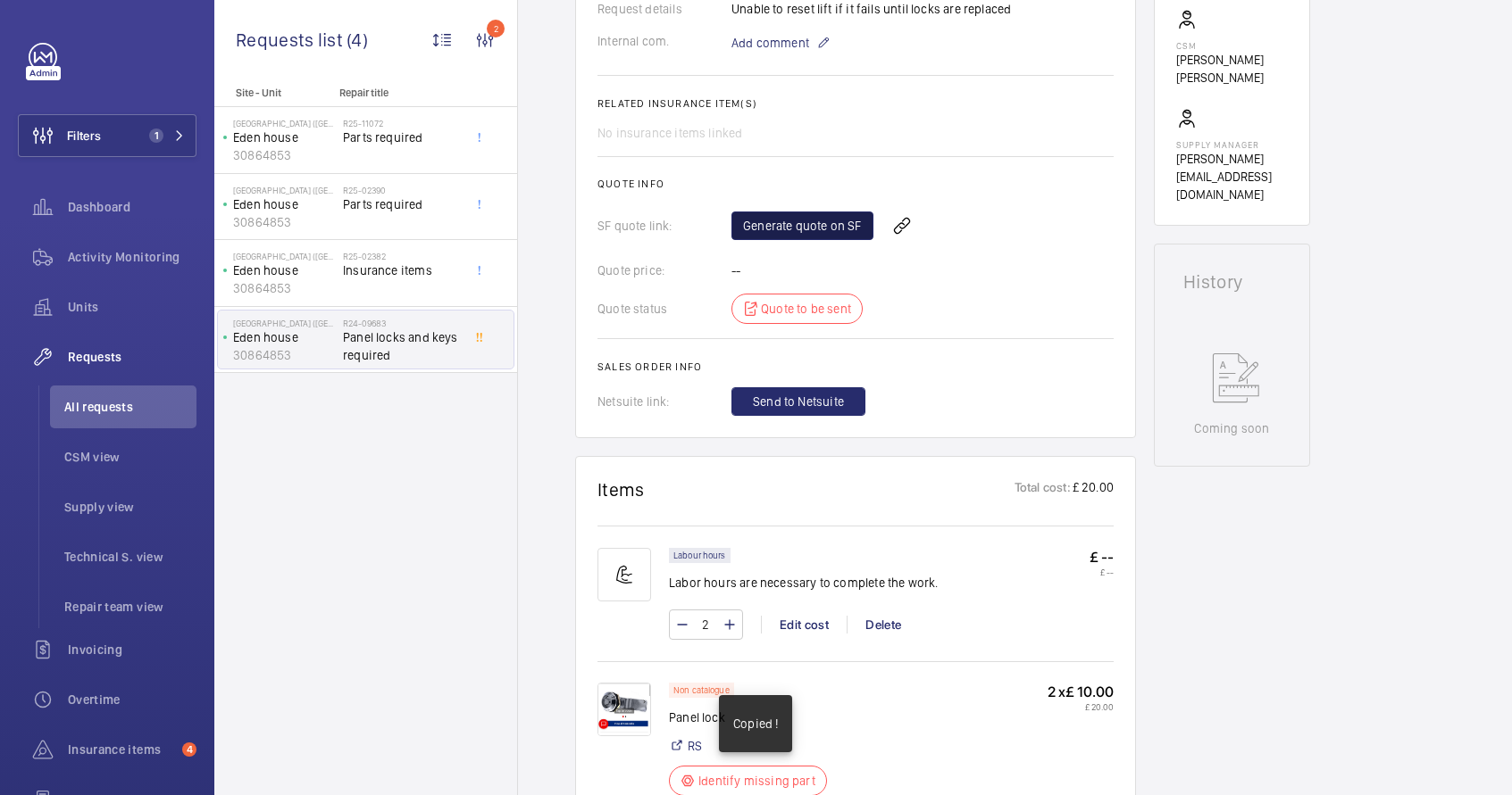
click at [796, 231] on link "Generate quote on SF" at bounding box center [803, 226] width 142 height 28
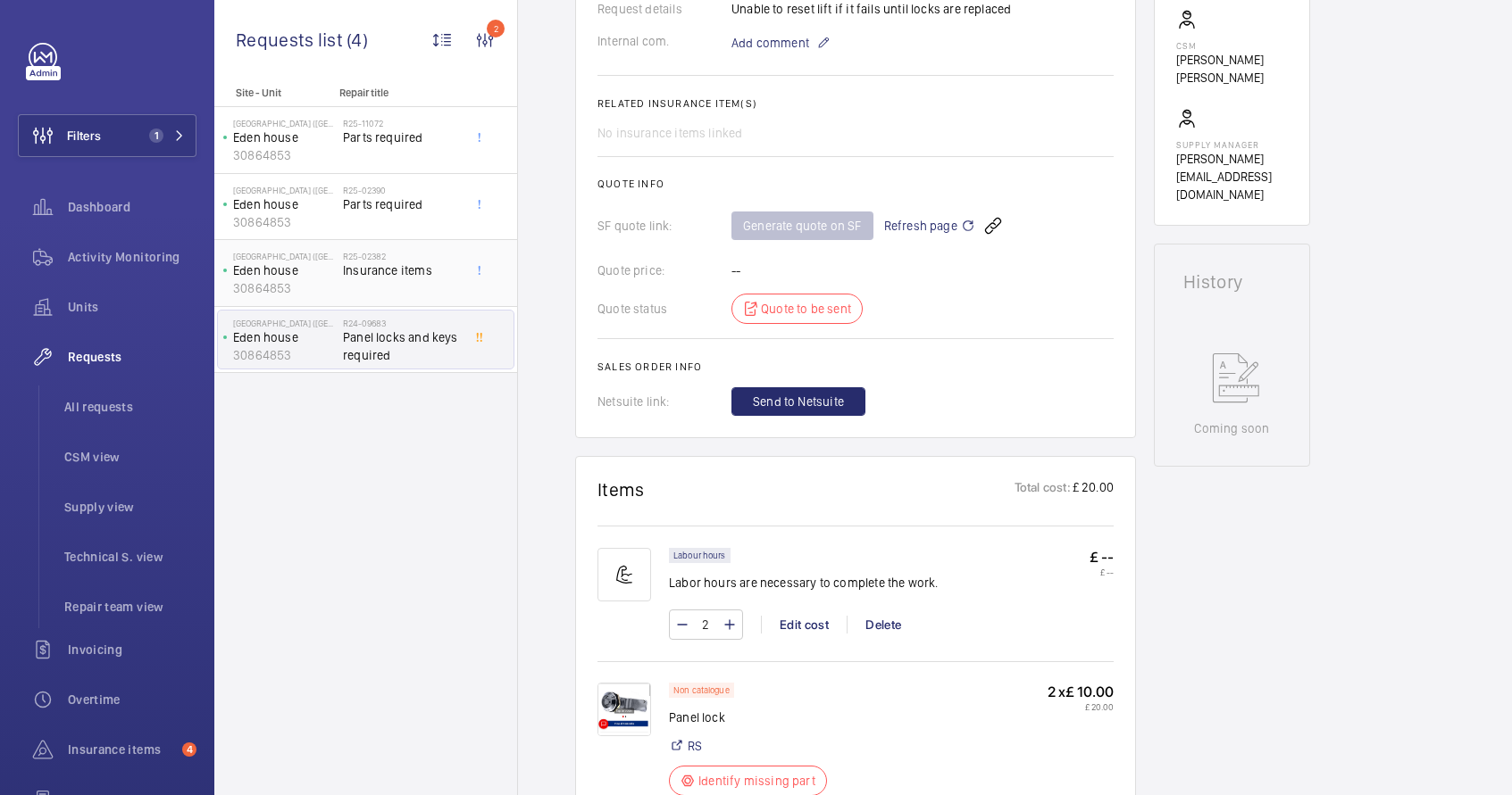
click at [375, 287] on div "R25-02382 Insurance items" at bounding box center [401, 276] width 118 height 52
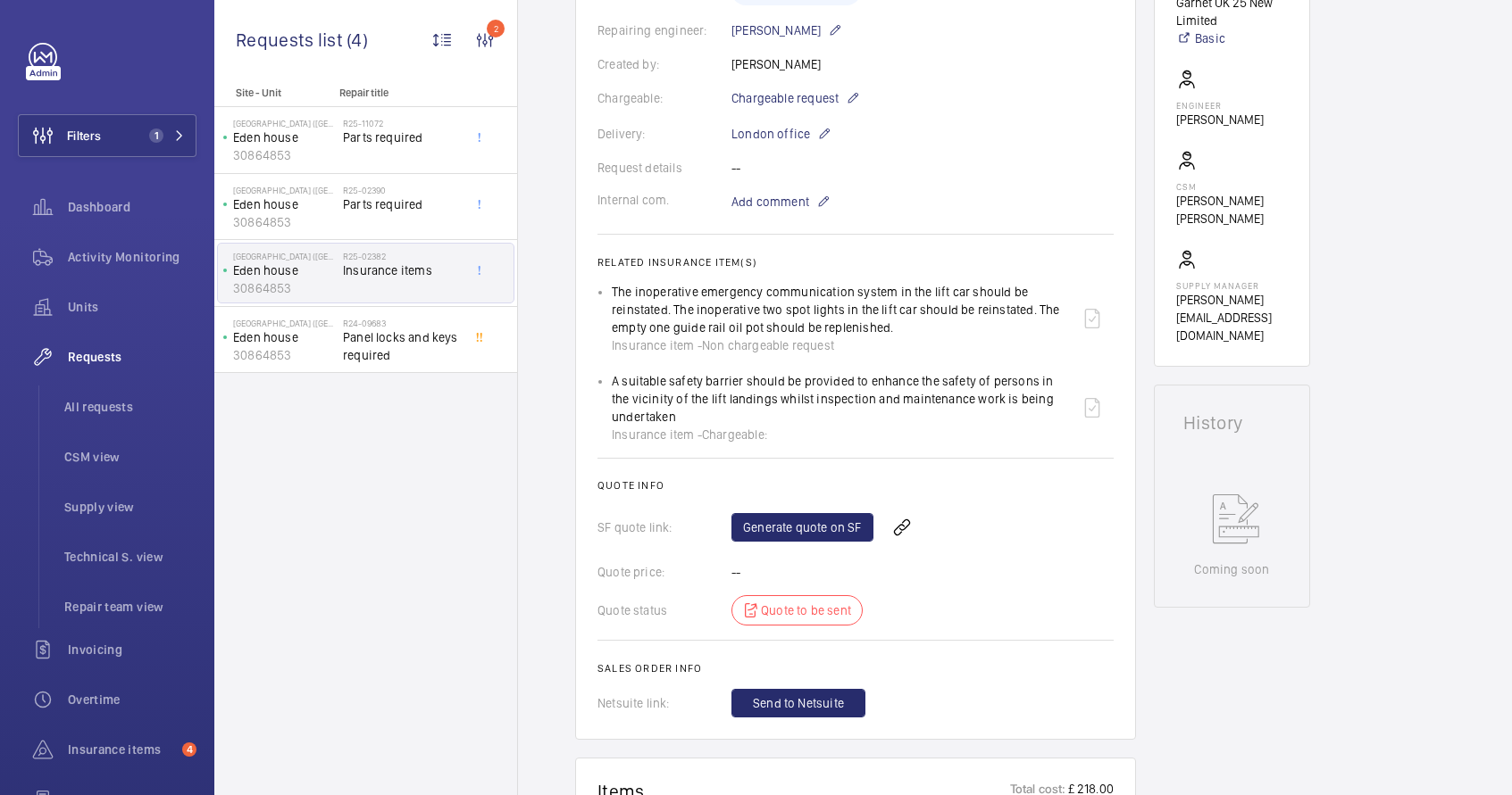
scroll to position [453, 0]
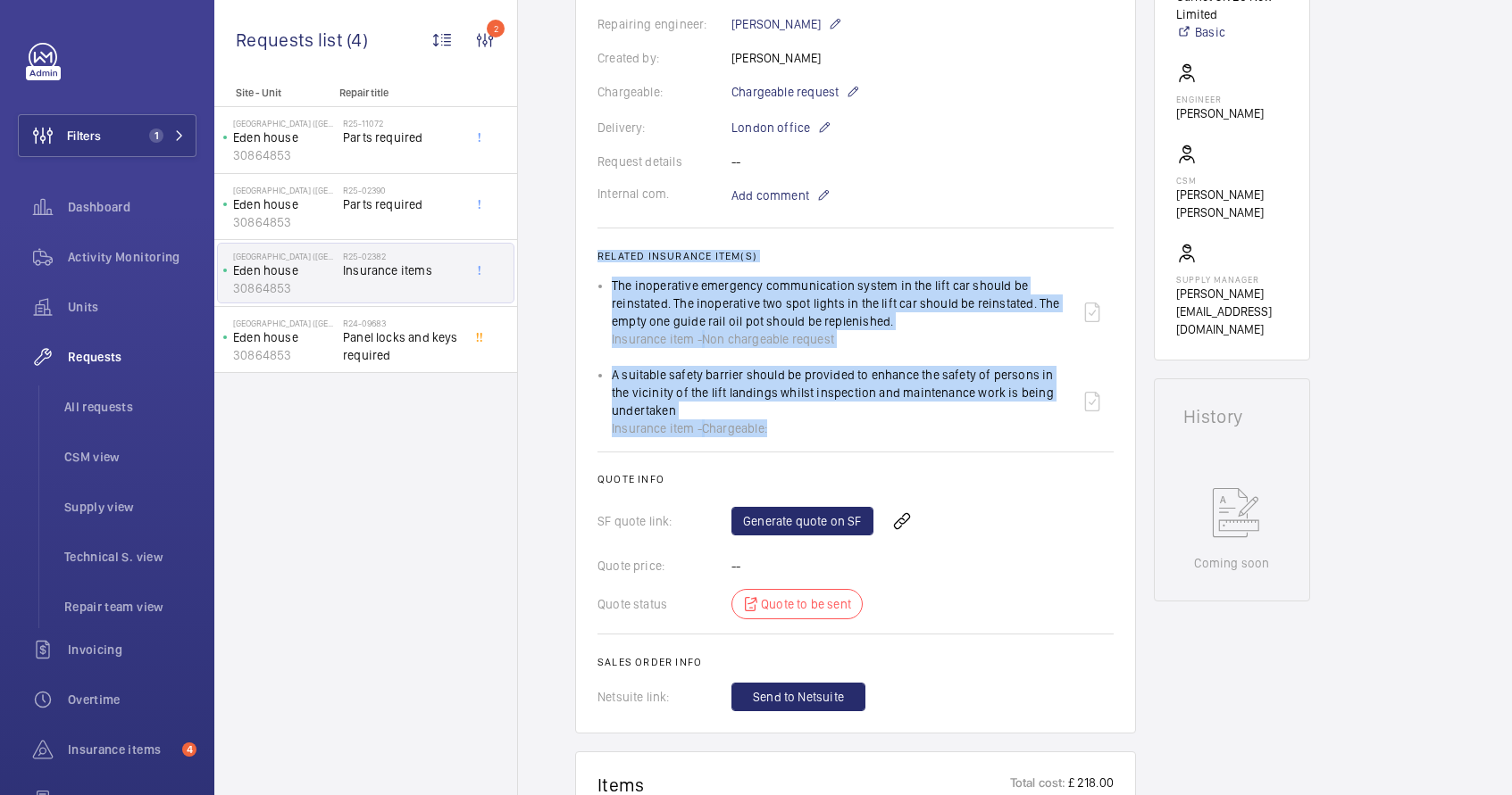
drag, startPoint x: 596, startPoint y: 254, endPoint x: 1018, endPoint y: 434, distance: 458.8
click at [1018, 434] on wm-front-card-body "The repair request was created on [DATE] by [PERSON_NAME]. Parts and man-hours …" at bounding box center [855, 249] width 516 height 925
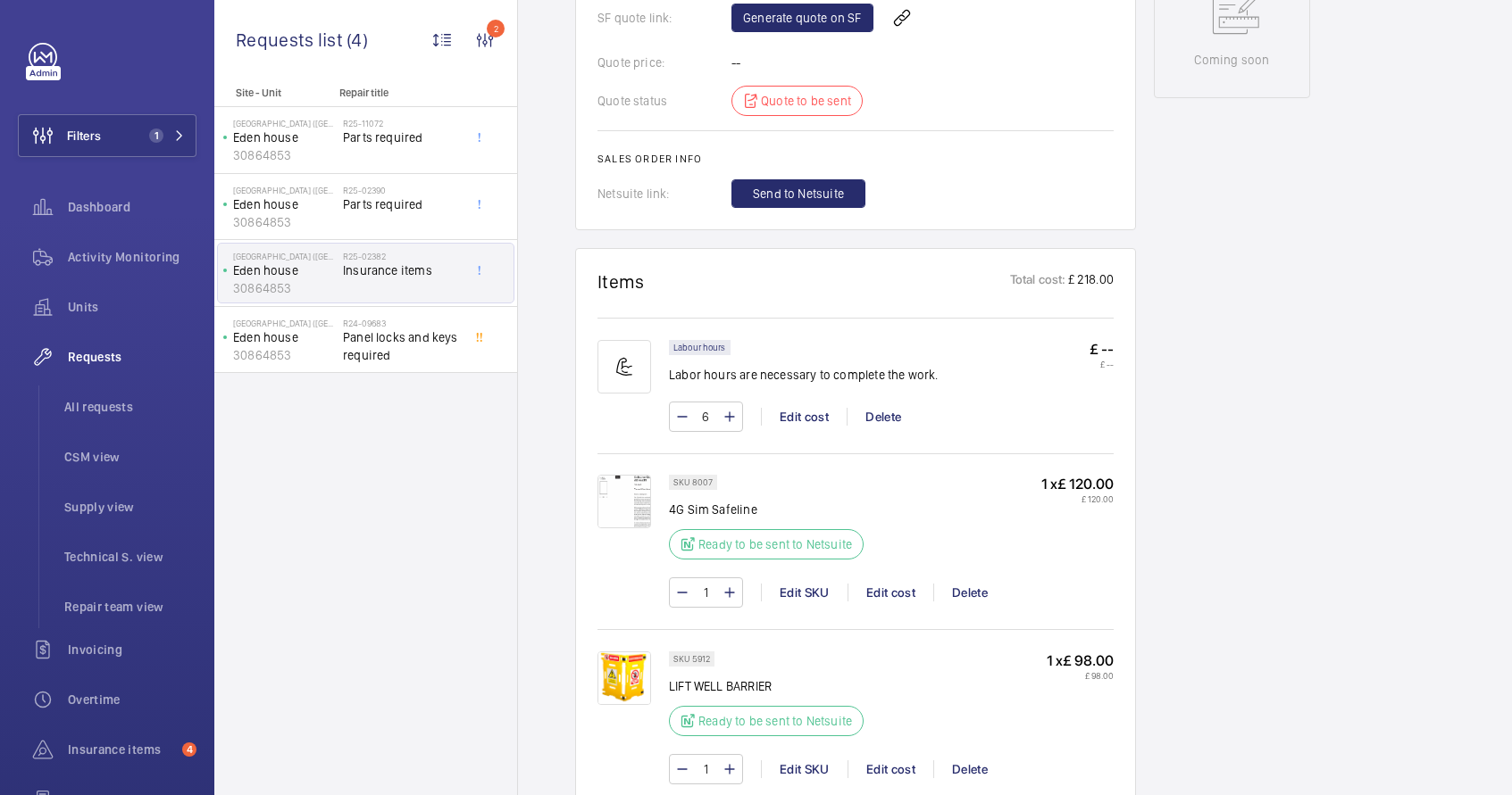
scroll to position [963, 0]
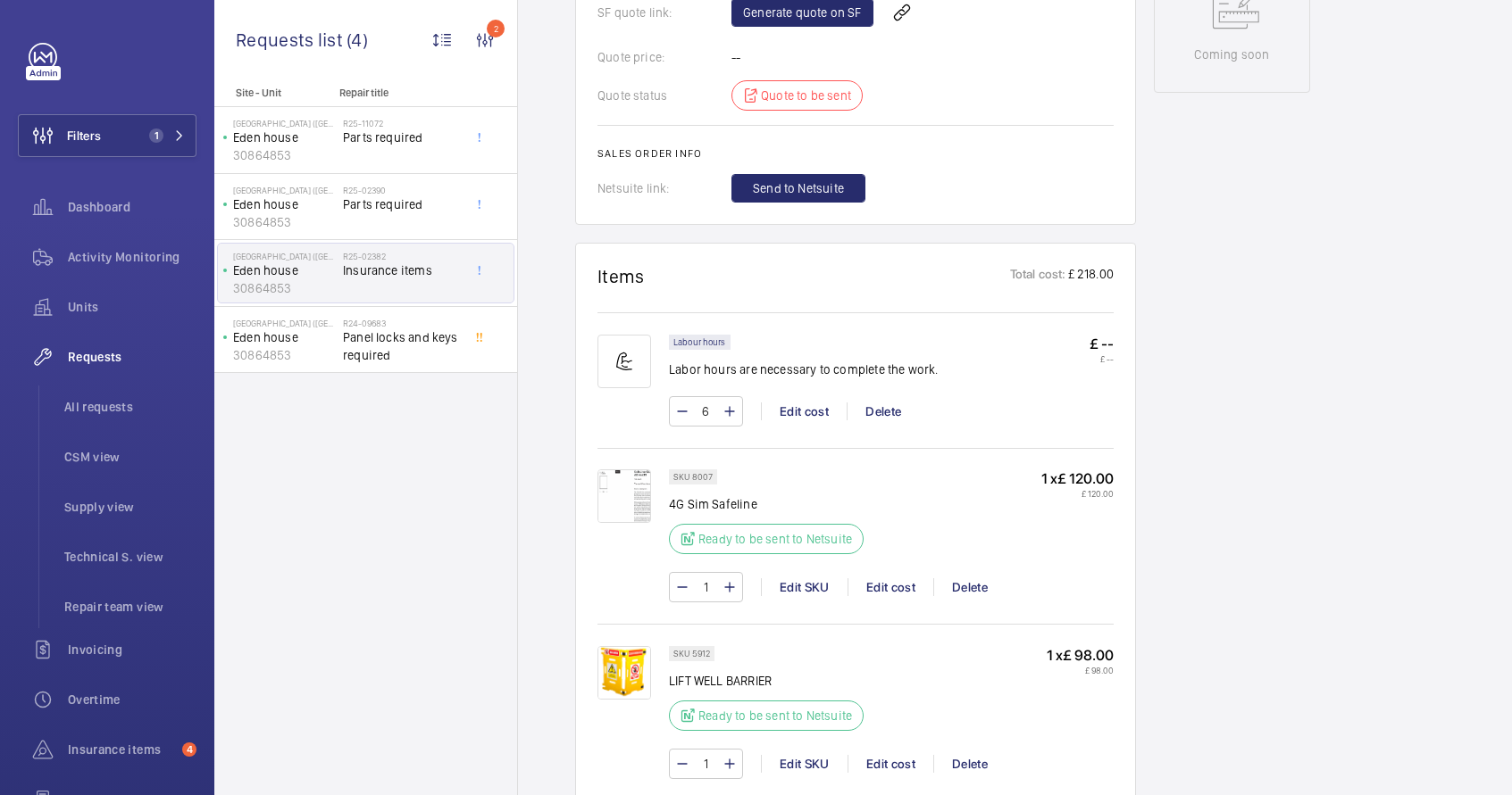
click at [618, 504] on img at bounding box center [624, 496] width 54 height 54
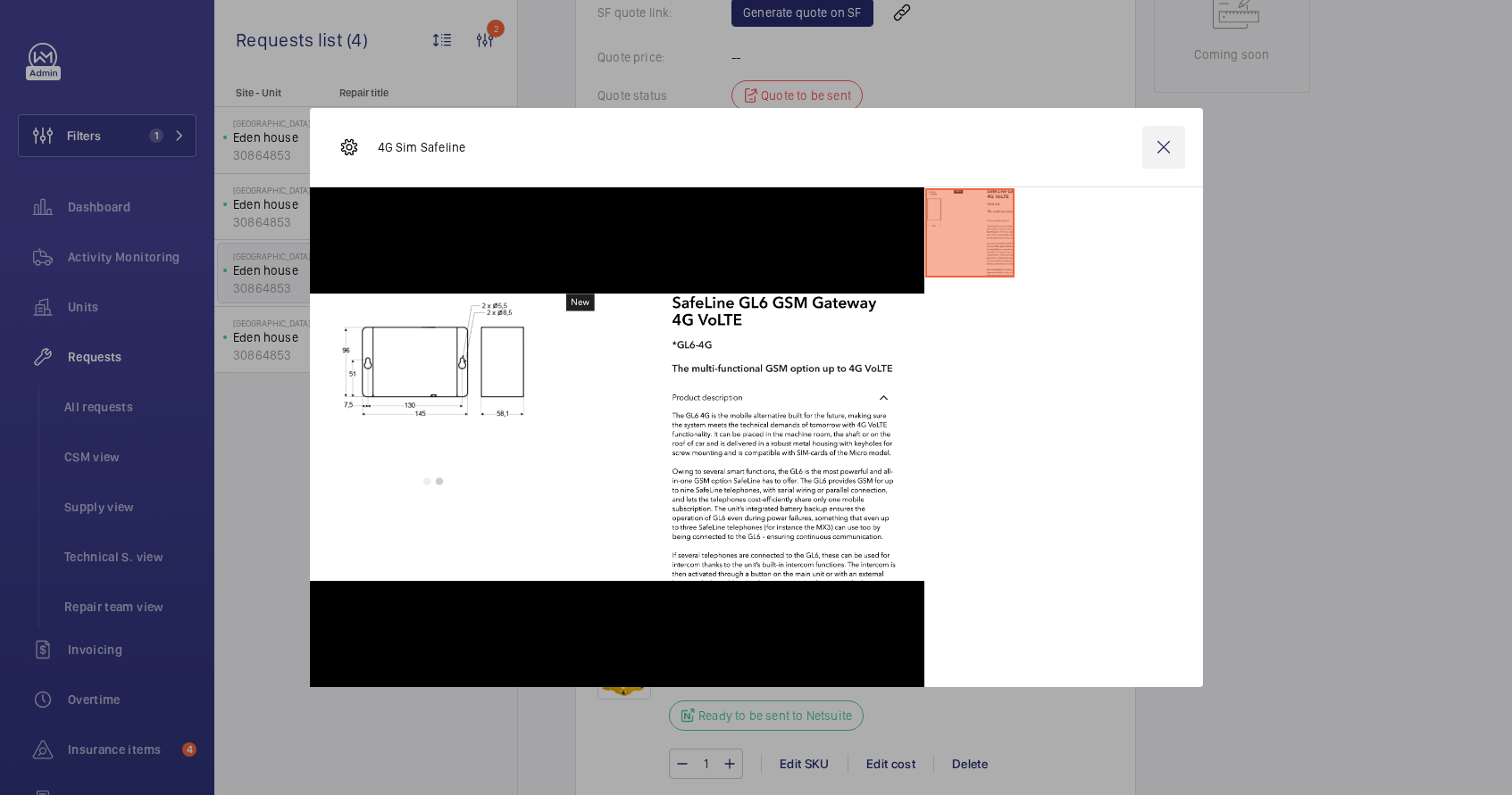
click at [1167, 148] on wm-front-icon-button at bounding box center [1163, 147] width 43 height 43
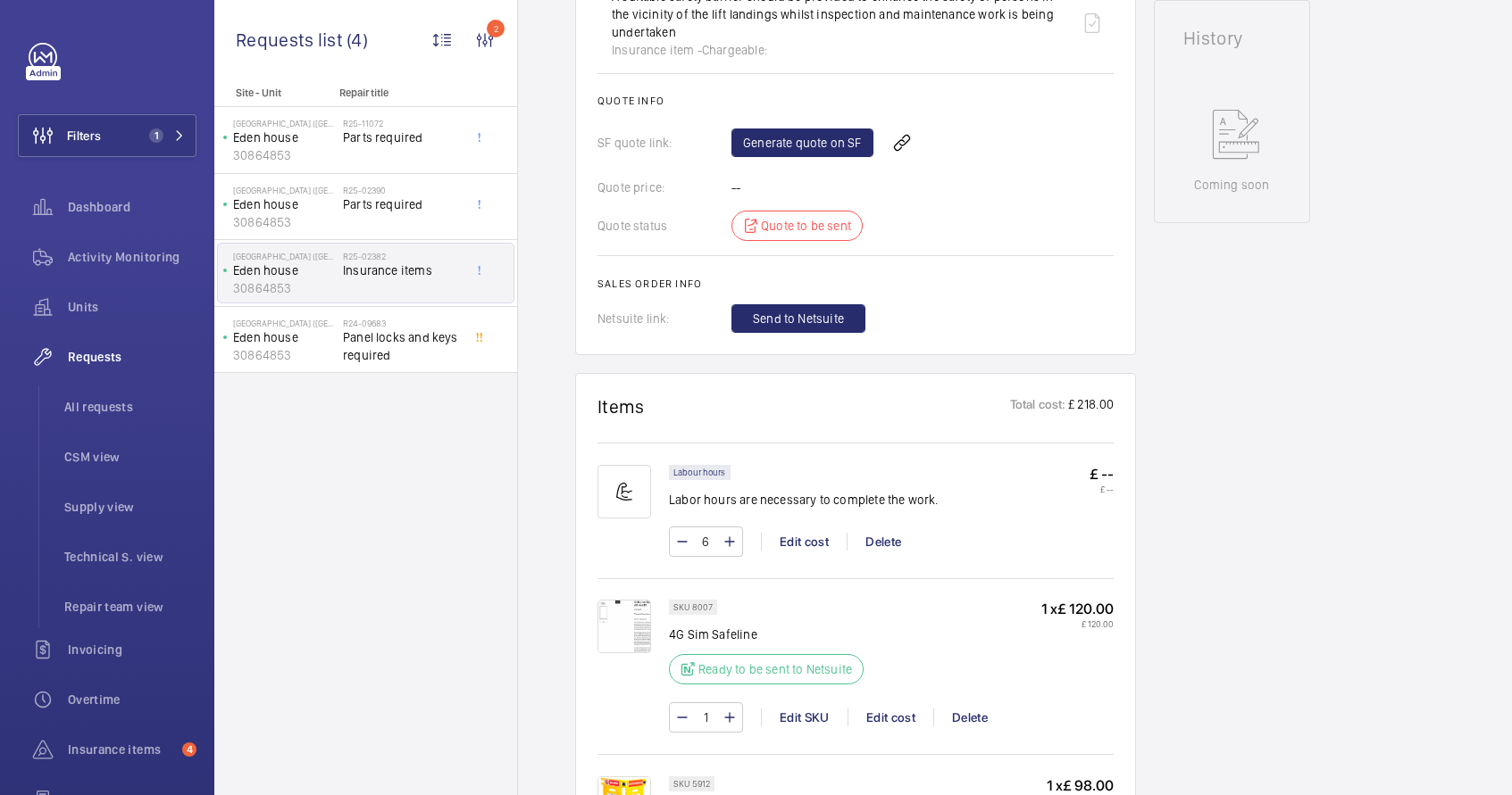
scroll to position [573, 0]
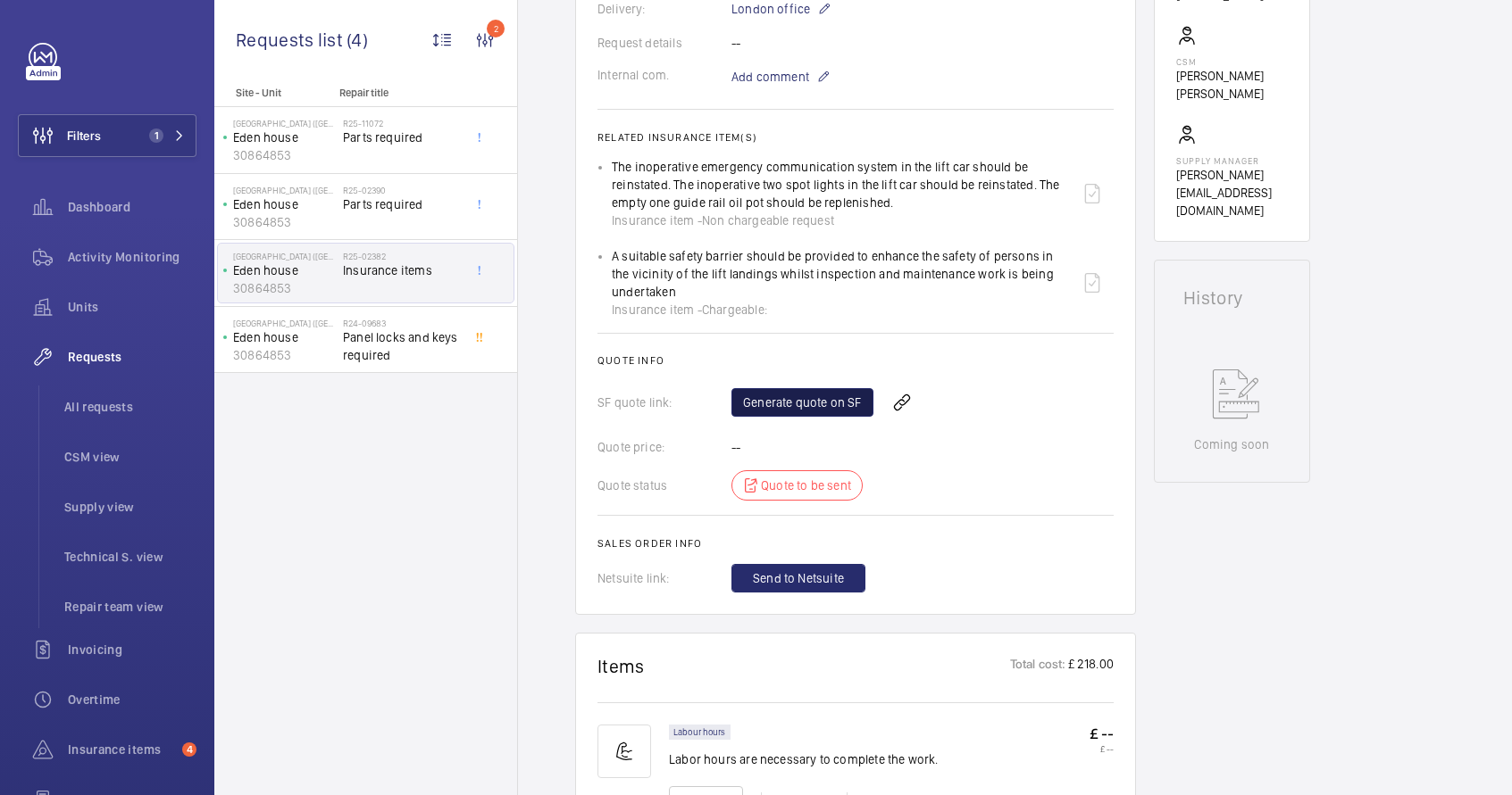
click at [798, 401] on link "Generate quote on SF" at bounding box center [803, 402] width 142 height 28
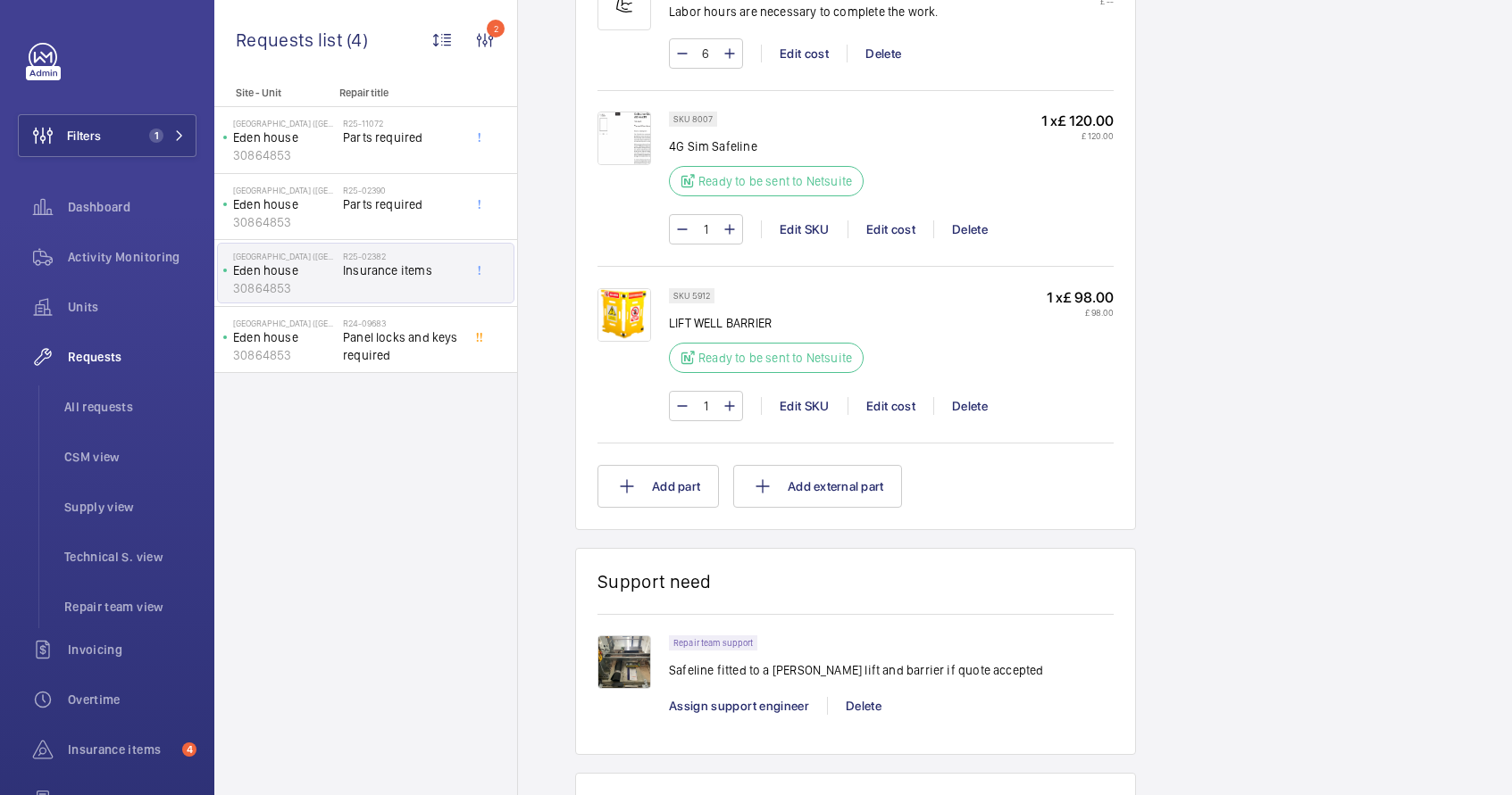
scroll to position [1326, 0]
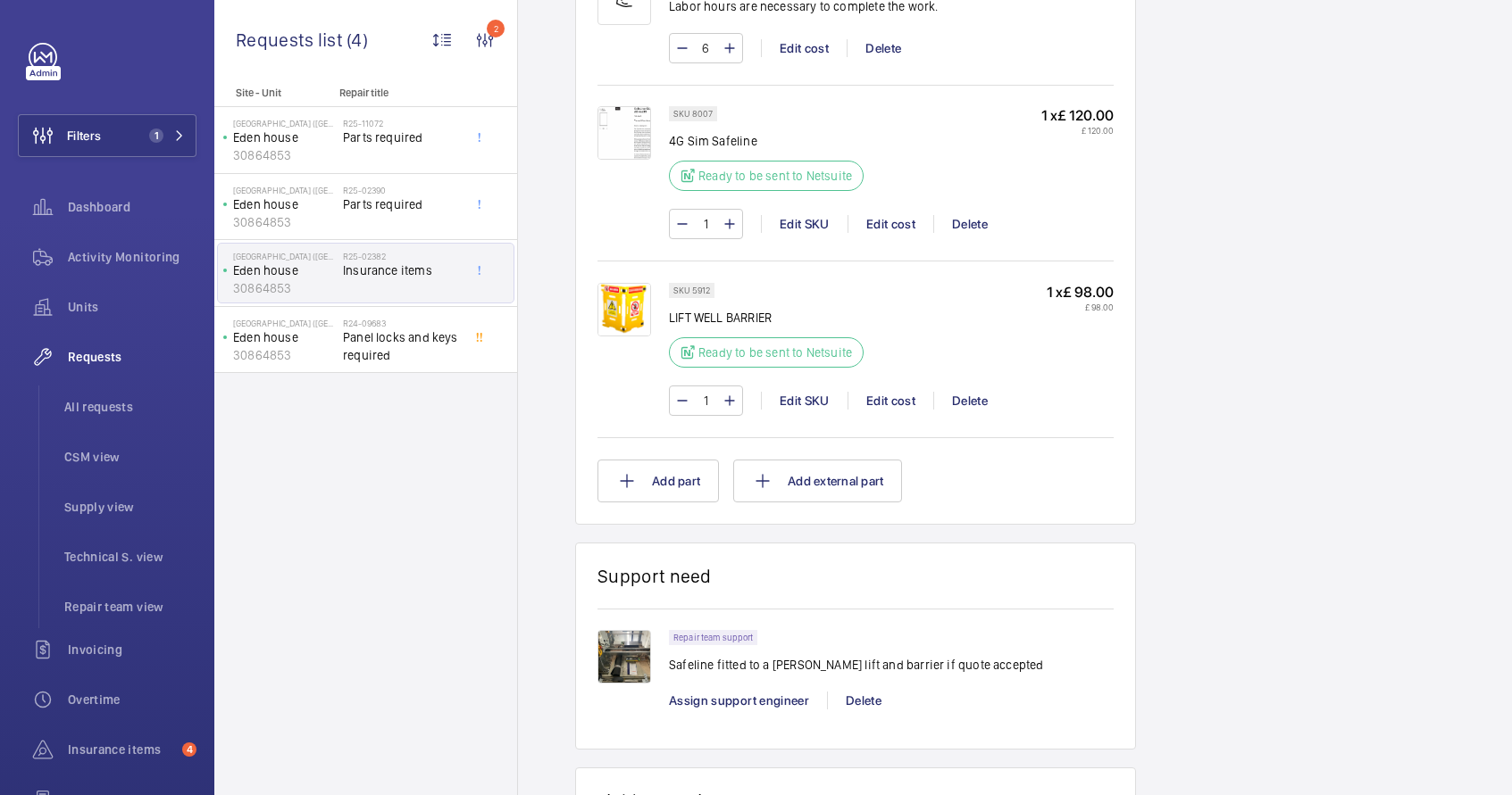
click at [621, 670] on img at bounding box center [624, 657] width 54 height 54
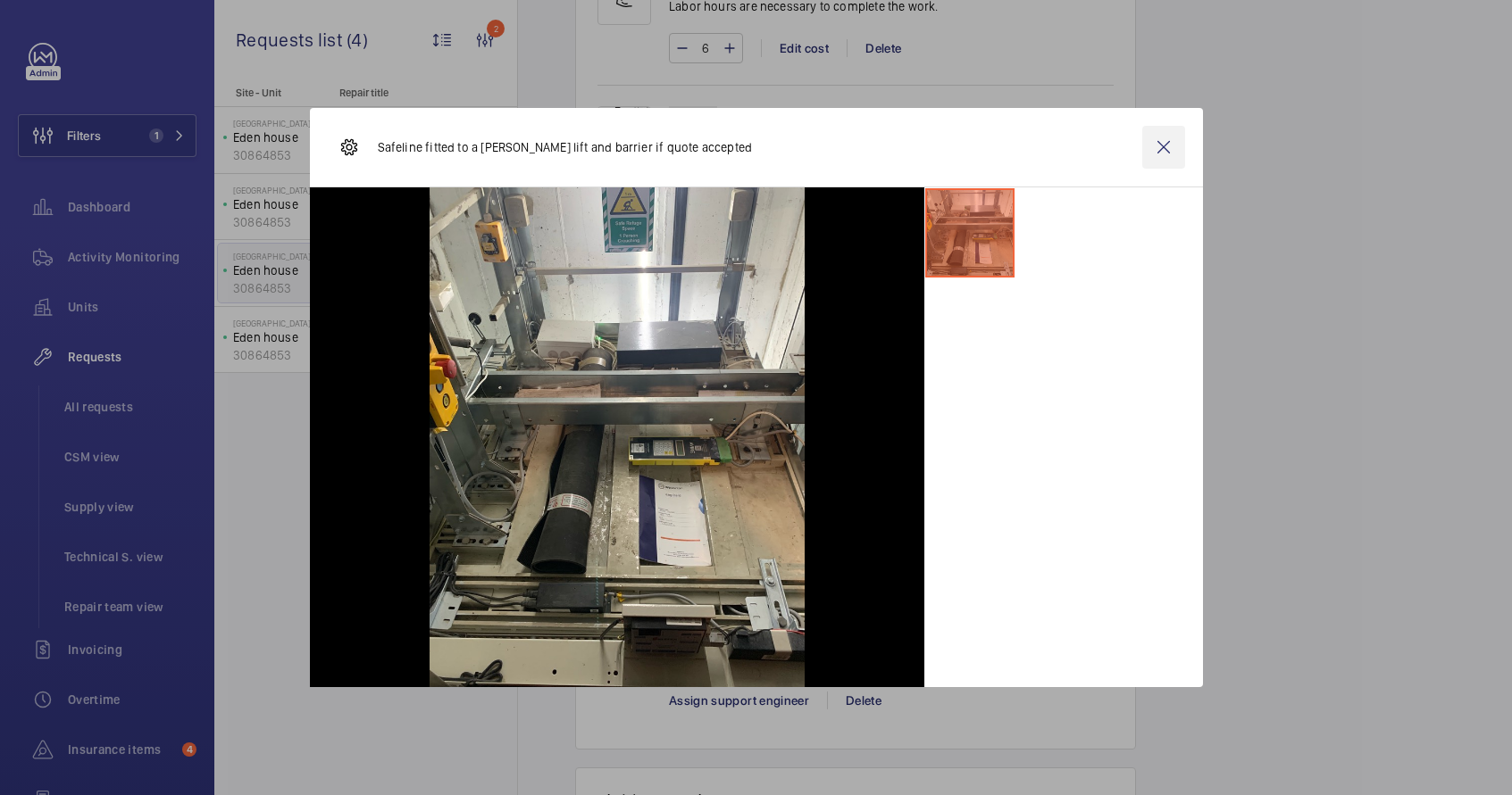
click at [1163, 159] on wm-front-icon-button at bounding box center [1163, 147] width 43 height 43
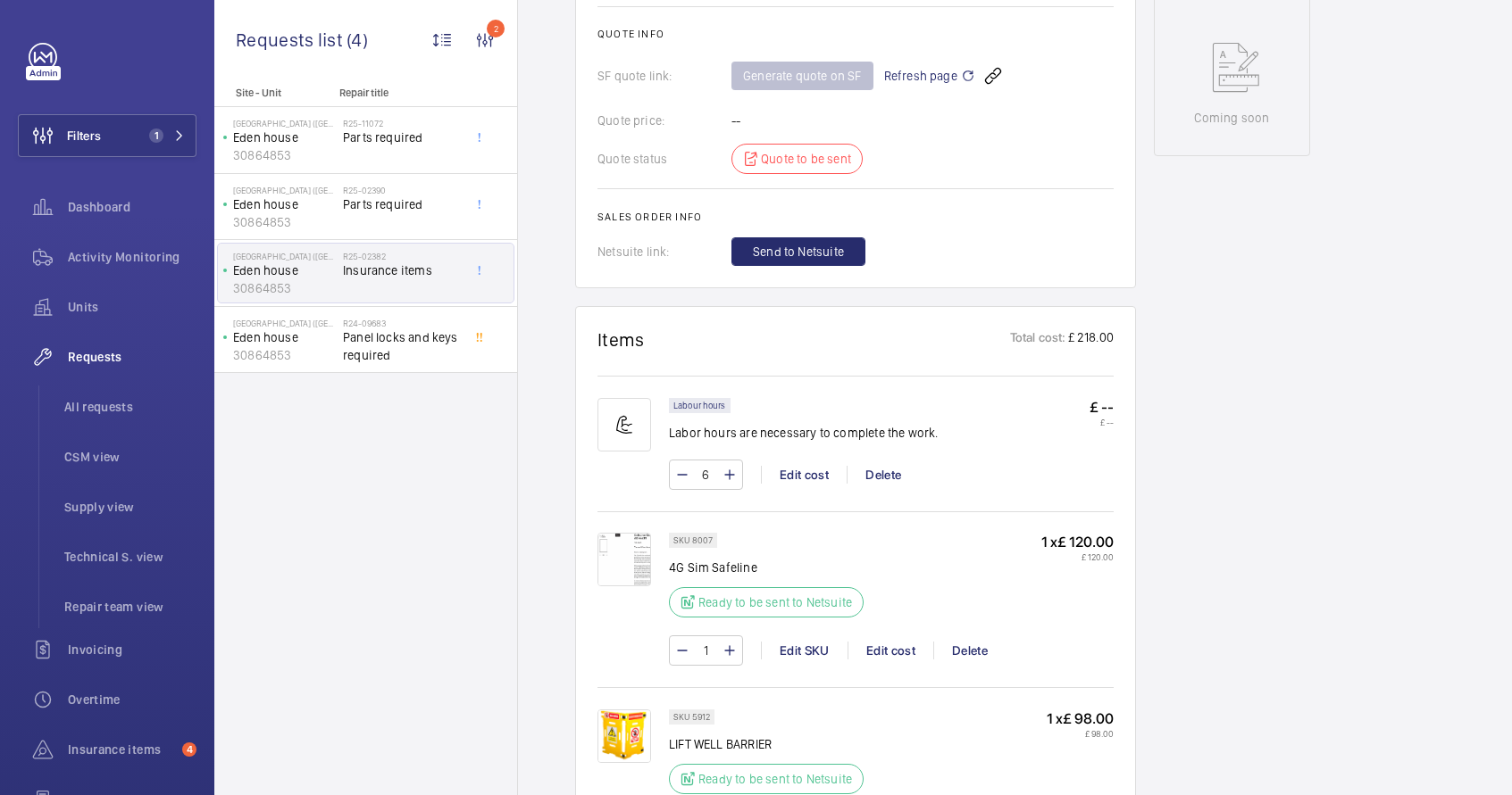
scroll to position [967, 0]
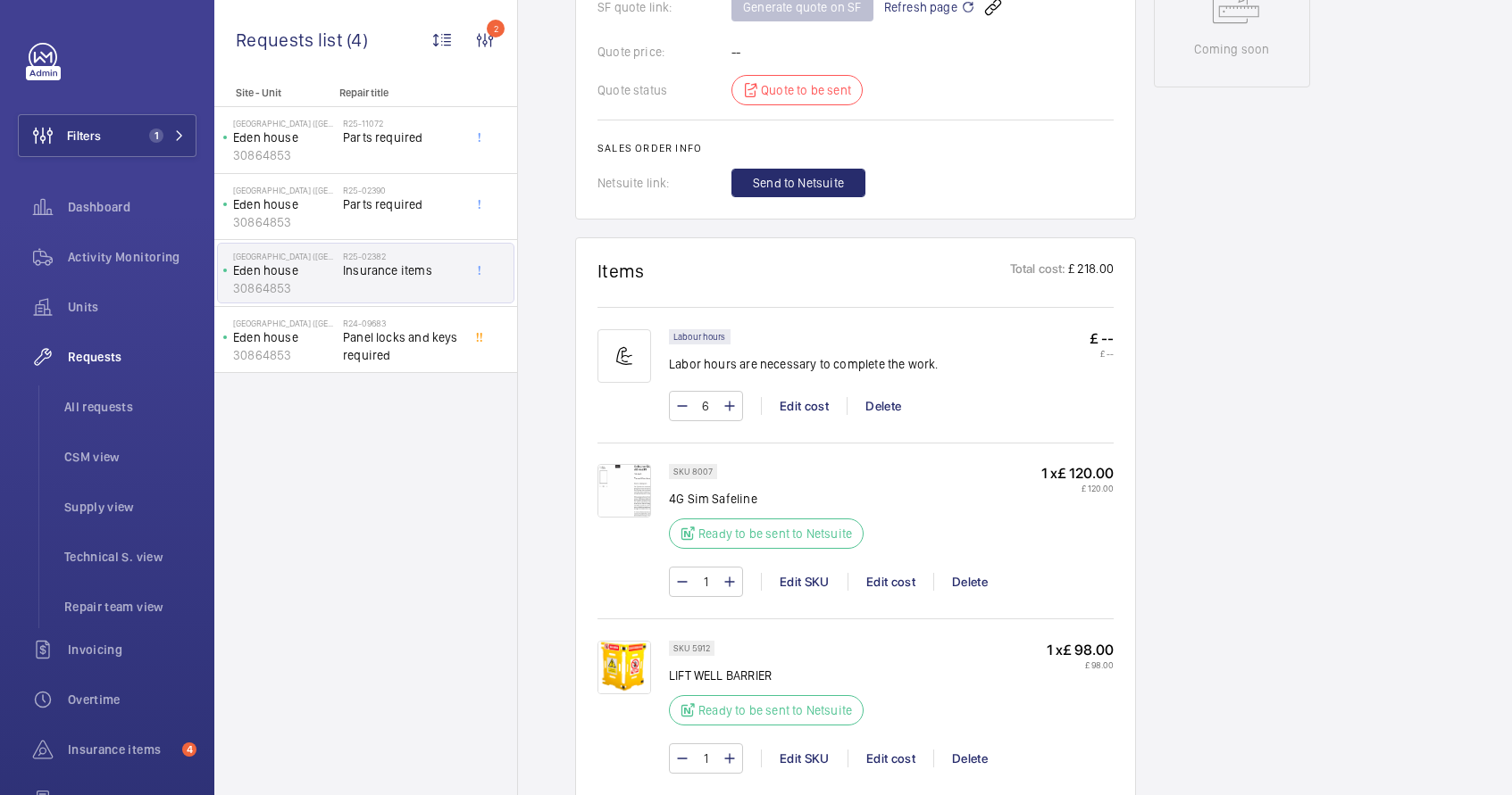
click at [621, 490] on img at bounding box center [624, 490] width 54 height 54
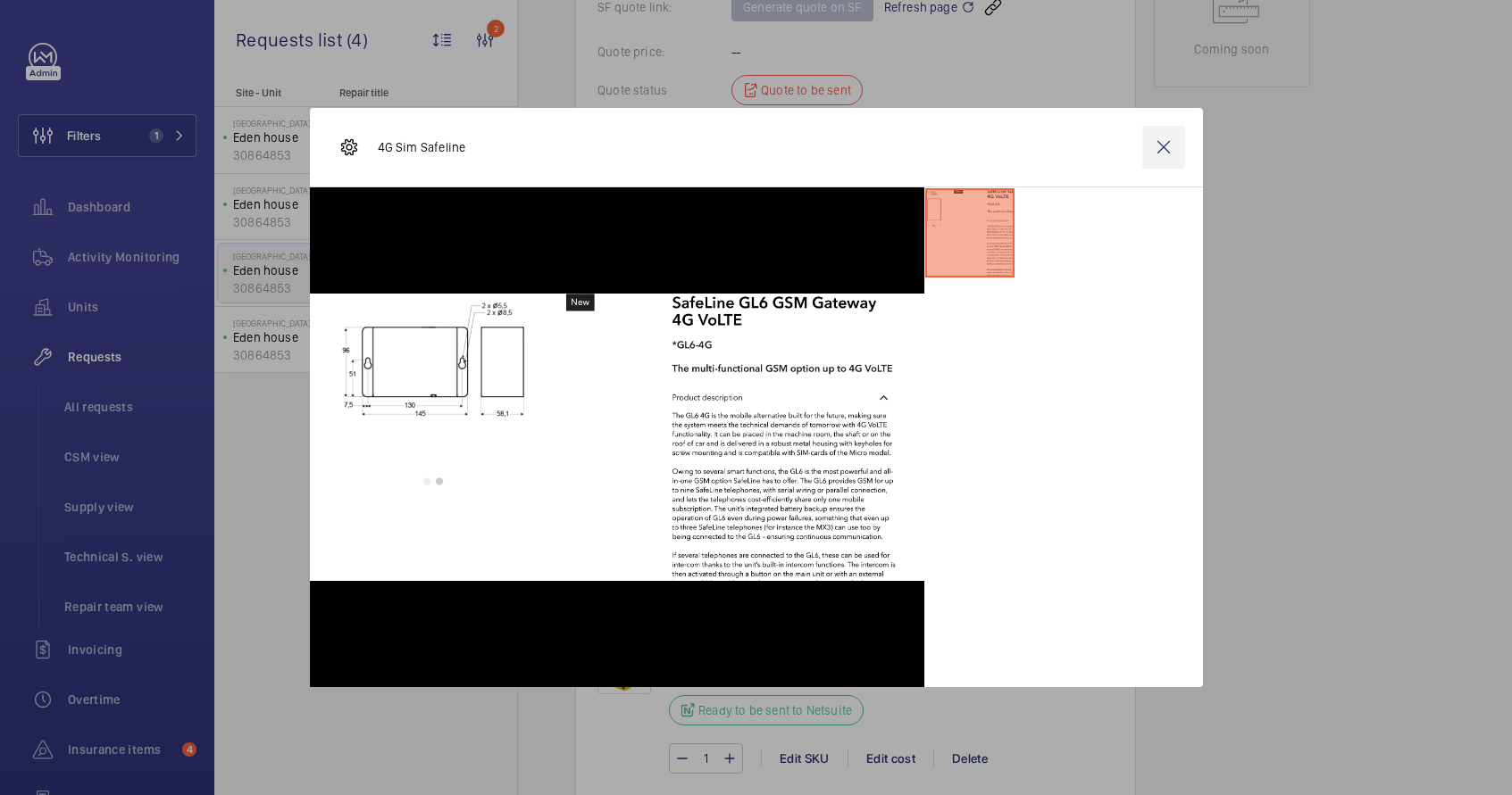
click at [1159, 143] on wm-front-icon-button at bounding box center [1163, 147] width 43 height 43
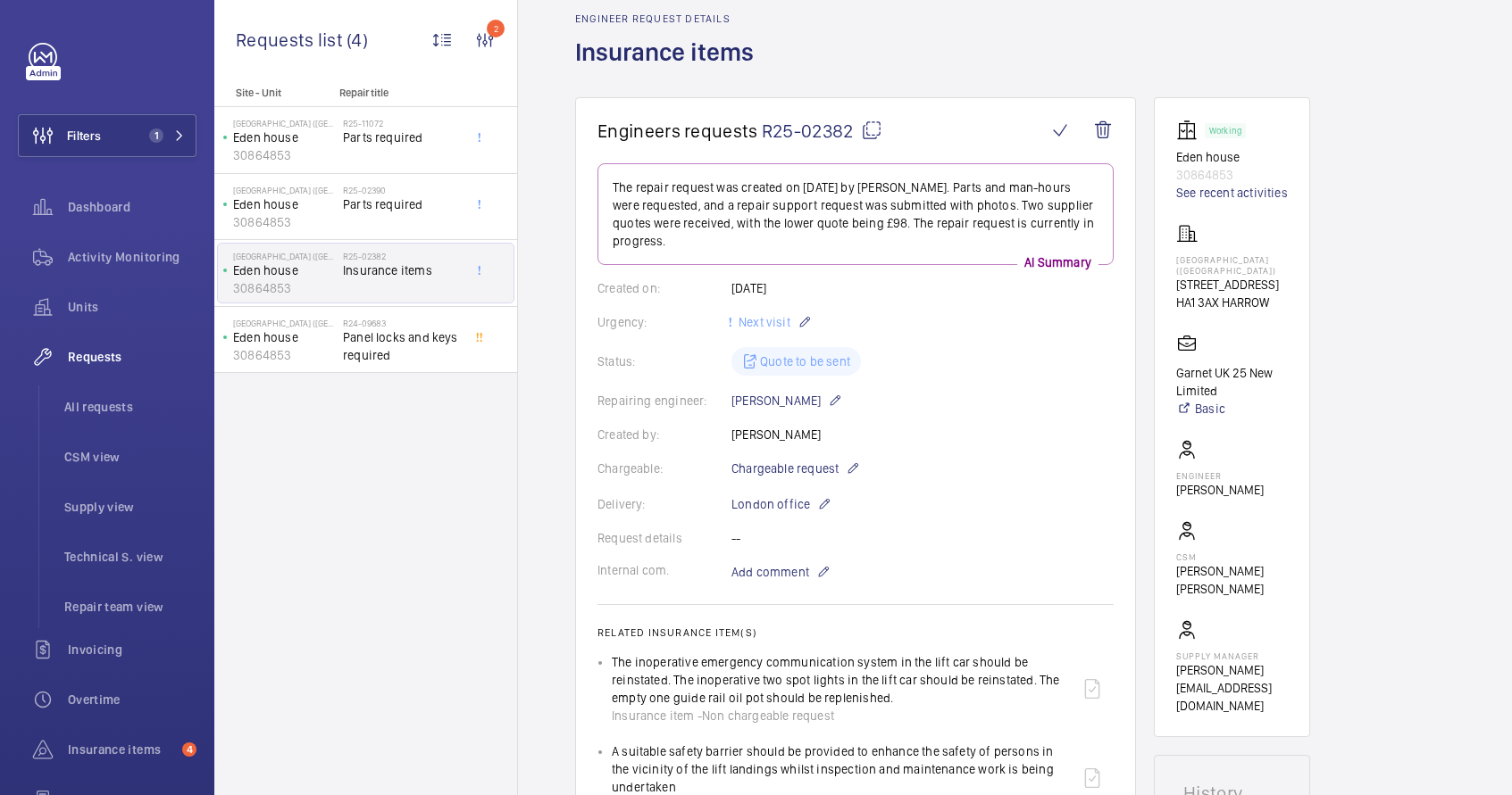
scroll to position [85, 0]
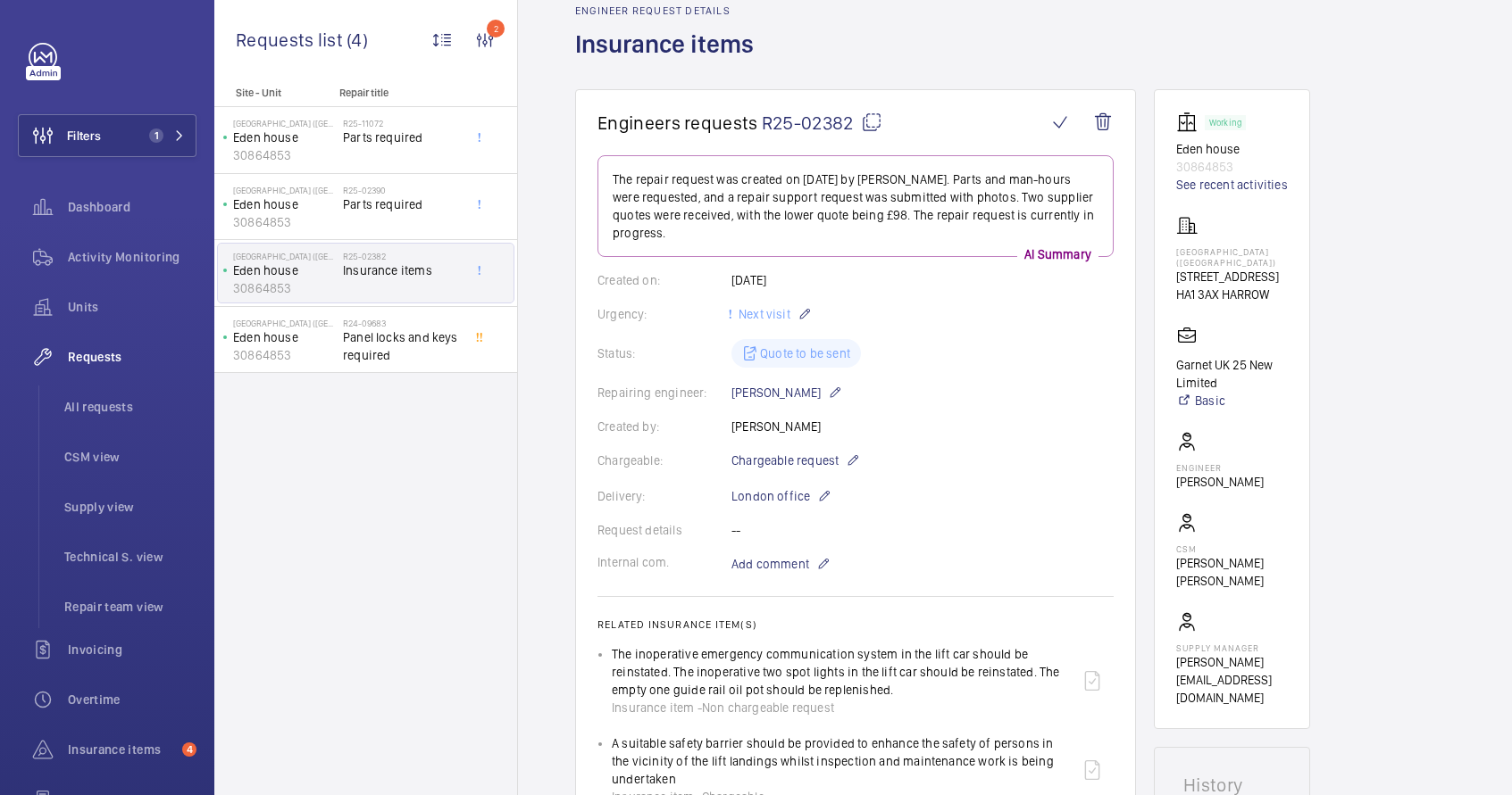
click at [874, 126] on mat-icon at bounding box center [871, 122] width 22 height 22
type textarea "R25-02382"
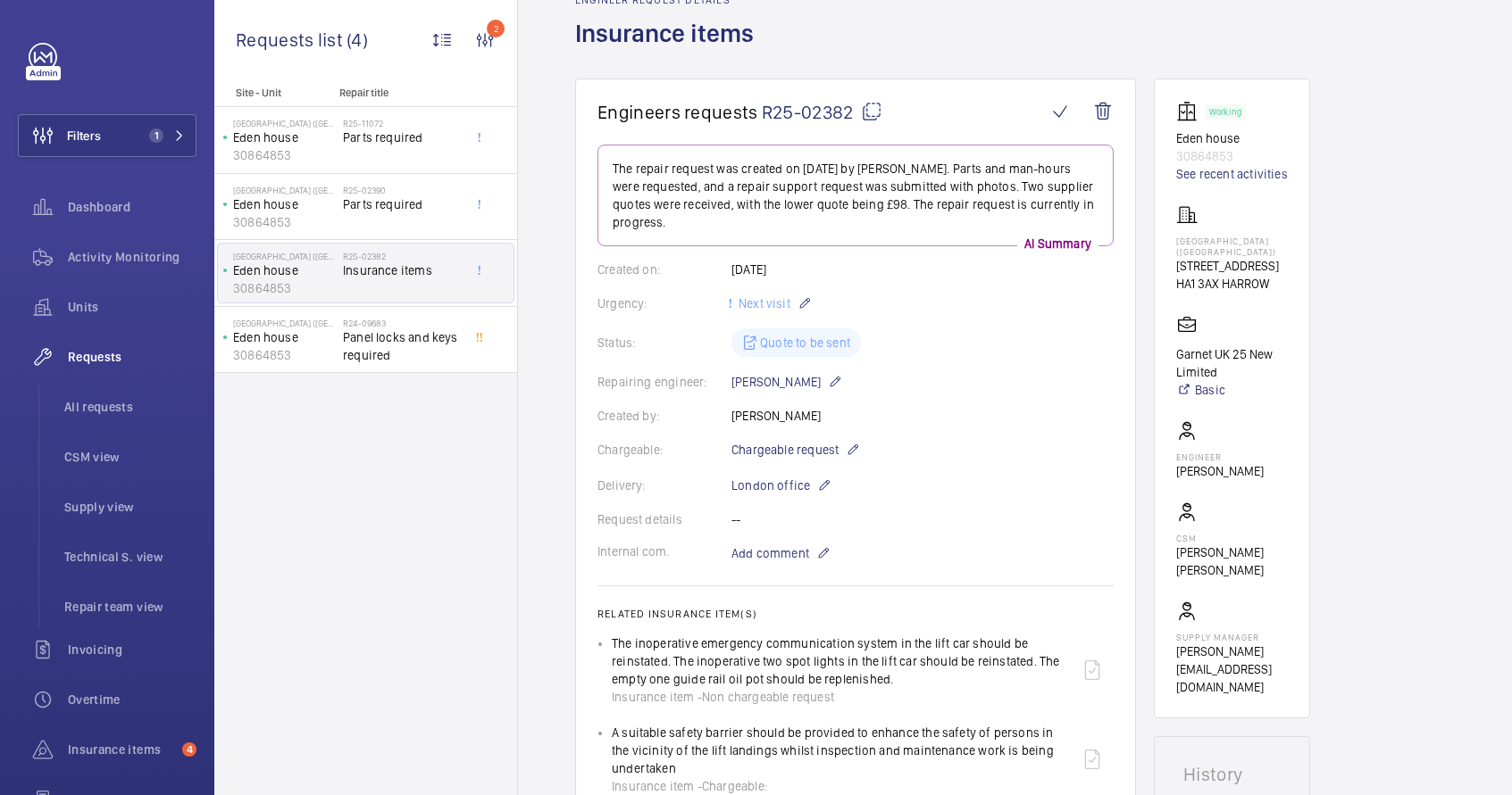
scroll to position [131, 0]
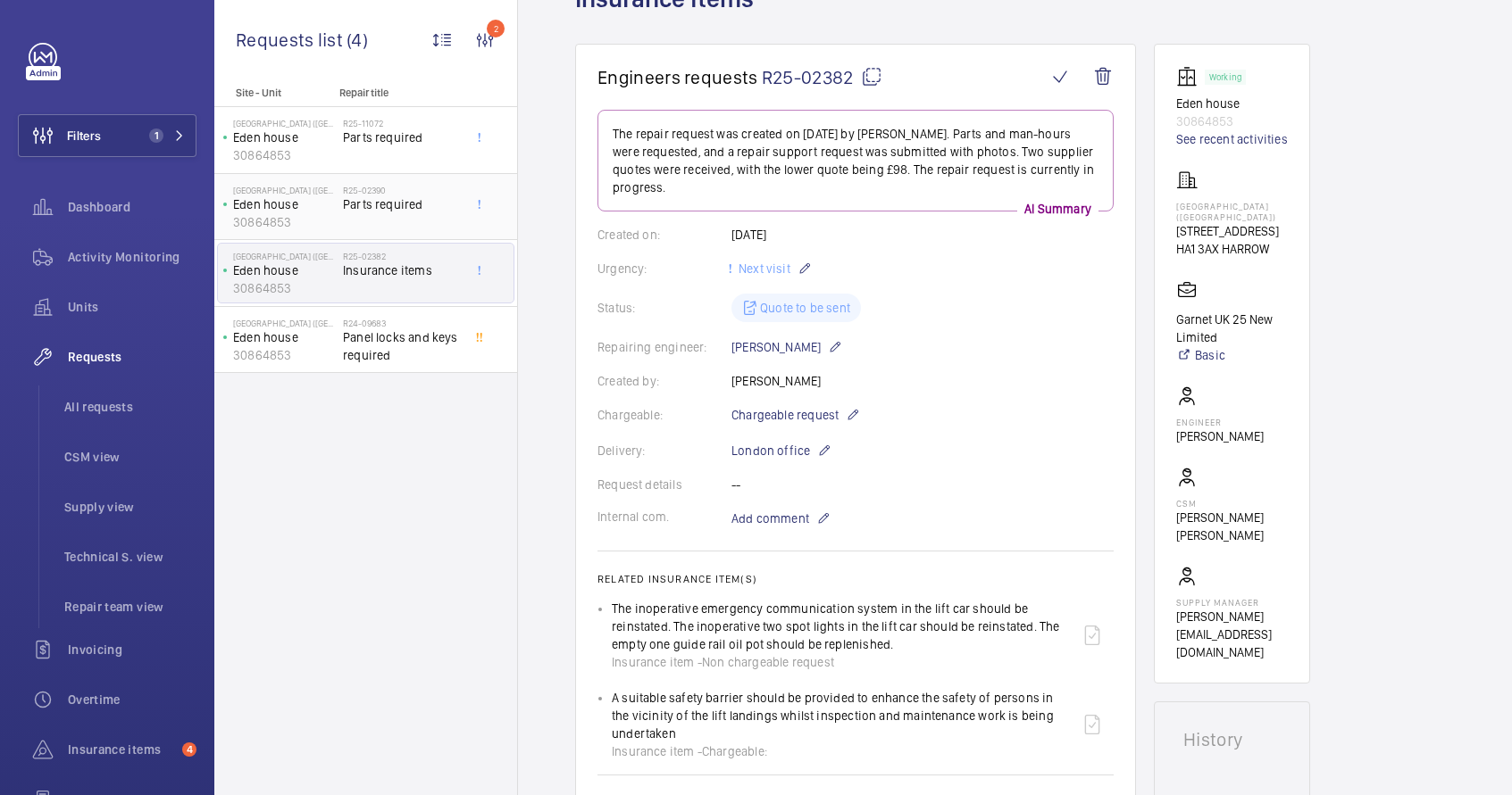
click at [377, 208] on span "Parts required" at bounding box center [401, 204] width 118 height 18
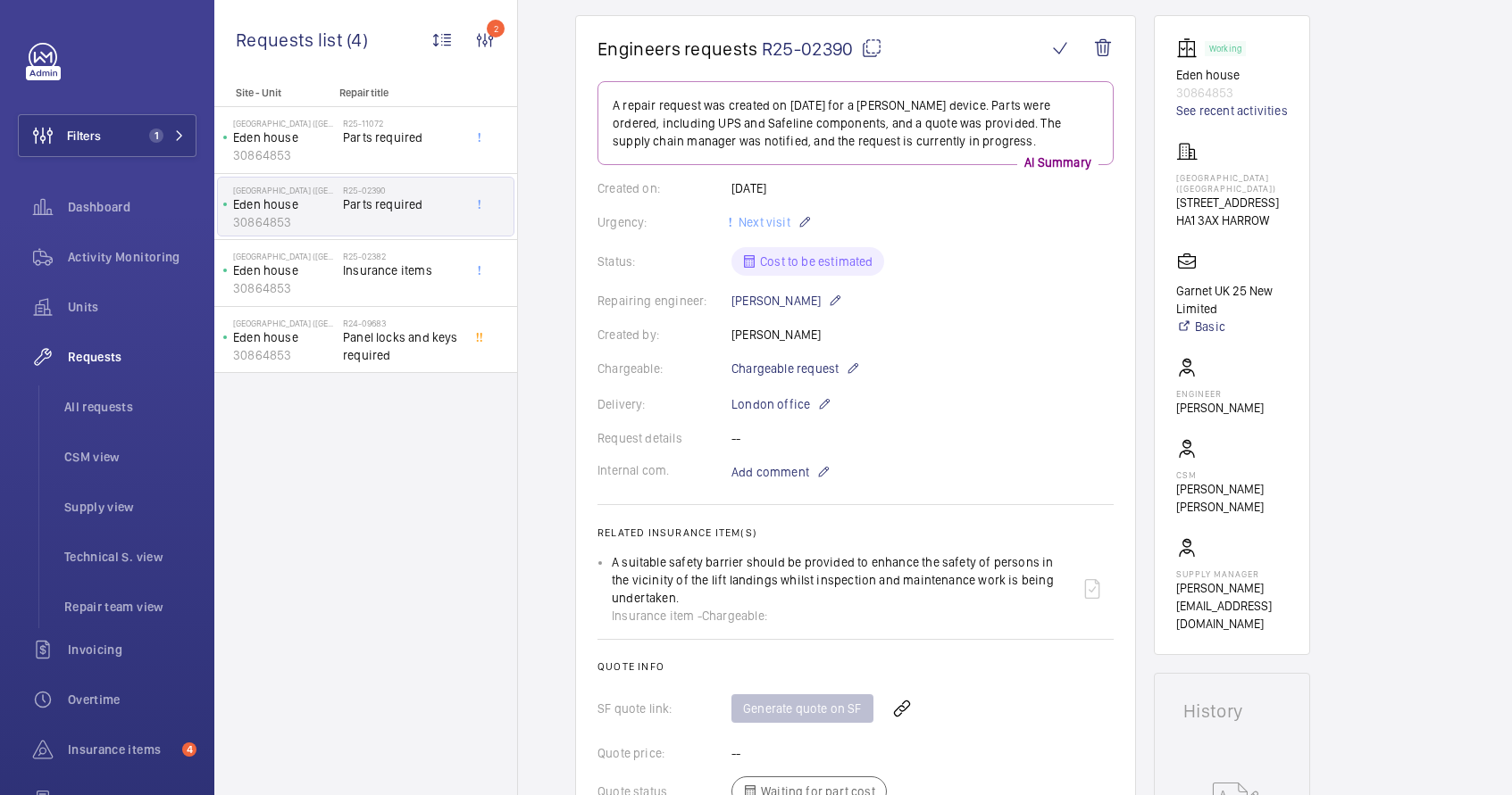
scroll to position [192, 0]
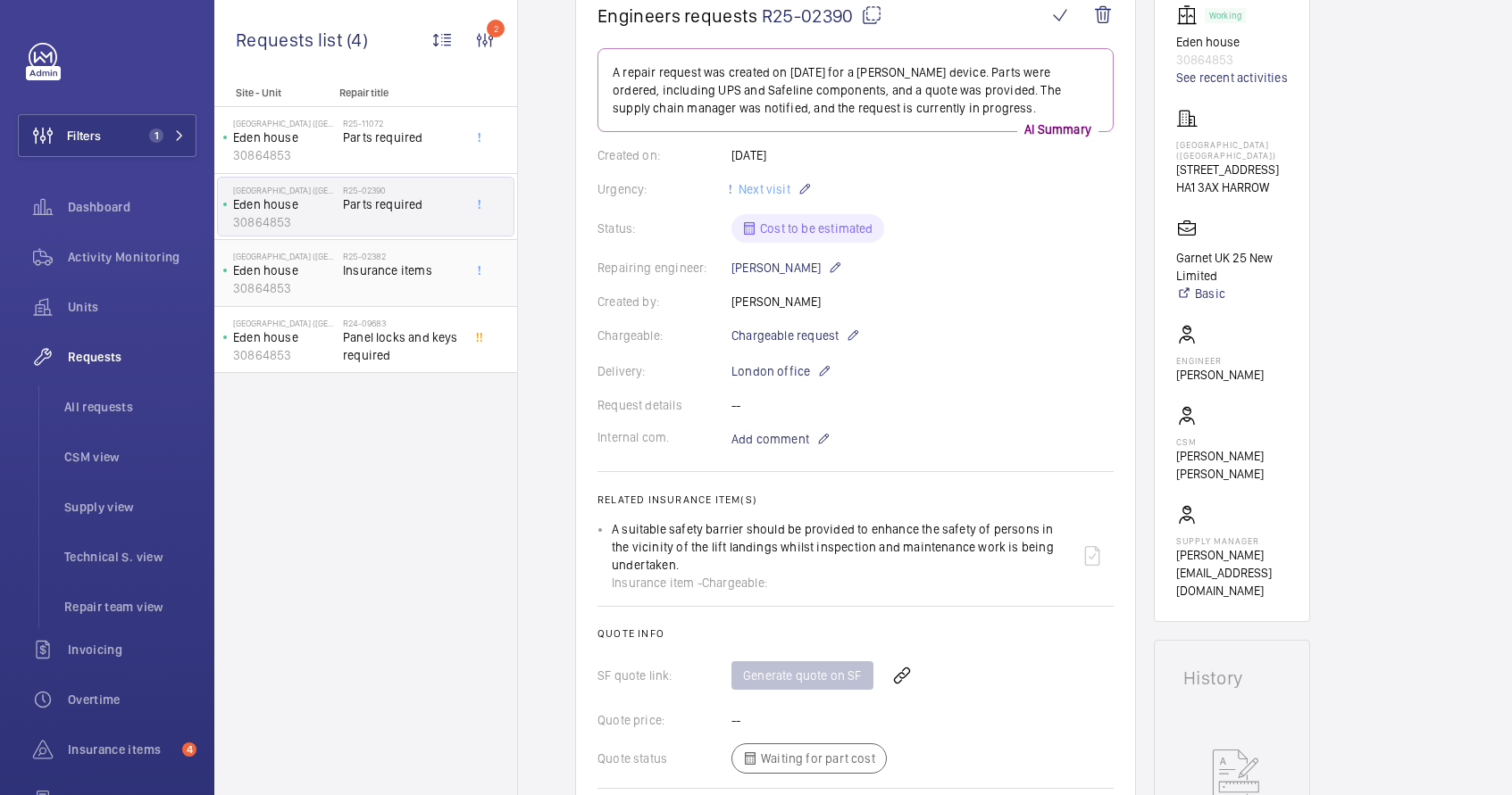
click at [361, 267] on span "Insurance items" at bounding box center [401, 270] width 118 height 18
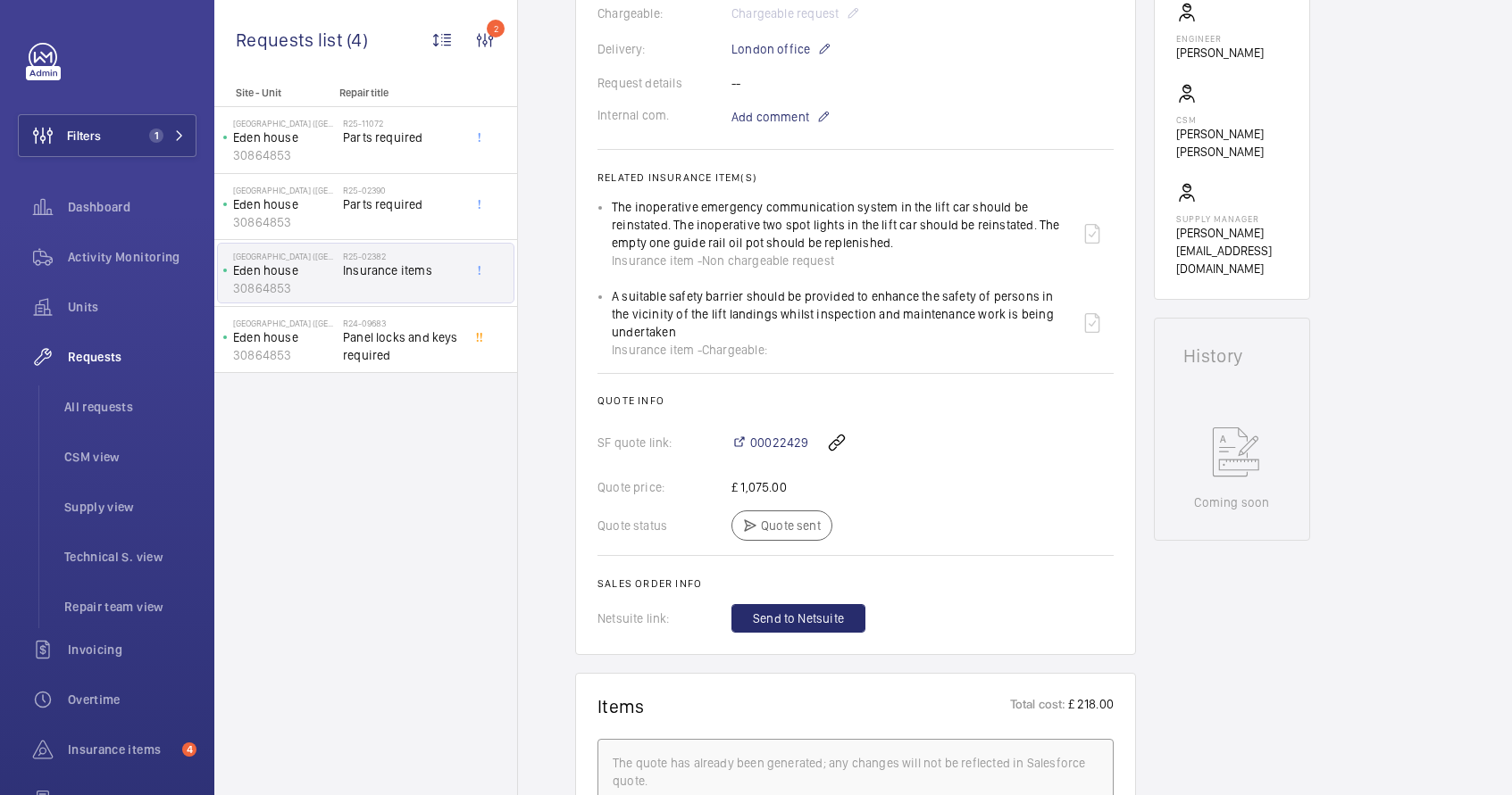
scroll to position [532, 0]
click at [294, 199] on p "Eden house" at bounding box center [284, 204] width 102 height 18
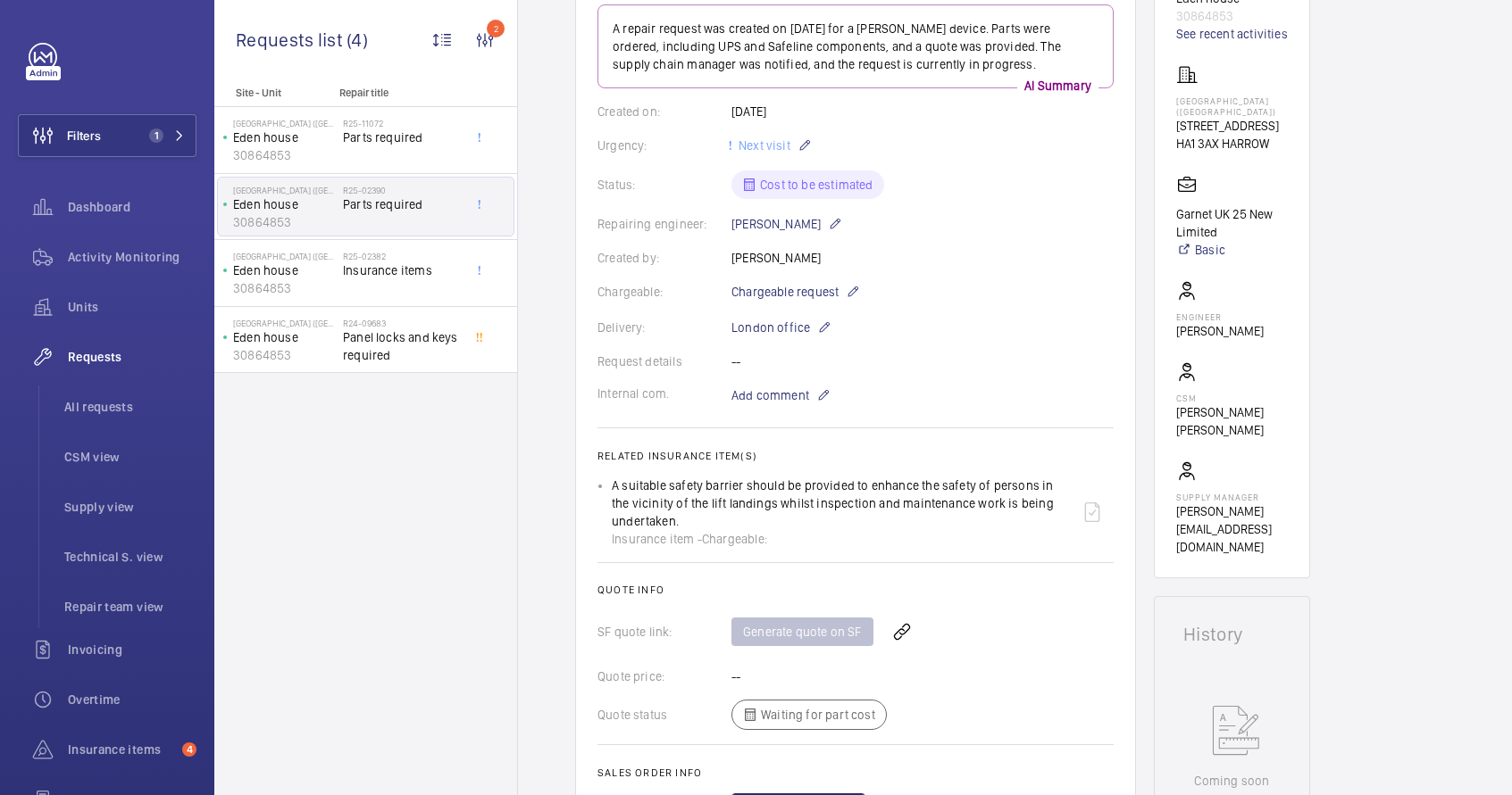
scroll to position [272, 0]
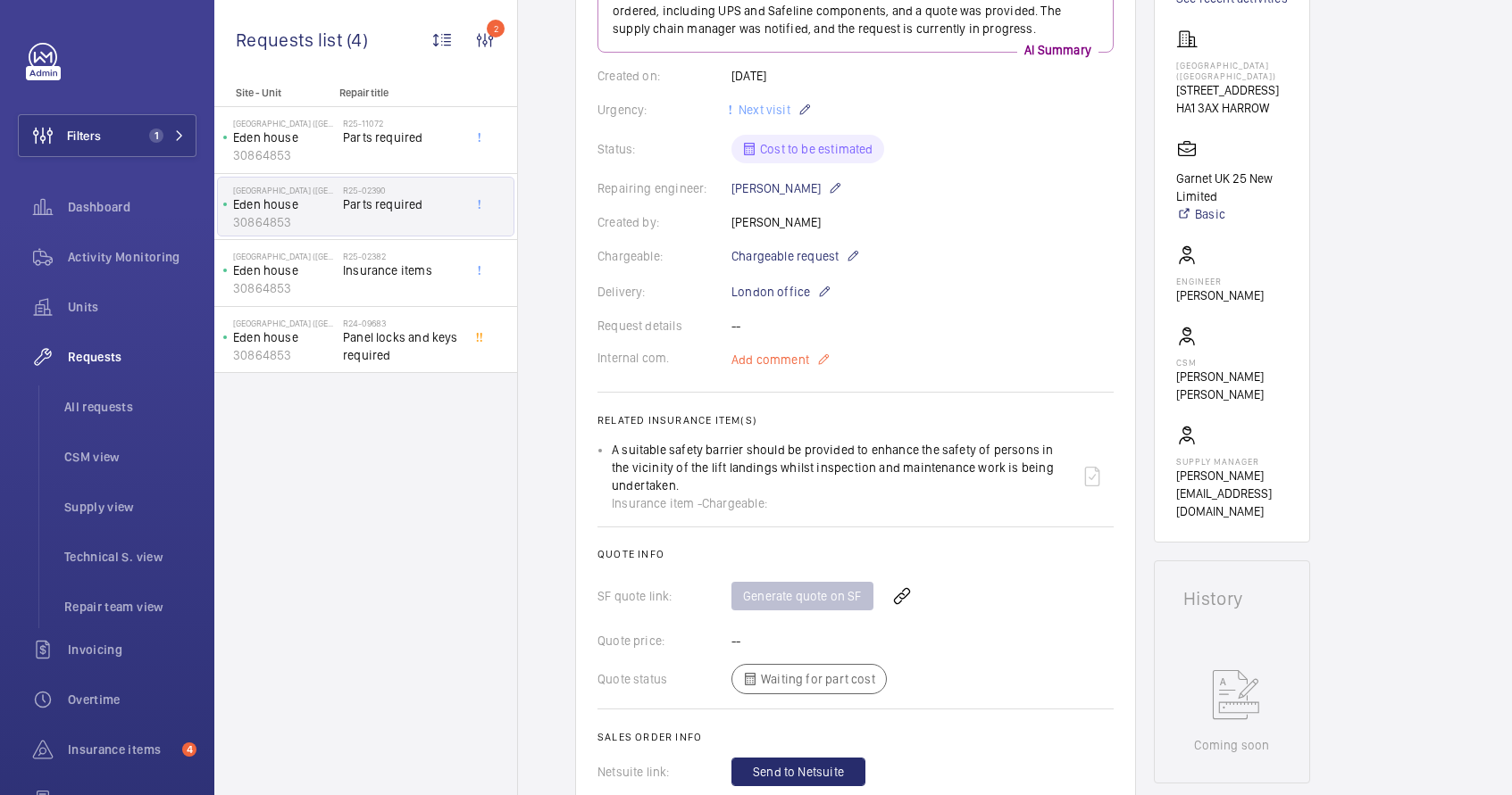
click at [820, 366] on mat-icon at bounding box center [823, 360] width 14 height 22
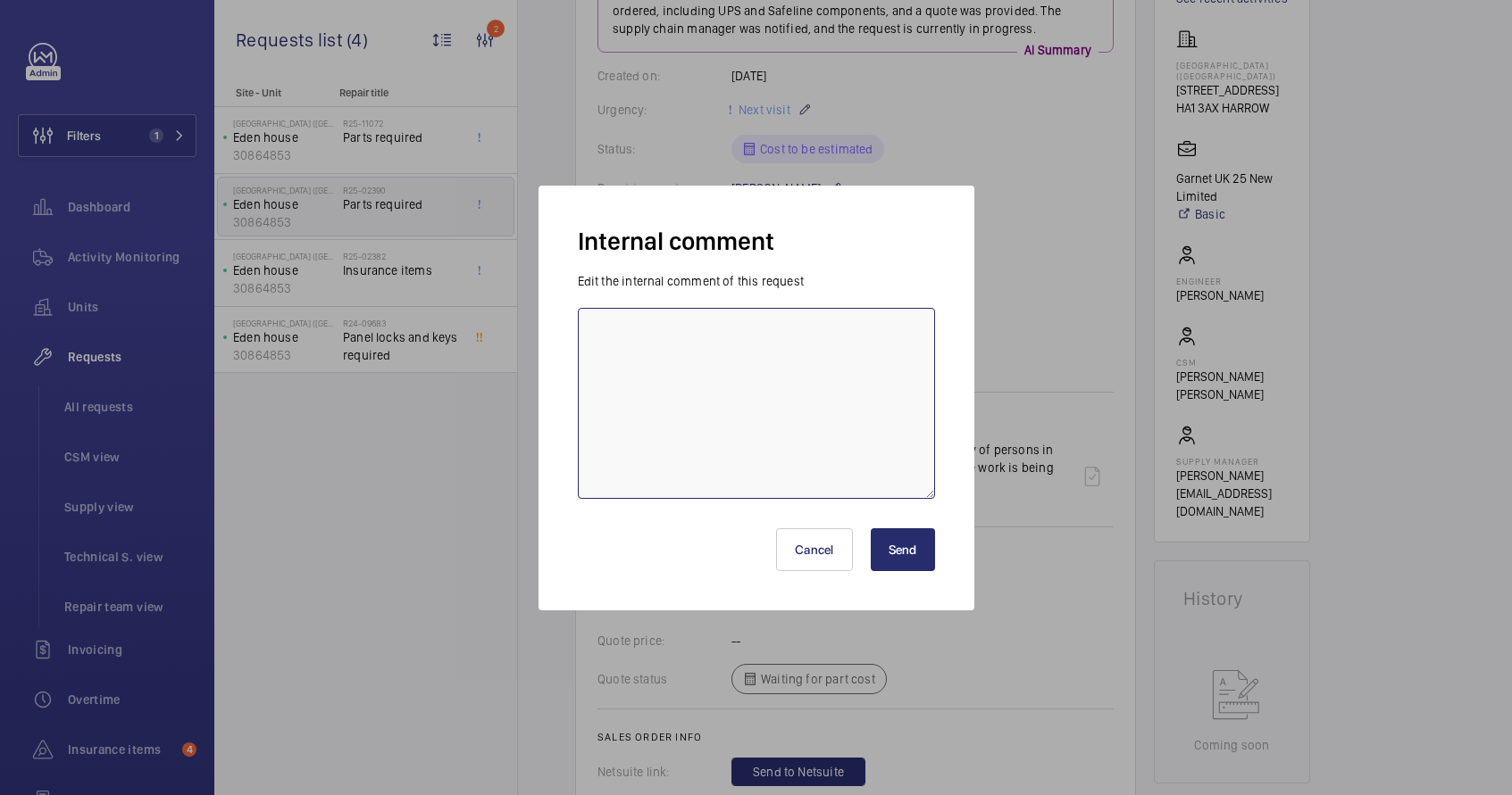
click at [720, 364] on textarea at bounding box center [756, 403] width 357 height 191
paste textarea "Q00022429 - R25-02382 - 43-51 [GEOGRAPHIC_DATA] - [GEOGRAPHIC_DATA] UK 25 NEW L…"
click at [596, 331] on textarea "[PERSON_NAME] - completed on another request. Q00022429 - R25-02382 - 43-51 [GE…" at bounding box center [756, 403] width 357 height 191
type textarea "[DATE] - [PERSON_NAME] - completed on another request. Q00022429 - R25-02382 - …"
click at [894, 549] on button "Send" at bounding box center [903, 549] width 64 height 43
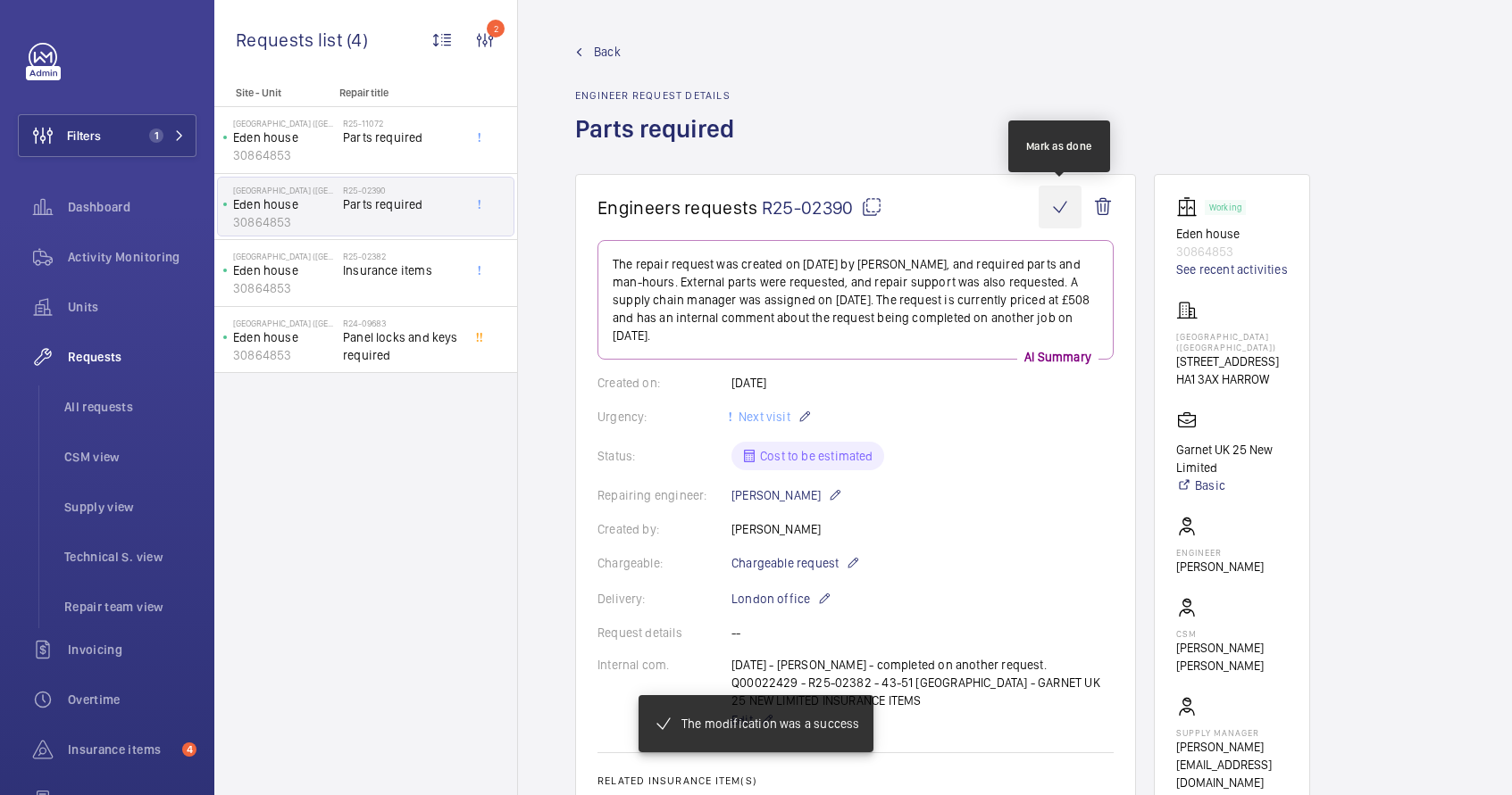
click at [1058, 207] on wm-front-icon-button at bounding box center [1059, 206] width 43 height 43
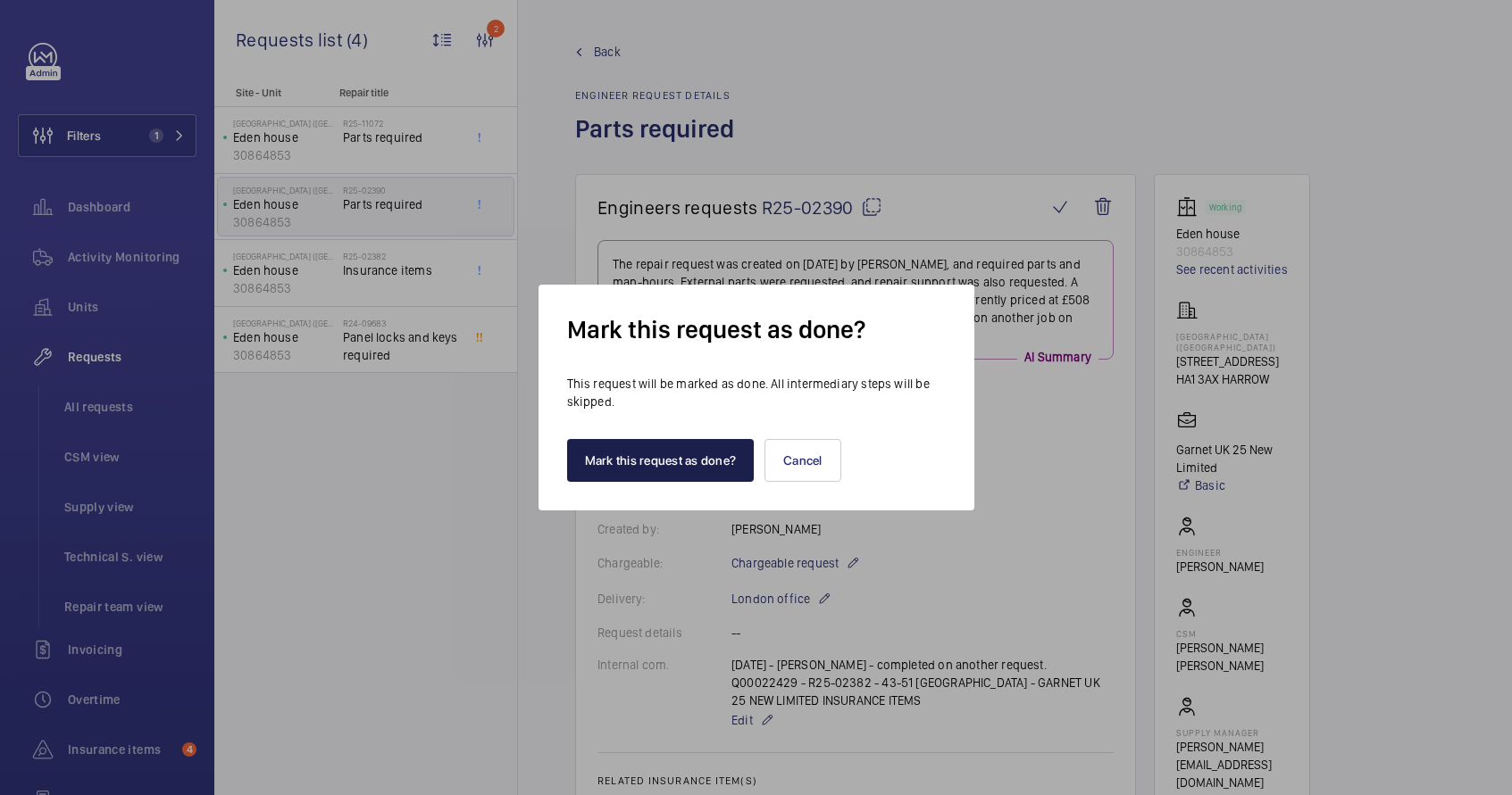
click at [680, 468] on button "Mark this request as done?" at bounding box center [661, 460] width 187 height 43
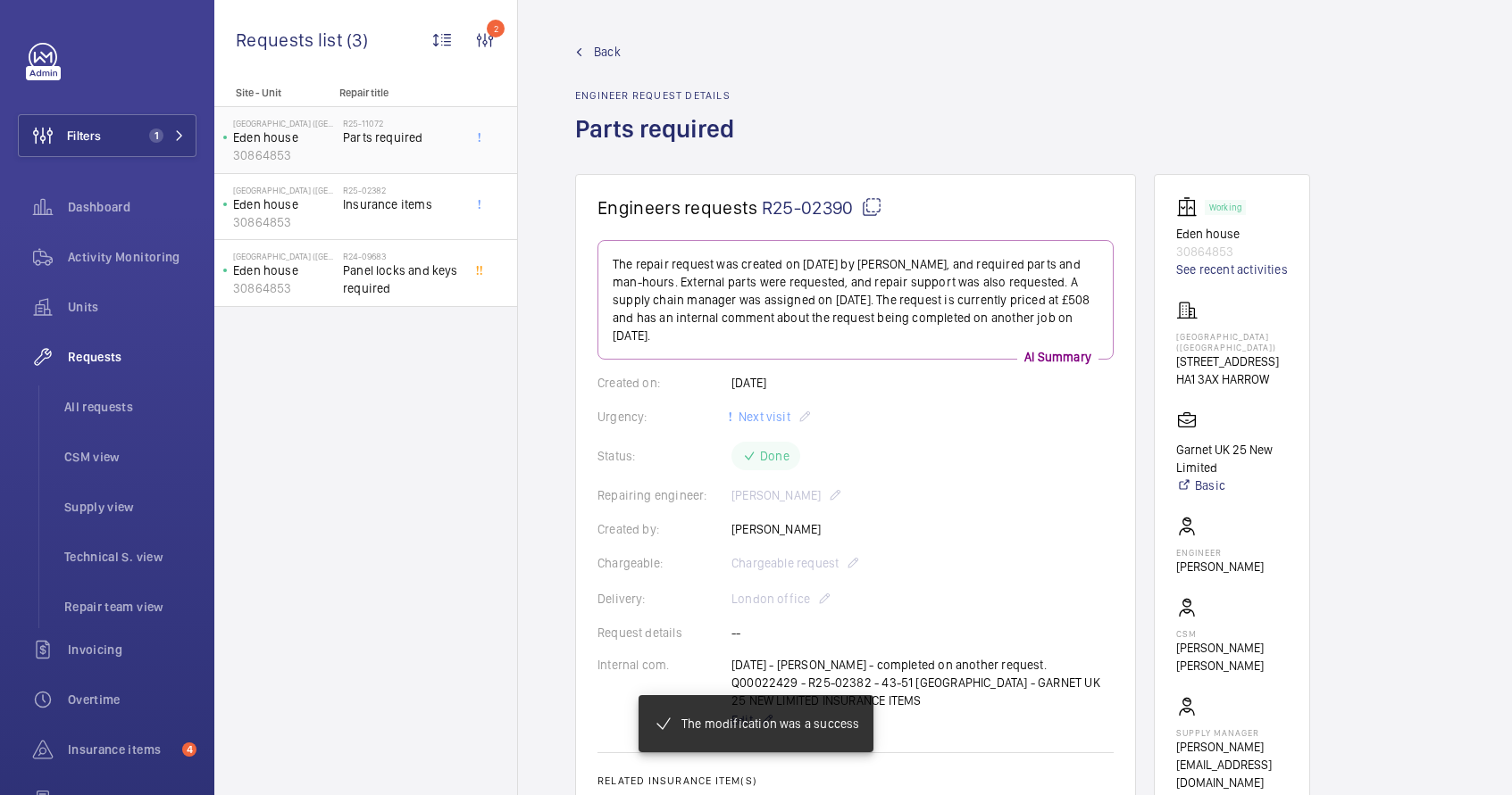
click at [376, 150] on div "R25-11072 Parts required" at bounding box center [401, 144] width 118 height 52
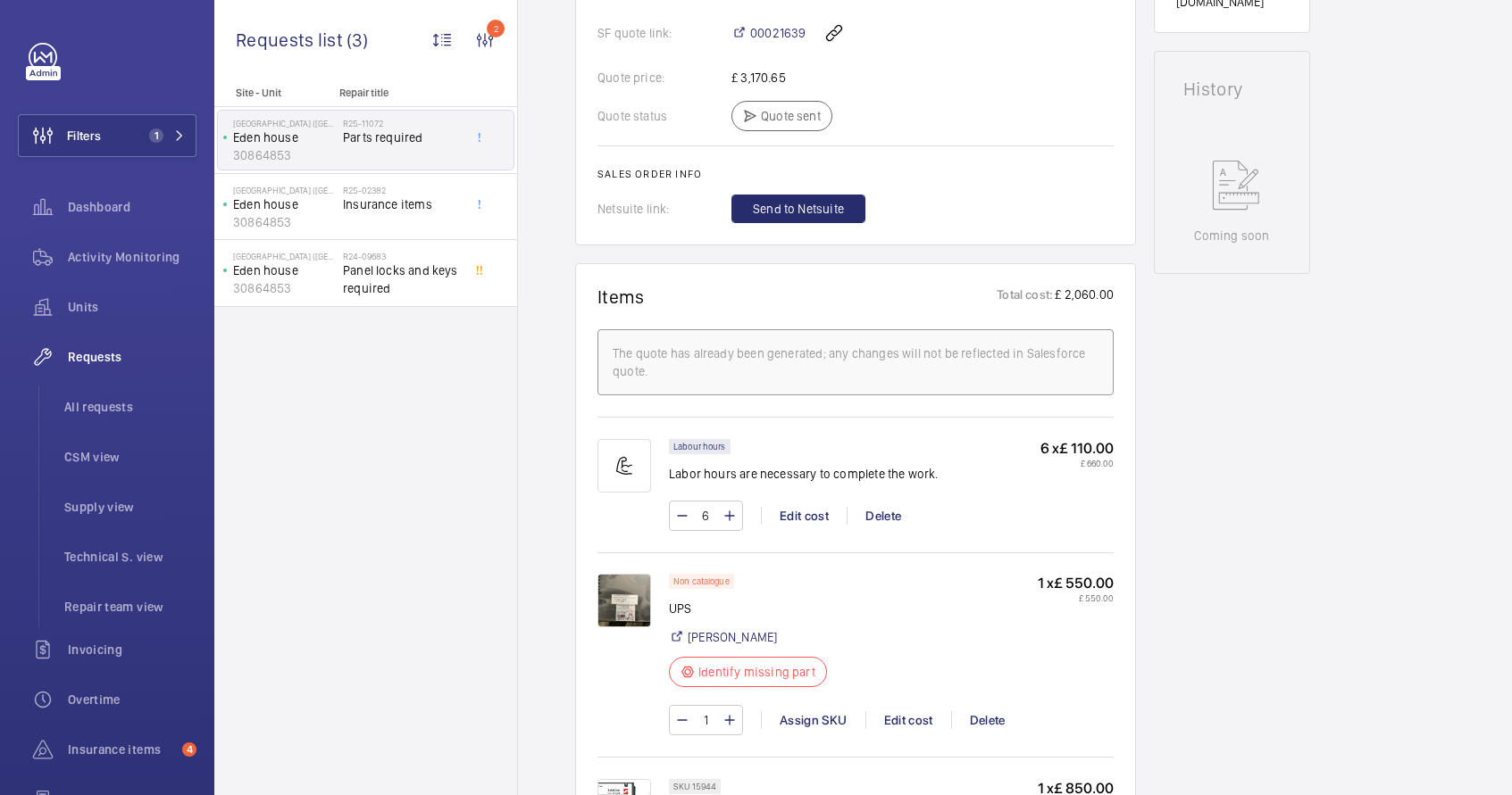
scroll to position [785, 0]
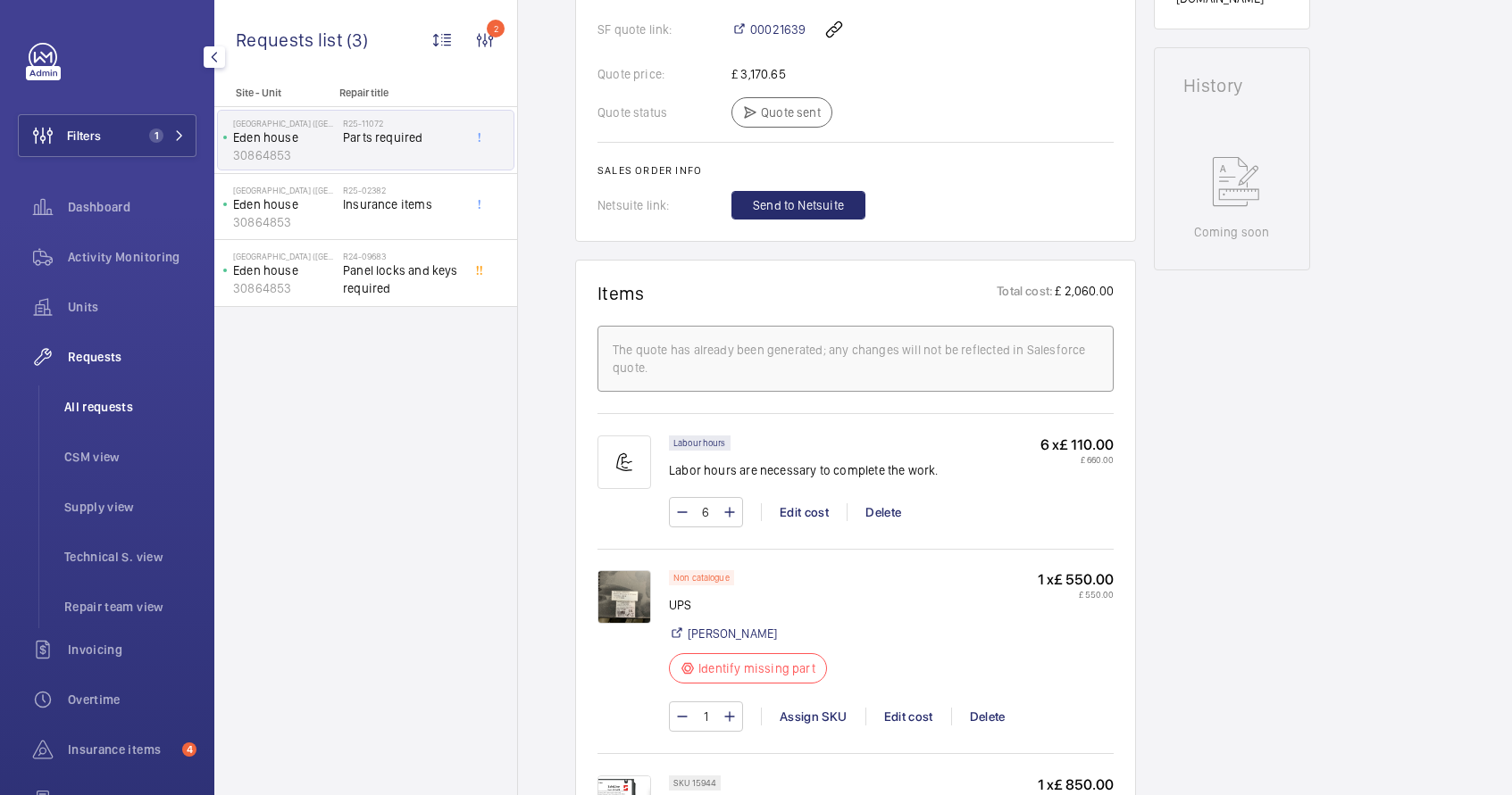
click at [104, 415] on span "All requests" at bounding box center [131, 407] width 133 height 18
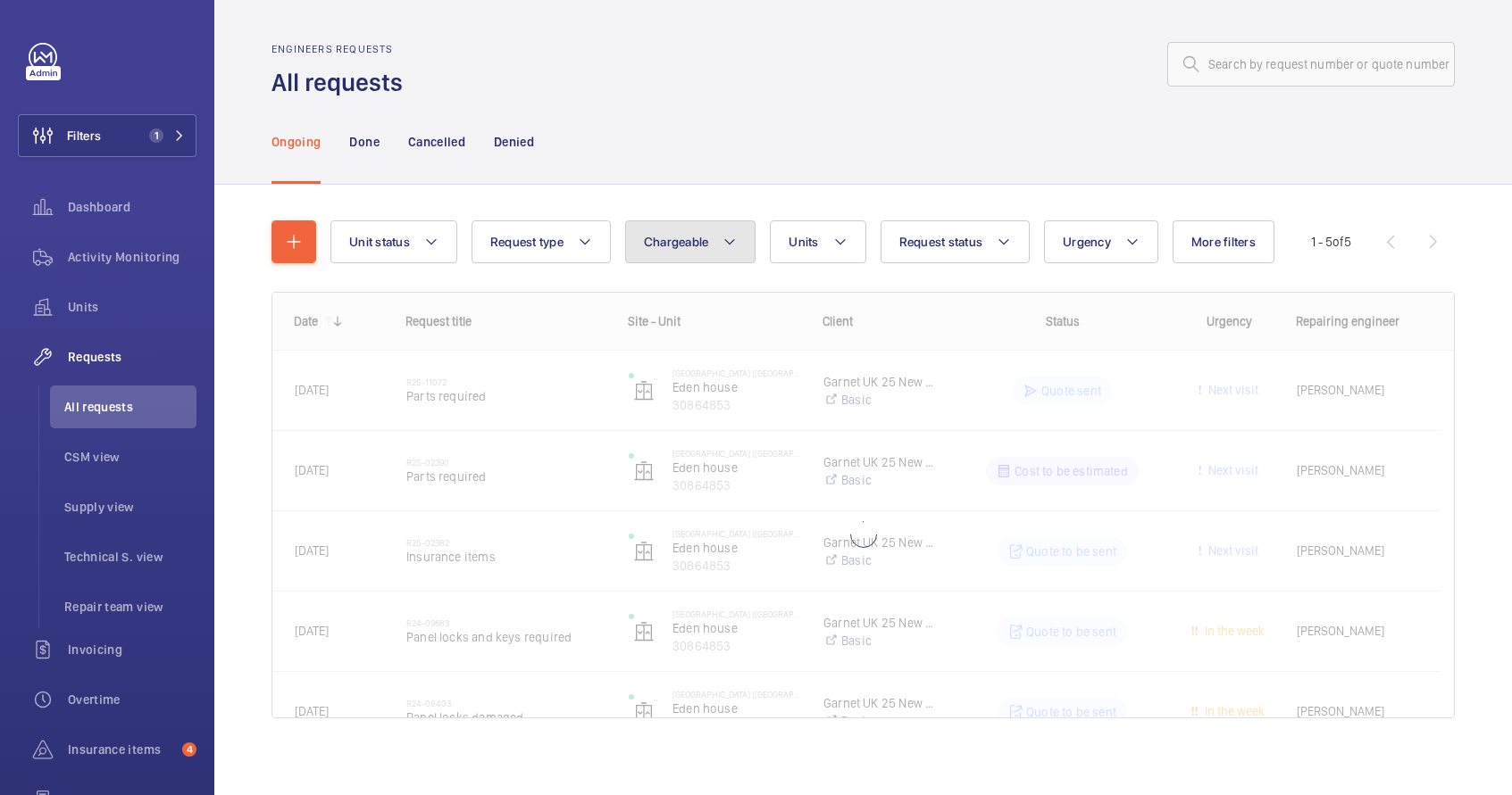
click at [685, 239] on span "Chargeable" at bounding box center [676, 241] width 65 height 14
click at [705, 293] on mat-radio-button "Chargeable" at bounding box center [795, 296] width 322 height 36
radio input "true"
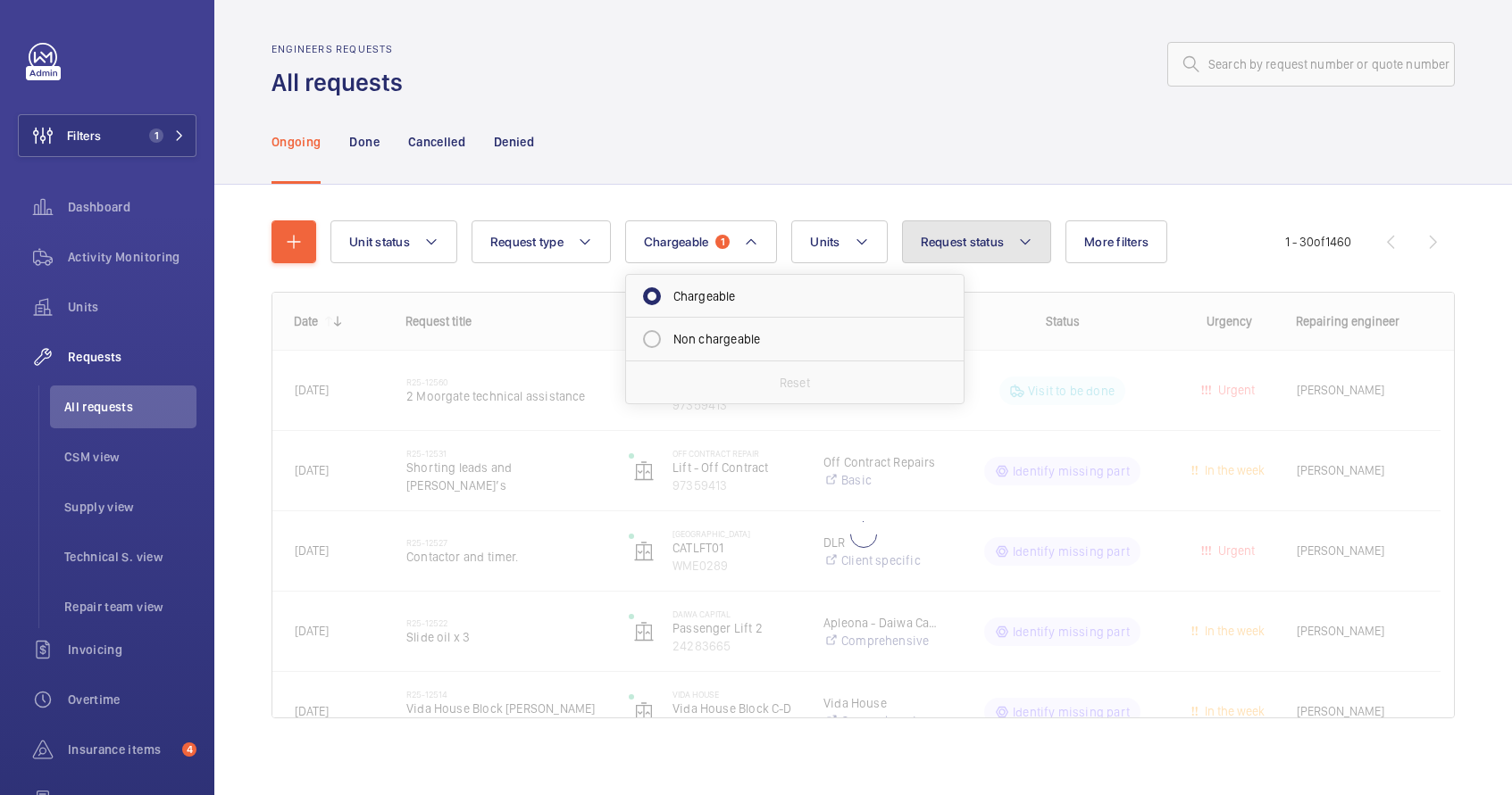
click at [986, 248] on span "Request status" at bounding box center [962, 241] width 84 height 14
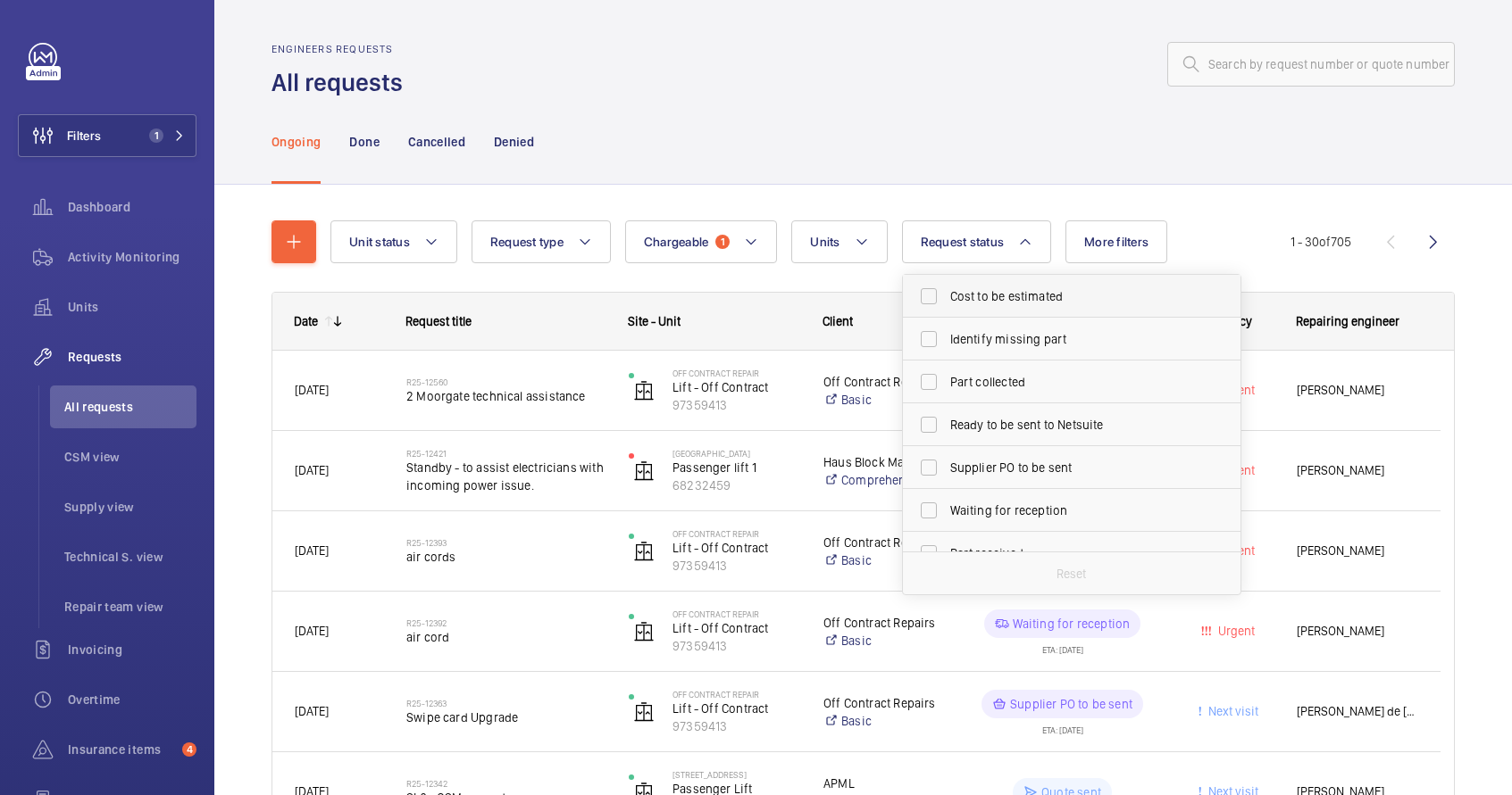
click at [1019, 310] on label "Cost to be estimated" at bounding box center [1058, 296] width 311 height 43
click at [947, 310] on input "Cost to be estimated" at bounding box center [929, 296] width 36 height 36
checkbox input "true"
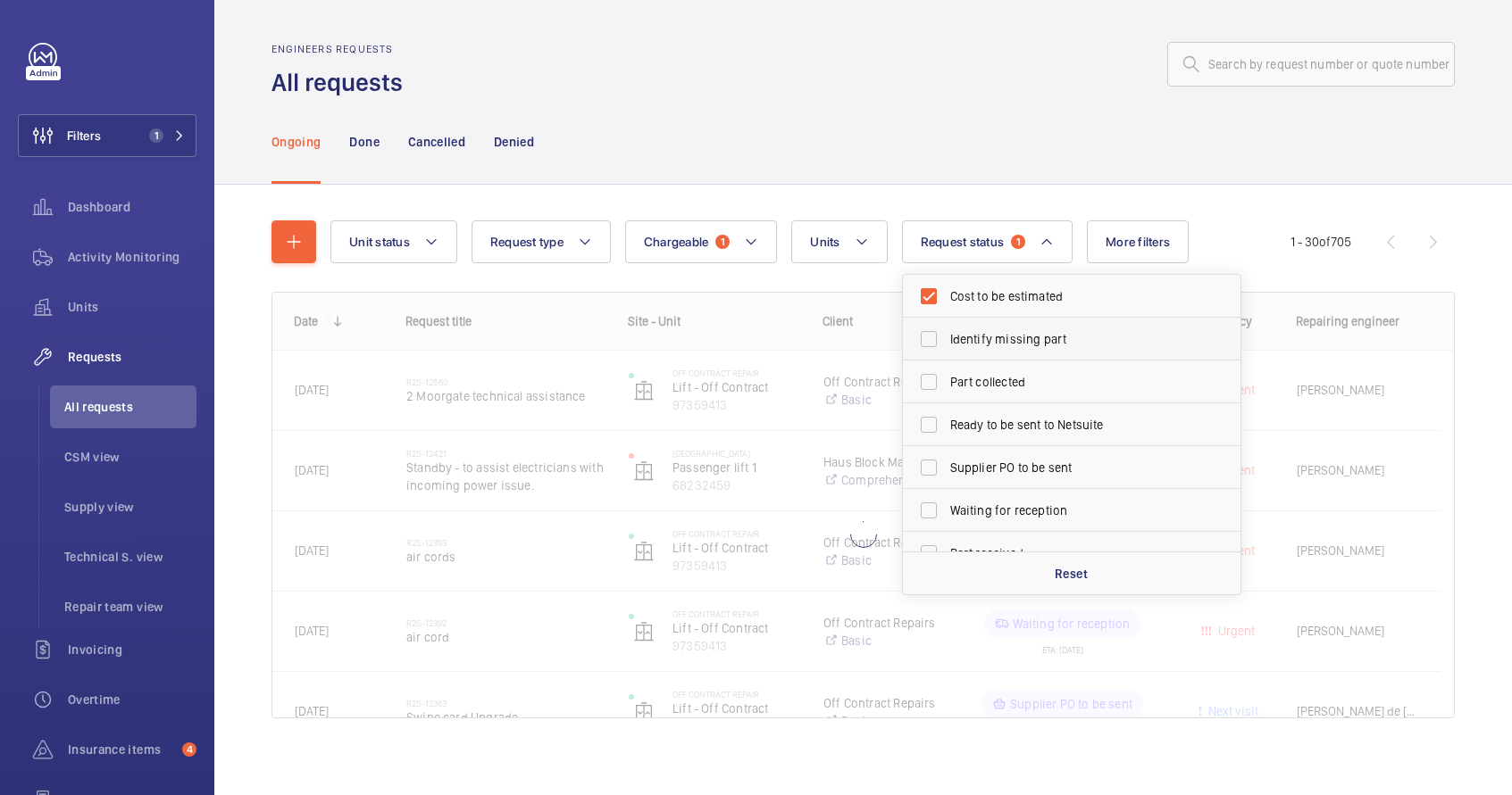
click at [1019, 333] on span "Identify missing part" at bounding box center [1073, 339] width 245 height 18
click at [947, 333] on input "Identify missing part" at bounding box center [929, 340] width 36 height 36
checkbox input "true"
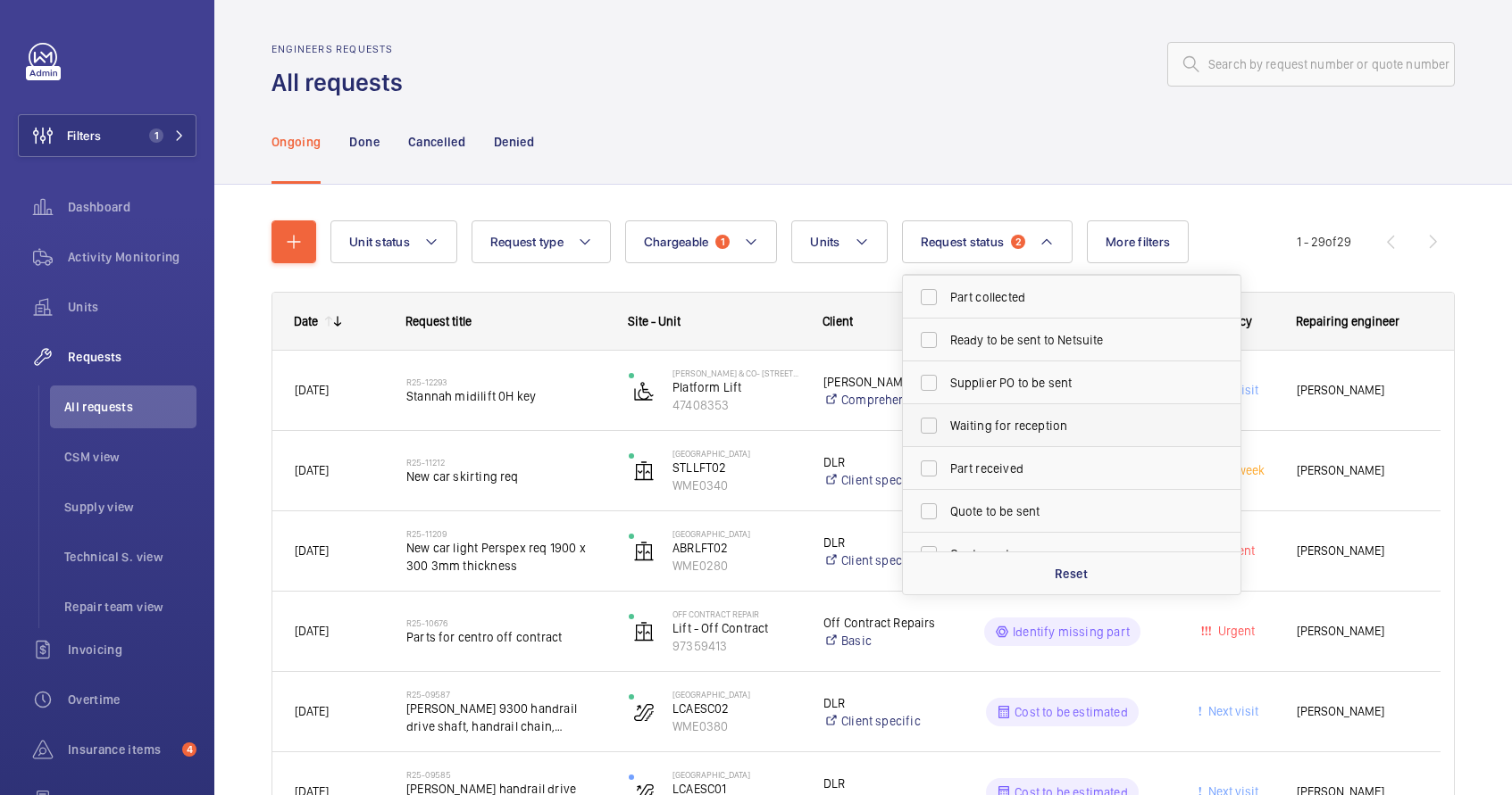
scroll to position [106, 0]
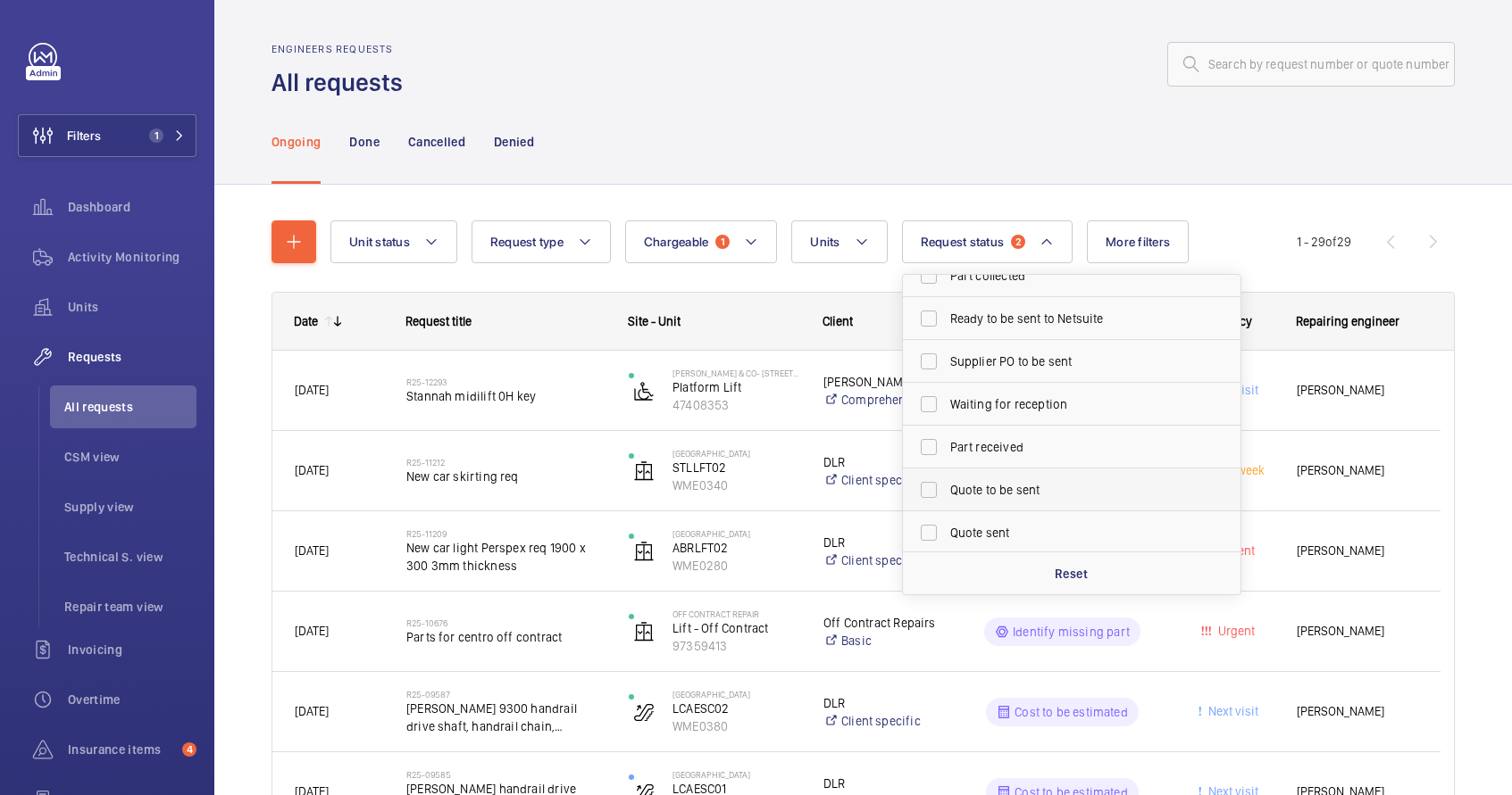
click at [1013, 494] on span "Quote to be sent" at bounding box center [1073, 489] width 245 height 18
click at [947, 494] on input "Quote to be sent" at bounding box center [929, 490] width 36 height 36
checkbox input "true"
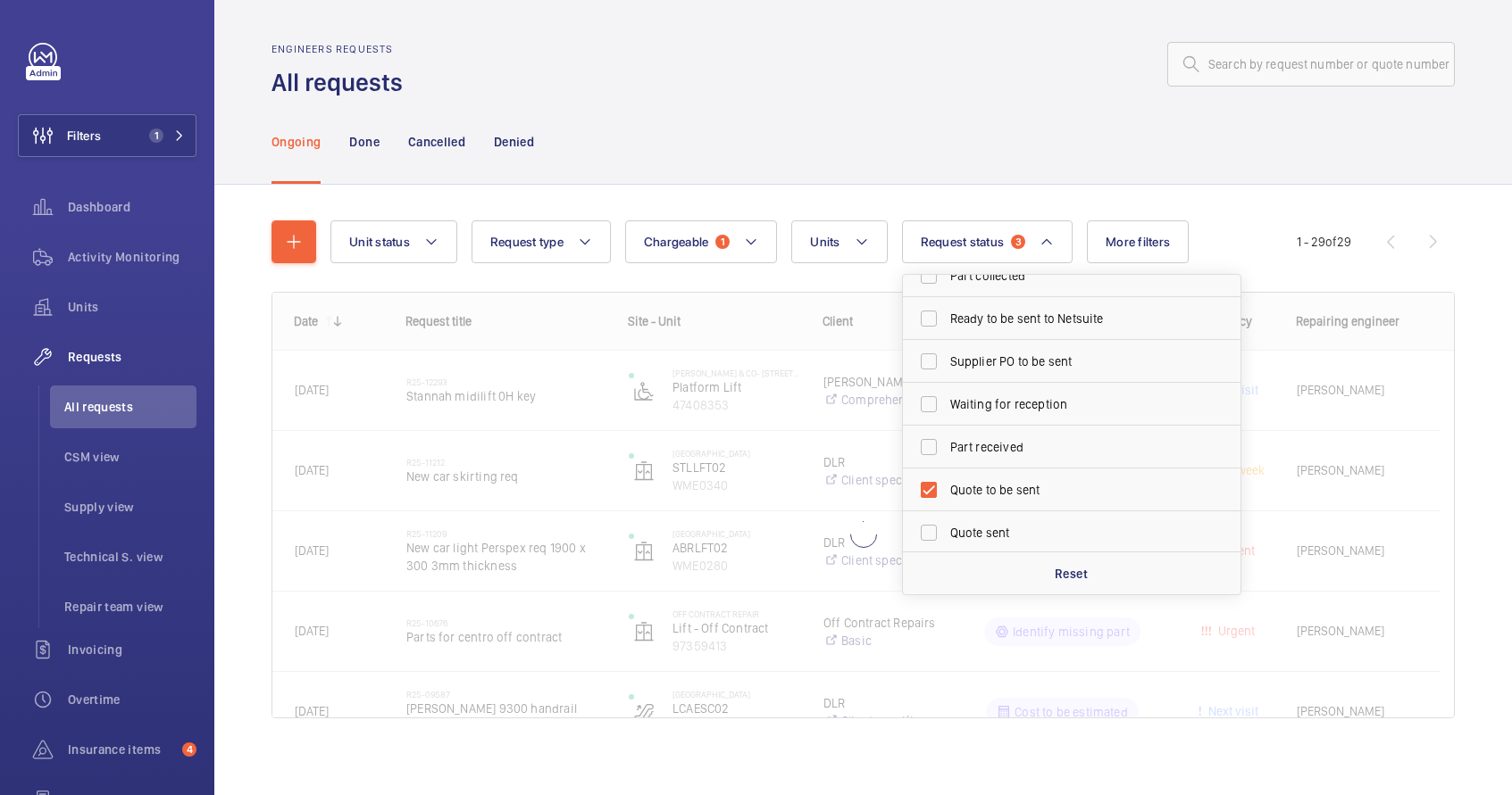
click at [975, 155] on div "Ongoing Done Cancelled Denied" at bounding box center [863, 142] width 1183 height 85
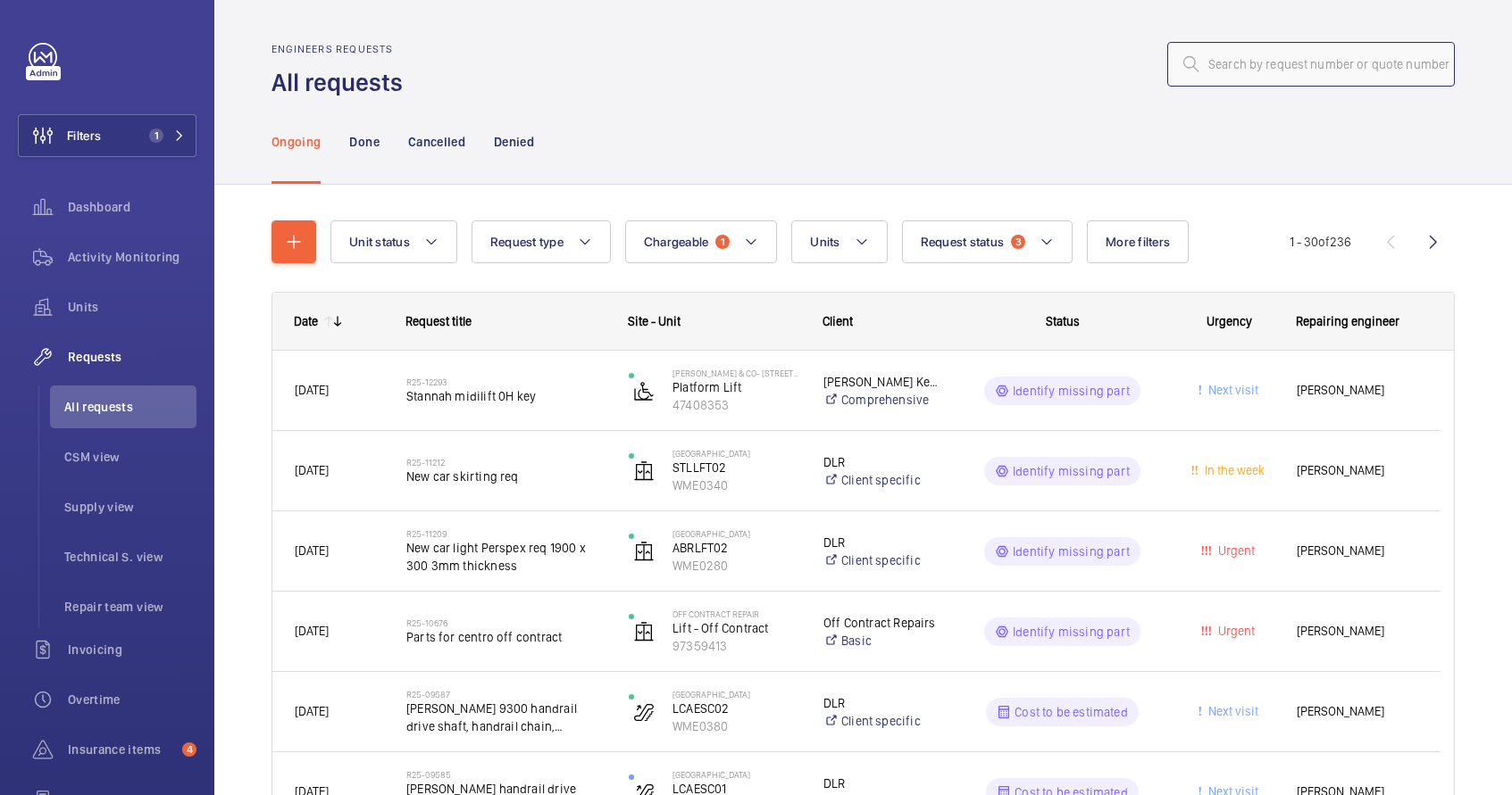
click at [1221, 55] on input "text" at bounding box center [1311, 63] width 288 height 44
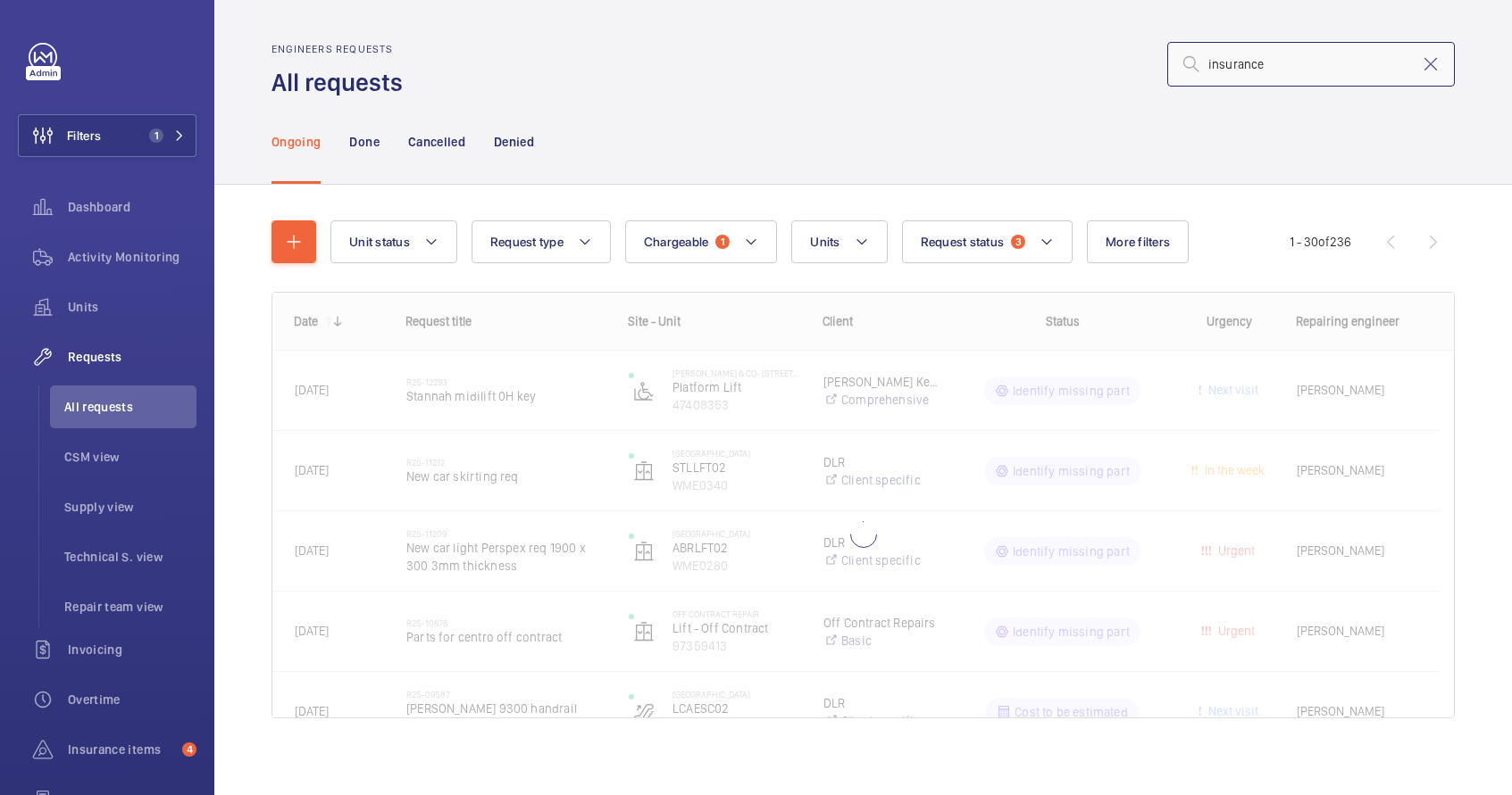
type input "insurance"
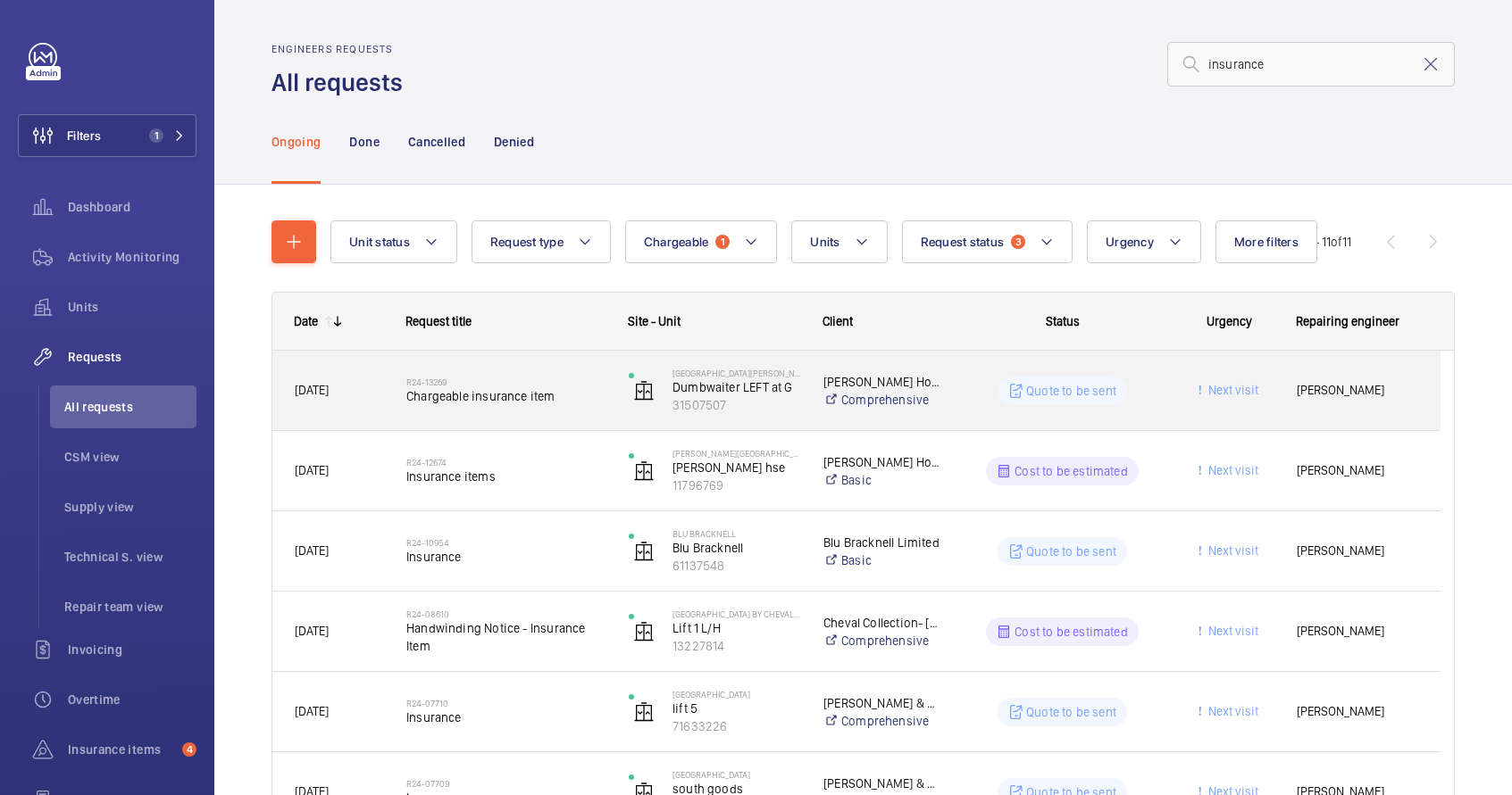
click at [574, 399] on span "Chargeable insurance item" at bounding box center [506, 396] width 199 height 18
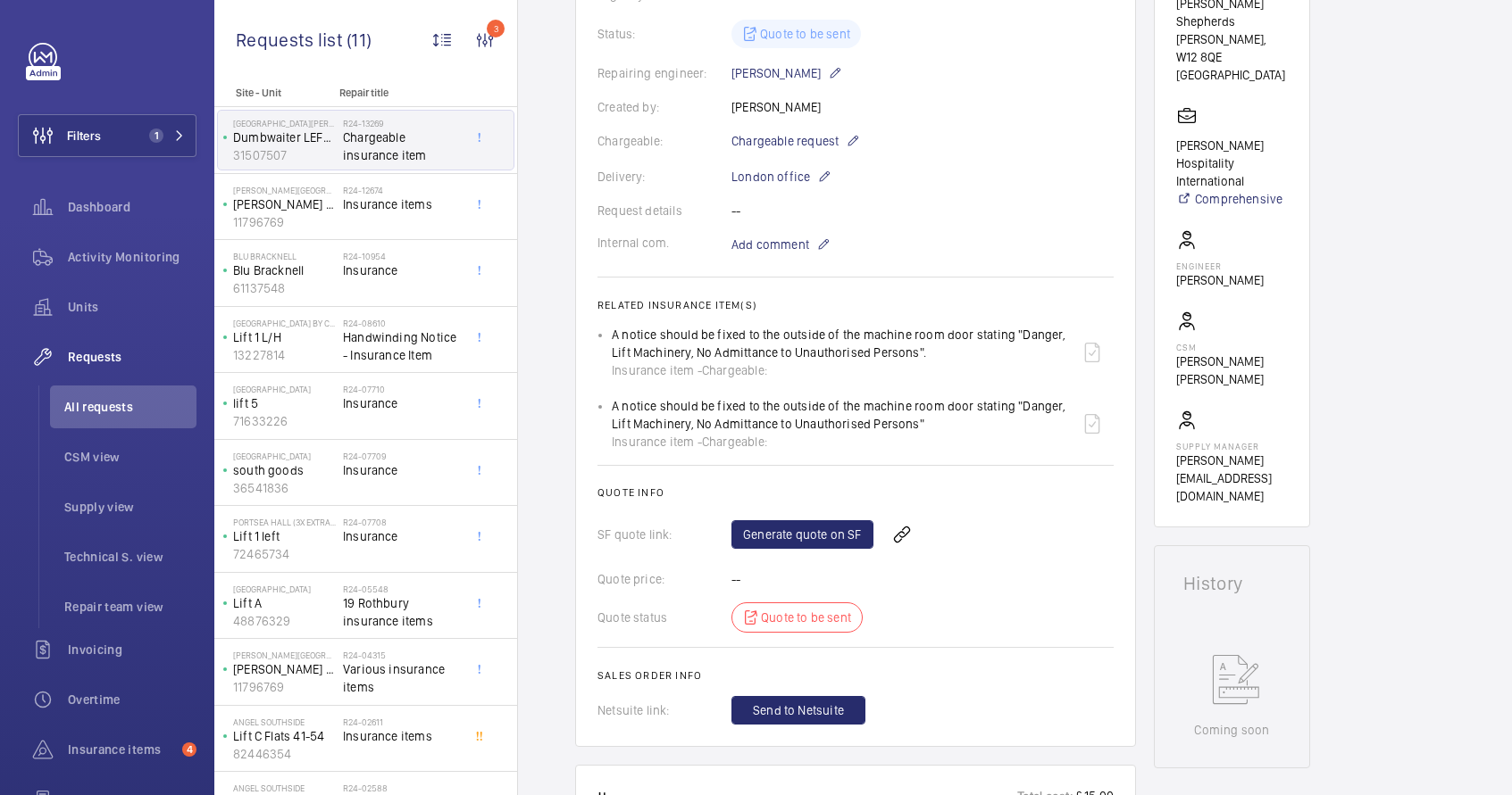
scroll to position [383, 0]
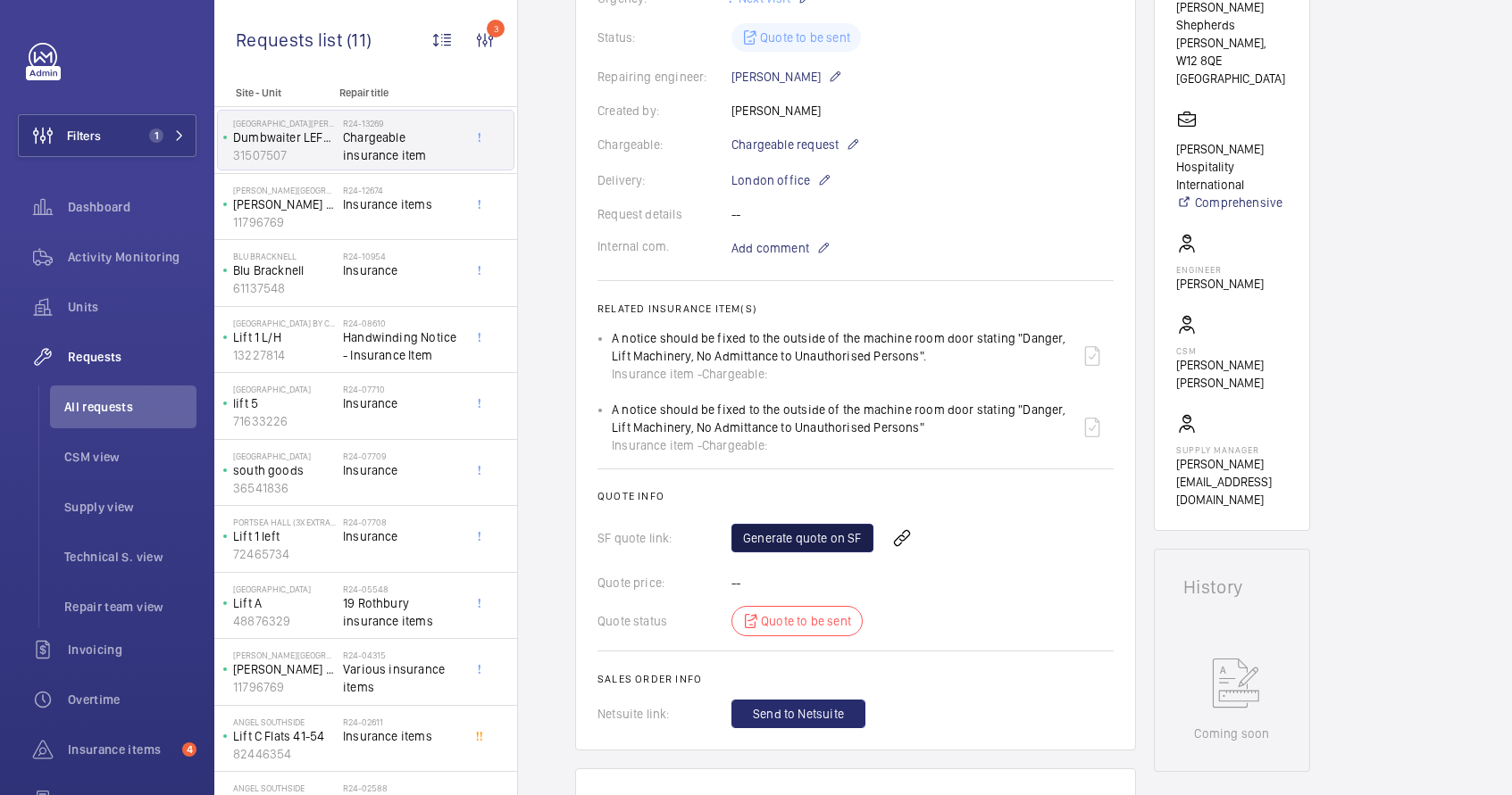
click at [776, 537] on link "Generate quote on SF" at bounding box center [803, 539] width 142 height 28
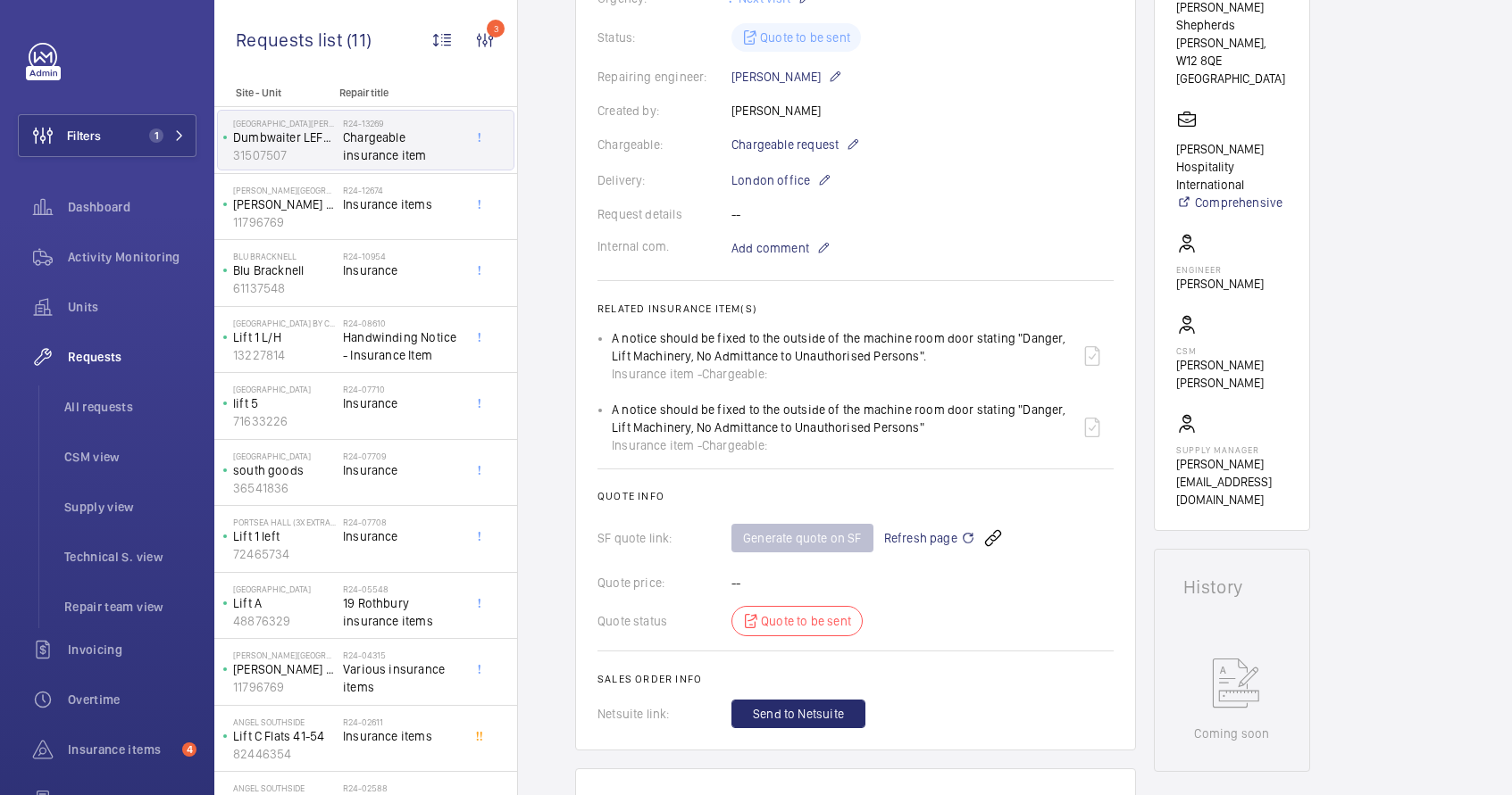
click at [694, 439] on span "Insurance item -" at bounding box center [656, 445] width 90 height 18
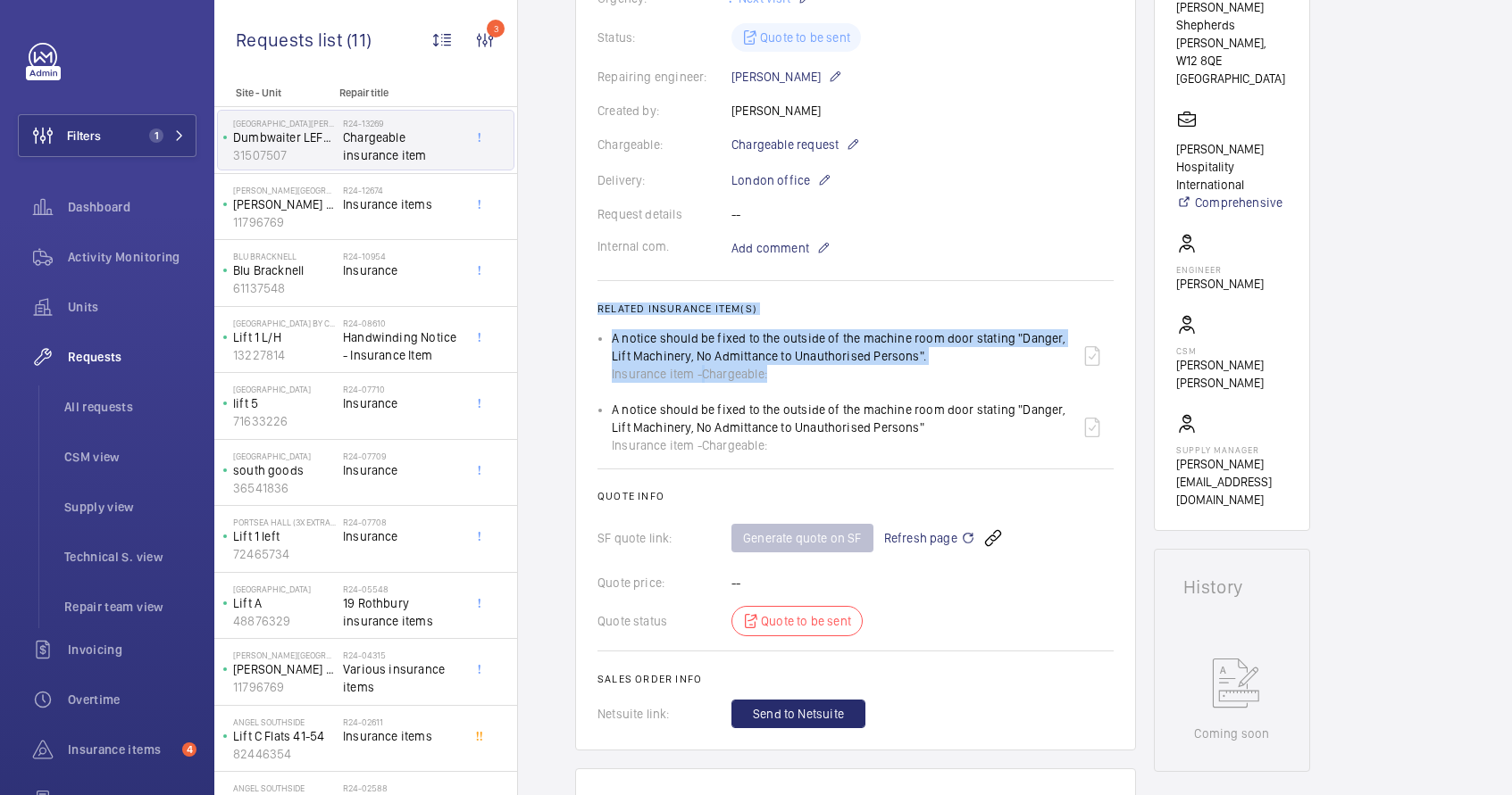
drag, startPoint x: 582, startPoint y: 300, endPoint x: 774, endPoint y: 376, distance: 206.5
click at [774, 376] on wm-front-card "Engineers requests R24-13269 A repair request was created on [DATE] for a charg…" at bounding box center [855, 271] width 560 height 960
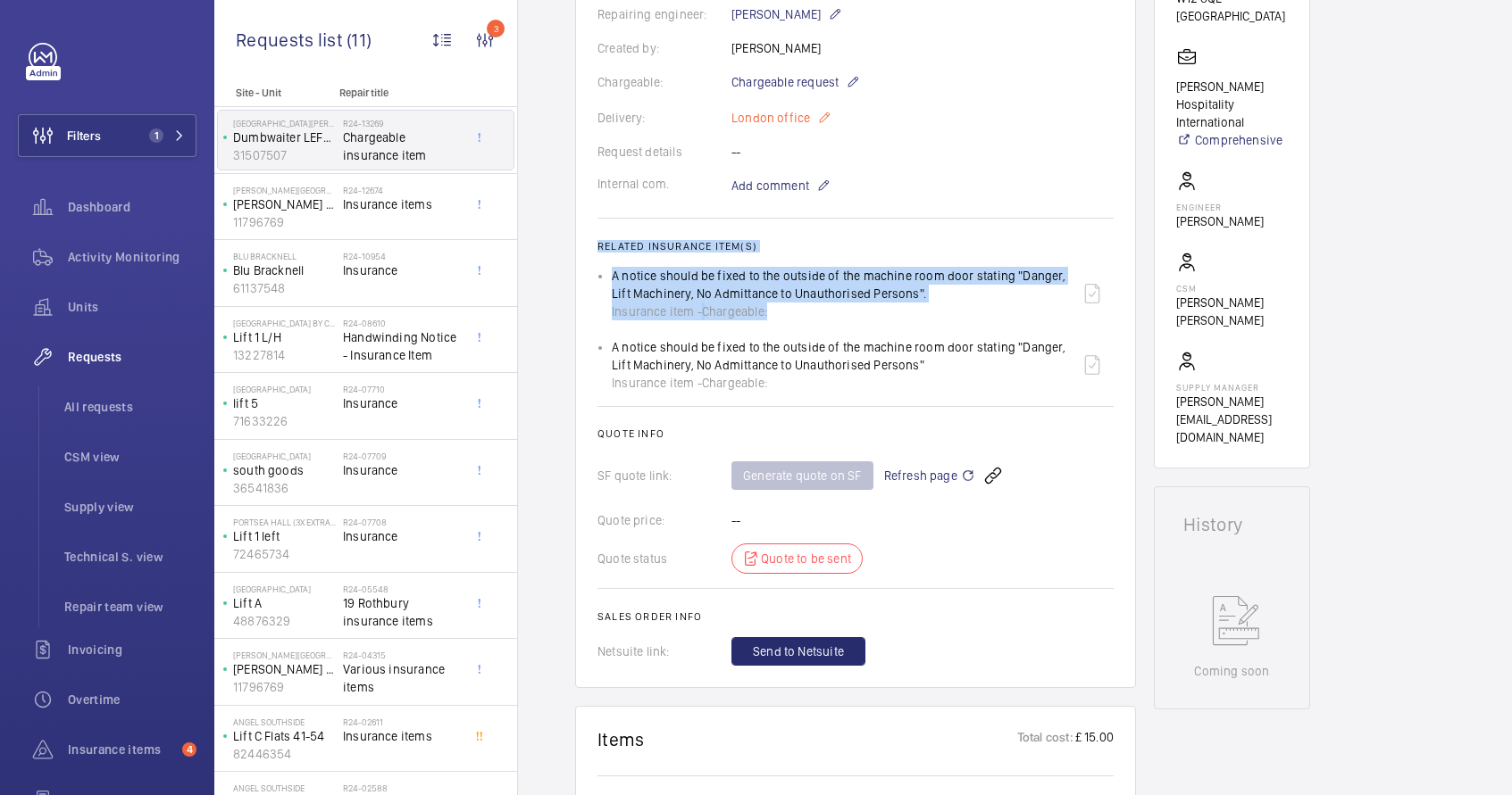
scroll to position [1, 0]
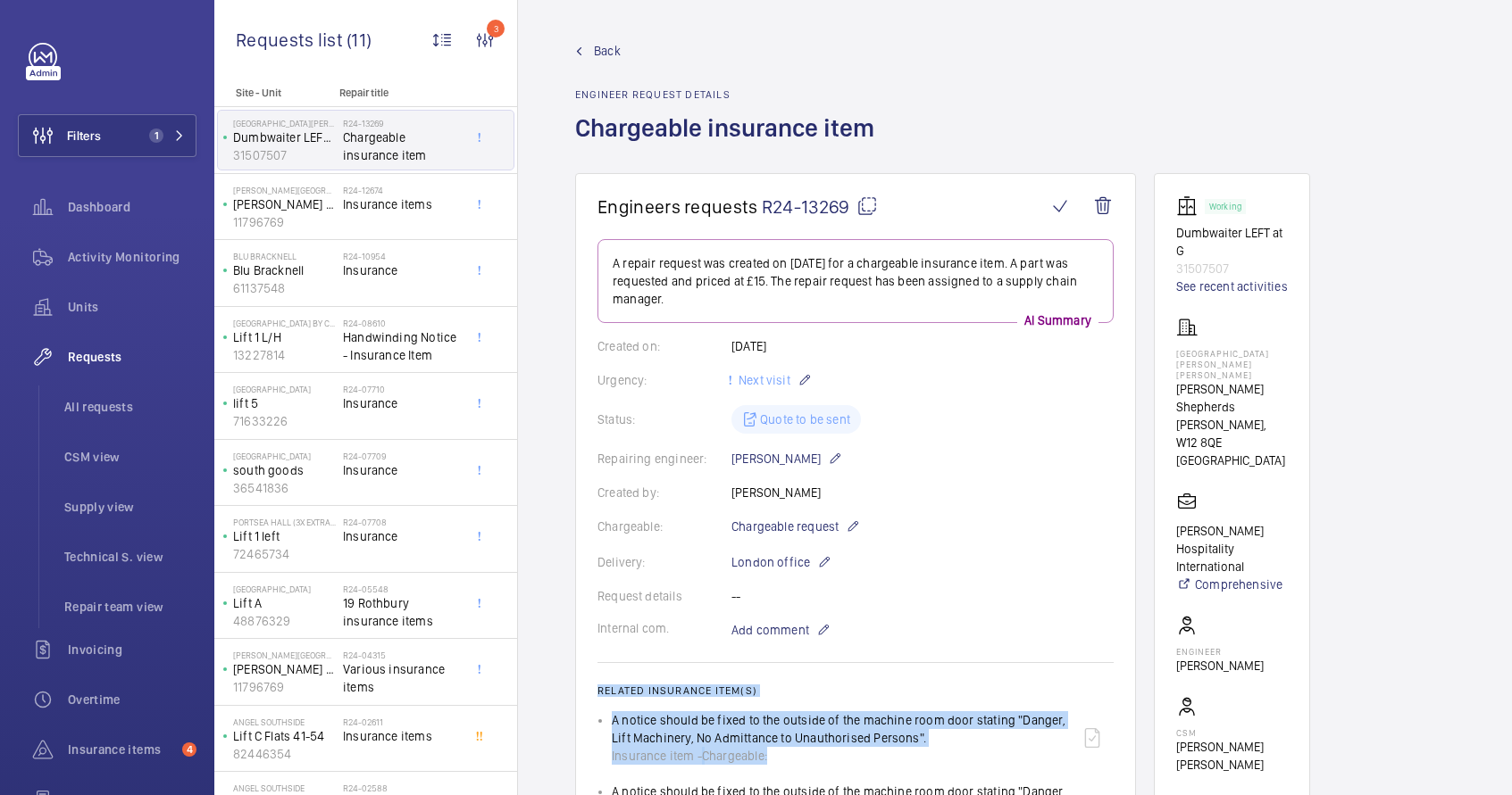
click at [874, 205] on mat-icon at bounding box center [867, 206] width 22 height 22
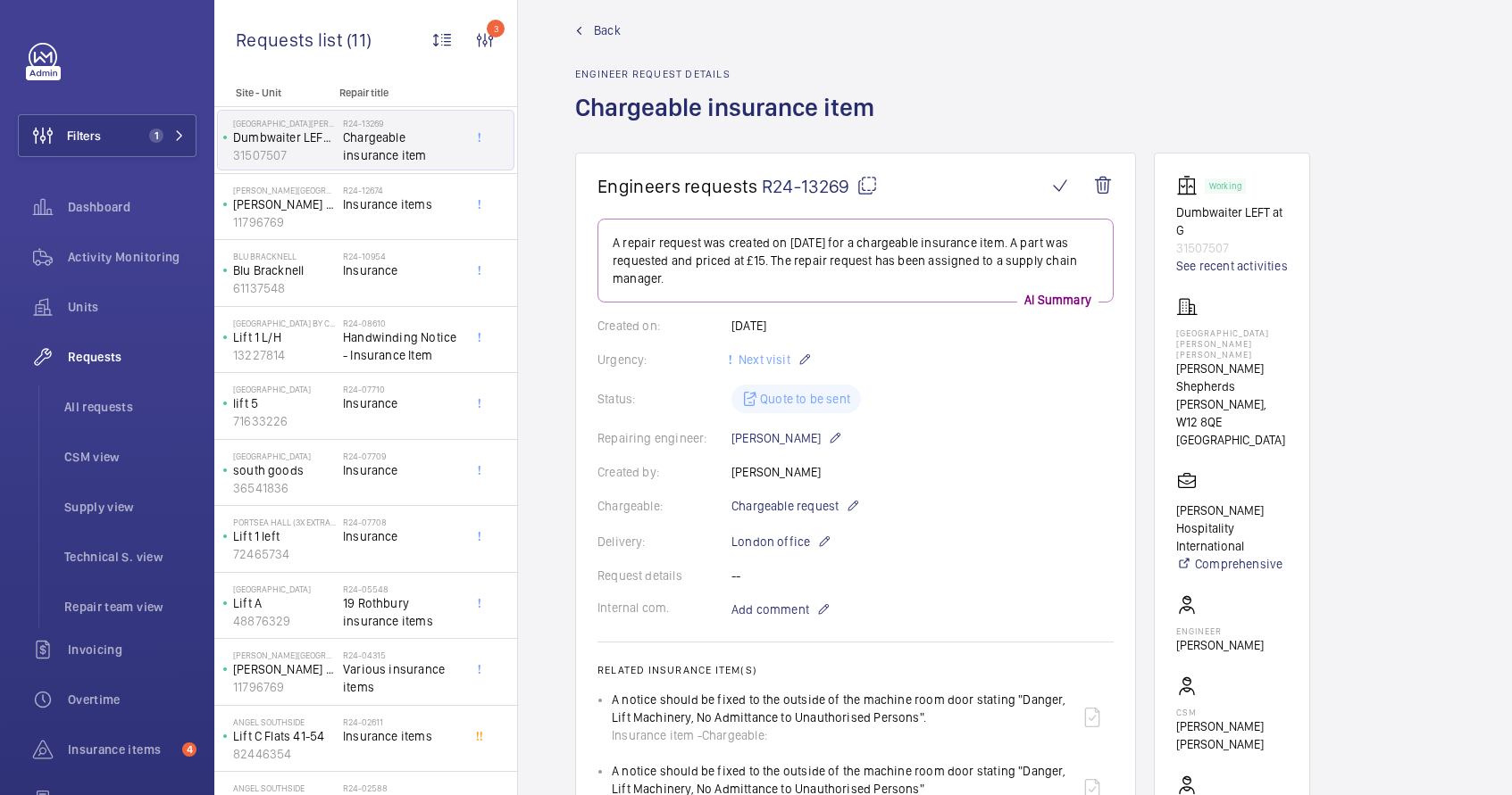
scroll to position [23, 0]
click at [1191, 339] on p "[GEOGRAPHIC_DATA][PERSON_NAME][PERSON_NAME]" at bounding box center [1232, 343] width 112 height 32
drag, startPoint x: 1175, startPoint y: 335, endPoint x: 1256, endPoint y: 344, distance: 81.5
click at [1256, 344] on p "[GEOGRAPHIC_DATA][PERSON_NAME][PERSON_NAME]" at bounding box center [1232, 343] width 112 height 32
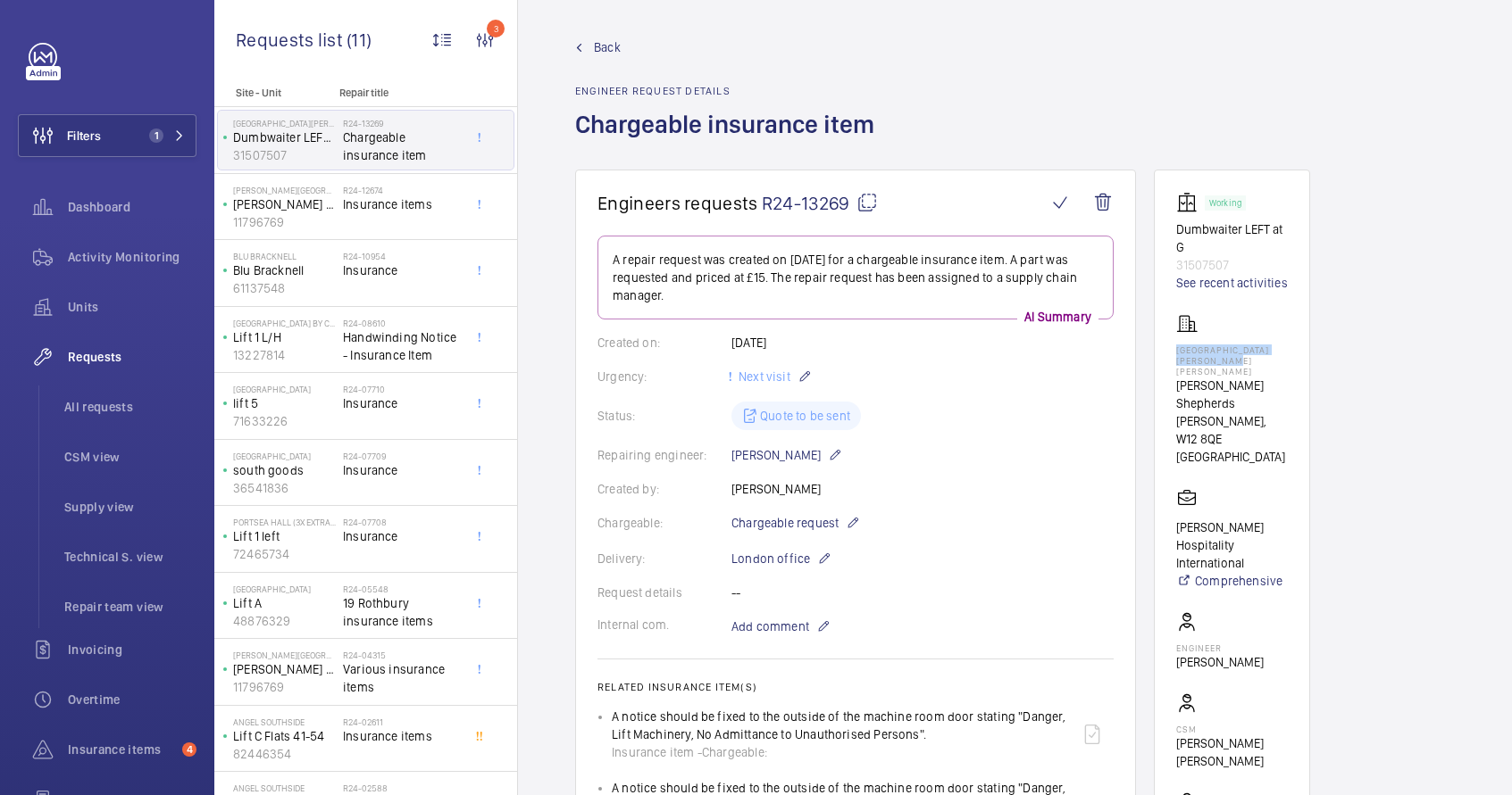
scroll to position [0, 0]
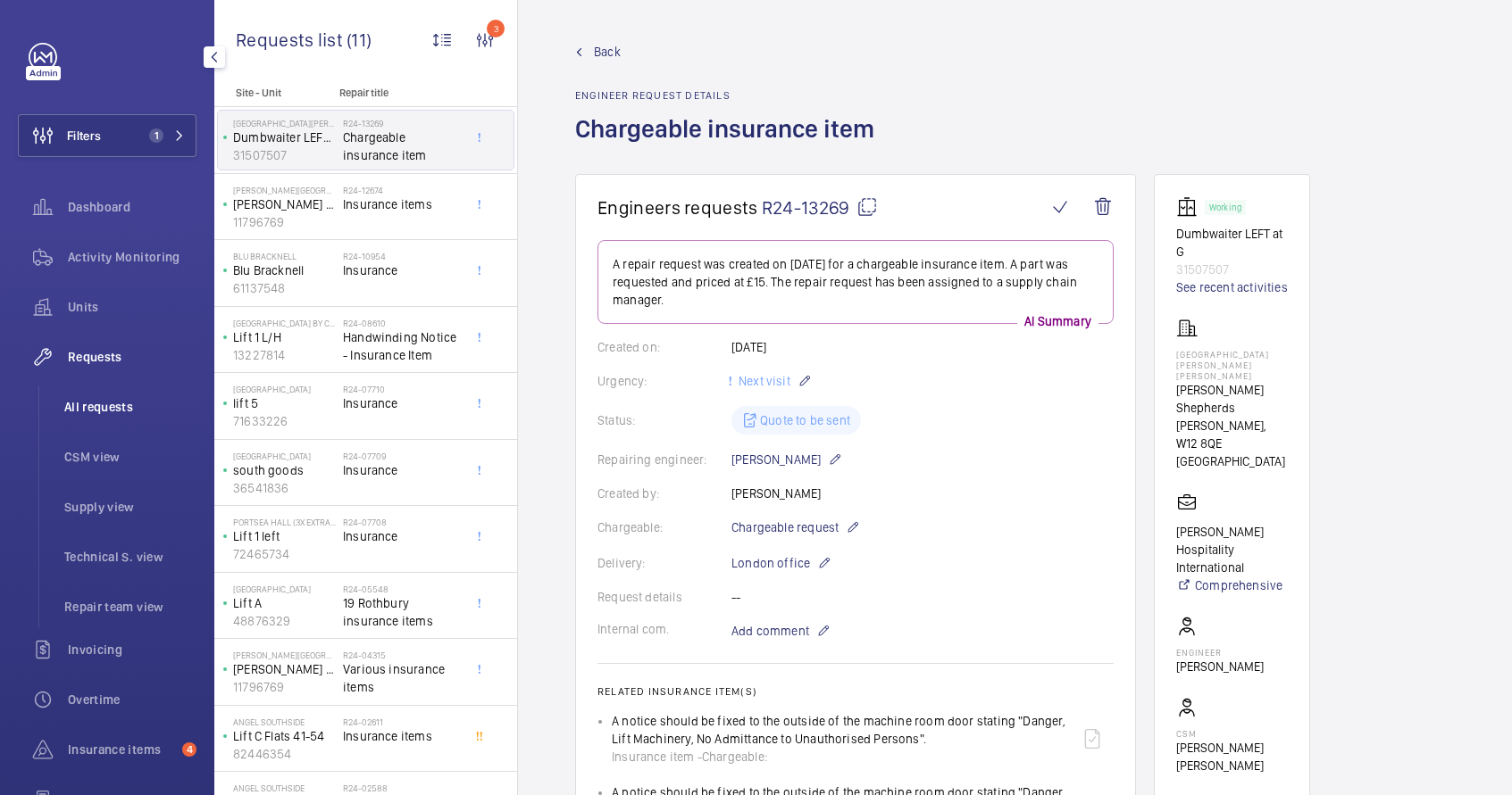
click at [111, 411] on span "All requests" at bounding box center [131, 407] width 133 height 18
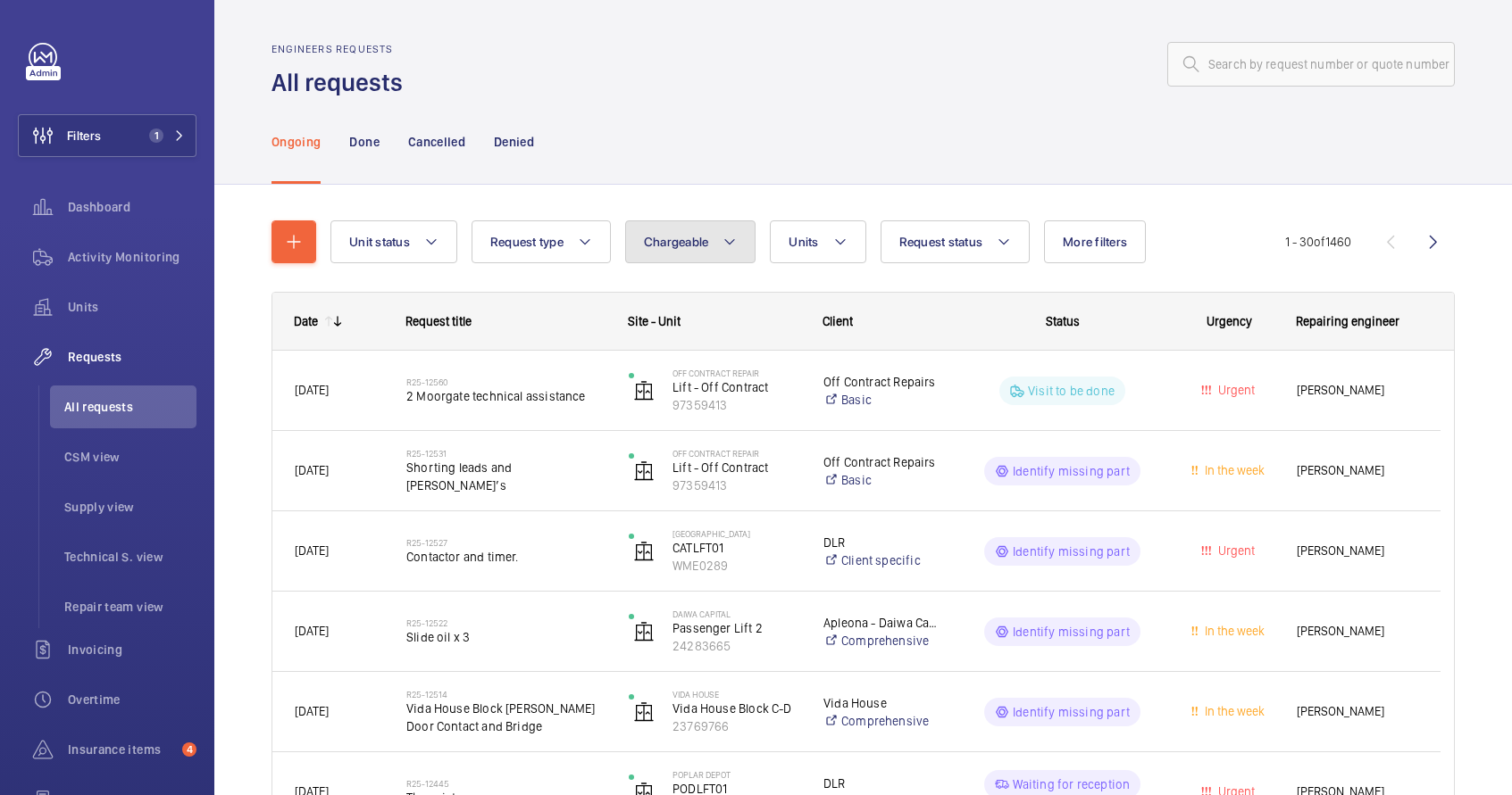
click at [696, 245] on span "Chargeable" at bounding box center [676, 241] width 65 height 14
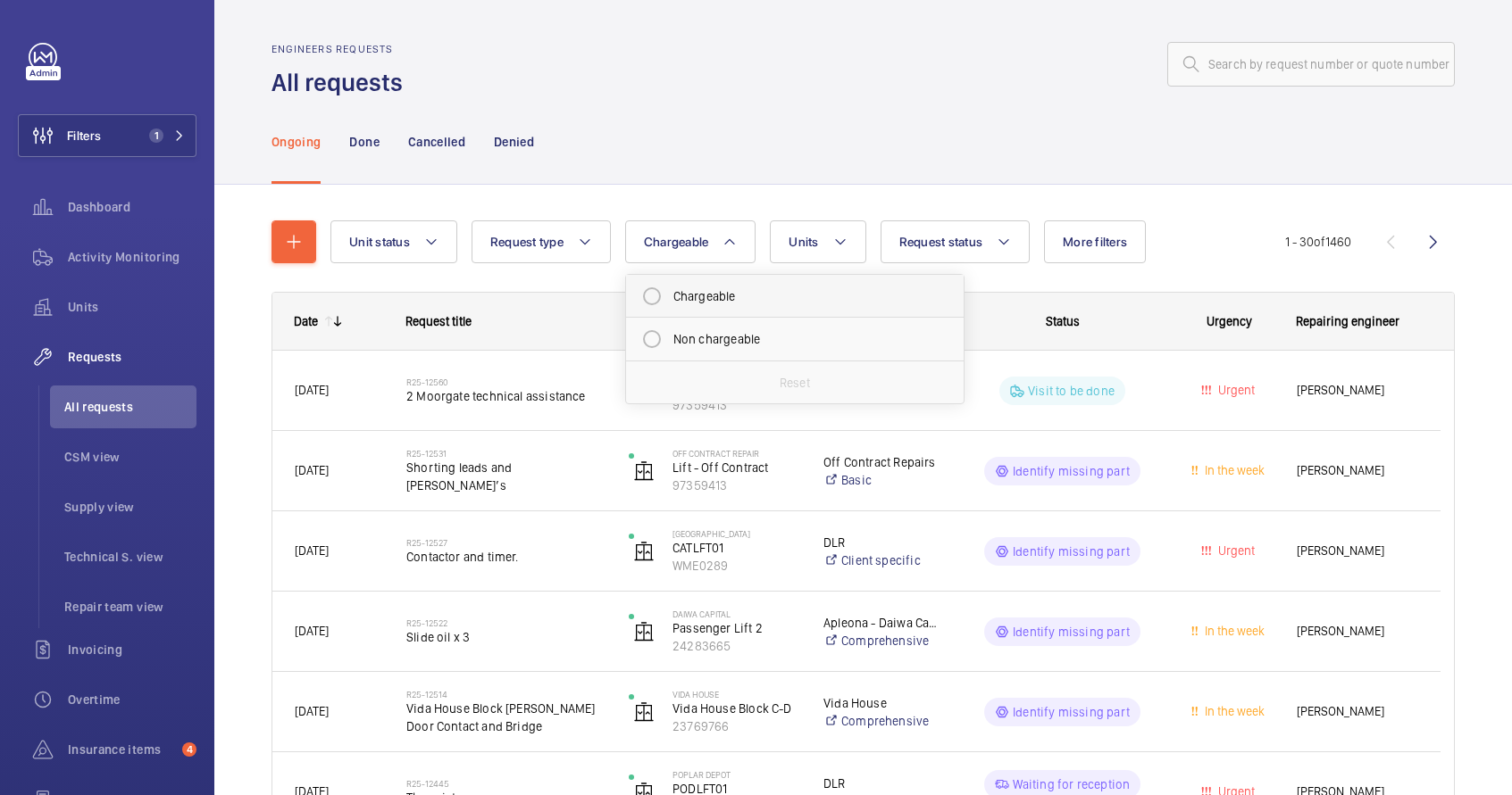
click at [700, 292] on mat-radio-button "Chargeable" at bounding box center [795, 296] width 322 height 36
radio input "true"
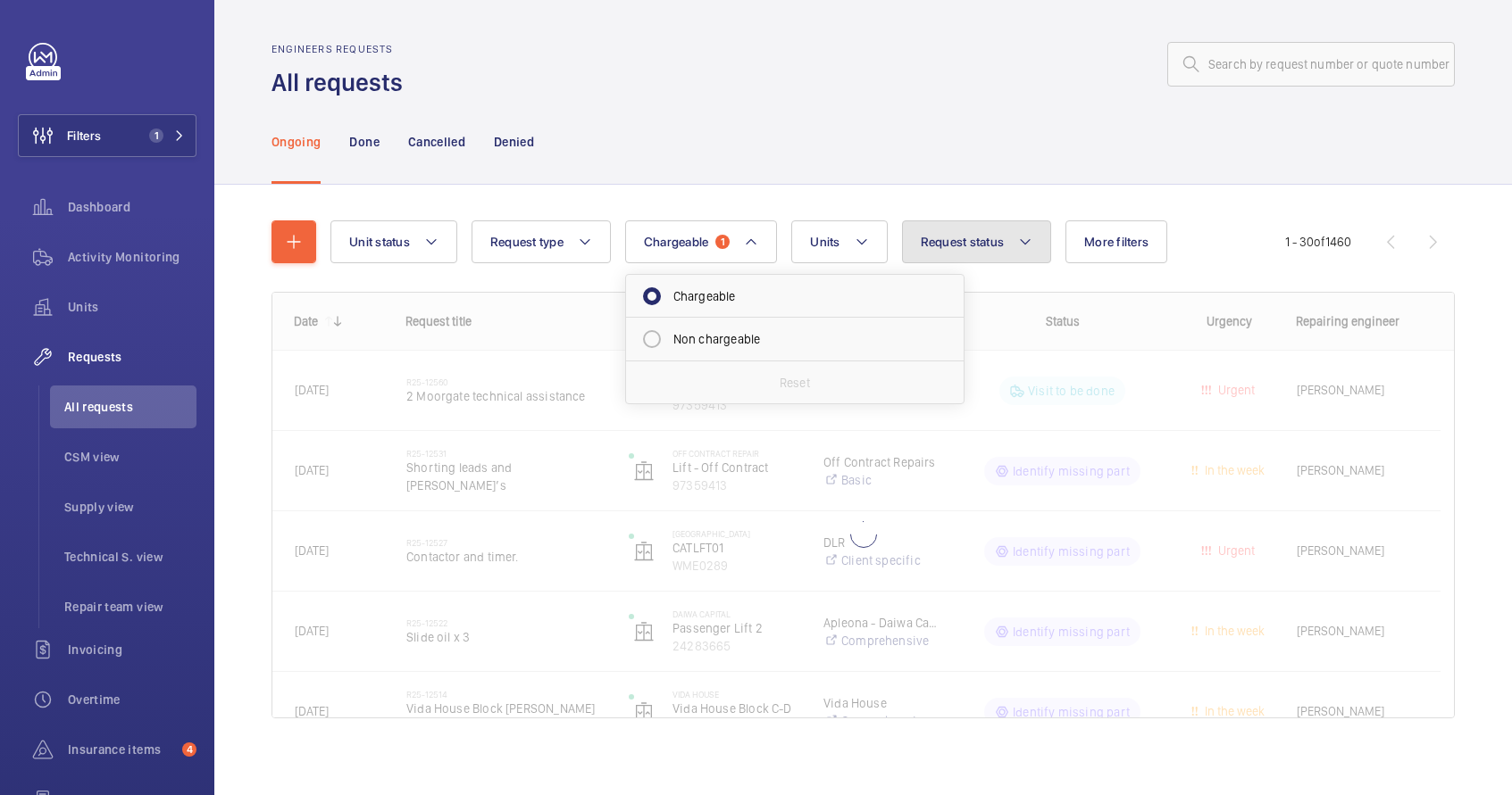
click at [975, 245] on span "Request status" at bounding box center [962, 241] width 84 height 14
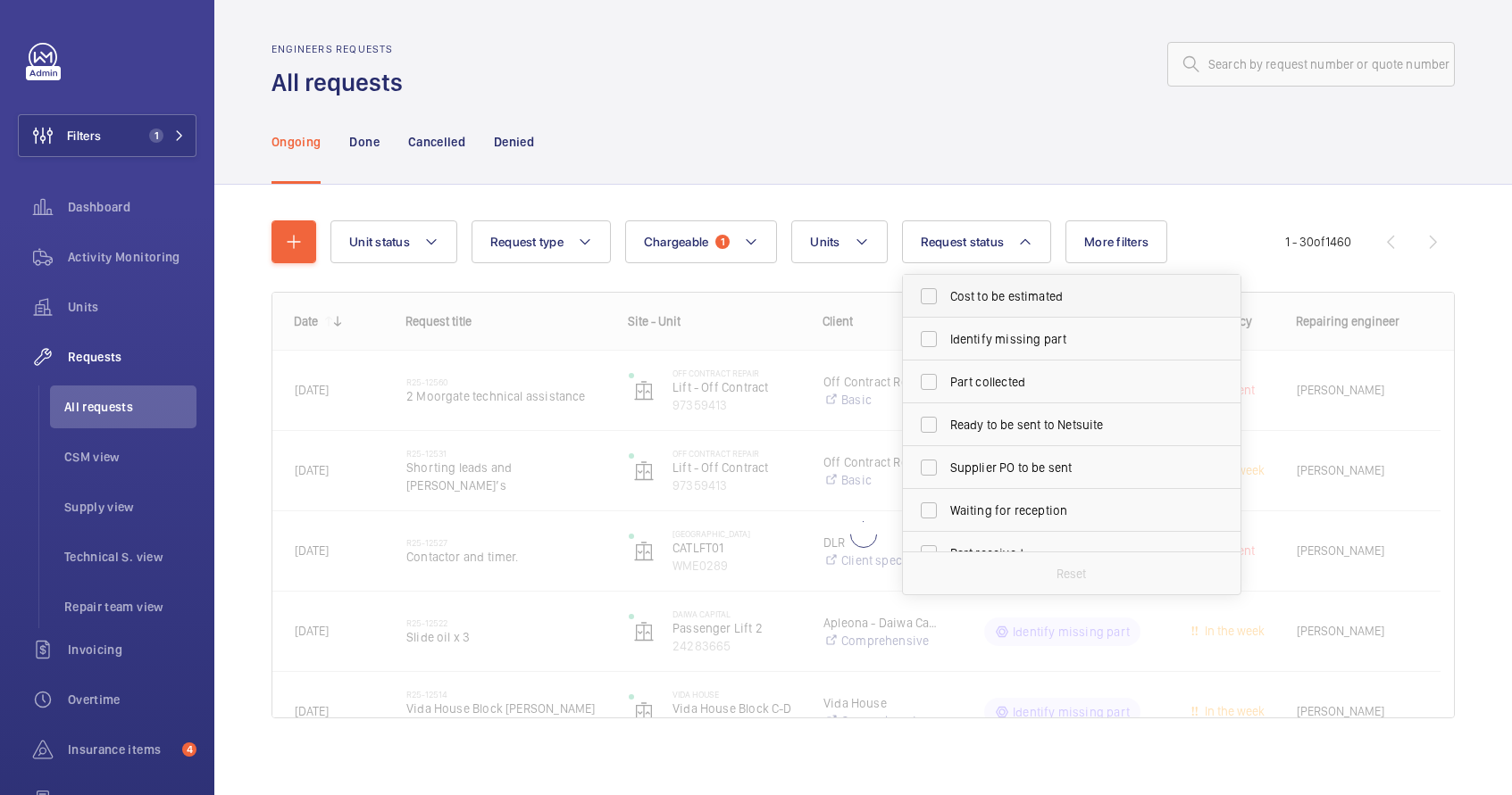
click at [975, 293] on span "Cost to be estimated" at bounding box center [1073, 296] width 245 height 18
click at [947, 293] on input "Cost to be estimated" at bounding box center [929, 296] width 36 height 36
checkbox input "true"
click at [987, 339] on span "Identify missing part" at bounding box center [1073, 339] width 245 height 18
click at [947, 339] on input "Identify missing part" at bounding box center [929, 340] width 36 height 36
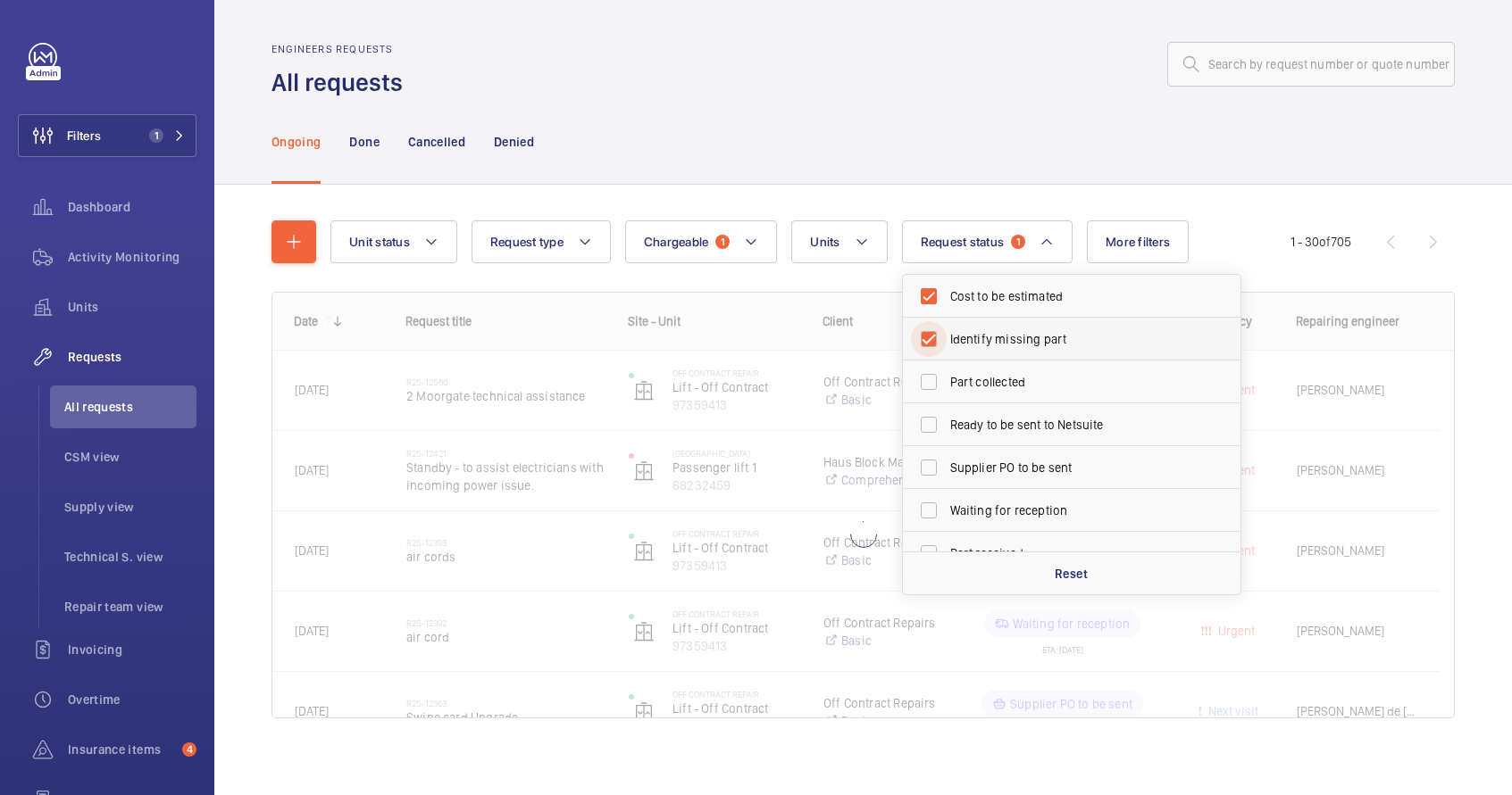
checkbox input "true"
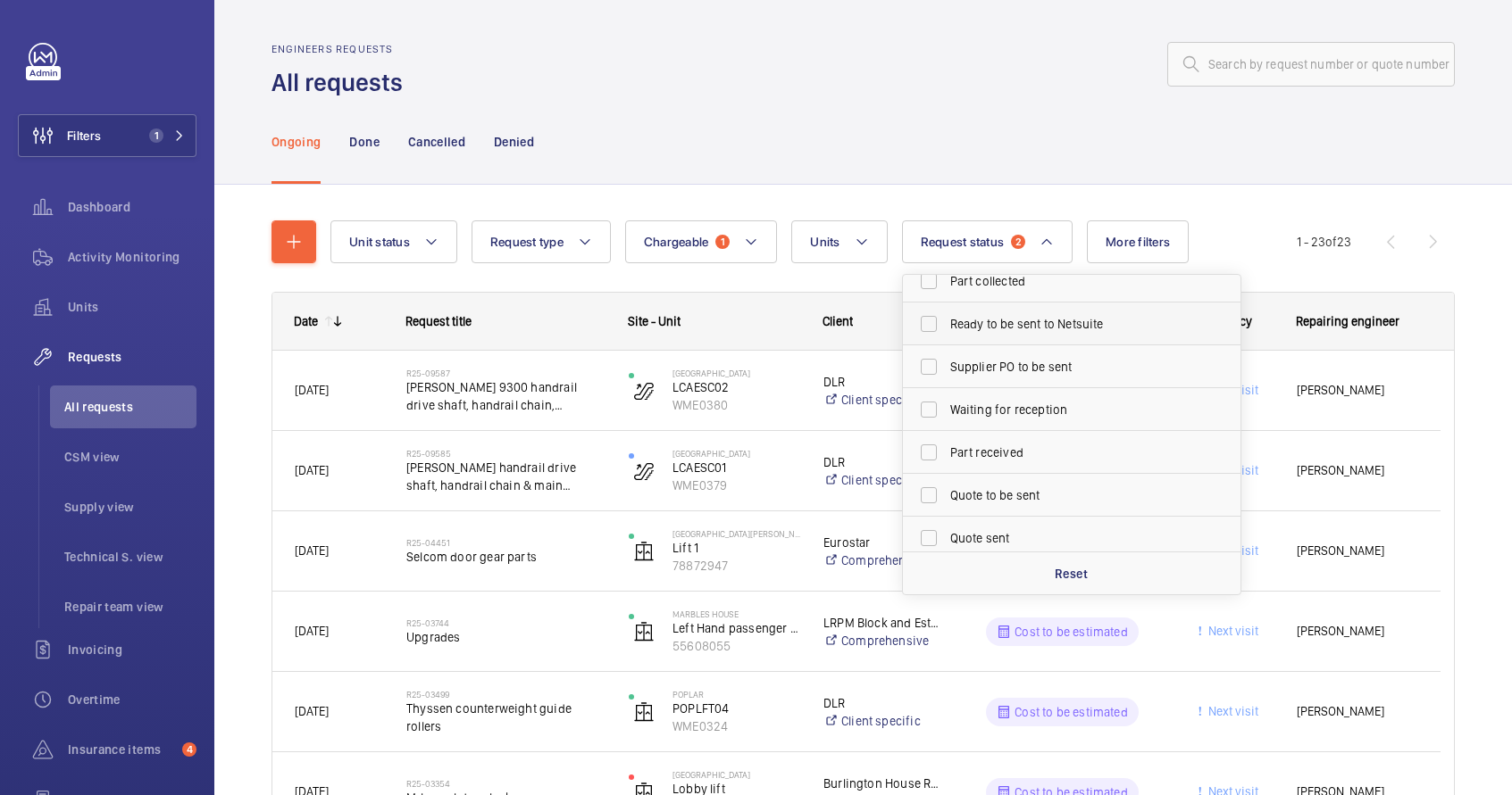
scroll to position [129, 0]
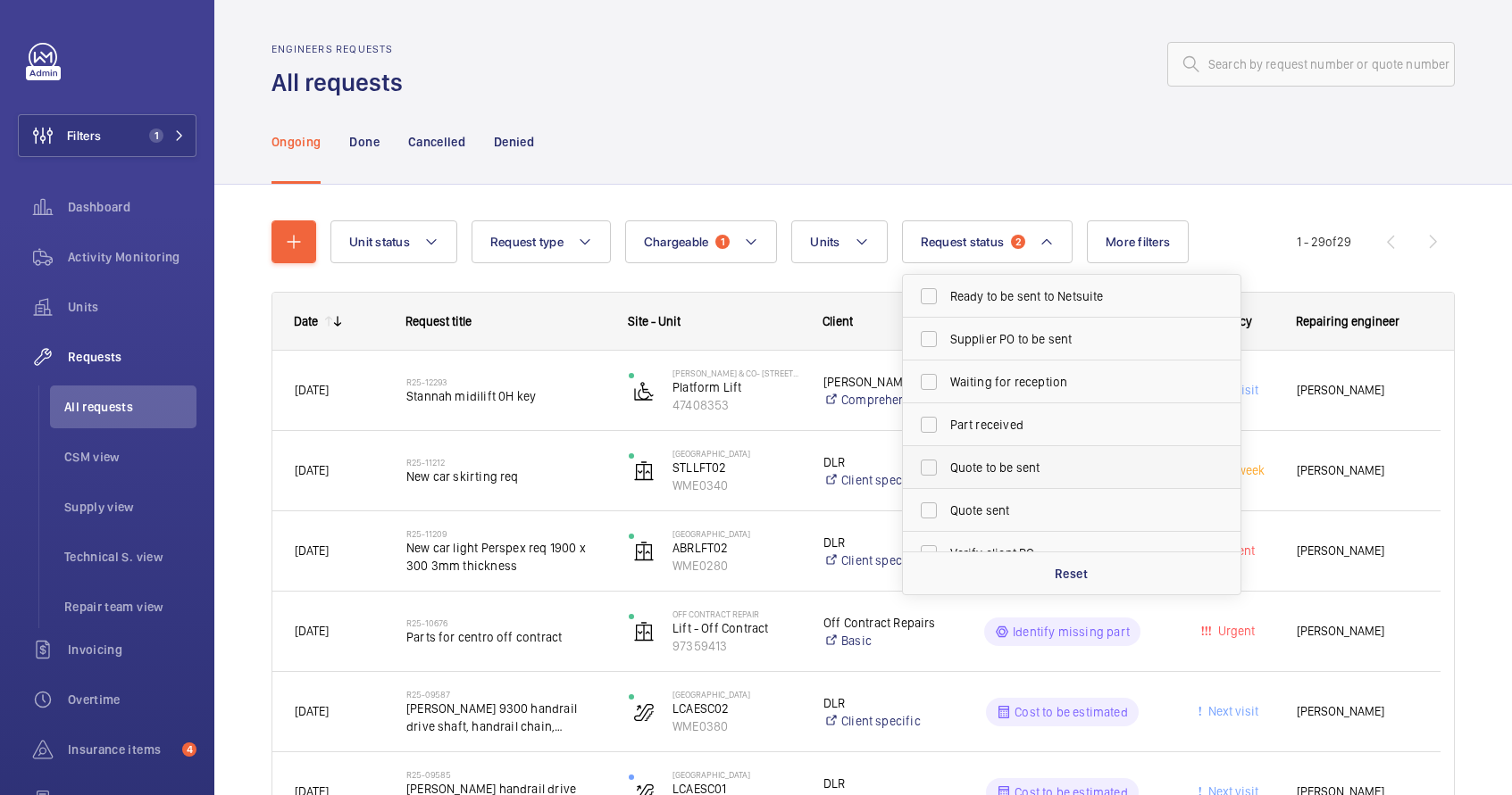
click at [1029, 475] on span "Quote to be sent" at bounding box center [1073, 468] width 245 height 18
click at [947, 475] on input "Quote to be sent" at bounding box center [929, 468] width 36 height 36
checkbox input "true"
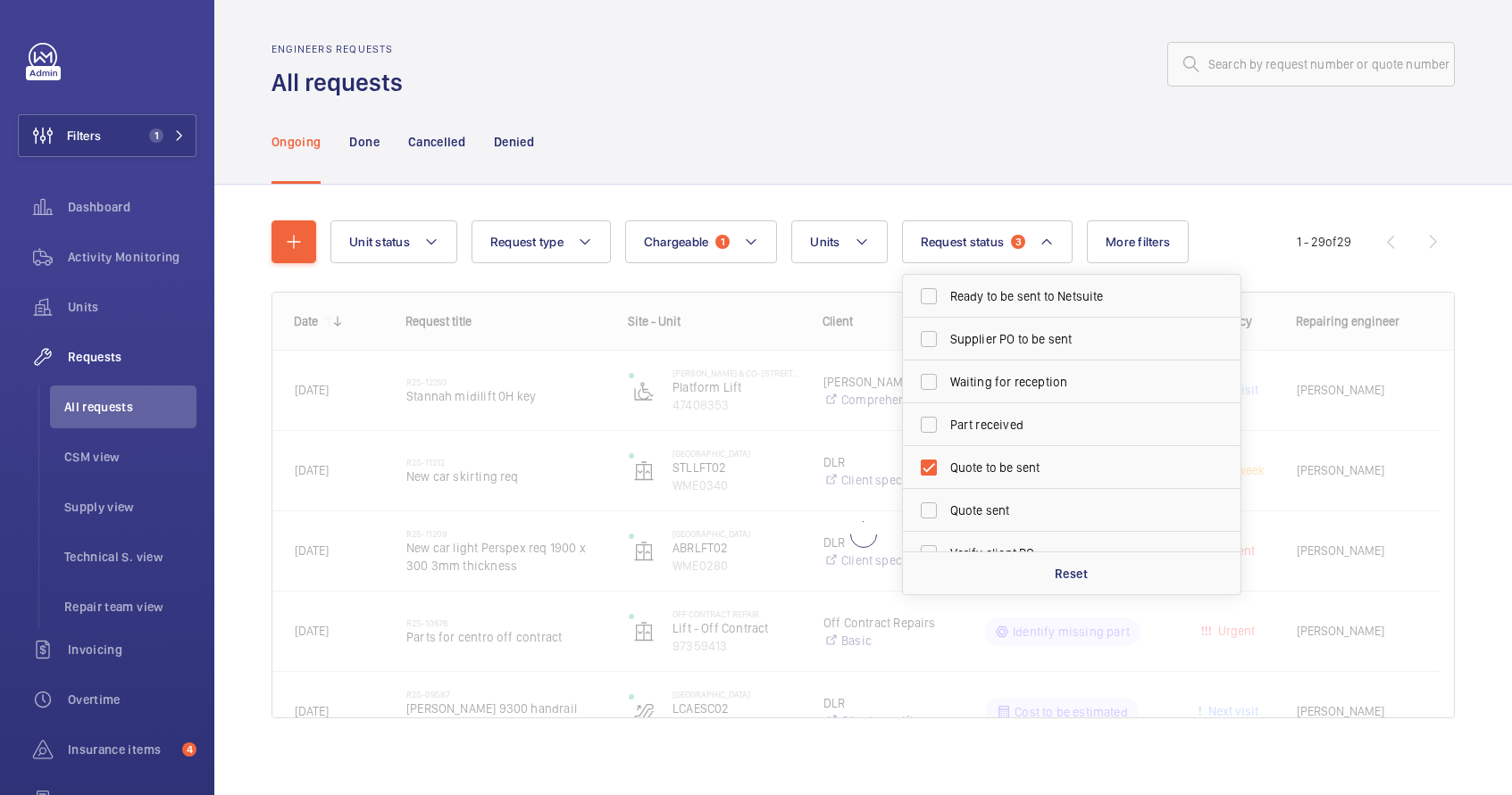
click at [1031, 142] on div "Ongoing Done Cancelled Denied" at bounding box center [863, 142] width 1183 height 85
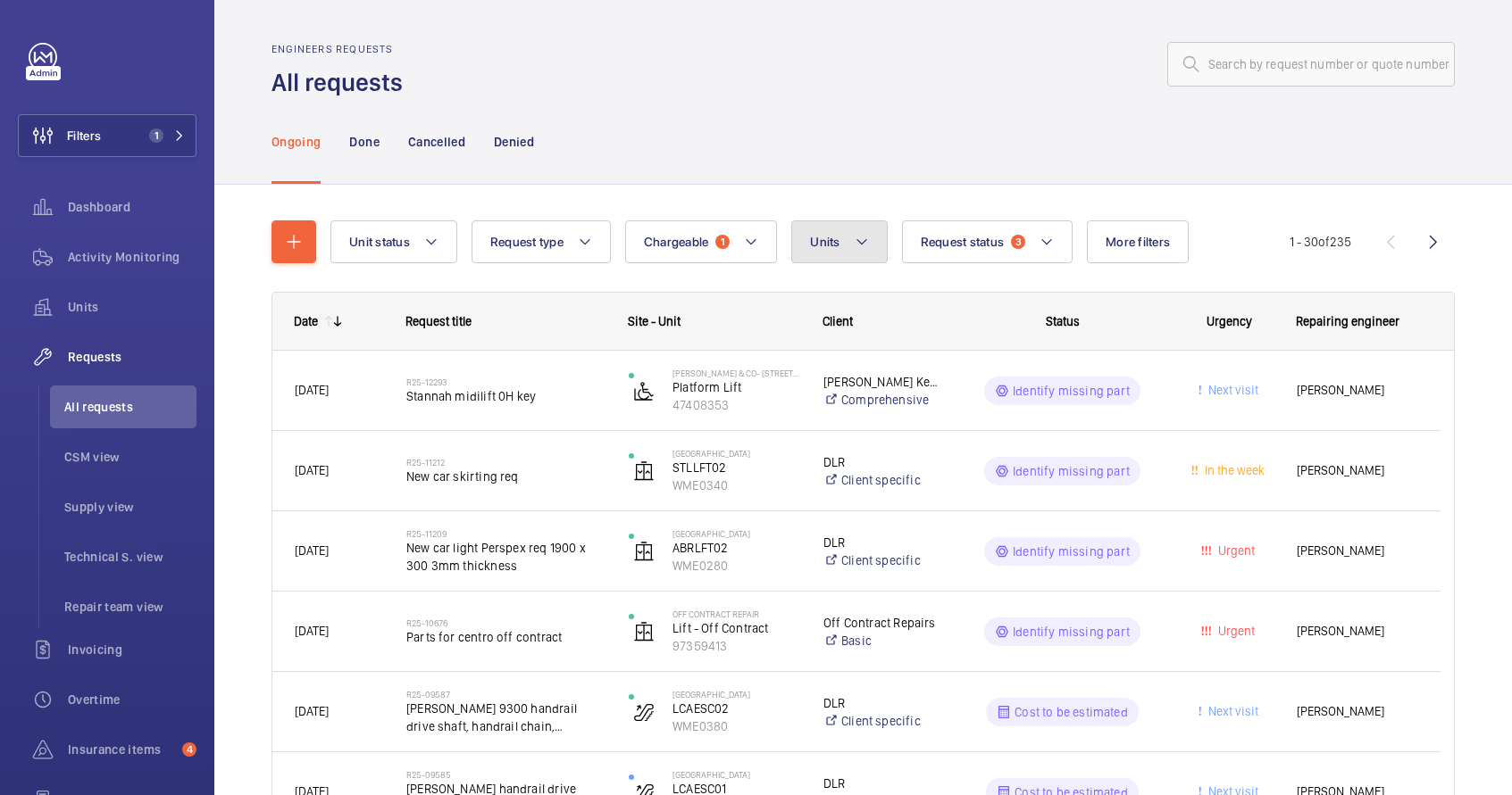
click at [853, 238] on button "Units" at bounding box center [839, 241] width 96 height 43
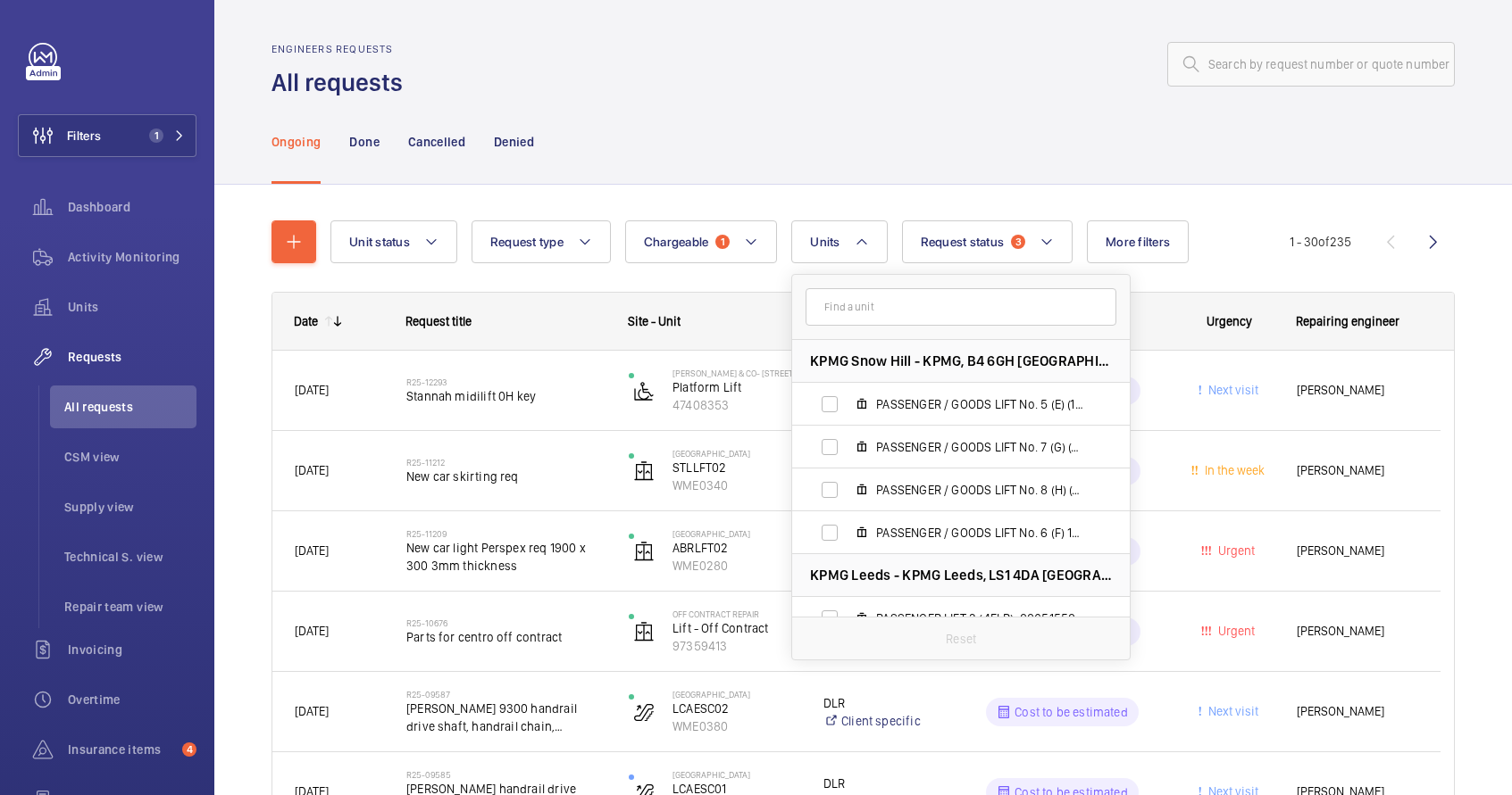
click at [876, 305] on input "text" at bounding box center [961, 308] width 311 height 38
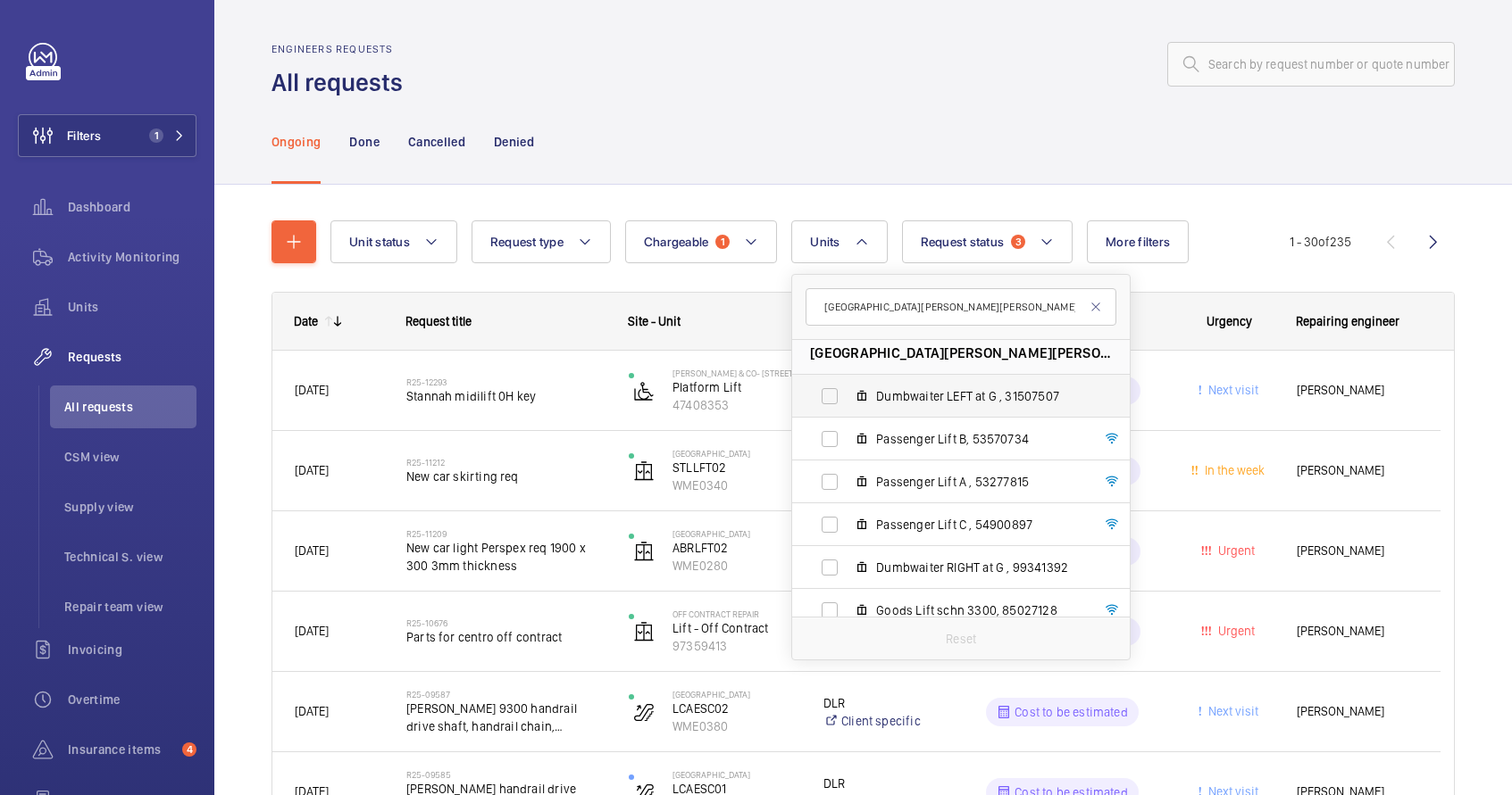
scroll to position [8, 0]
type input "[GEOGRAPHIC_DATA][PERSON_NAME][PERSON_NAME]"
click at [830, 398] on input "Dumbwaiter LEFT at G , 31507507" at bounding box center [829, 398] width 36 height 36
checkbox input "true"
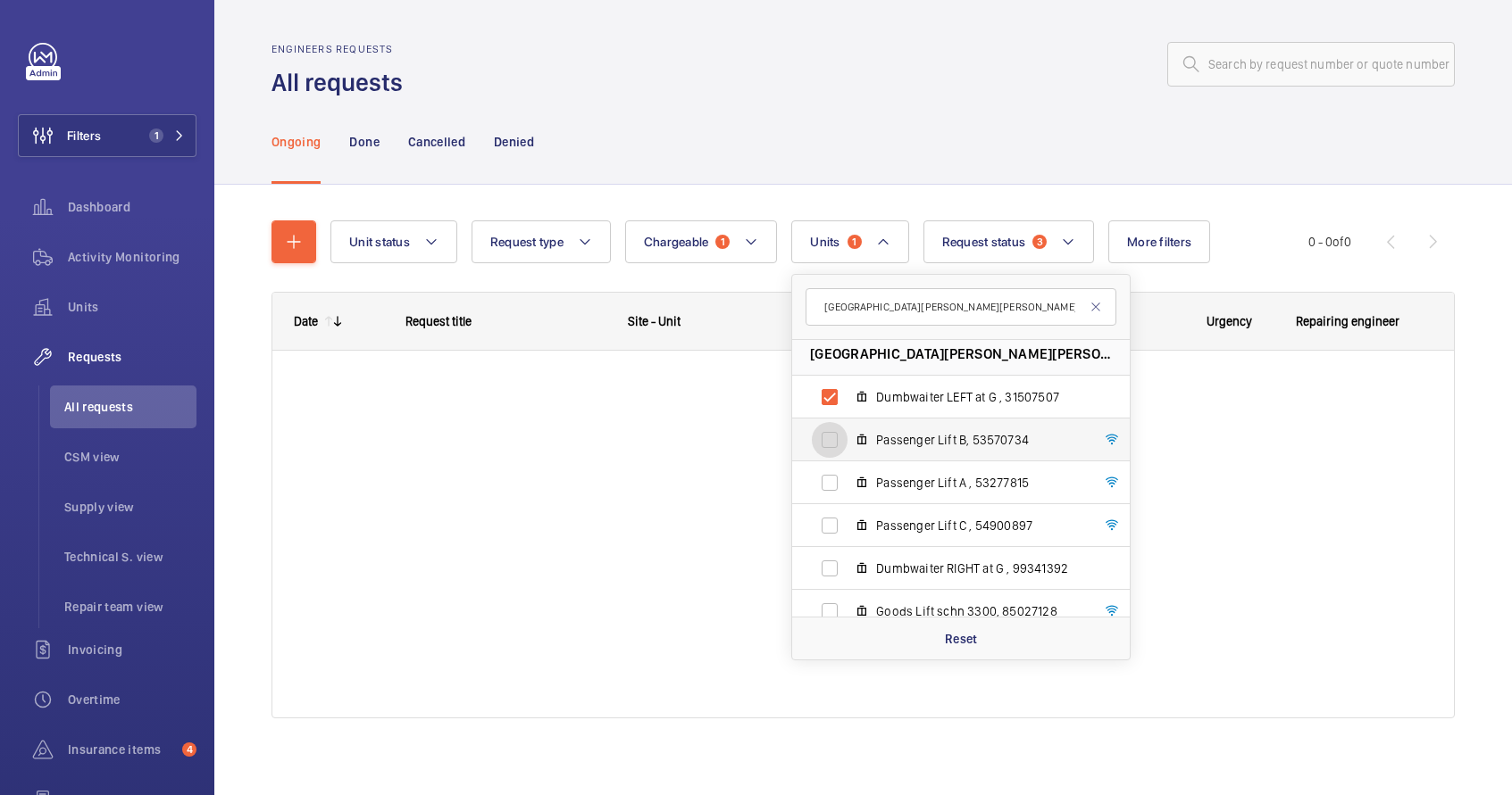
click at [833, 433] on input "Passenger Lift B, 53570734" at bounding box center [829, 440] width 36 height 36
checkbox input "true"
click at [836, 482] on input "Passenger Lift A , 53277815" at bounding box center [829, 483] width 36 height 36
checkbox input "true"
click at [833, 529] on input "Passenger Lift C , 54900897" at bounding box center [829, 526] width 36 height 36
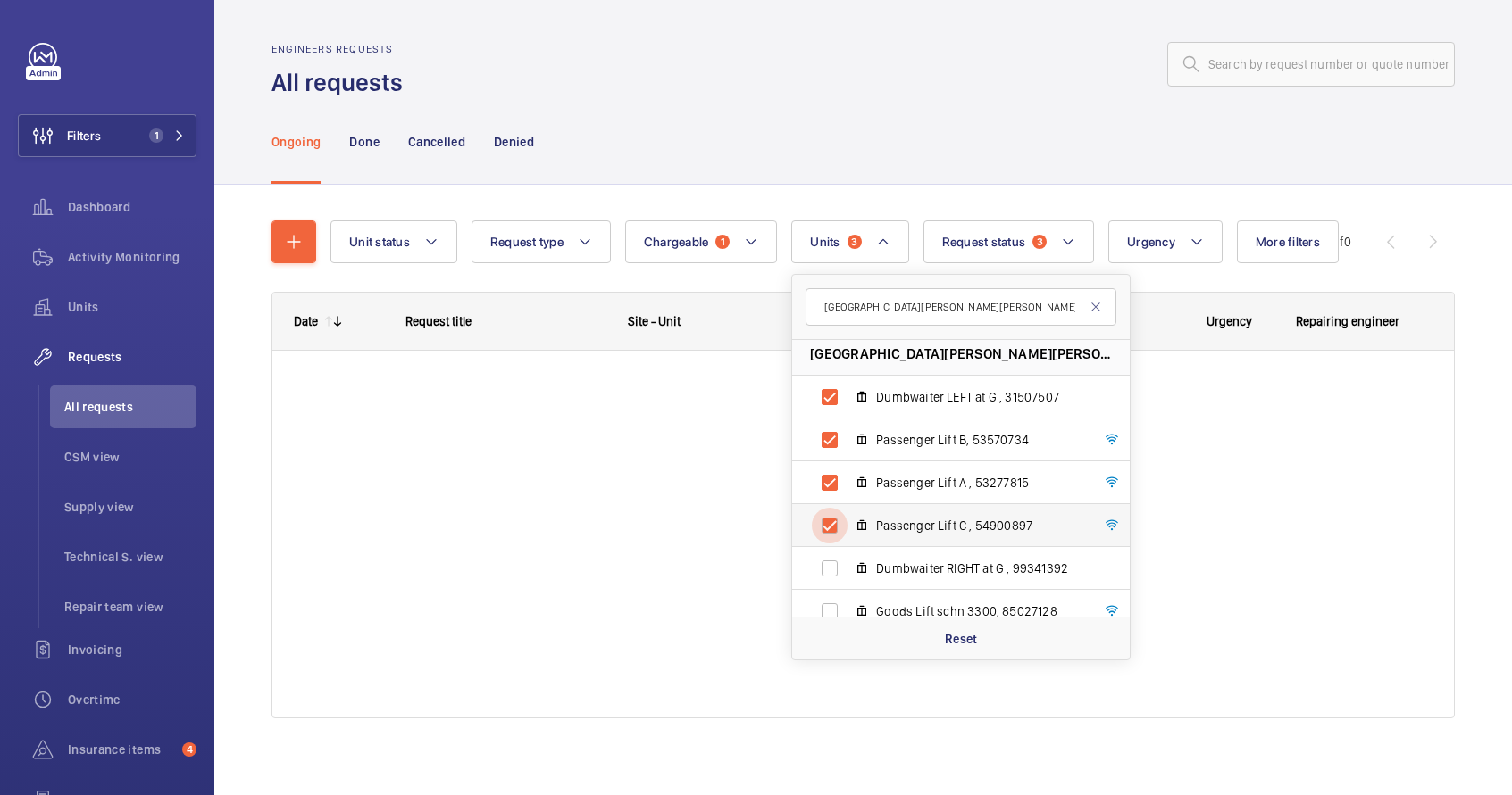
checkbox input "true"
click at [827, 575] on input "Dumbwaiter RIGHT at G , 99341392" at bounding box center [829, 569] width 36 height 36
checkbox input "true"
click at [830, 607] on input "Goods Lift schn 3300, 85027128" at bounding box center [829, 611] width 36 height 36
checkbox input "true"
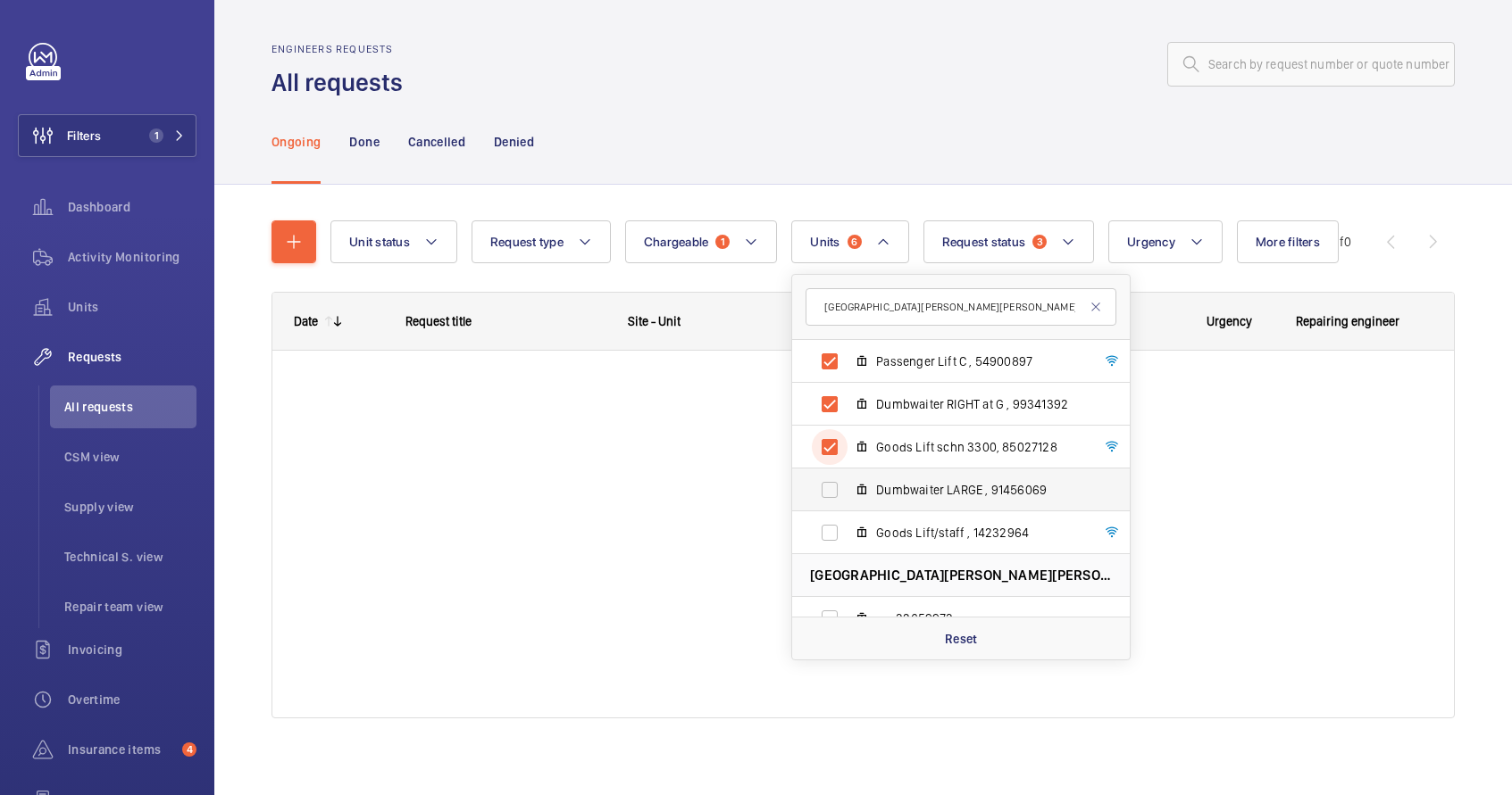
scroll to position [193, 0]
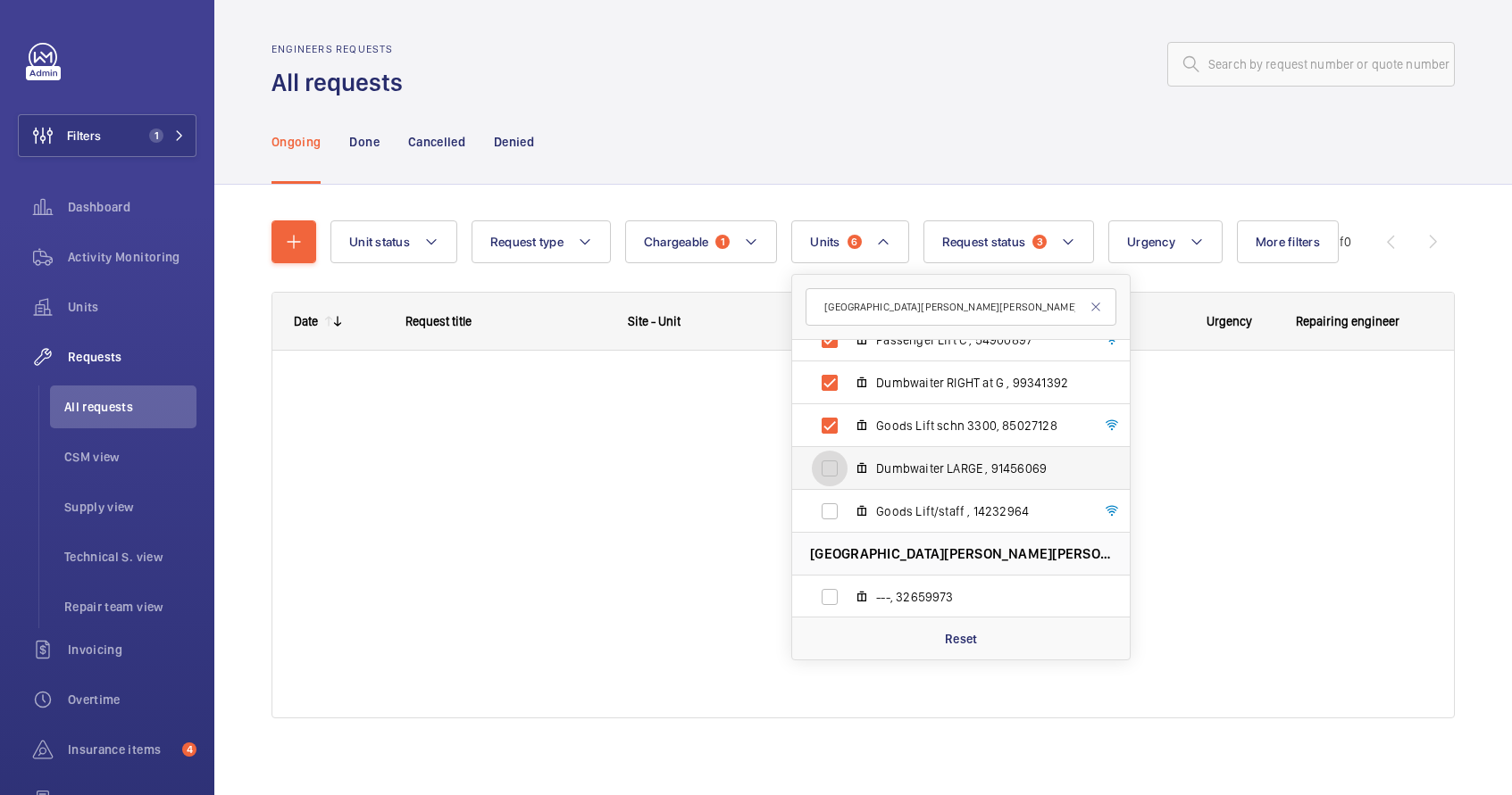
click at [828, 473] on input "Dumbwaiter LARGE , 91456069" at bounding box center [829, 468] width 36 height 36
checkbox input "true"
click at [831, 507] on input "Goods Lift/staff , 14232964" at bounding box center [829, 512] width 36 height 36
checkbox input "true"
click at [949, 74] on div at bounding box center [934, 63] width 1041 height 43
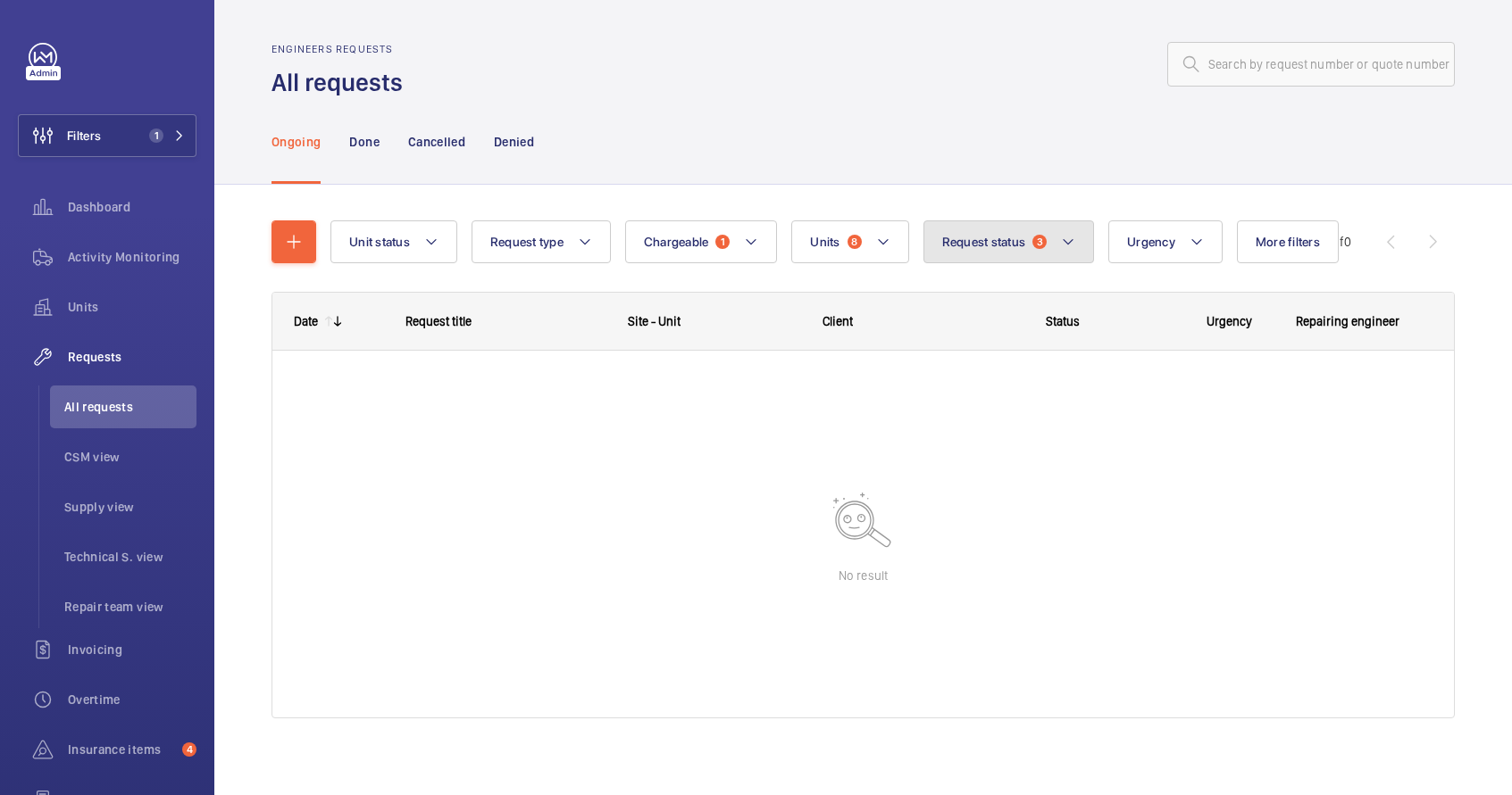
click at [1027, 246] on button "Request status 3" at bounding box center [1008, 241] width 171 height 43
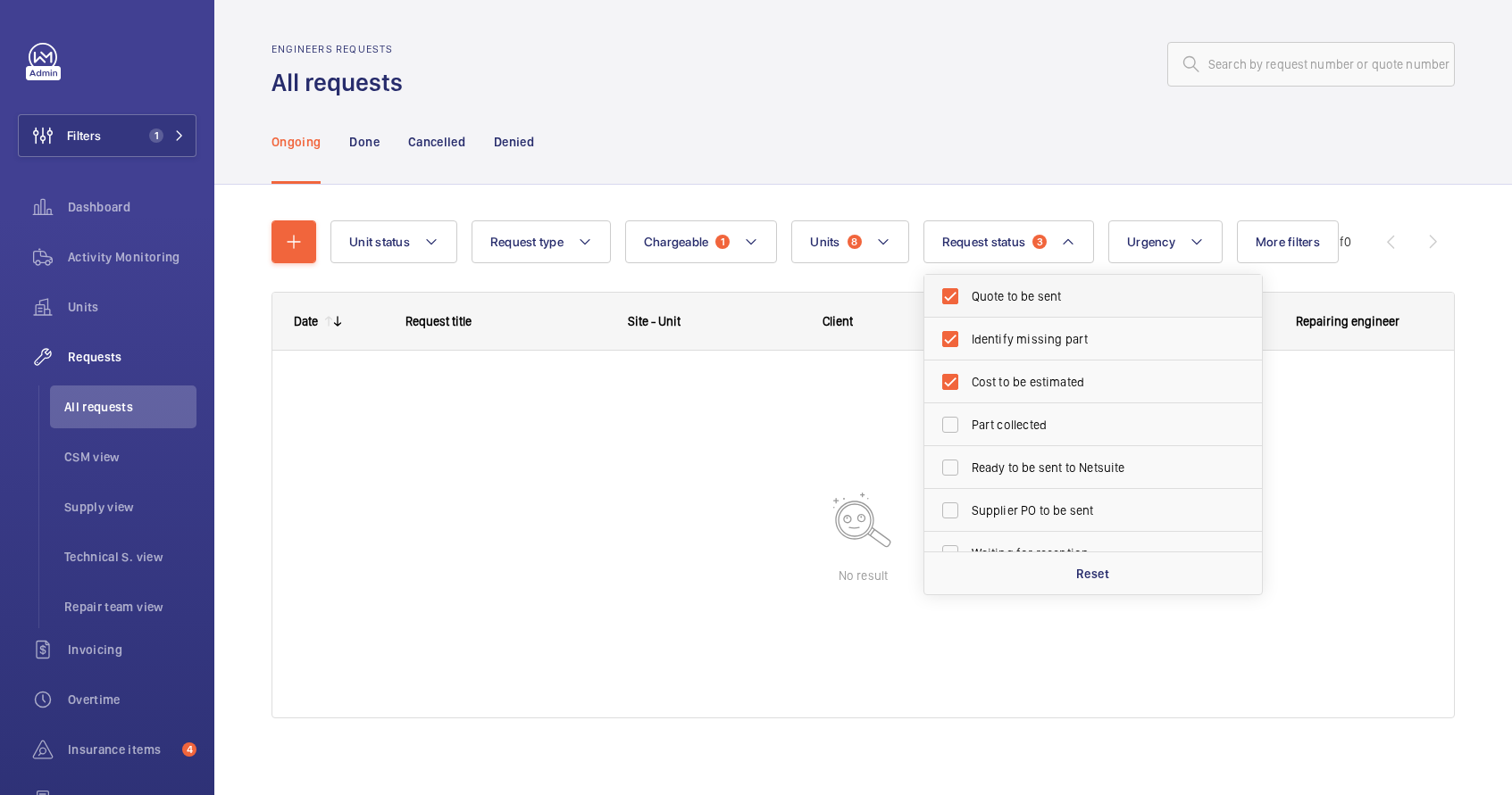
click at [1007, 298] on span "Quote to be sent" at bounding box center [1094, 296] width 245 height 18
click at [968, 298] on input "Quote to be sent" at bounding box center [951, 296] width 36 height 36
checkbox input "false"
click at [1005, 318] on label "Identify missing part" at bounding box center [1079, 339] width 311 height 43
click at [968, 322] on input "Identify missing part" at bounding box center [951, 340] width 36 height 36
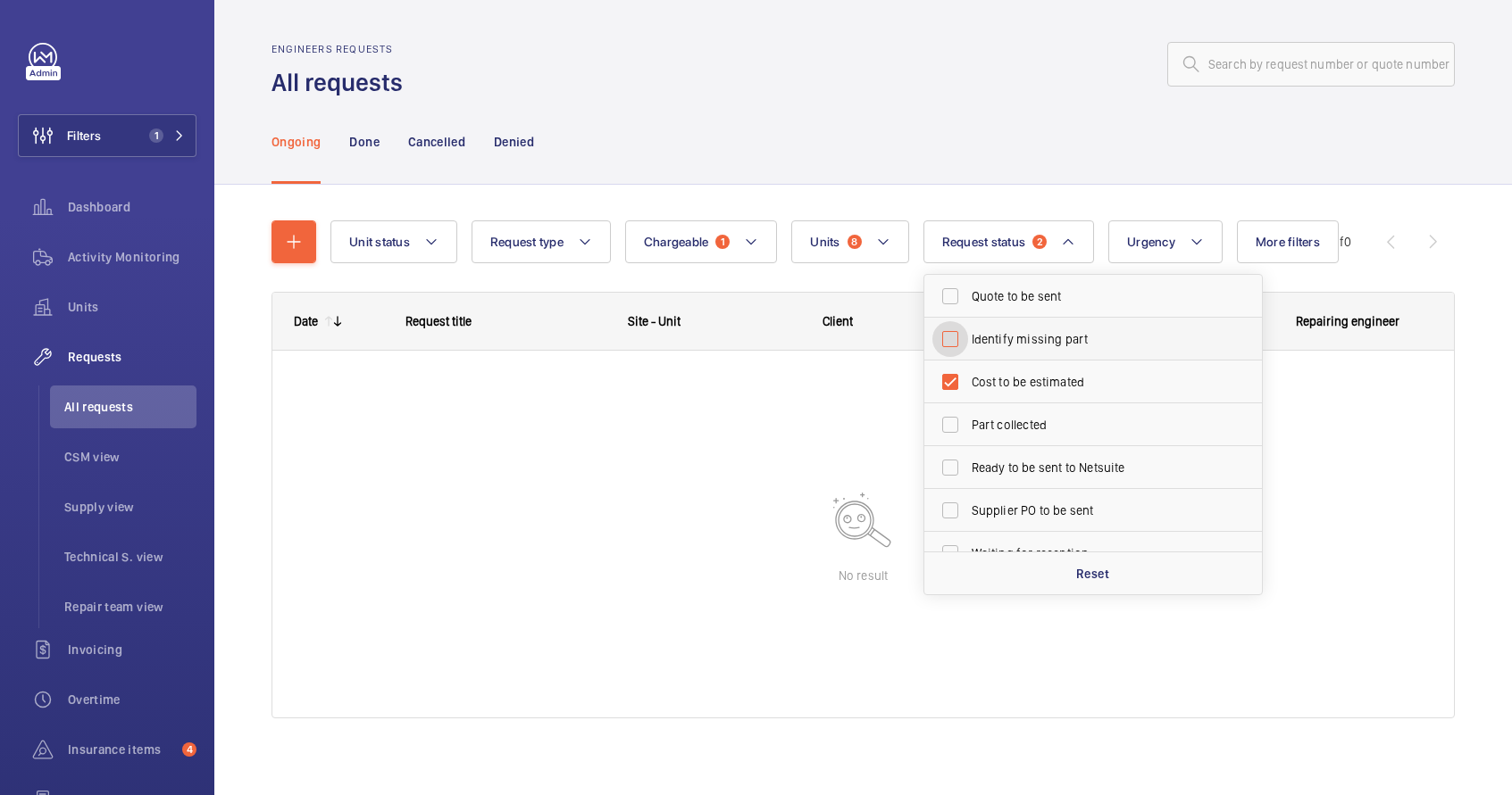
checkbox input "false"
click at [998, 367] on label "Cost to be estimated" at bounding box center [1079, 381] width 311 height 43
click at [968, 367] on input "Cost to be estimated" at bounding box center [951, 382] width 36 height 36
checkbox input "false"
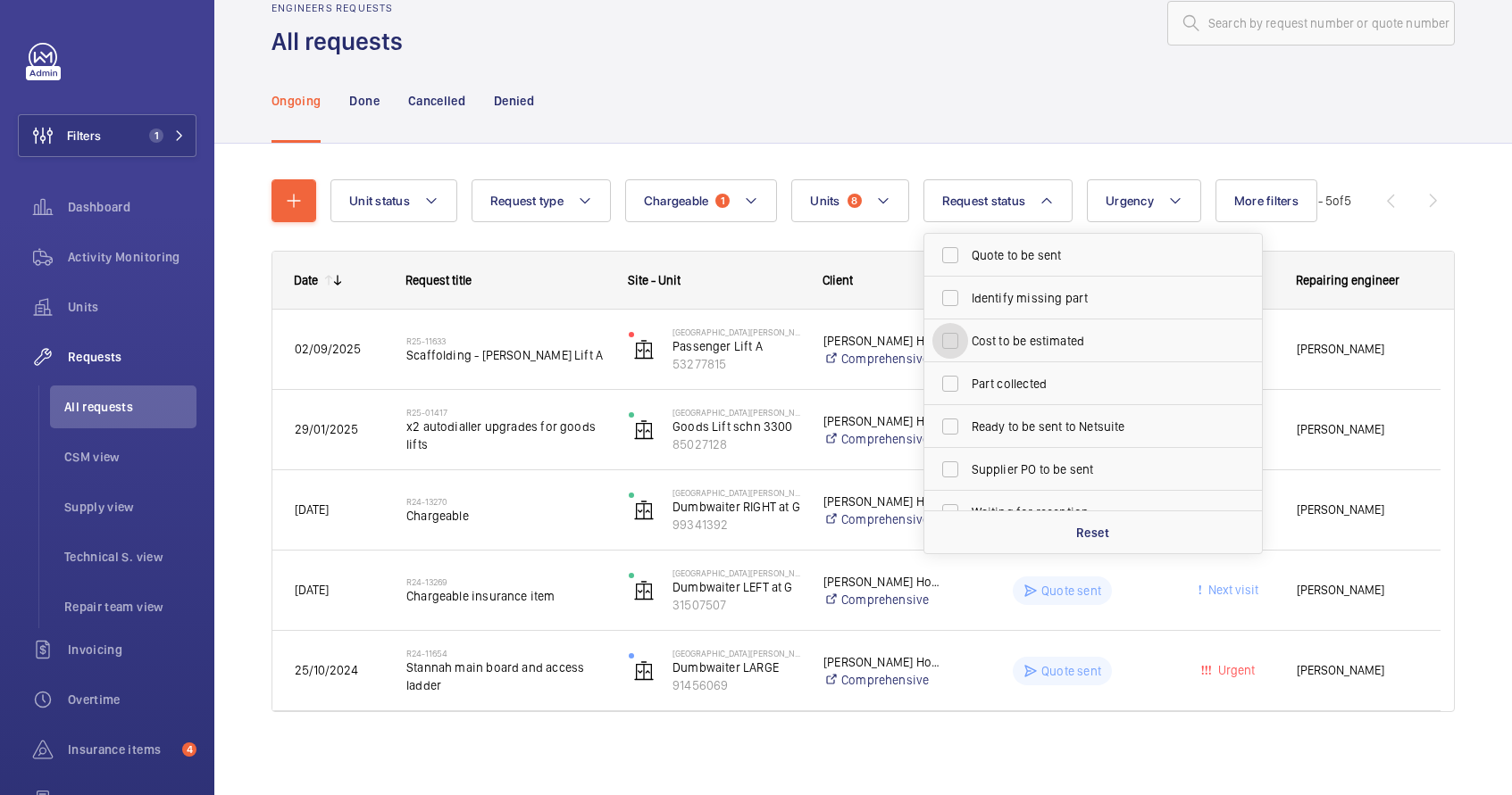
scroll to position [44, 0]
click at [948, 81] on div "Ongoing Done Cancelled Denied" at bounding box center [863, 97] width 1183 height 85
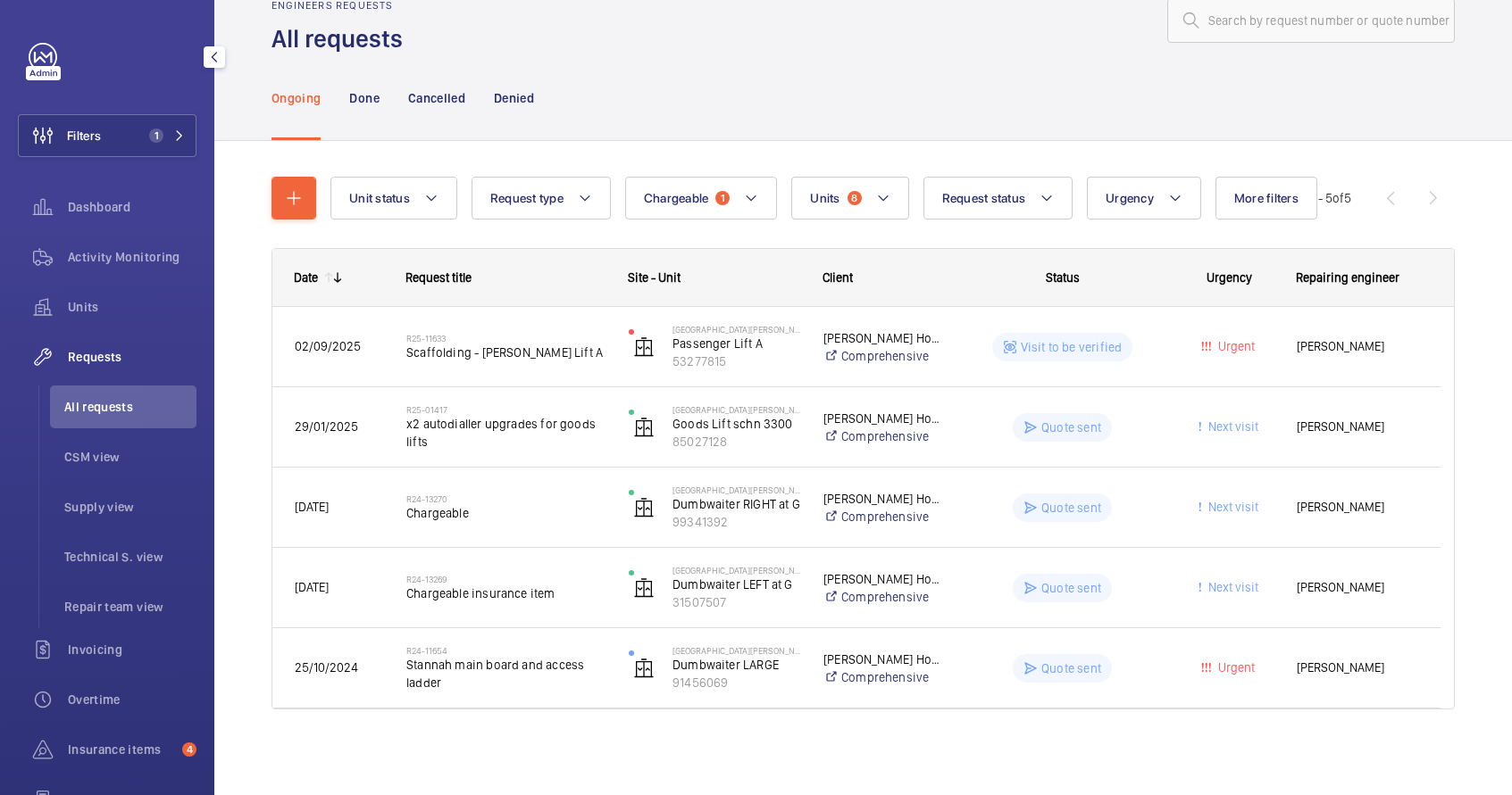
click at [102, 406] on span "All requests" at bounding box center [131, 407] width 133 height 18
click at [888, 192] on mat-icon at bounding box center [882, 198] width 14 height 22
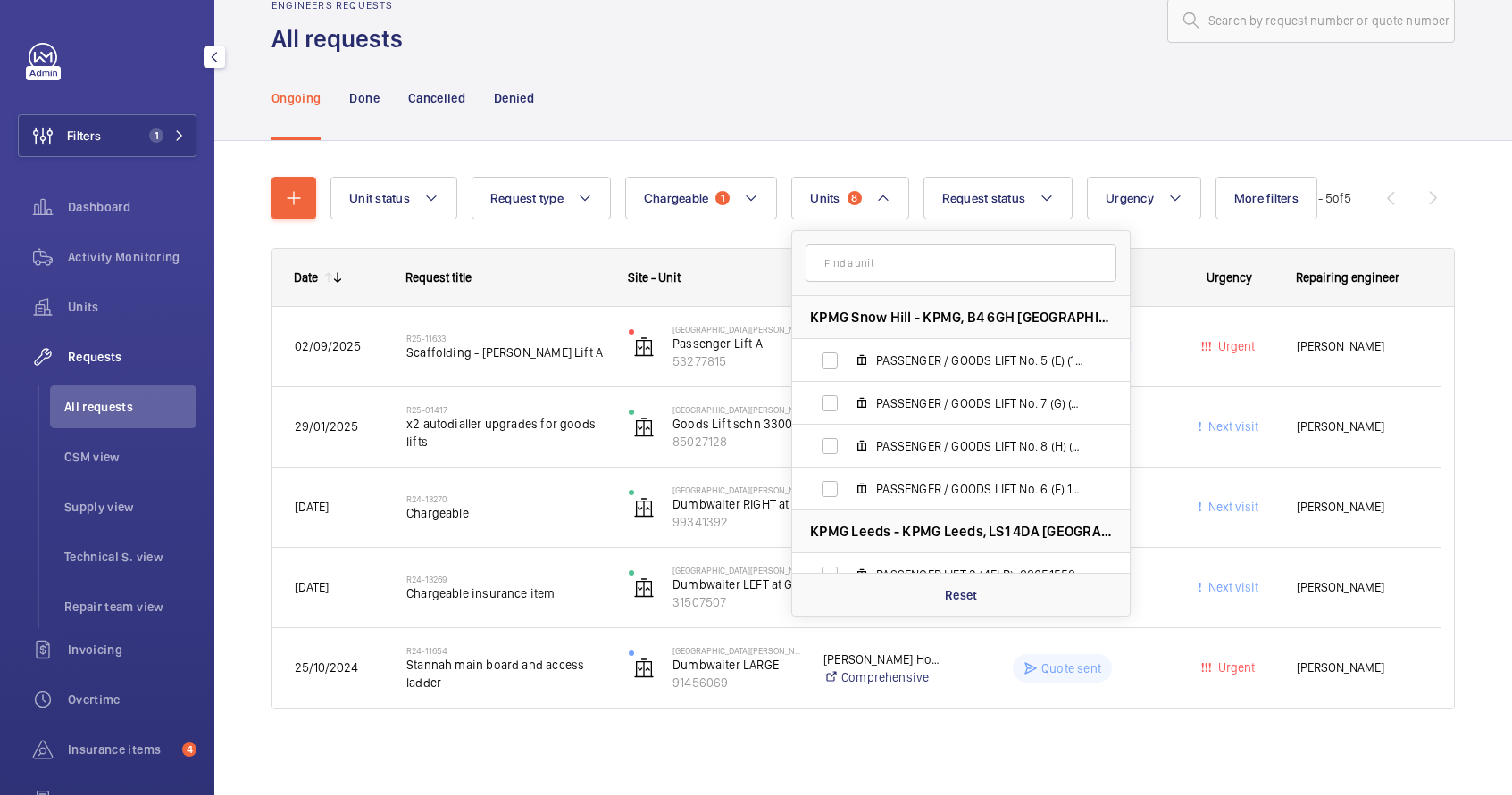
click at [130, 407] on span "All requests" at bounding box center [131, 407] width 133 height 18
click at [846, 206] on button "Units 8" at bounding box center [850, 198] width 117 height 43
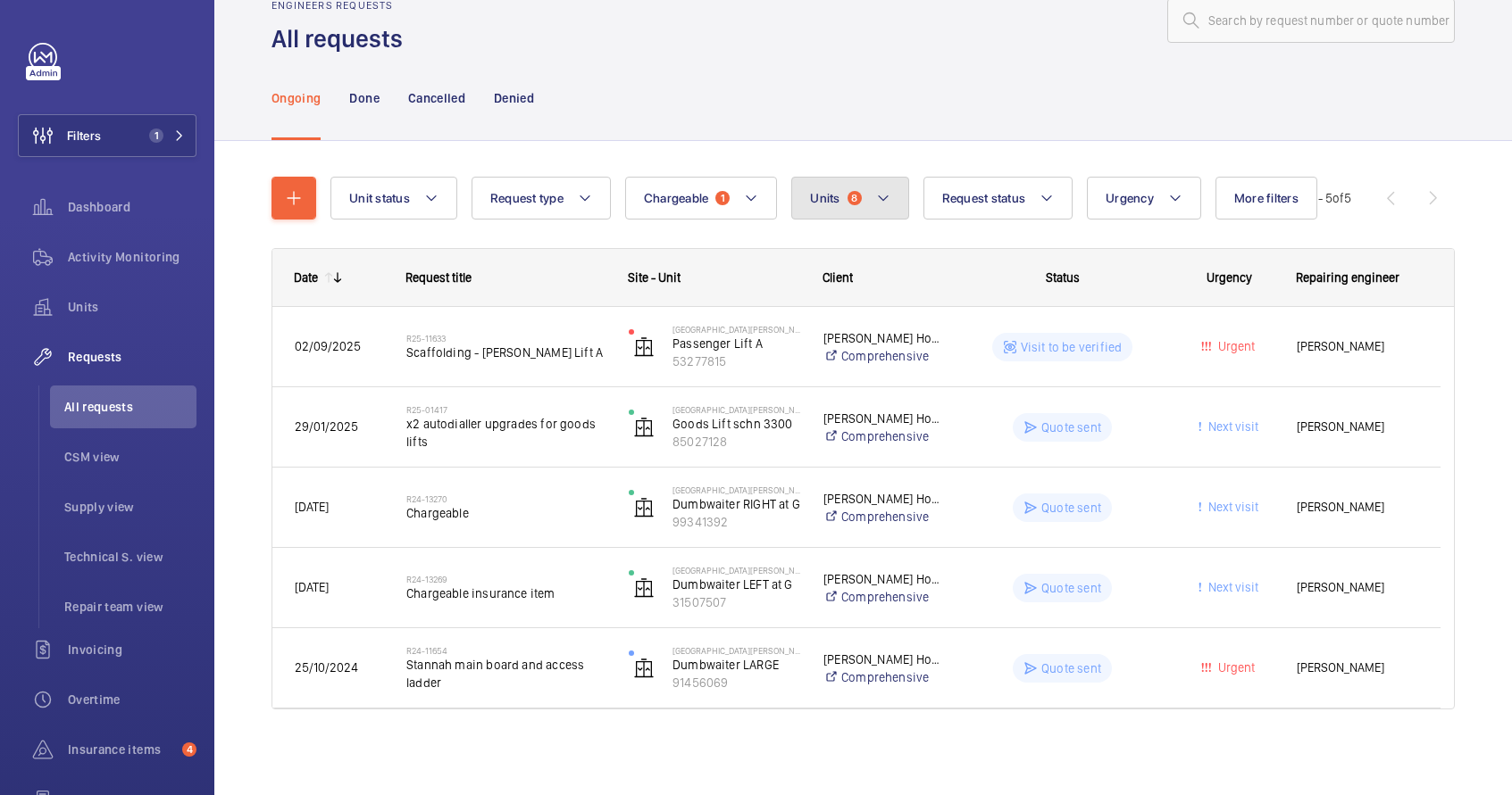
click at [855, 204] on span "8" at bounding box center [854, 198] width 14 height 14
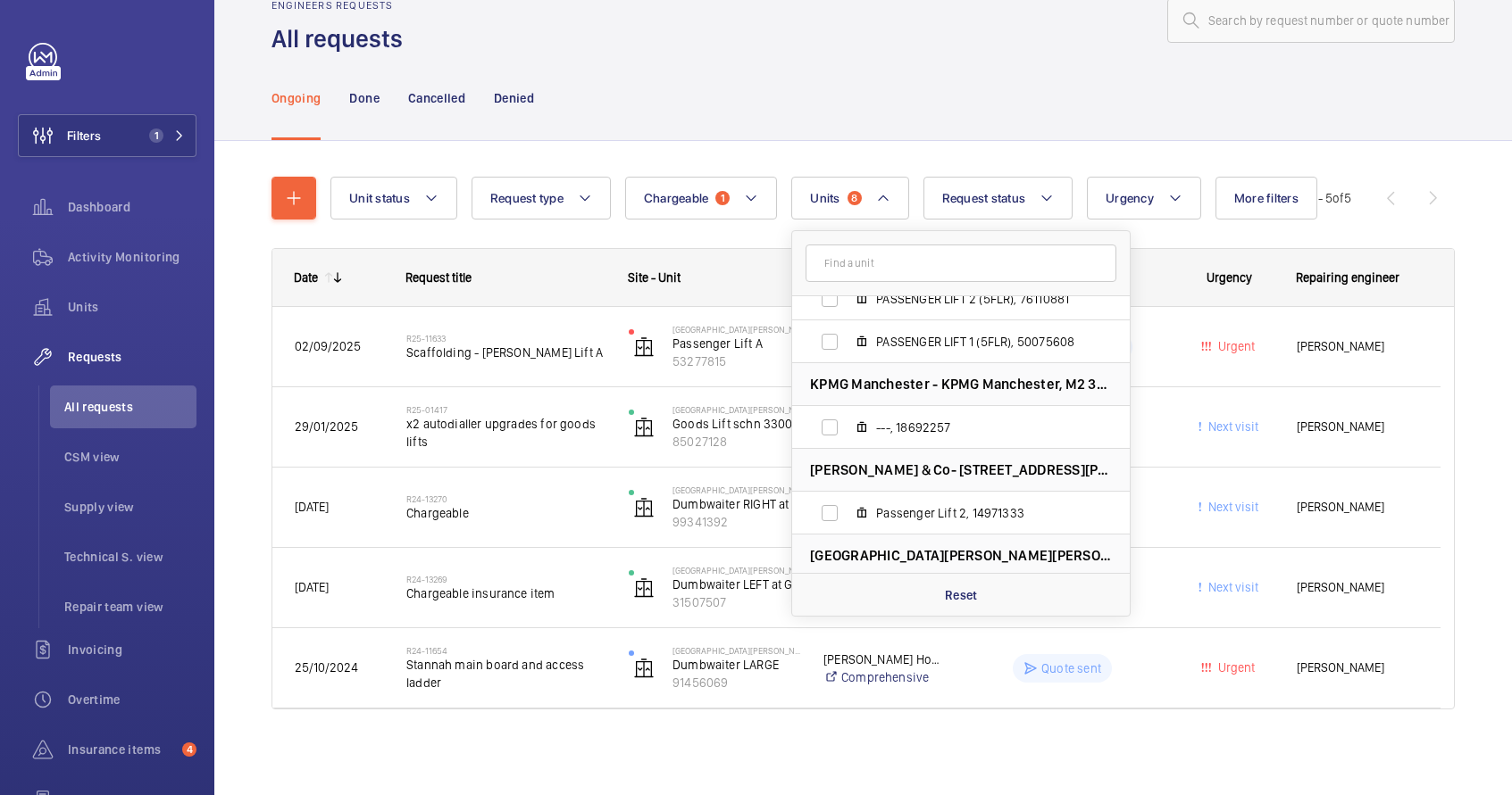
scroll to position [0, 0]
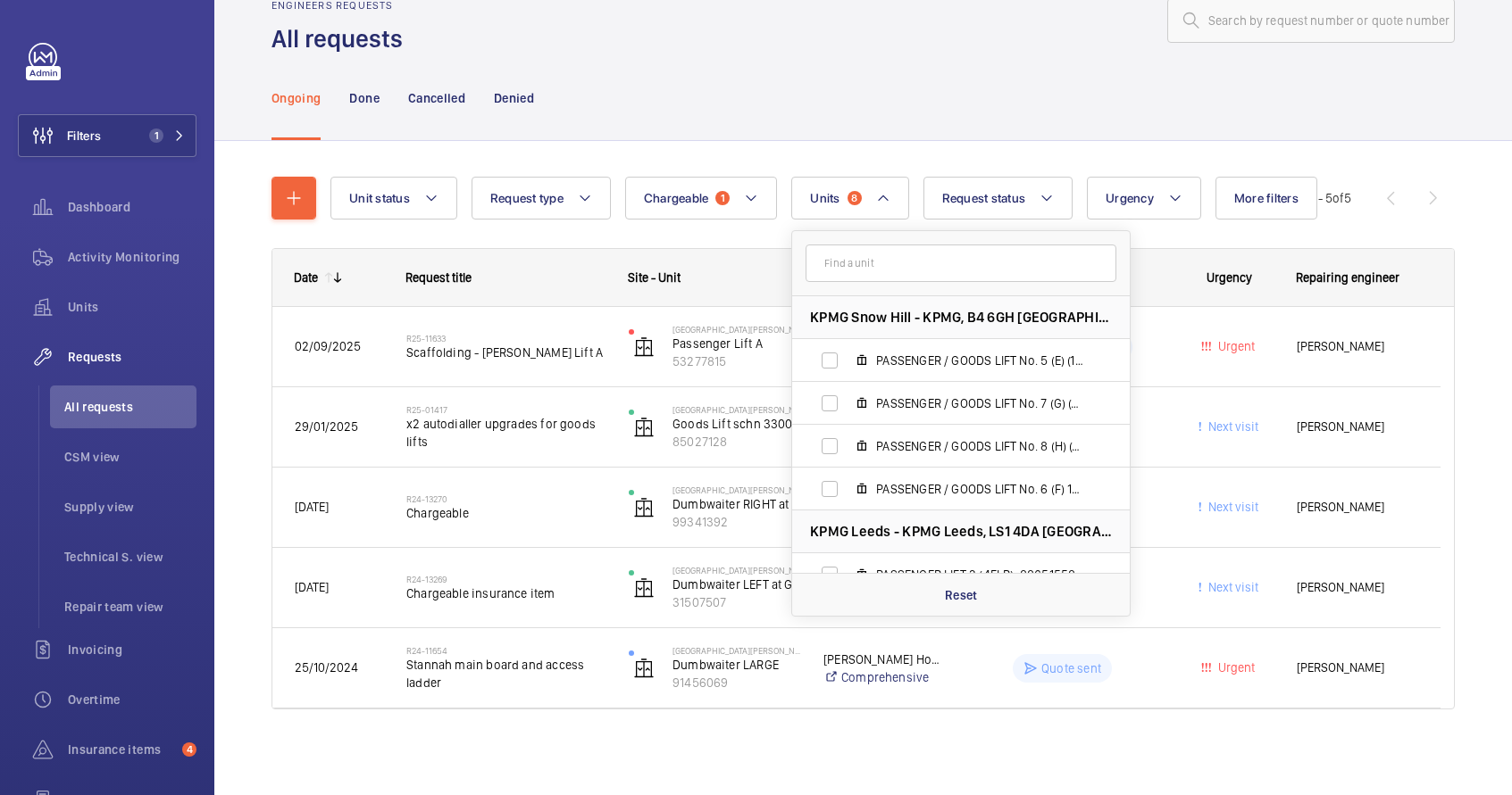
click at [850, 270] on input "text" at bounding box center [961, 263] width 311 height 38
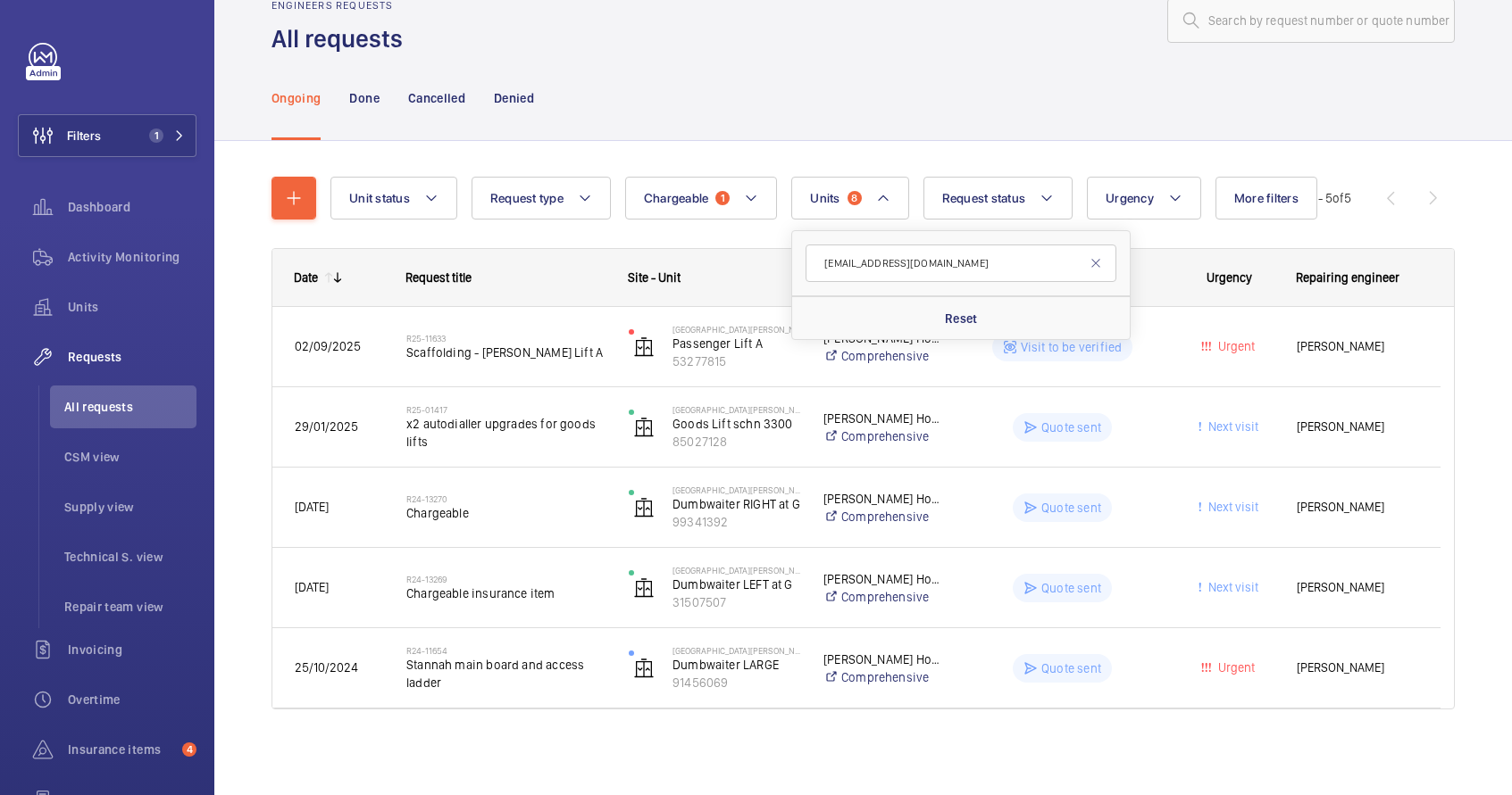
click at [1109, 263] on input "[EMAIL_ADDRESS][DOMAIN_NAME]" at bounding box center [961, 263] width 311 height 38
type input "[EMAIL_ADDRESS][DOMAIN_NAME]"
click at [1099, 264] on mat-icon at bounding box center [1095, 263] width 14 height 14
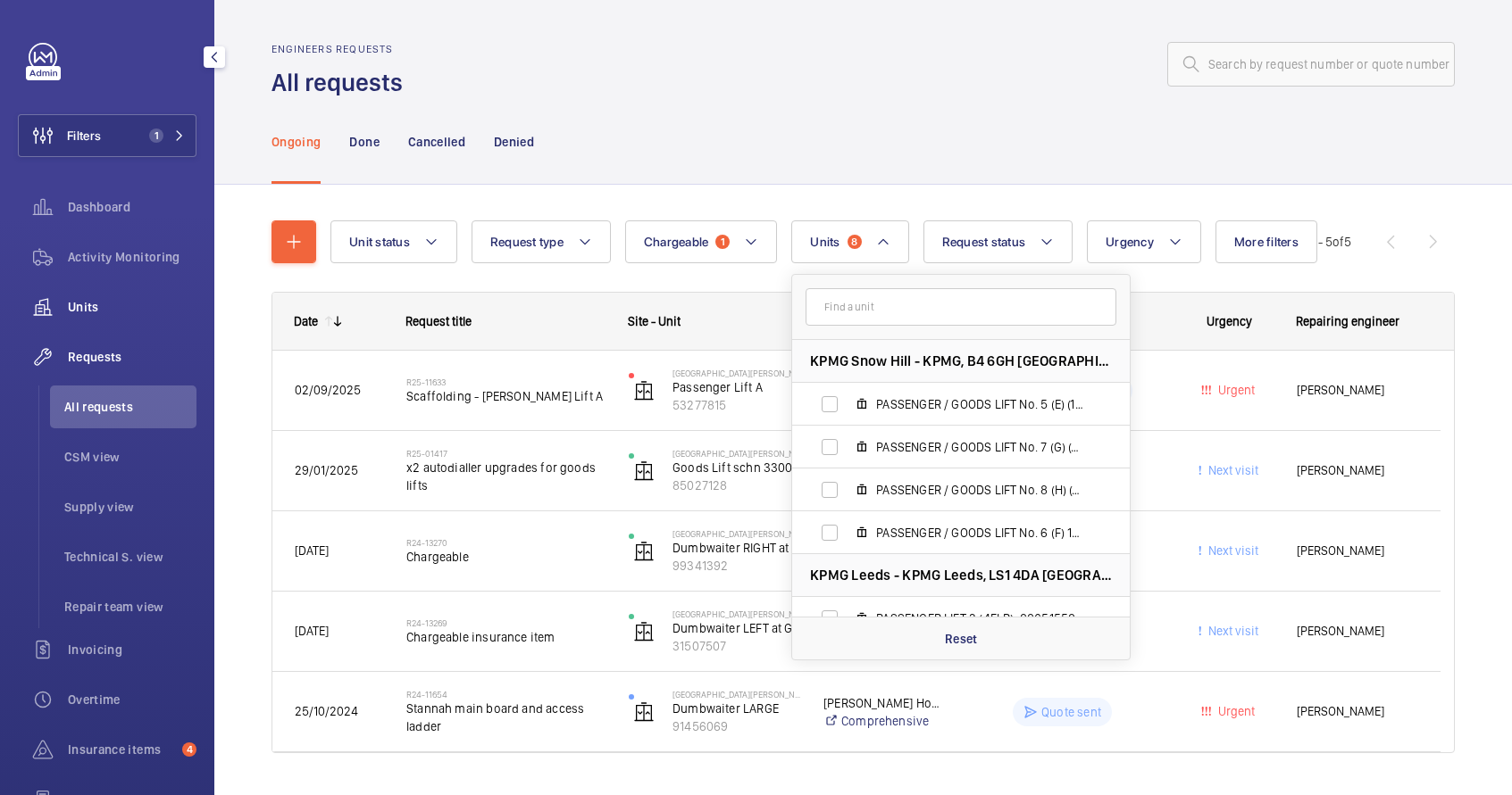
click at [83, 301] on span "Units" at bounding box center [133, 307] width 129 height 18
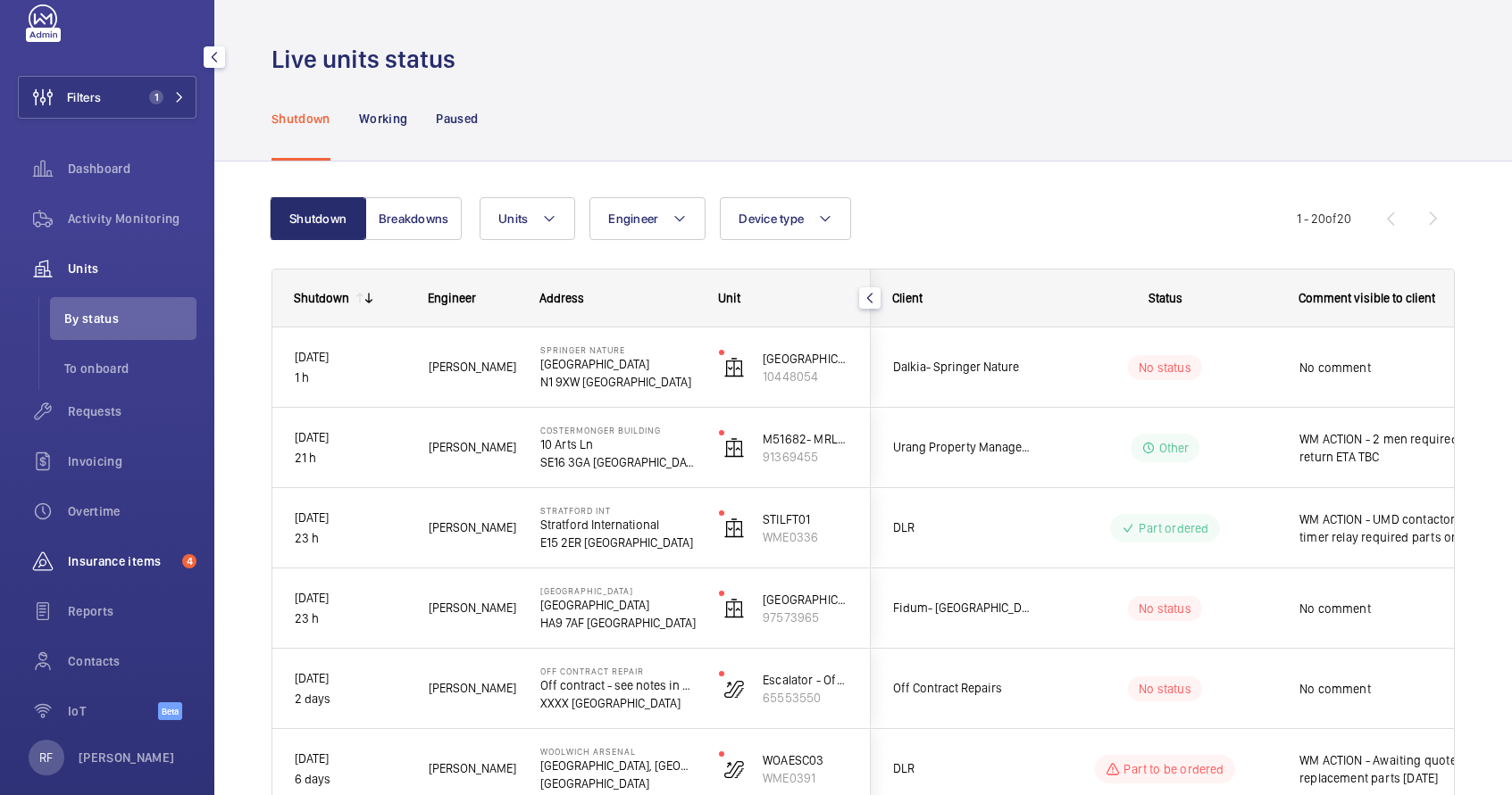
scroll to position [62, 0]
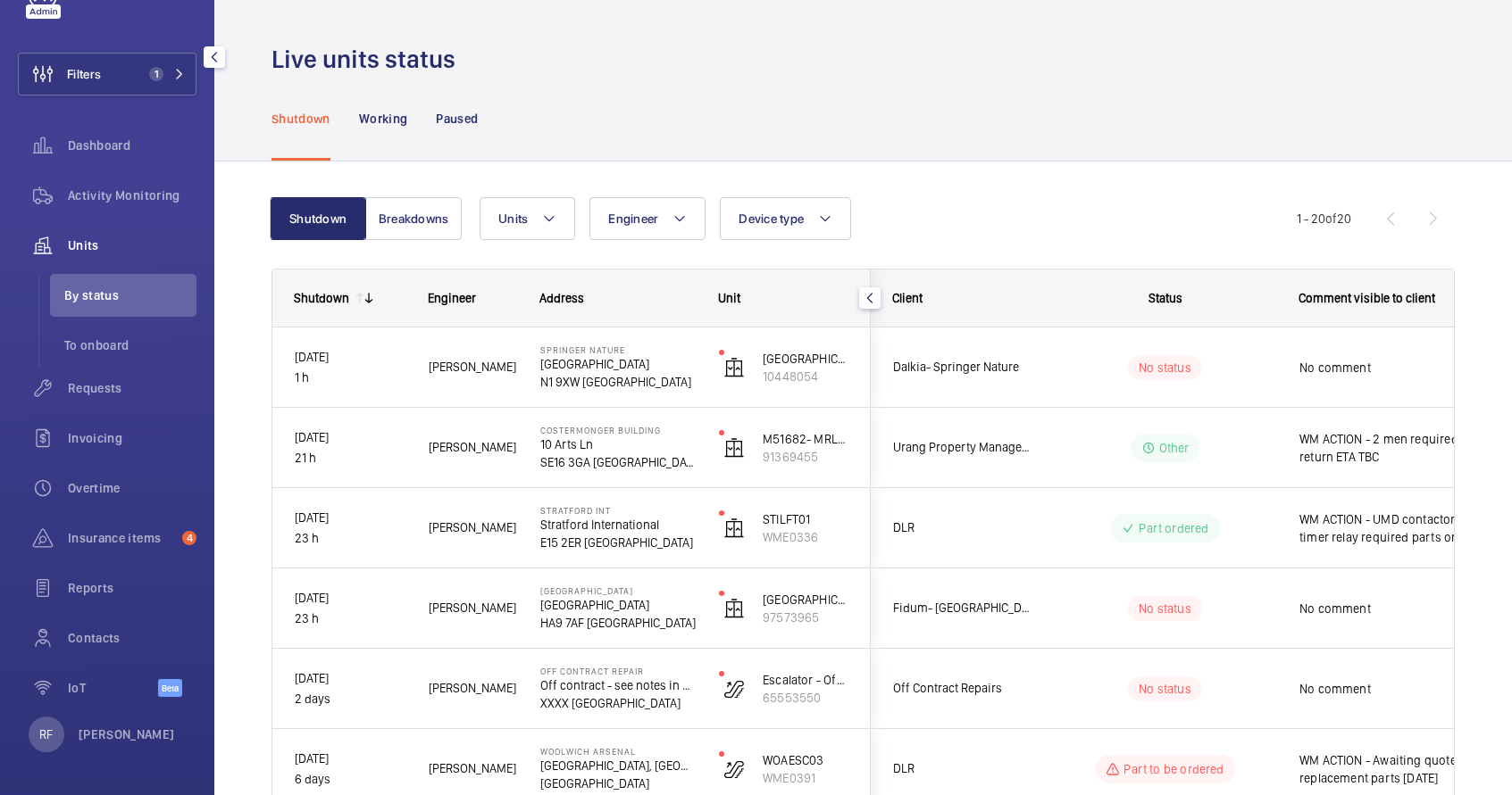
click at [94, 238] on span "Units" at bounding box center [133, 245] width 129 height 18
click at [98, 203] on span "Activity Monitoring" at bounding box center [133, 195] width 129 height 18
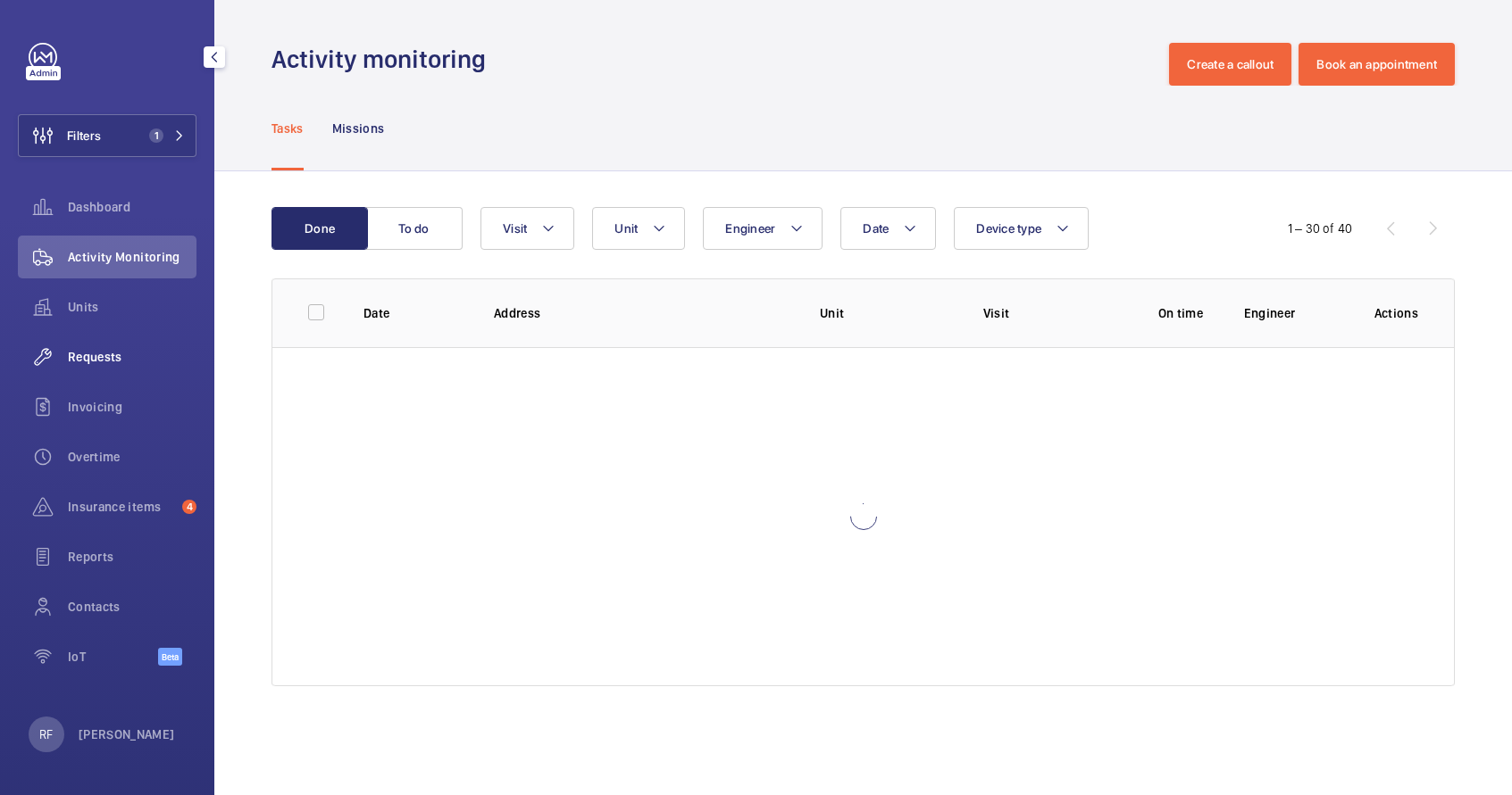
click at [92, 355] on span "Requests" at bounding box center [133, 357] width 129 height 18
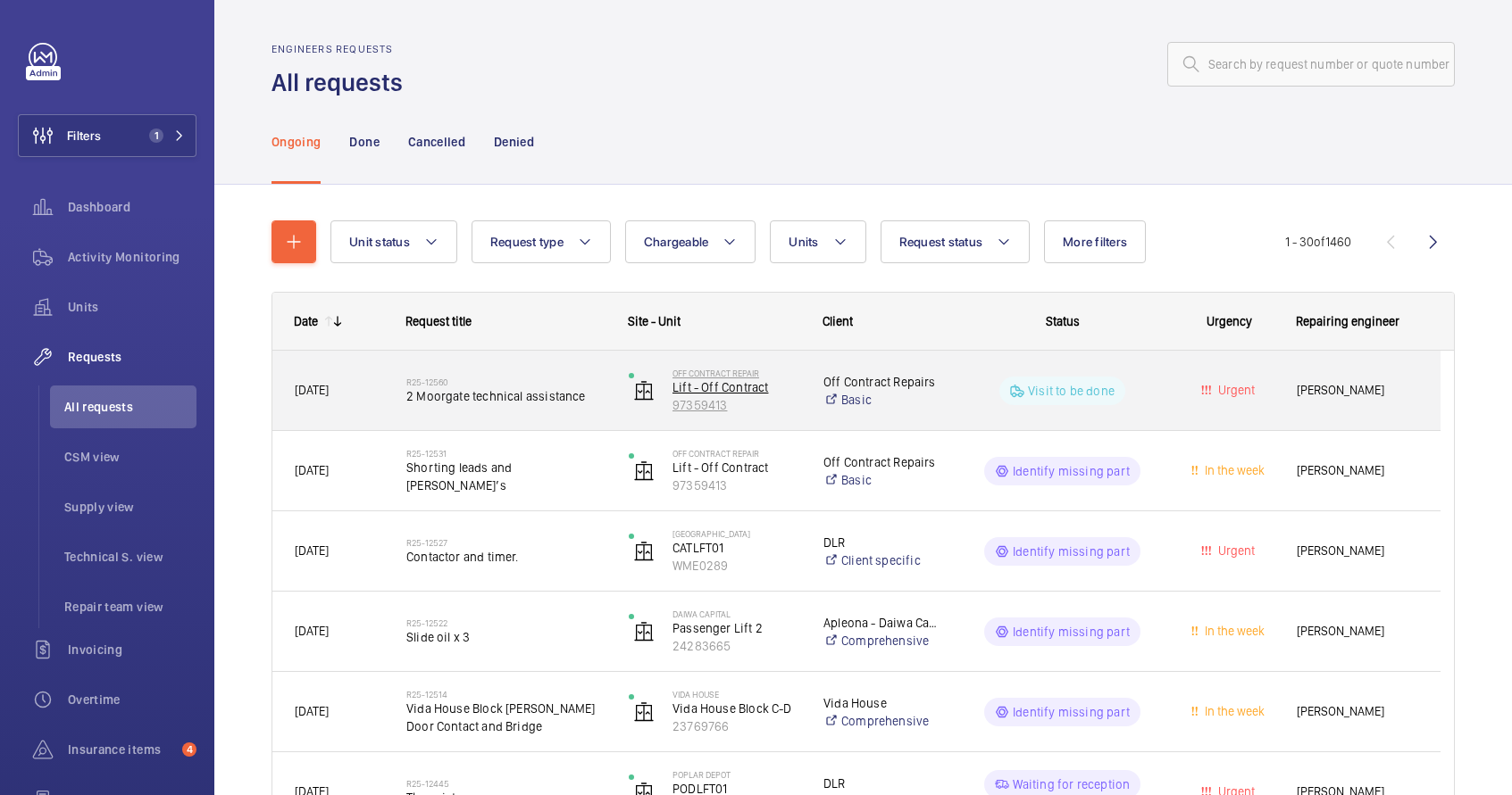
click at [758, 408] on p "97359413" at bounding box center [736, 405] width 128 height 18
click at [575, 415] on div "R25-12560 2 Moorgate technical assistance" at bounding box center [506, 391] width 199 height 52
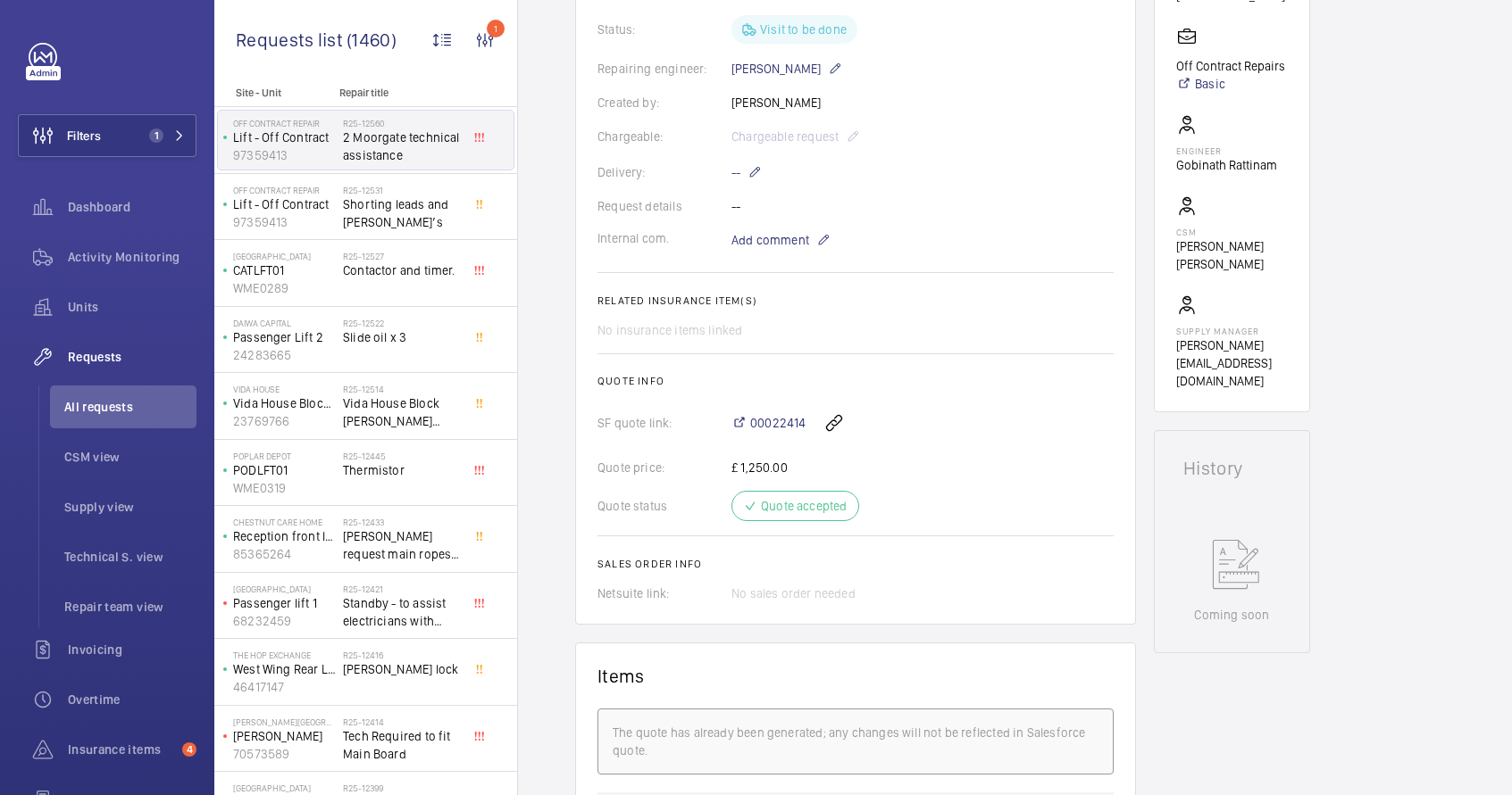
scroll to position [541, 0]
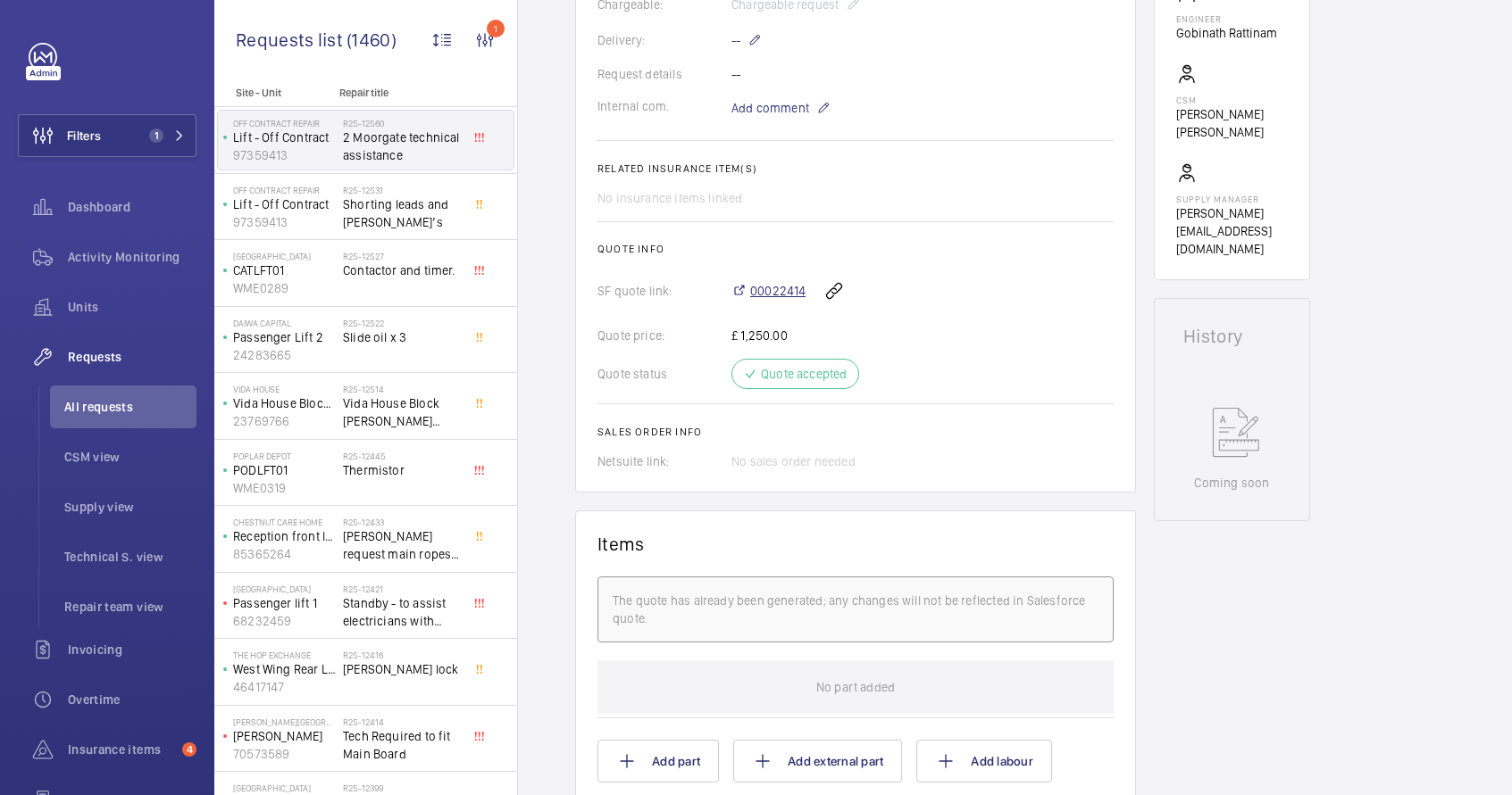
click at [777, 292] on span "00022414" at bounding box center [777, 291] width 55 height 18
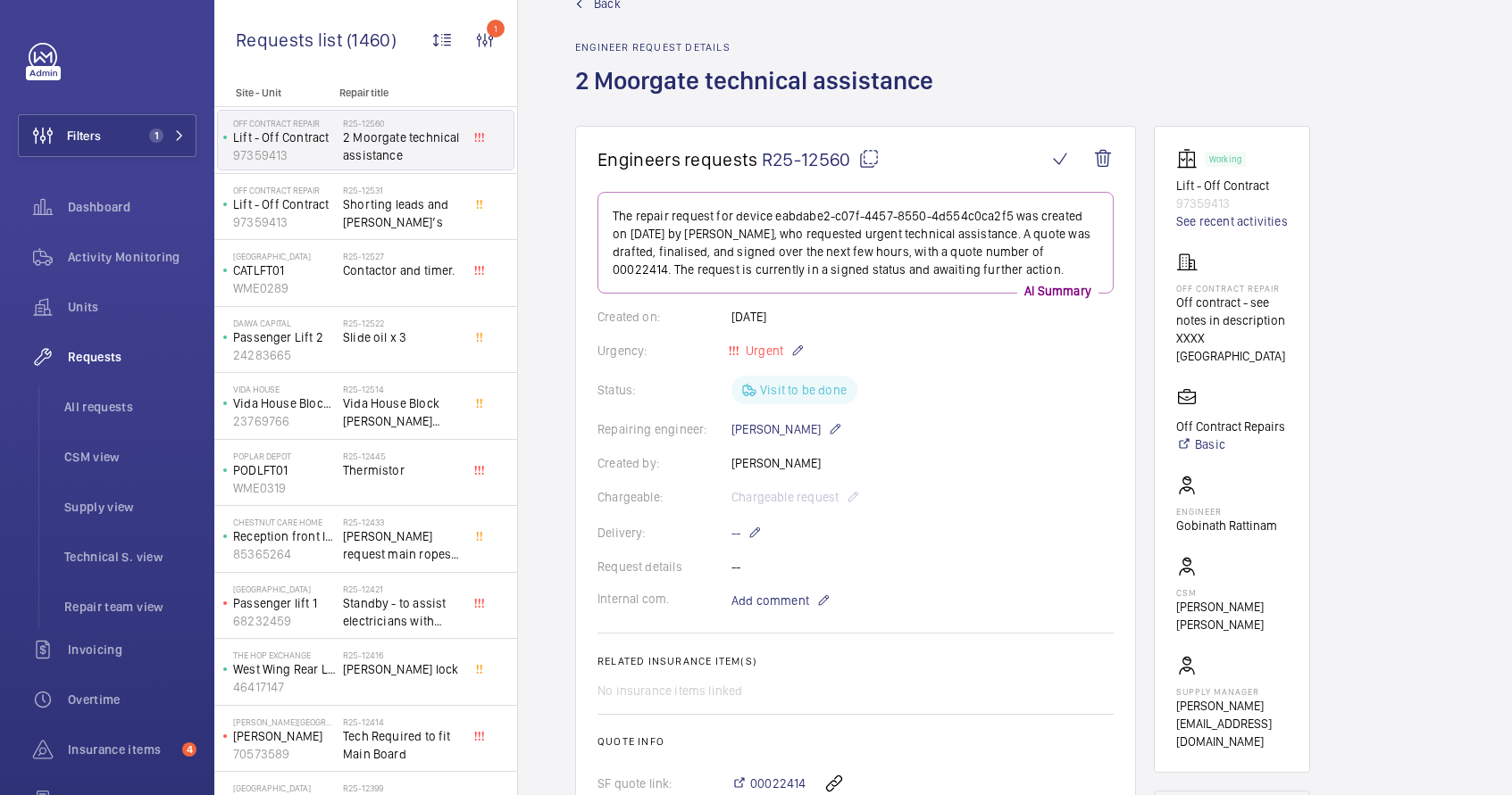
scroll to position [27, 0]
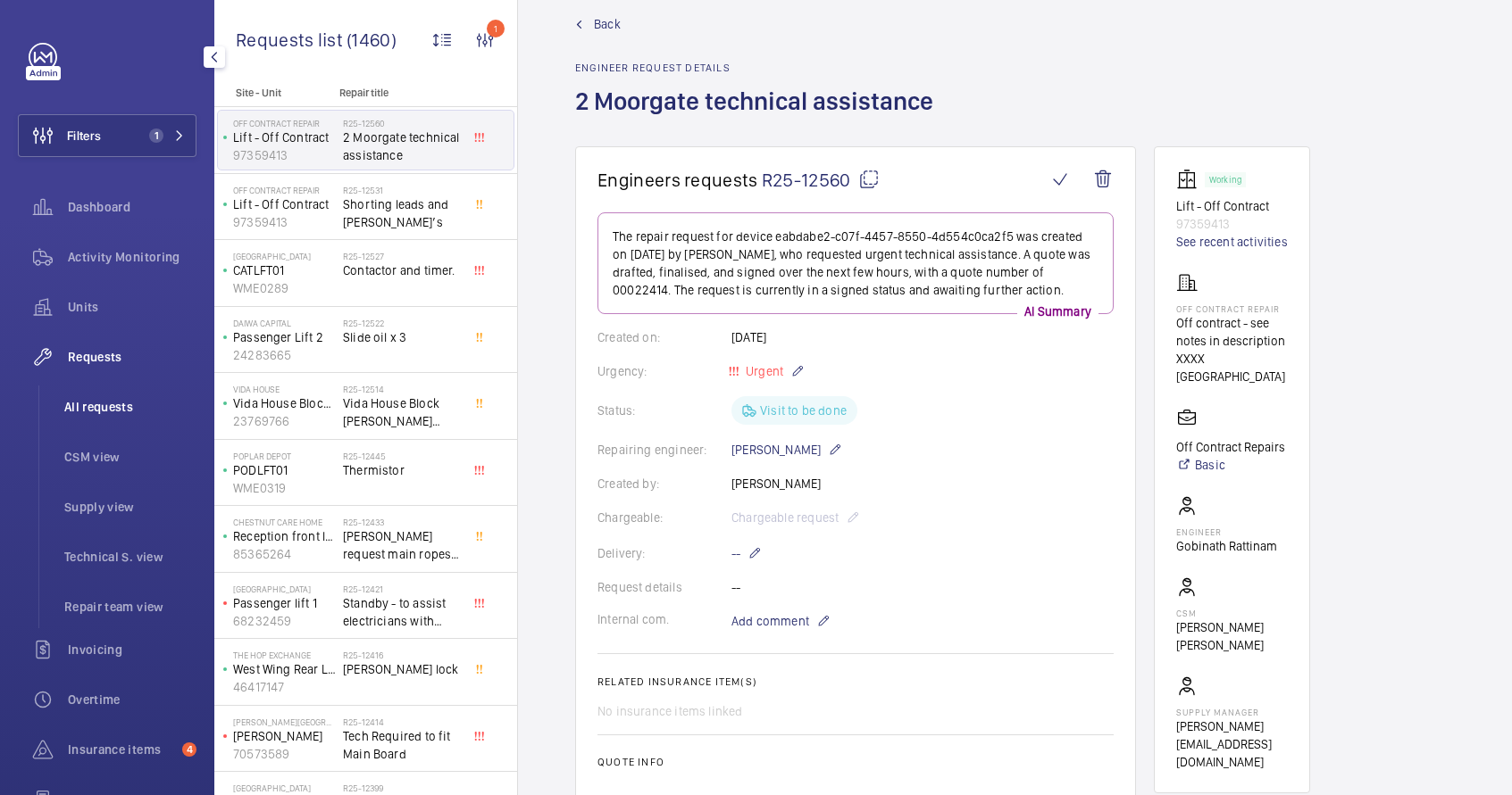
click at [84, 409] on span "All requests" at bounding box center [131, 407] width 133 height 18
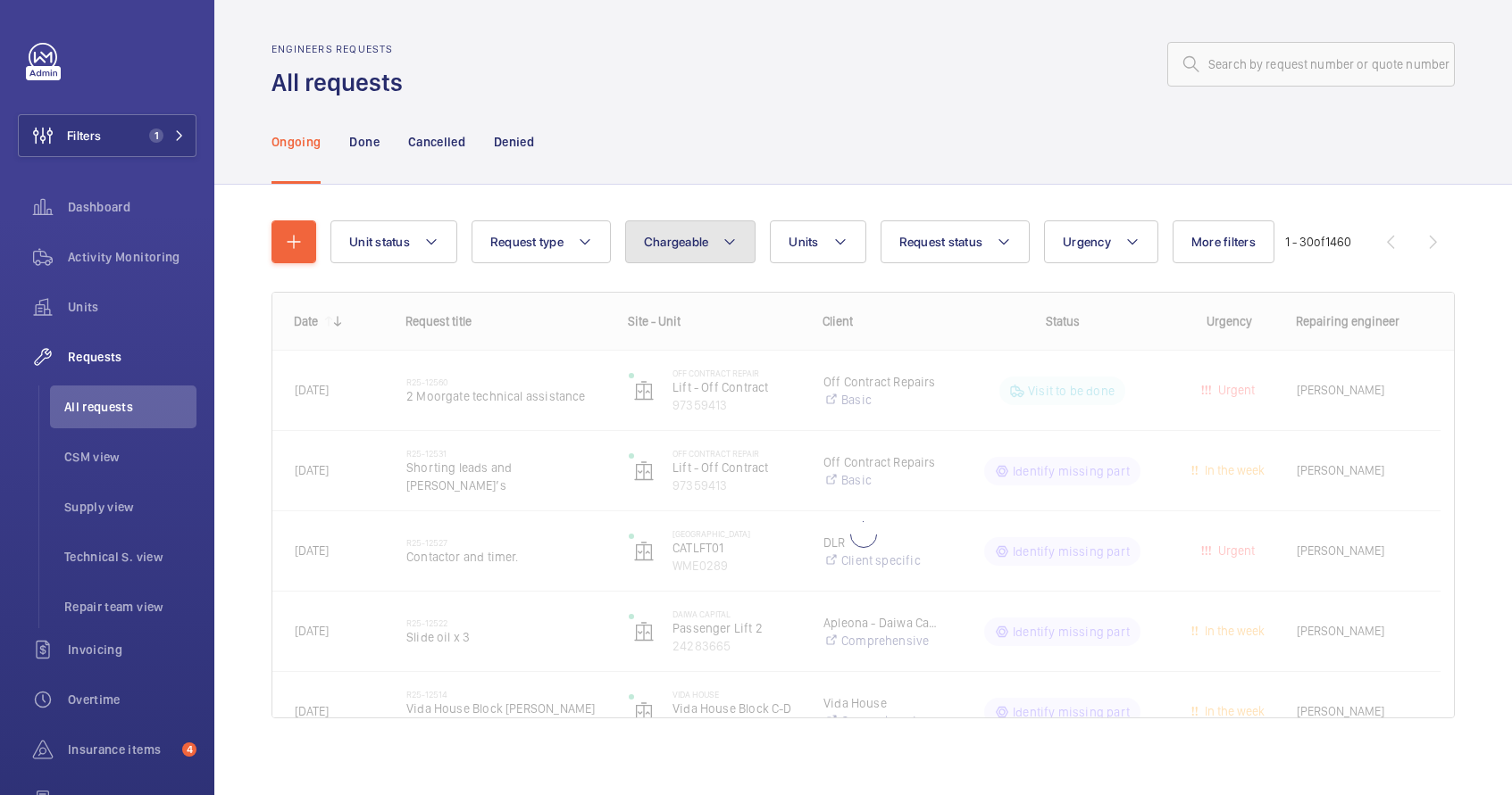
click at [739, 252] on button "Chargeable" at bounding box center [690, 241] width 132 height 43
click at [714, 290] on mat-radio-button "Chargeable" at bounding box center [795, 296] width 322 height 36
radio input "true"
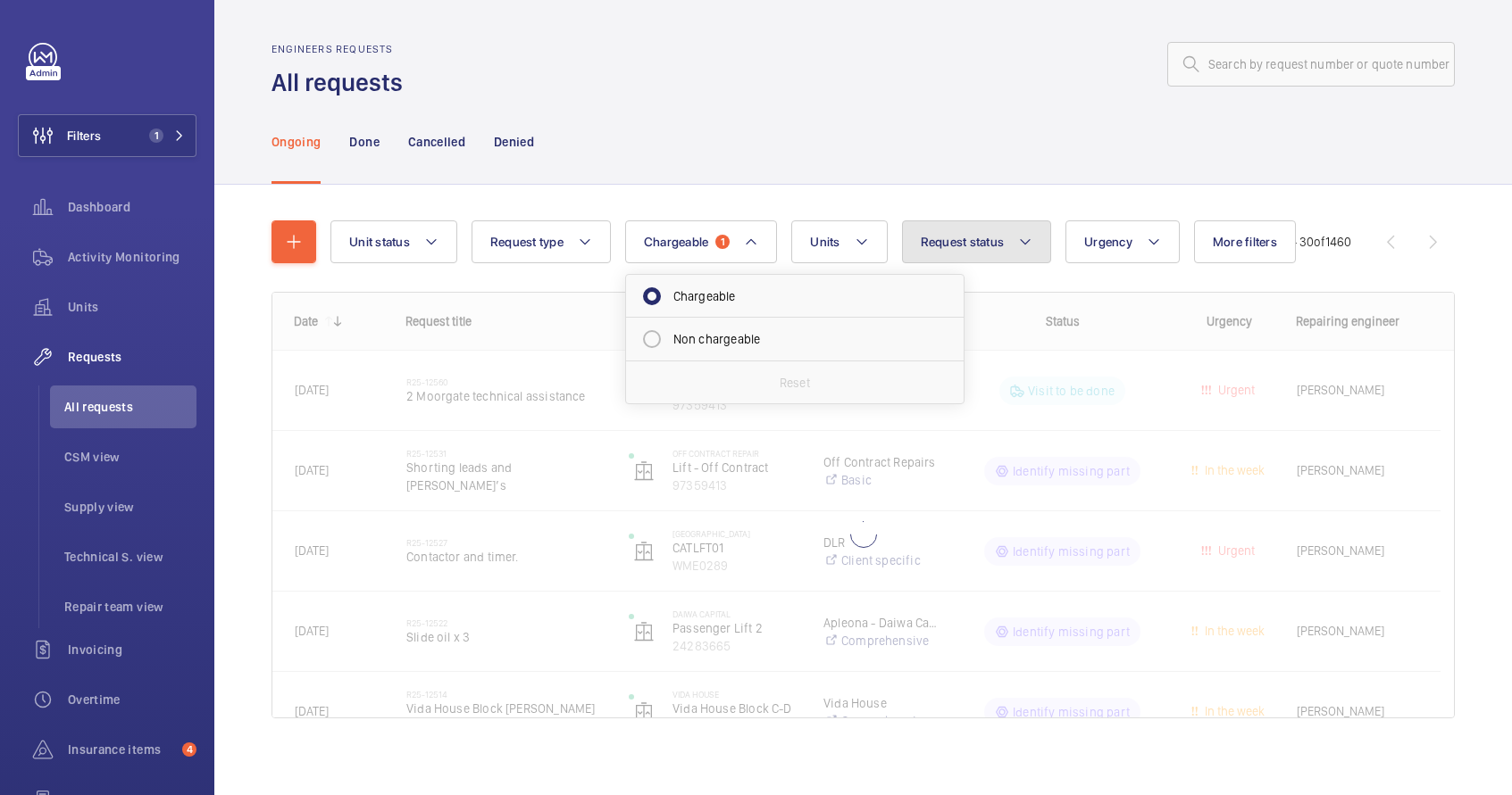
click at [977, 244] on span "Request status" at bounding box center [962, 241] width 84 height 14
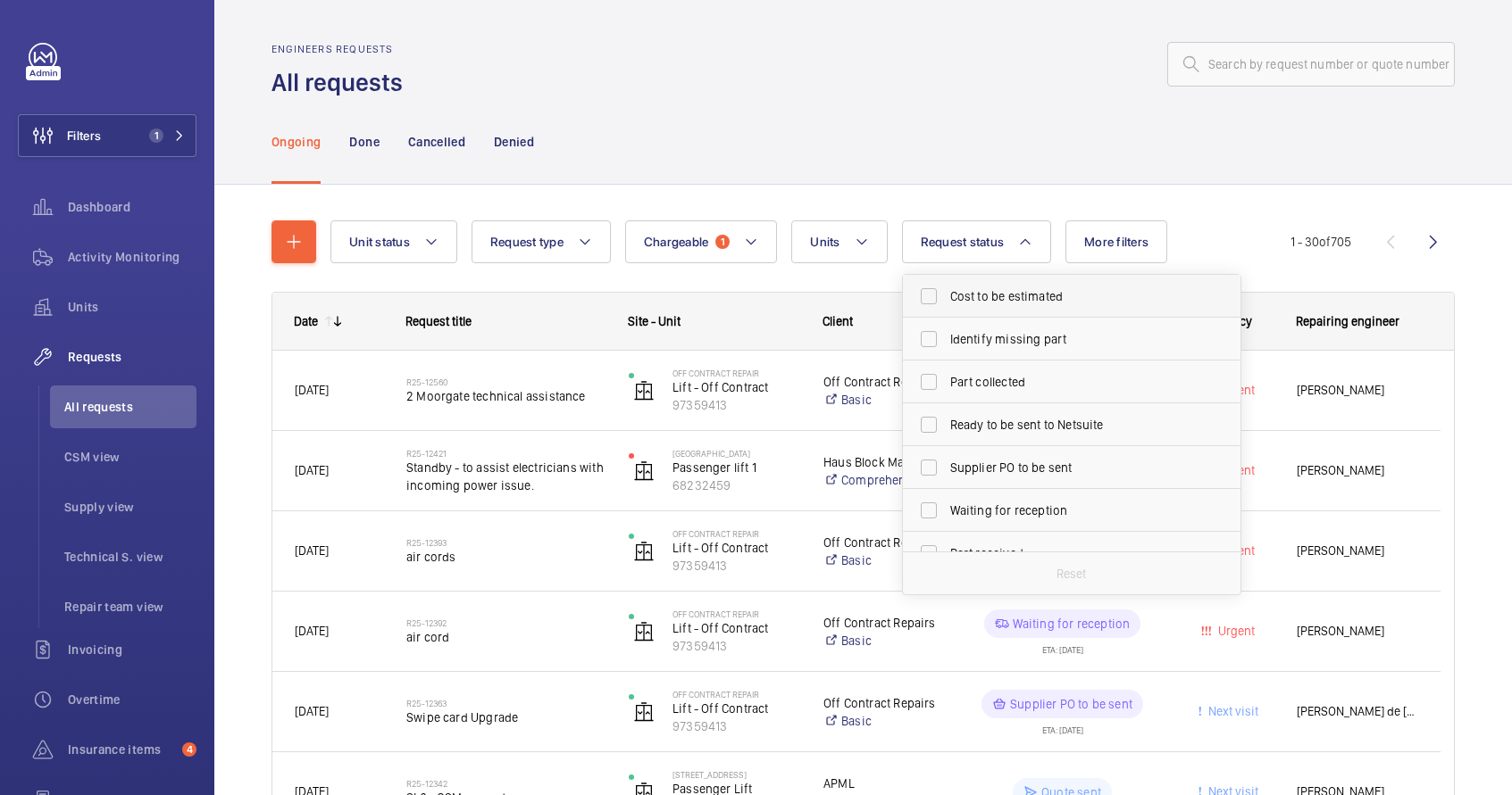
click at [984, 283] on label "Cost to be estimated" at bounding box center [1058, 296] width 311 height 43
click at [947, 283] on input "Cost to be estimated" at bounding box center [929, 296] width 36 height 36
checkbox input "true"
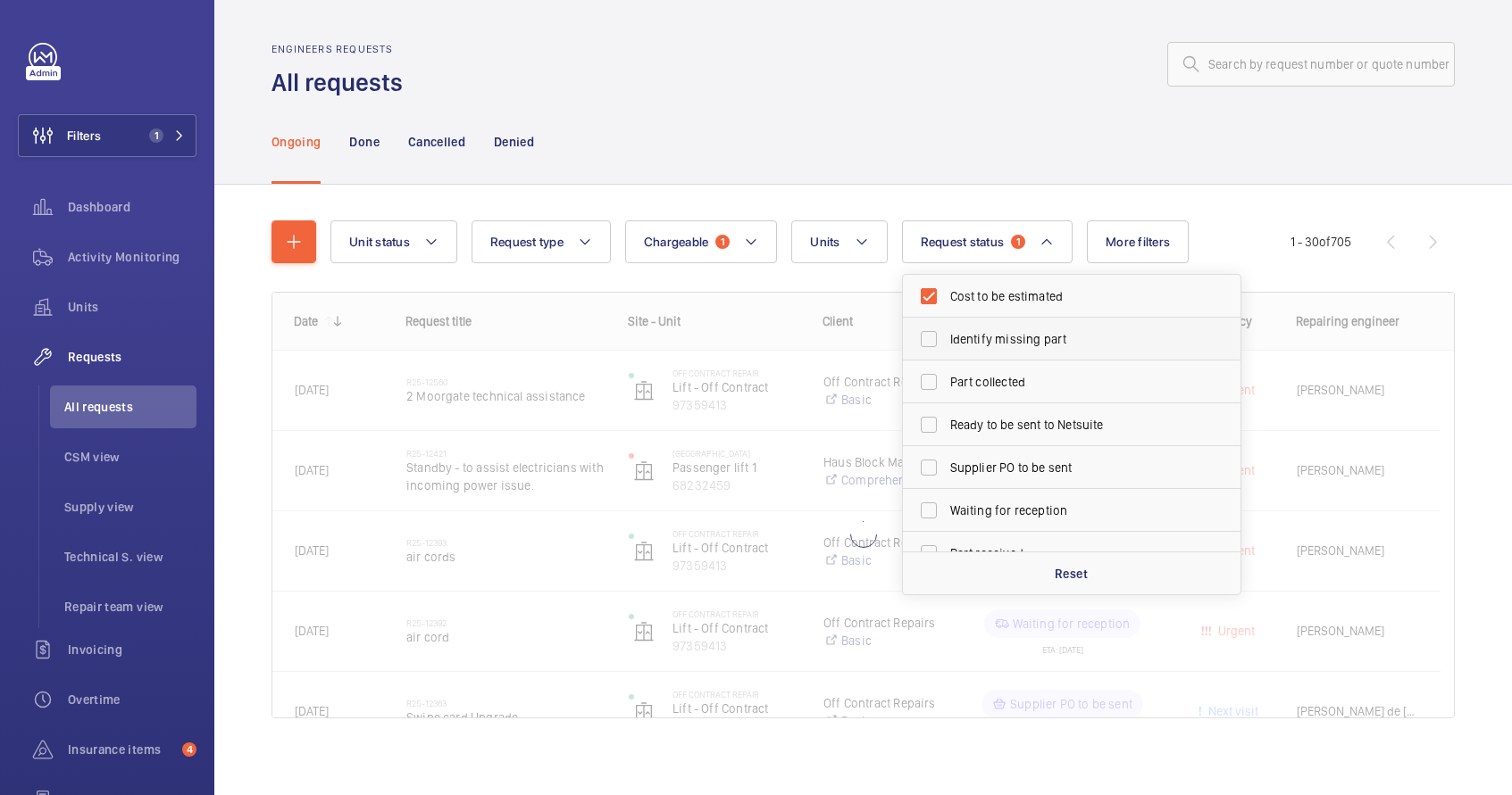
drag, startPoint x: 985, startPoint y: 328, endPoint x: 986, endPoint y: 338, distance: 10.0
click at [986, 331] on label "Identify missing part" at bounding box center [1058, 339] width 311 height 43
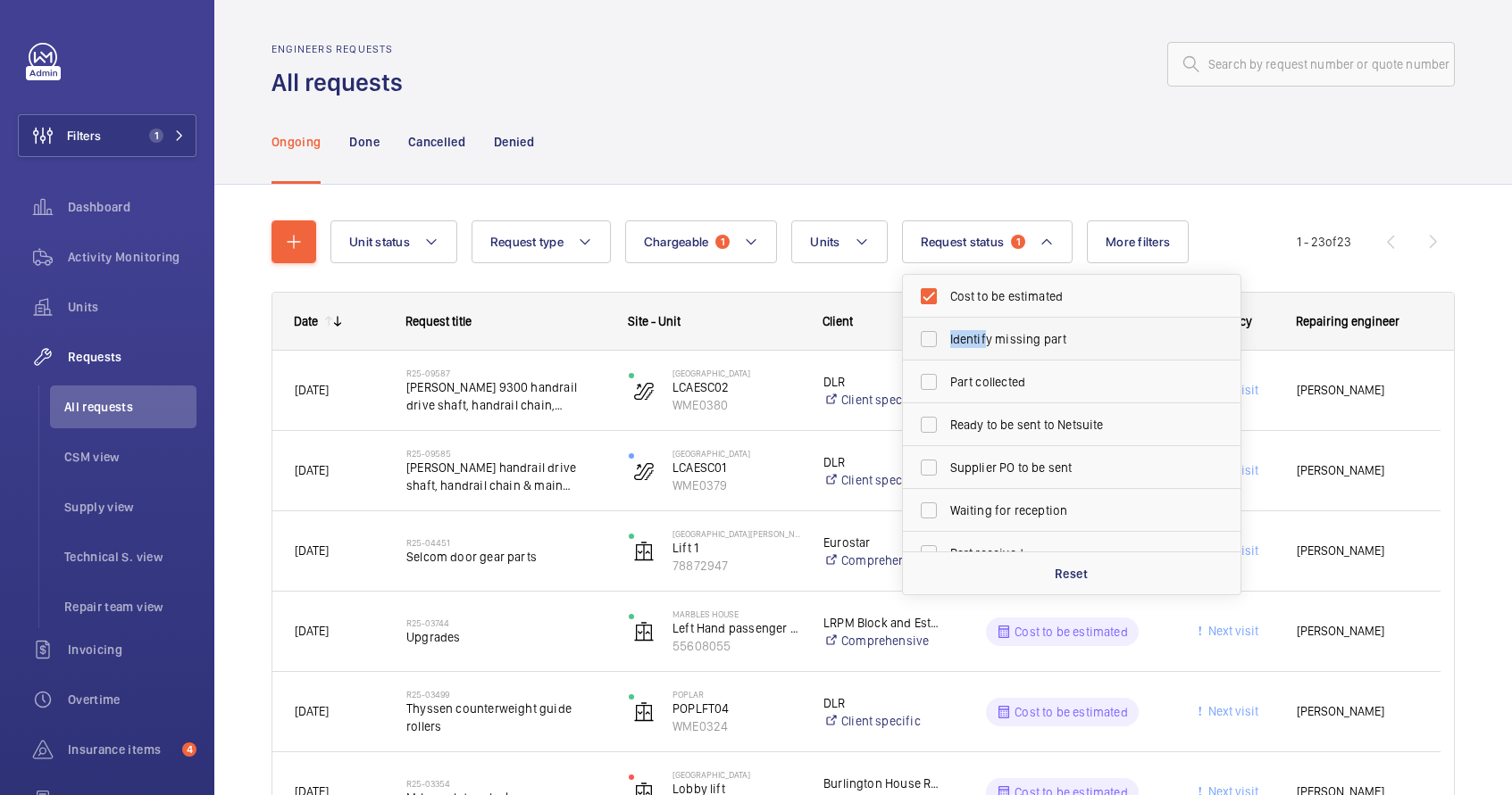
click at [969, 347] on span "Identify missing part" at bounding box center [1073, 339] width 245 height 18
click at [947, 347] on input "Identify missing part" at bounding box center [929, 340] width 36 height 36
checkbox input "true"
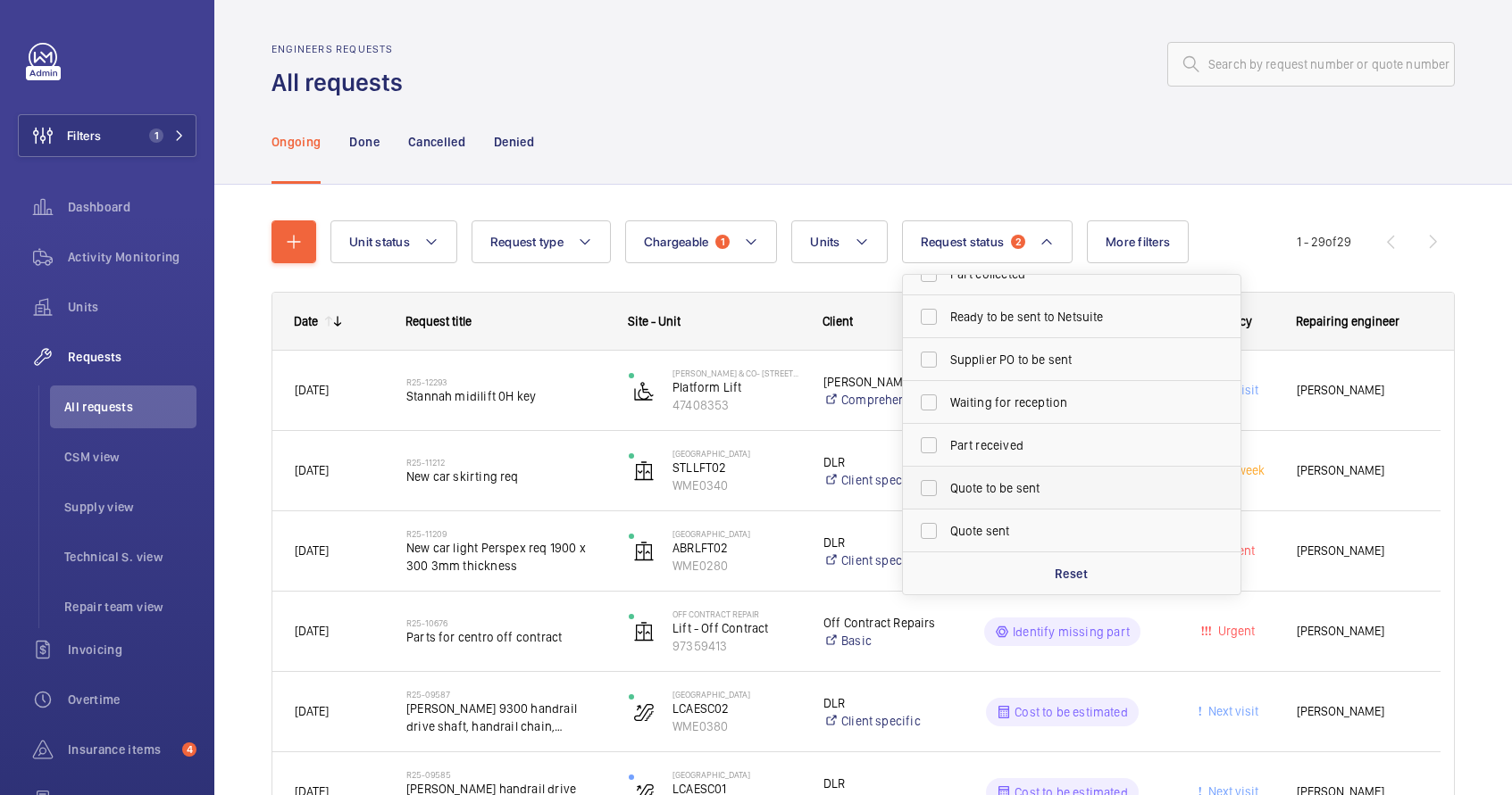
scroll to position [109, 0]
click at [1005, 493] on span "Quote to be sent" at bounding box center [1073, 487] width 245 height 18
click at [947, 493] on input "Quote to be sent" at bounding box center [929, 487] width 36 height 36
checkbox input "true"
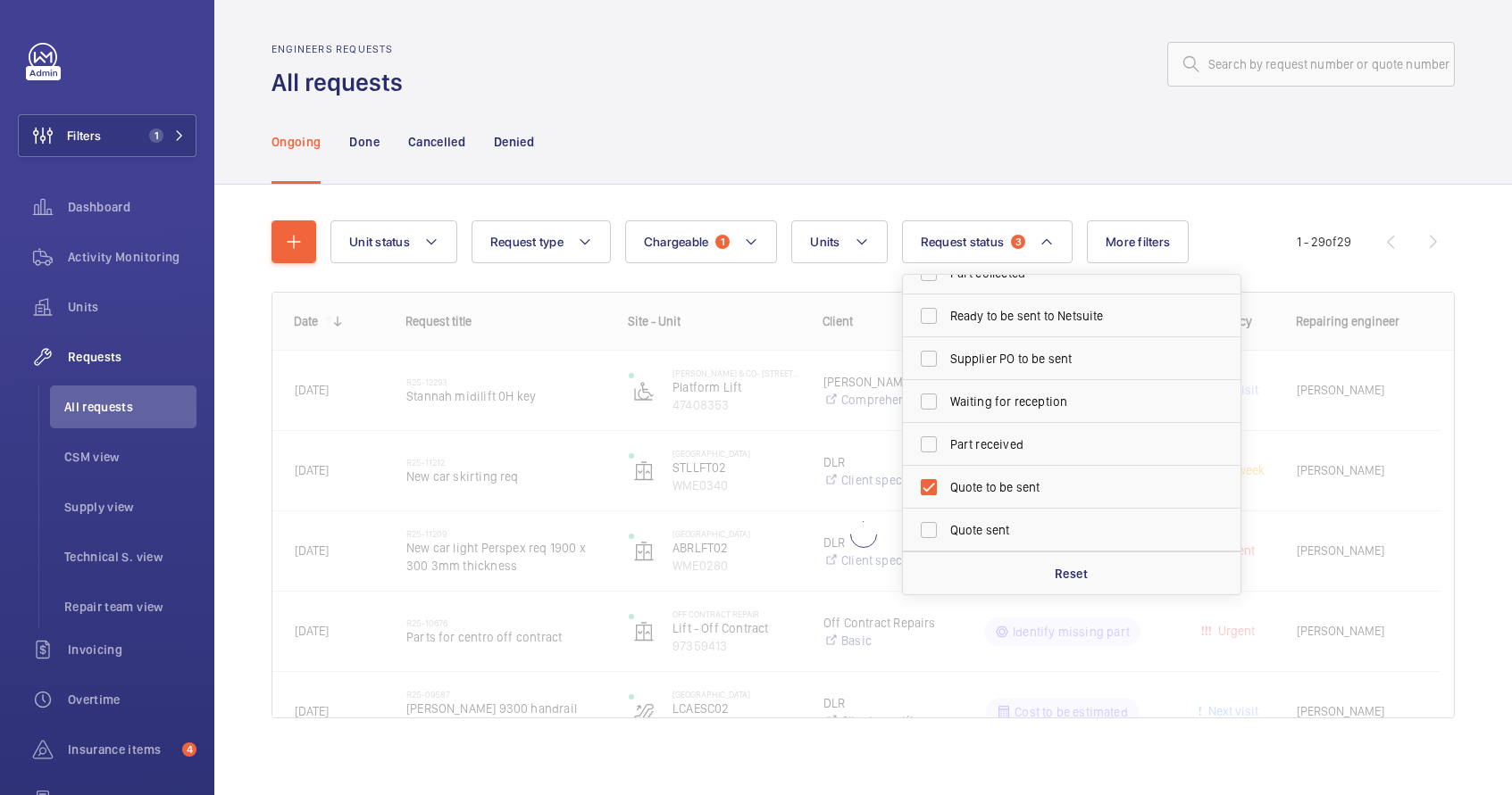
click at [951, 170] on div "Ongoing Done Cancelled Denied" at bounding box center [863, 142] width 1183 height 85
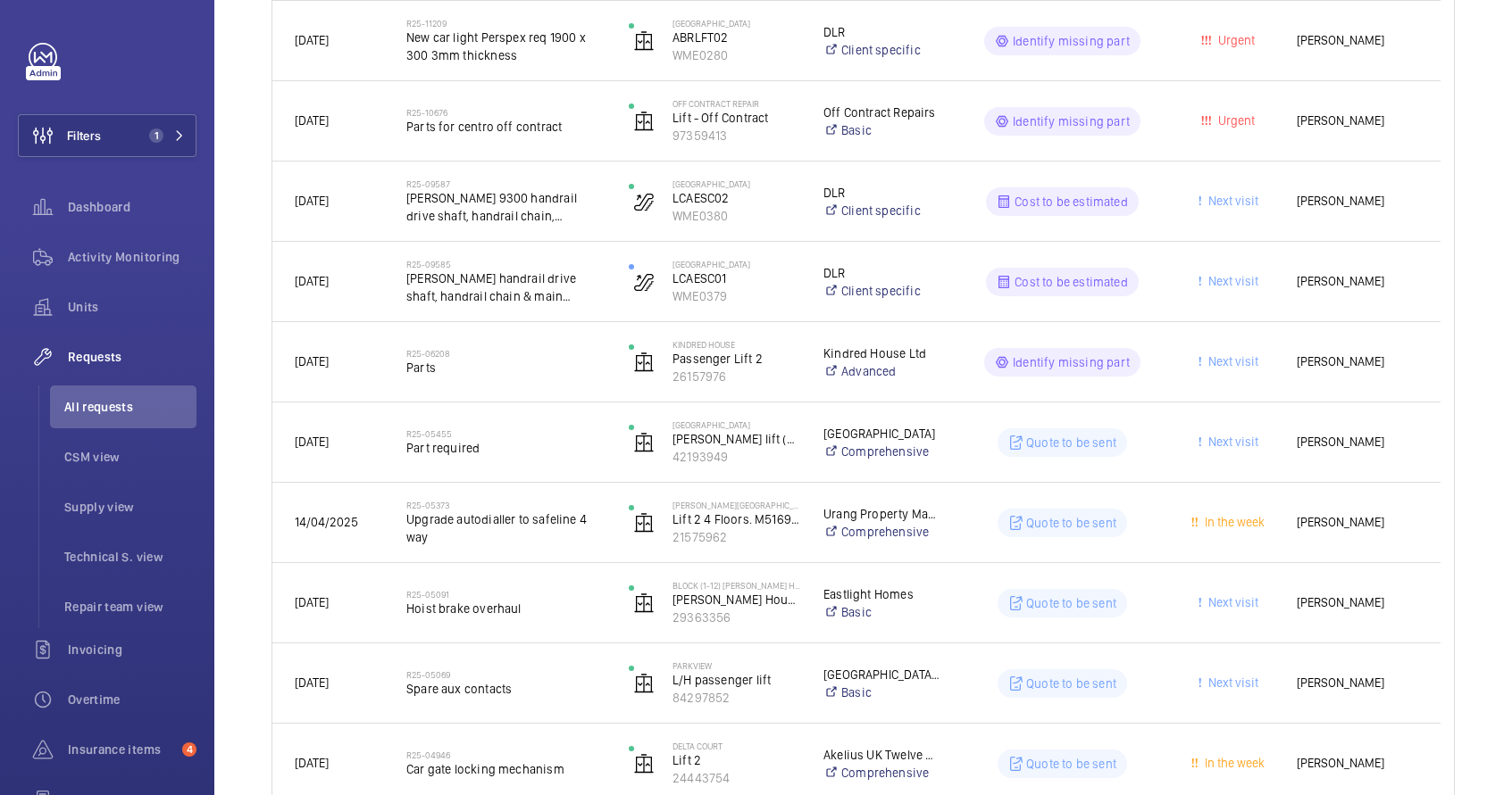
scroll to position [515, 0]
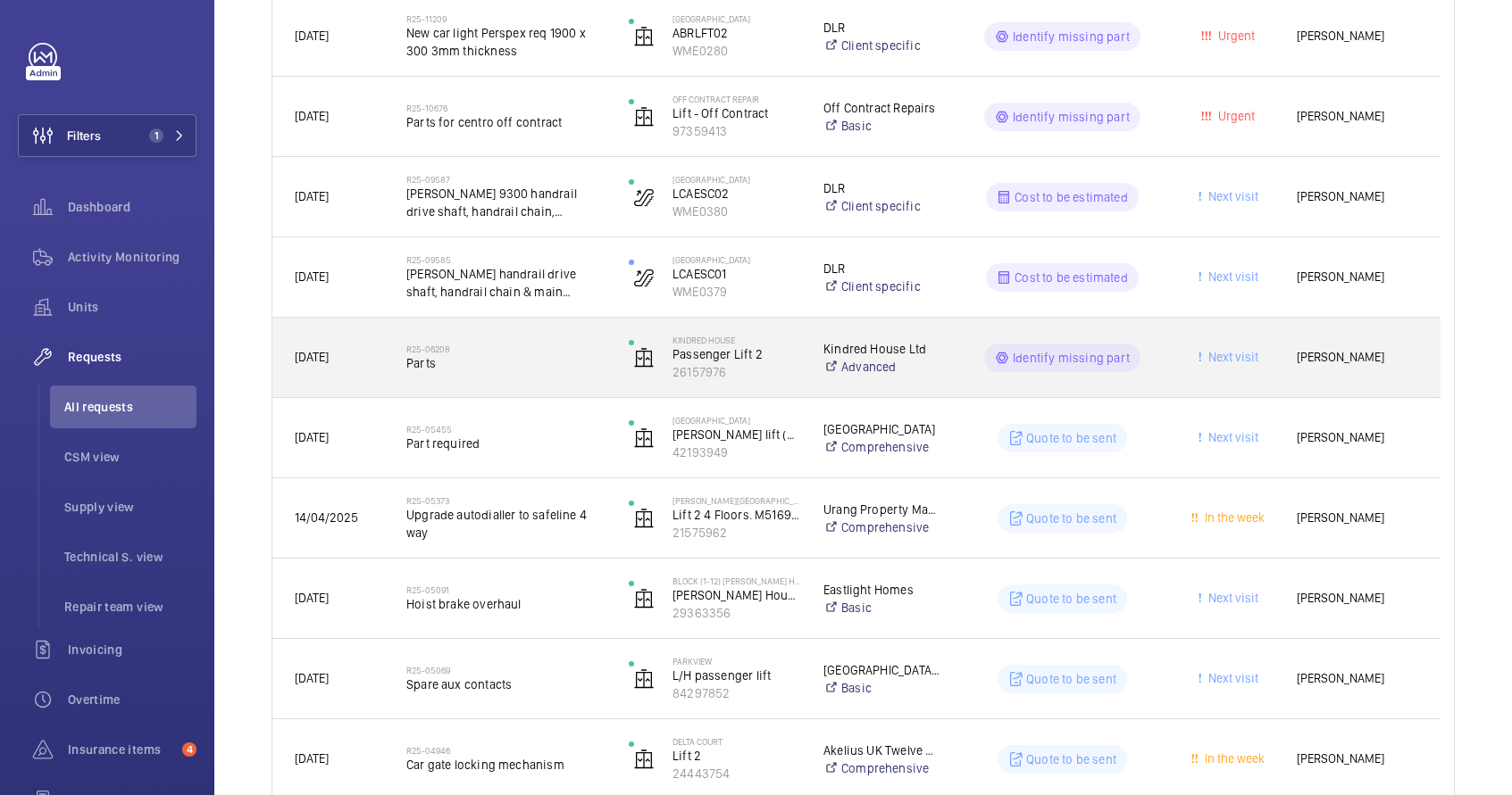
click at [541, 351] on h2 "R25-06208" at bounding box center [506, 348] width 199 height 10
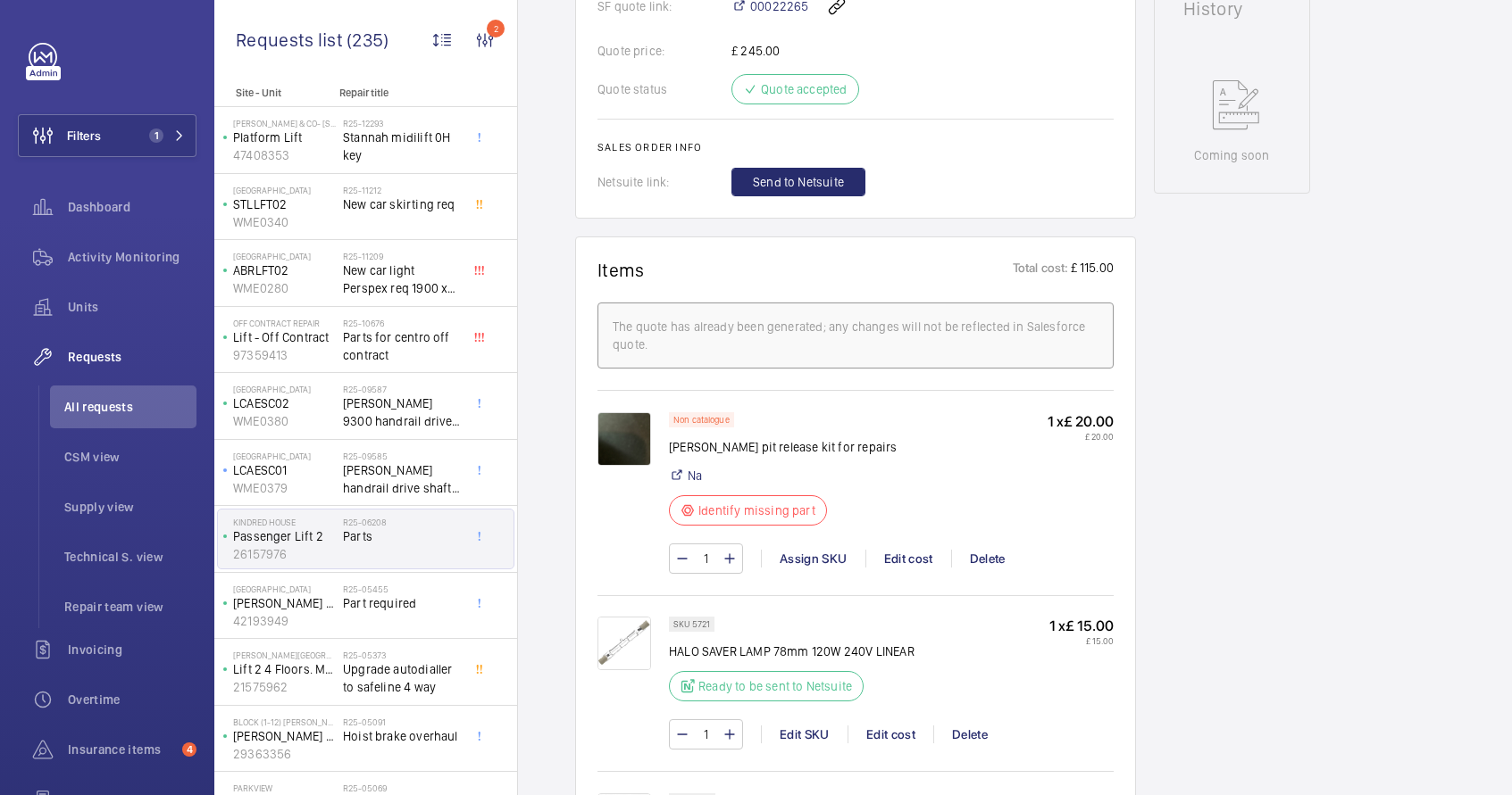
scroll to position [547, 0]
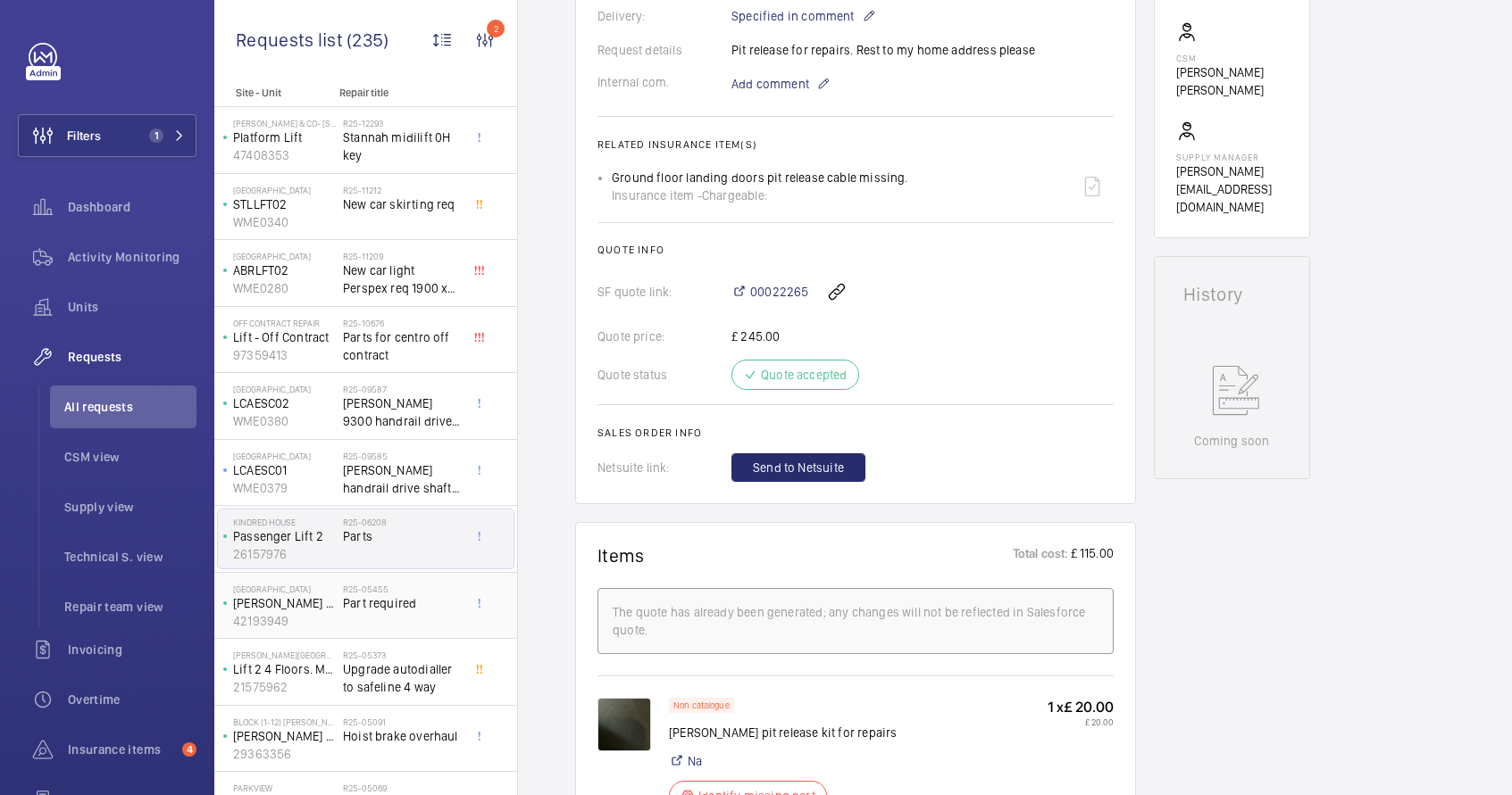
click at [342, 602] on div "Bradstowe House [PERSON_NAME] lift (Gym) 42193949 R25-05455 Part required" at bounding box center [365, 606] width 295 height 59
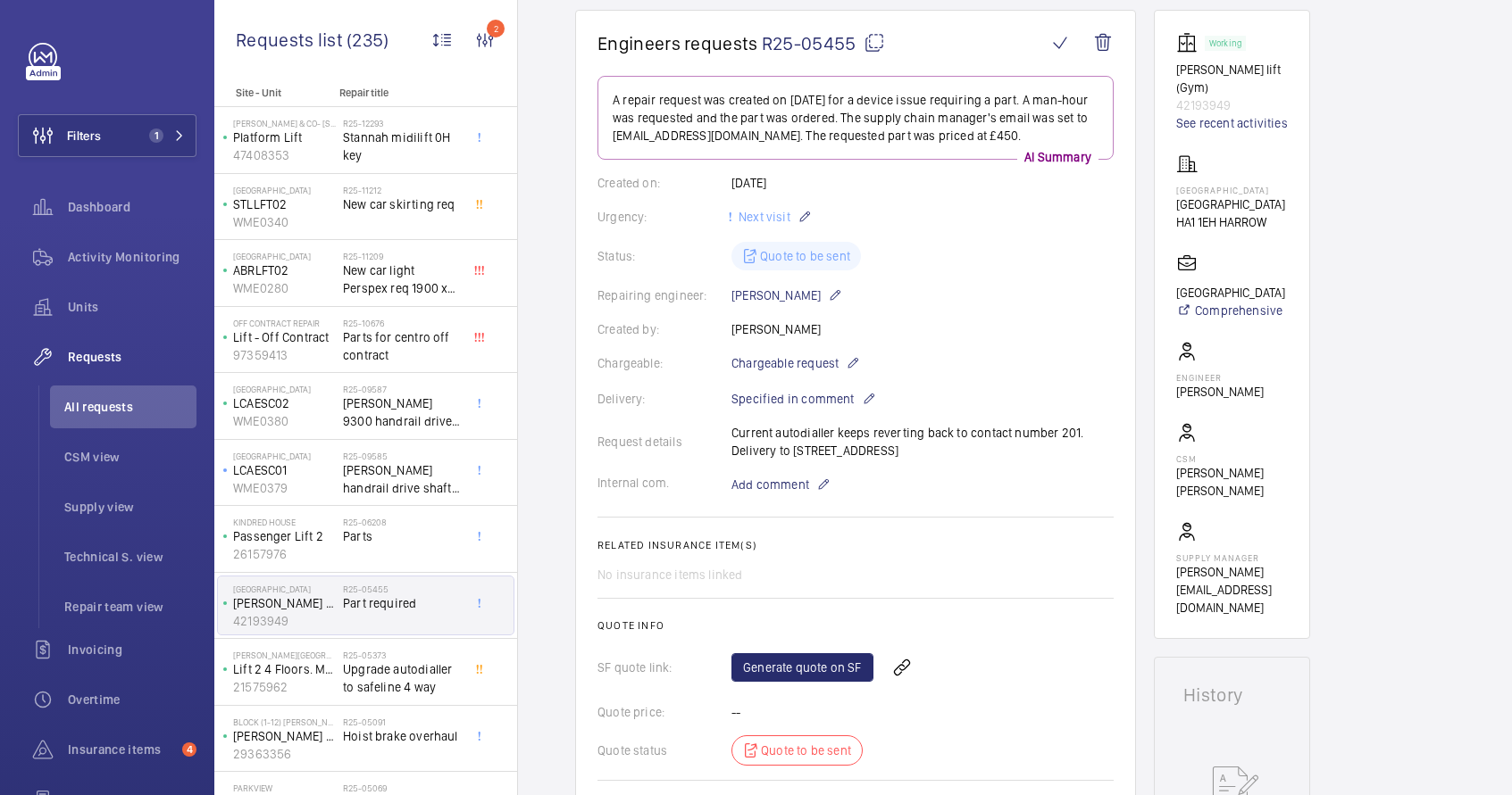
scroll to position [159, 0]
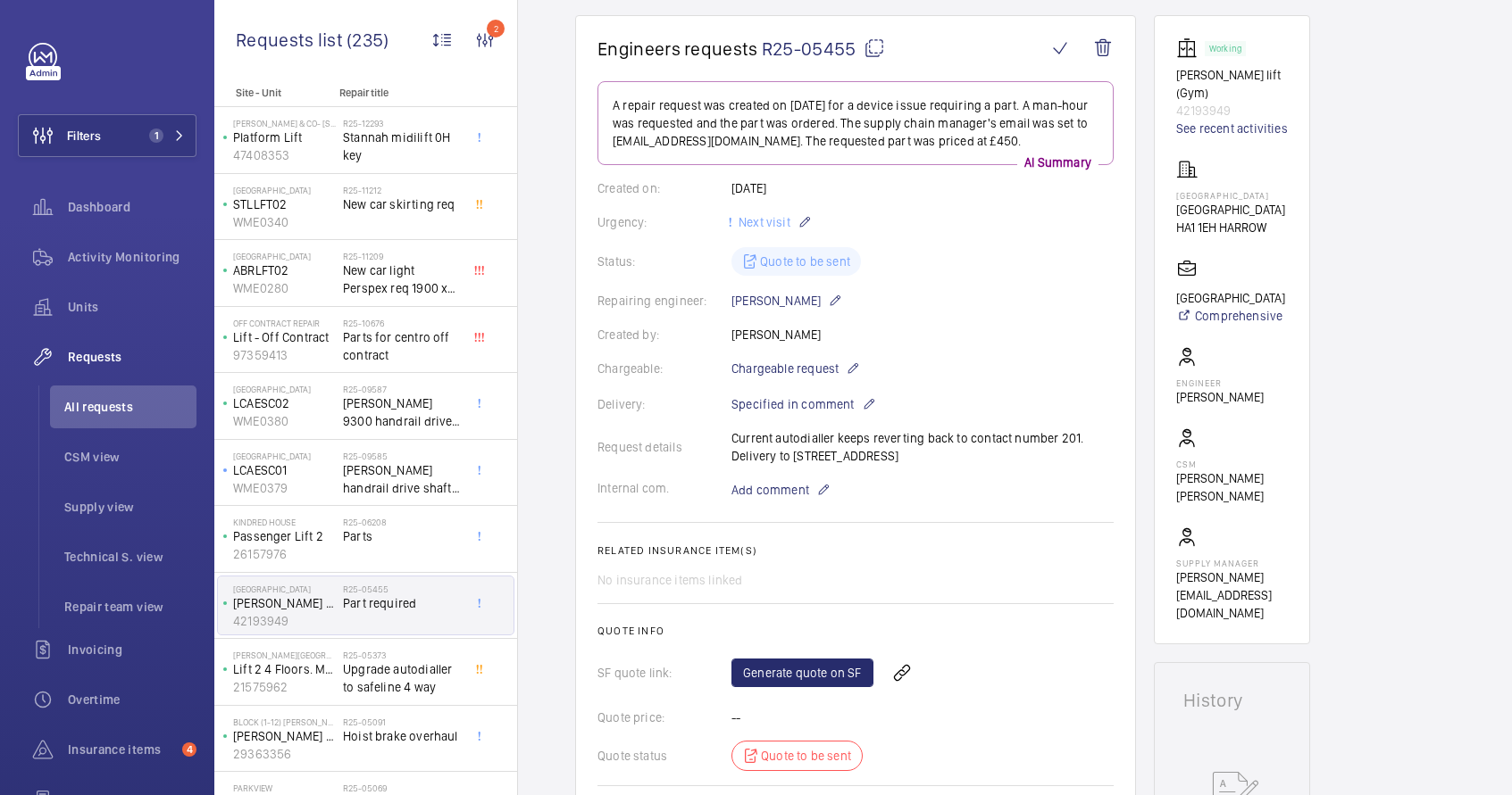
click at [1219, 102] on p "42193949" at bounding box center [1232, 111] width 112 height 18
click at [1203, 190] on p "[GEOGRAPHIC_DATA]" at bounding box center [1230, 195] width 109 height 10
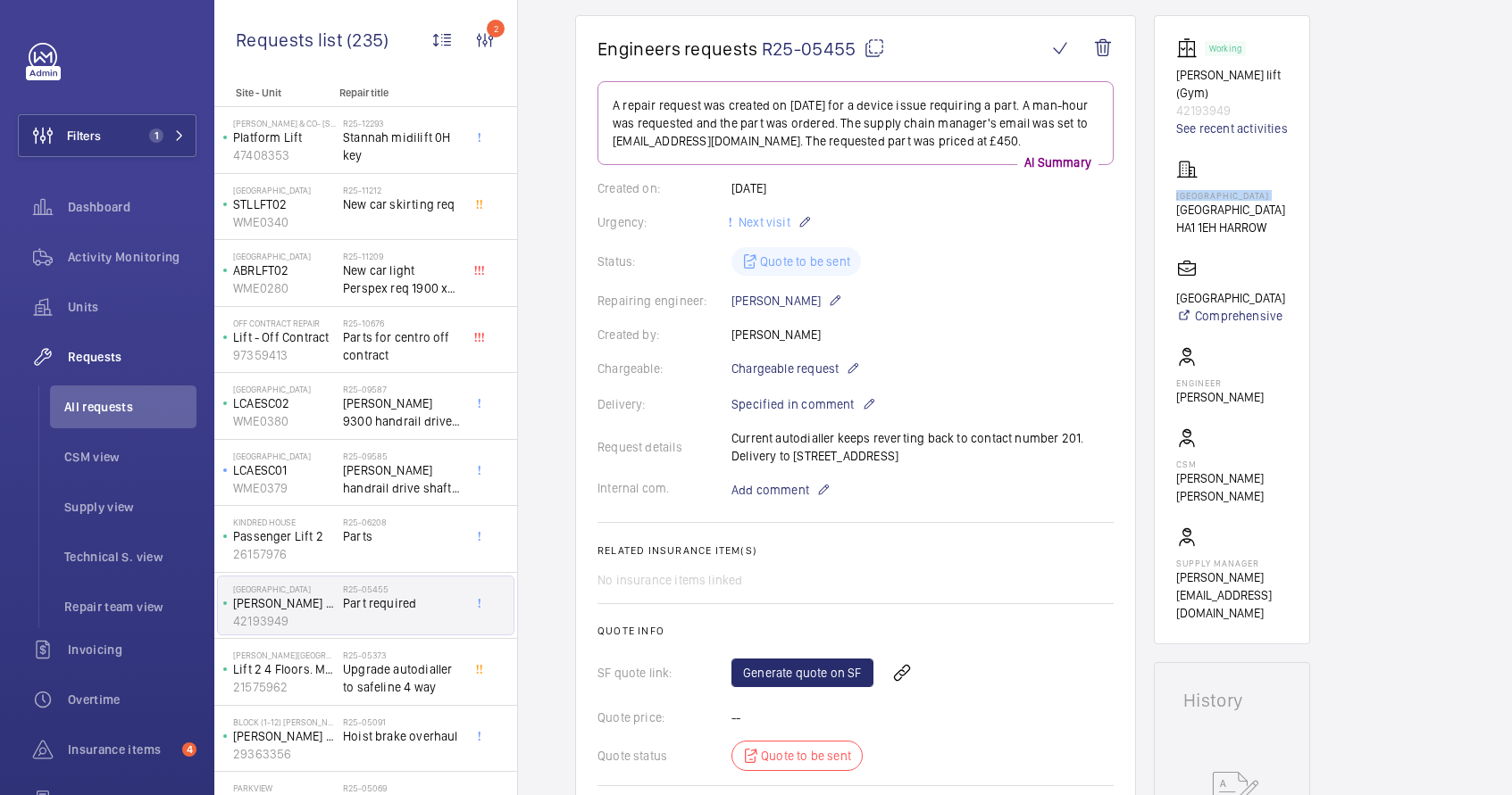
click at [1203, 190] on p "[GEOGRAPHIC_DATA]" at bounding box center [1230, 195] width 109 height 10
click at [104, 406] on span "All requests" at bounding box center [131, 407] width 133 height 18
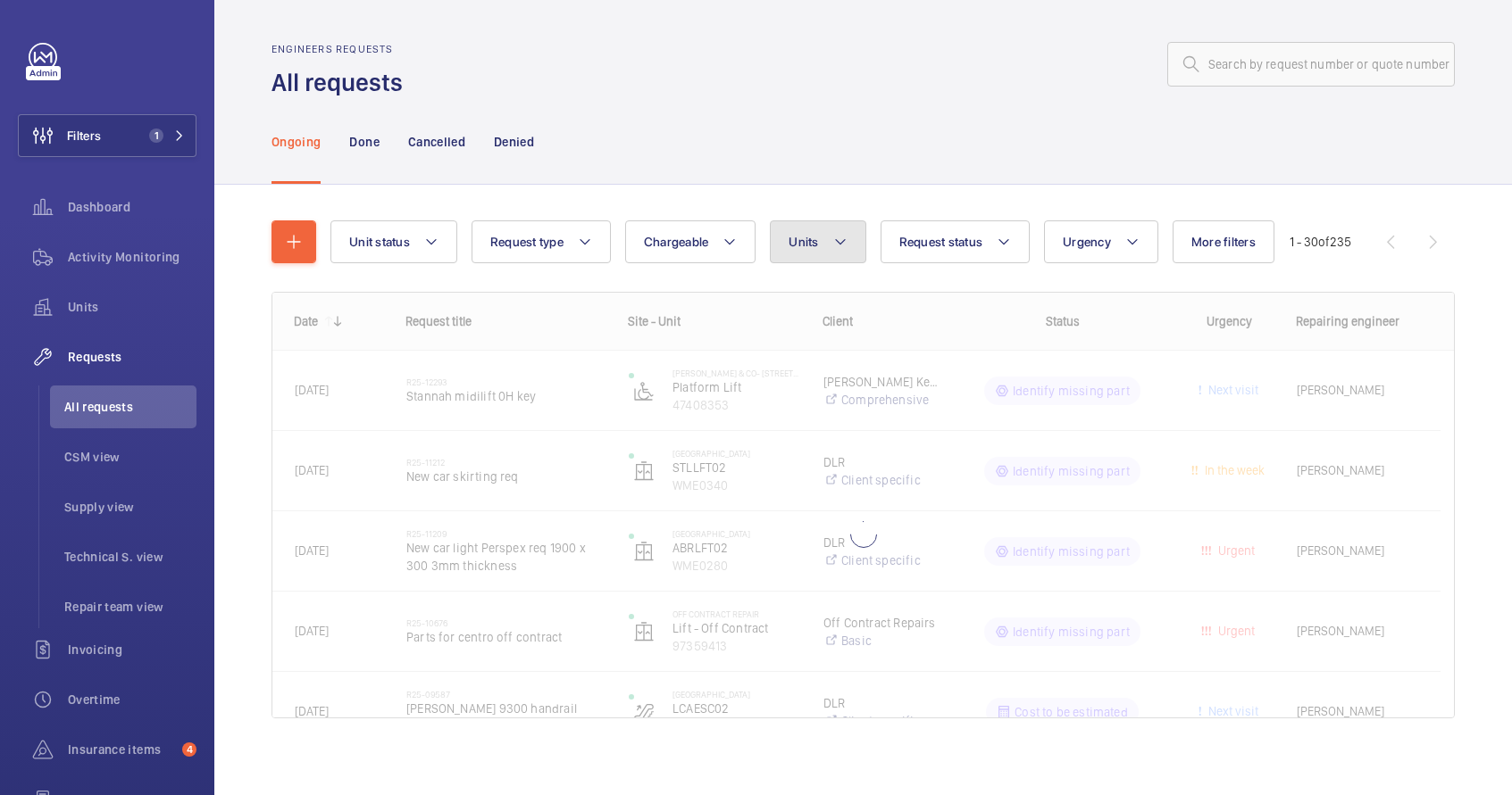
click at [858, 246] on button "Units" at bounding box center [817, 241] width 96 height 43
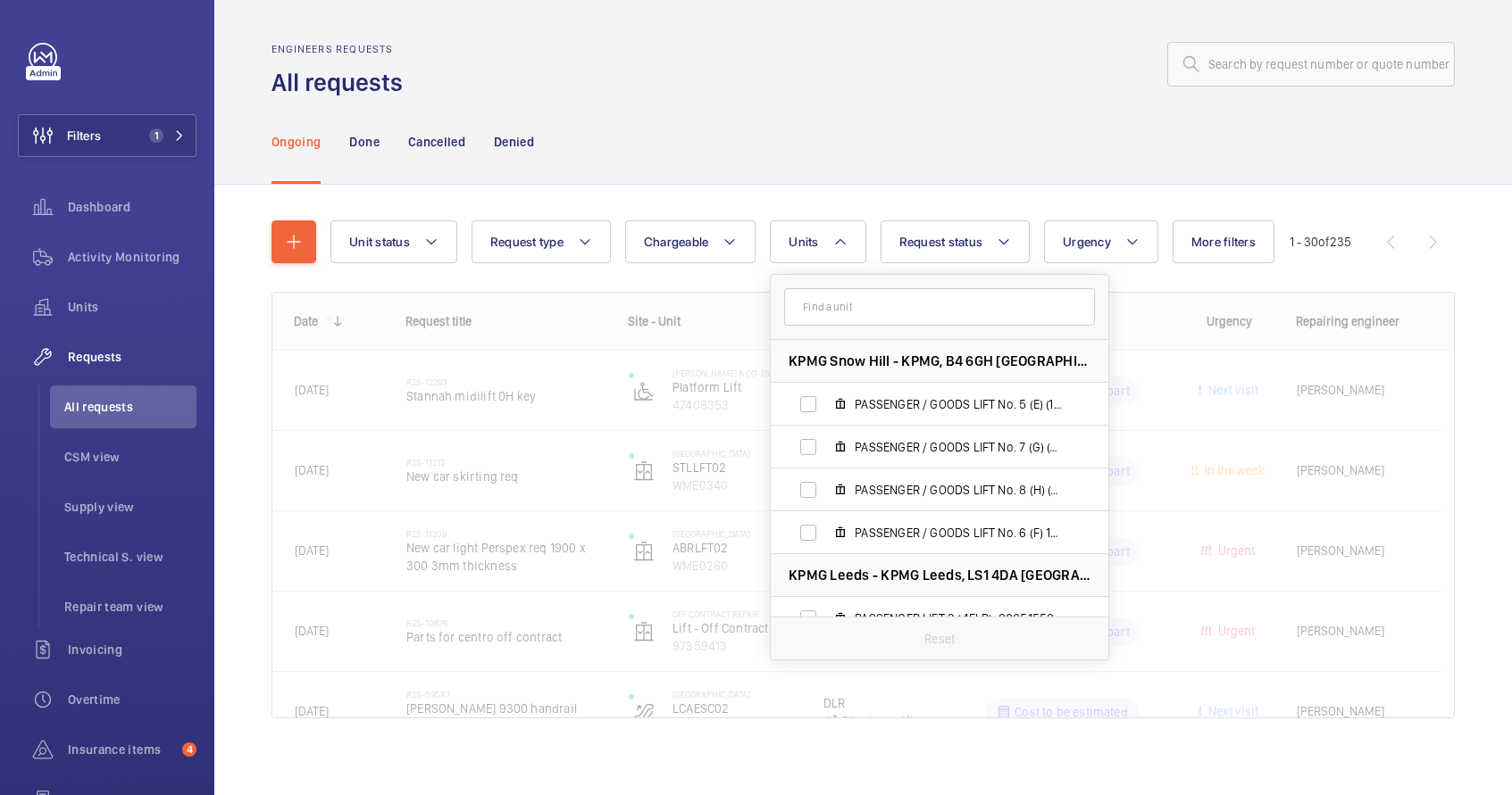
click at [851, 305] on input "text" at bounding box center [939, 308] width 311 height 38
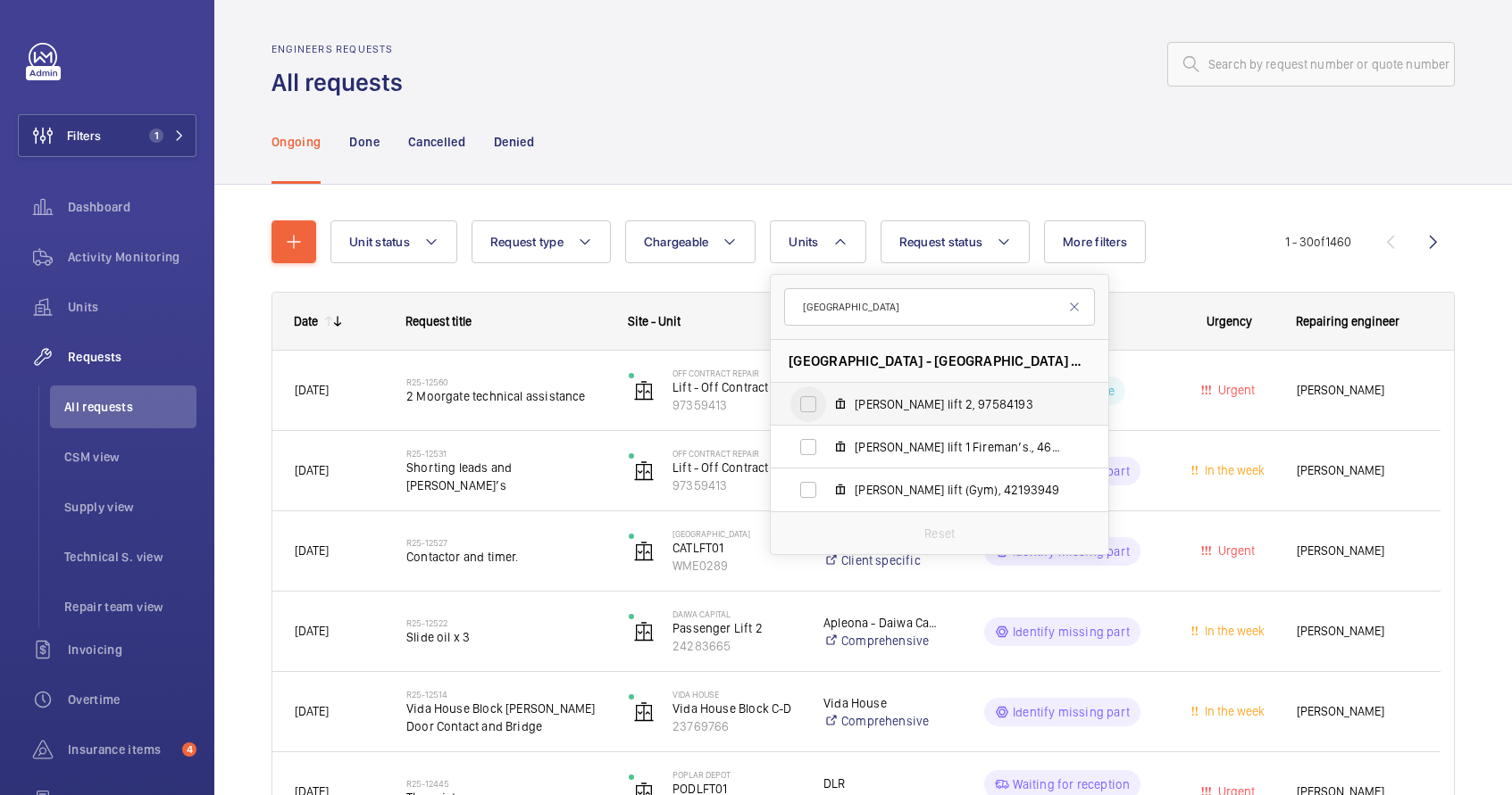
type input "[GEOGRAPHIC_DATA]"
click at [800, 414] on input "[PERSON_NAME] lift 2, 97584193" at bounding box center [809, 404] width 36 height 36
checkbox input "true"
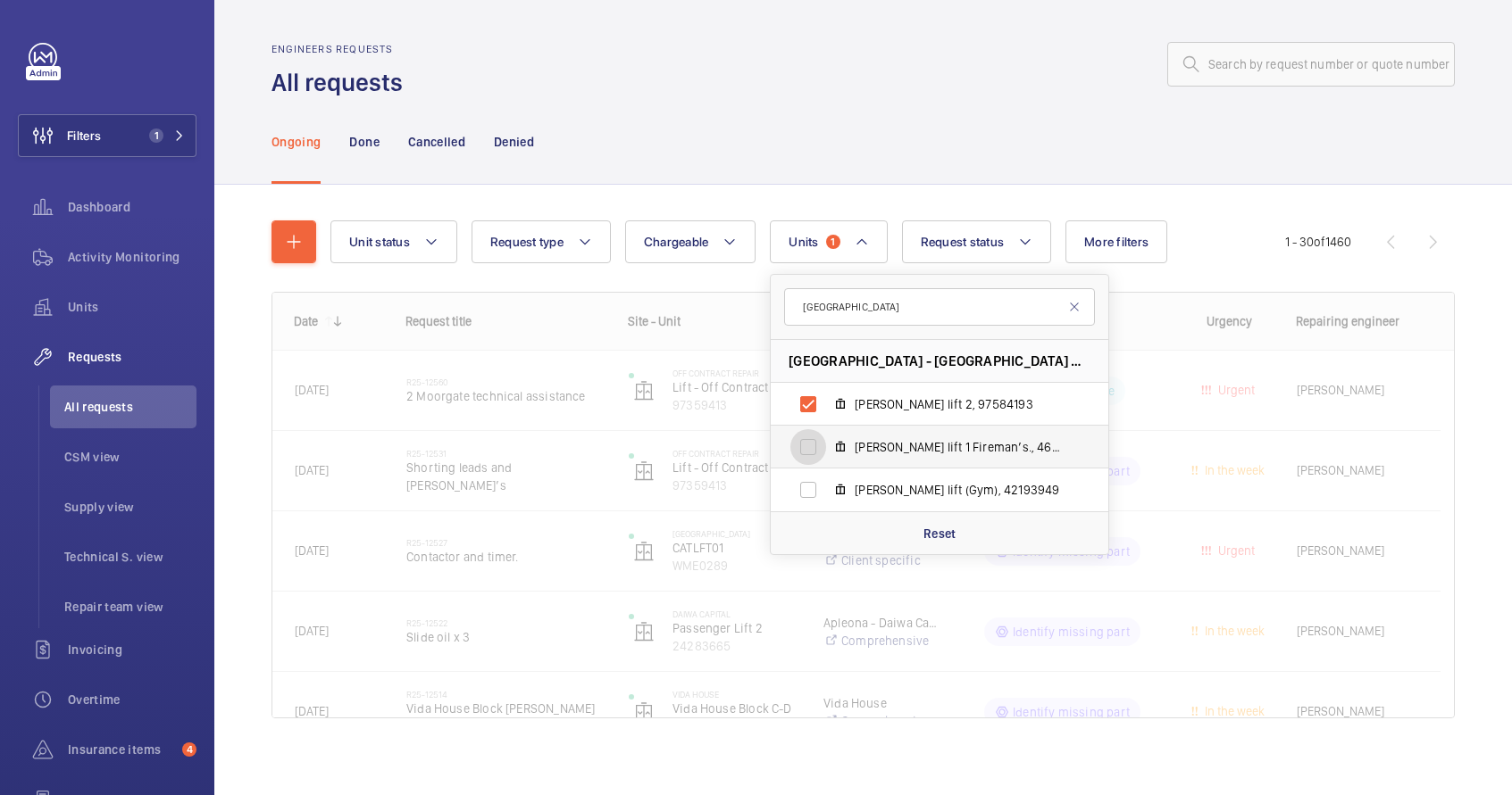
click at [805, 449] on input "[PERSON_NAME] lift 1 Fireman’s., 46786497" at bounding box center [809, 448] width 36 height 36
checkbox input "true"
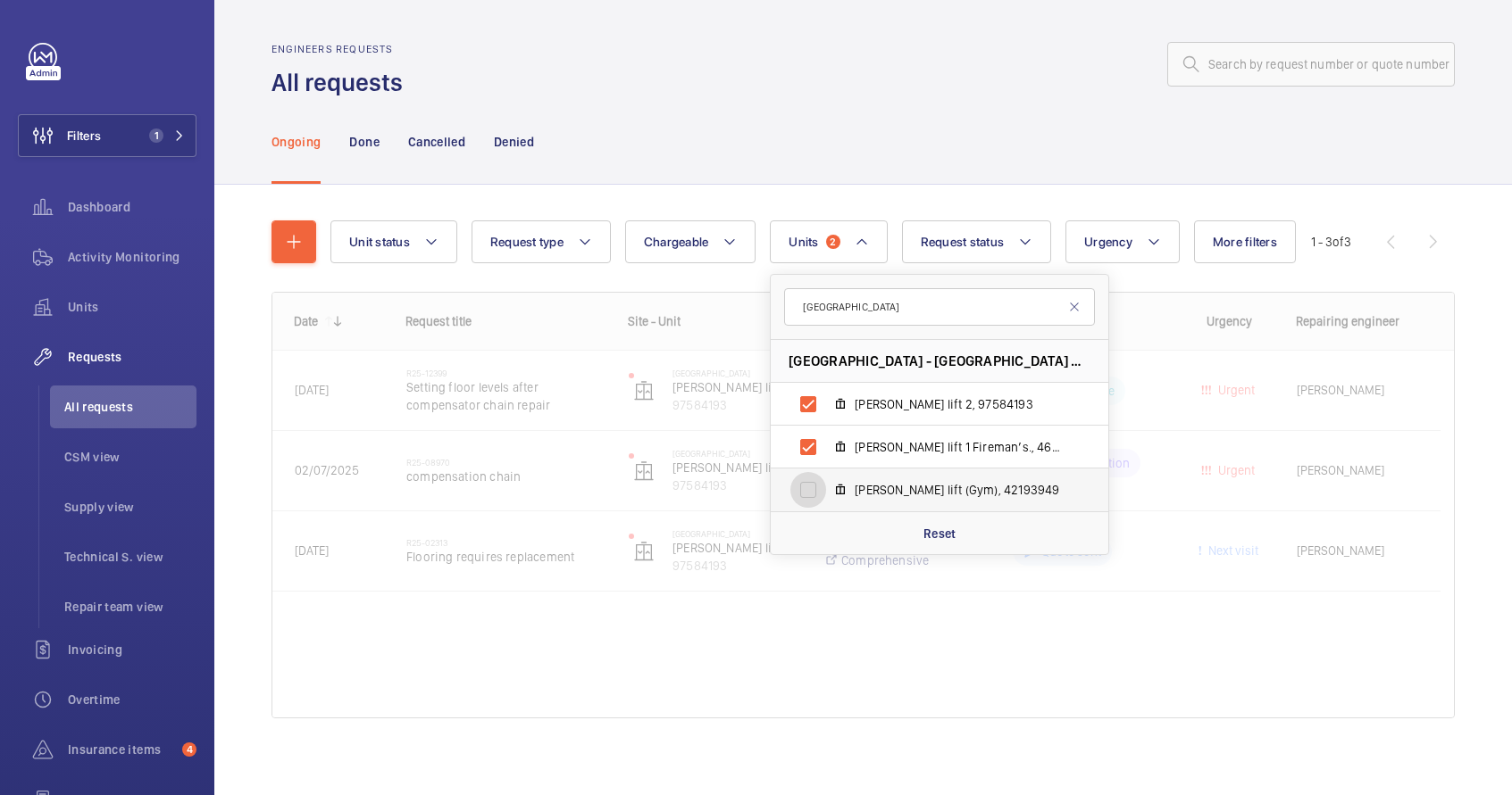
click at [813, 480] on input "[PERSON_NAME] lift (Gym), 42193949" at bounding box center [809, 490] width 36 height 36
checkbox input "true"
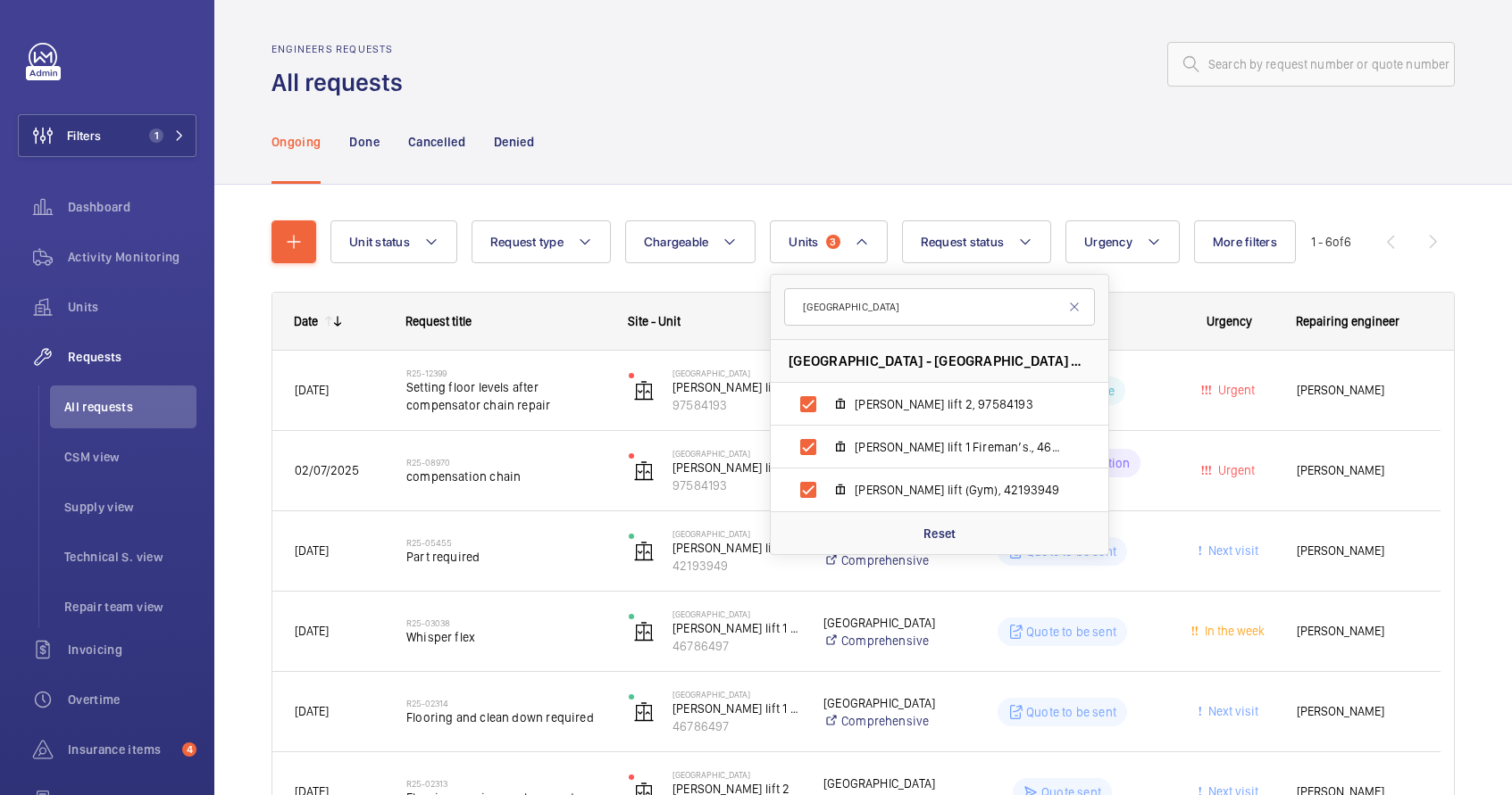
click at [890, 56] on div at bounding box center [934, 63] width 1041 height 43
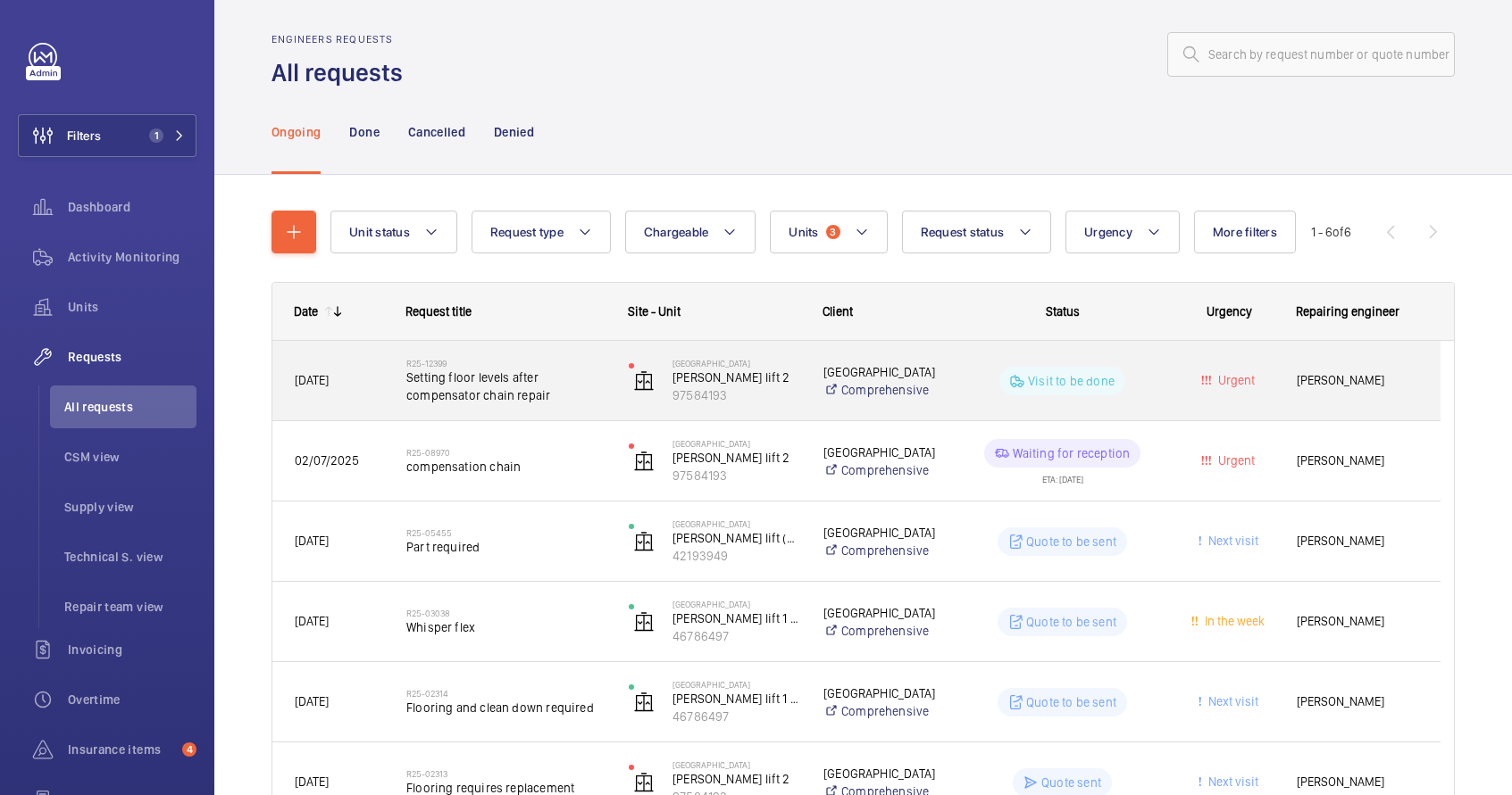
scroll to position [10, 0]
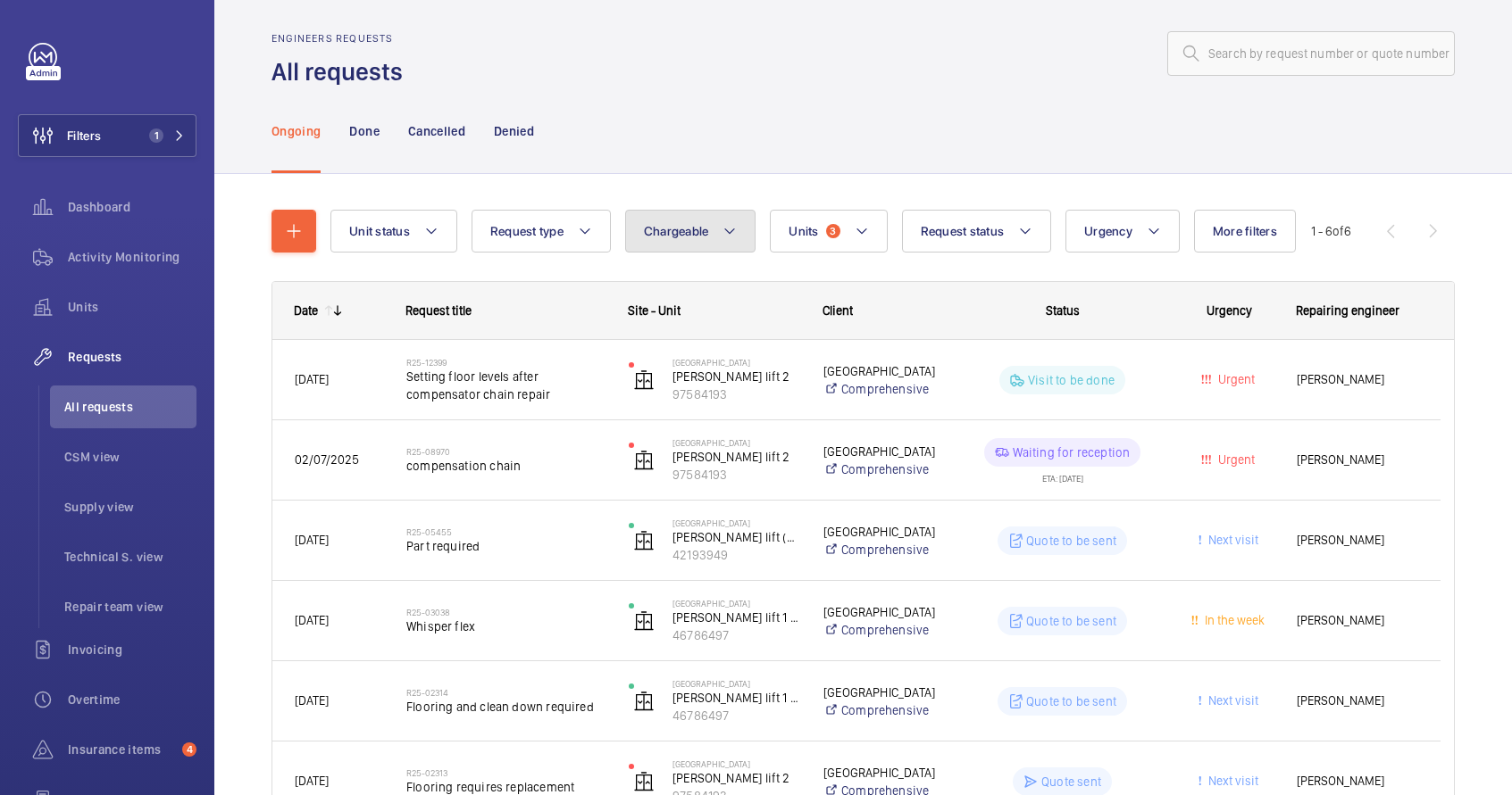
click at [698, 242] on button "Chargeable" at bounding box center [690, 231] width 132 height 43
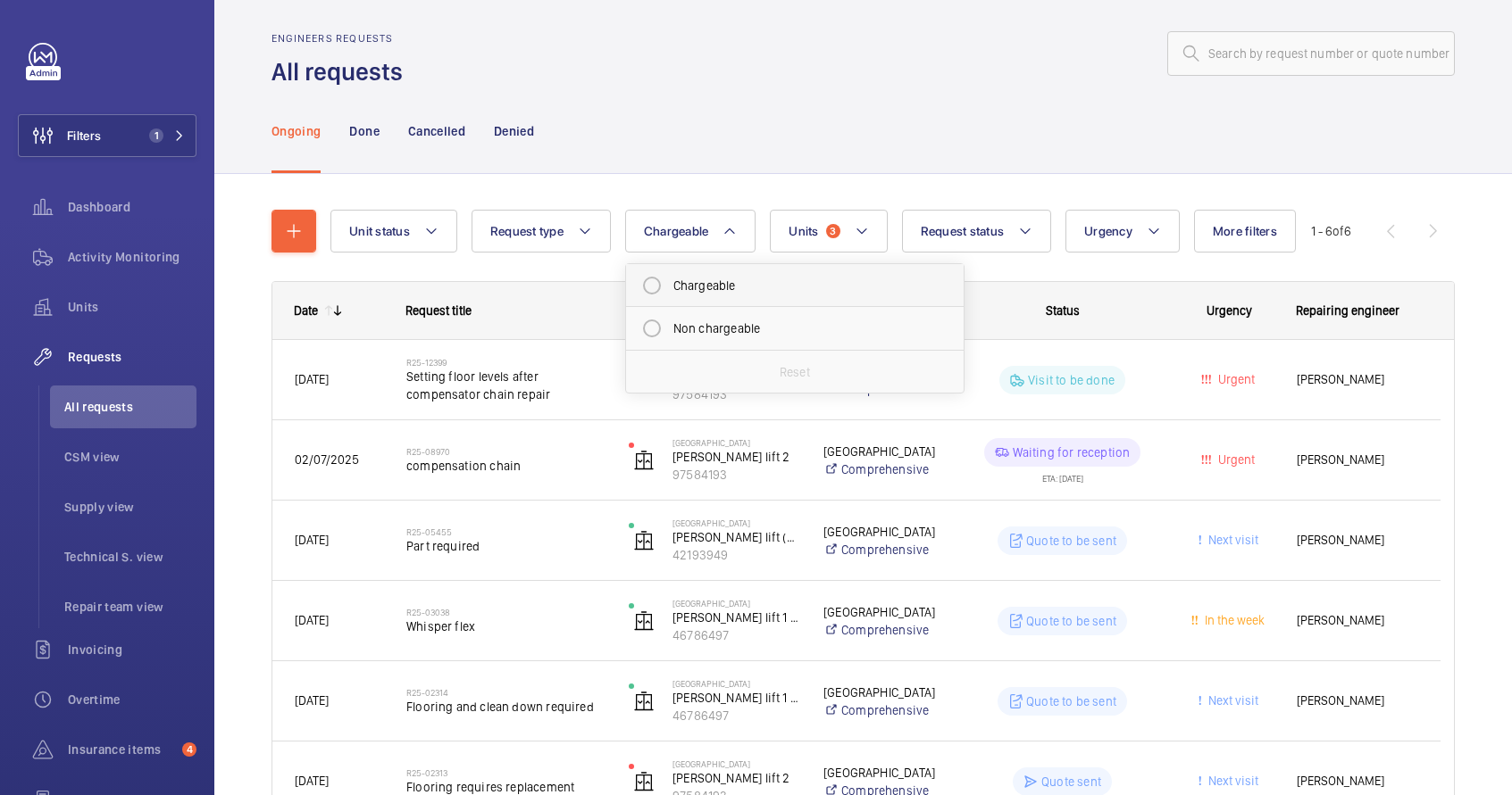
click at [718, 296] on mat-radio-button "Chargeable" at bounding box center [795, 286] width 322 height 36
radio input "true"
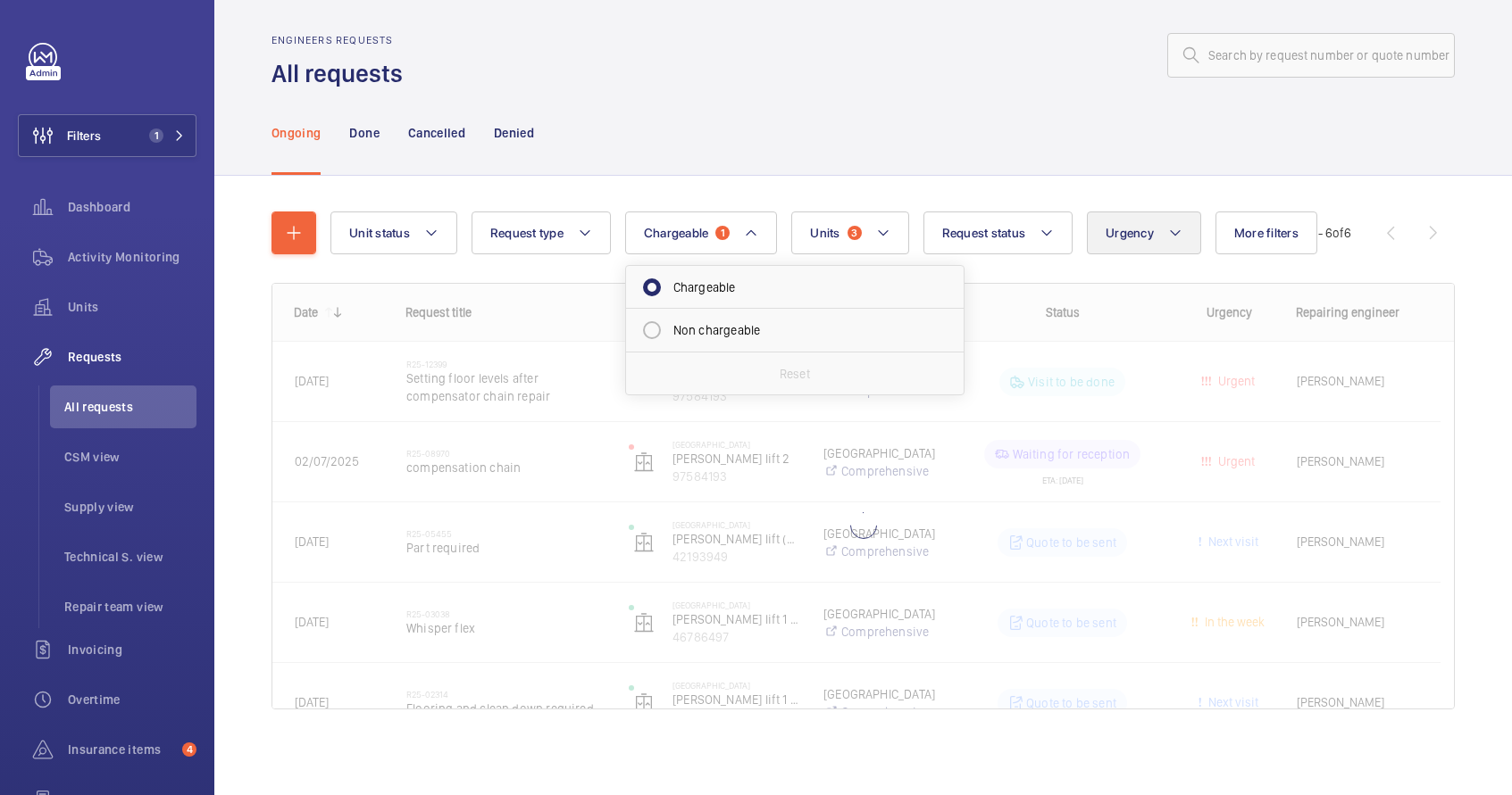
scroll to position [10, 0]
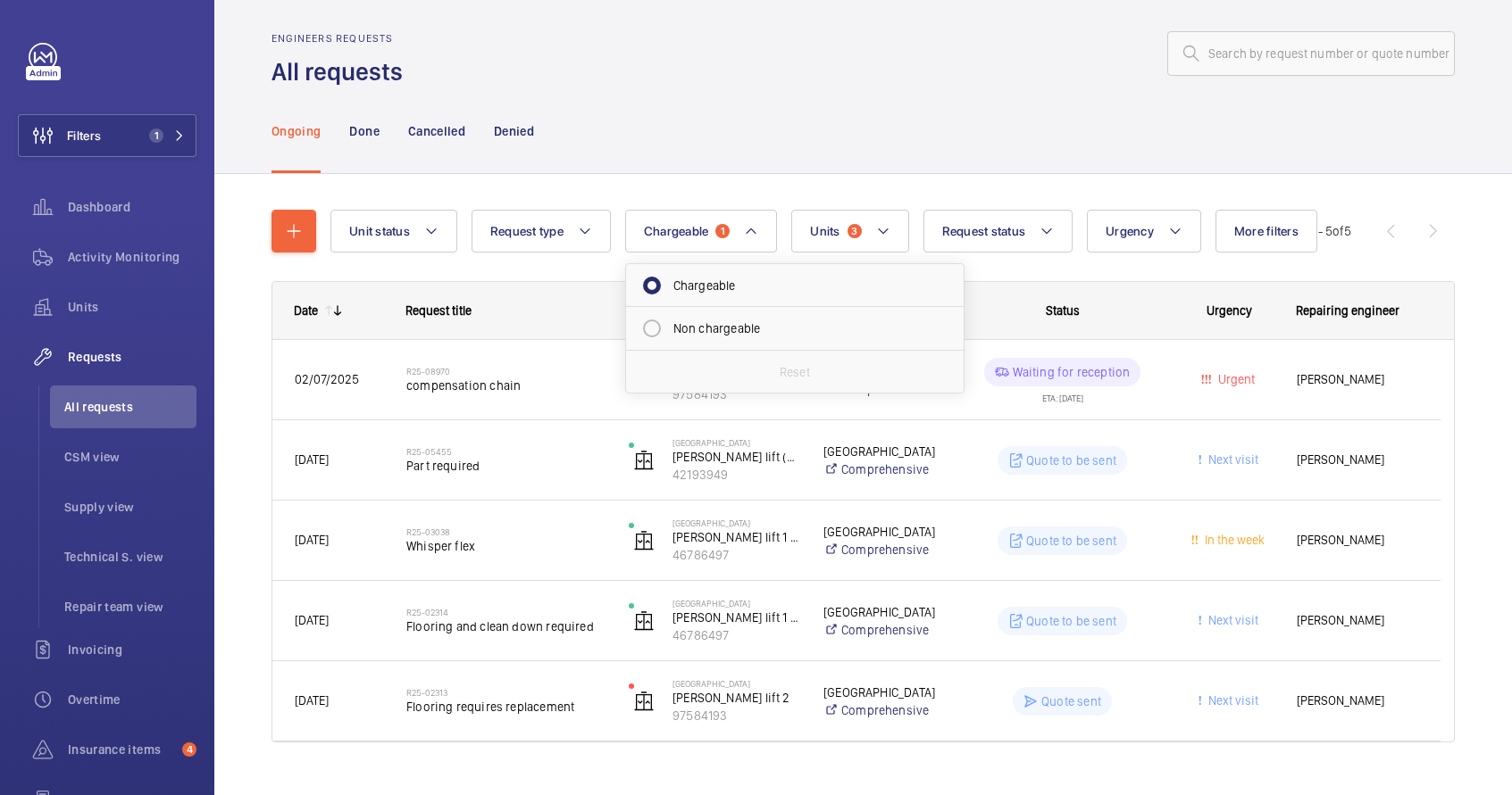
click at [1032, 47] on div at bounding box center [934, 53] width 1041 height 43
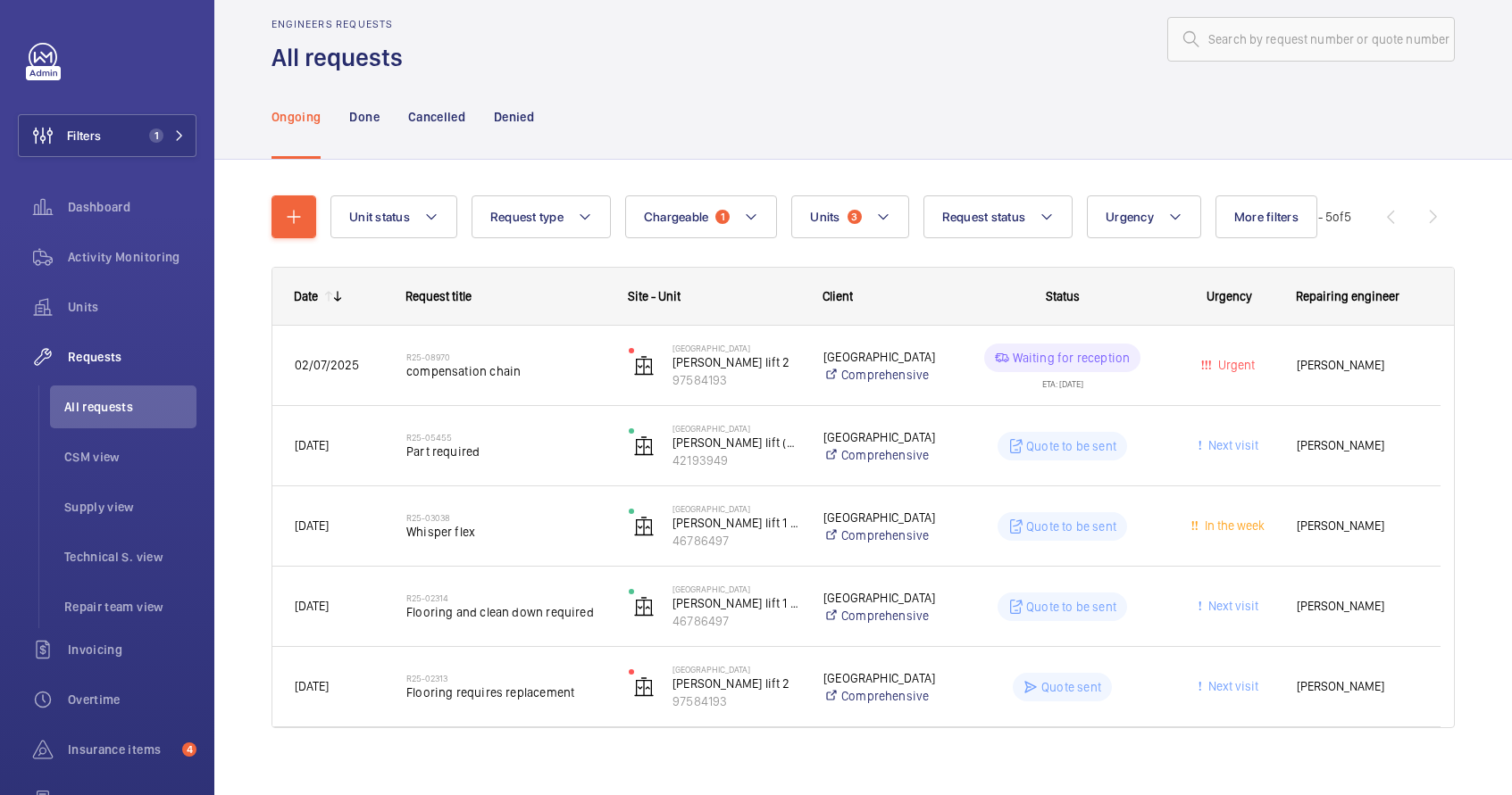
scroll to position [44, 0]
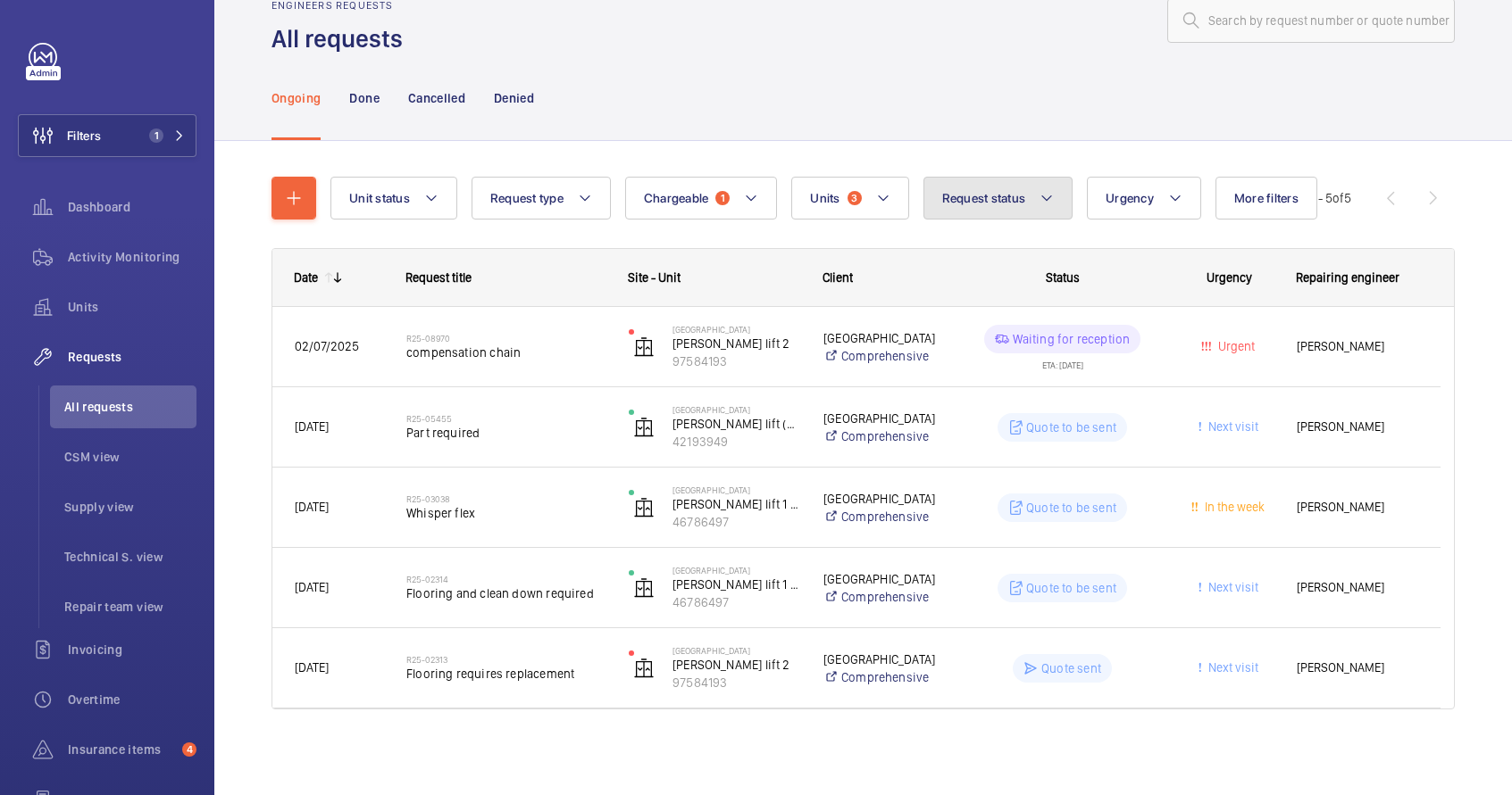
click at [1018, 200] on span "Request status" at bounding box center [984, 198] width 84 height 14
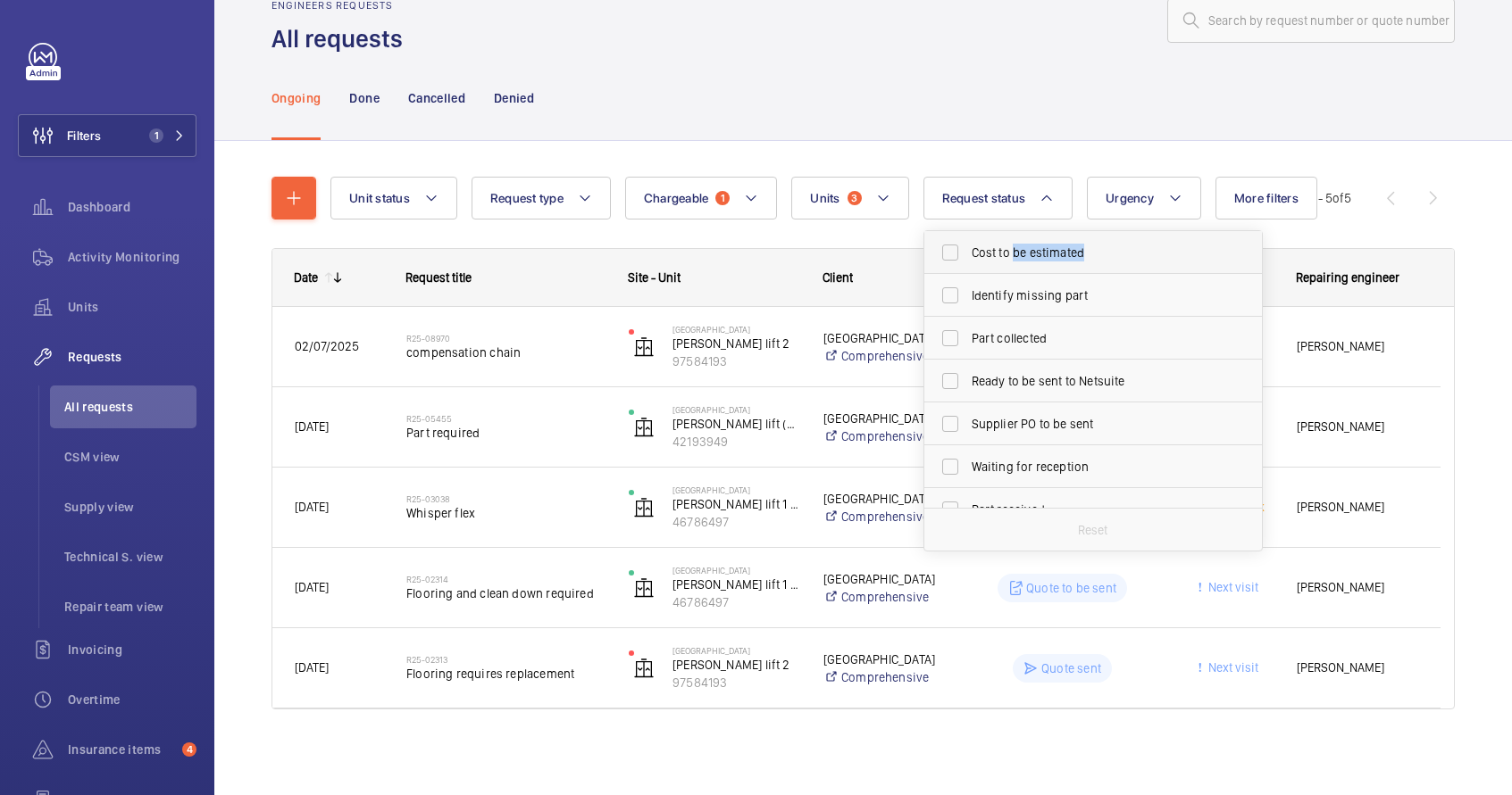
click at [1013, 260] on label "Cost to be estimated" at bounding box center [1079, 252] width 311 height 43
click at [1015, 303] on span "Identify missing part" at bounding box center [1094, 295] width 245 height 18
click at [968, 303] on input "Identify missing part" at bounding box center [951, 295] width 36 height 36
checkbox input "true"
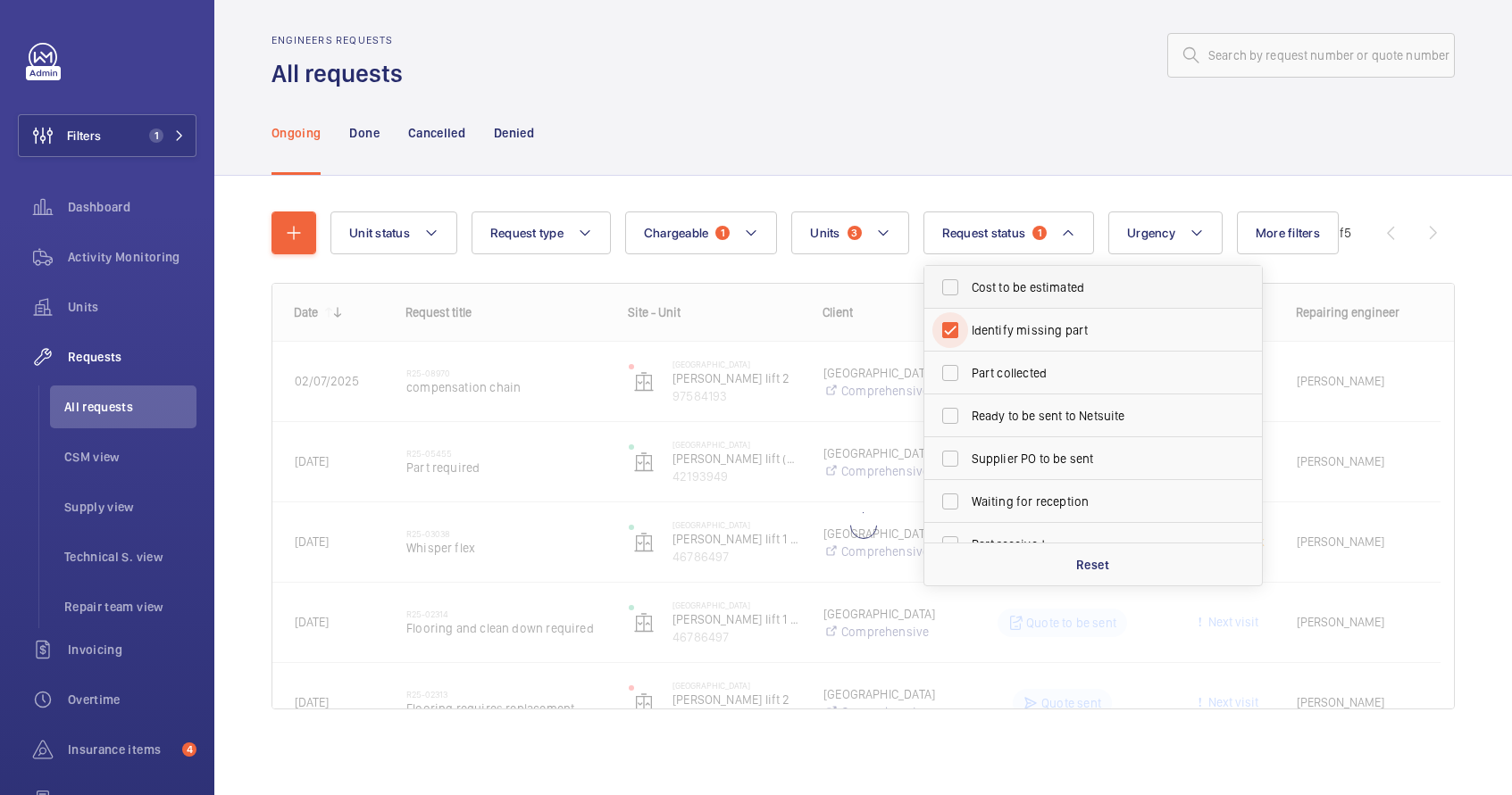
scroll to position [9, 0]
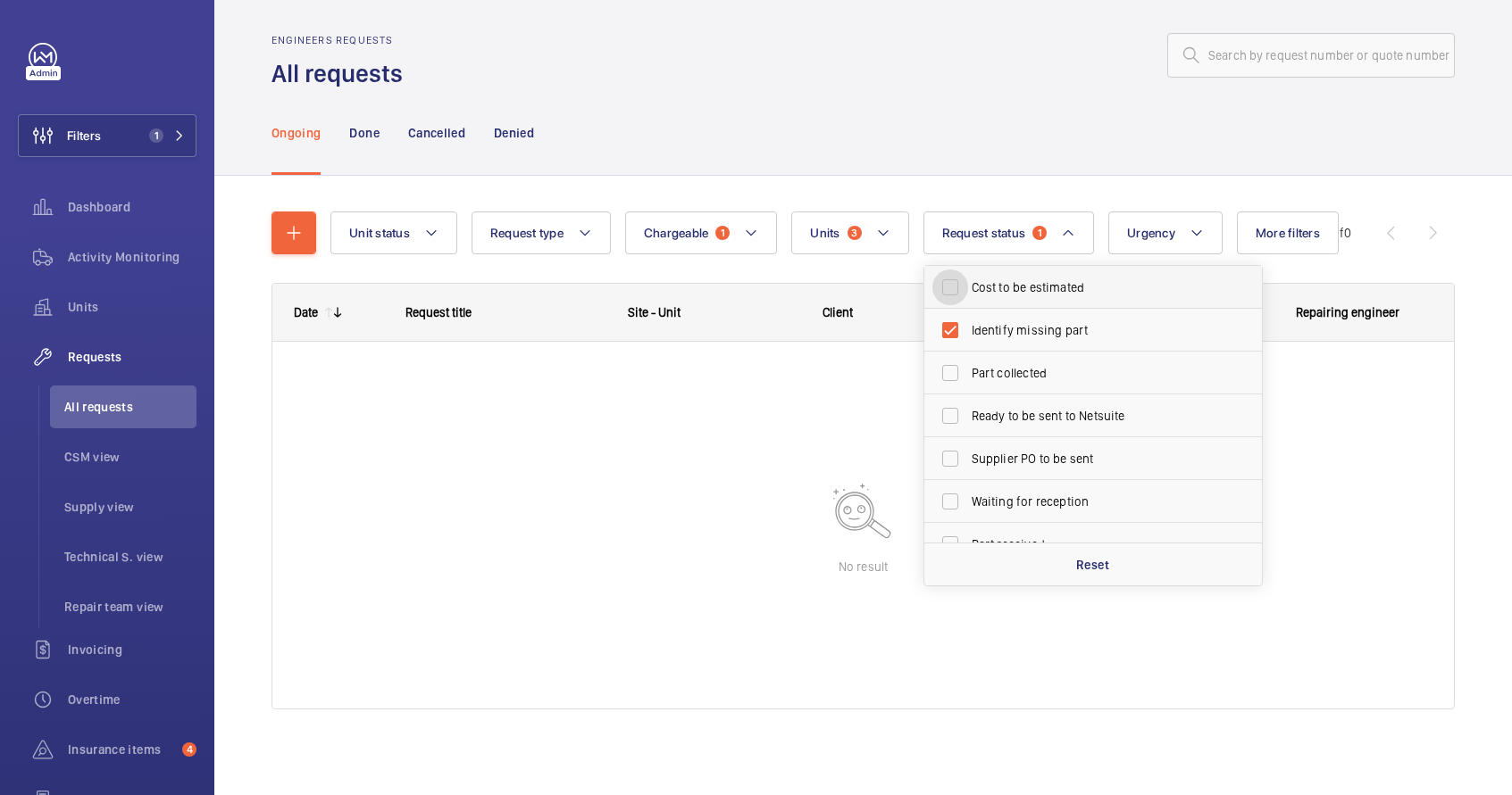
click at [958, 285] on div "Cost to be estimated" at bounding box center [951, 288] width 36 height 36
click at [950, 291] on input "Cost to be estimated" at bounding box center [951, 288] width 36 height 36
checkbox input "true"
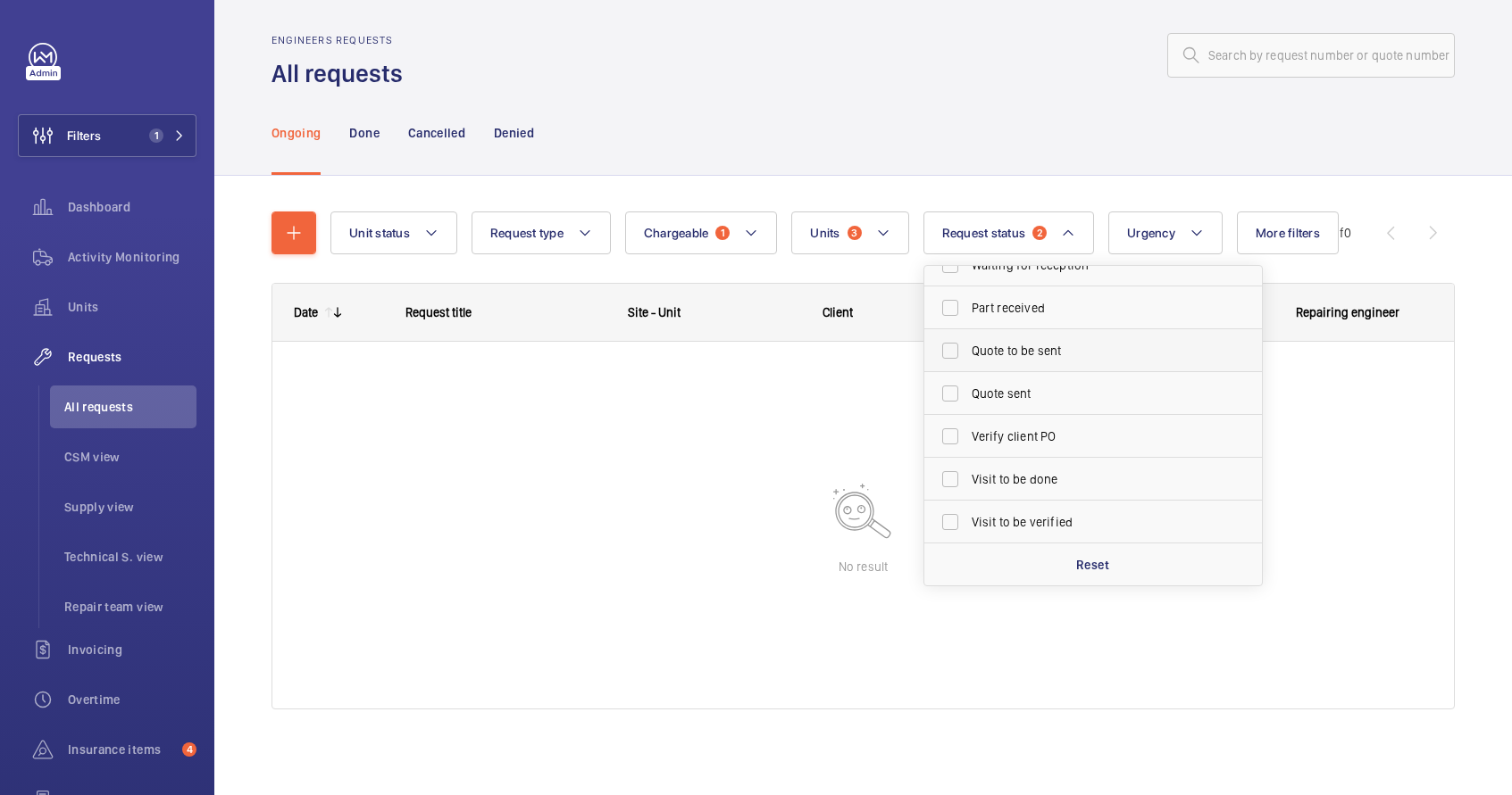
scroll to position [238, 0]
click at [996, 357] on span "Quote to be sent" at bounding box center [1094, 349] width 245 height 18
click at [968, 357] on input "Quote to be sent" at bounding box center [951, 350] width 36 height 36
checkbox input "true"
click at [975, 130] on div "Ongoing Done Cancelled Denied" at bounding box center [863, 132] width 1183 height 85
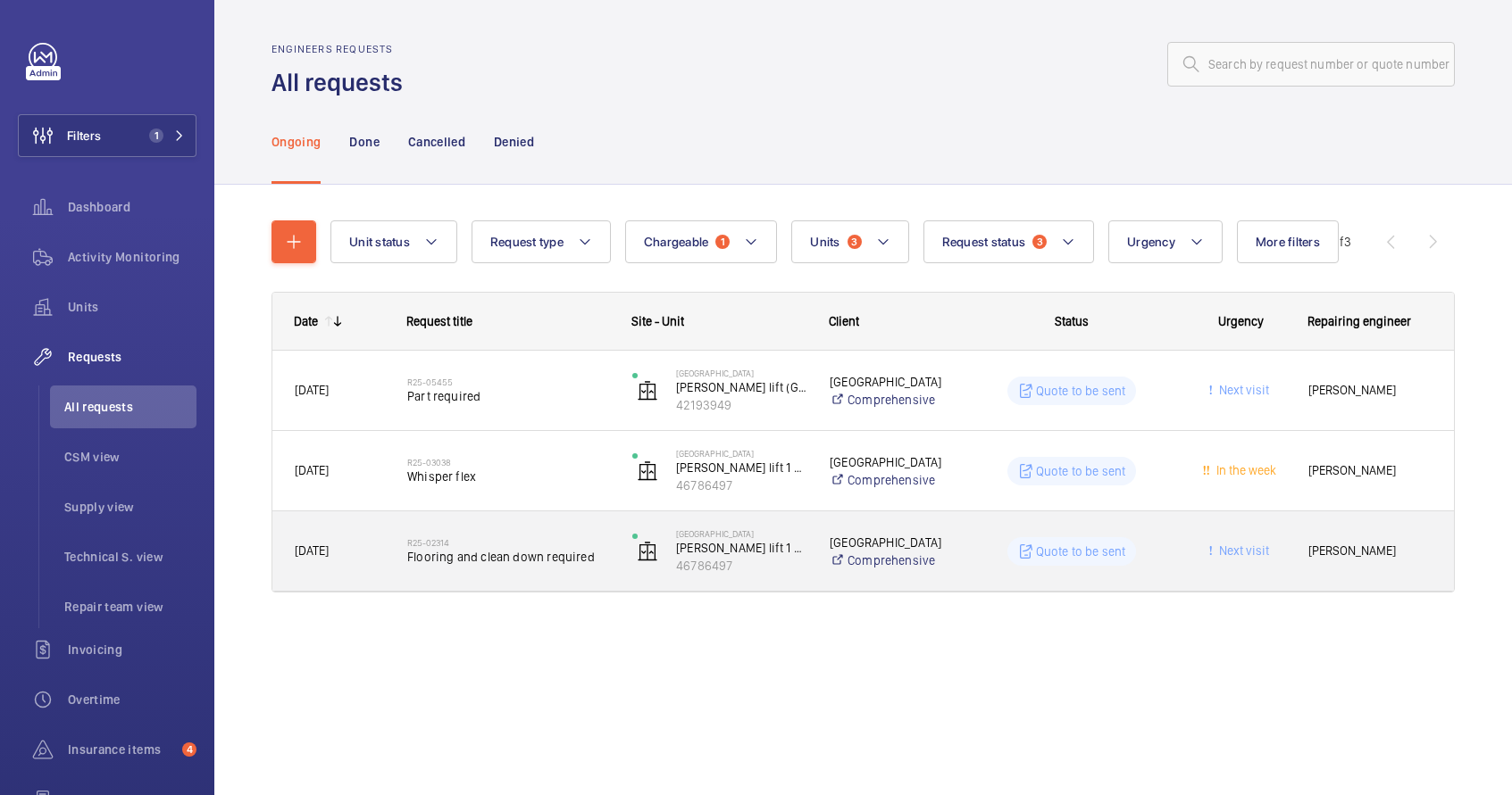
click at [955, 566] on div "Quote to be sent" at bounding box center [1061, 552] width 223 height 64
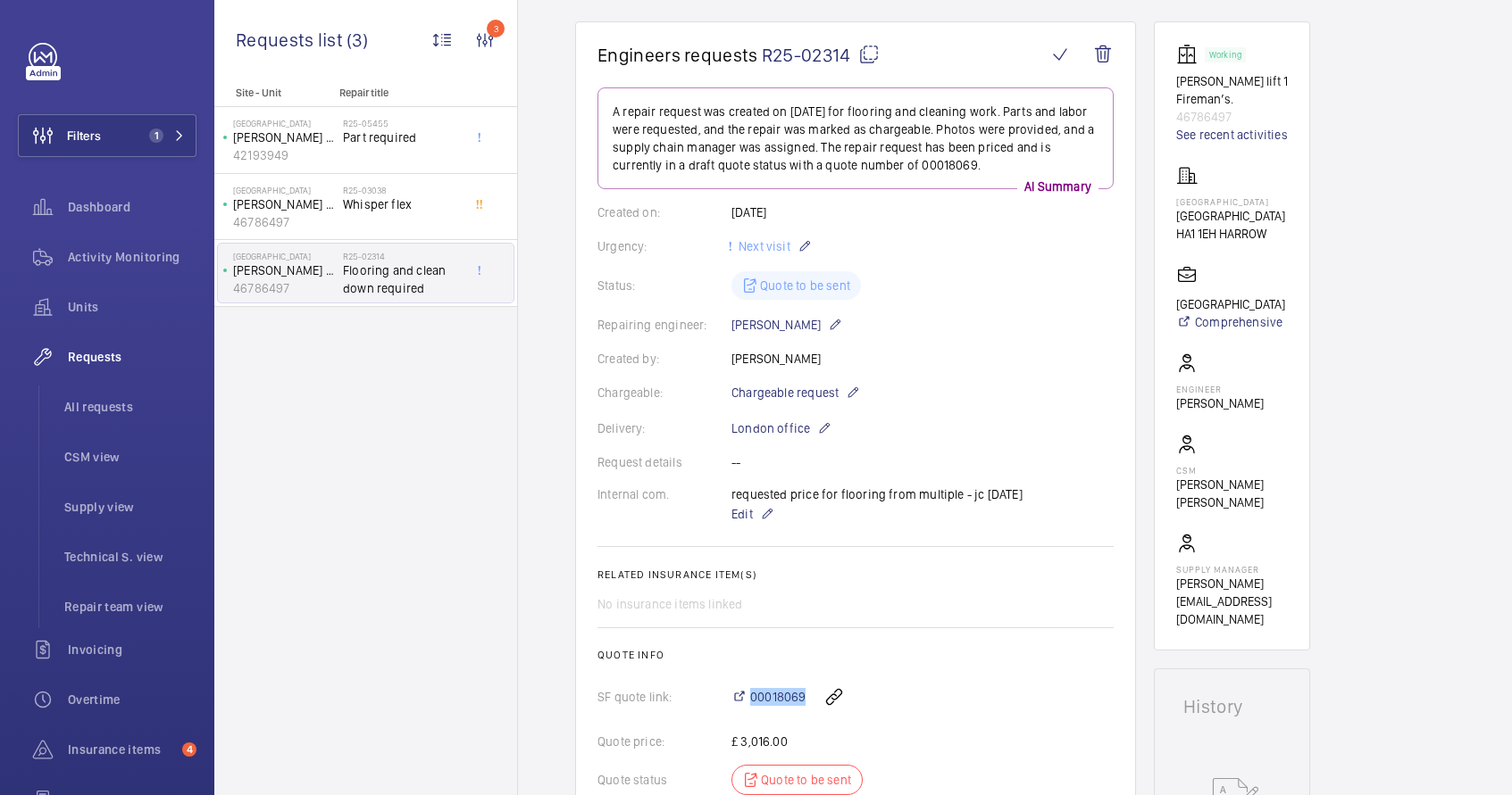
scroll to position [50, 0]
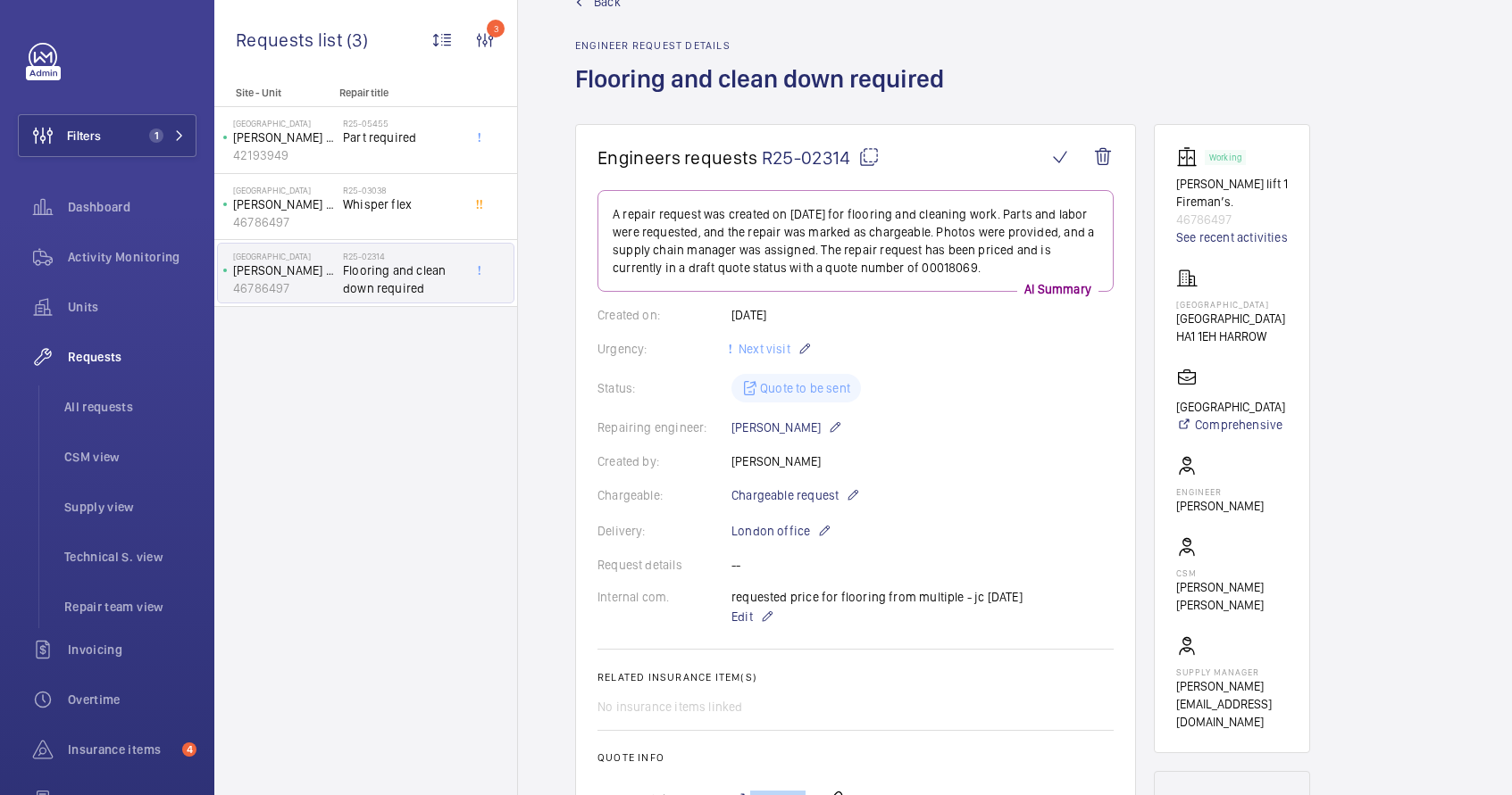
click at [866, 150] on mat-icon at bounding box center [868, 157] width 22 height 22
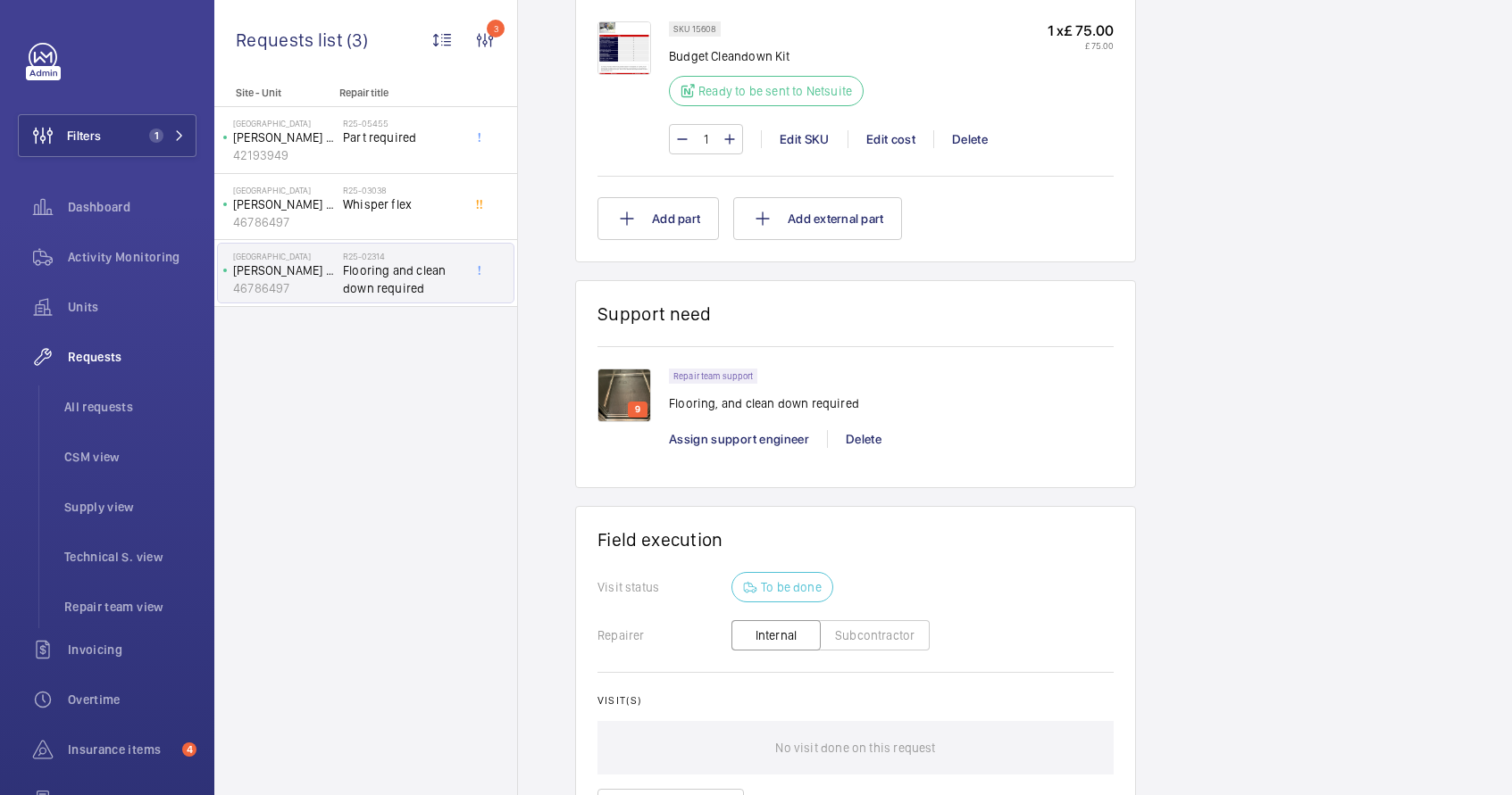
scroll to position [1727, 0]
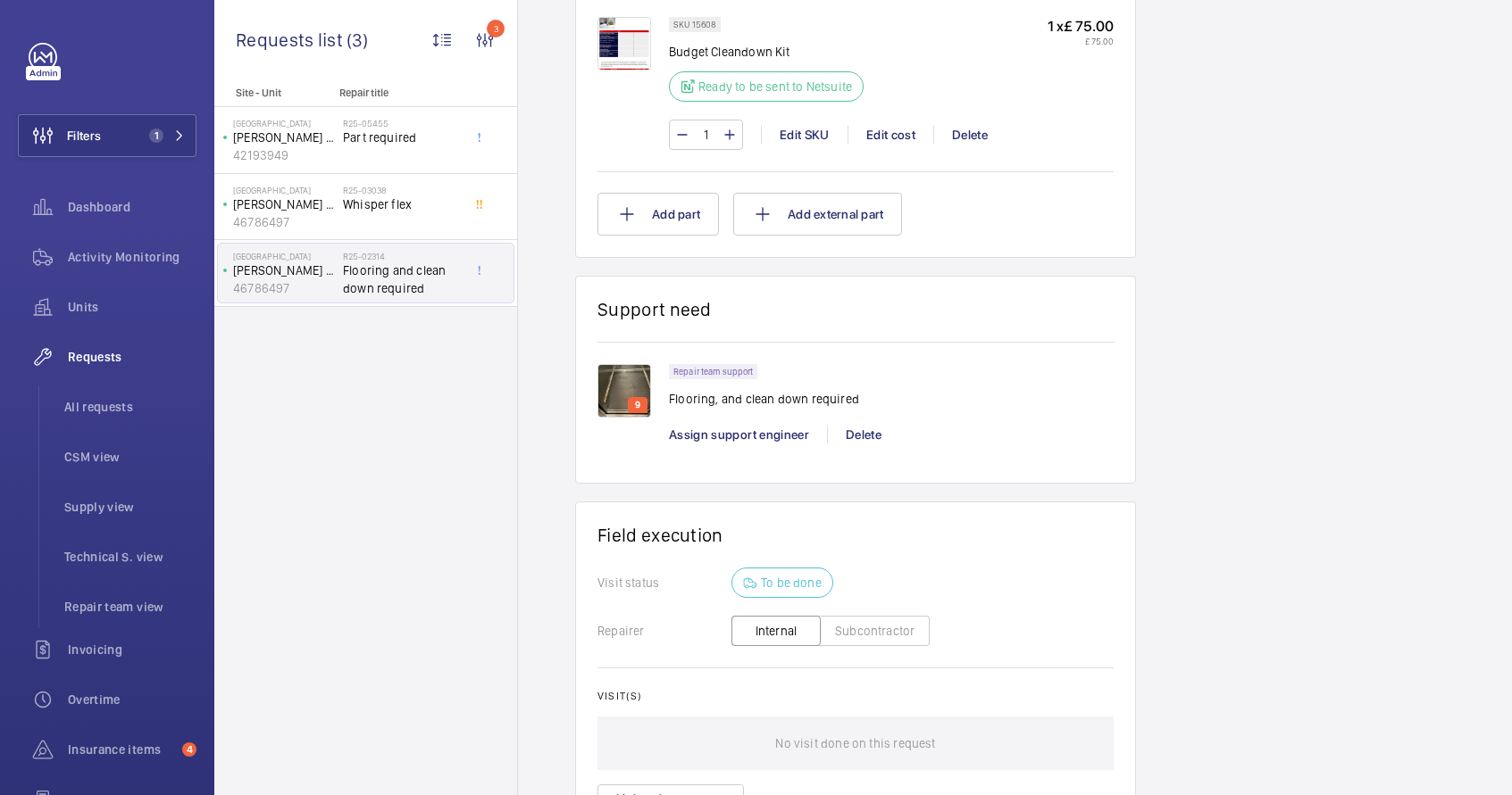
click at [605, 409] on img at bounding box center [624, 391] width 54 height 54
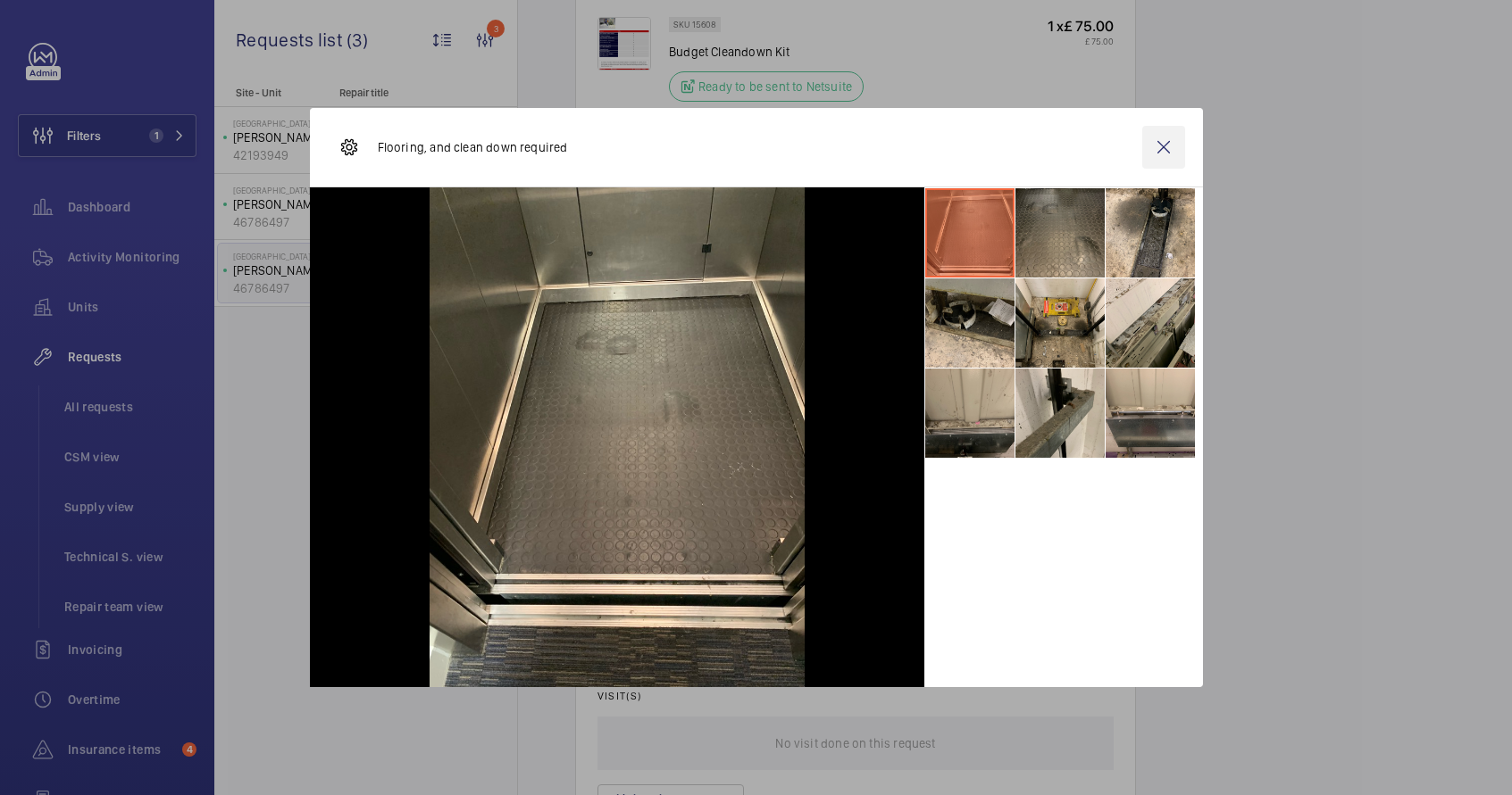
click at [1162, 146] on wm-front-icon-button at bounding box center [1163, 147] width 43 height 43
